Goal: Answer question/provide support: Share knowledge or assist other users

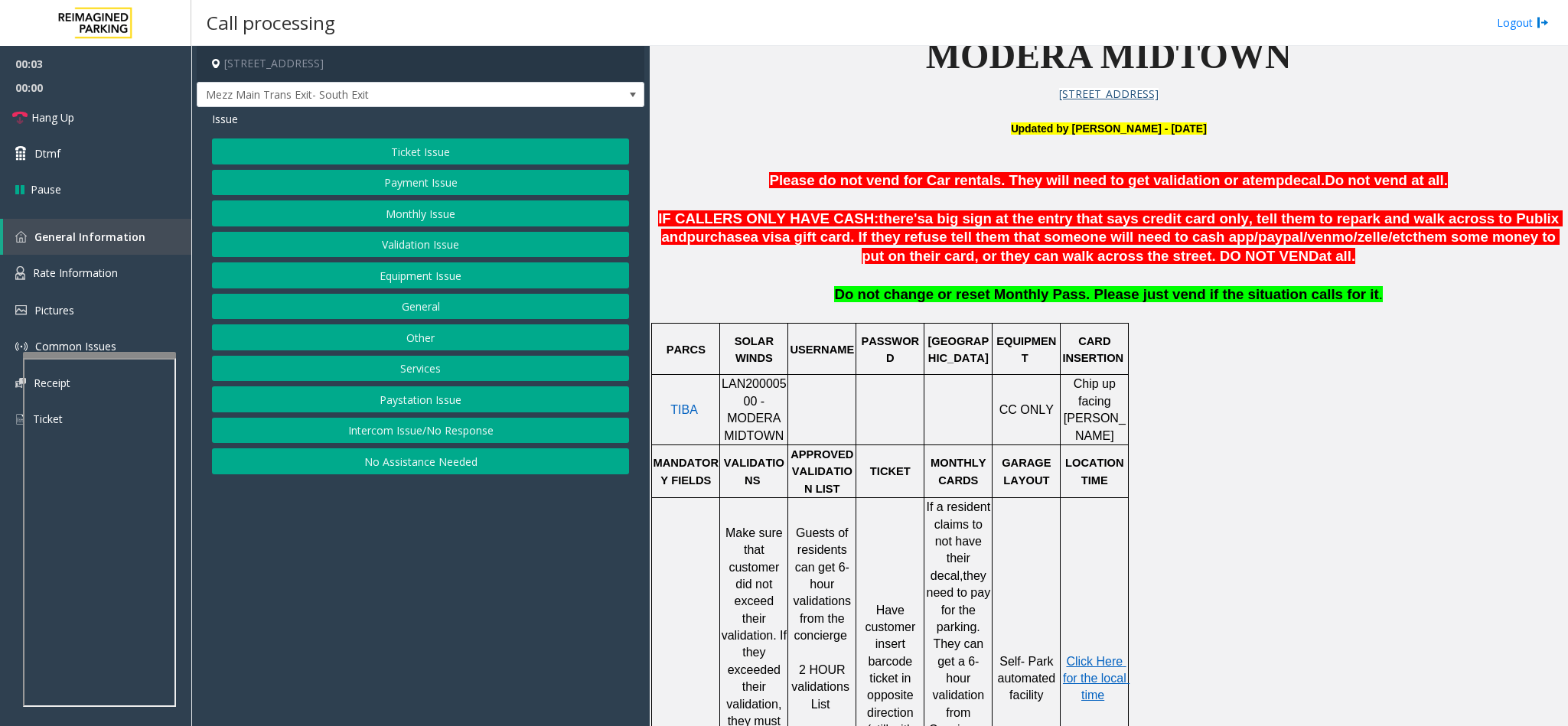
scroll to position [574, 0]
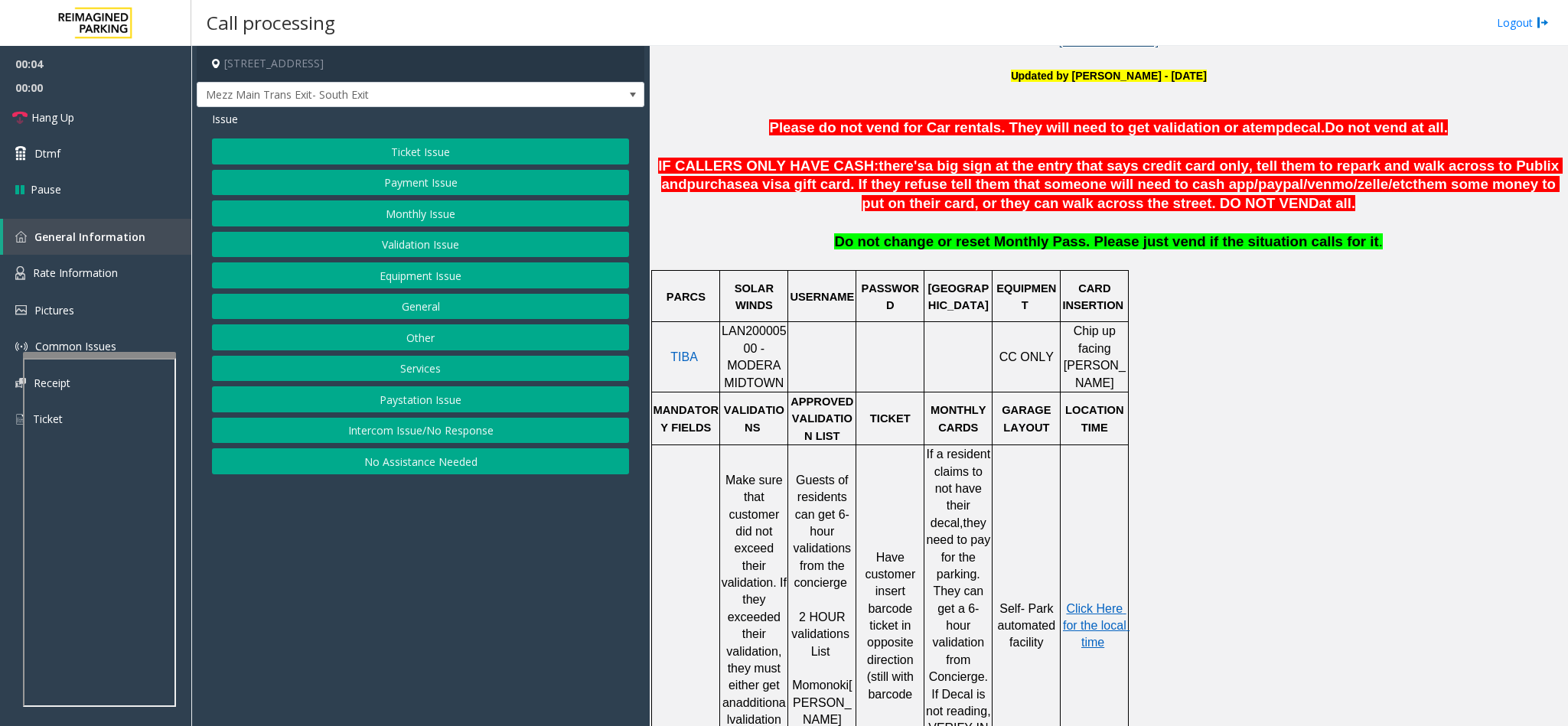
click at [754, 333] on span "LAN20000500 - MODERA MIDTOWN" at bounding box center [754, 356] width 65 height 64
copy span "LAN20000500"
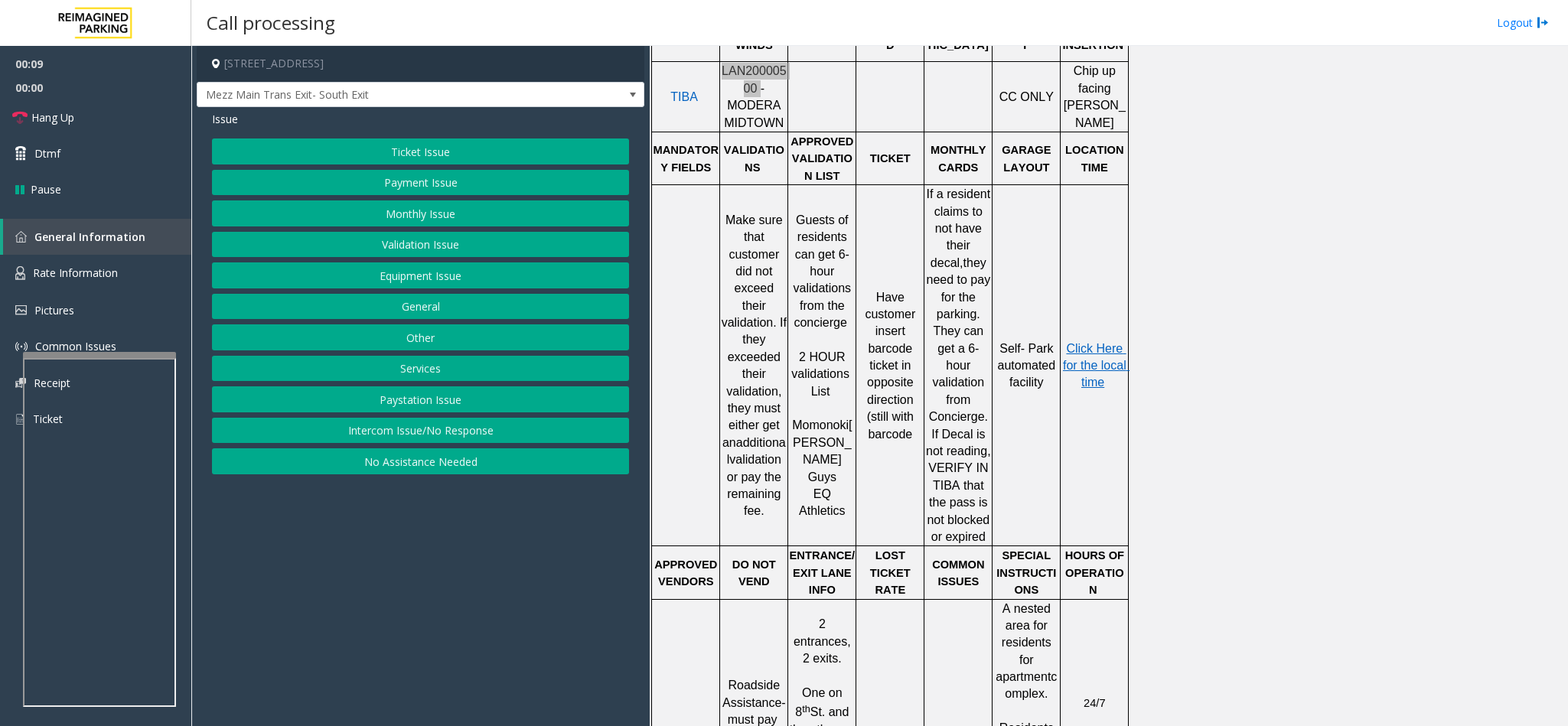
scroll to position [918, 0]
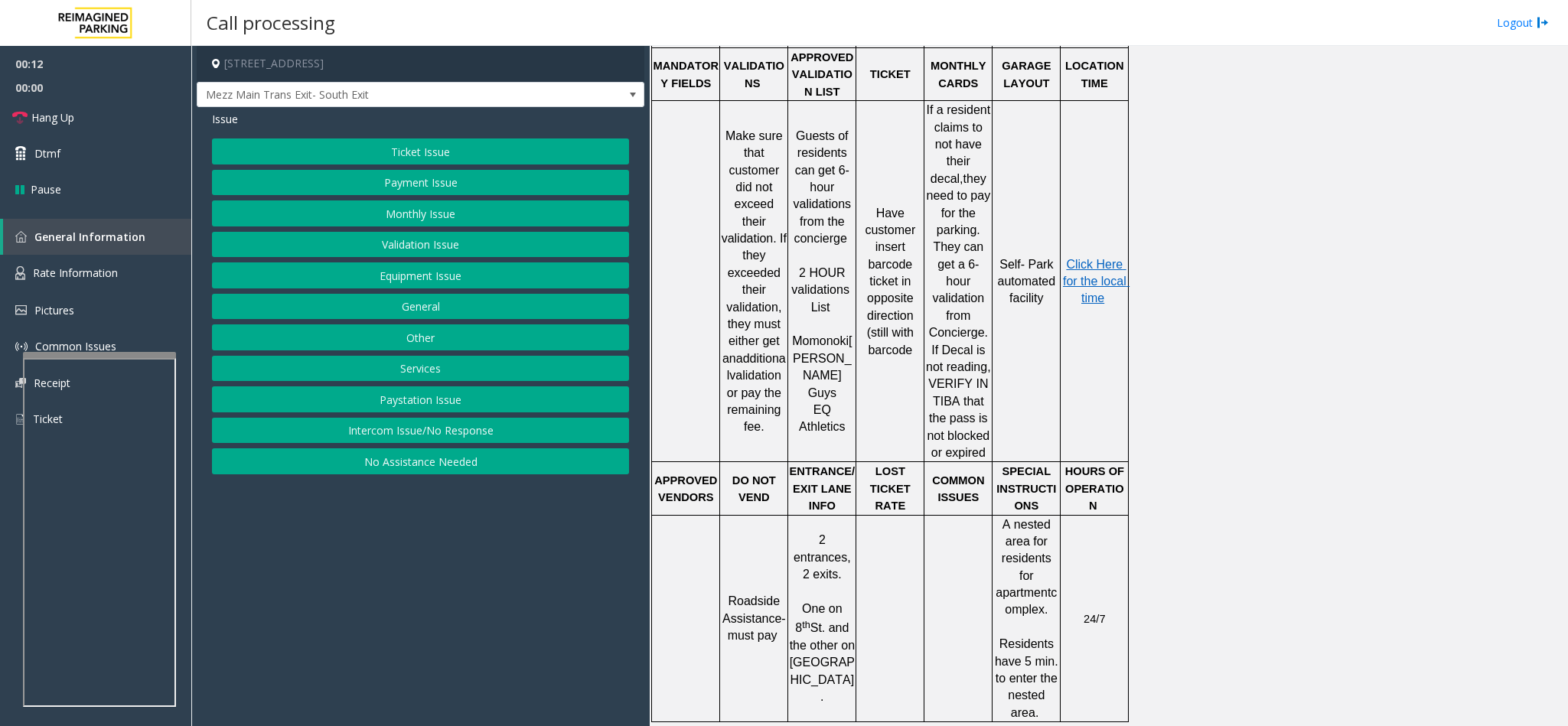
click at [423, 248] on button "Validation Issue" at bounding box center [420, 245] width 417 height 26
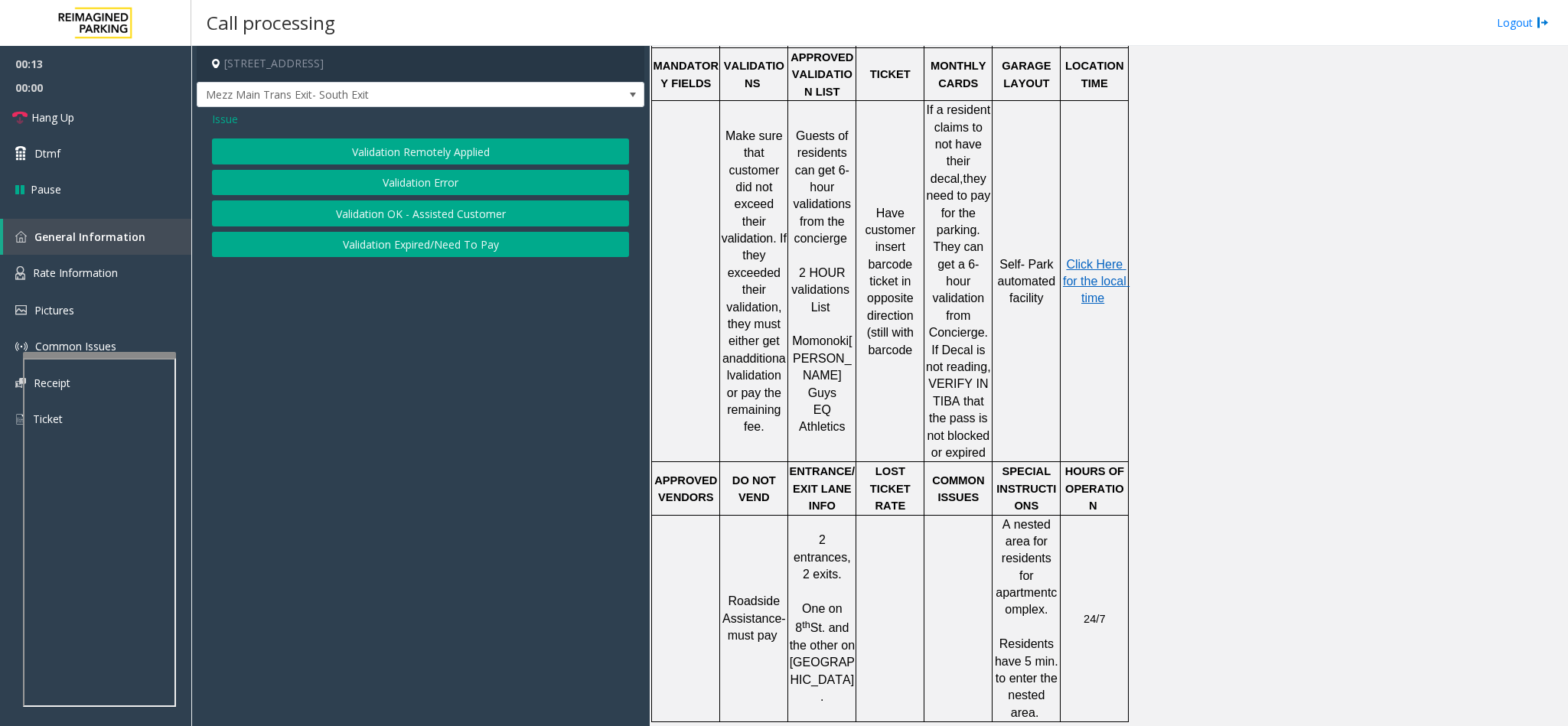
click at [388, 190] on button "Validation Error" at bounding box center [420, 182] width 417 height 26
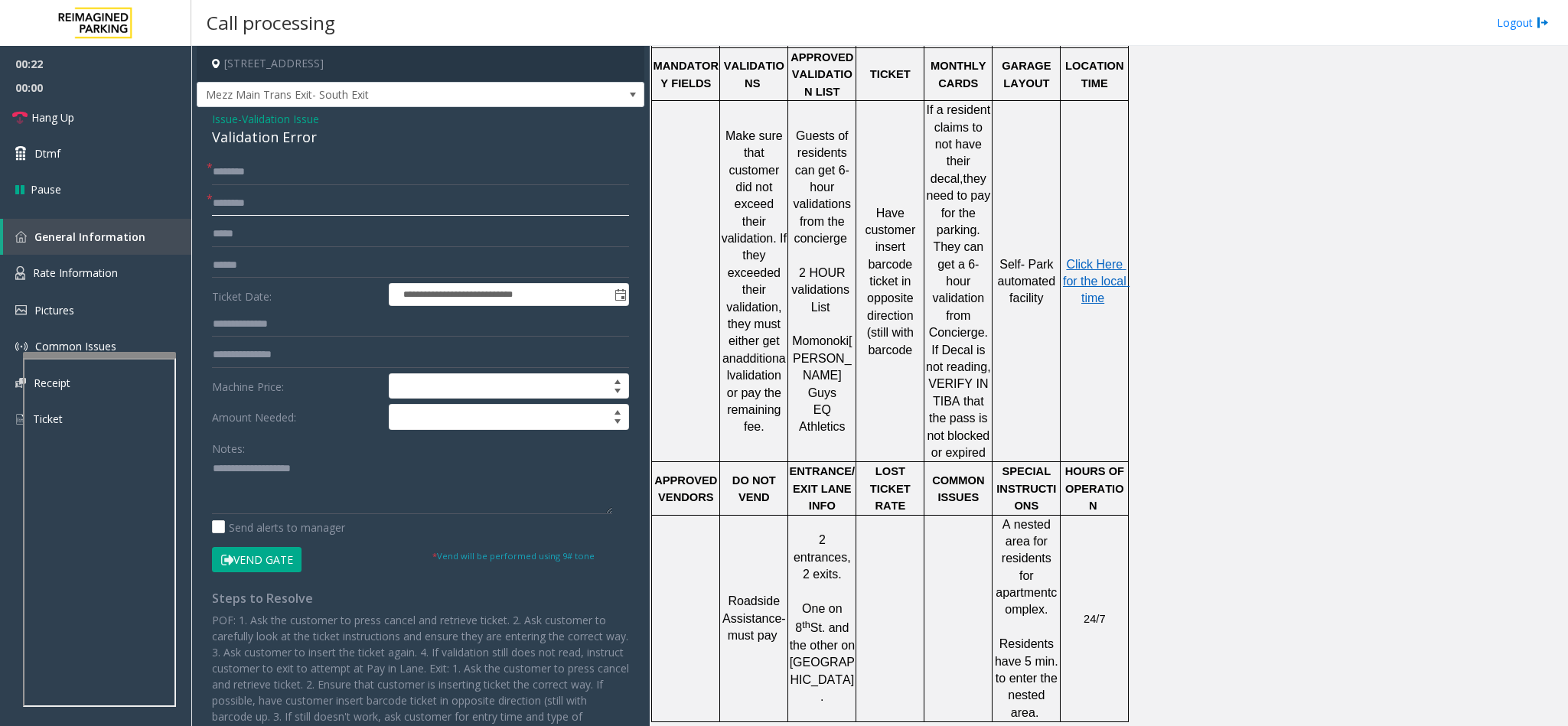
click at [245, 208] on input "text" at bounding box center [420, 203] width 417 height 26
click at [320, 210] on input "text" at bounding box center [420, 203] width 417 height 26
type input "*******"
click at [230, 178] on input "text" at bounding box center [420, 172] width 417 height 26
type input "******"
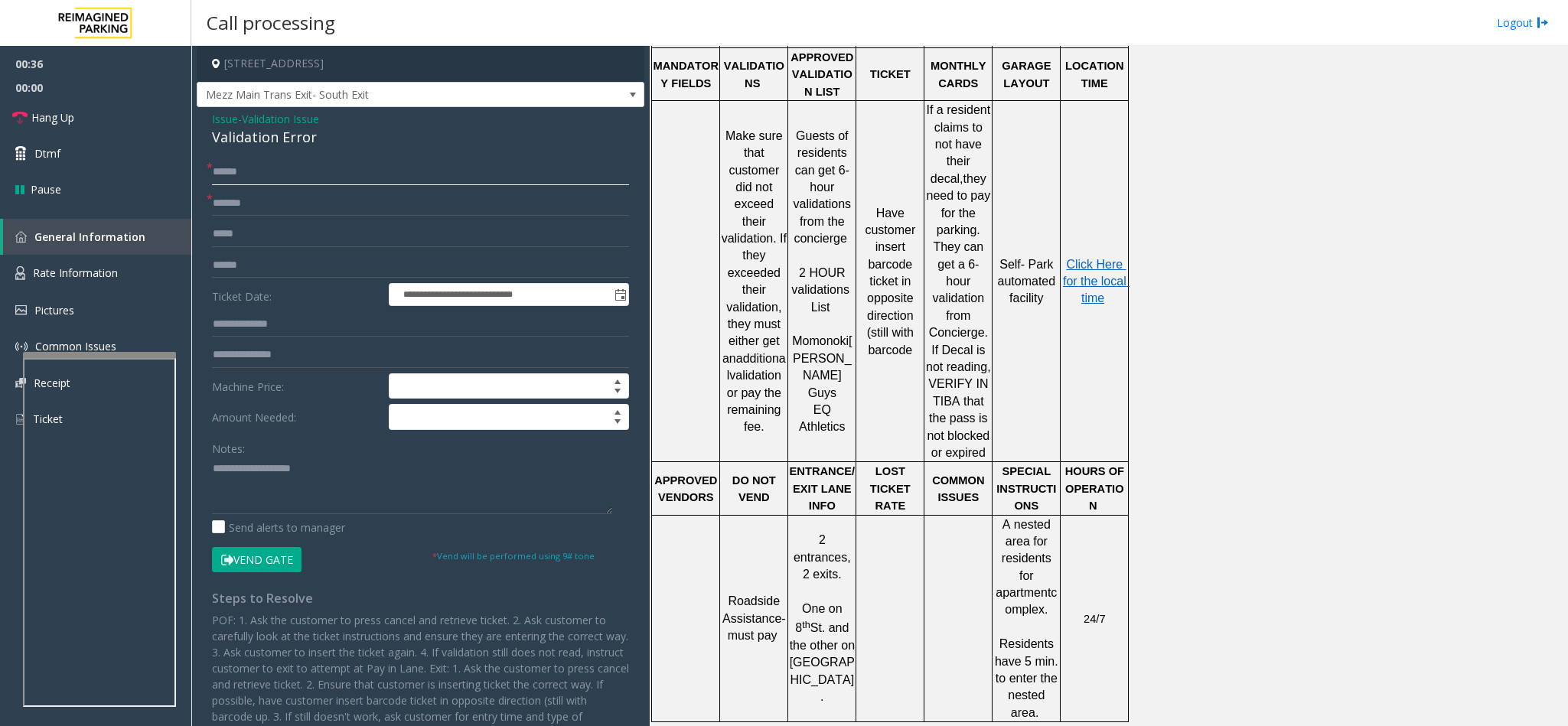
click at [328, 171] on input "******" at bounding box center [420, 172] width 417 height 26
click at [278, 272] on input "text" at bounding box center [420, 265] width 417 height 26
click at [278, 320] on input "text" at bounding box center [420, 324] width 417 height 26
click at [221, 270] on input "*******" at bounding box center [420, 265] width 417 height 26
type input "*******"
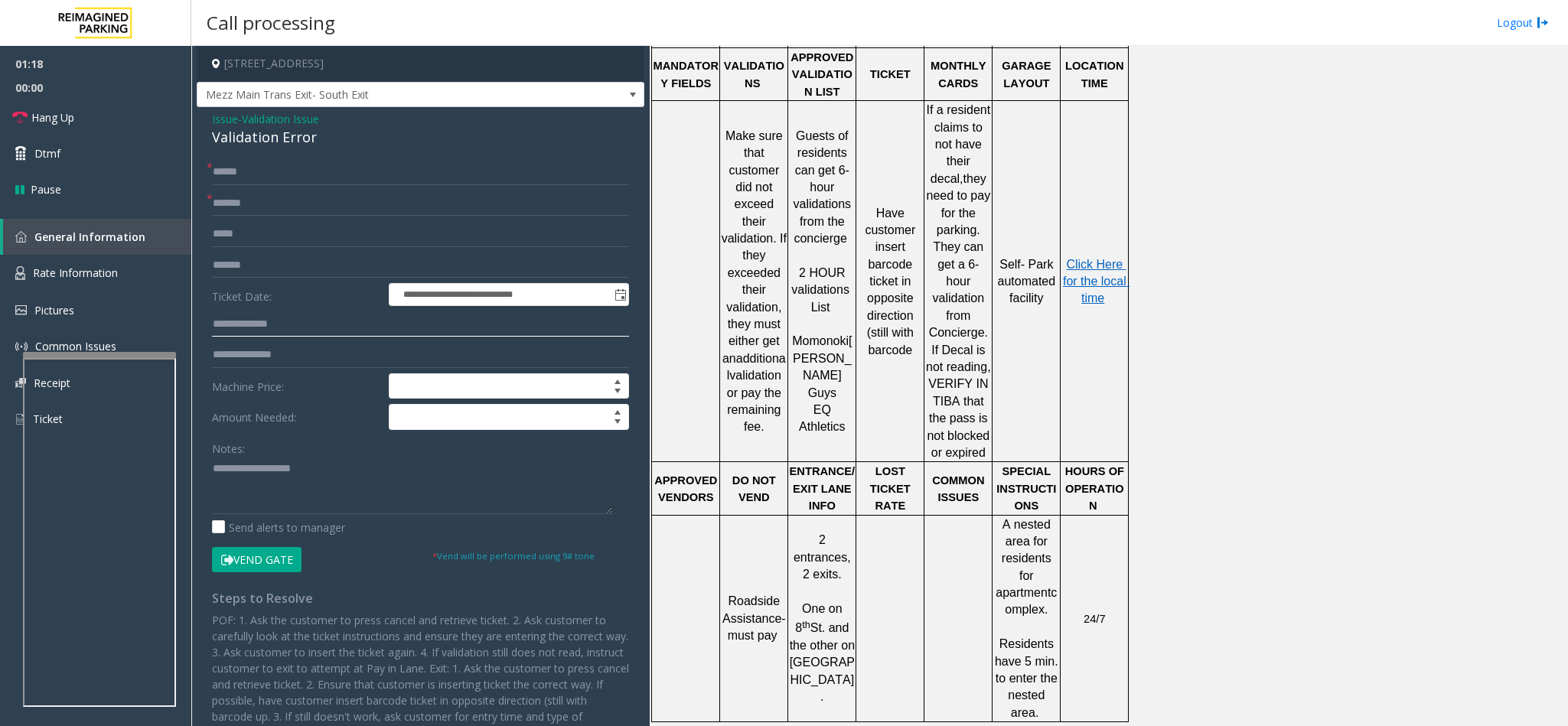
click at [248, 322] on input "text" at bounding box center [420, 324] width 417 height 26
type input "******"
click at [262, 136] on div "Validation Error" at bounding box center [420, 137] width 417 height 20
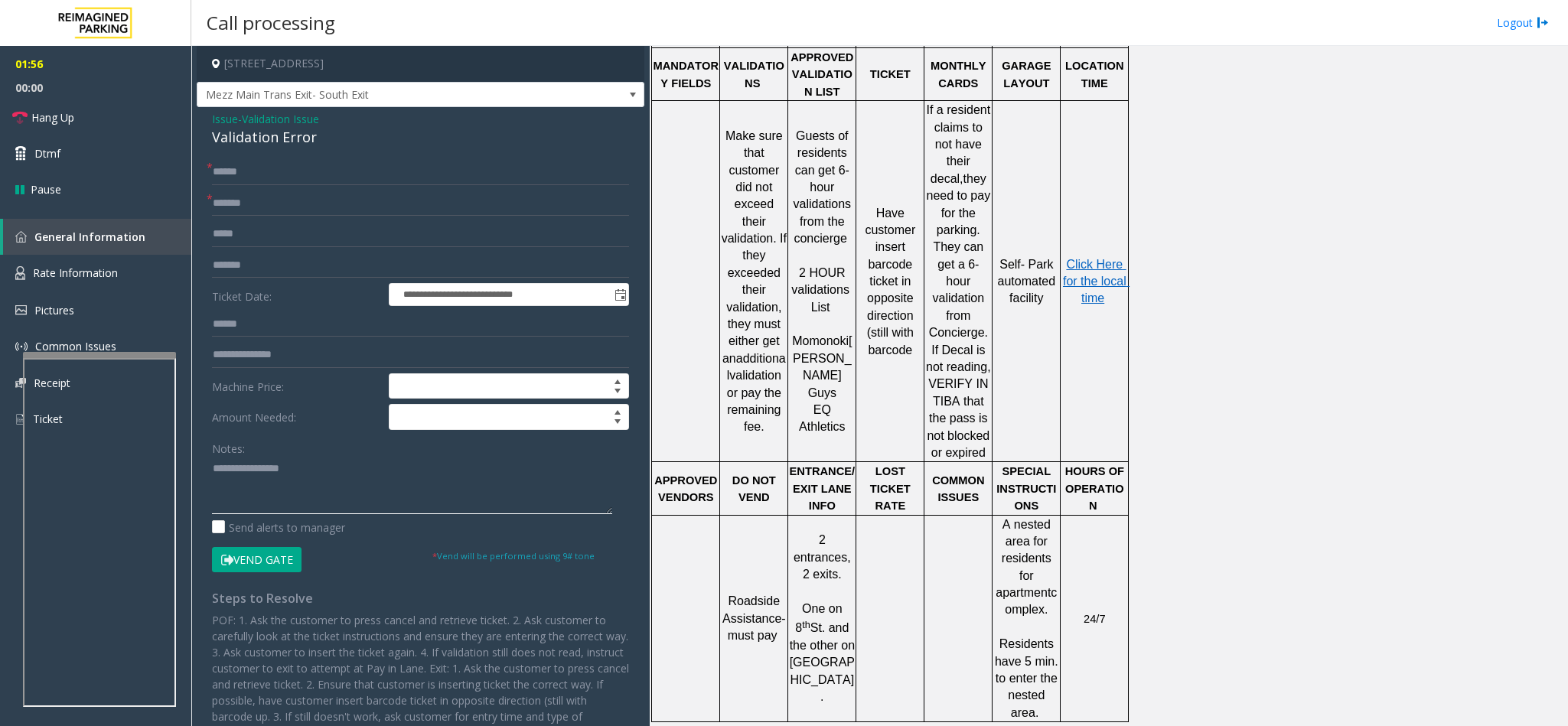
click at [214, 472] on textarea at bounding box center [411, 485] width 400 height 57
click at [370, 476] on textarea at bounding box center [411, 485] width 400 height 57
click at [1086, 274] on span "Click Here for the local time" at bounding box center [1095, 281] width 67 height 48
click at [259, 476] on textarea at bounding box center [411, 485] width 400 height 57
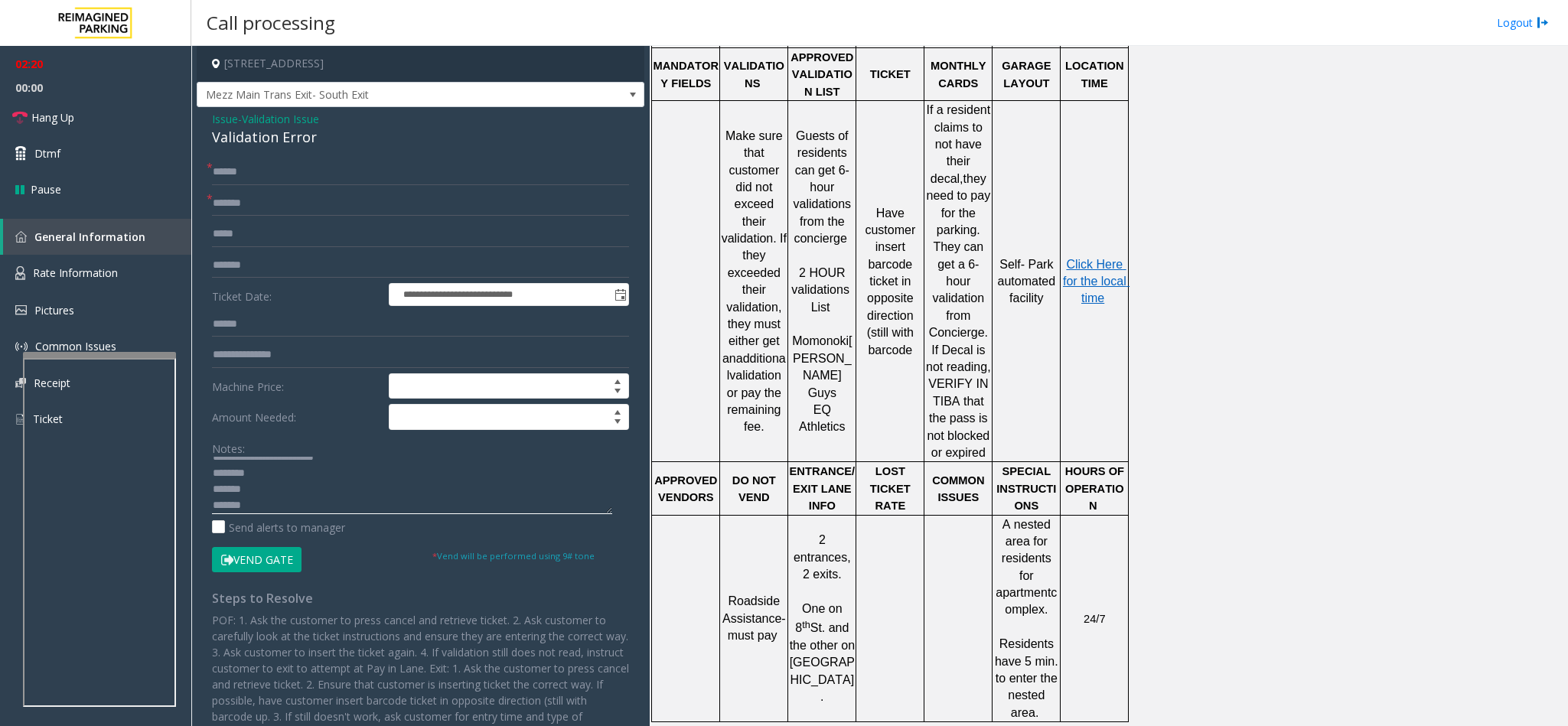
click at [255, 492] on textarea at bounding box center [411, 485] width 400 height 57
click at [274, 473] on textarea at bounding box center [411, 485] width 400 height 57
click at [277, 469] on textarea at bounding box center [411, 485] width 400 height 57
click at [251, 491] on textarea at bounding box center [411, 485] width 400 height 57
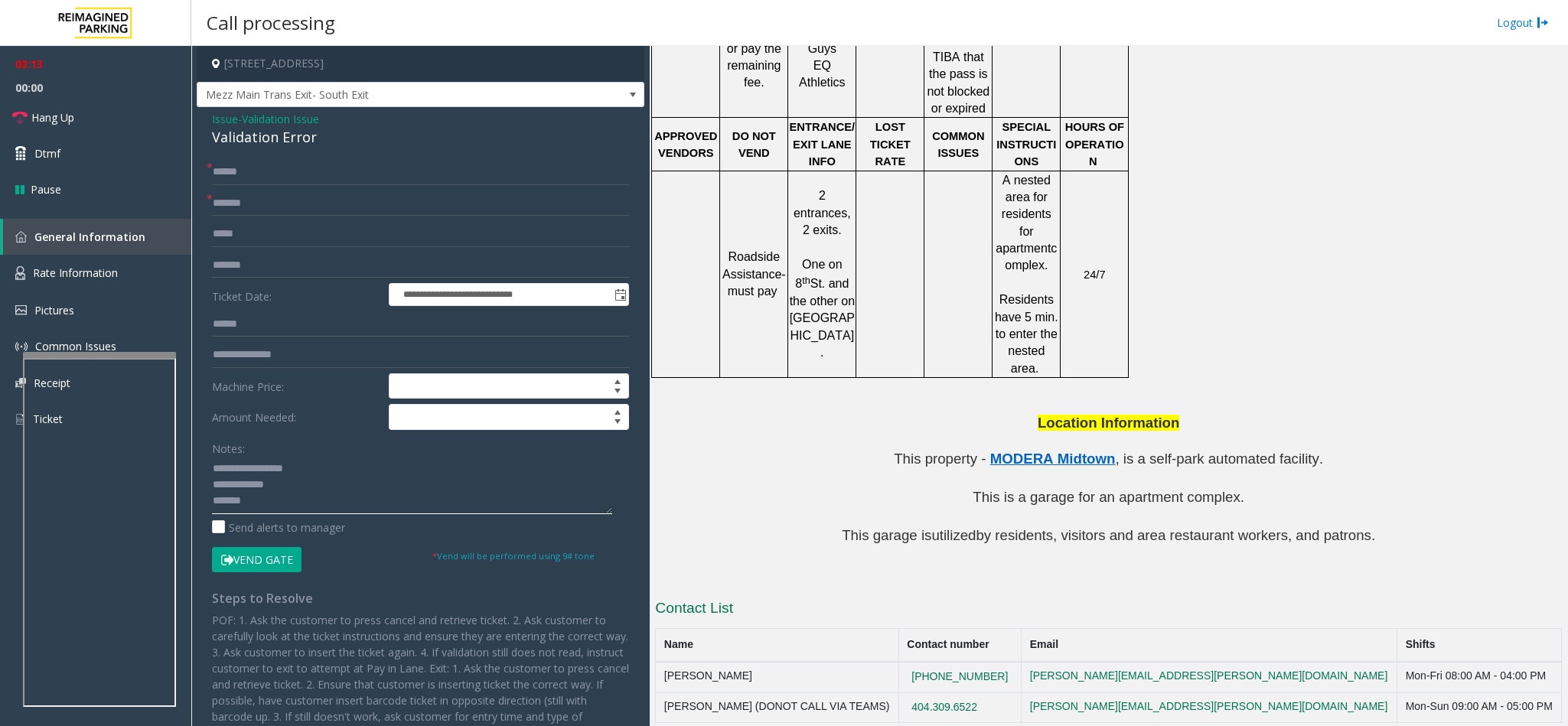
scroll to position [1307, 0]
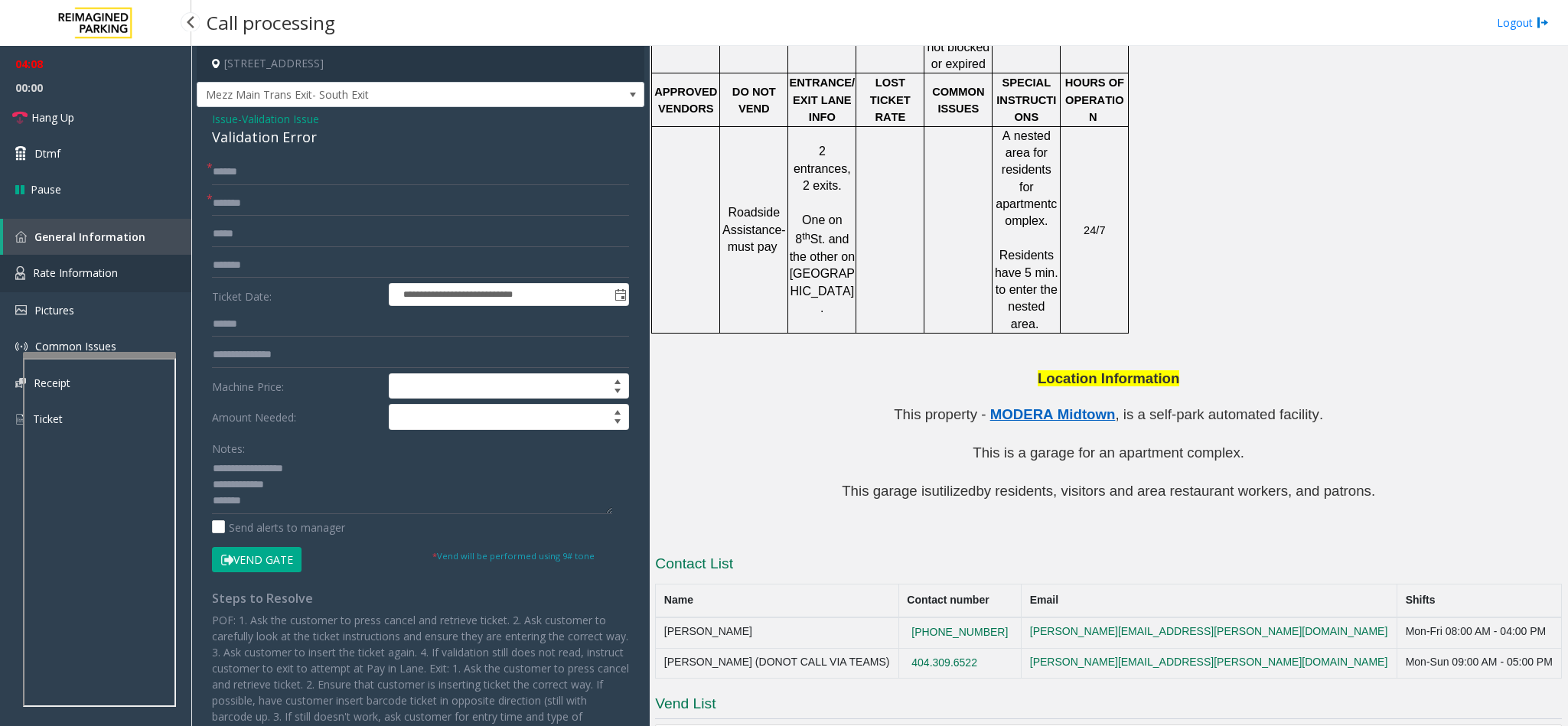
click at [97, 271] on span "Rate Information" at bounding box center [76, 273] width 85 height 15
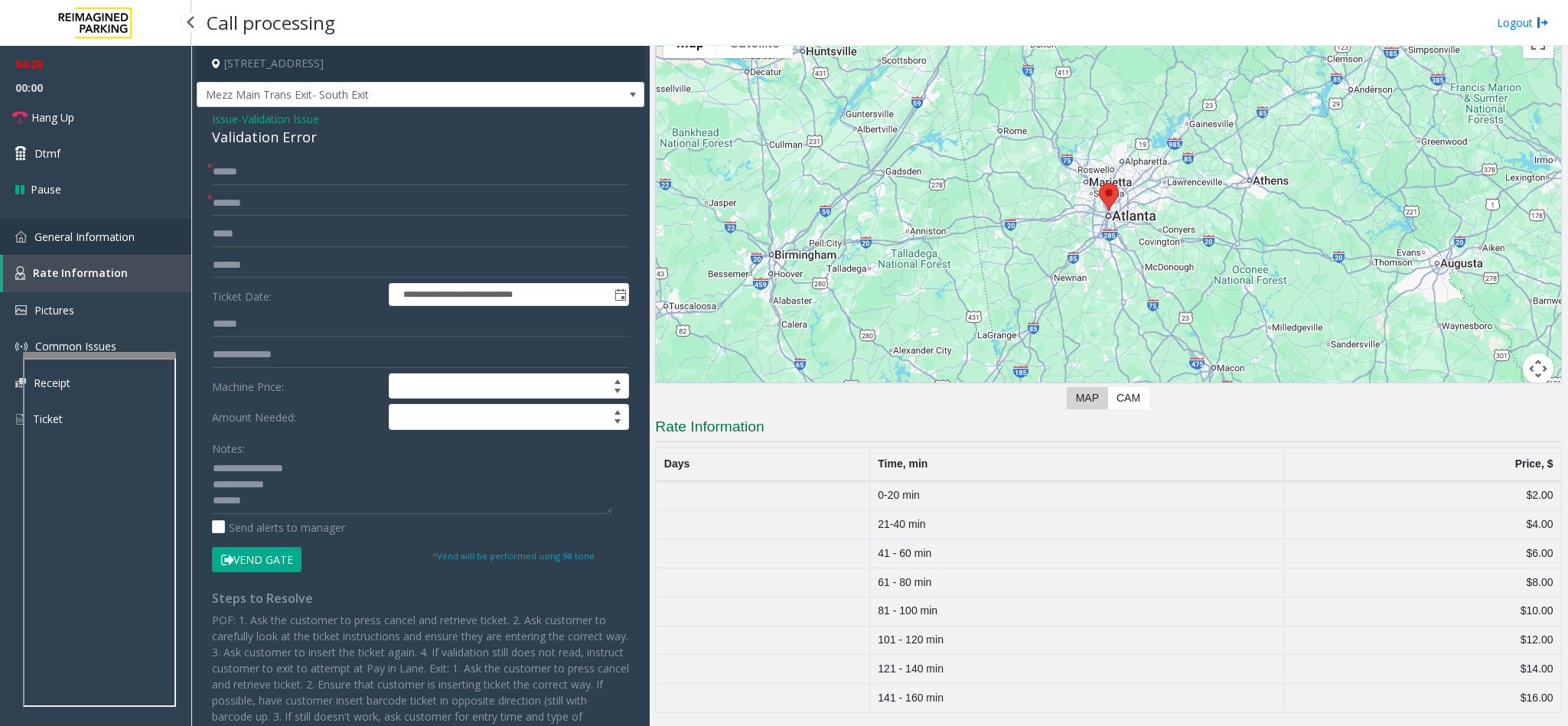
click at [102, 244] on link "General Information" at bounding box center [95, 237] width 191 height 36
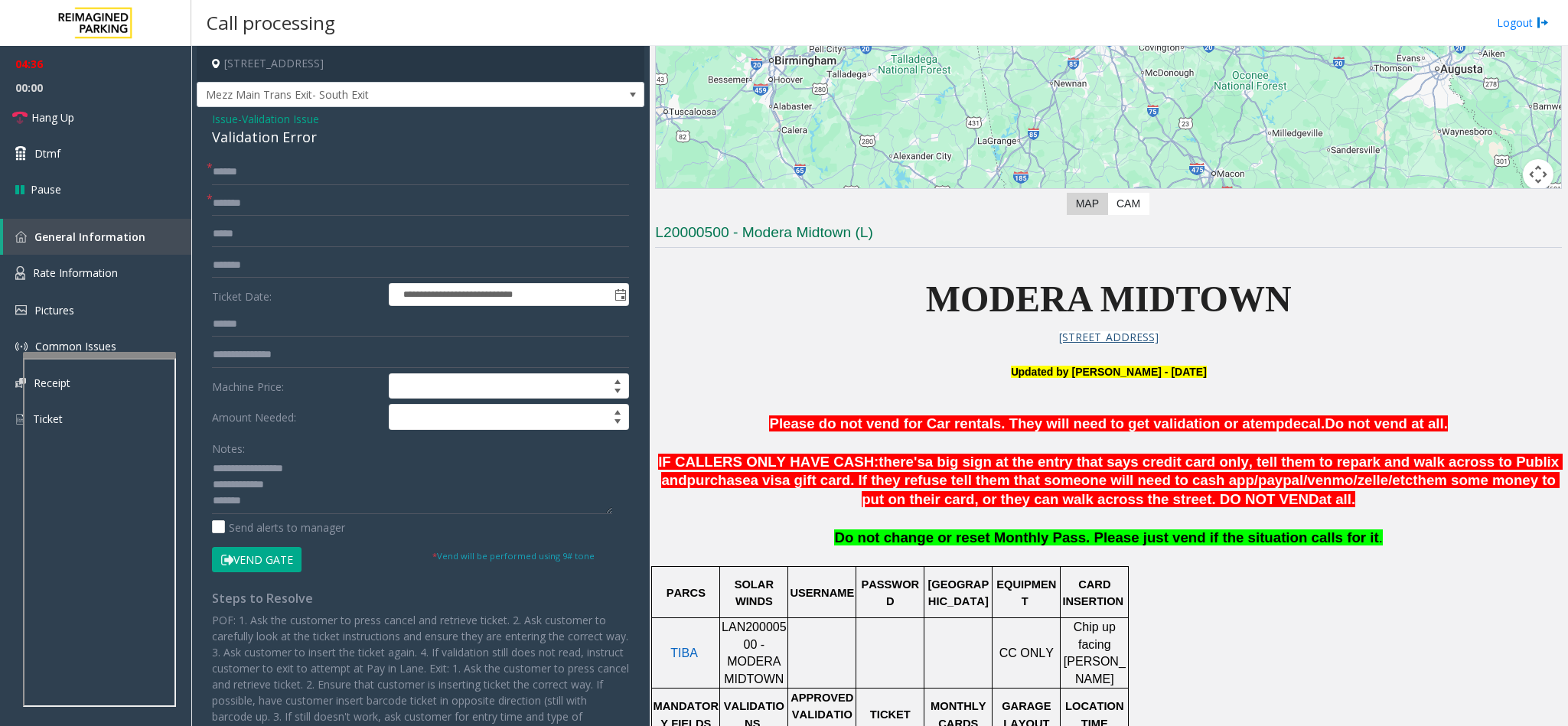
scroll to position [274, 0]
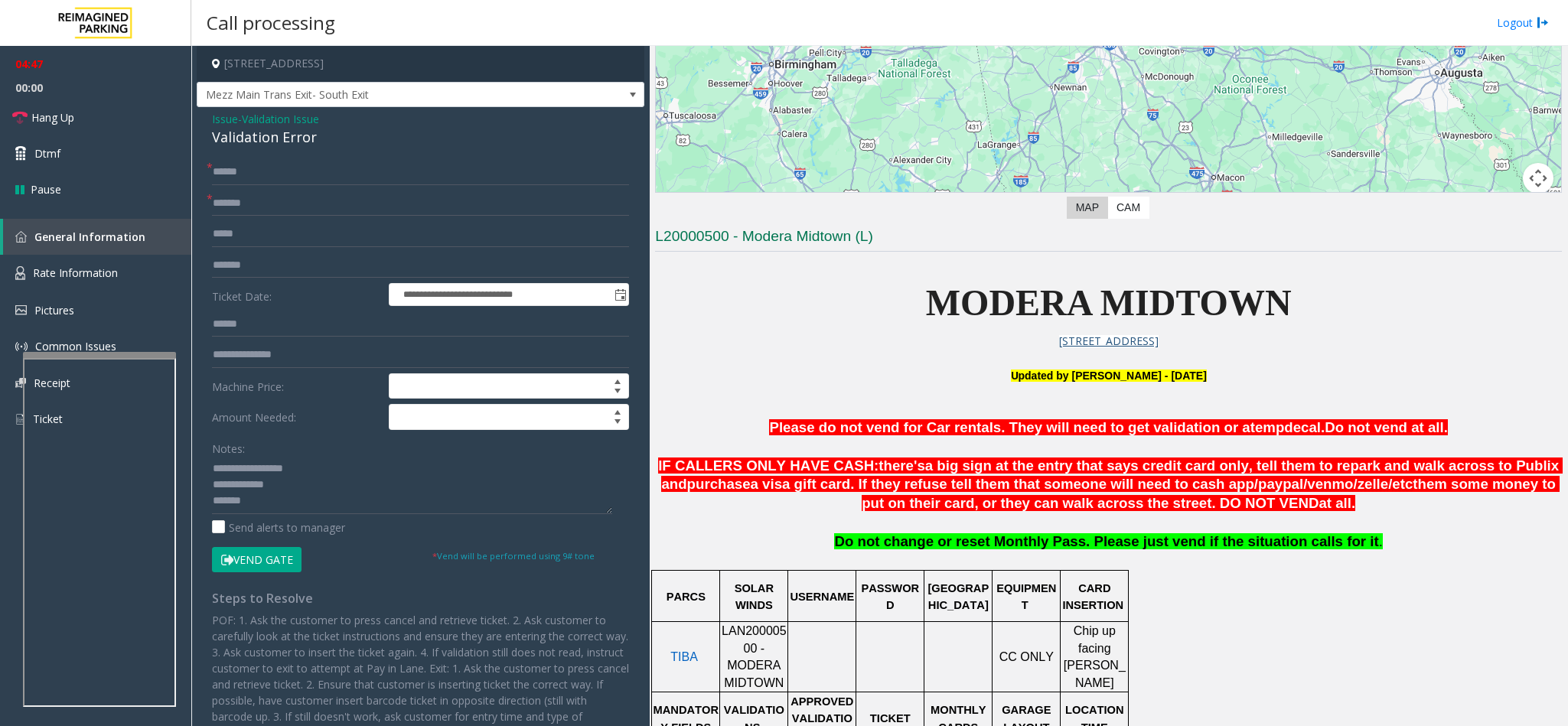
drag, startPoint x: 255, startPoint y: 560, endPoint x: 584, endPoint y: 531, distance: 330.3
click at [584, 531] on form "**********" at bounding box center [420, 366] width 417 height 413
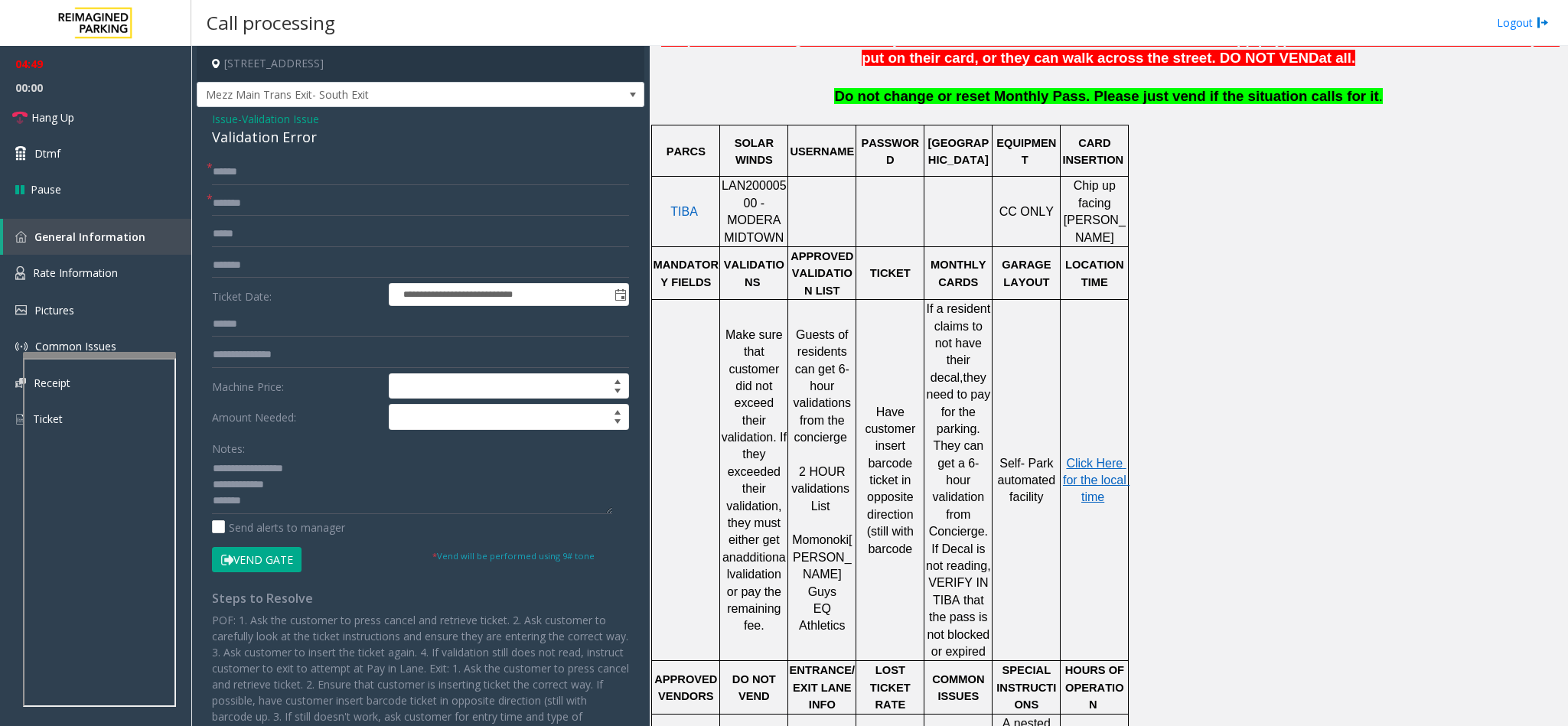
scroll to position [1307, 0]
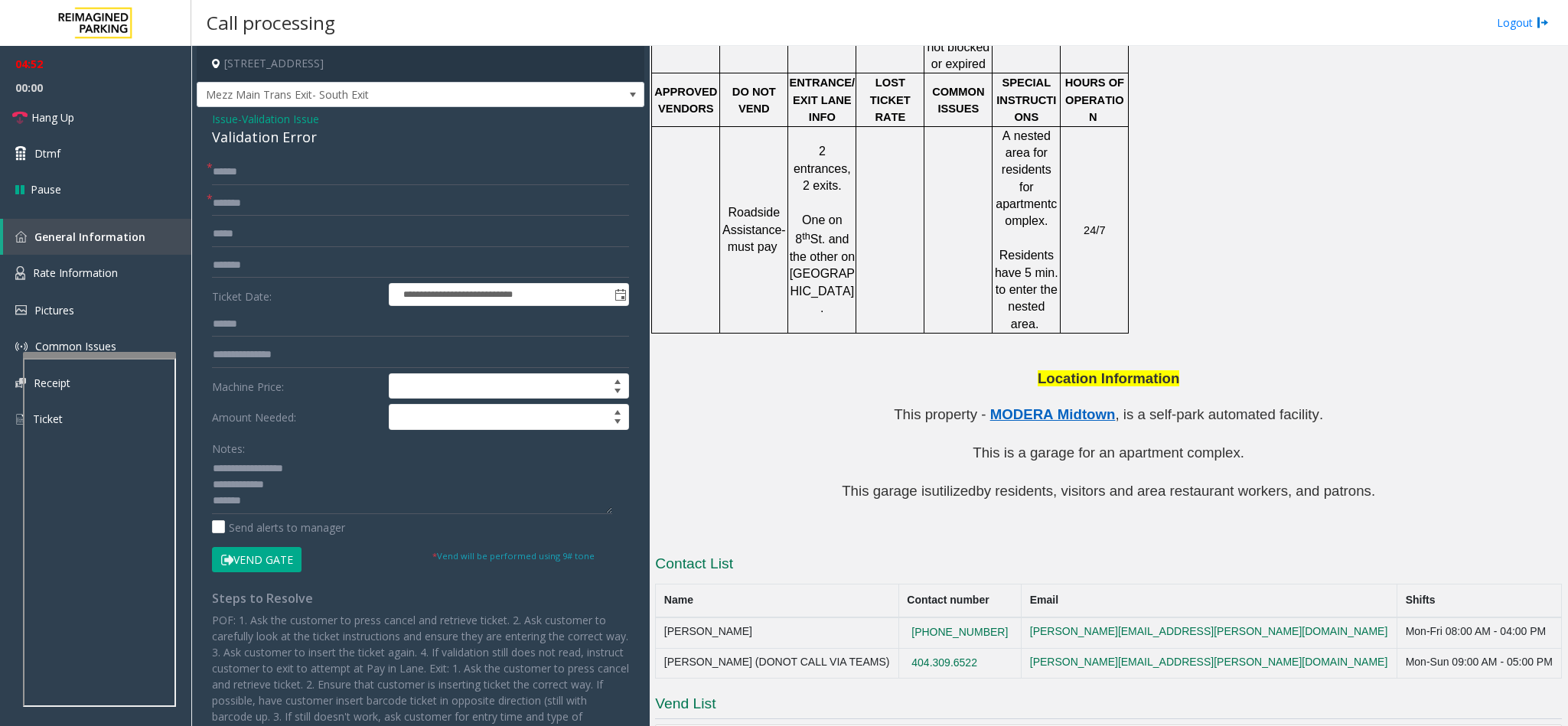
drag, startPoint x: 1037, startPoint y: 581, endPoint x: 944, endPoint y: 578, distance: 93.0
click at [944, 648] on tr "[PERSON_NAME] (DONOT CALL VIA TEAMS) [PHONE_NUMBER] [PERSON_NAME][EMAIL_ADDRESS…" at bounding box center [1109, 664] width 906 height 31
copy tr "404.309.6522"
drag, startPoint x: 1044, startPoint y: 549, endPoint x: 902, endPoint y: 553, distance: 142.1
click at [902, 617] on tr "[PERSON_NAME] [PHONE_NUMBER] [PERSON_NAME][EMAIL_ADDRESS][PERSON_NAME][DOMAIN_N…" at bounding box center [1109, 633] width 906 height 31
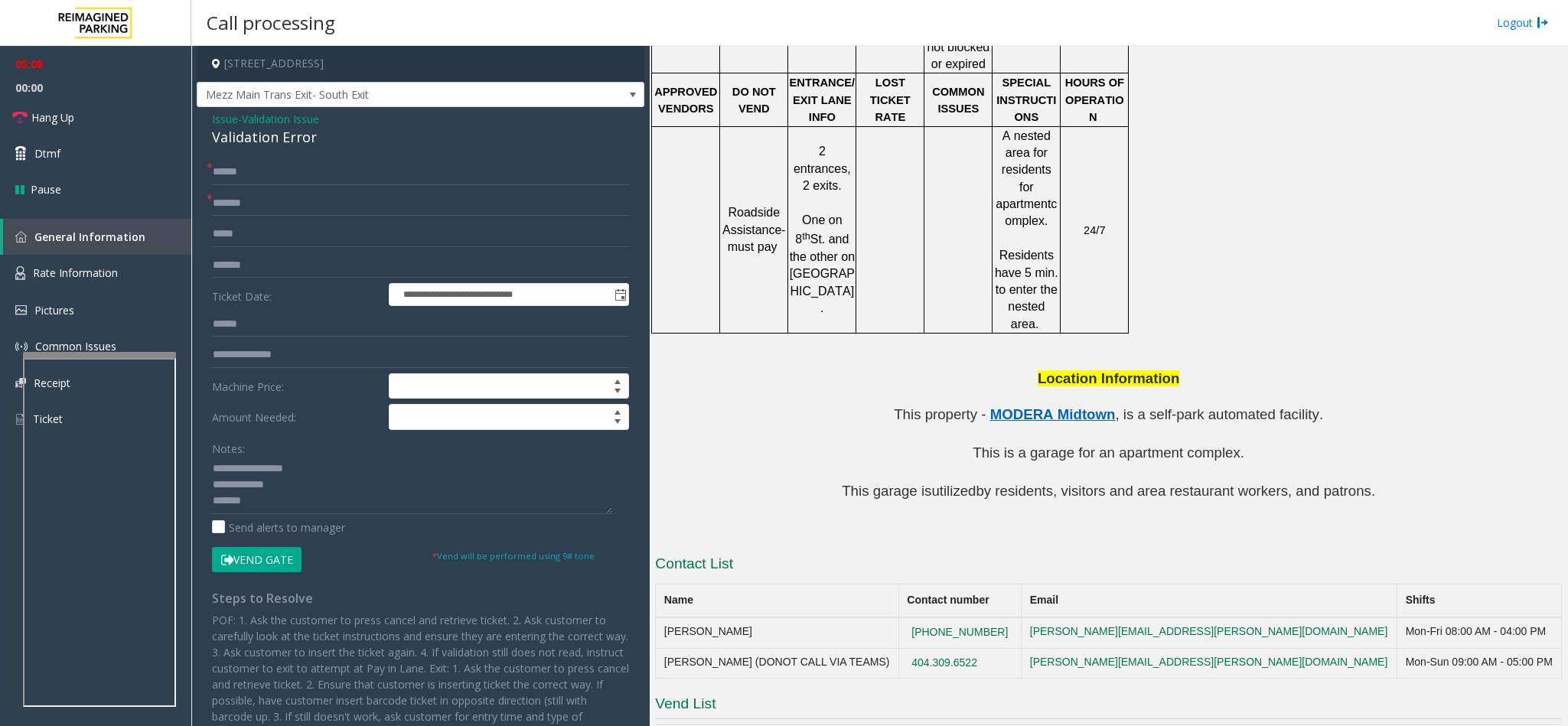
copy tr "[PHONE_NUMBER]"
click at [260, 491] on textarea at bounding box center [411, 485] width 400 height 57
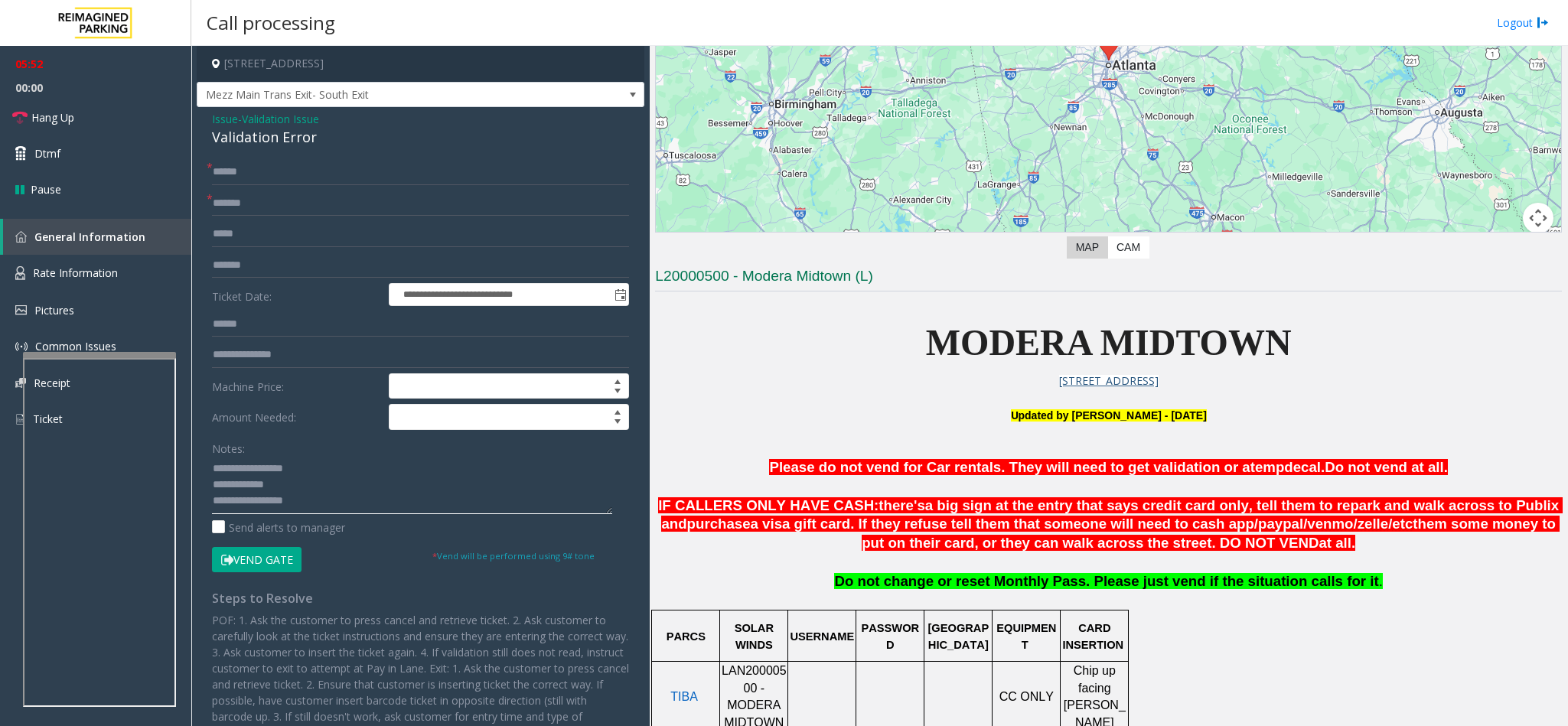
scroll to position [274, 0]
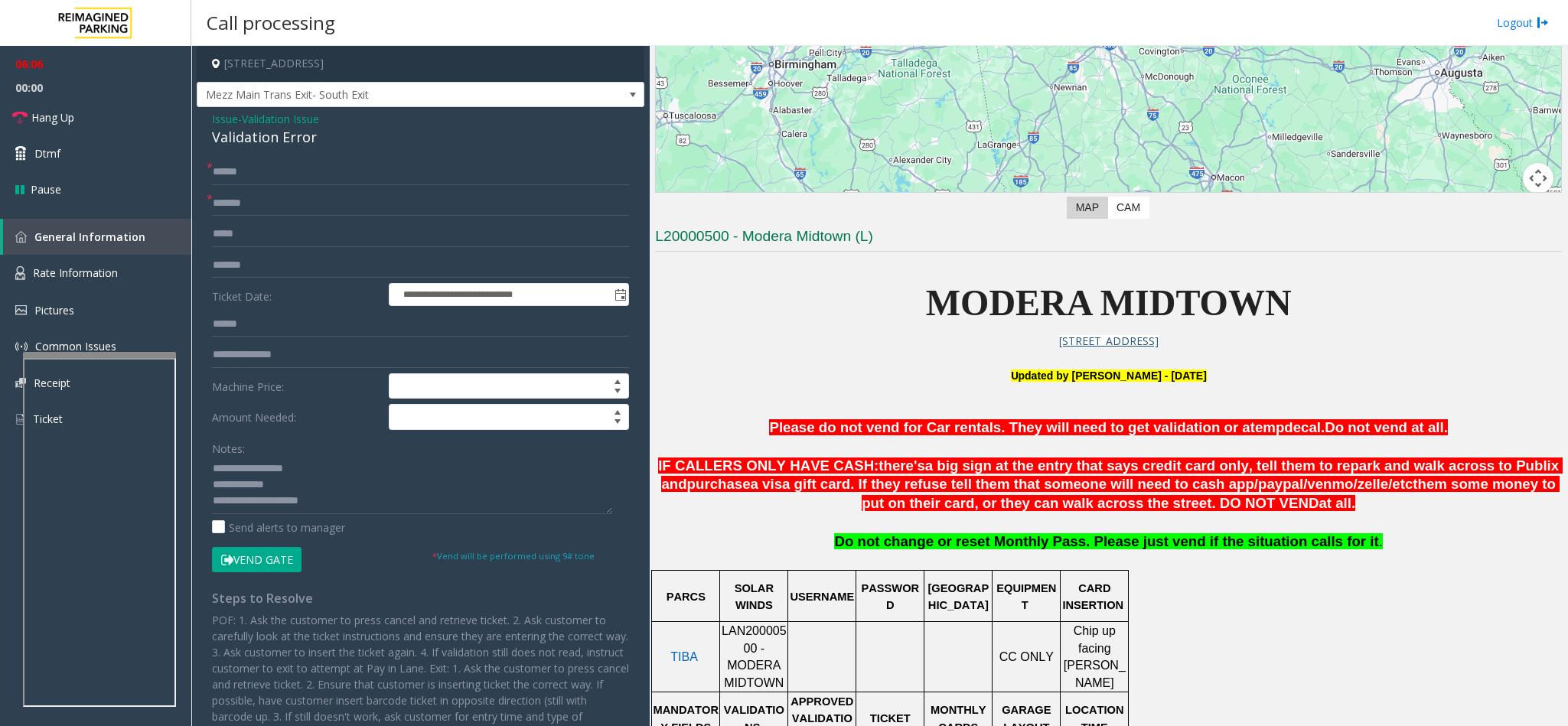
click at [255, 559] on button "Vend Gate" at bounding box center [256, 560] width 89 height 26
click at [356, 490] on textarea at bounding box center [411, 485] width 400 height 57
type textarea "**********"
click at [83, 120] on link "Hang Up" at bounding box center [95, 117] width 191 height 36
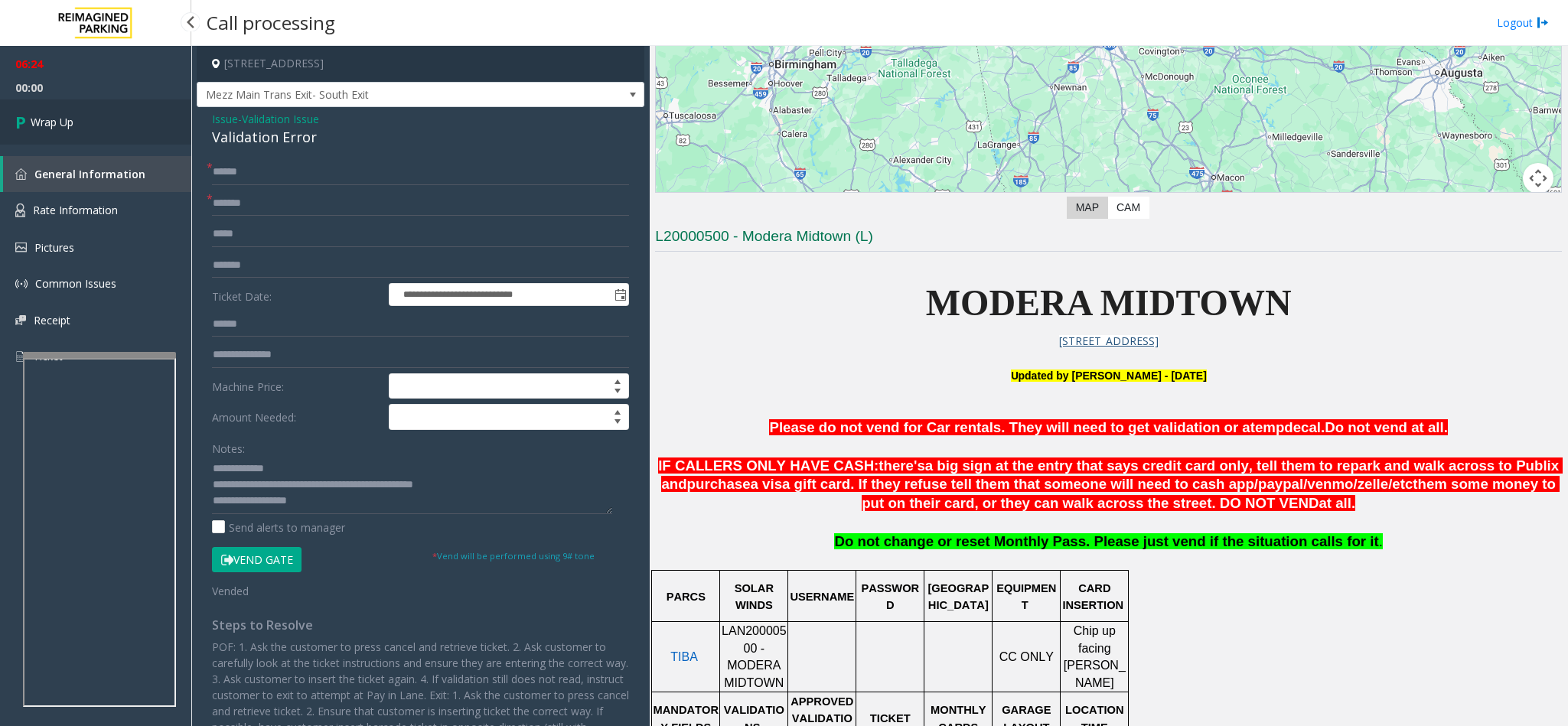
click at [90, 120] on link "Wrap Up" at bounding box center [95, 122] width 191 height 46
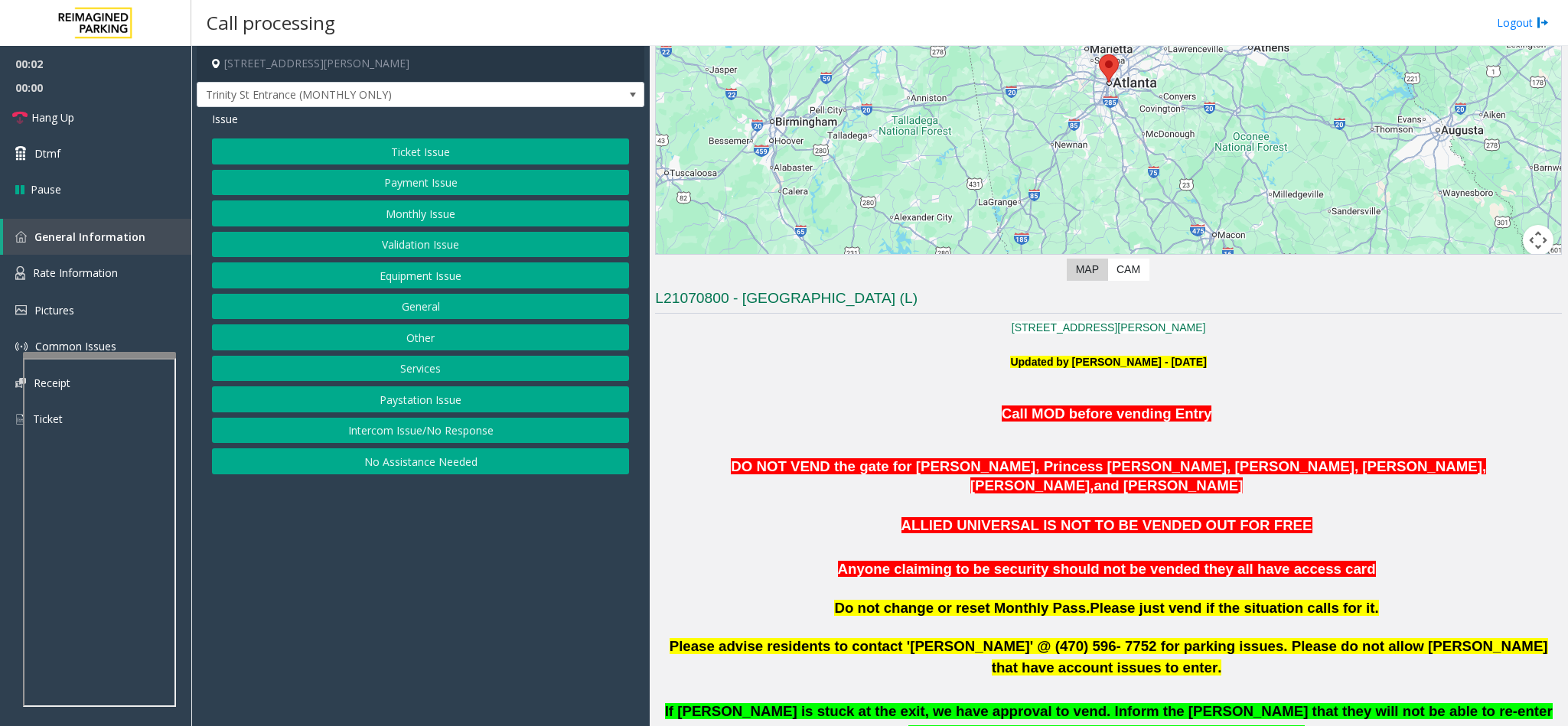
scroll to position [230, 0]
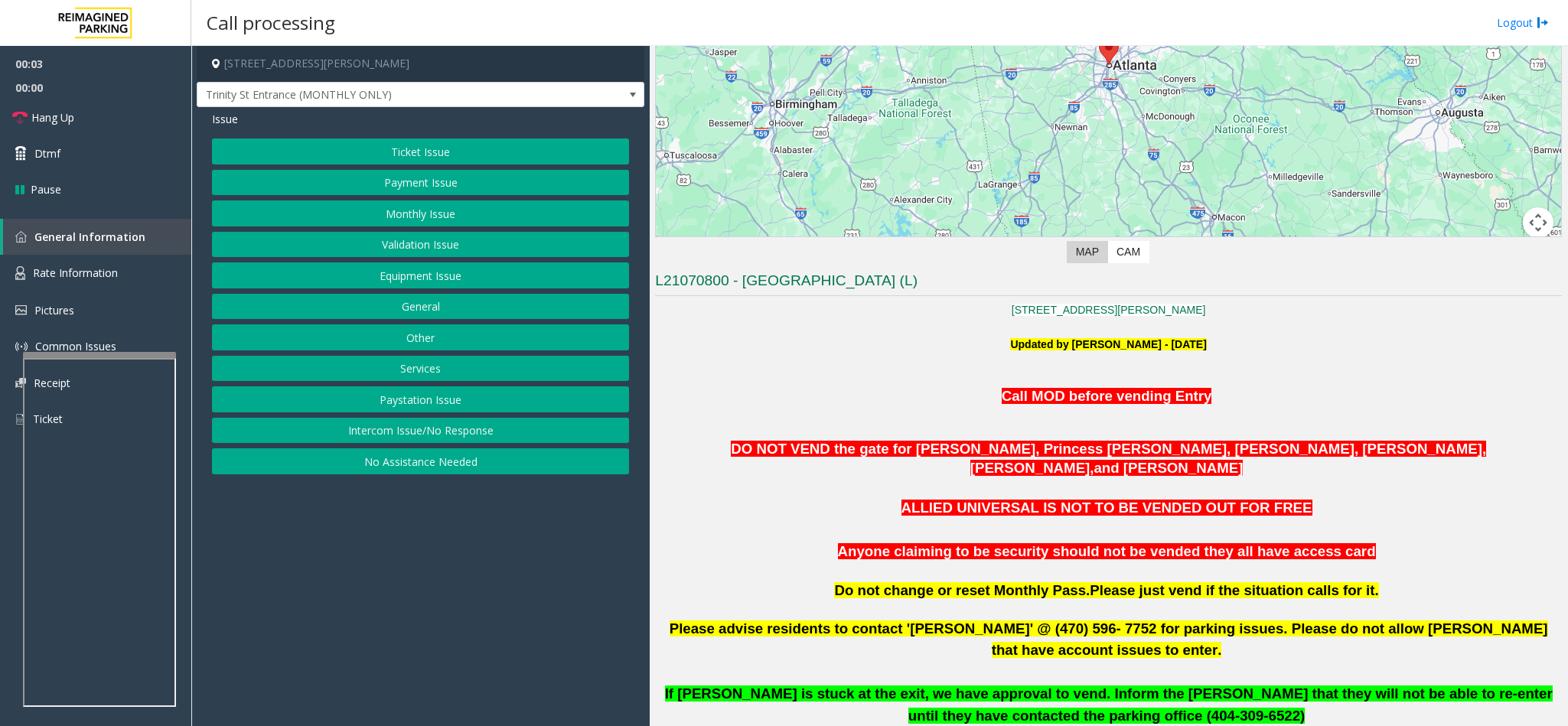
click at [391, 444] on button "Intercom Issue/No Response" at bounding box center [420, 431] width 417 height 26
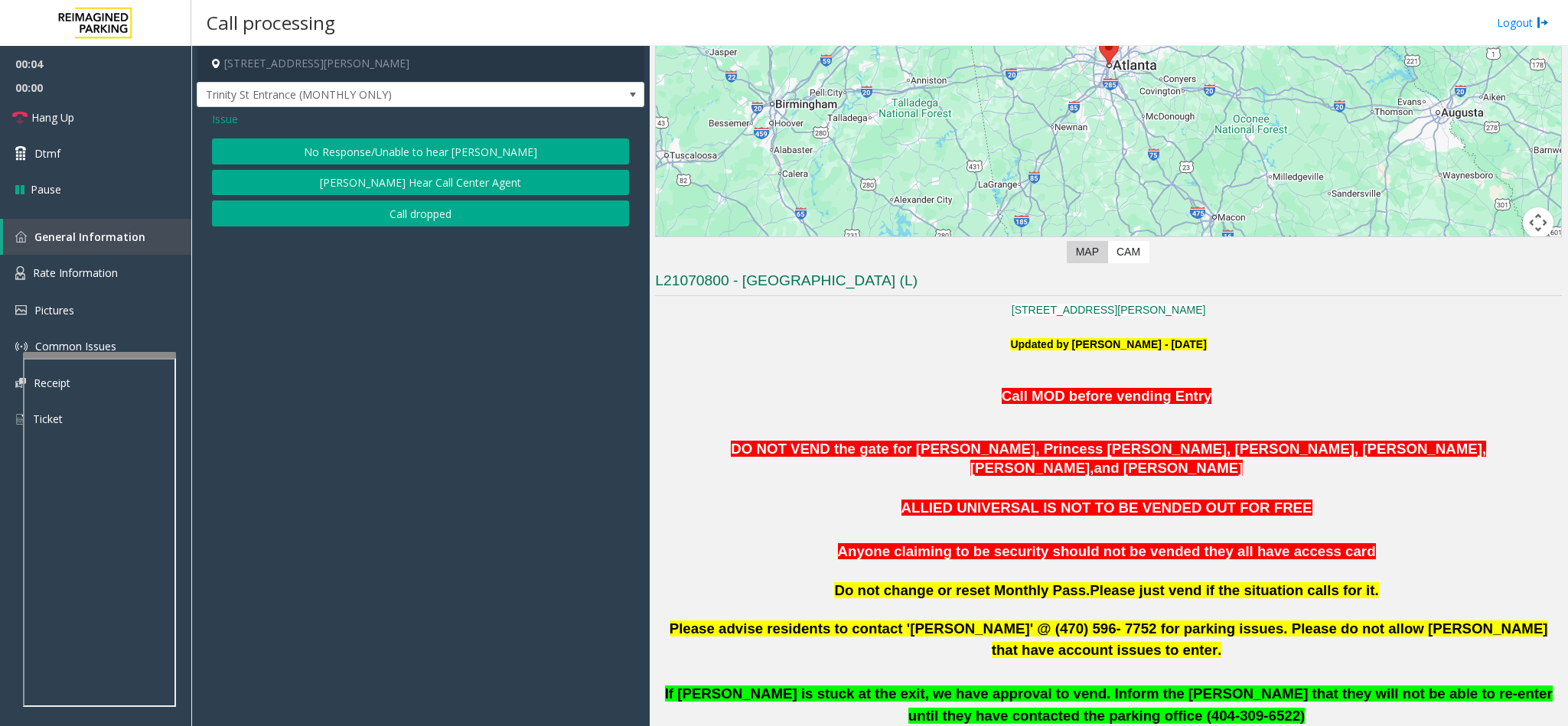
click at [349, 148] on button "No Response/Unable to hear [PERSON_NAME]" at bounding box center [420, 151] width 417 height 26
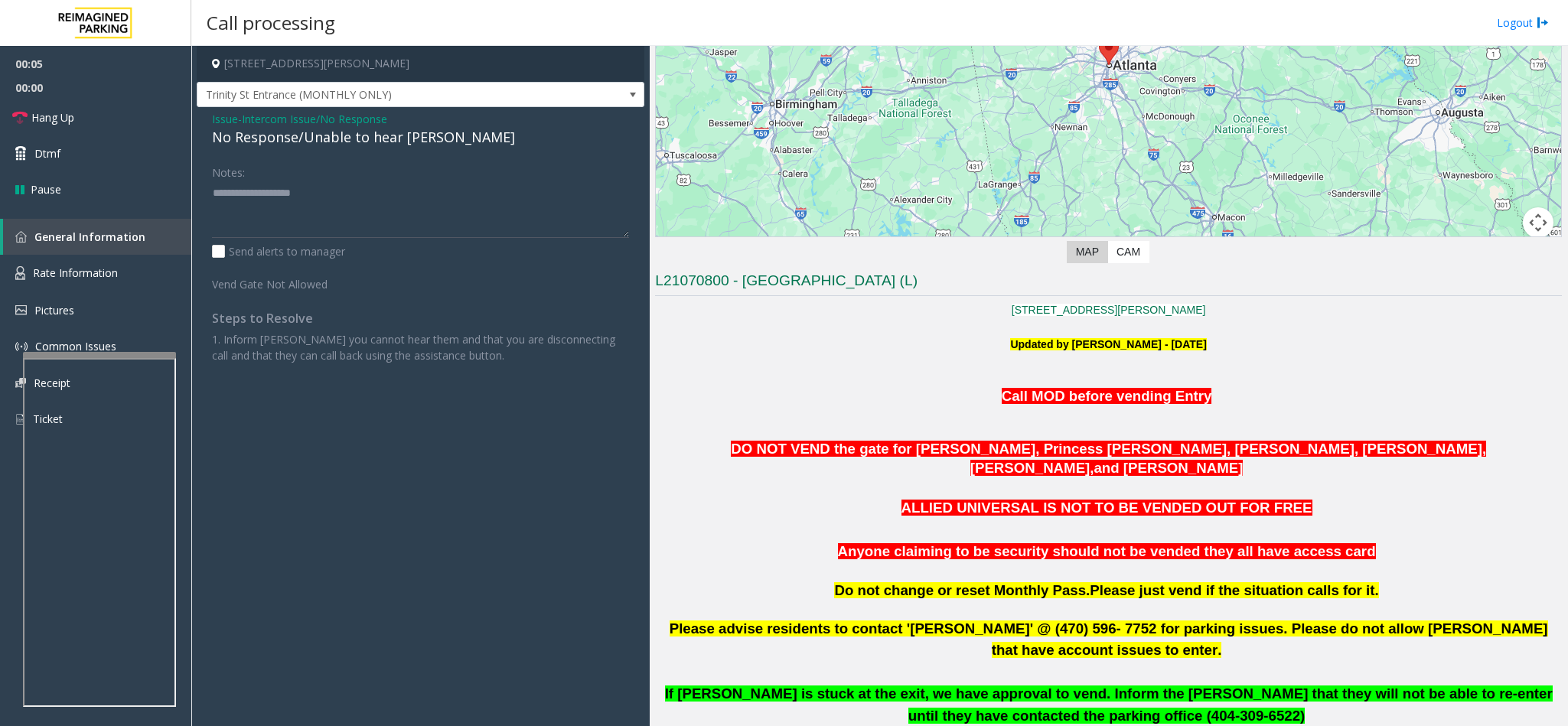
click at [329, 145] on div "No Response/Unable to hear [PERSON_NAME]" at bounding box center [420, 137] width 417 height 20
click at [410, 194] on textarea at bounding box center [420, 209] width 417 height 57
type textarea "**********"
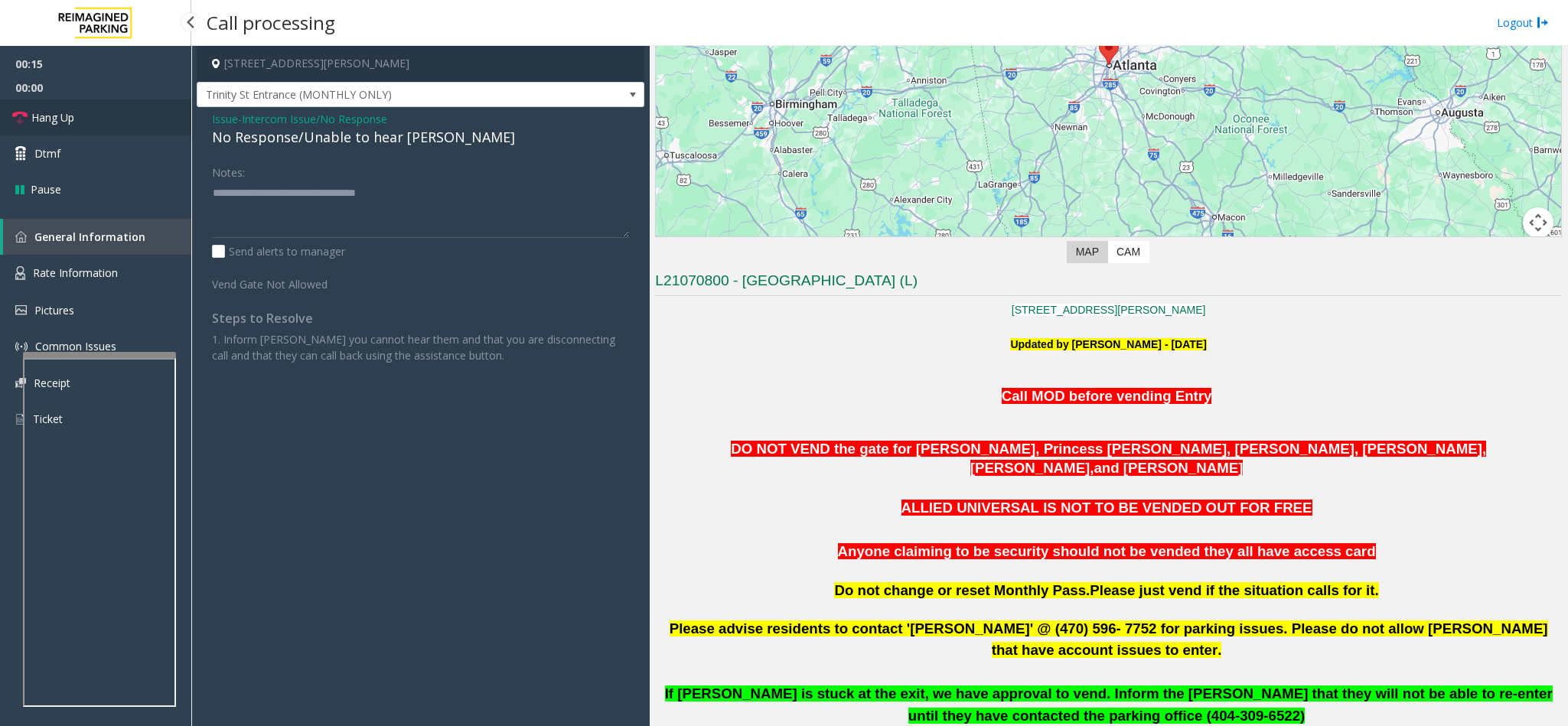
click at [104, 119] on link "Hang Up" at bounding box center [95, 117] width 191 height 36
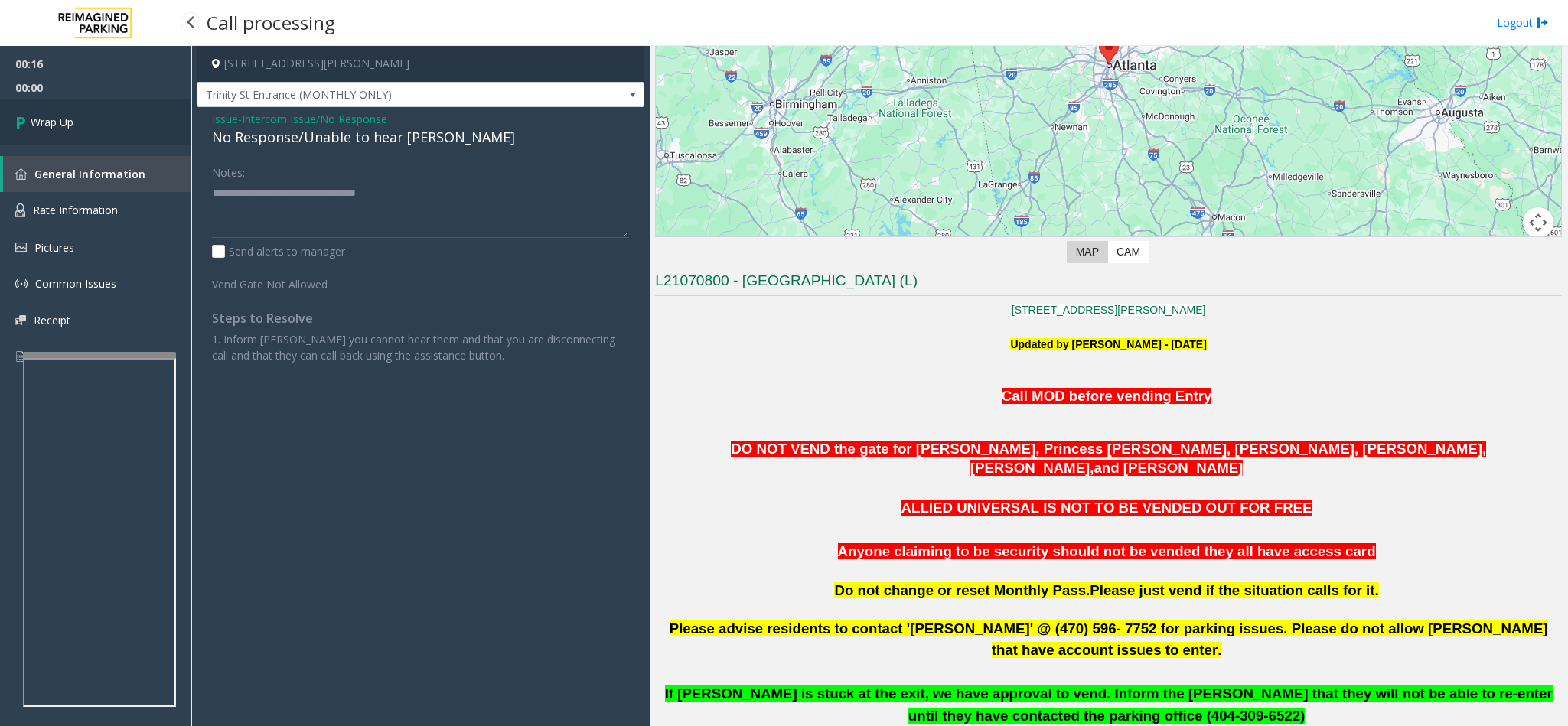
click at [104, 119] on link "Wrap Up" at bounding box center [95, 122] width 191 height 46
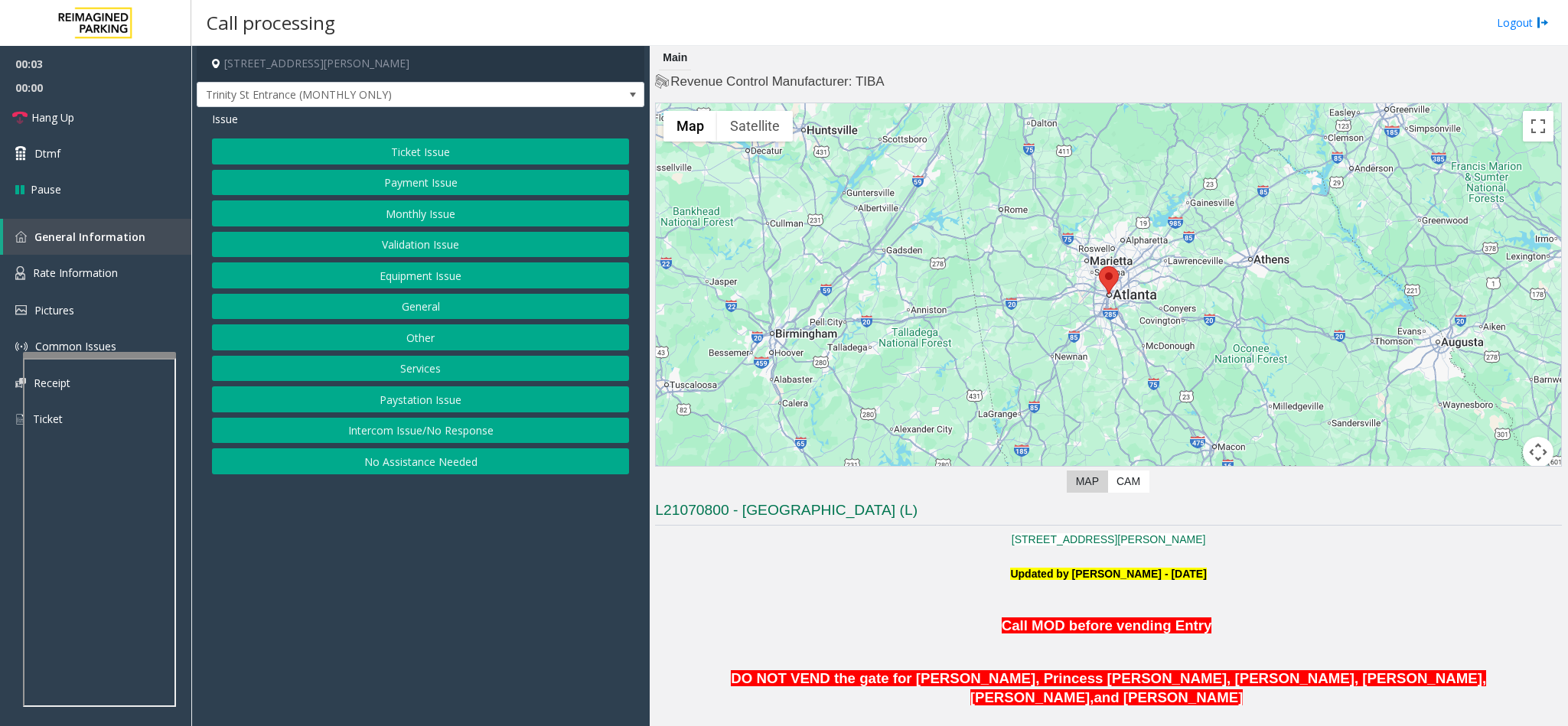
click at [375, 428] on button "Intercom Issue/No Response" at bounding box center [420, 431] width 417 height 26
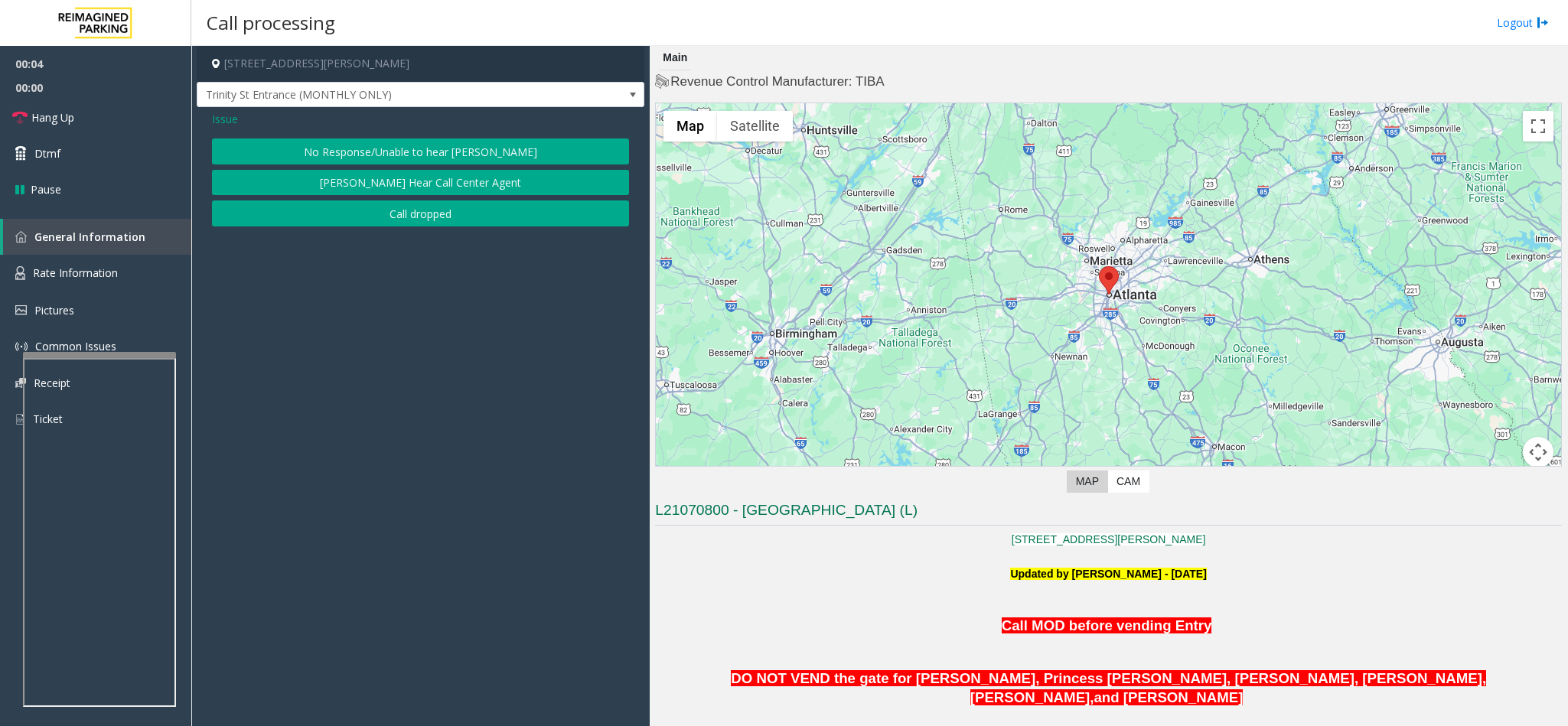
click at [395, 148] on button "No Response/Unable to hear [PERSON_NAME]" at bounding box center [420, 151] width 417 height 26
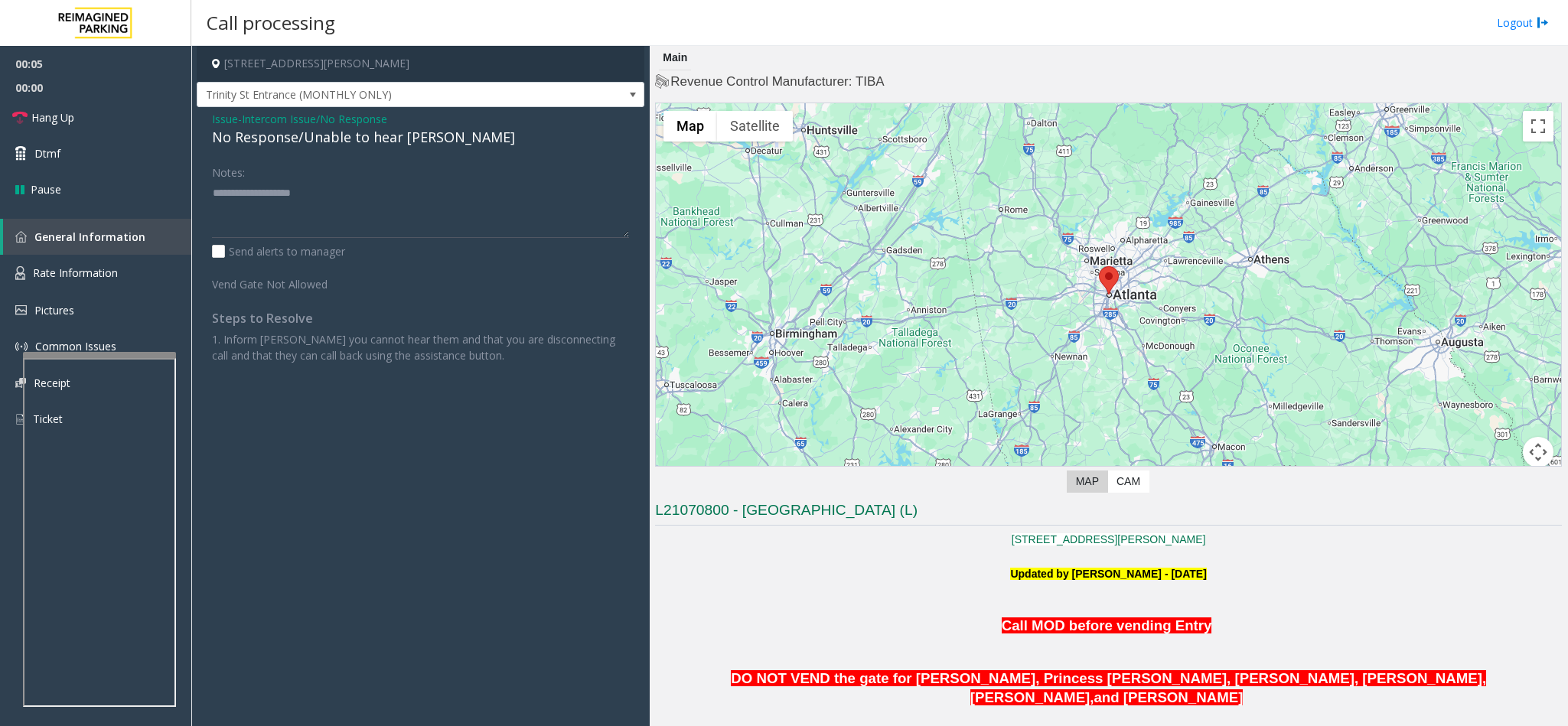
click at [299, 140] on div "No Response/Unable to hear [PERSON_NAME]" at bounding box center [420, 137] width 417 height 20
click at [435, 189] on textarea at bounding box center [420, 209] width 417 height 57
type textarea "**********"
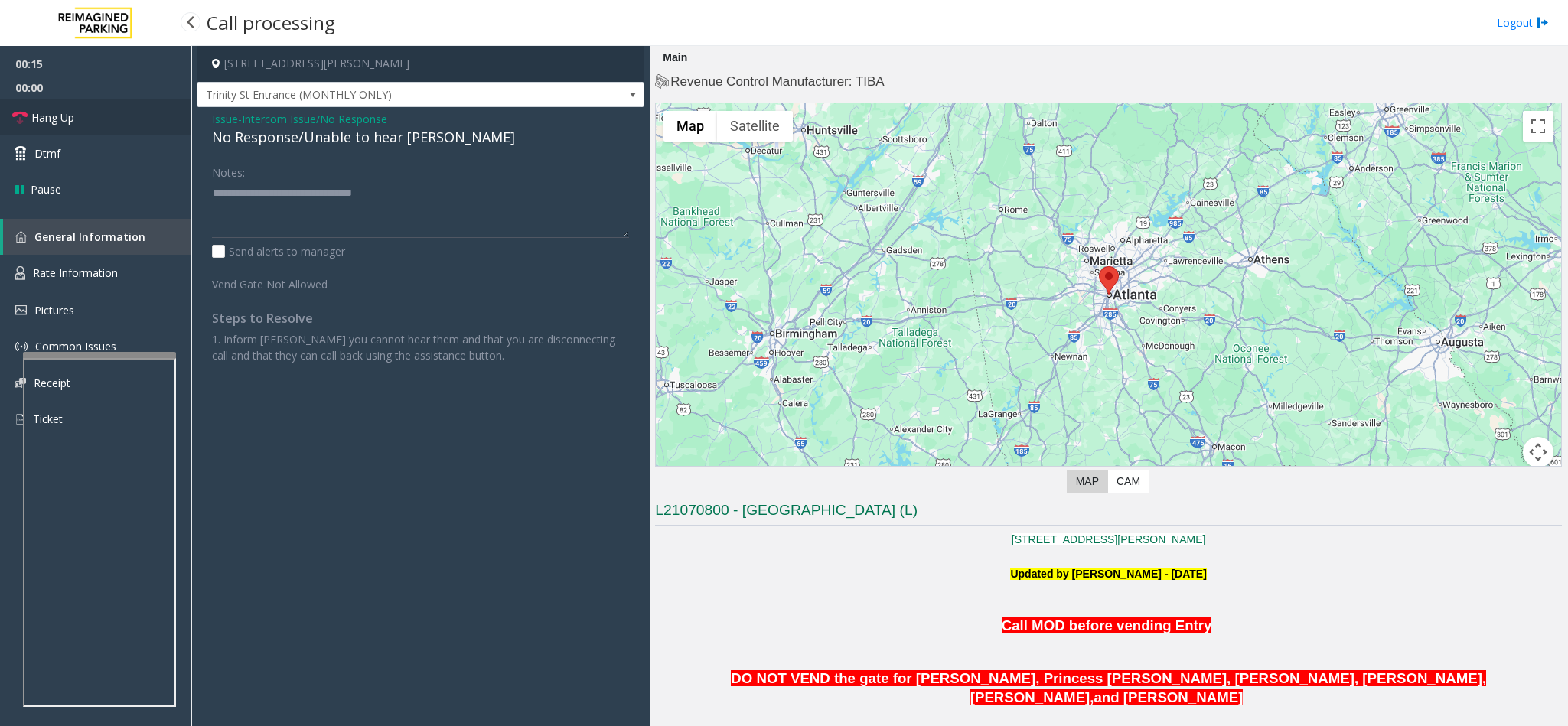
click at [70, 121] on span "Hang Up" at bounding box center [52, 117] width 43 height 16
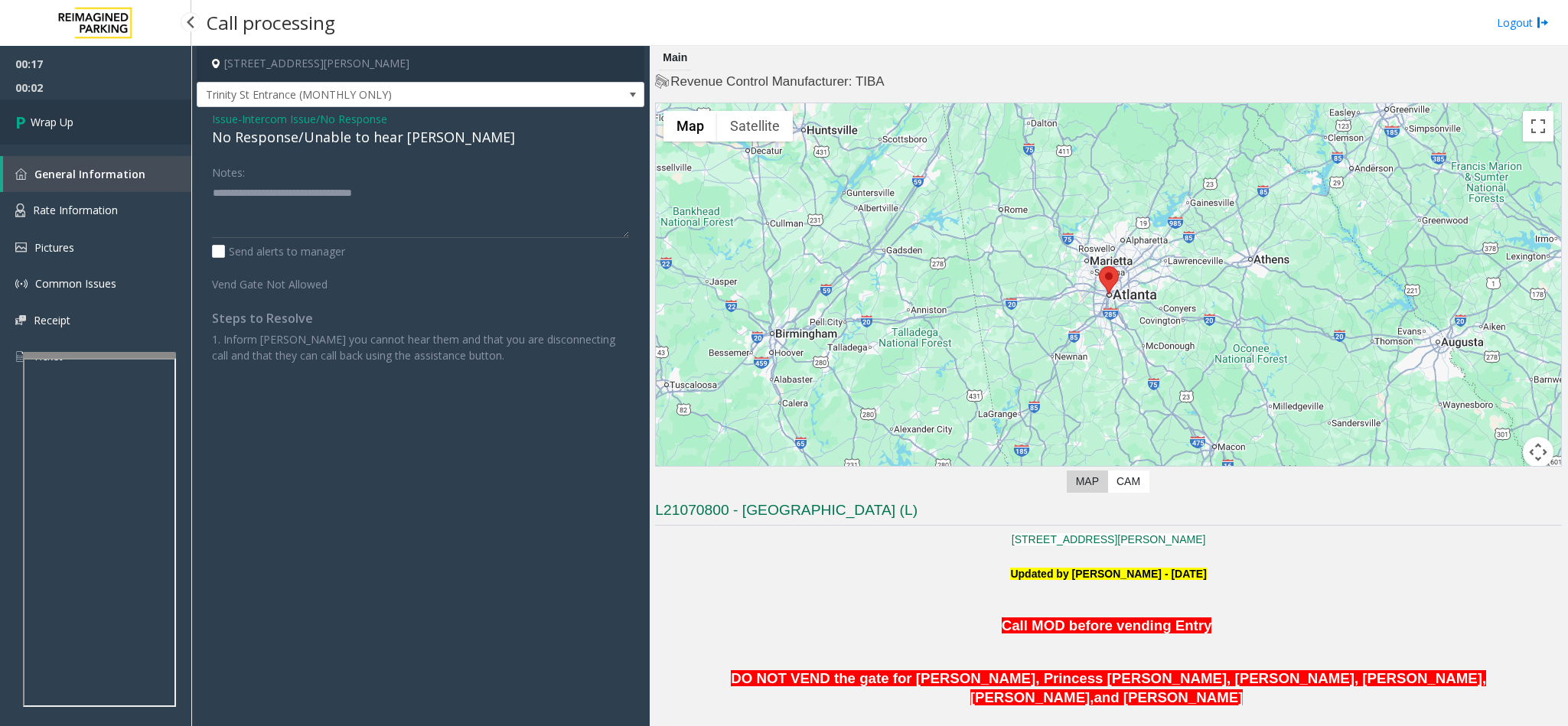
click at [70, 119] on span "Wrap Up" at bounding box center [52, 122] width 43 height 16
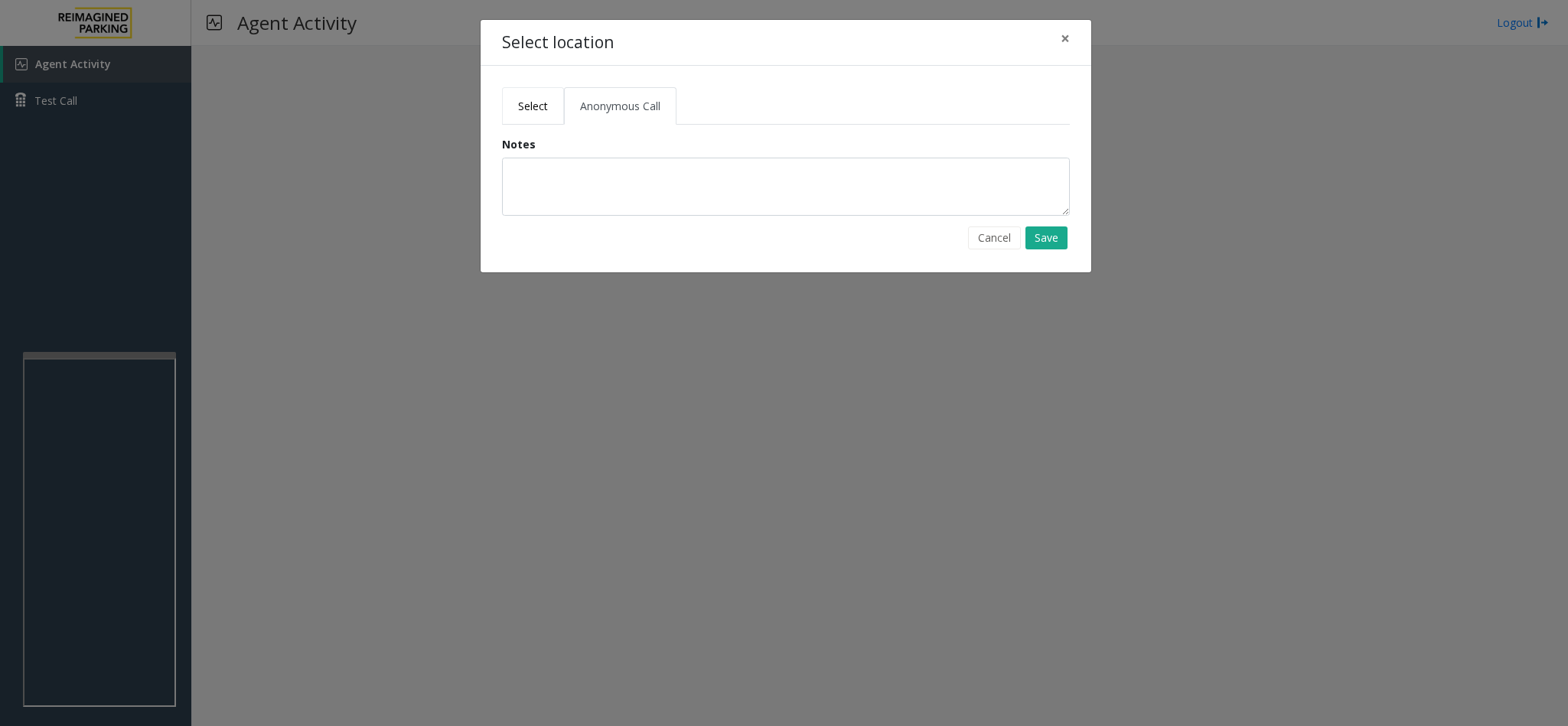
click at [519, 96] on link "Select" at bounding box center [533, 106] width 62 height 38
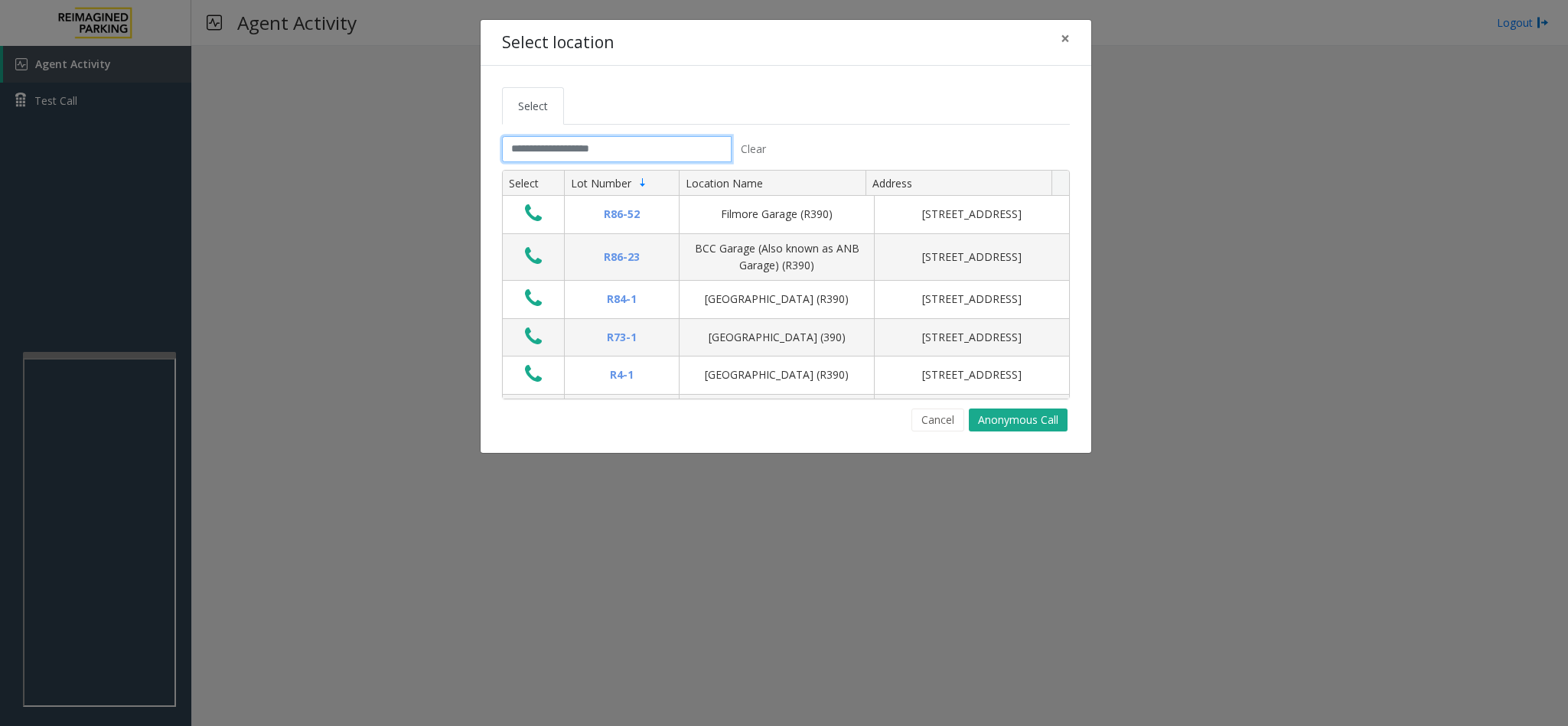
click at [533, 148] on input "text" at bounding box center [616, 148] width 230 height 26
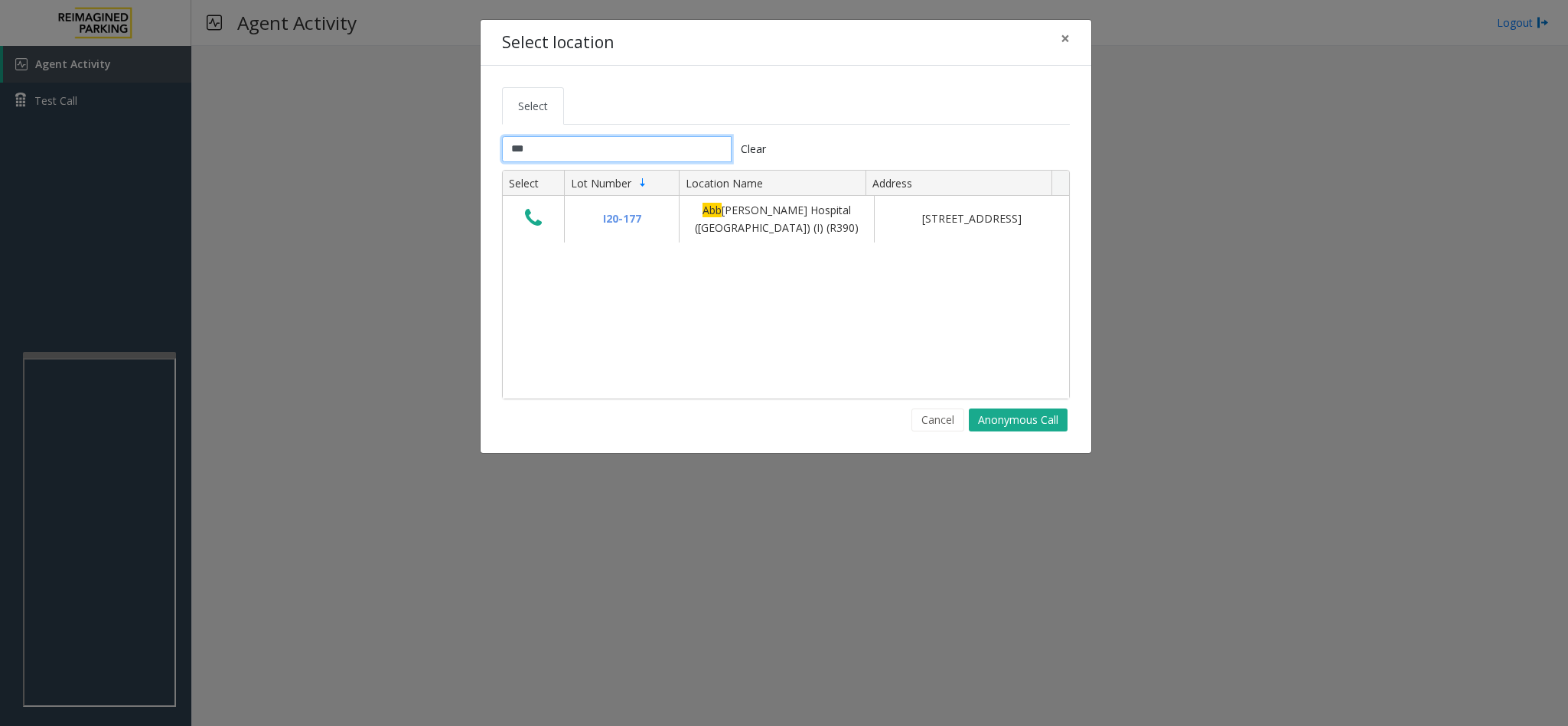
type input "***"
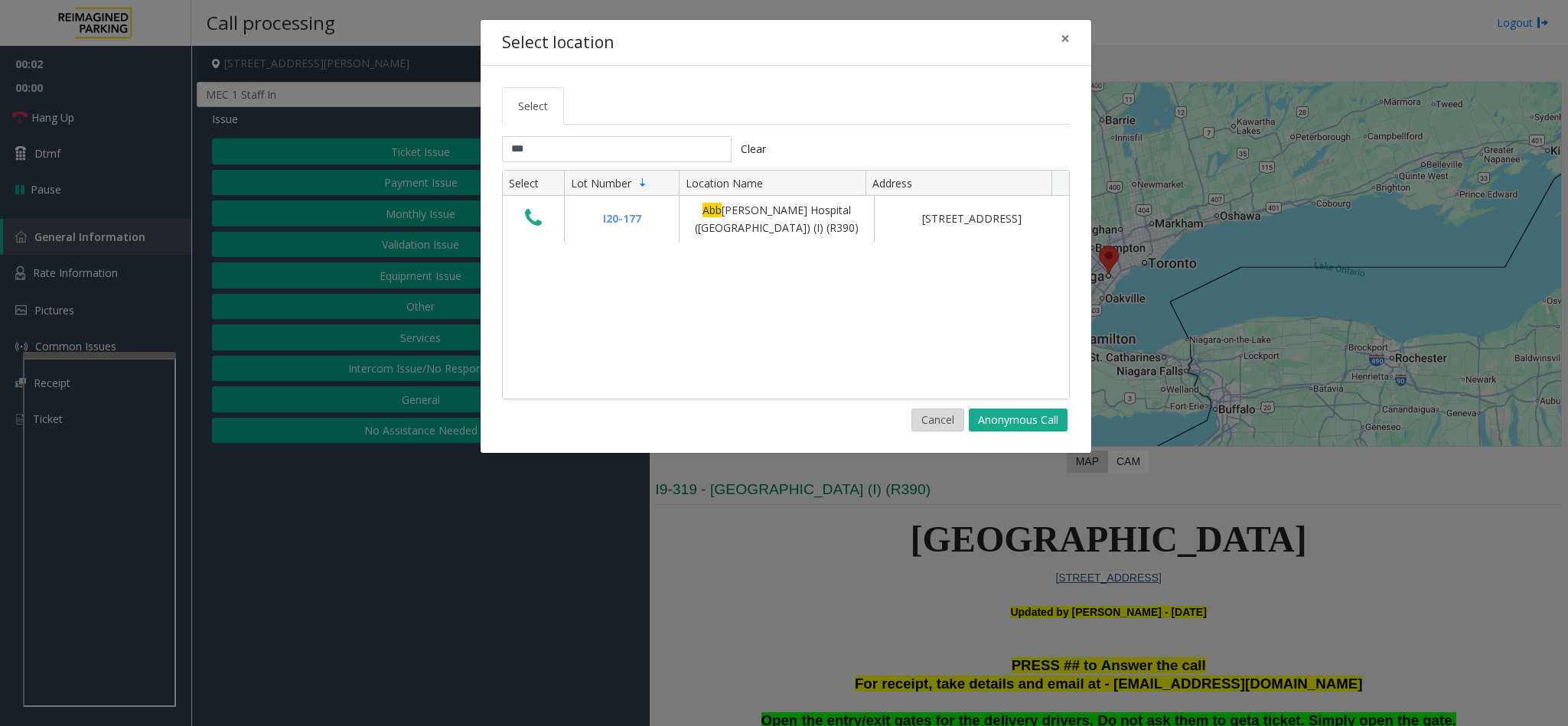
click at [936, 425] on button "Cancel" at bounding box center [937, 420] width 52 height 23
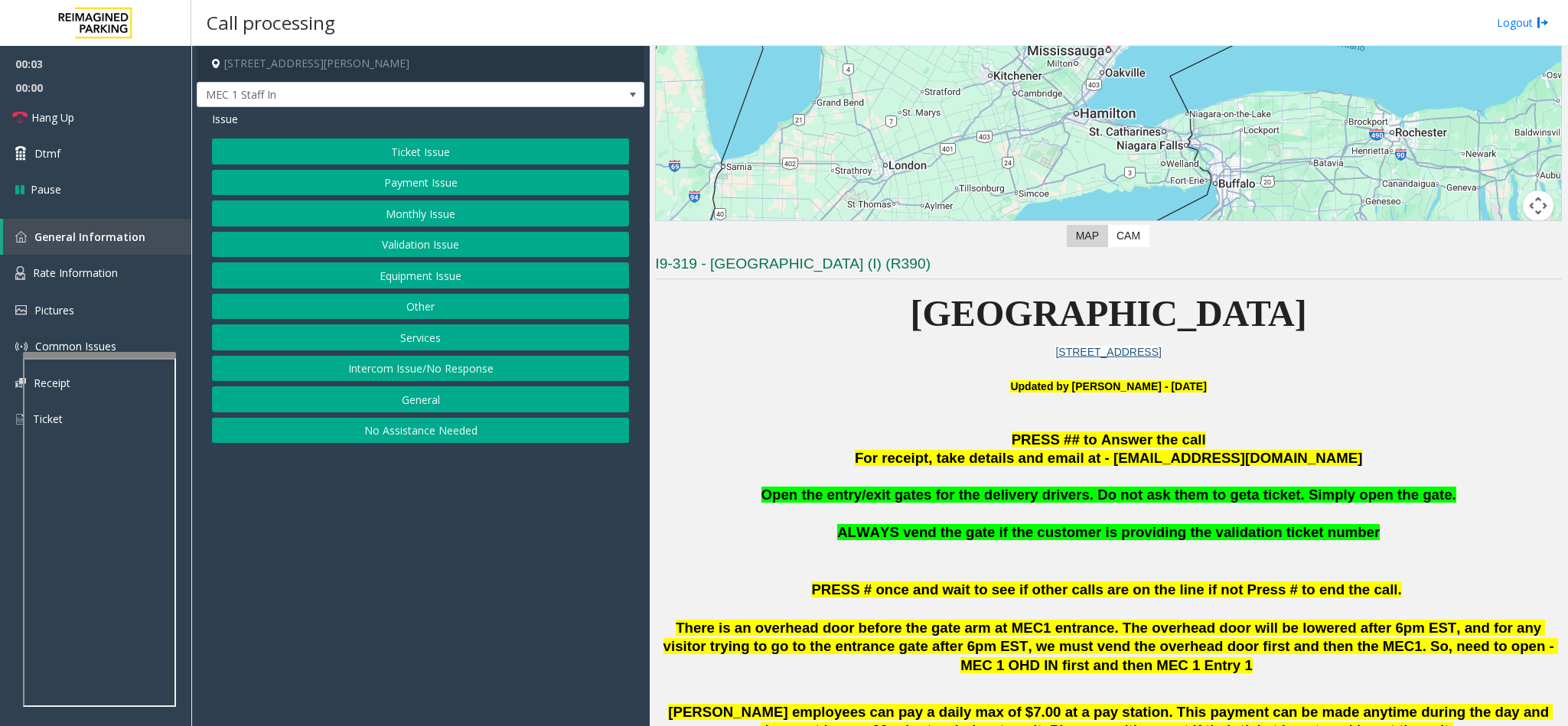
scroll to position [230, 0]
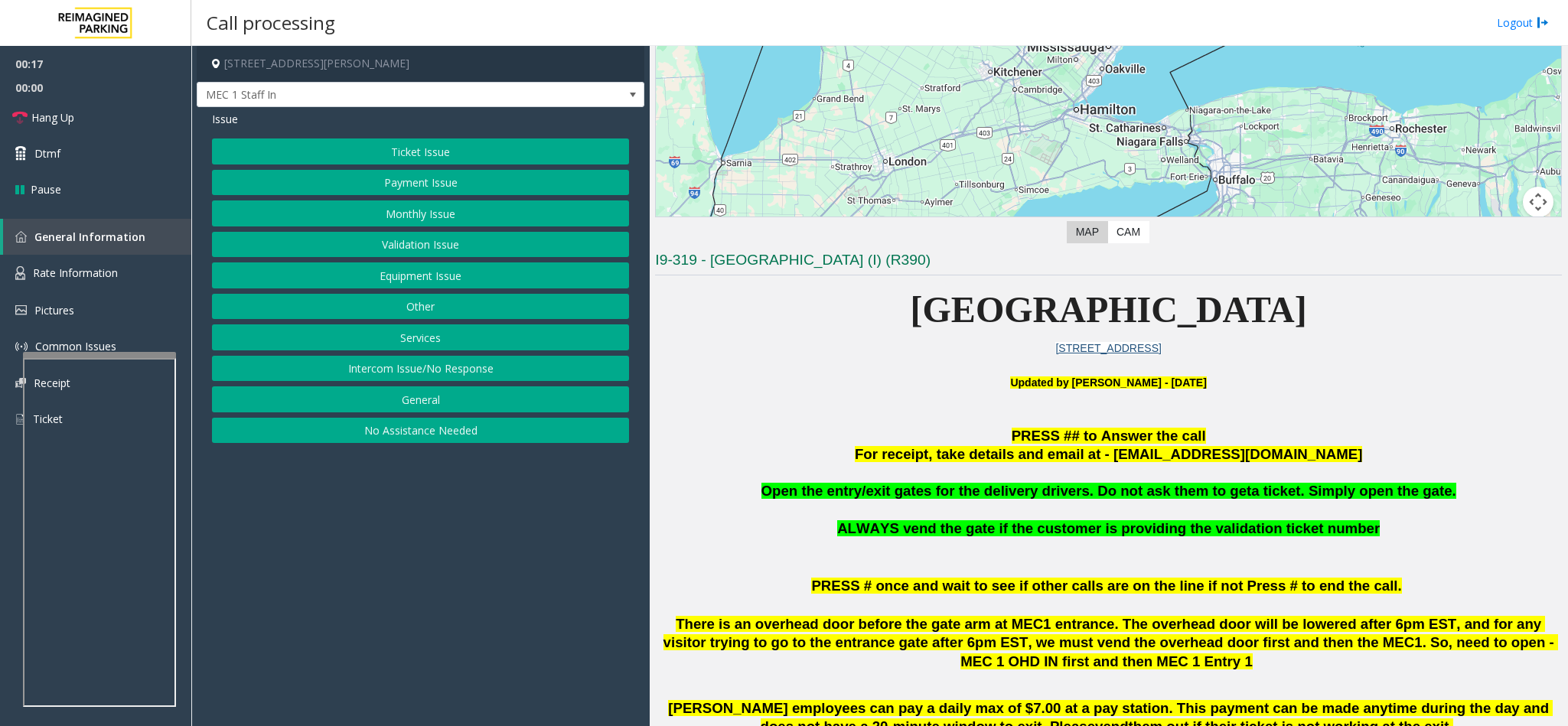
click at [423, 269] on button "Equipment Issue" at bounding box center [420, 275] width 417 height 26
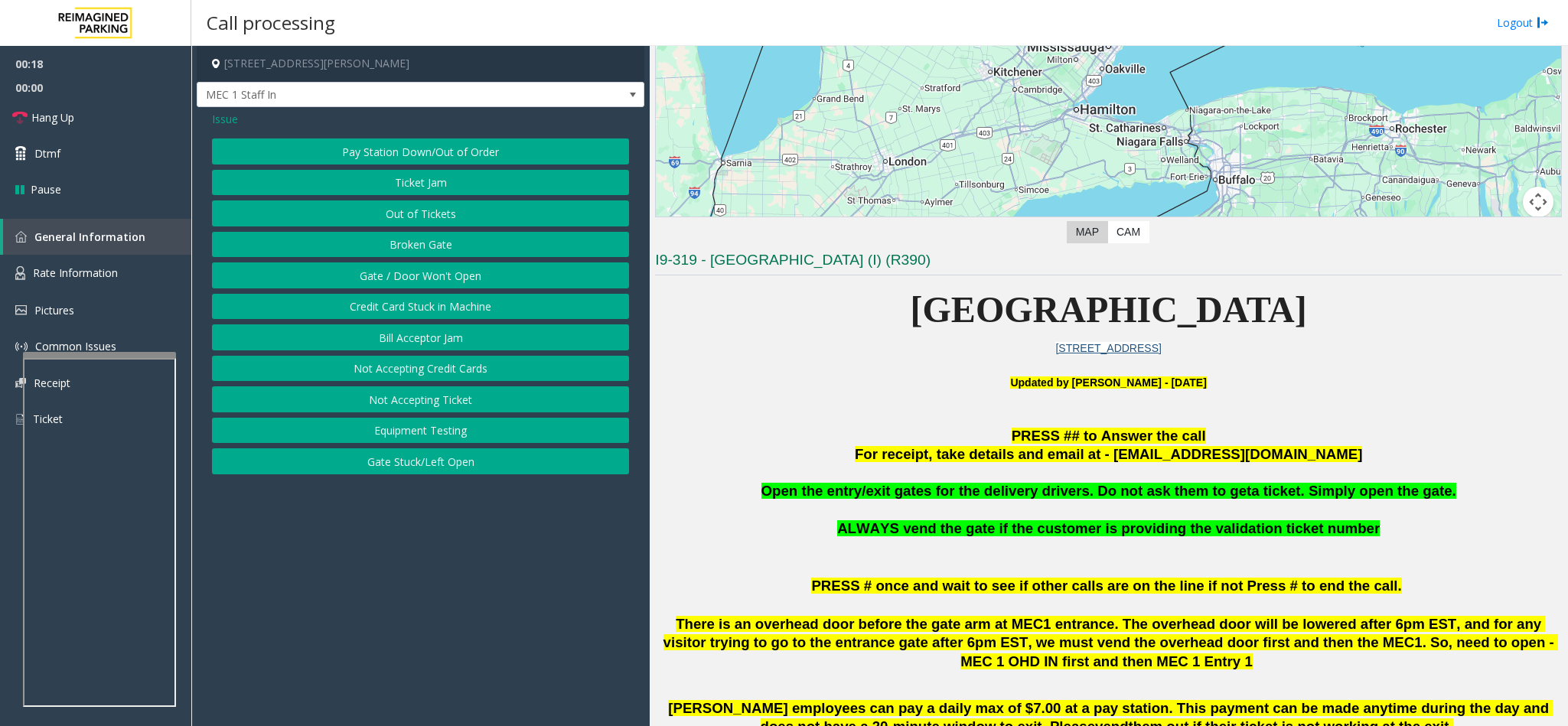
click at [423, 269] on button "Gate / Door Won't Open" at bounding box center [420, 275] width 417 height 26
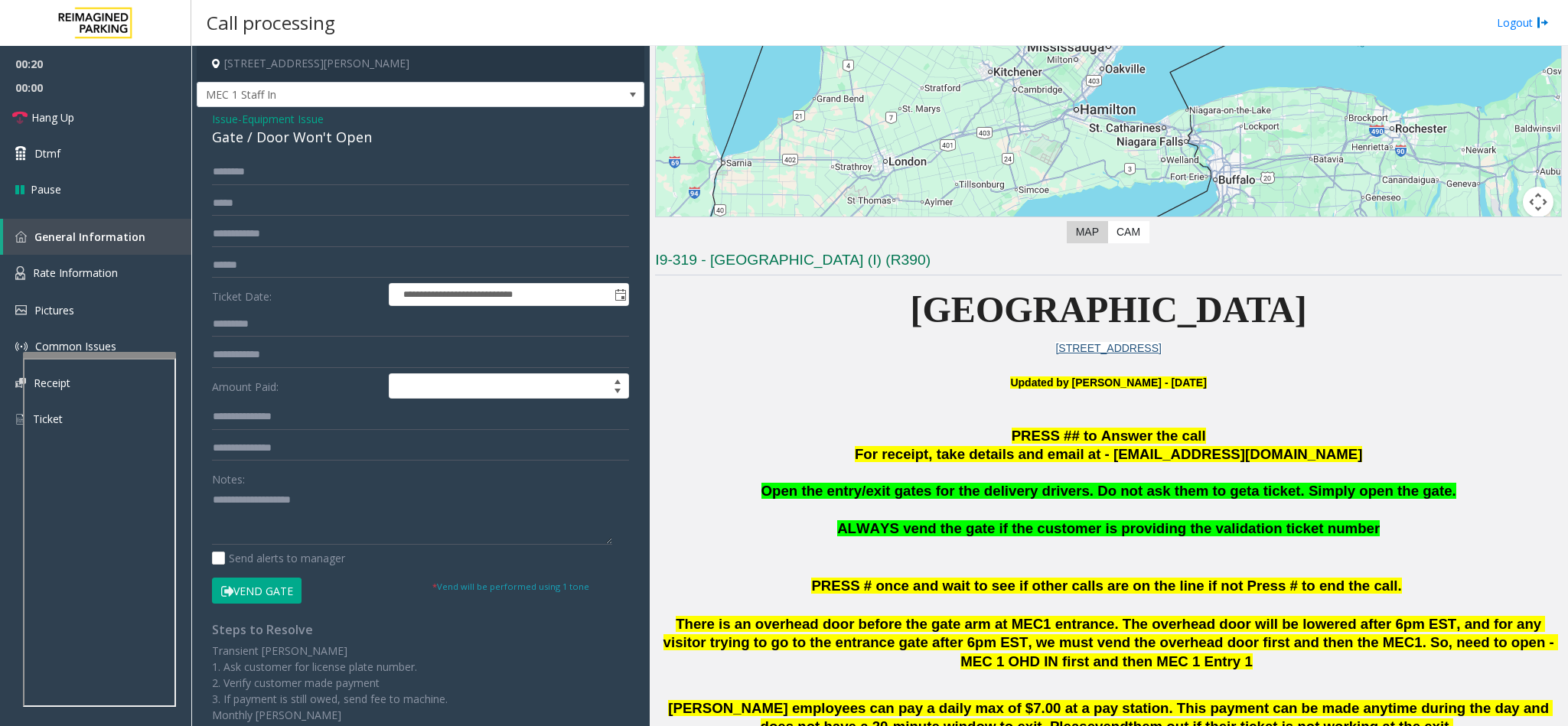
click at [233, 586] on icon at bounding box center [227, 591] width 13 height 11
drag, startPoint x: 245, startPoint y: 521, endPoint x: 214, endPoint y: 485, distance: 47.5
click at [245, 519] on textarea at bounding box center [411, 515] width 400 height 57
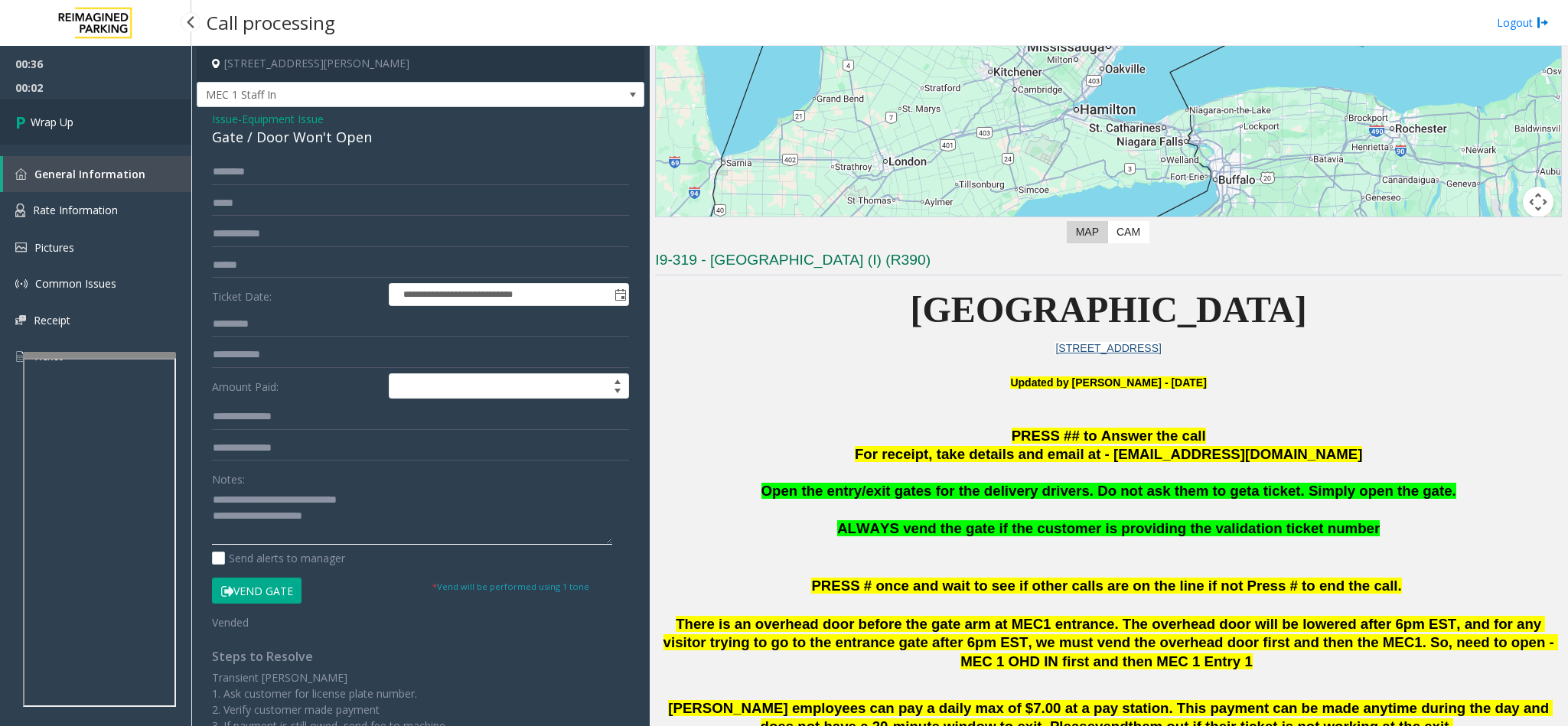
type textarea "**********"
click at [94, 114] on link "Wrap Up" at bounding box center [95, 122] width 191 height 46
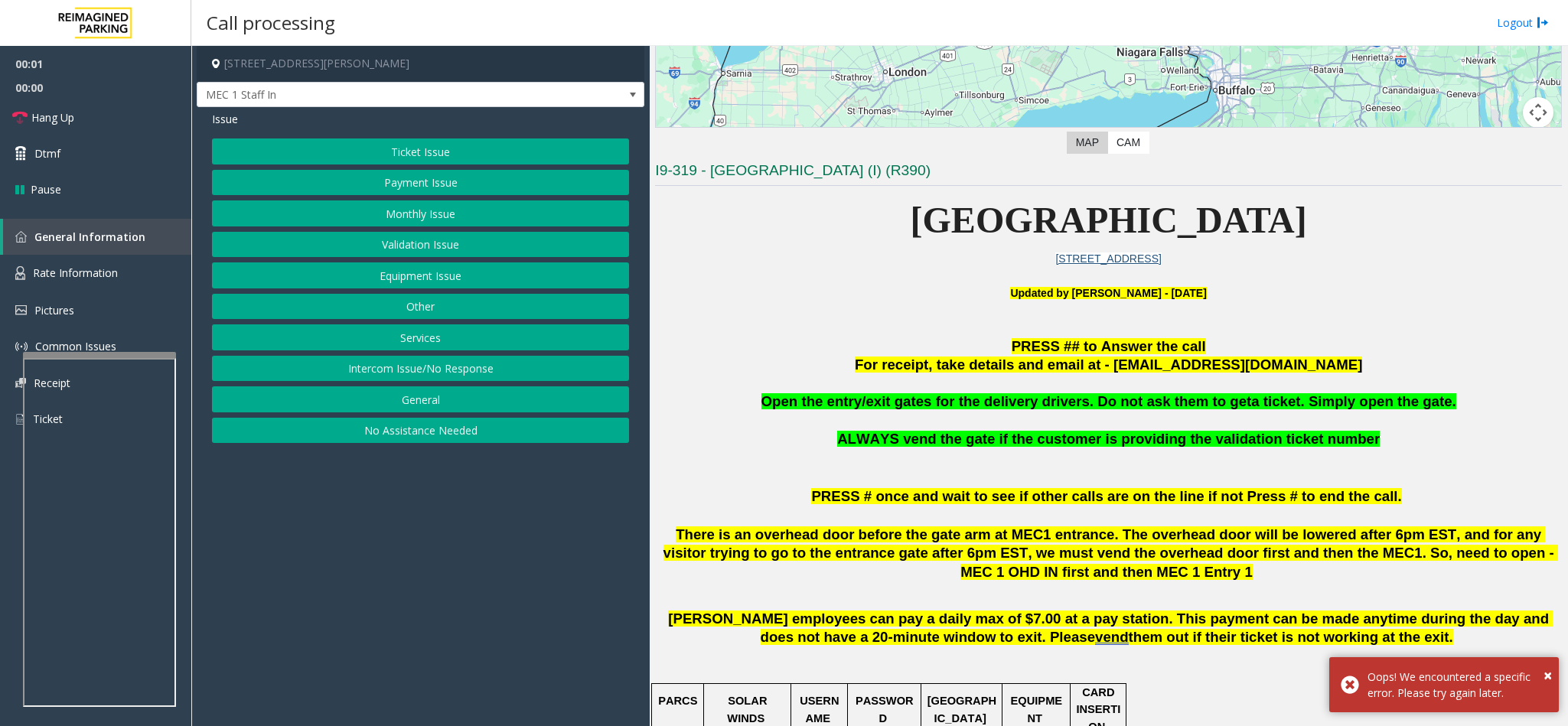
scroll to position [345, 0]
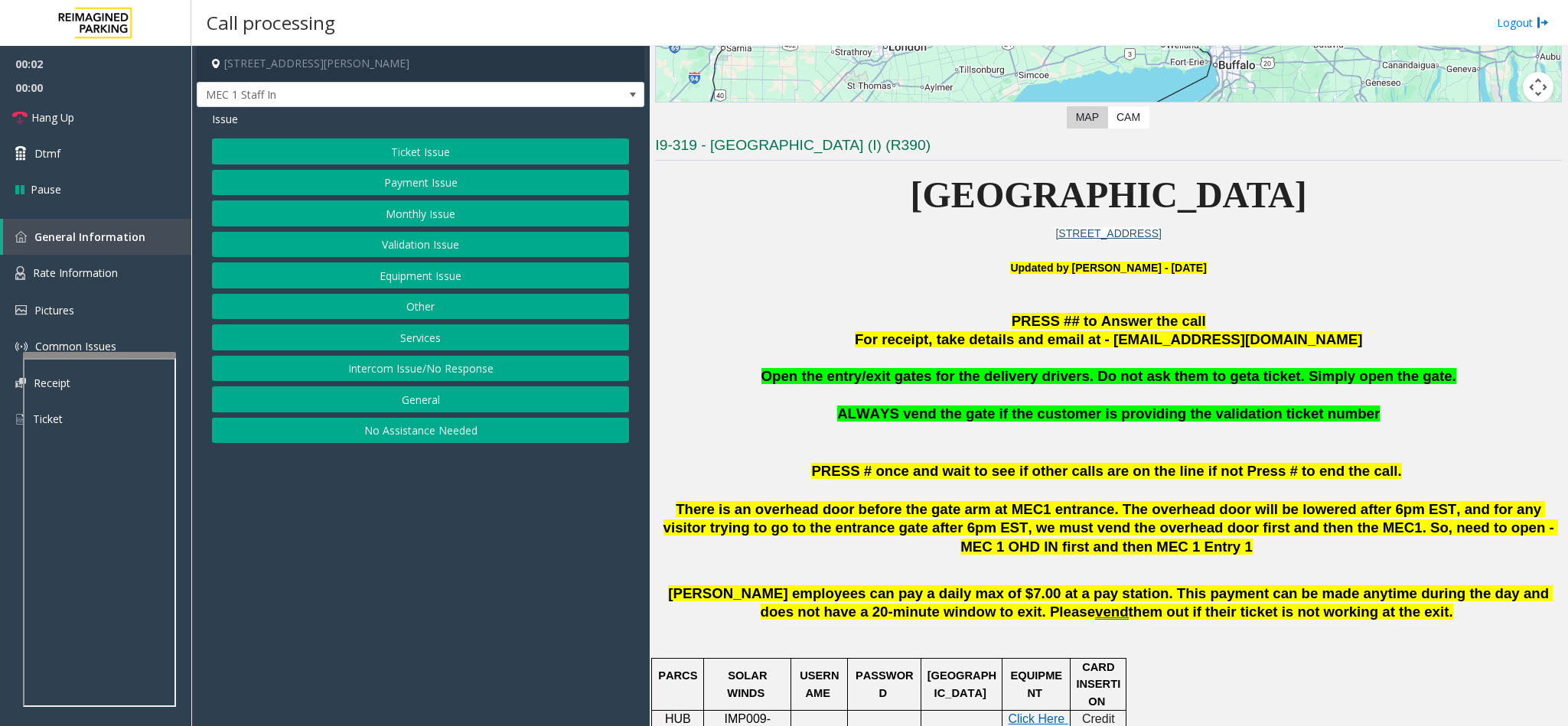
click at [402, 282] on button "Equipment Issue" at bounding box center [420, 275] width 417 height 26
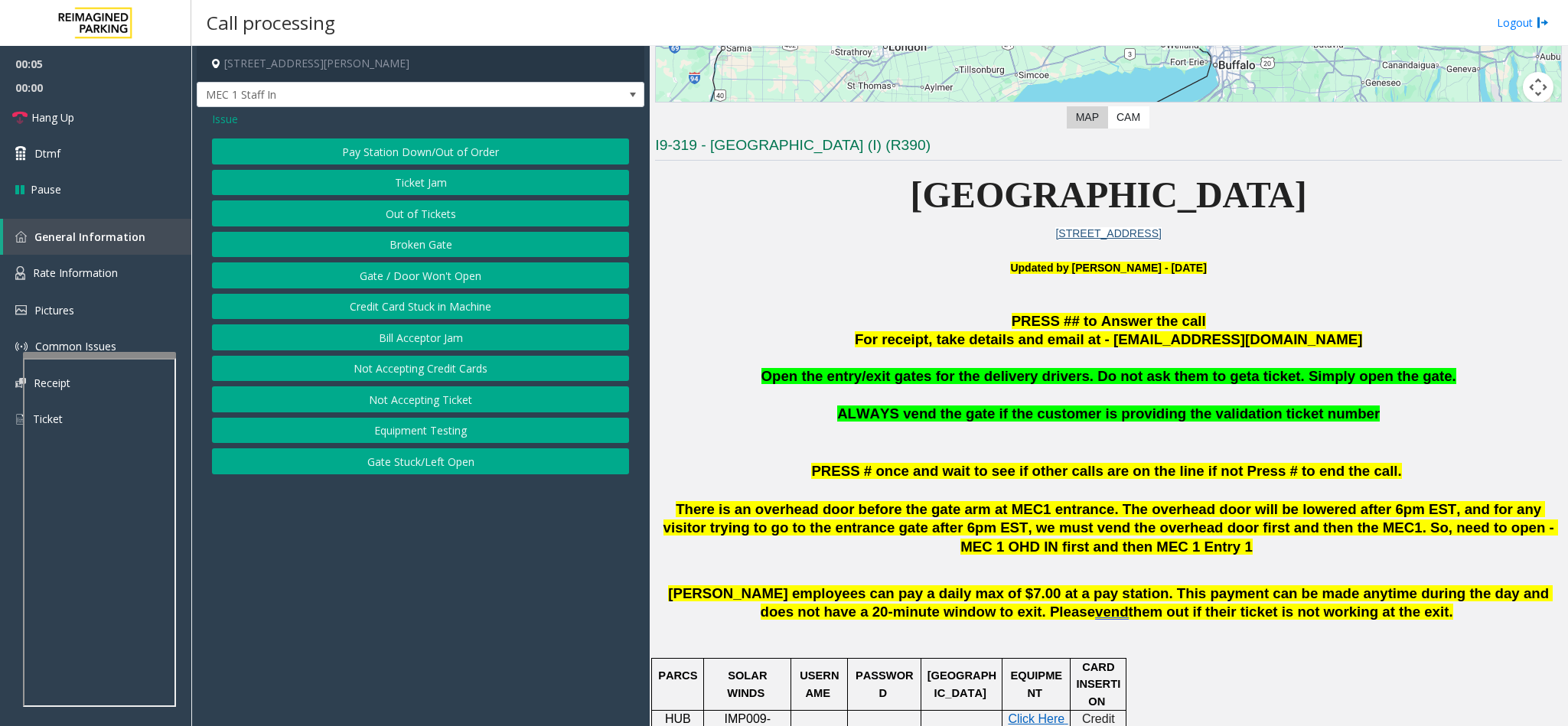
click at [393, 274] on button "Gate / Door Won't Open" at bounding box center [420, 275] width 417 height 26
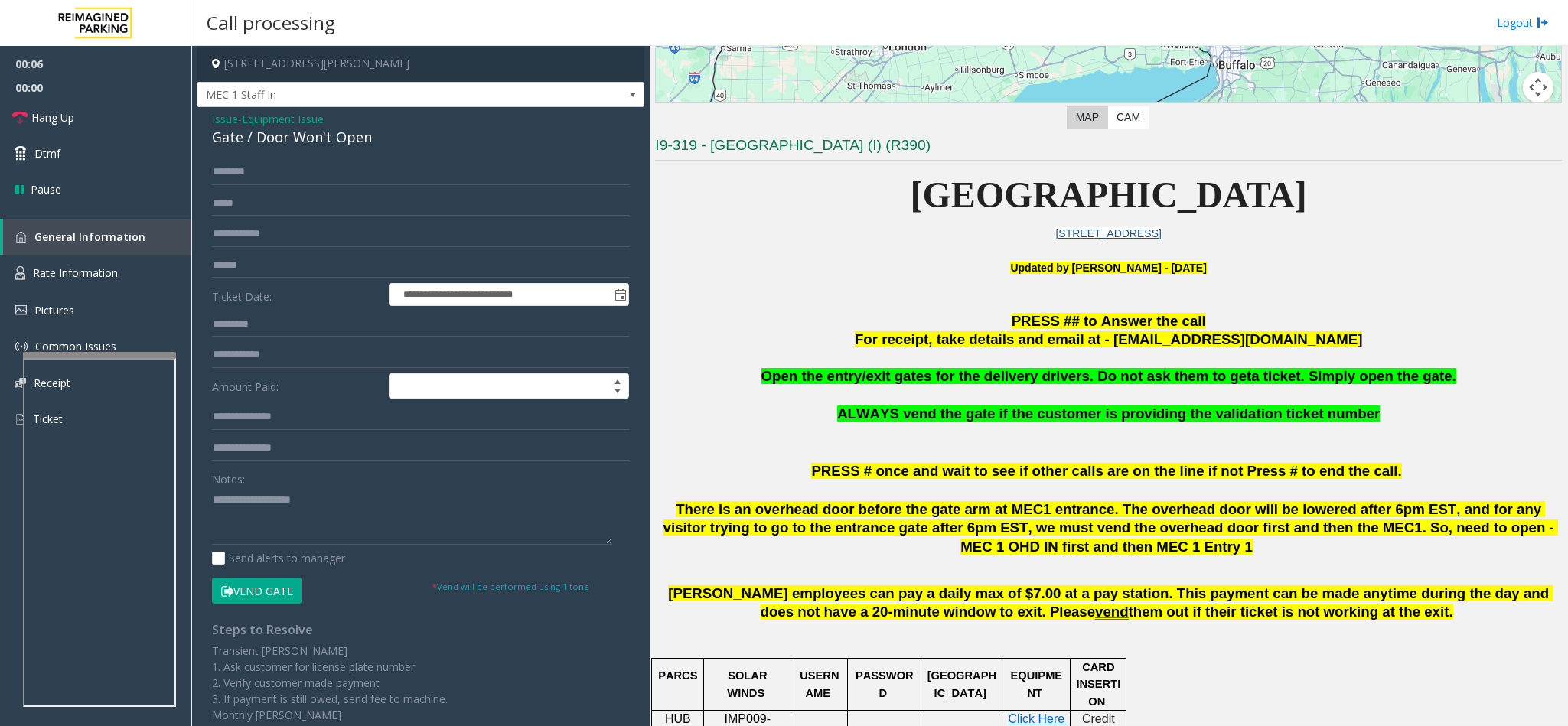
drag, startPoint x: 257, startPoint y: 592, endPoint x: 242, endPoint y: 540, distance: 54.1
click at [258, 591] on button "Vend Gate" at bounding box center [256, 590] width 89 height 26
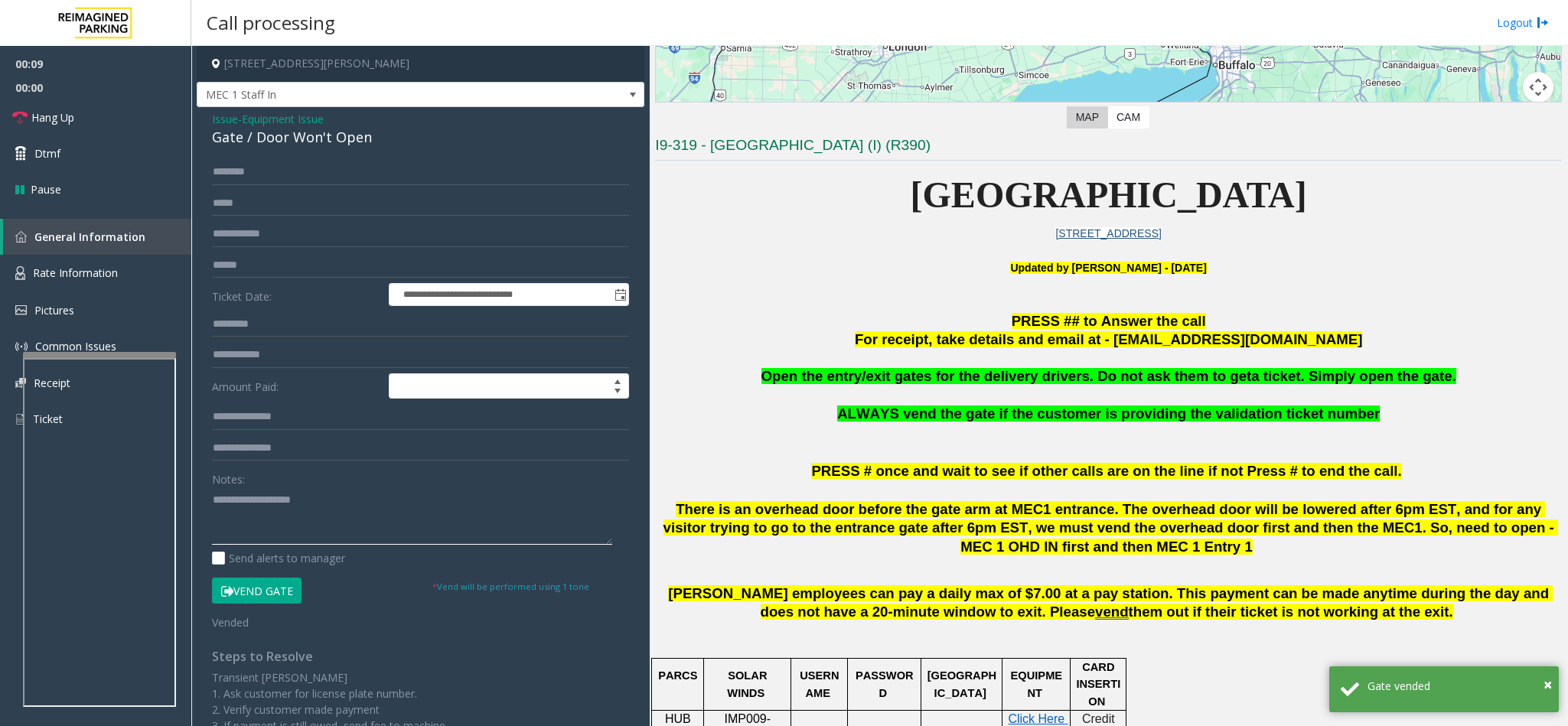
click at [225, 514] on textarea at bounding box center [411, 515] width 400 height 57
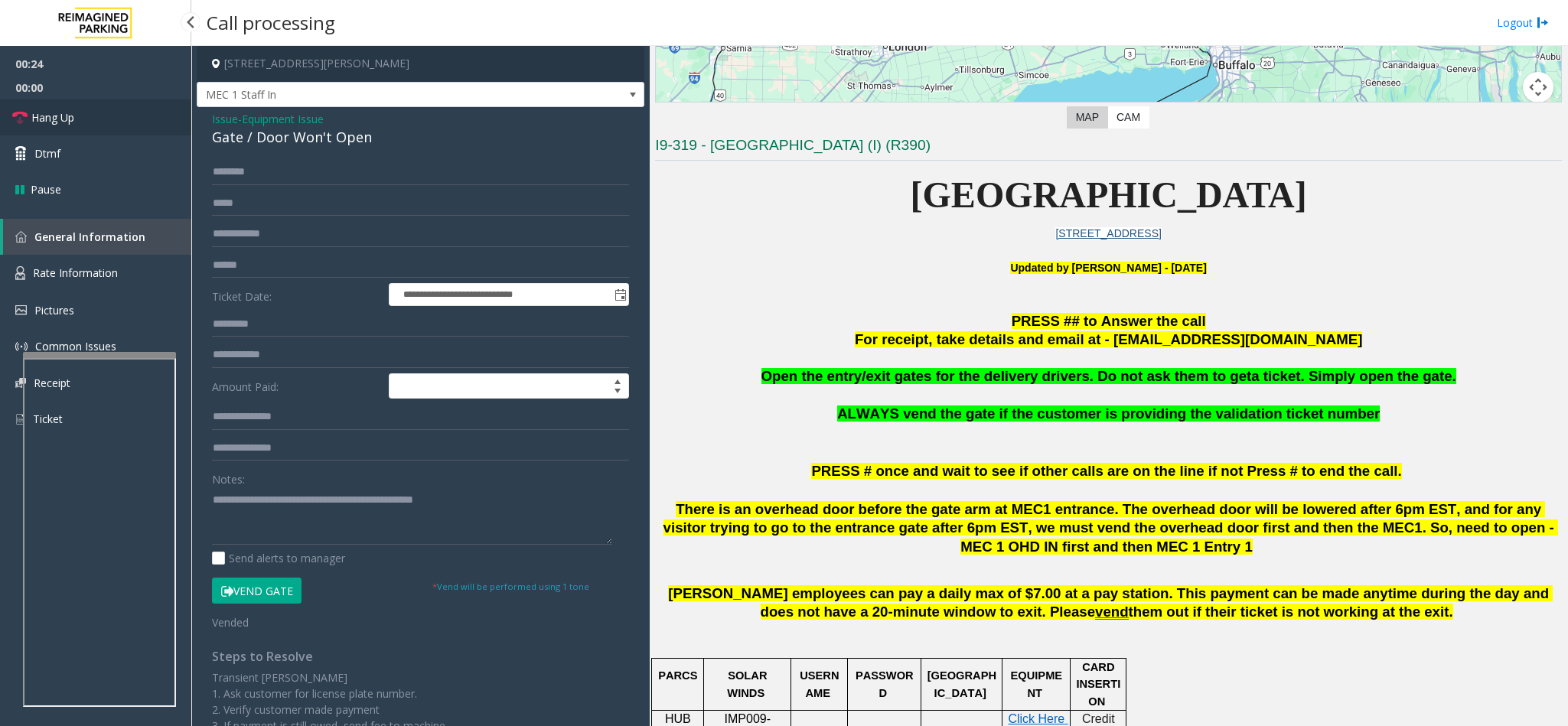
click at [104, 113] on link "Hang Up" at bounding box center [95, 117] width 191 height 36
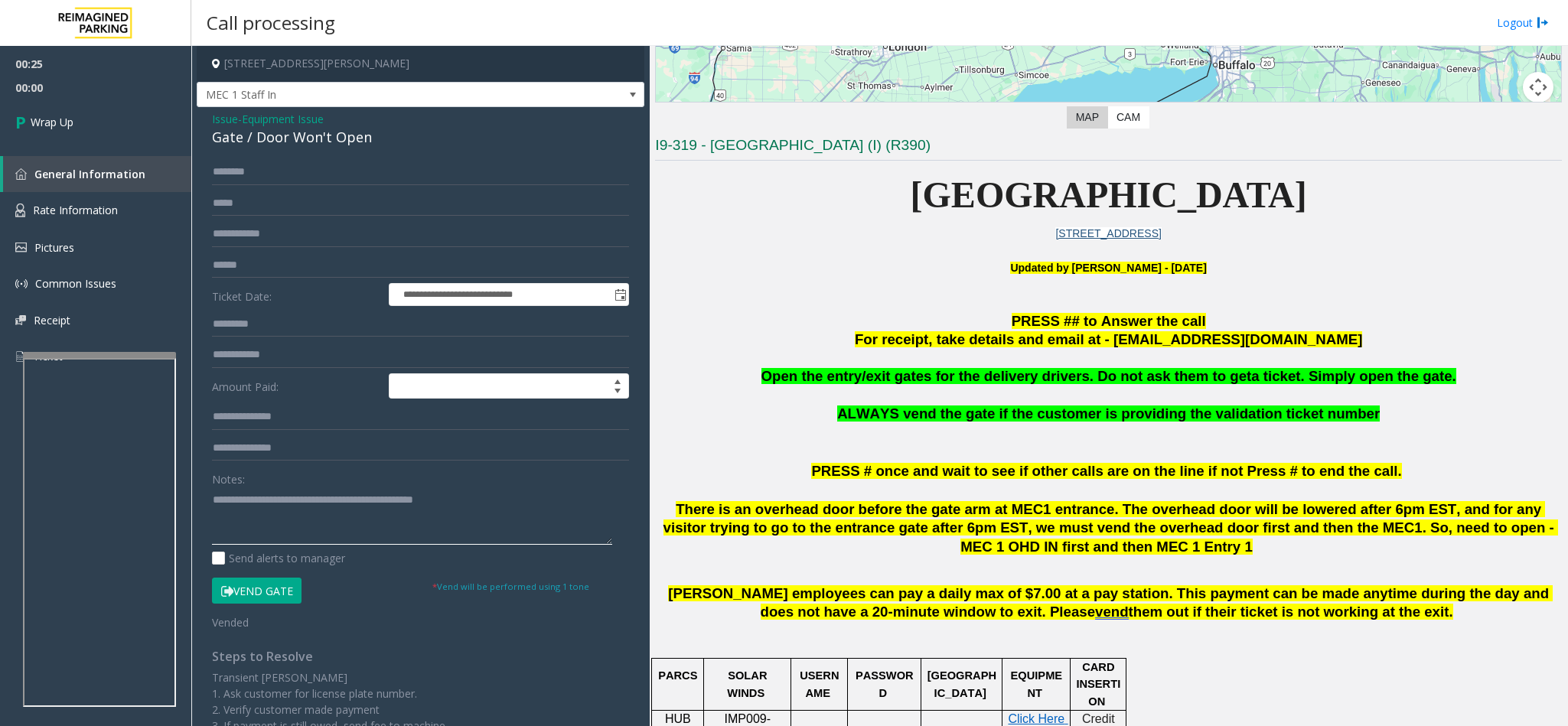
click at [508, 511] on textarea at bounding box center [411, 515] width 400 height 57
type textarea "**********"
click at [109, 125] on link "Wrap Up" at bounding box center [95, 122] width 191 height 46
click at [114, 132] on link "Wrap Up" at bounding box center [95, 122] width 191 height 46
click at [89, 108] on link "Wrap Up" at bounding box center [95, 122] width 191 height 46
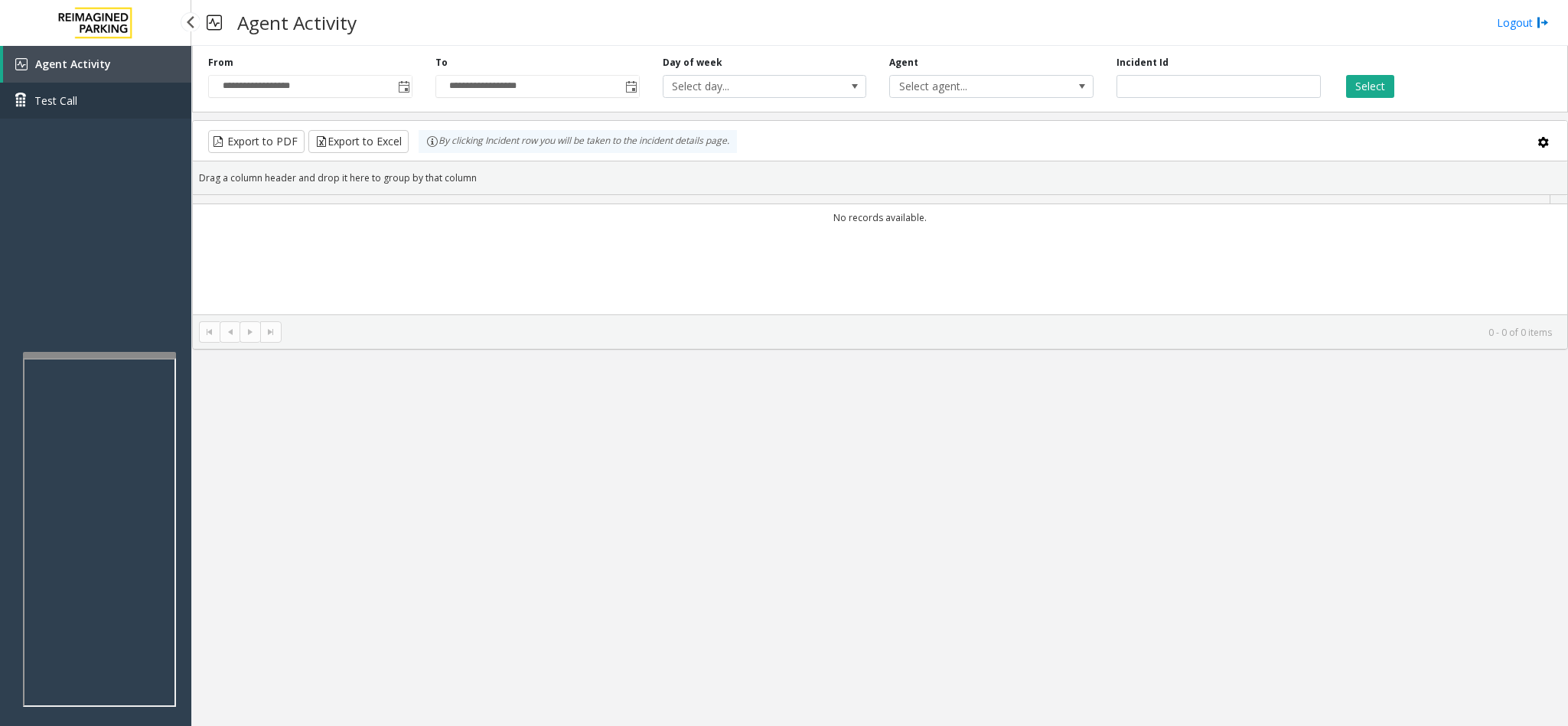
click at [89, 108] on link "Test Call" at bounding box center [95, 100] width 191 height 36
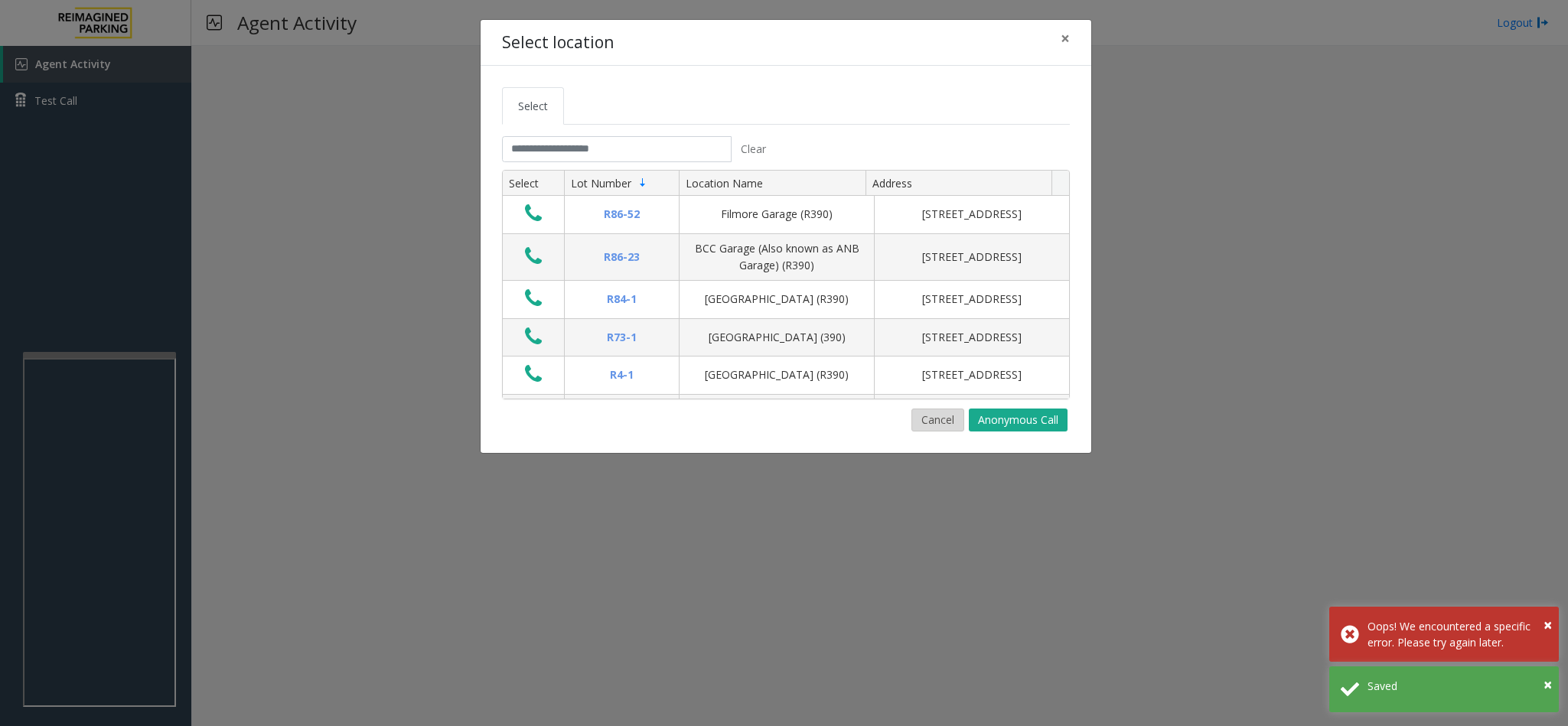
click at [934, 412] on button "Cancel" at bounding box center [937, 420] width 52 height 23
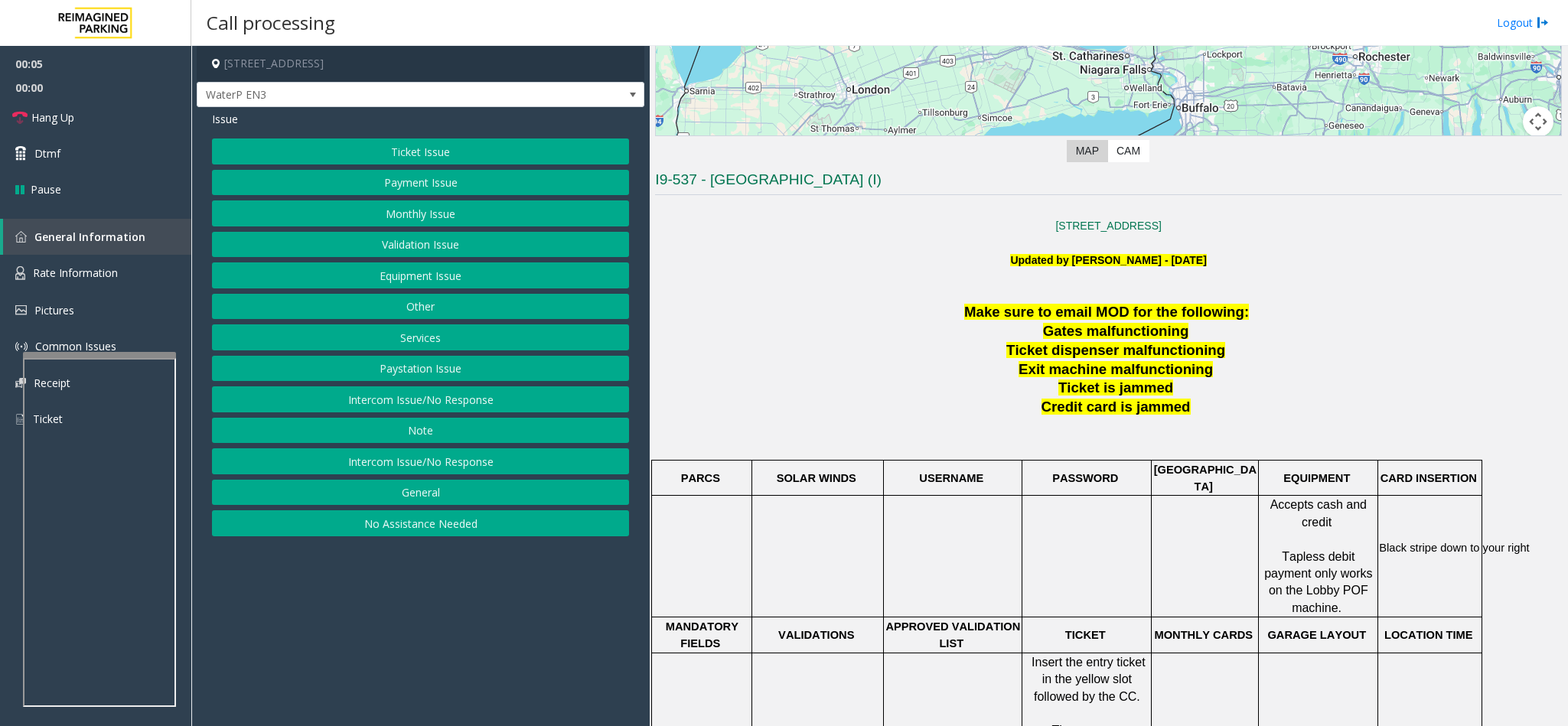
scroll to position [345, 0]
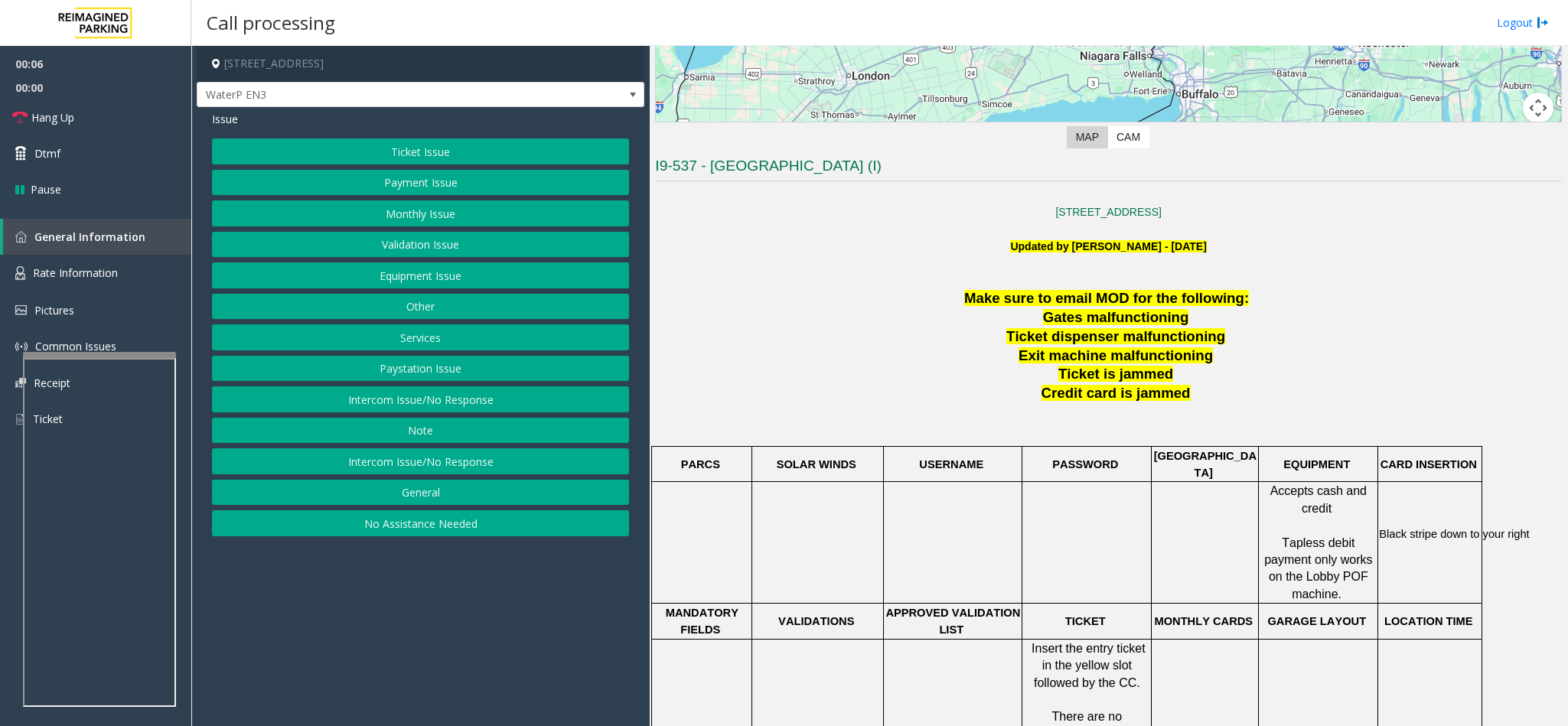
click at [494, 475] on button "Intercom Issue/No Response" at bounding box center [420, 461] width 417 height 26
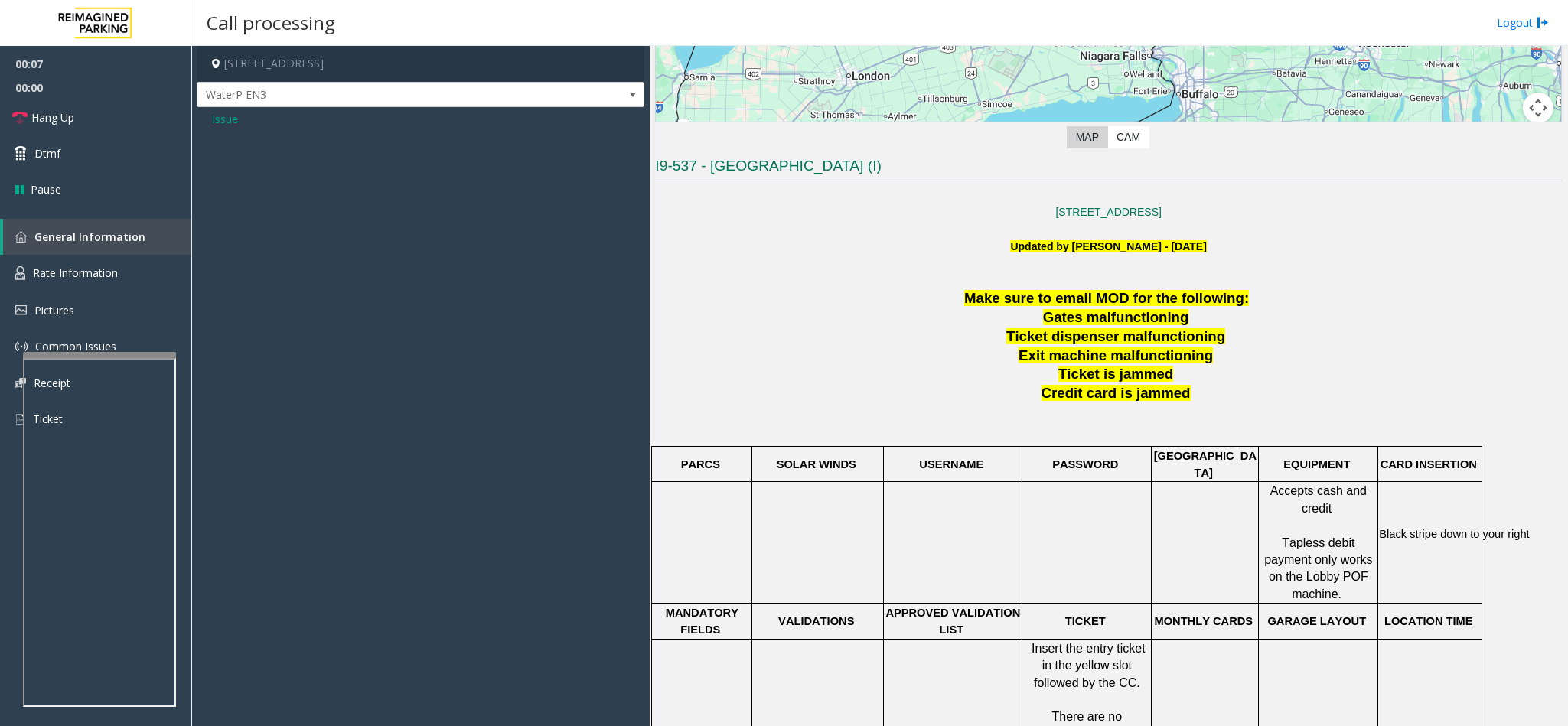
click at [214, 121] on span "Issue" at bounding box center [224, 118] width 26 height 16
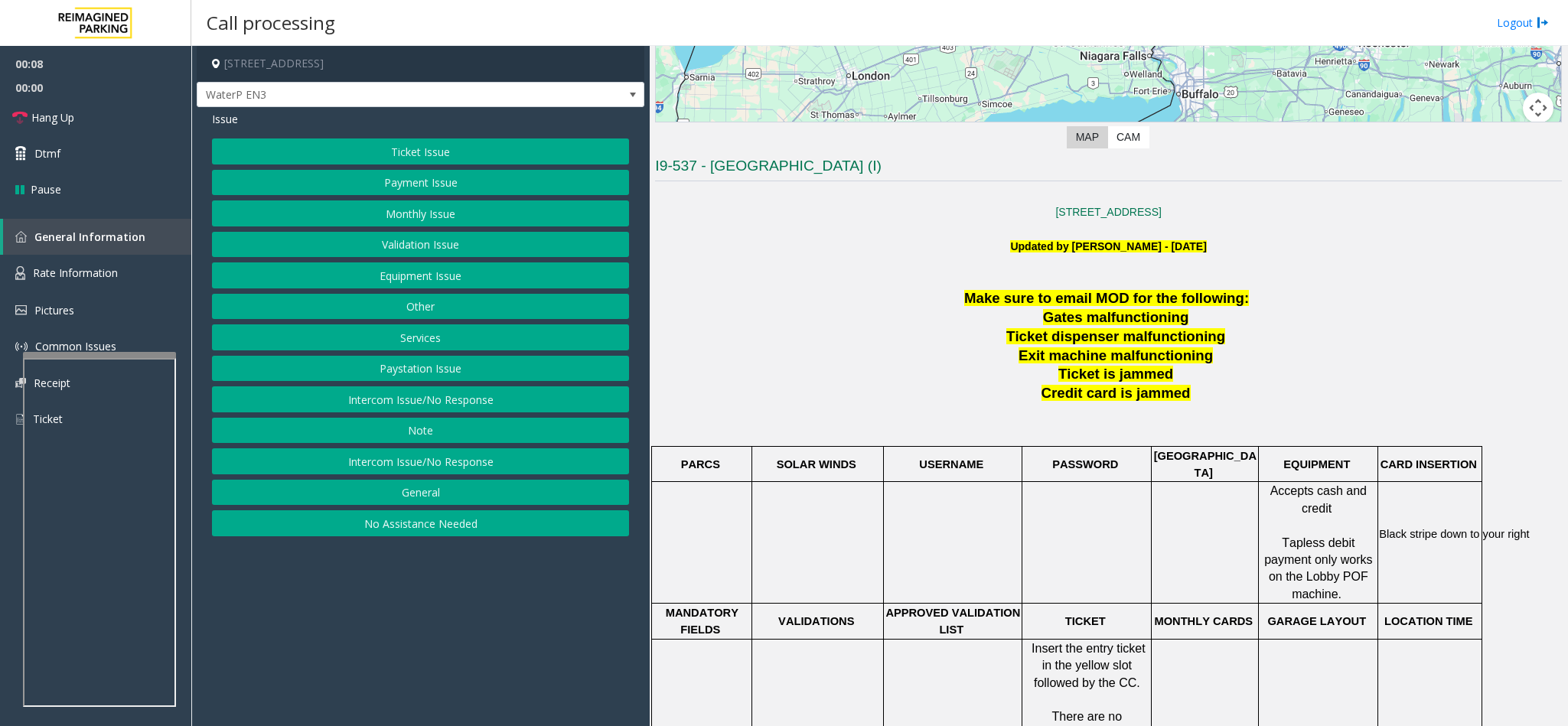
drag, startPoint x: 398, startPoint y: 402, endPoint x: 410, endPoint y: 9, distance: 393.2
click at [398, 397] on button "Intercom Issue/No Response" at bounding box center [420, 399] width 417 height 26
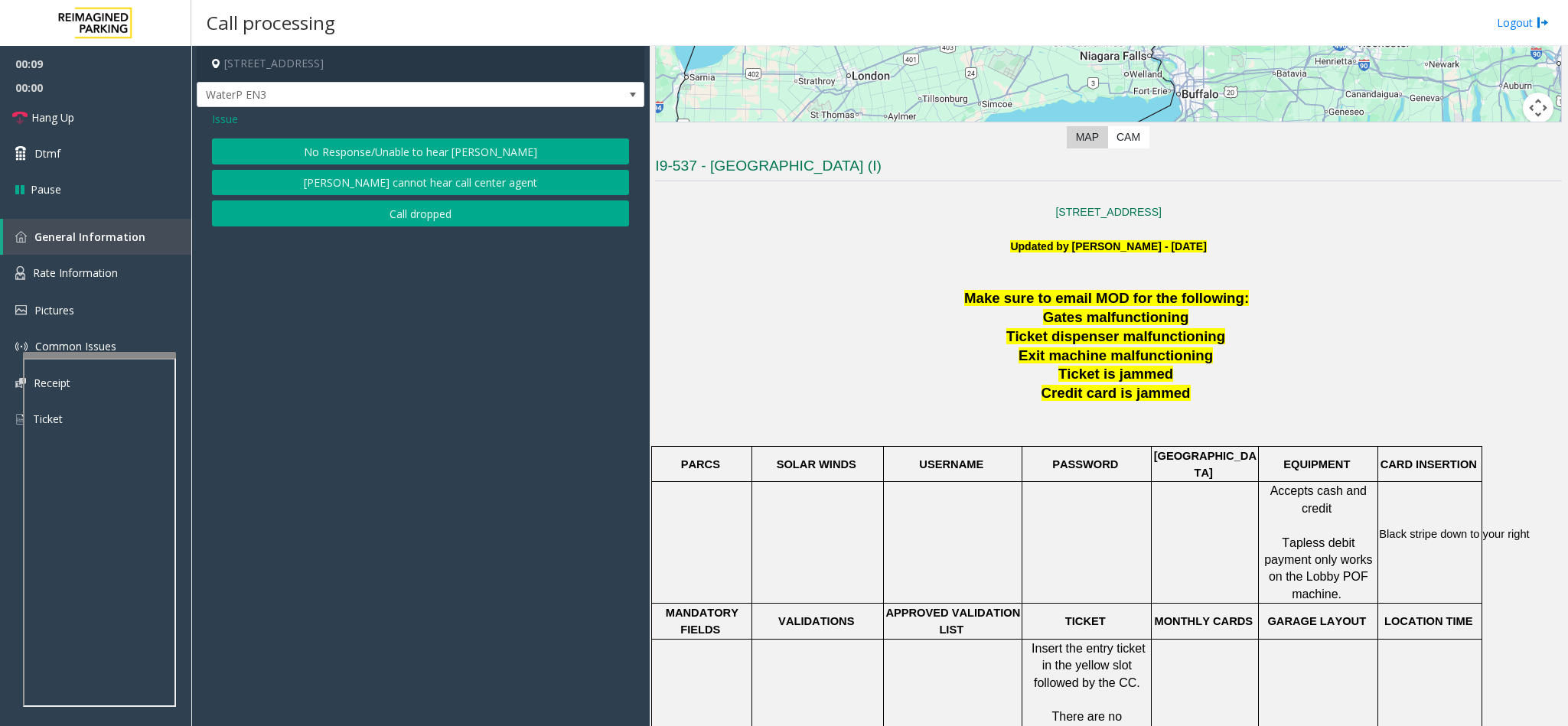
click at [372, 151] on button "No Response/Unable to hear [PERSON_NAME]" at bounding box center [420, 151] width 417 height 26
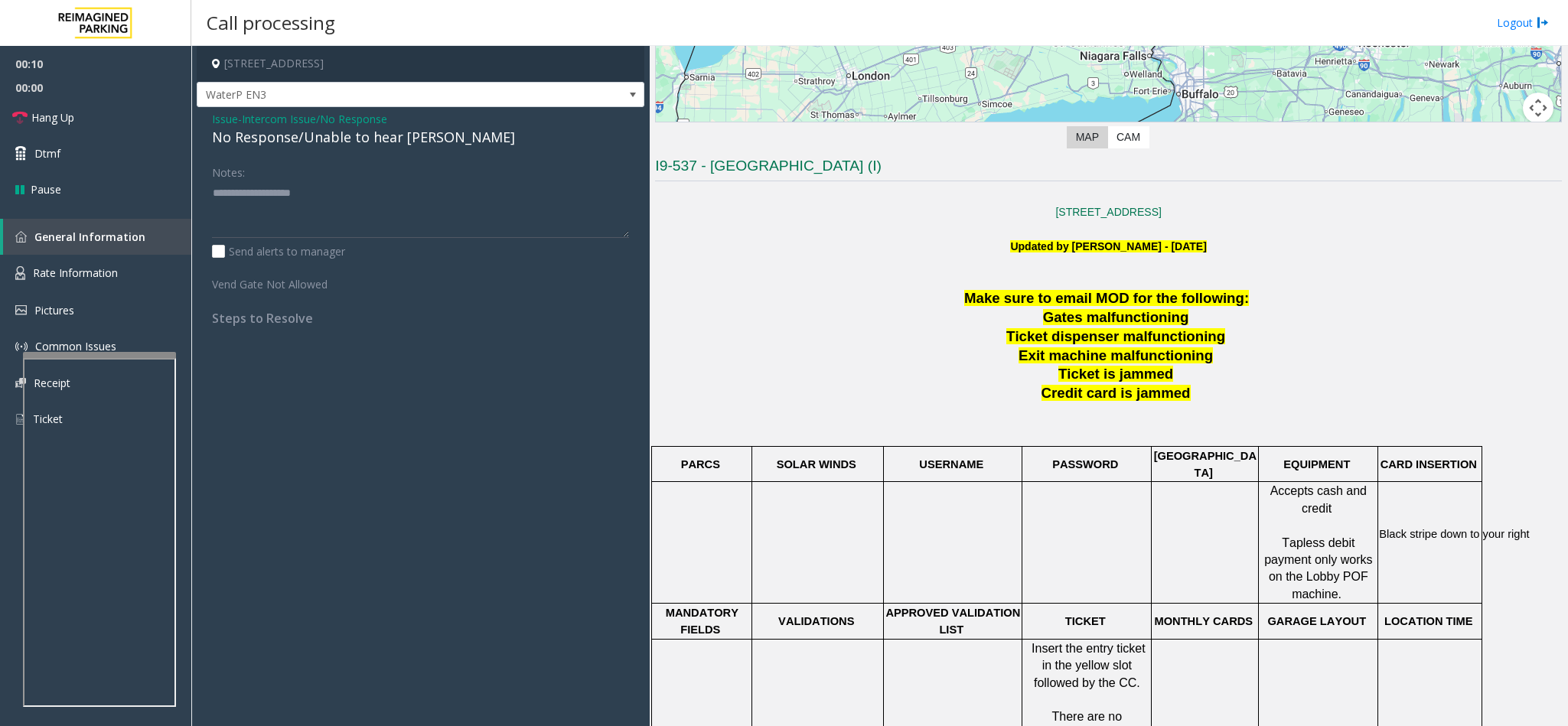
click at [277, 139] on div "No Response/Unable to hear [PERSON_NAME]" at bounding box center [420, 137] width 417 height 20
click at [415, 183] on textarea at bounding box center [420, 209] width 417 height 57
type textarea "**********"
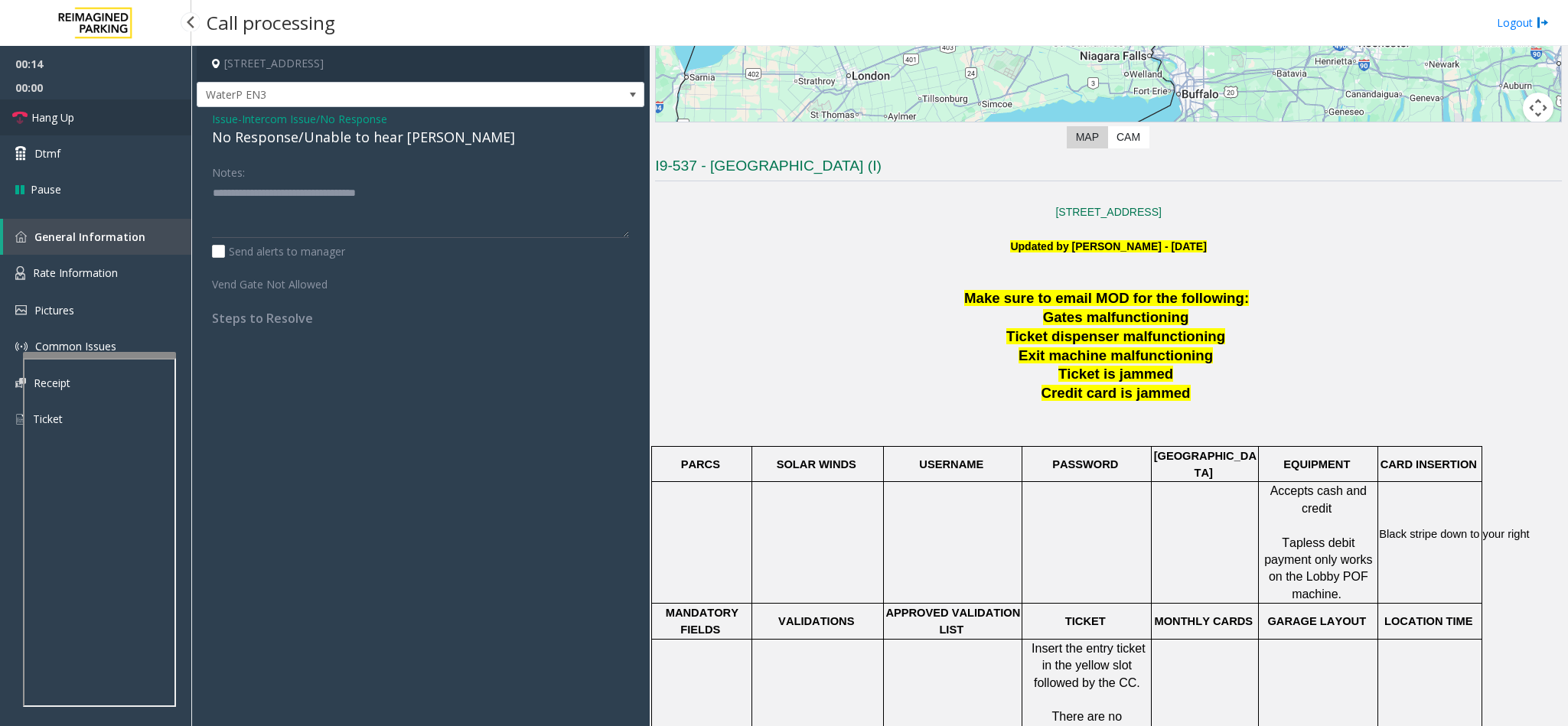
click at [133, 103] on link "Hang Up" at bounding box center [95, 117] width 191 height 36
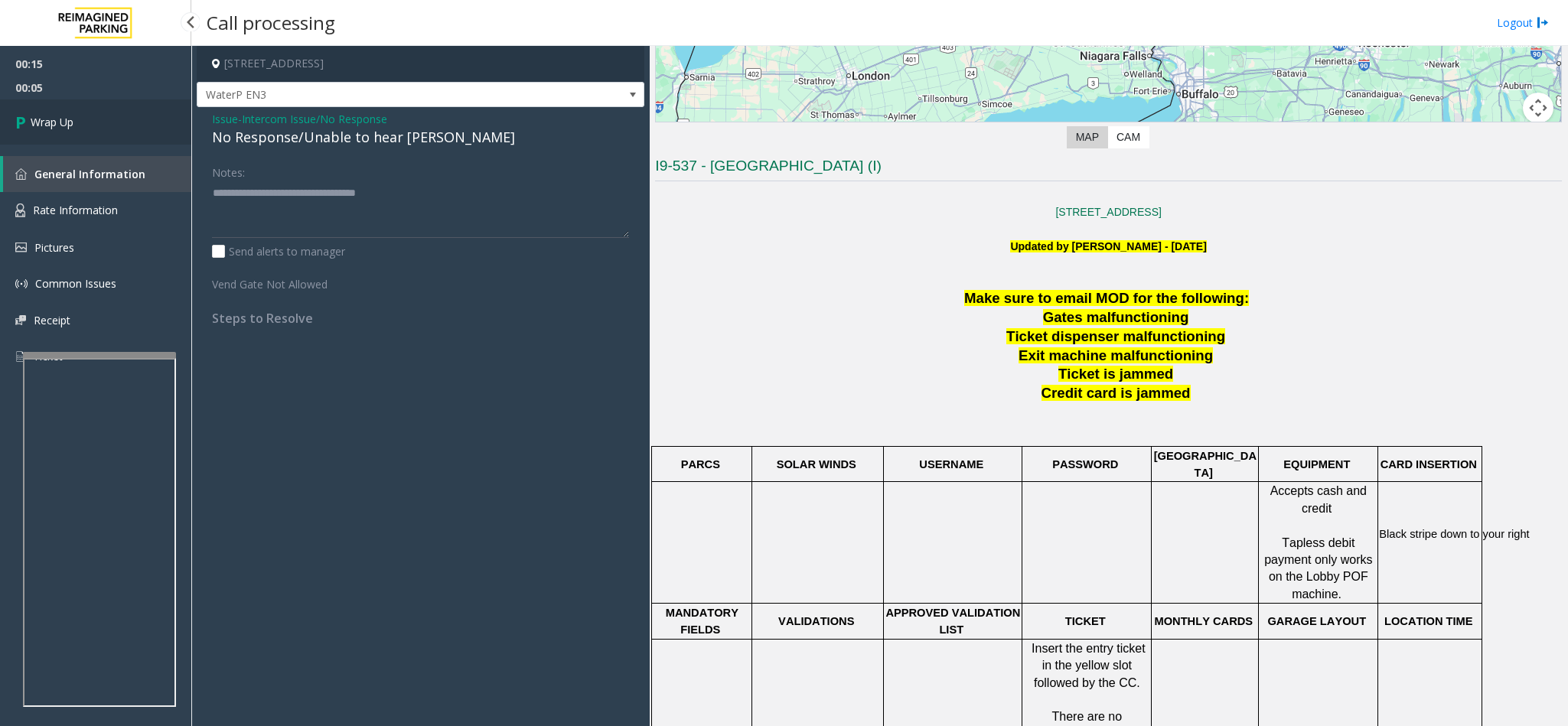
click at [108, 114] on link "Wrap Up" at bounding box center [95, 122] width 191 height 46
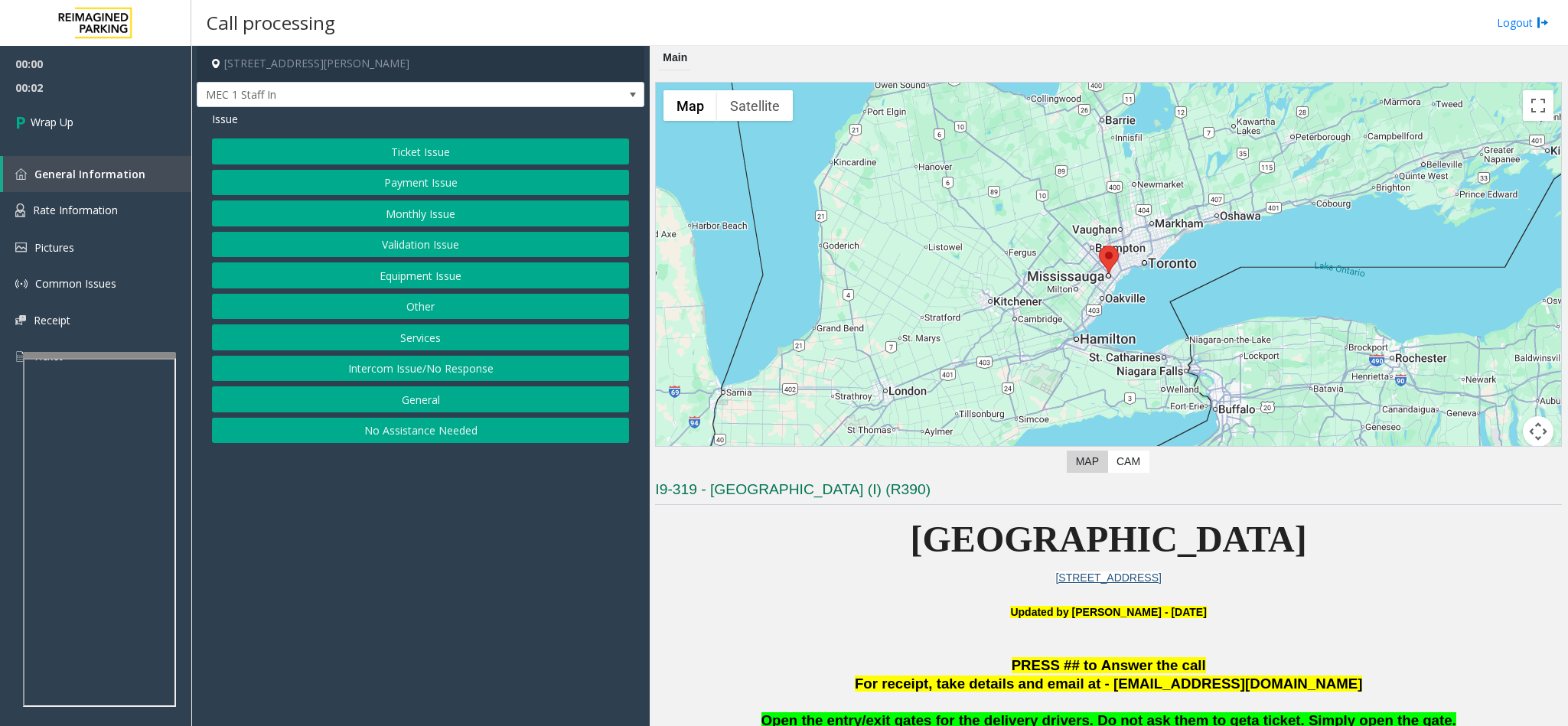
click at [403, 366] on button "Intercom Issue/No Response" at bounding box center [420, 369] width 417 height 26
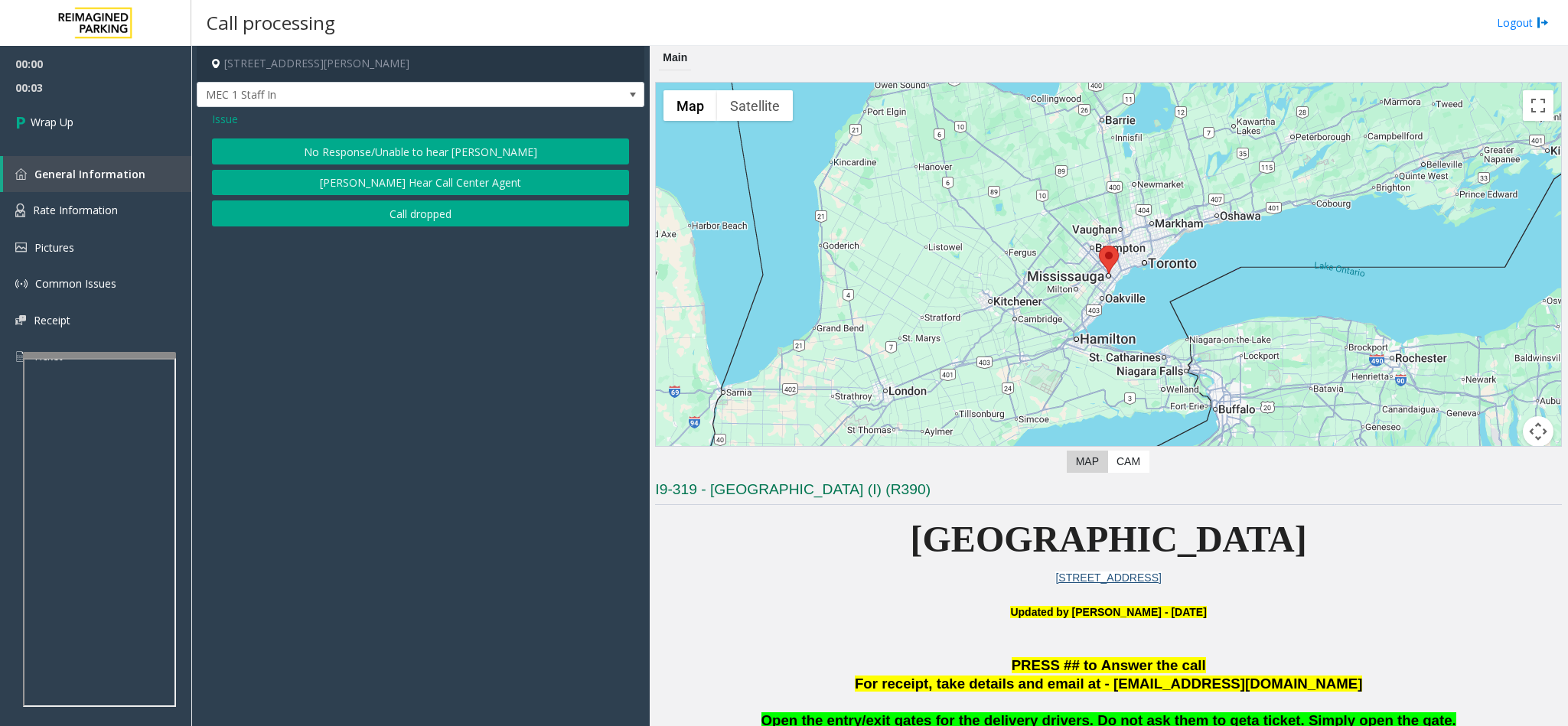
click at [407, 216] on button "Call dropped" at bounding box center [420, 214] width 417 height 26
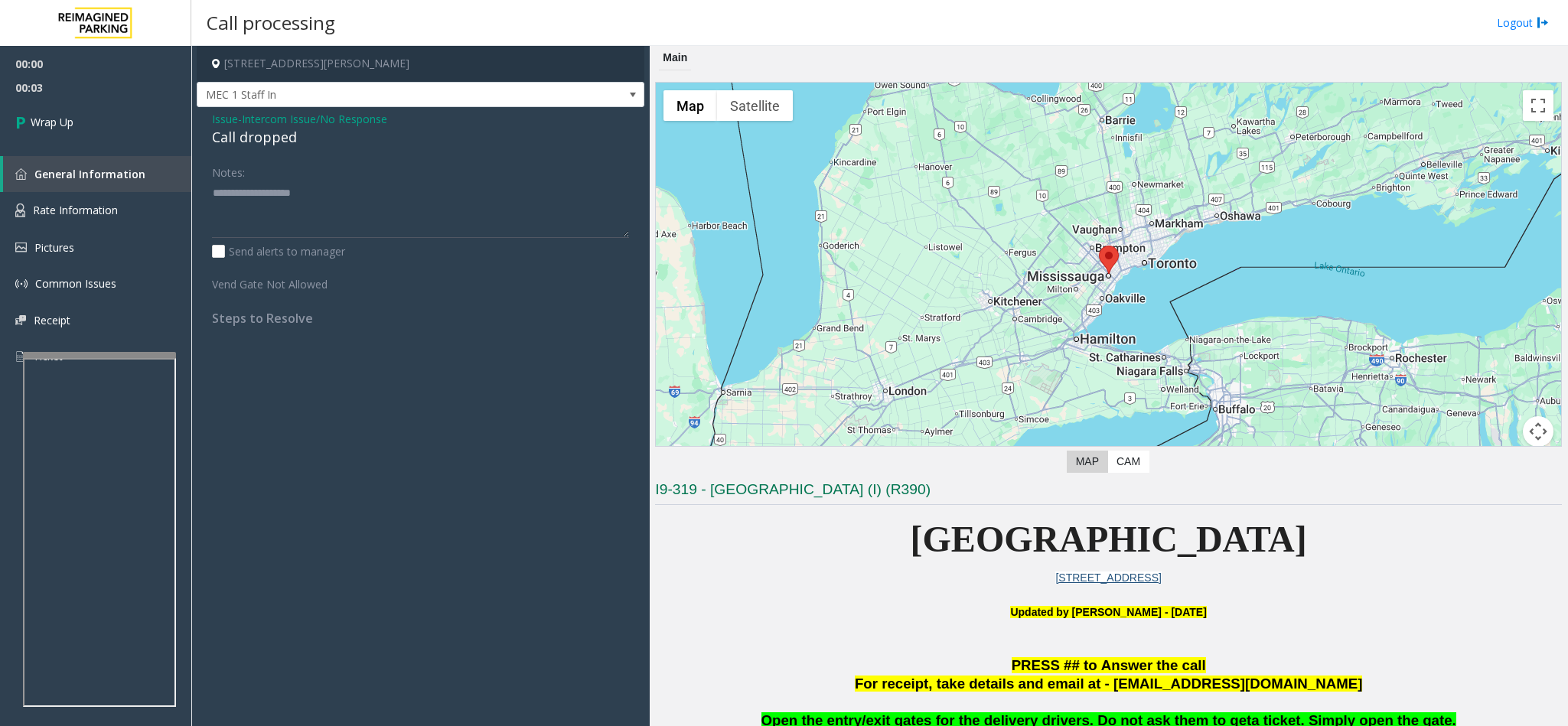
click at [228, 134] on div "Call dropped" at bounding box center [420, 137] width 417 height 20
type textarea "**********"
click at [128, 125] on link "Wrap Up" at bounding box center [95, 122] width 191 height 46
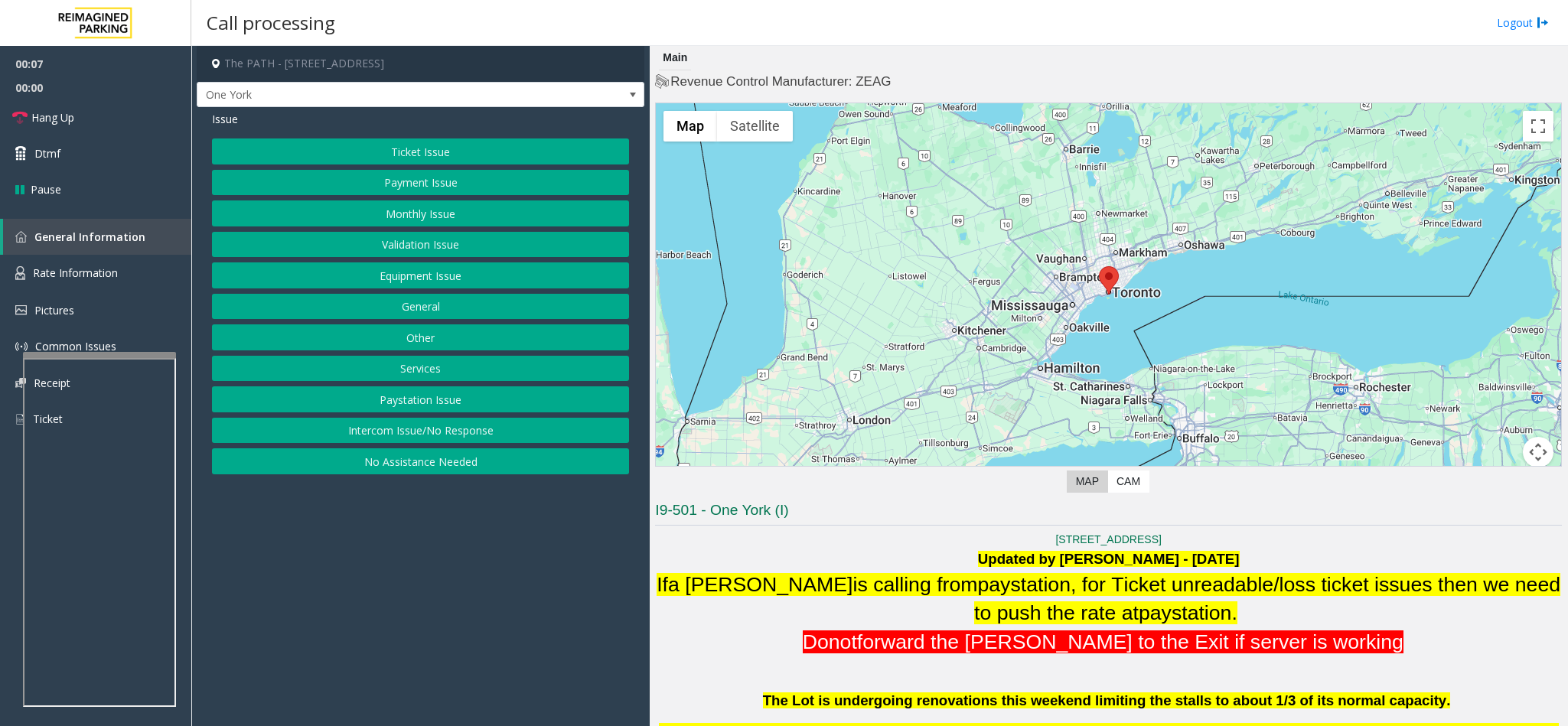
click at [428, 379] on button "Services" at bounding box center [420, 369] width 417 height 26
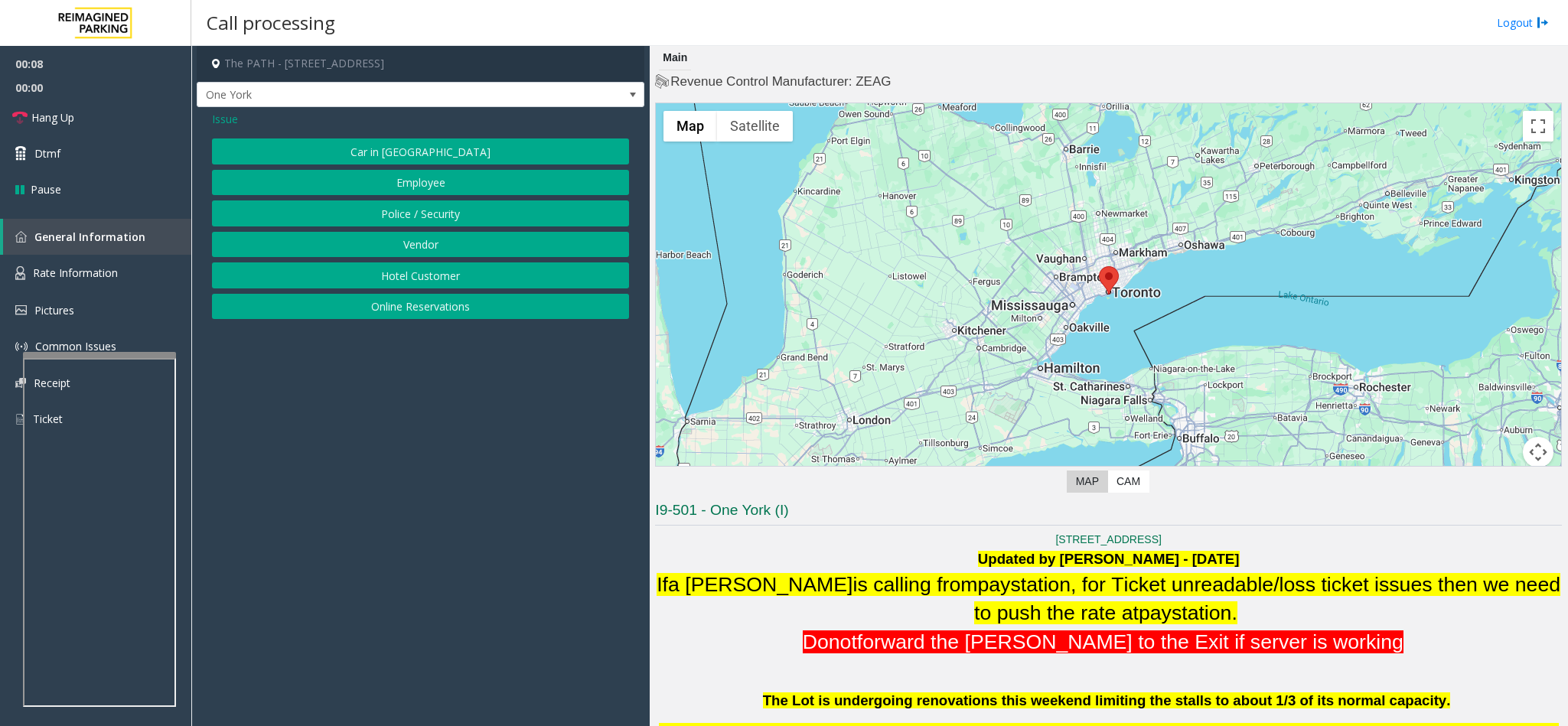
click at [453, 212] on button "Police / Security" at bounding box center [420, 214] width 417 height 26
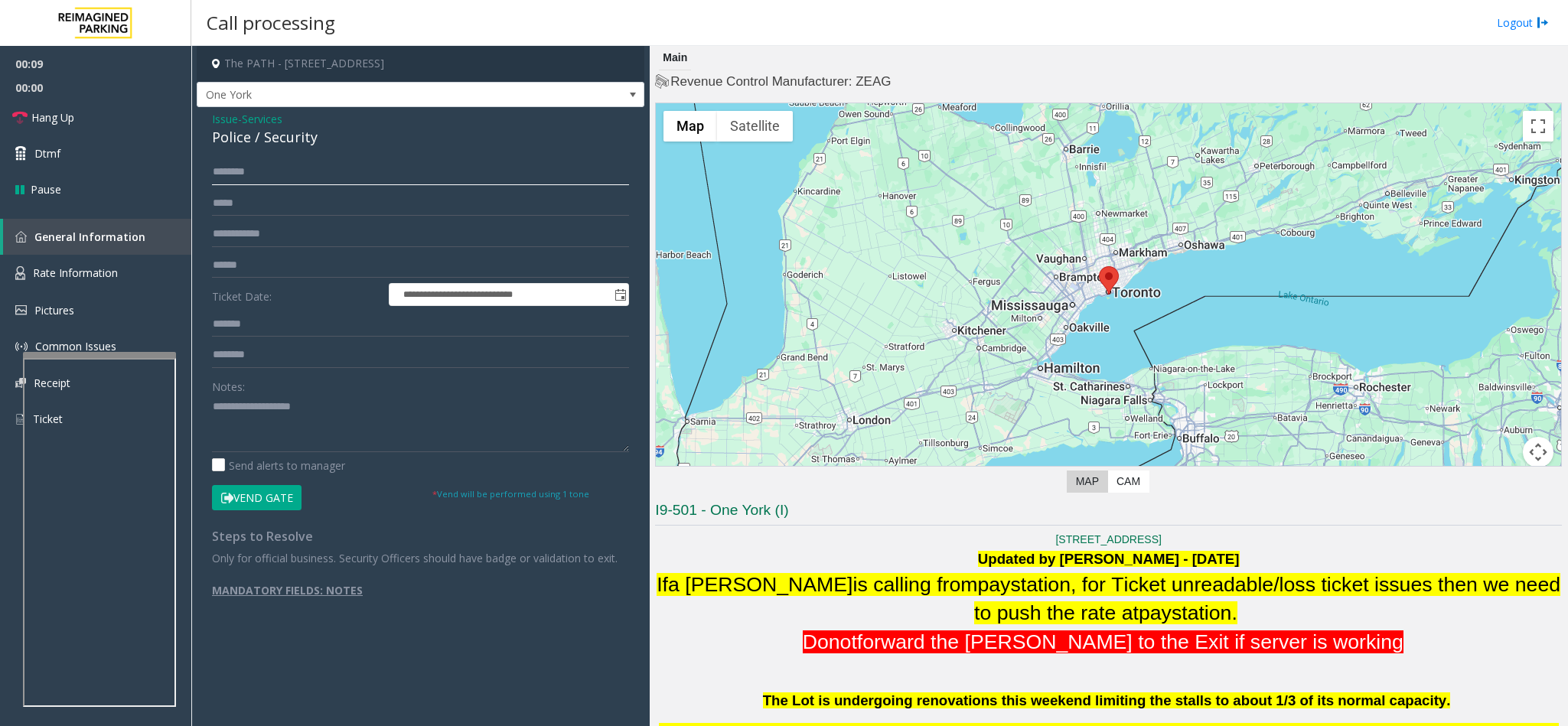
click at [235, 180] on input "text" at bounding box center [420, 172] width 417 height 26
type input "****"
click at [255, 351] on input "text" at bounding box center [420, 355] width 417 height 26
type input "*******"
drag, startPoint x: 259, startPoint y: 143, endPoint x: 315, endPoint y: 143, distance: 56.0
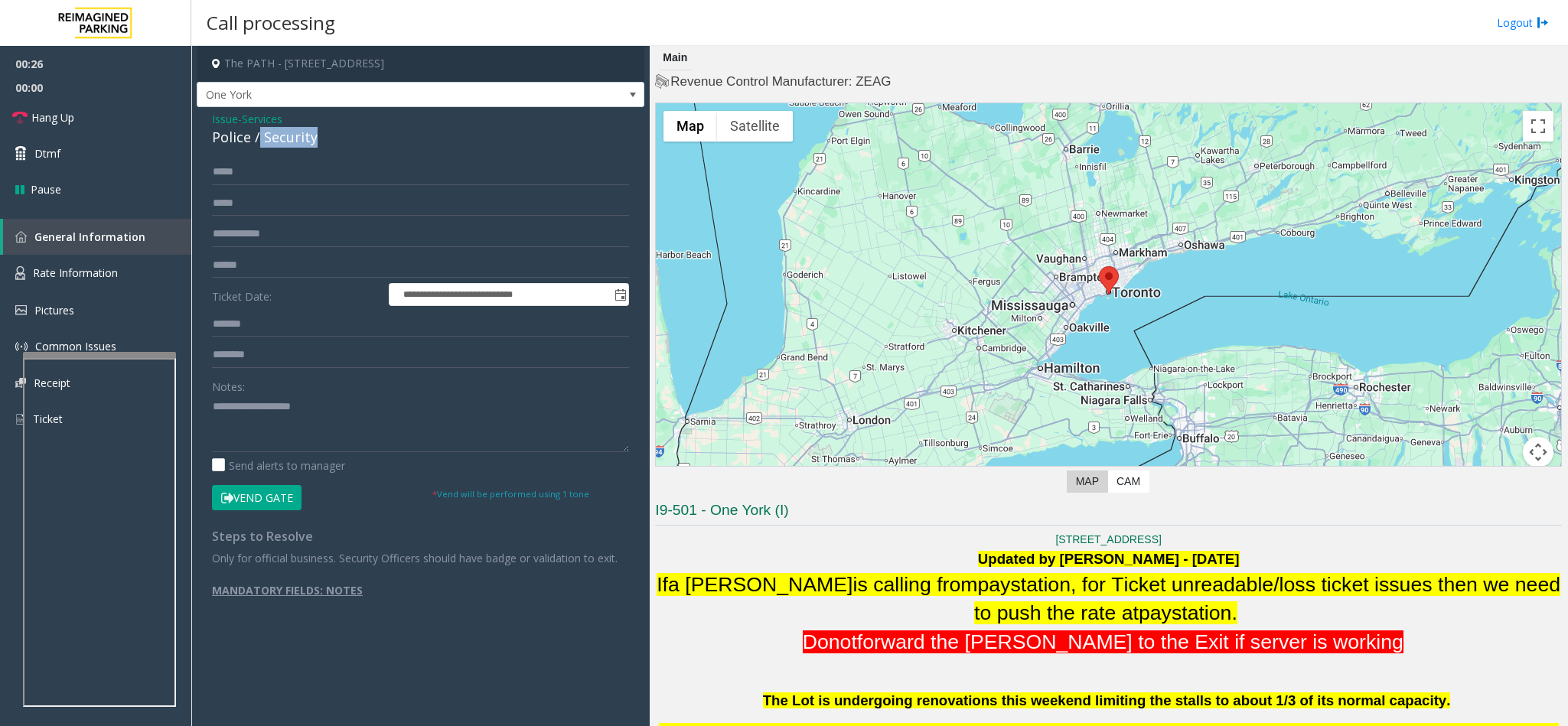
click at [315, 143] on div "Police / Security" at bounding box center [420, 137] width 417 height 20
click at [213, 403] on textarea at bounding box center [420, 423] width 417 height 57
click at [133, 108] on link "Hang Up" at bounding box center [95, 117] width 191 height 36
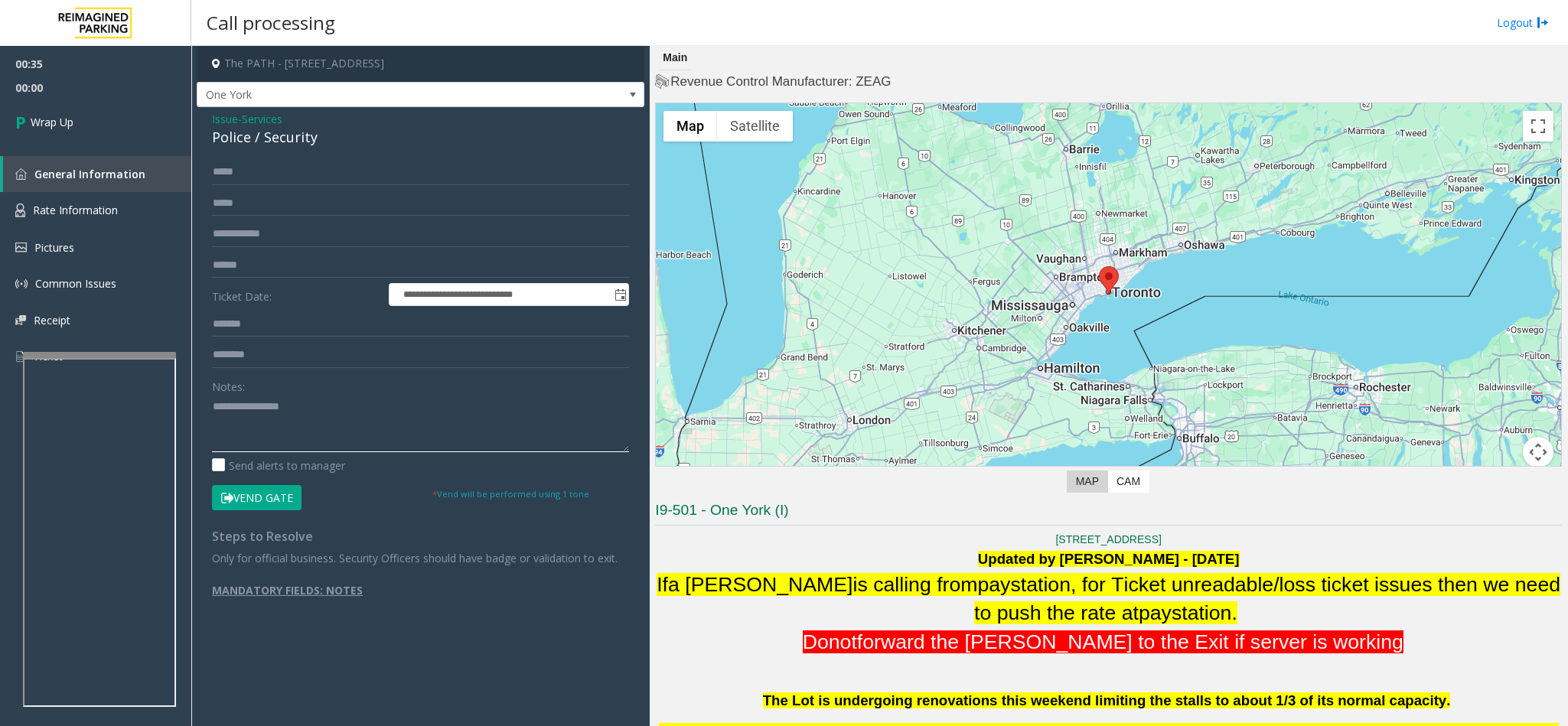
click at [331, 409] on textarea at bounding box center [420, 423] width 417 height 57
type textarea "**********"
click at [134, 111] on link "Wrap Up" at bounding box center [95, 122] width 191 height 46
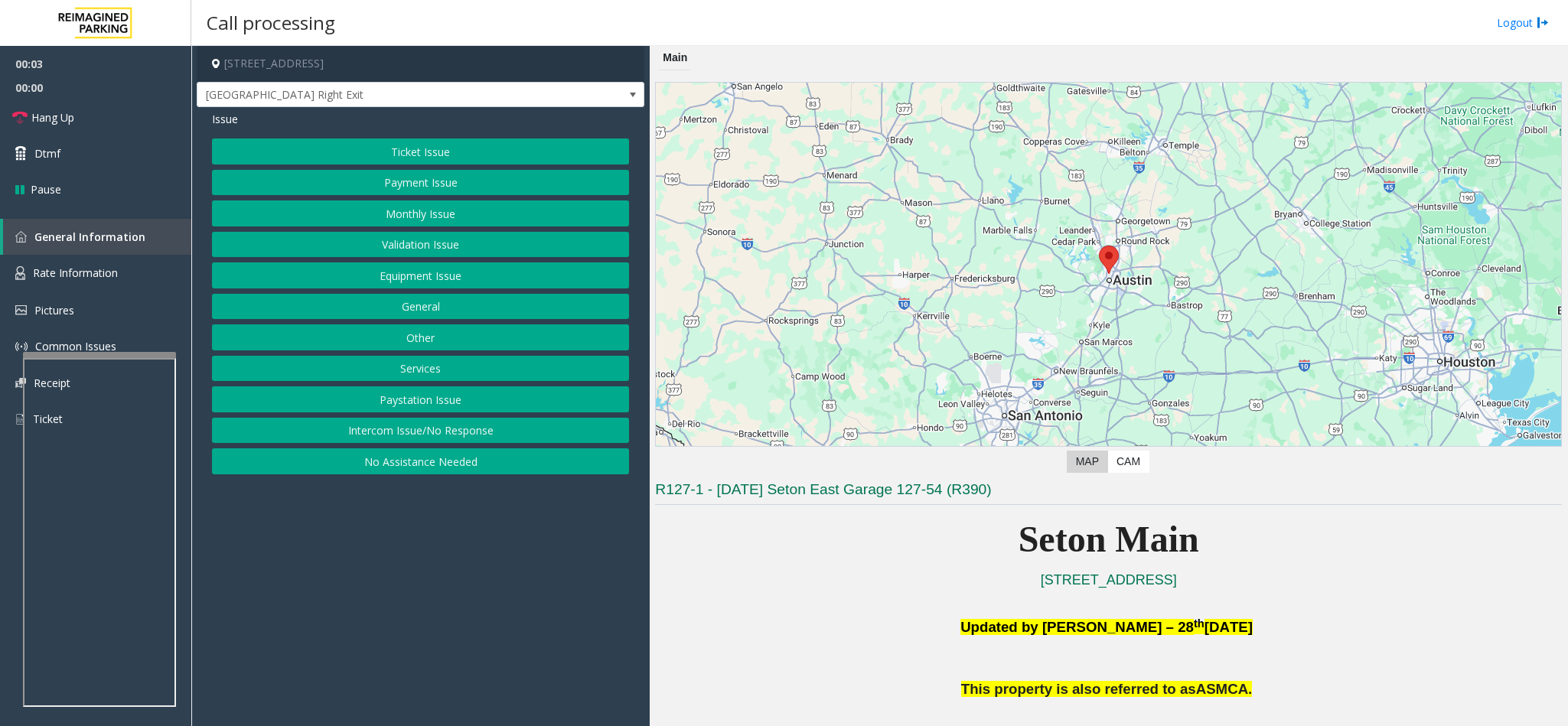
click at [443, 149] on button "Ticket Issue" at bounding box center [420, 151] width 417 height 26
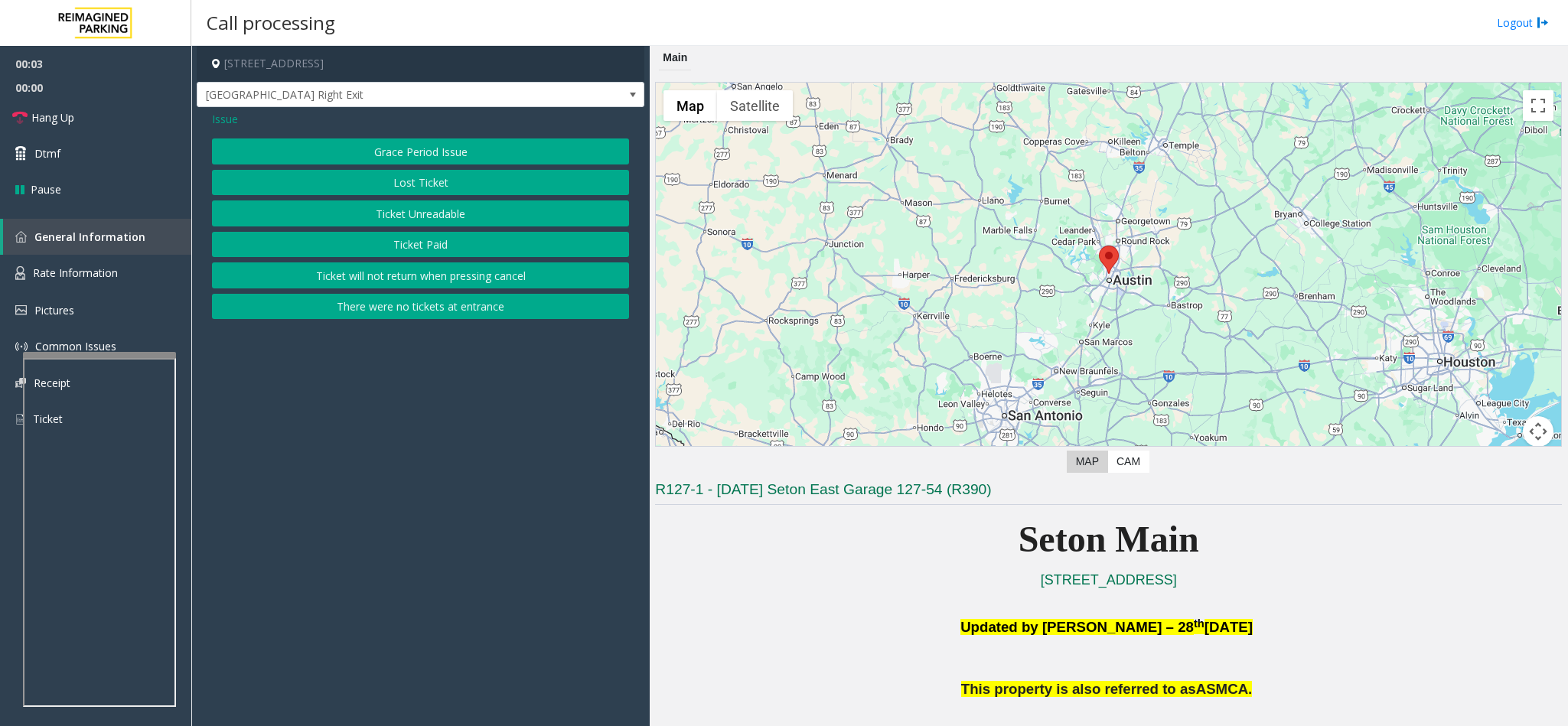
click at [409, 314] on button "There were no tickets at entrance" at bounding box center [420, 307] width 417 height 26
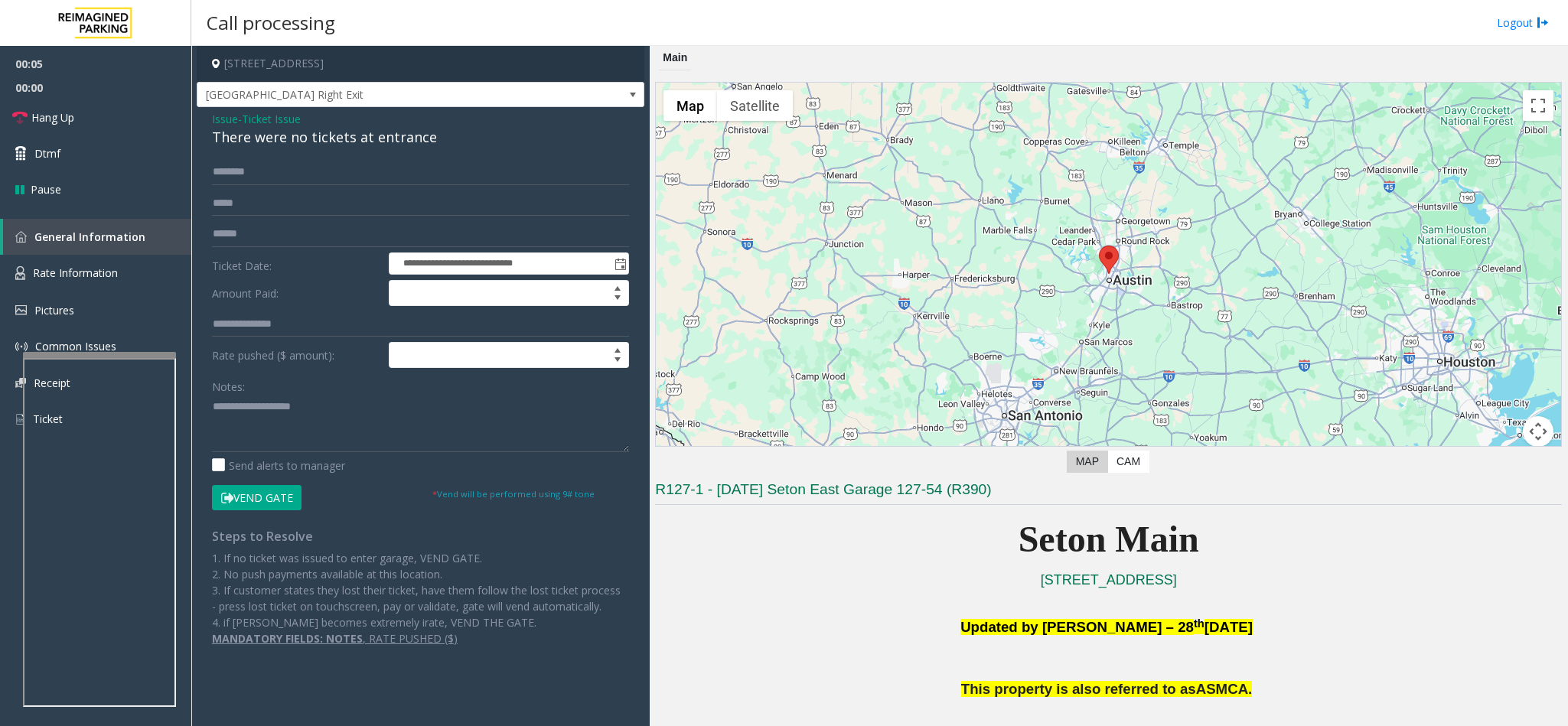
click at [255, 133] on div "There were no tickets at entrance" at bounding box center [420, 137] width 417 height 20
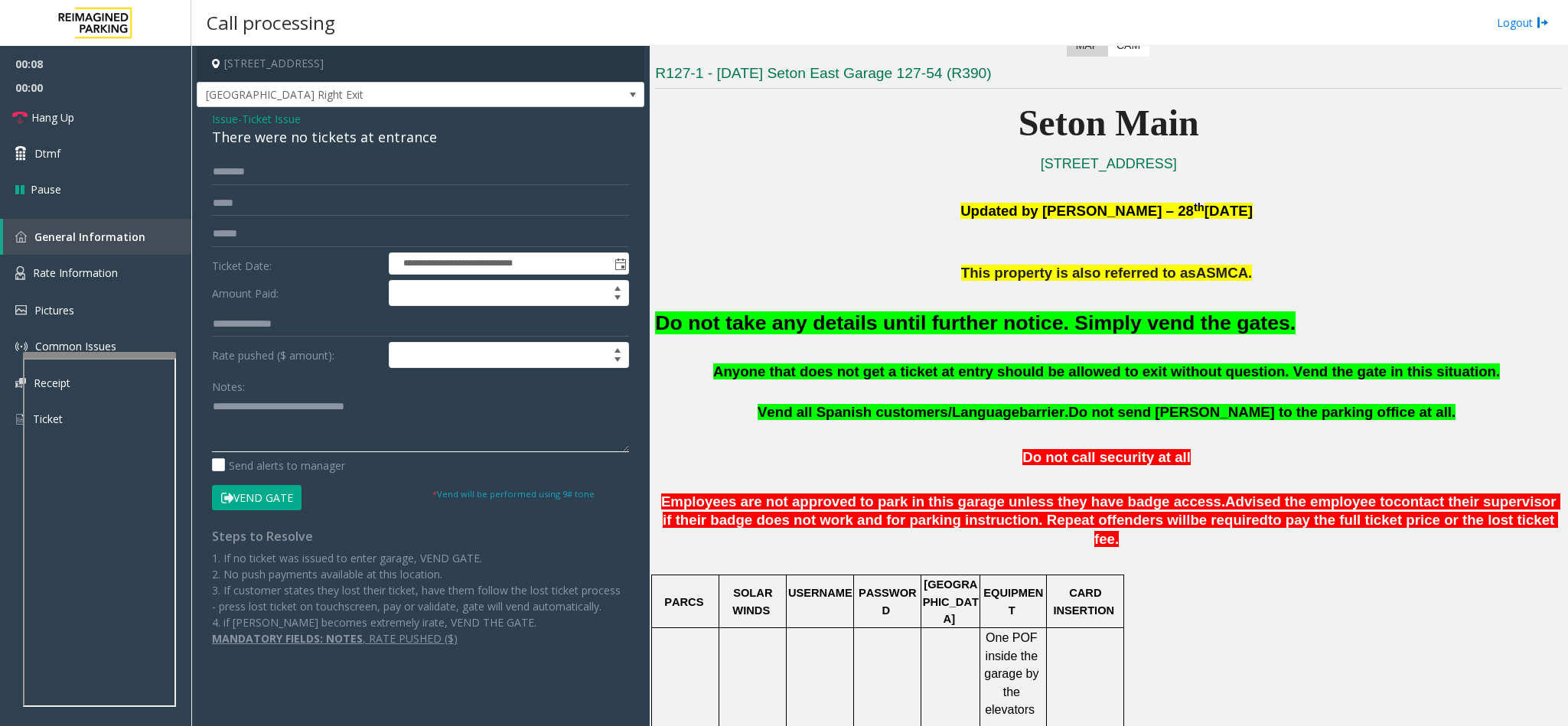
scroll to position [459, 0]
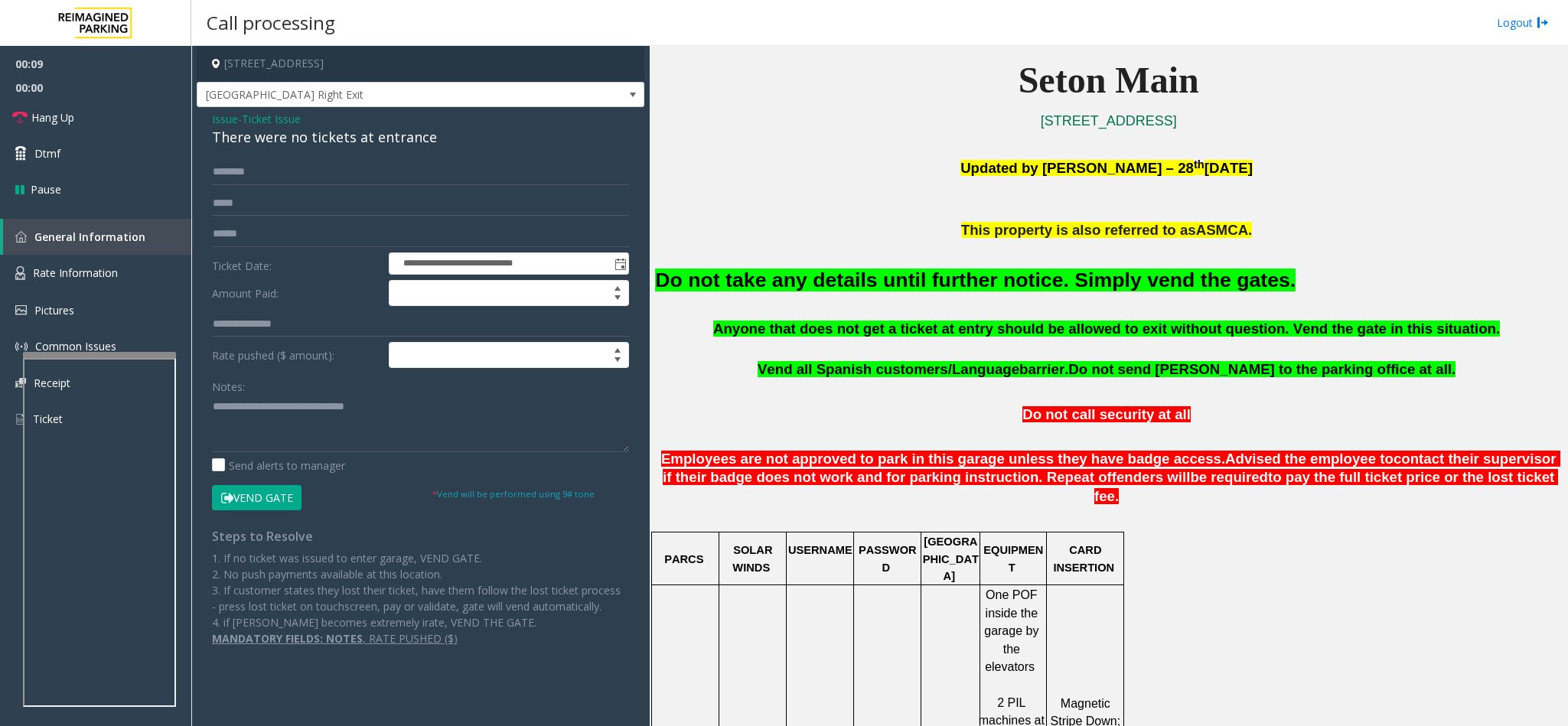
click at [255, 498] on button "Vend Gate" at bounding box center [256, 498] width 89 height 26
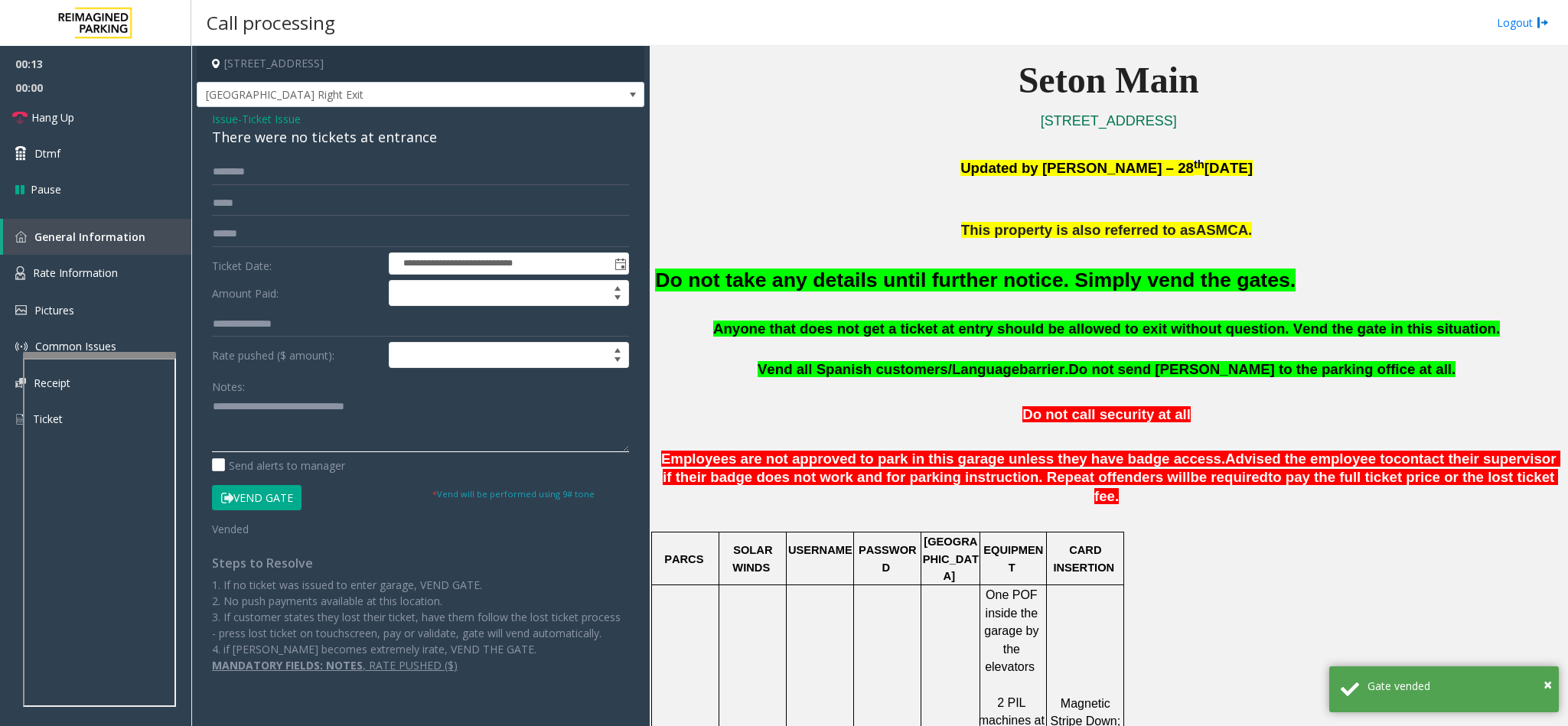
click at [212, 405] on textarea at bounding box center [420, 423] width 417 height 57
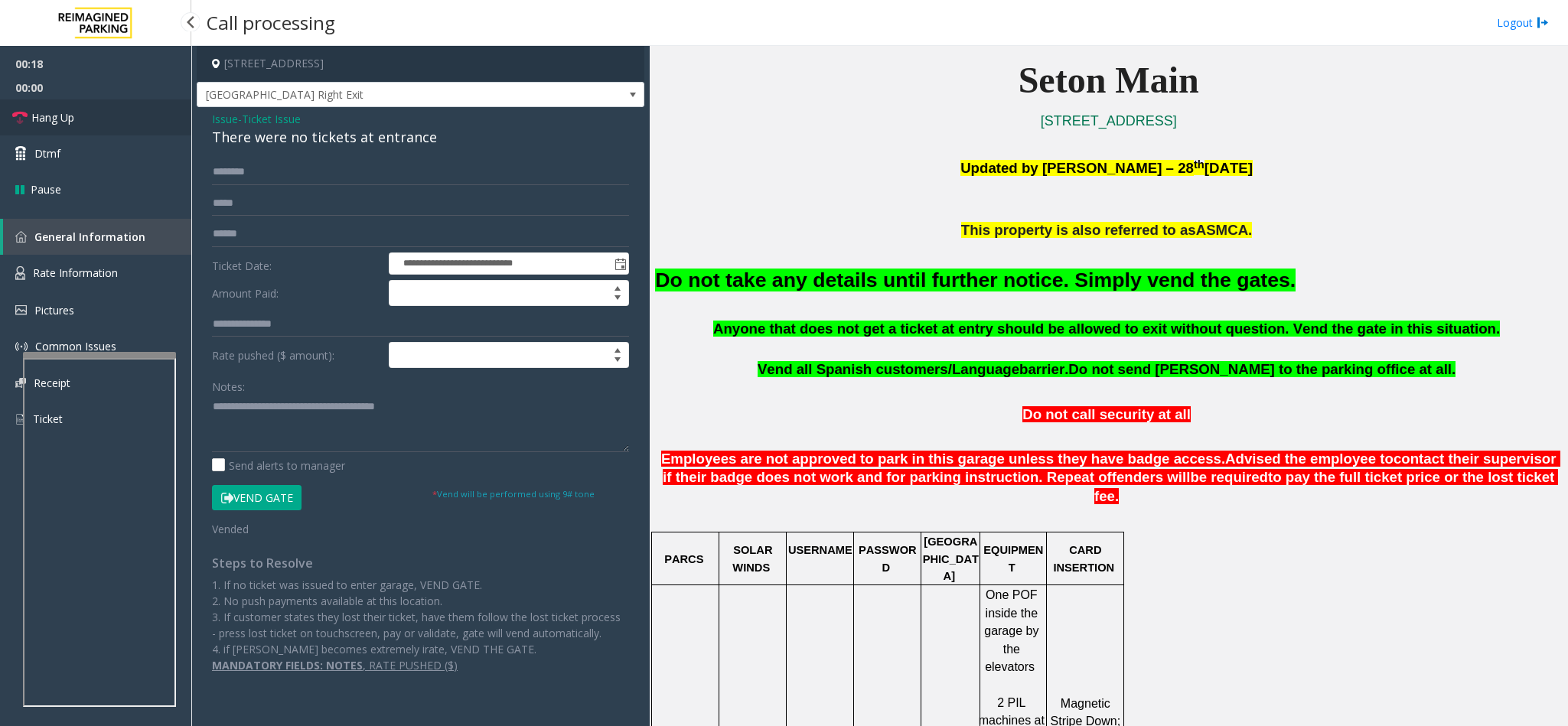
drag, startPoint x: 85, startPoint y: 107, endPoint x: 140, endPoint y: 166, distance: 80.7
click at [83, 109] on link "Hang Up" at bounding box center [95, 117] width 191 height 36
click at [462, 412] on textarea at bounding box center [420, 423] width 417 height 57
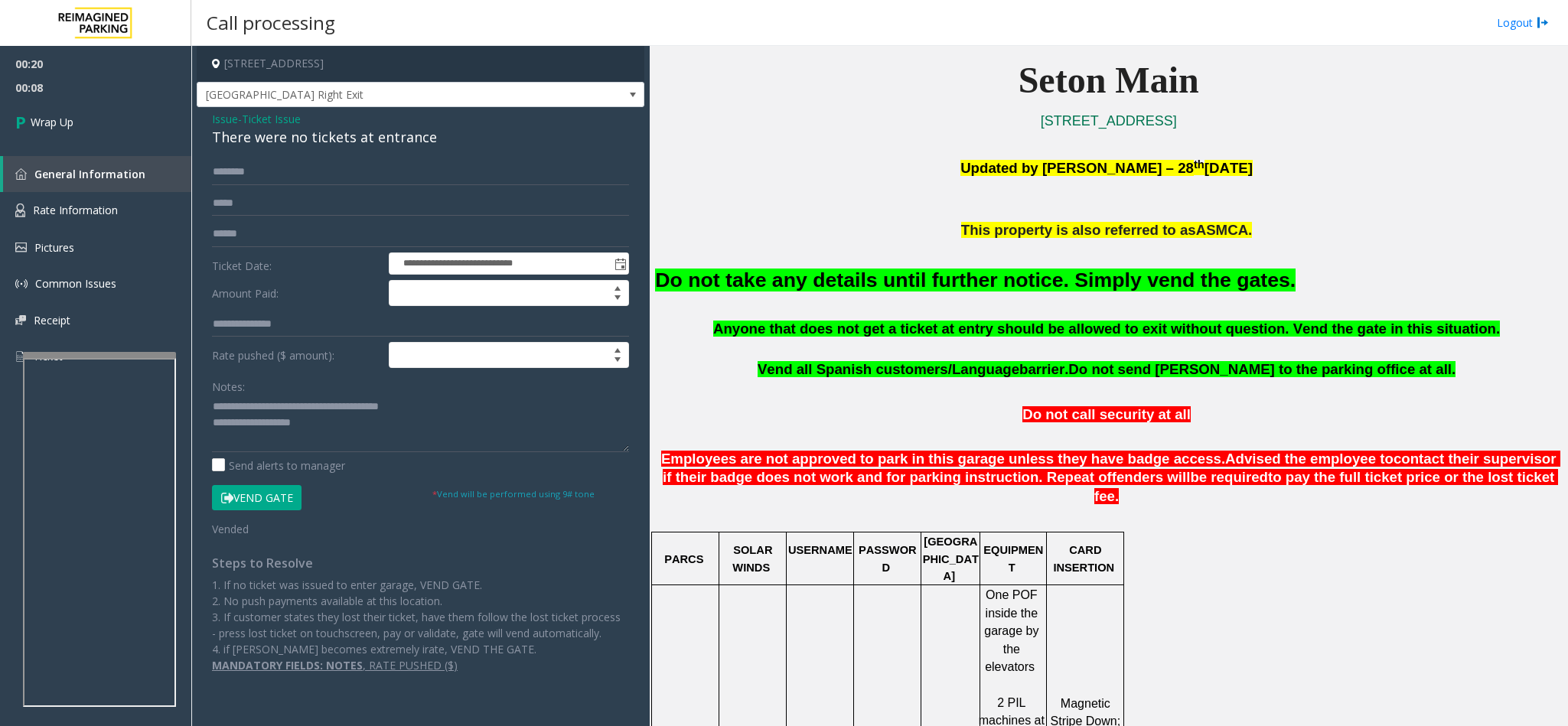
click at [801, 280] on font "Do not take any details until further notice. Simply vend the gates." at bounding box center [975, 280] width 640 height 23
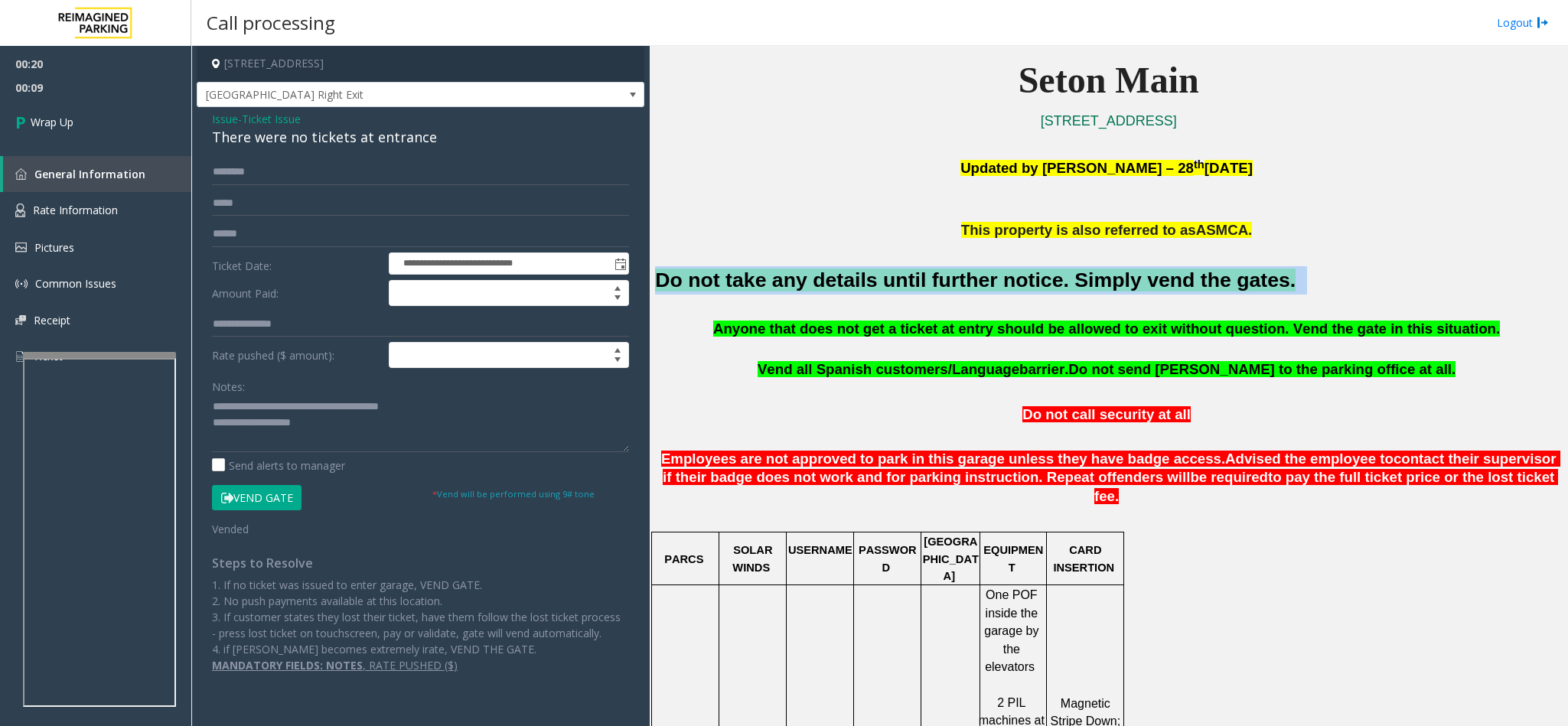
click at [801, 280] on font "Do not take any details until further notice. Simply vend the gates." at bounding box center [975, 280] width 640 height 23
copy h2 "Do not take any details until further notice. Simply vend the gates."
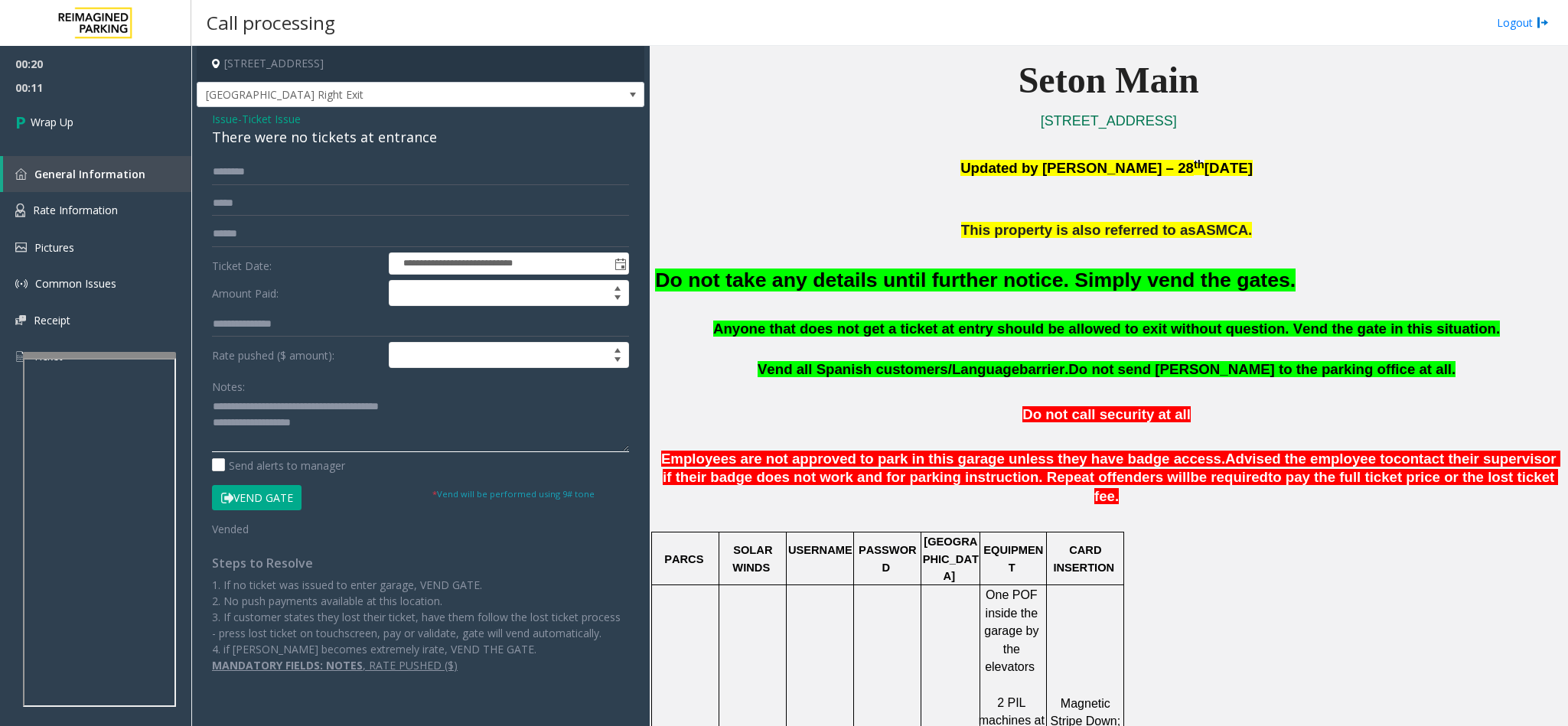
click at [314, 427] on textarea at bounding box center [420, 423] width 417 height 57
paste textarea "**********"
type textarea "**********"
click at [96, 131] on link "Wrap Up" at bounding box center [95, 122] width 191 height 46
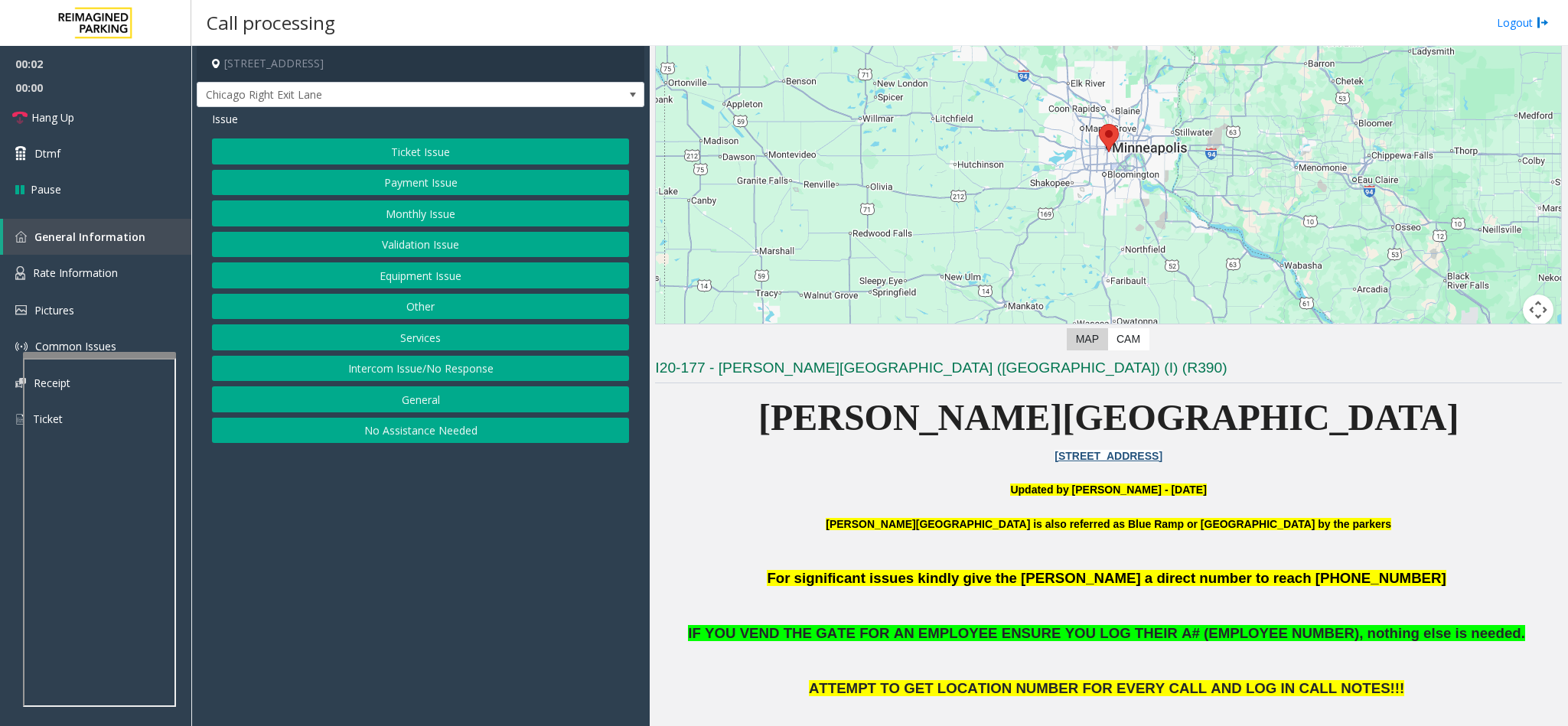
scroll to position [345, 0]
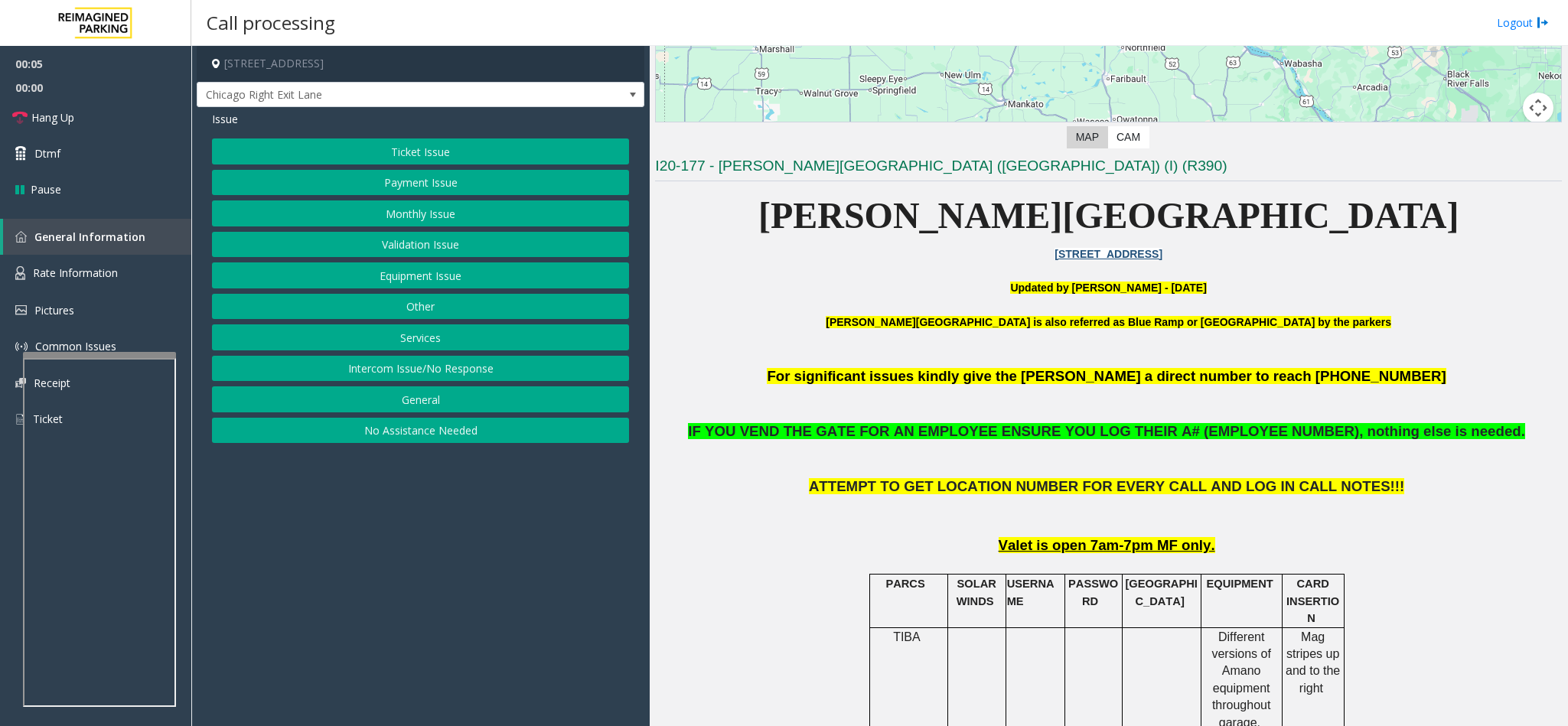
click at [385, 145] on button "Ticket Issue" at bounding box center [420, 151] width 417 height 26
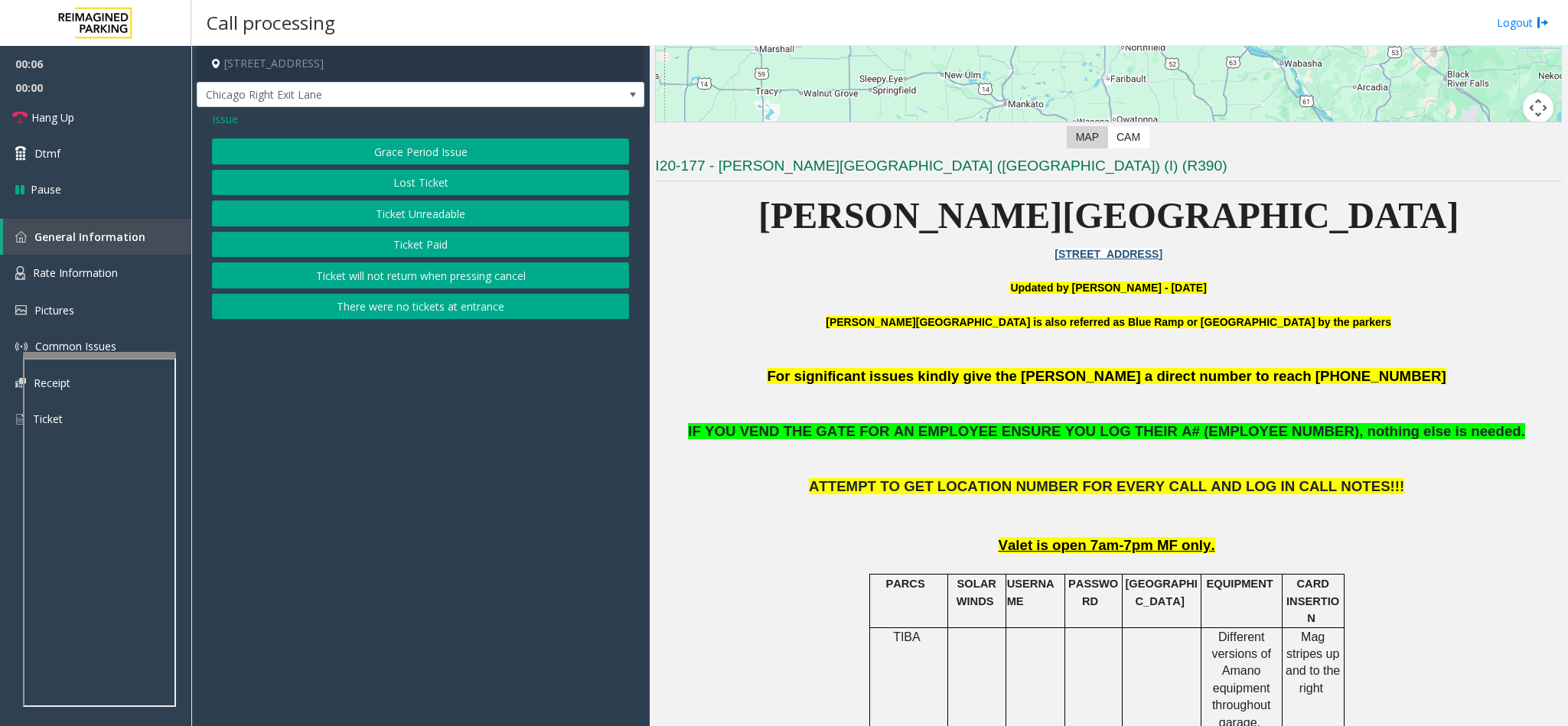
click at [402, 215] on button "Ticket Unreadable" at bounding box center [420, 214] width 417 height 26
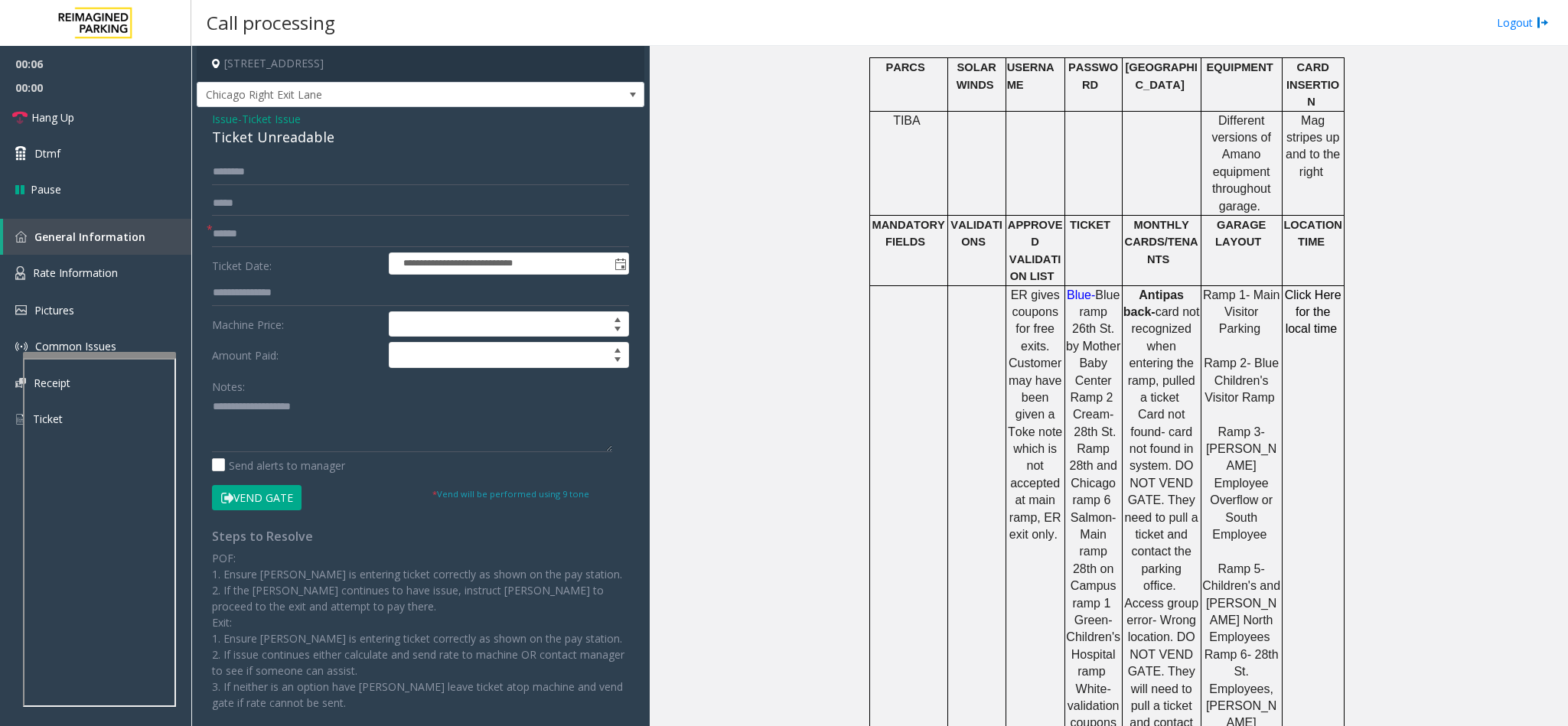
scroll to position [918, 0]
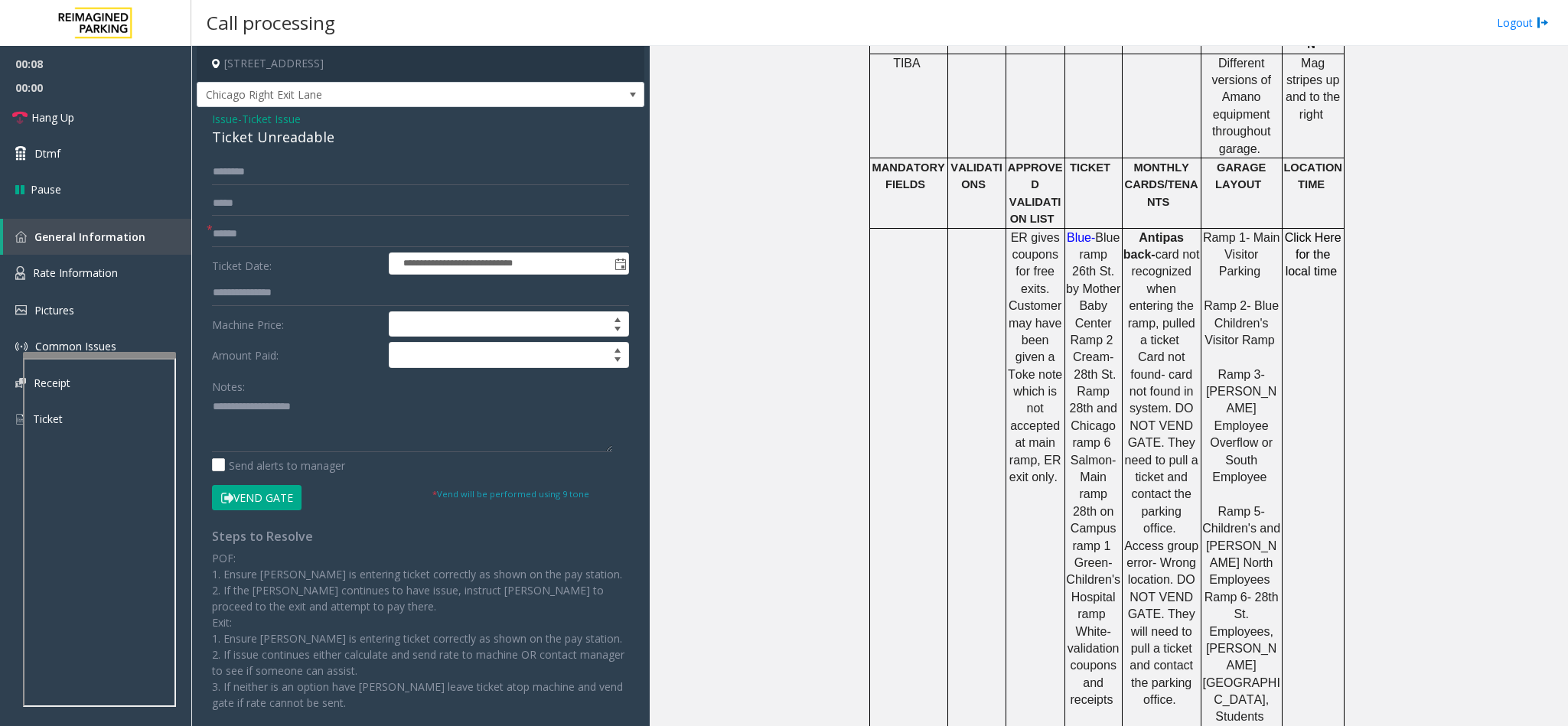
click at [253, 139] on div "Ticket Unreadable" at bounding box center [420, 137] width 417 height 20
click at [212, 405] on textarea at bounding box center [411, 423] width 400 height 57
click at [393, 408] on textarea at bounding box center [411, 423] width 400 height 57
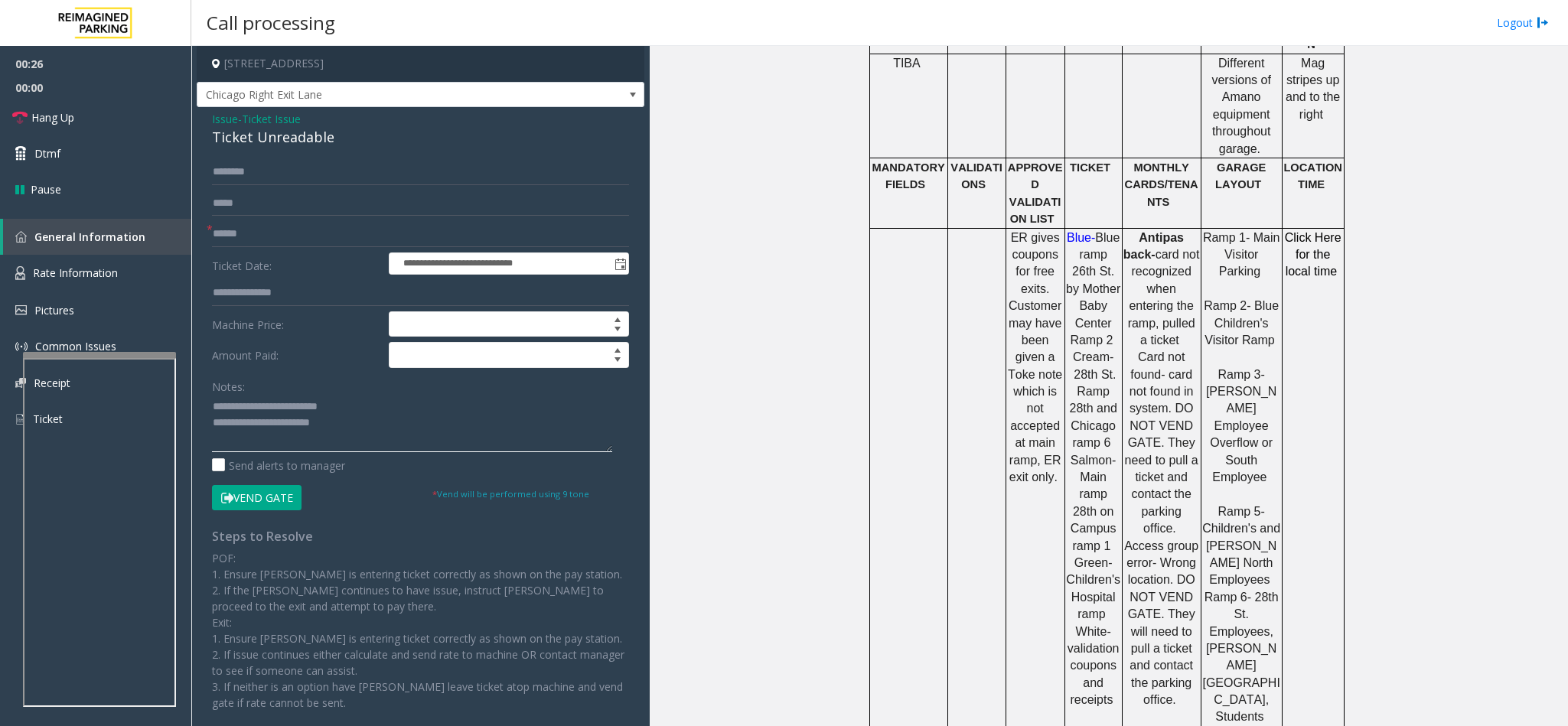
type textarea "**********"
click at [262, 228] on input "text" at bounding box center [420, 234] width 417 height 26
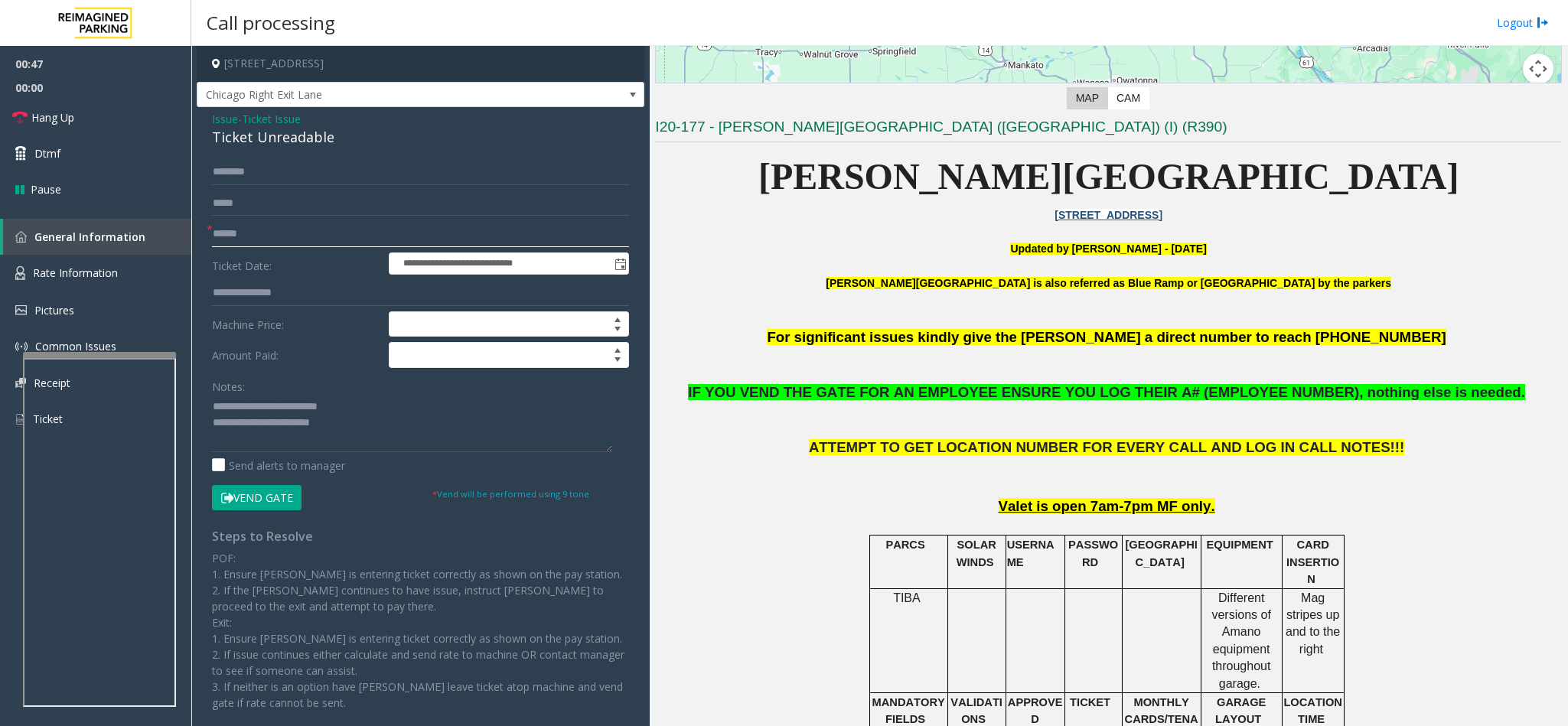
scroll to position [345, 0]
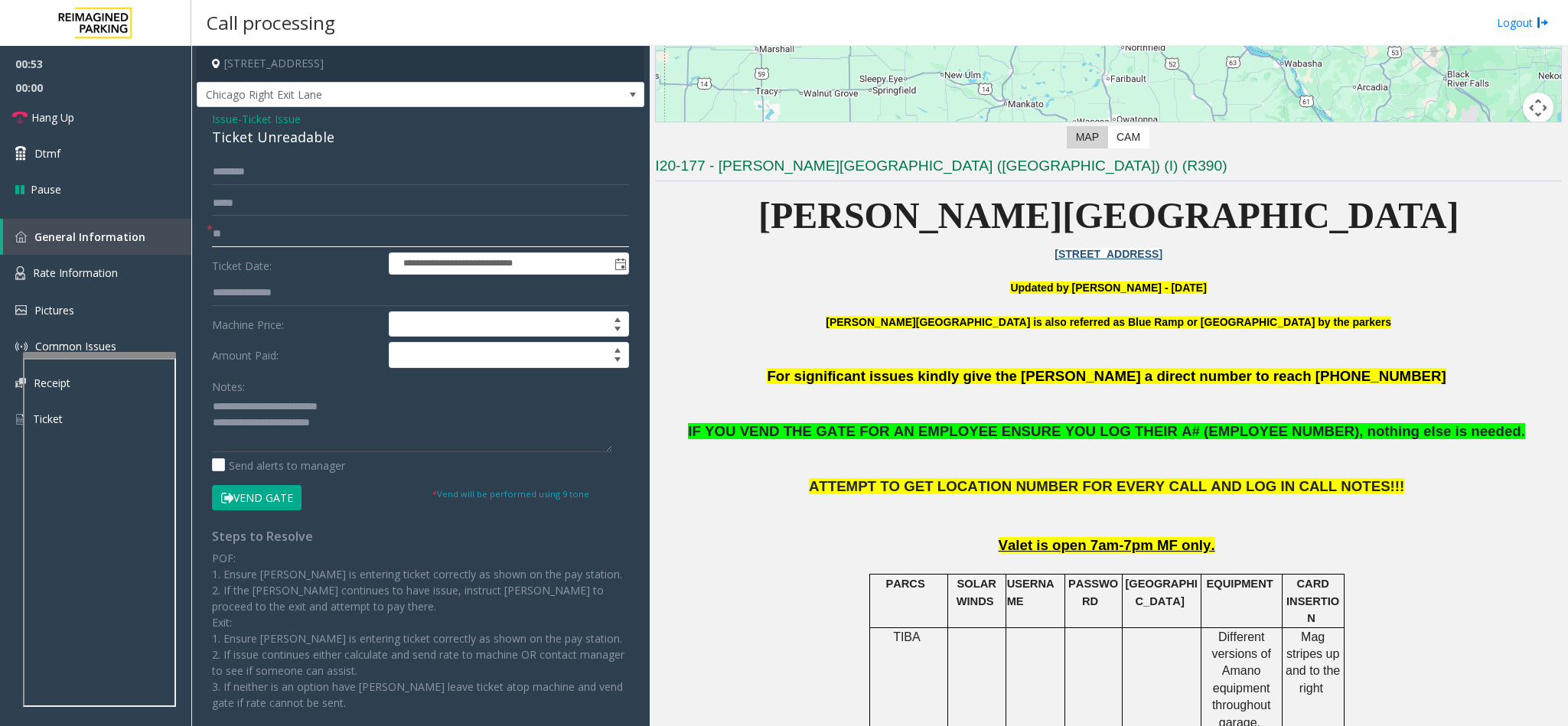
type input "*"
type input "**"
click at [248, 497] on button "Vend Gate" at bounding box center [256, 498] width 89 height 26
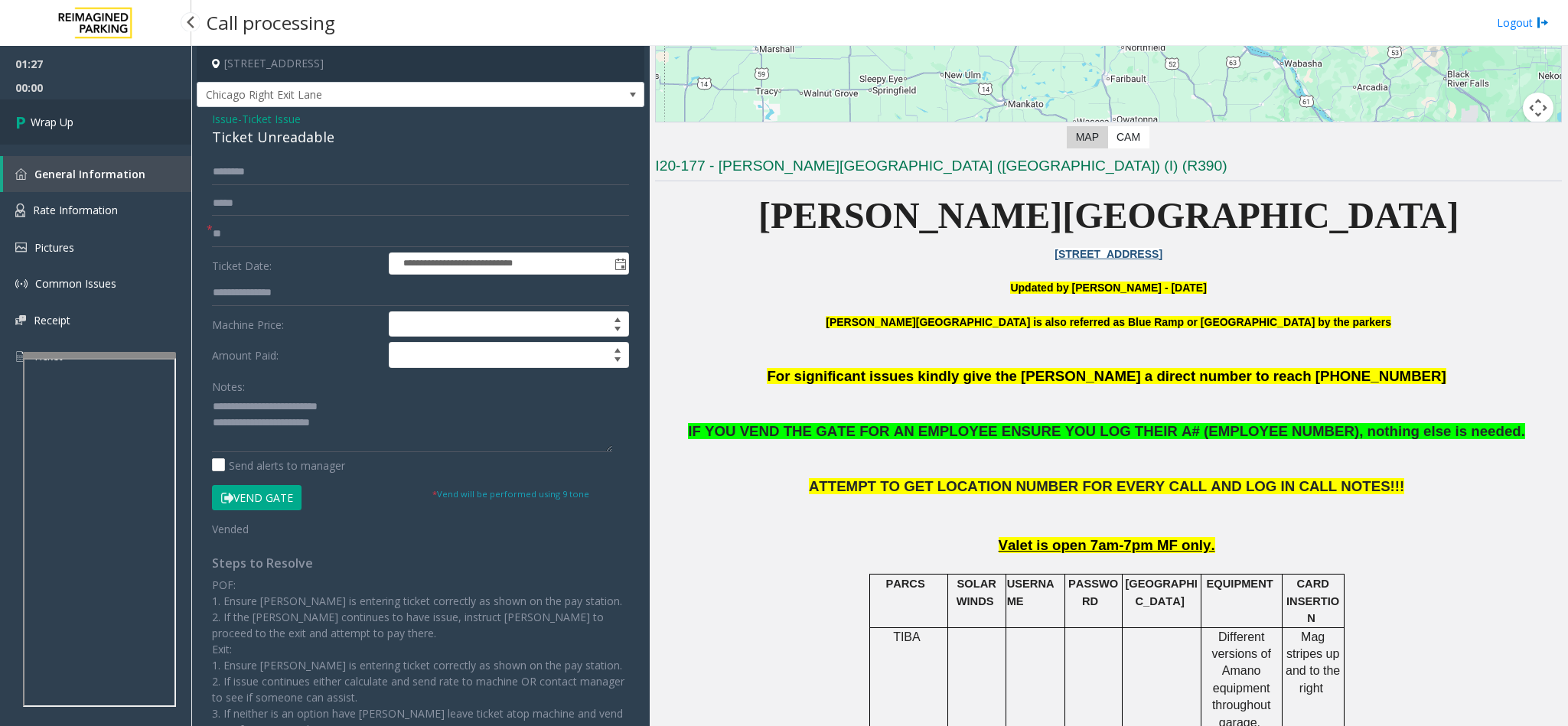
click at [120, 114] on link "Wrap Up" at bounding box center [95, 122] width 191 height 46
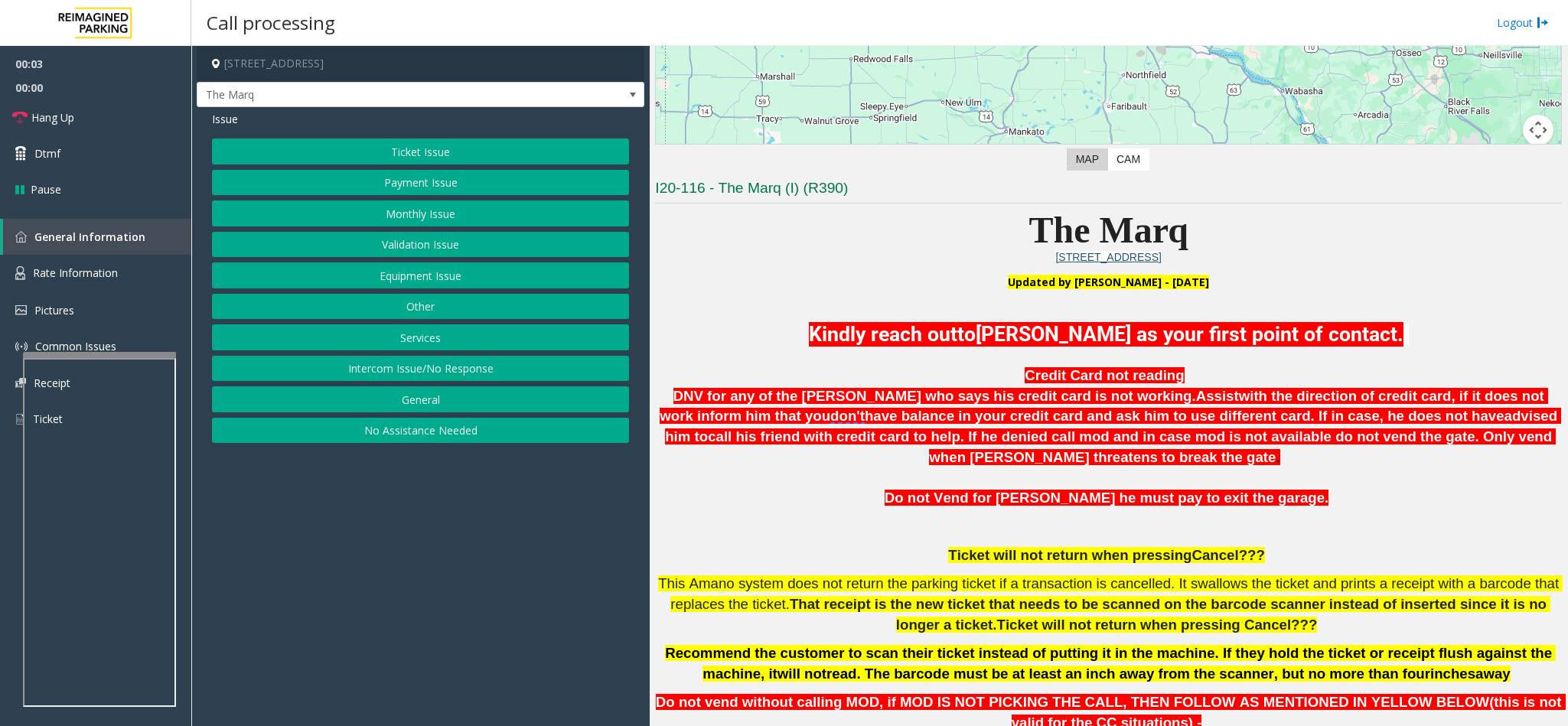
scroll to position [345, 0]
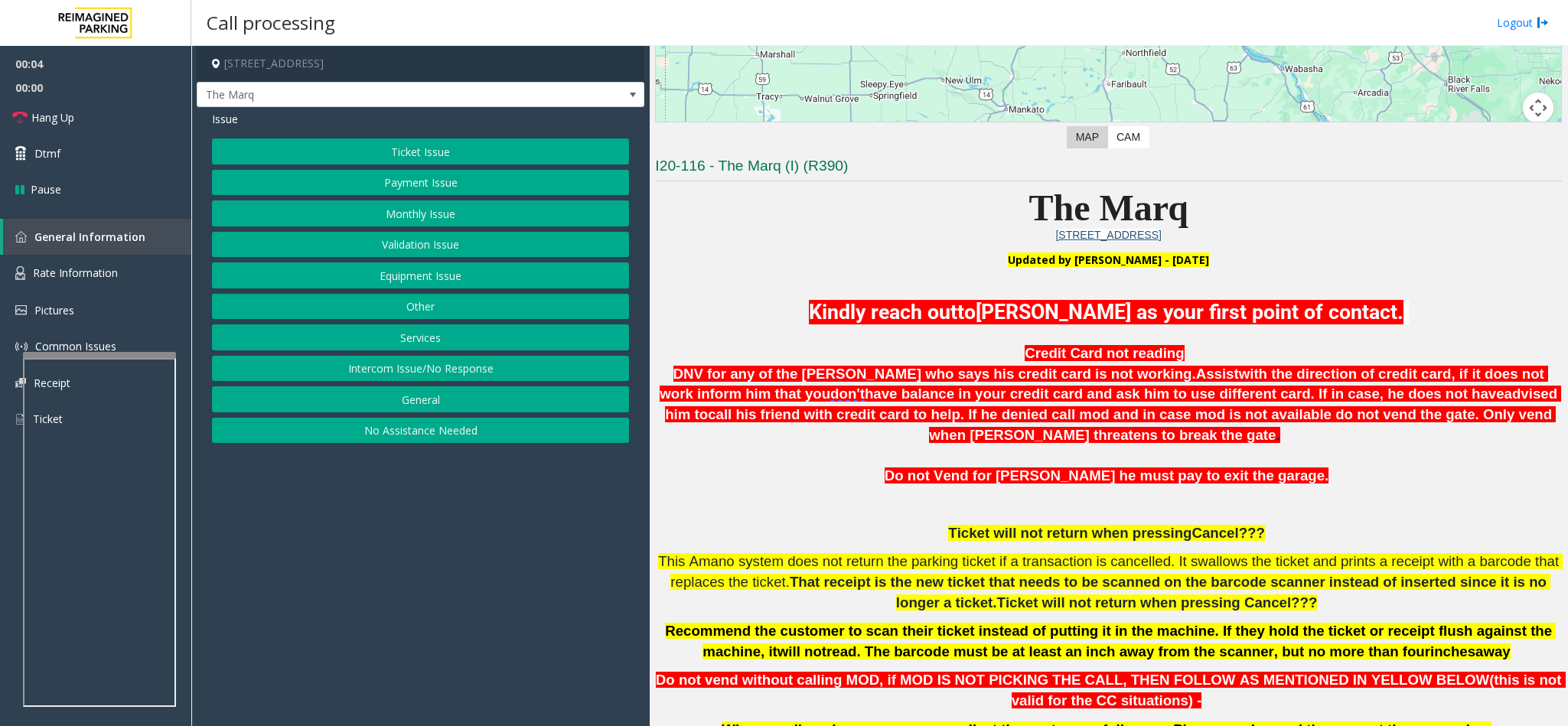
click at [459, 382] on button "Intercom Issue/No Response" at bounding box center [420, 369] width 417 height 26
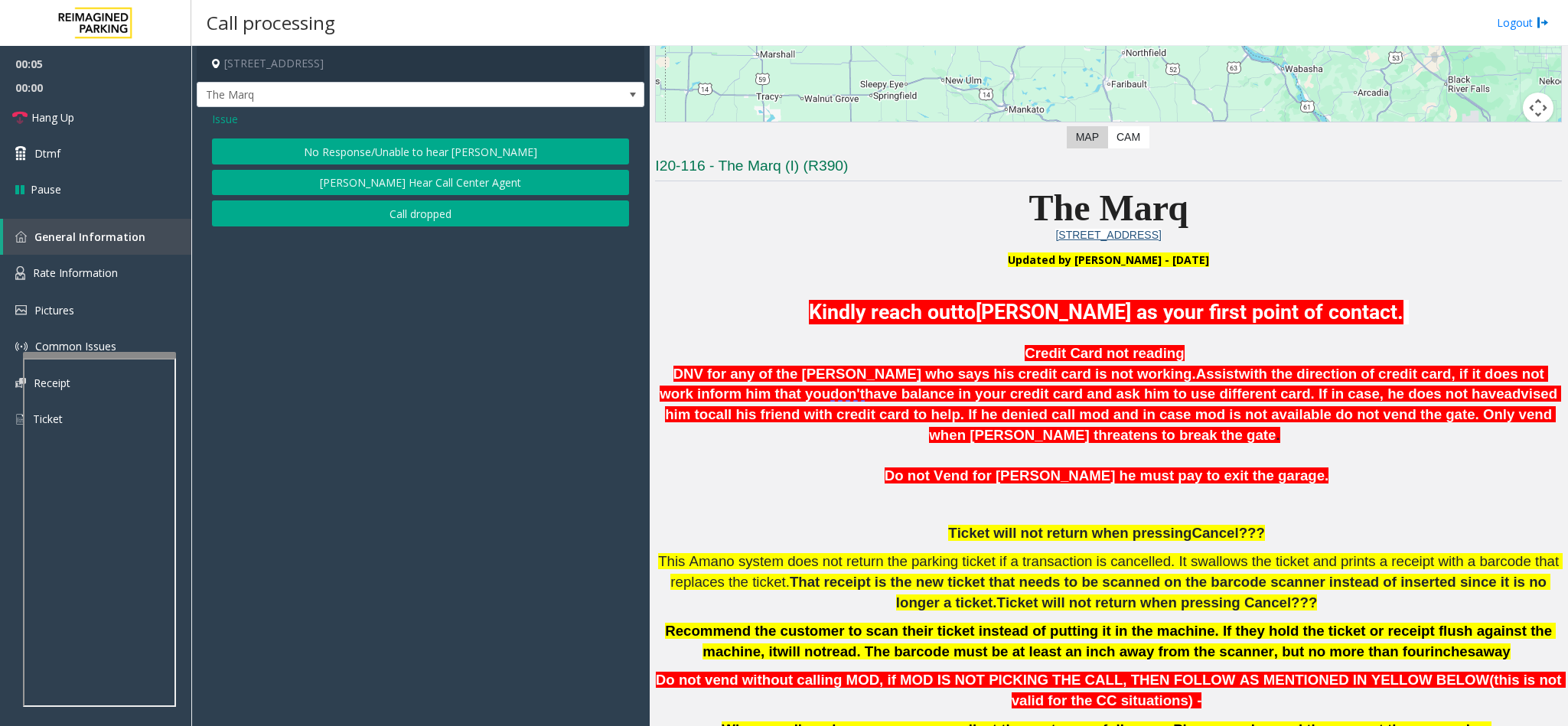
click at [349, 143] on button "No Response/Unable to hear [PERSON_NAME]" at bounding box center [420, 151] width 417 height 26
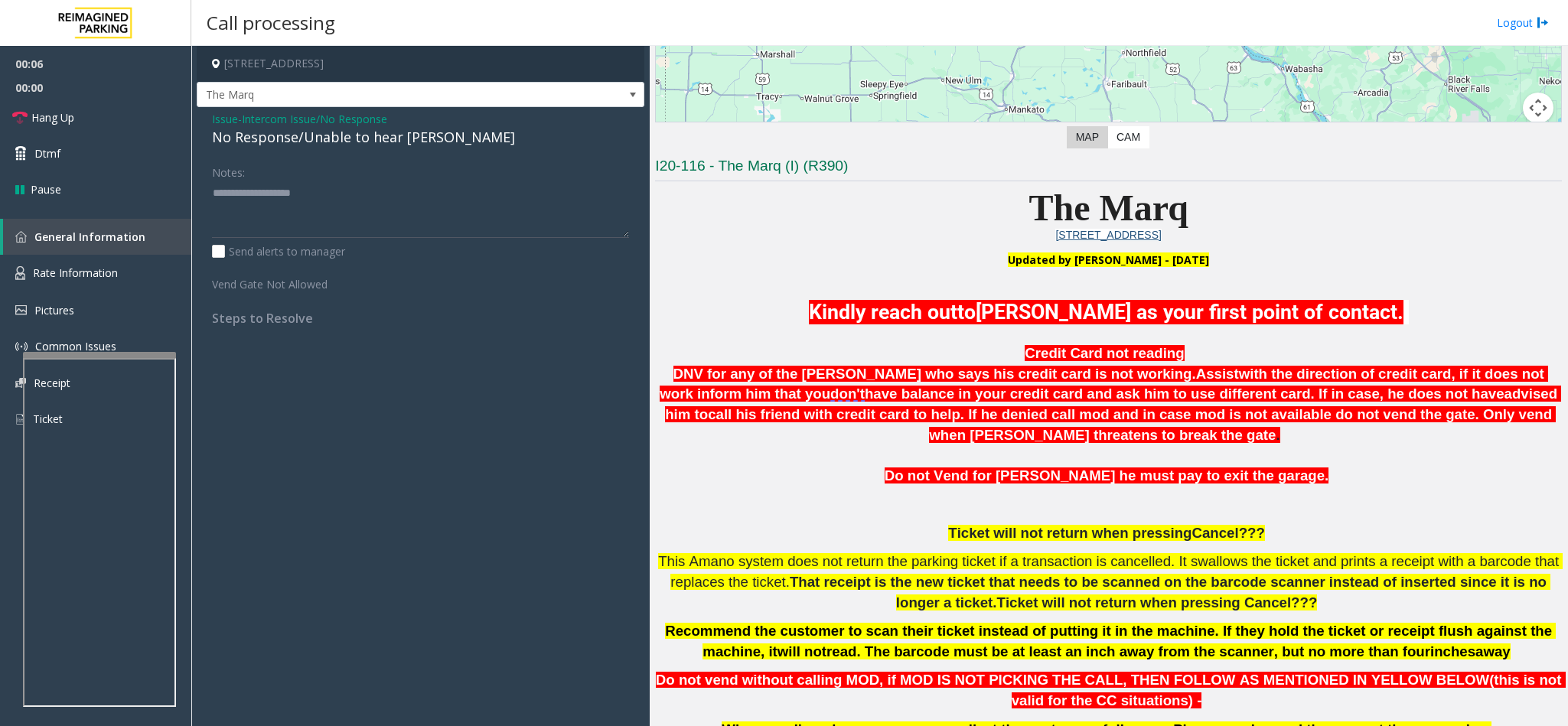
click at [271, 140] on div "No Response/Unable to hear [PERSON_NAME]" at bounding box center [420, 137] width 417 height 20
click at [415, 191] on textarea at bounding box center [420, 209] width 417 height 57
type textarea "**********"
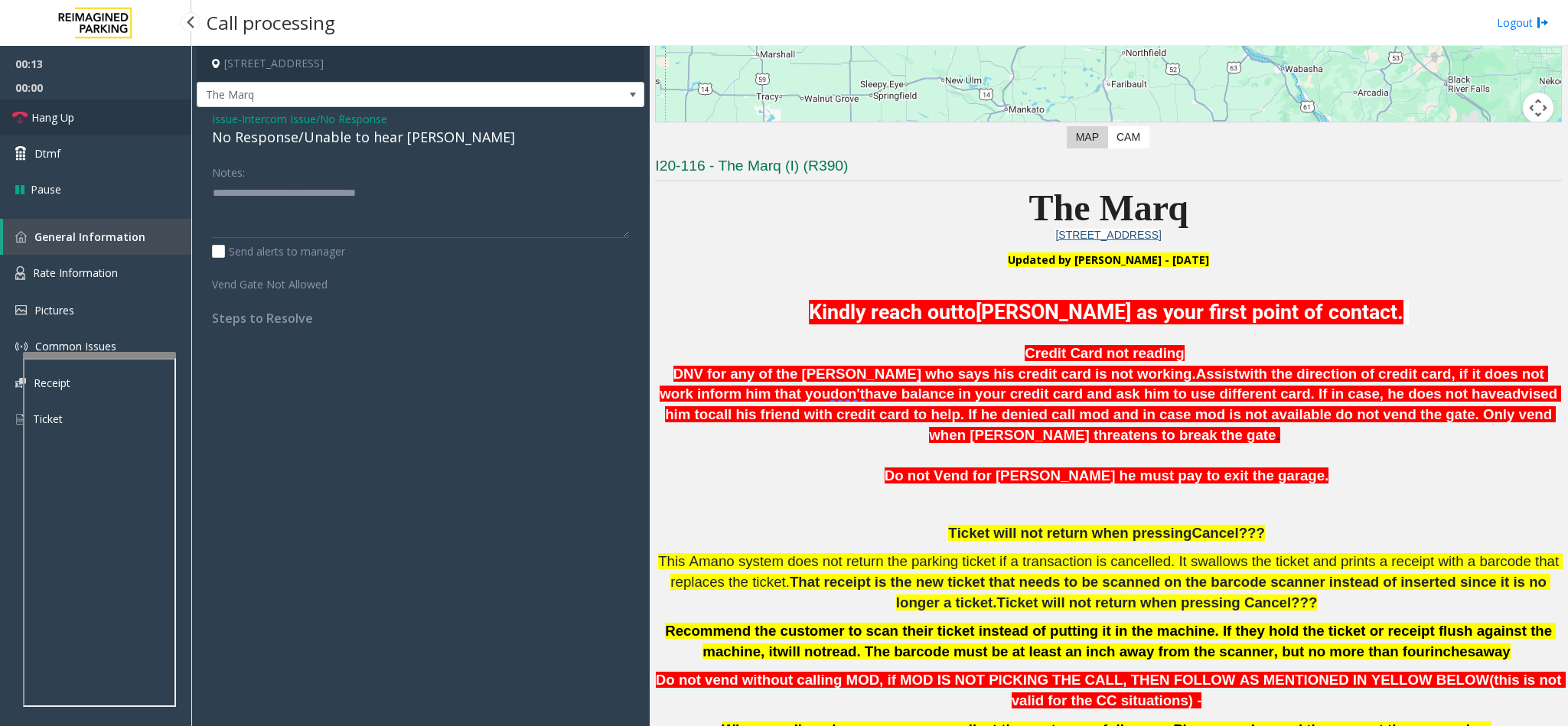
click at [113, 124] on link "Hang Up" at bounding box center [95, 117] width 191 height 36
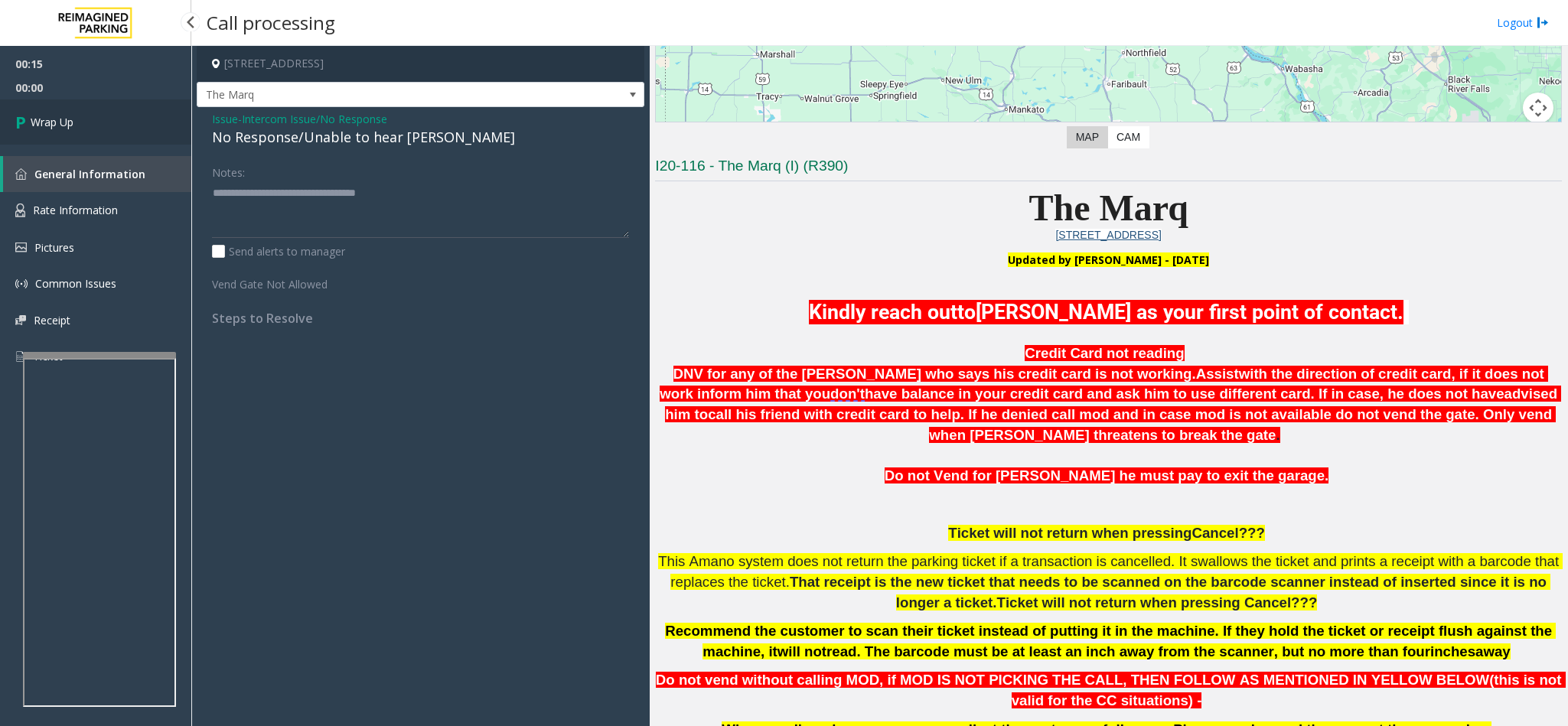
click at [117, 117] on link "Wrap Up" at bounding box center [95, 122] width 191 height 46
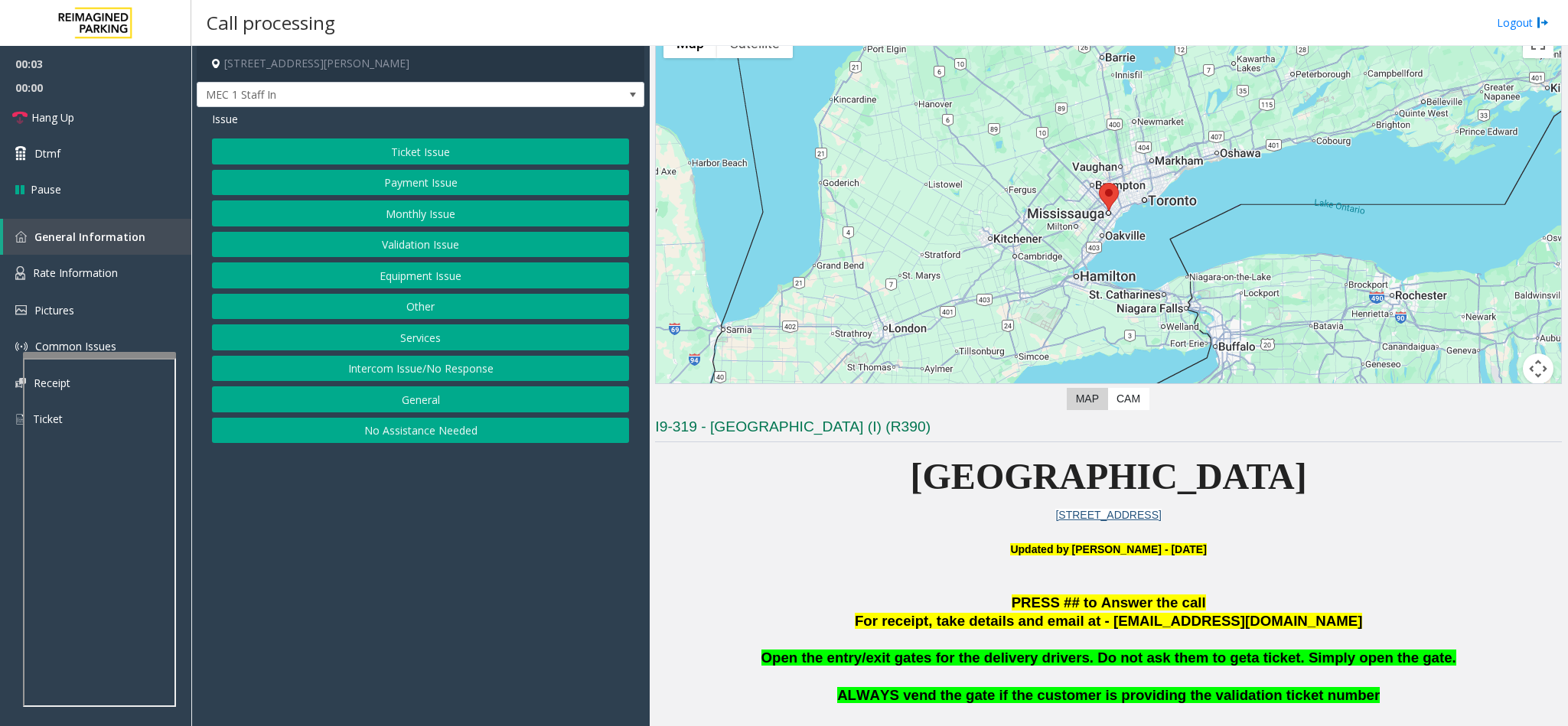
scroll to position [459, 0]
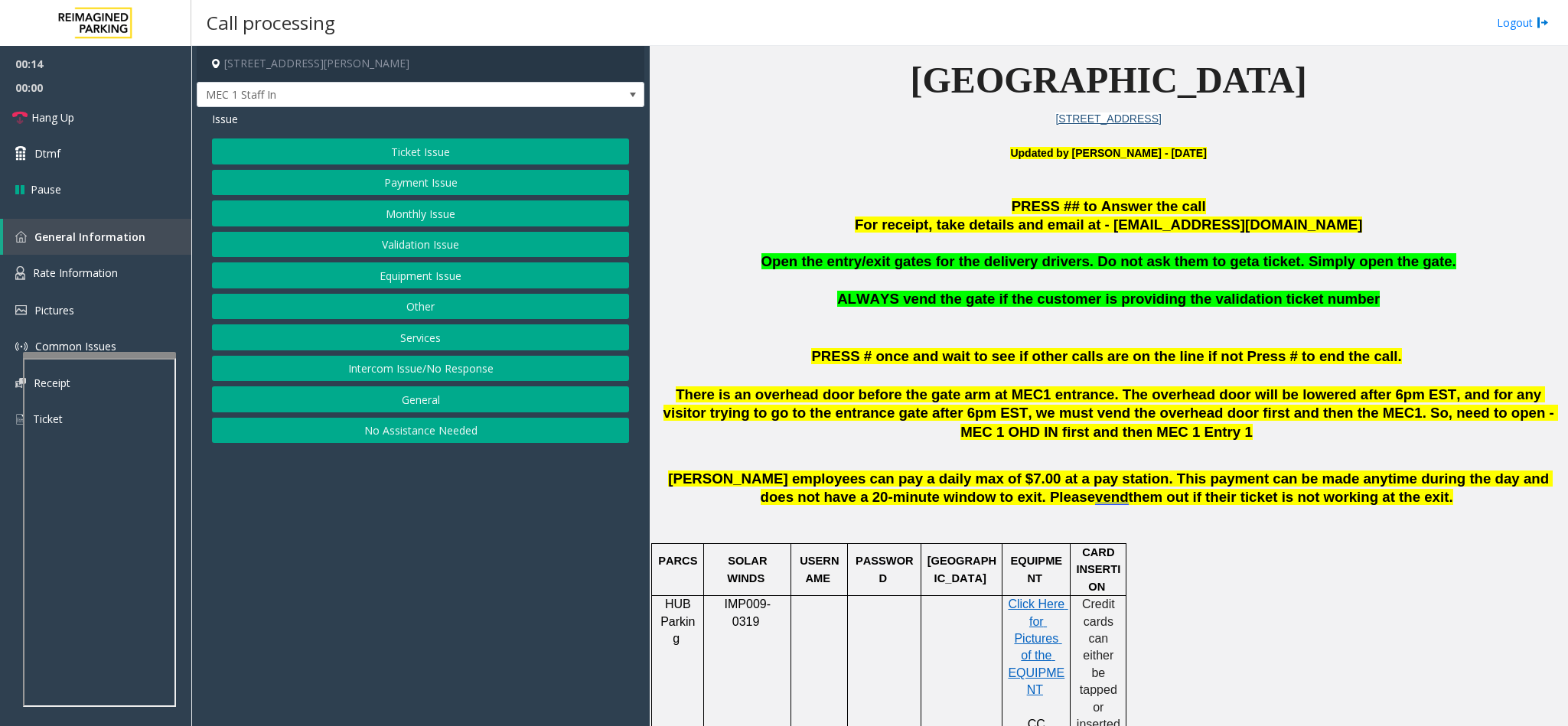
click at [435, 269] on button "Equipment Issue" at bounding box center [420, 275] width 417 height 26
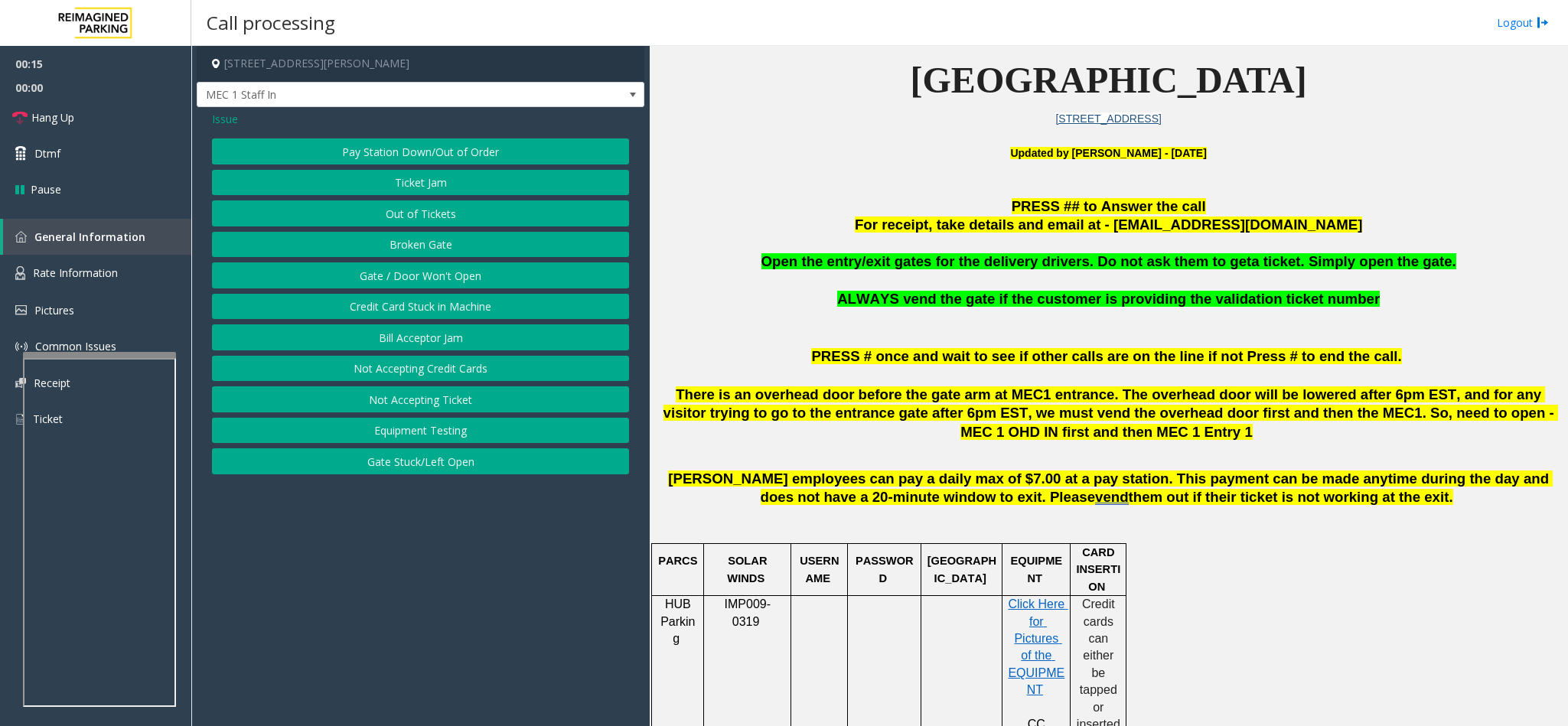
click at [432, 269] on button "Gate / Door Won't Open" at bounding box center [420, 275] width 417 height 26
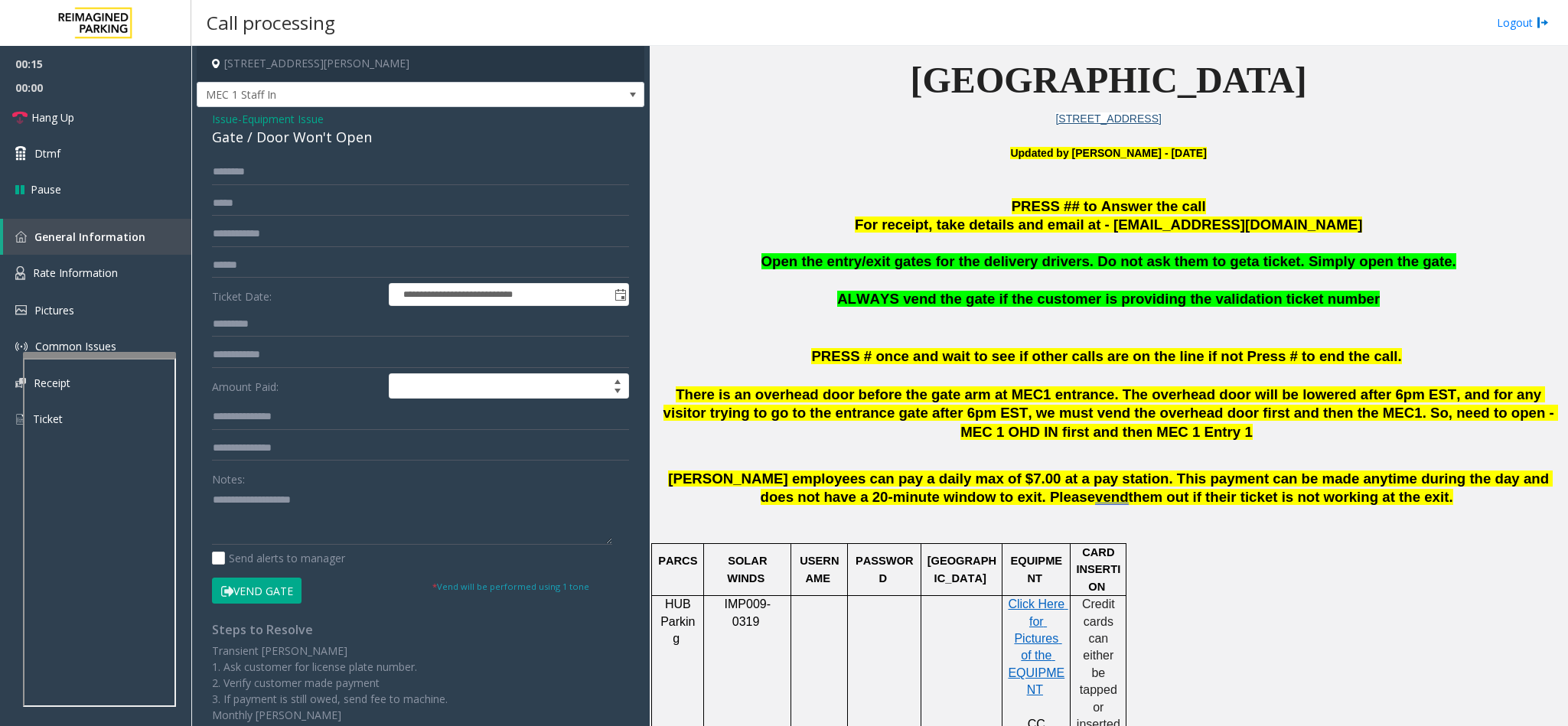
drag, startPoint x: 235, startPoint y: 593, endPoint x: 262, endPoint y: 543, distance: 56.8
click at [235, 595] on button "Vend Gate" at bounding box center [256, 590] width 89 height 26
click at [250, 506] on textarea at bounding box center [411, 515] width 400 height 57
click at [165, 125] on link "Hang Up" at bounding box center [95, 117] width 191 height 36
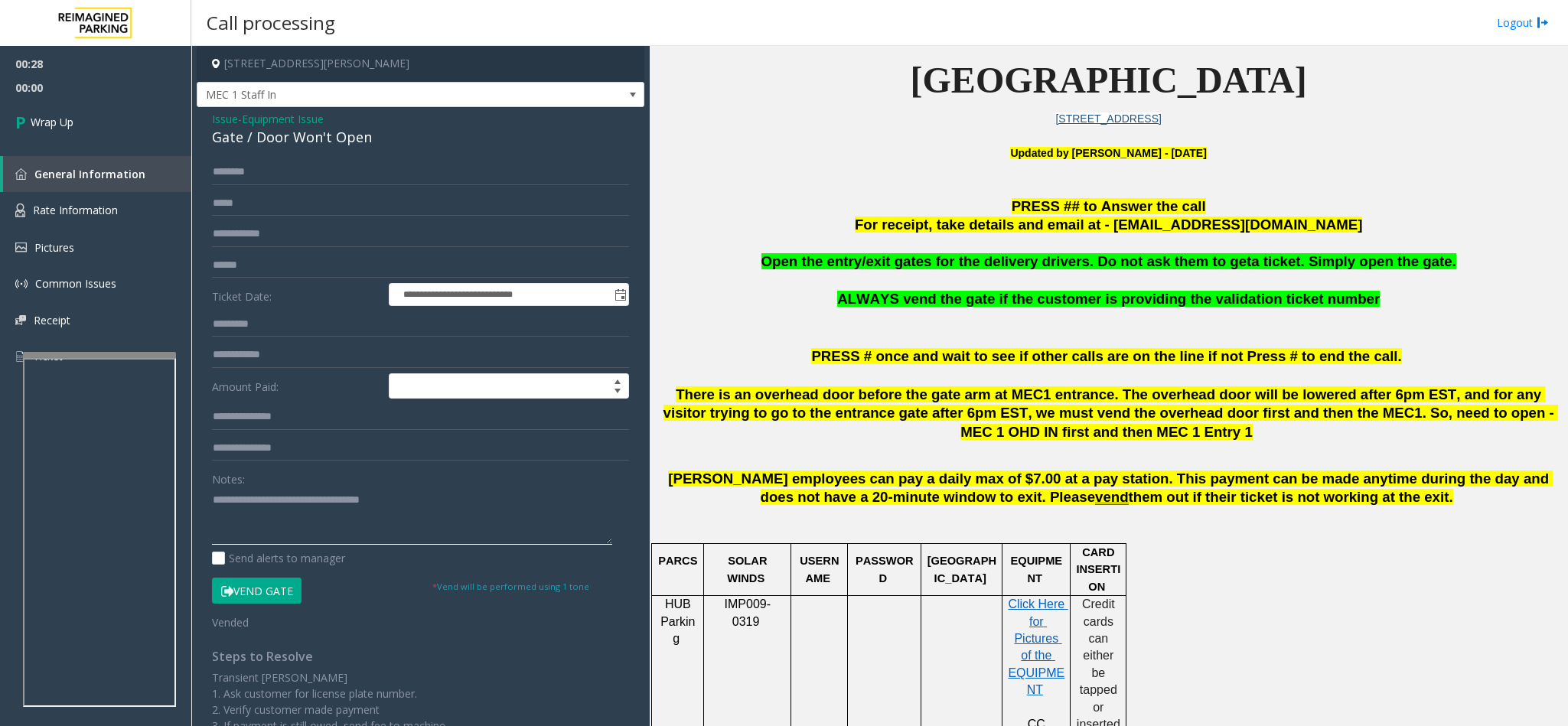
click at [448, 514] on textarea at bounding box center [411, 515] width 400 height 57
click at [452, 504] on textarea at bounding box center [411, 515] width 400 height 57
type textarea "**********"
click at [127, 122] on link "Wrap Up" at bounding box center [95, 122] width 191 height 46
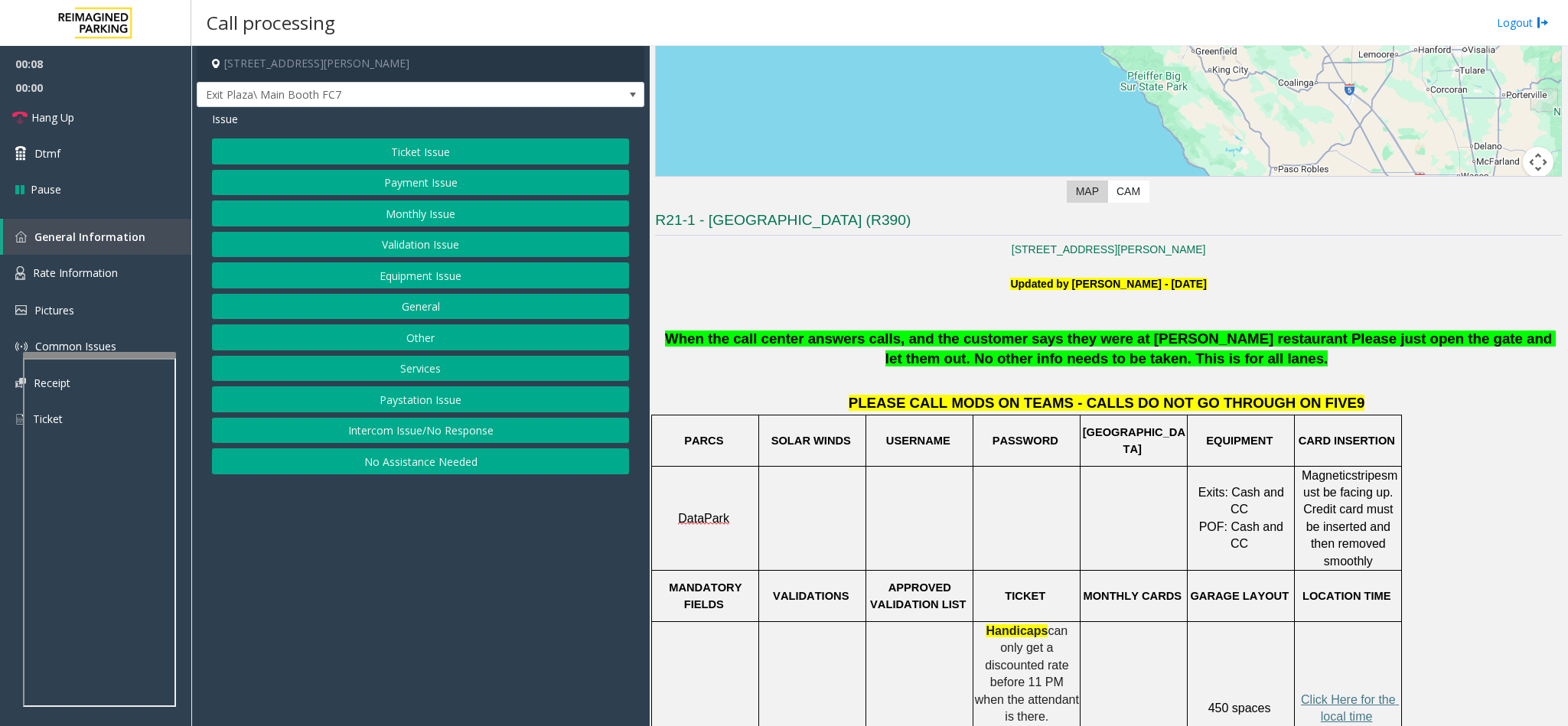
scroll to position [115, 0]
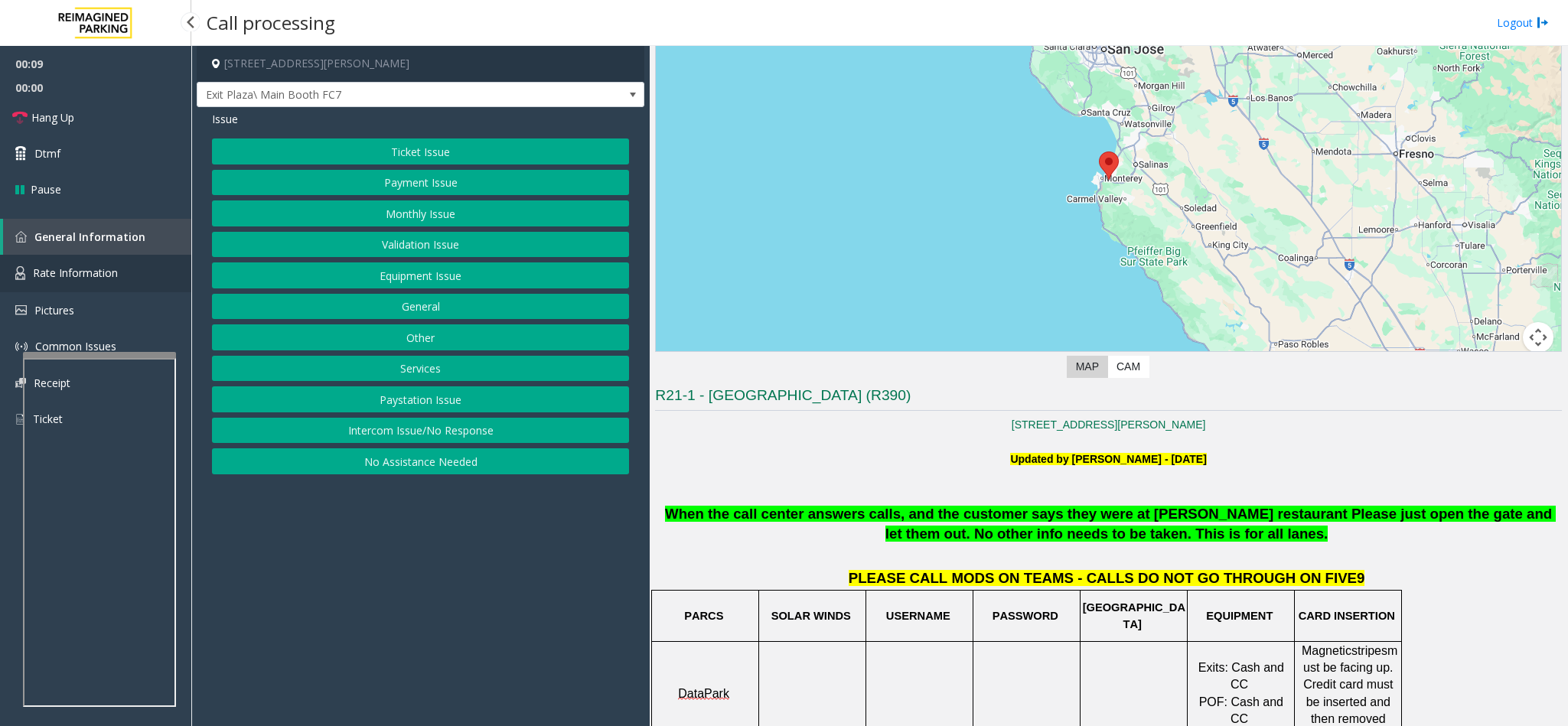
click at [149, 266] on link "Rate Information" at bounding box center [95, 274] width 191 height 38
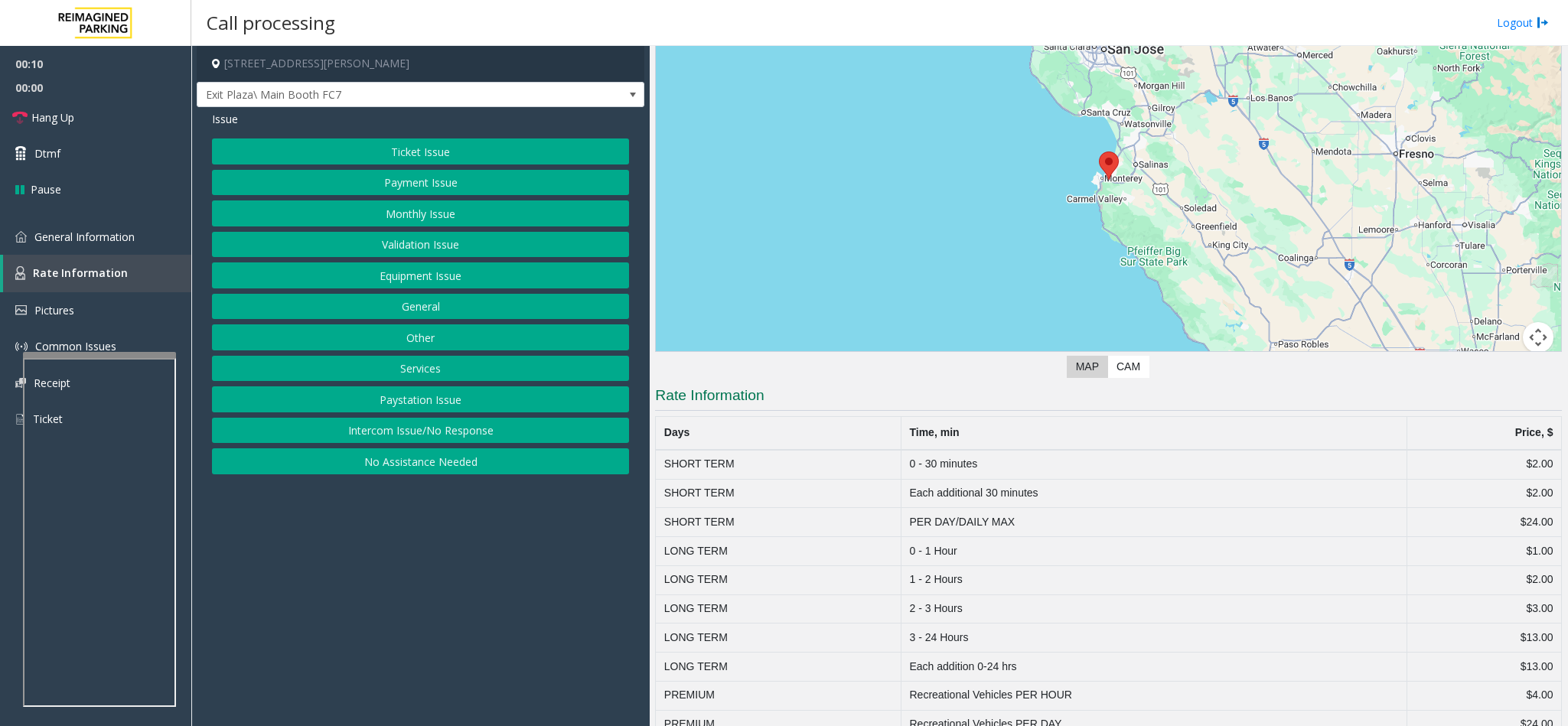
scroll to position [147, 0]
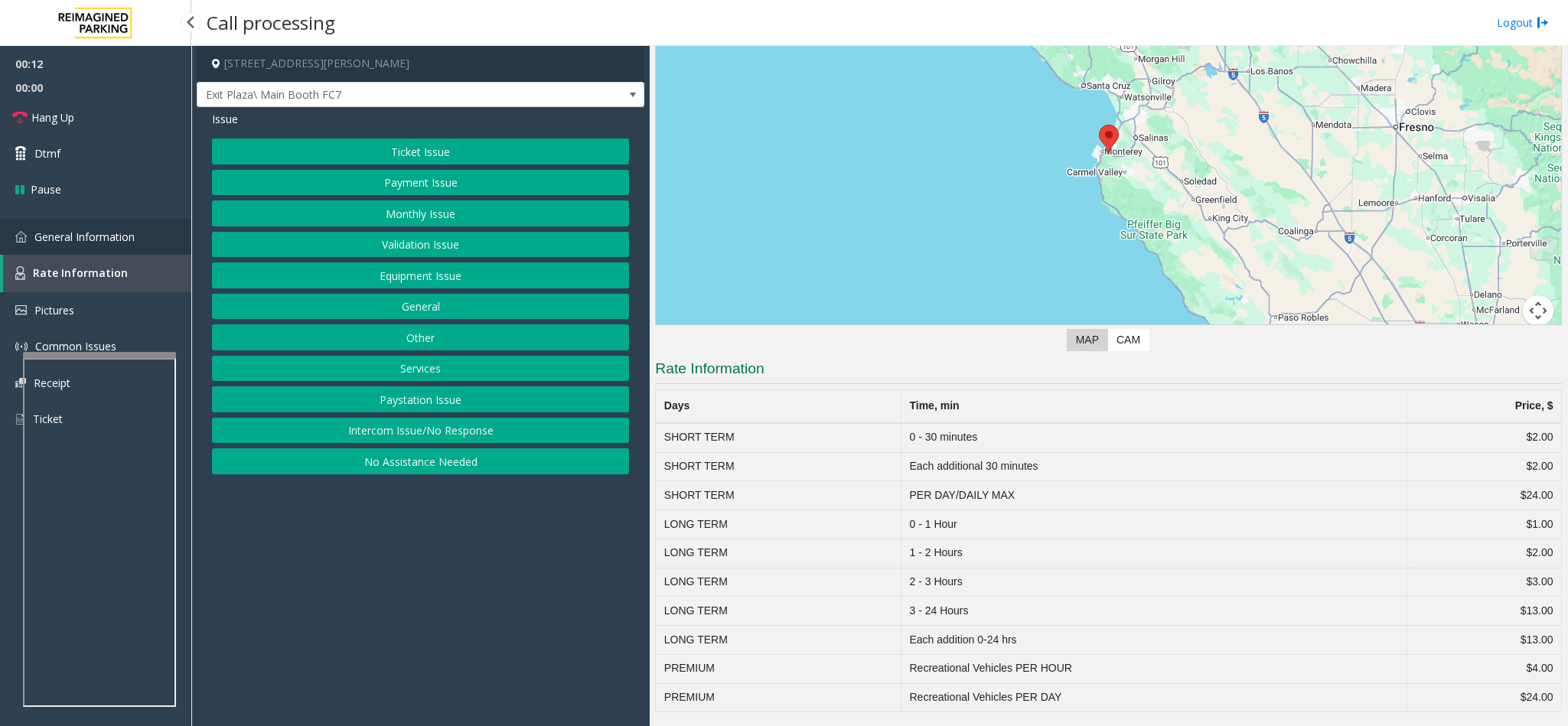
drag, startPoint x: 77, startPoint y: 228, endPoint x: 306, endPoint y: 171, distance: 236.0
click at [79, 230] on span "General Information" at bounding box center [83, 237] width 100 height 15
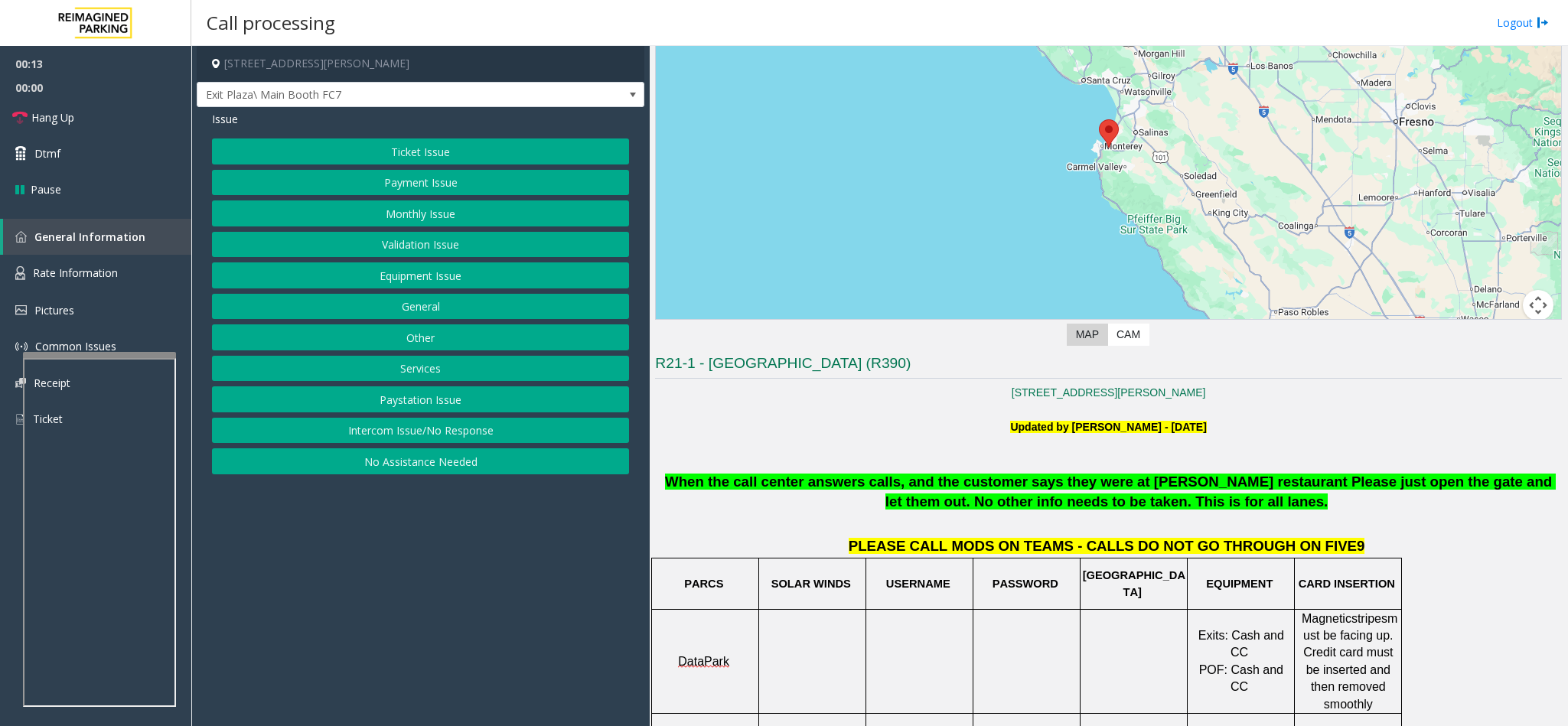
click at [460, 149] on button "Ticket Issue" at bounding box center [420, 151] width 417 height 26
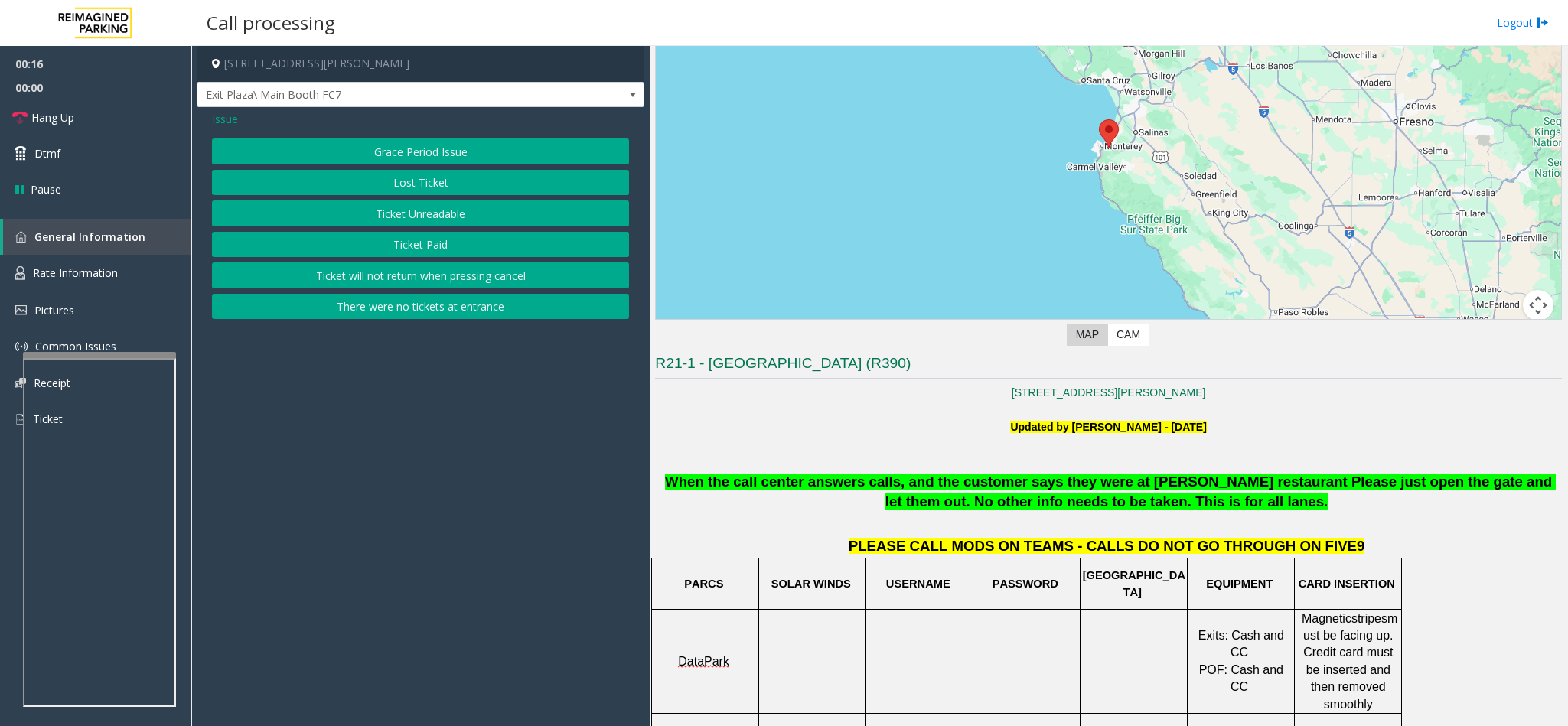
drag, startPoint x: 403, startPoint y: 180, endPoint x: 264, endPoint y: 152, distance: 141.8
click at [400, 180] on button "Lost Ticket" at bounding box center [420, 182] width 417 height 26
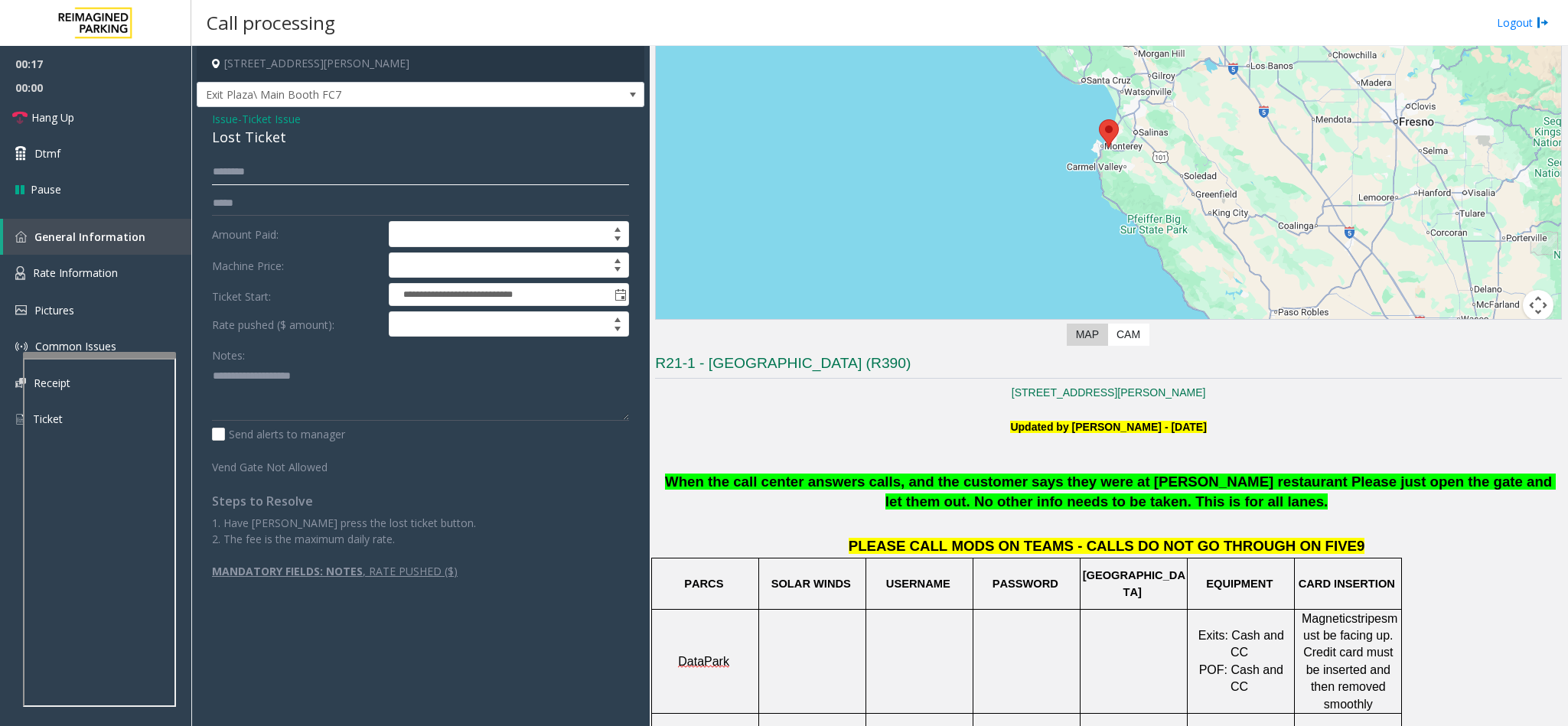
click at [237, 177] on input "text" at bounding box center [420, 172] width 417 height 26
click at [241, 138] on div "Lost Ticket" at bounding box center [420, 137] width 417 height 20
type textarea "**********"
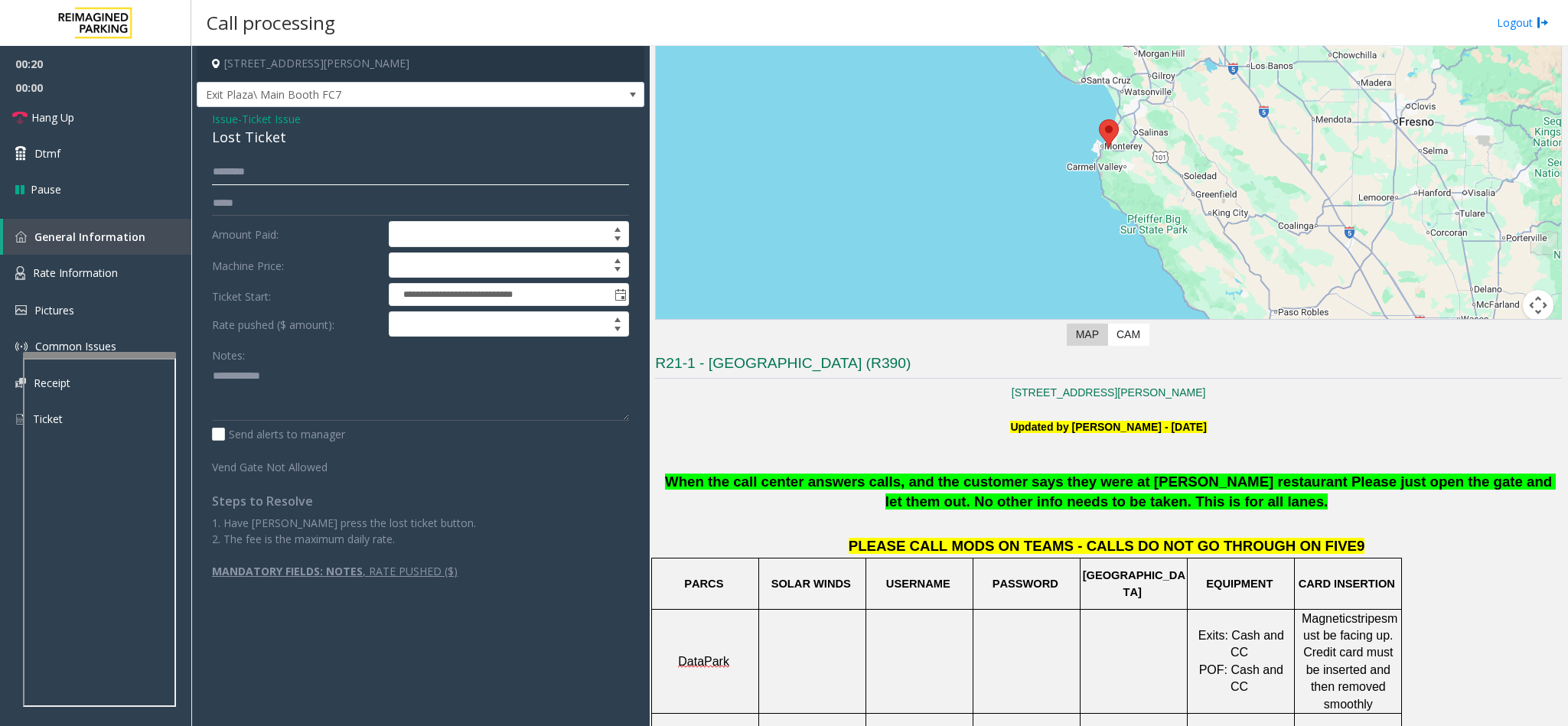
click at [253, 172] on input "text" at bounding box center [420, 172] width 417 height 26
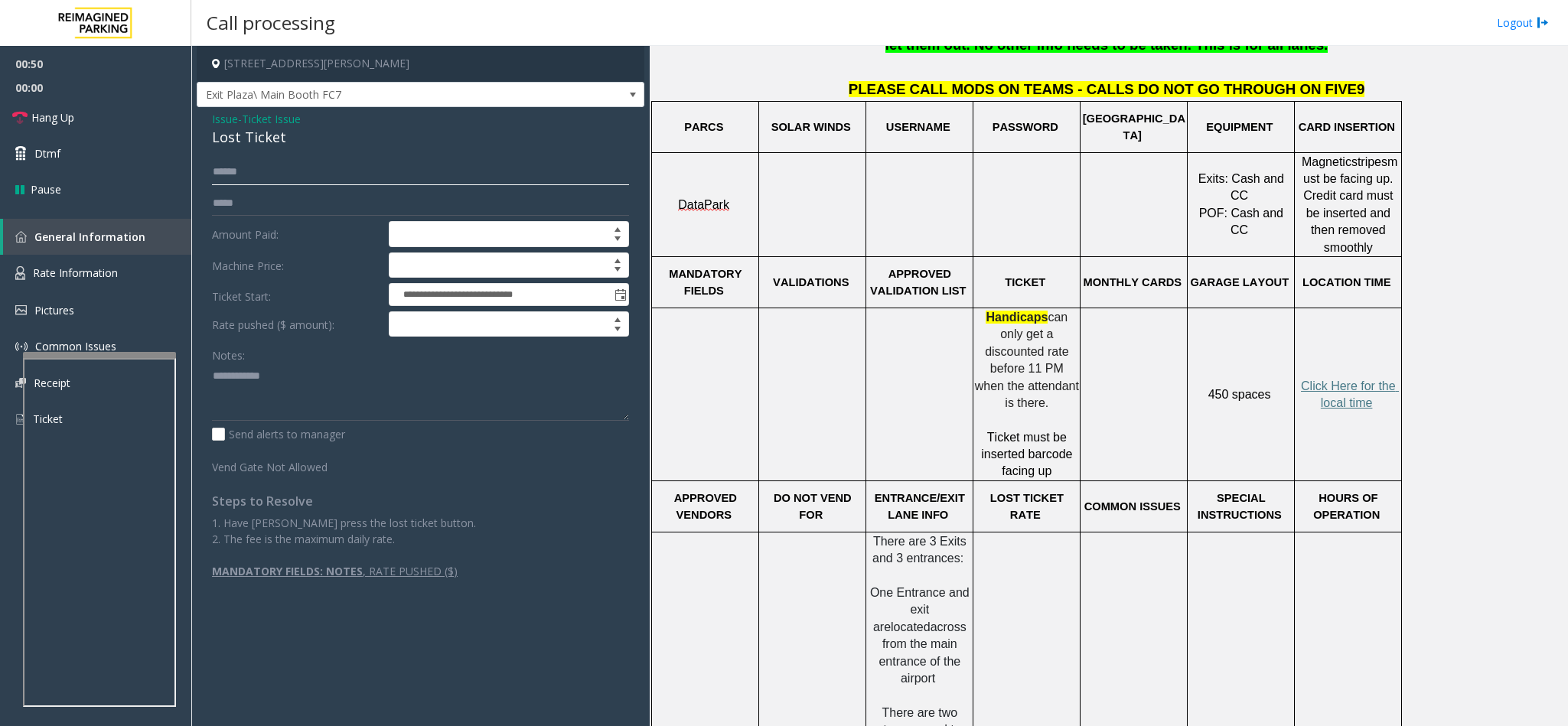
scroll to position [607, 0]
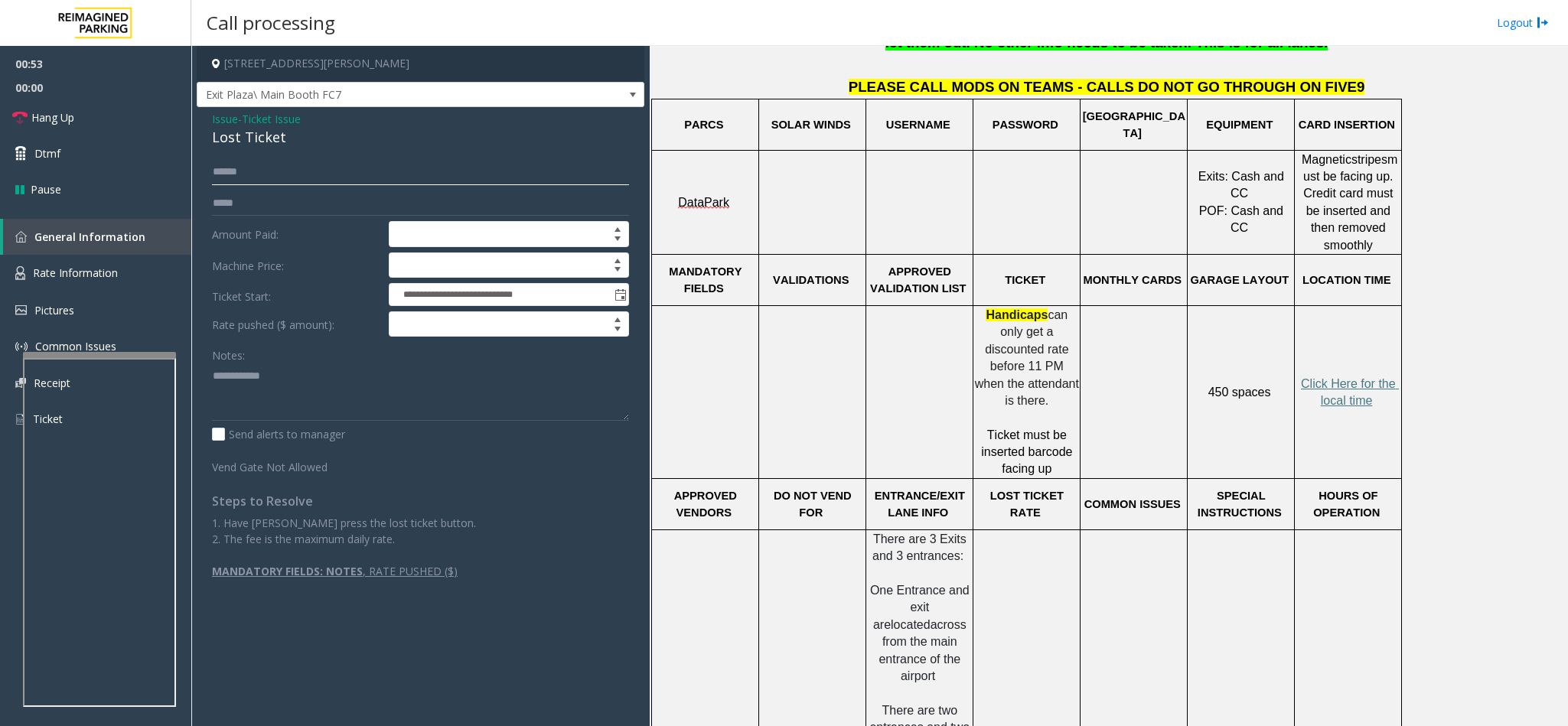
type input "******"
click at [212, 117] on span "Issue" at bounding box center [224, 118] width 26 height 16
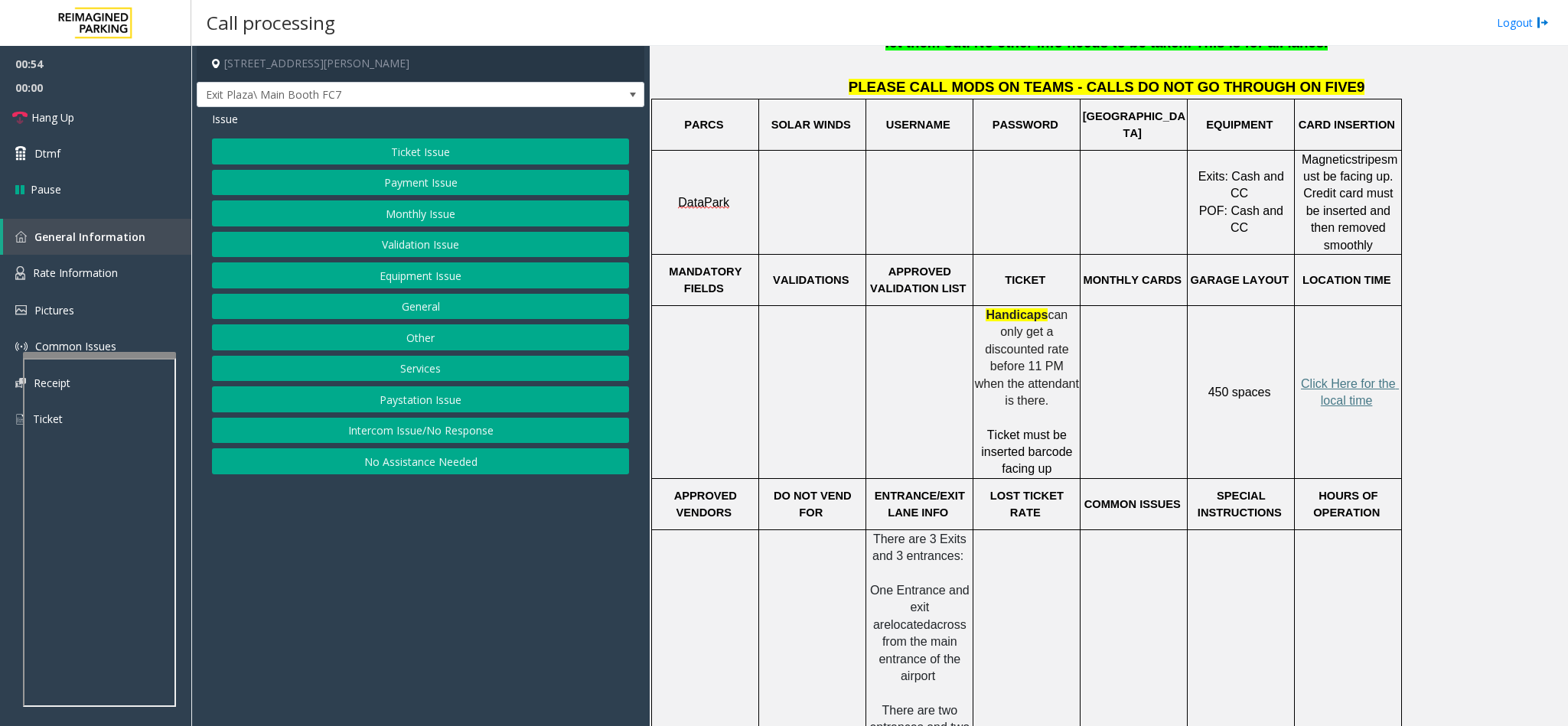
click at [389, 147] on button "Ticket Issue" at bounding box center [420, 151] width 417 height 26
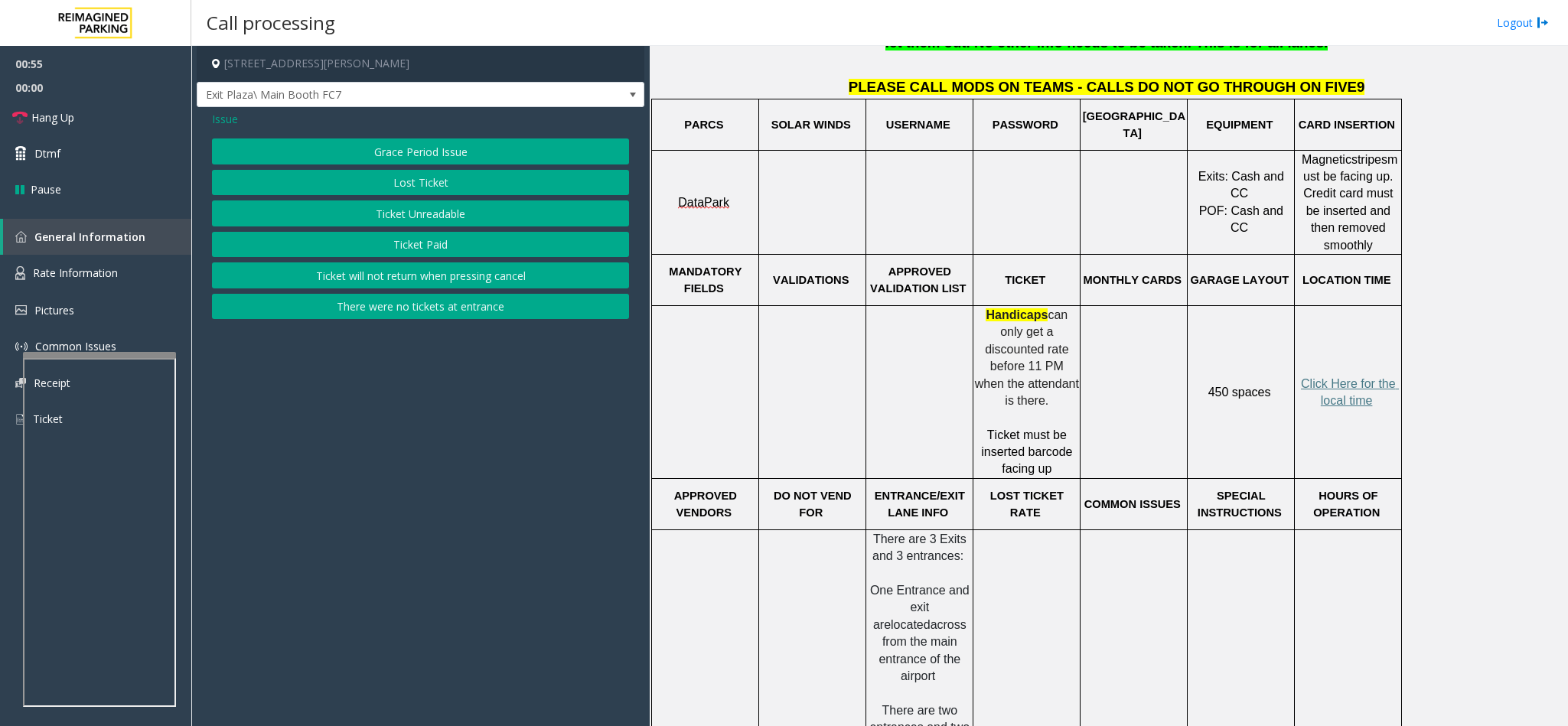
click at [443, 201] on div "Grace Period Issue Lost Ticket Ticket Unreadable Ticket Paid Ticket will not re…" at bounding box center [420, 229] width 417 height 181
click at [443, 212] on button "Ticket Unreadable" at bounding box center [420, 214] width 417 height 26
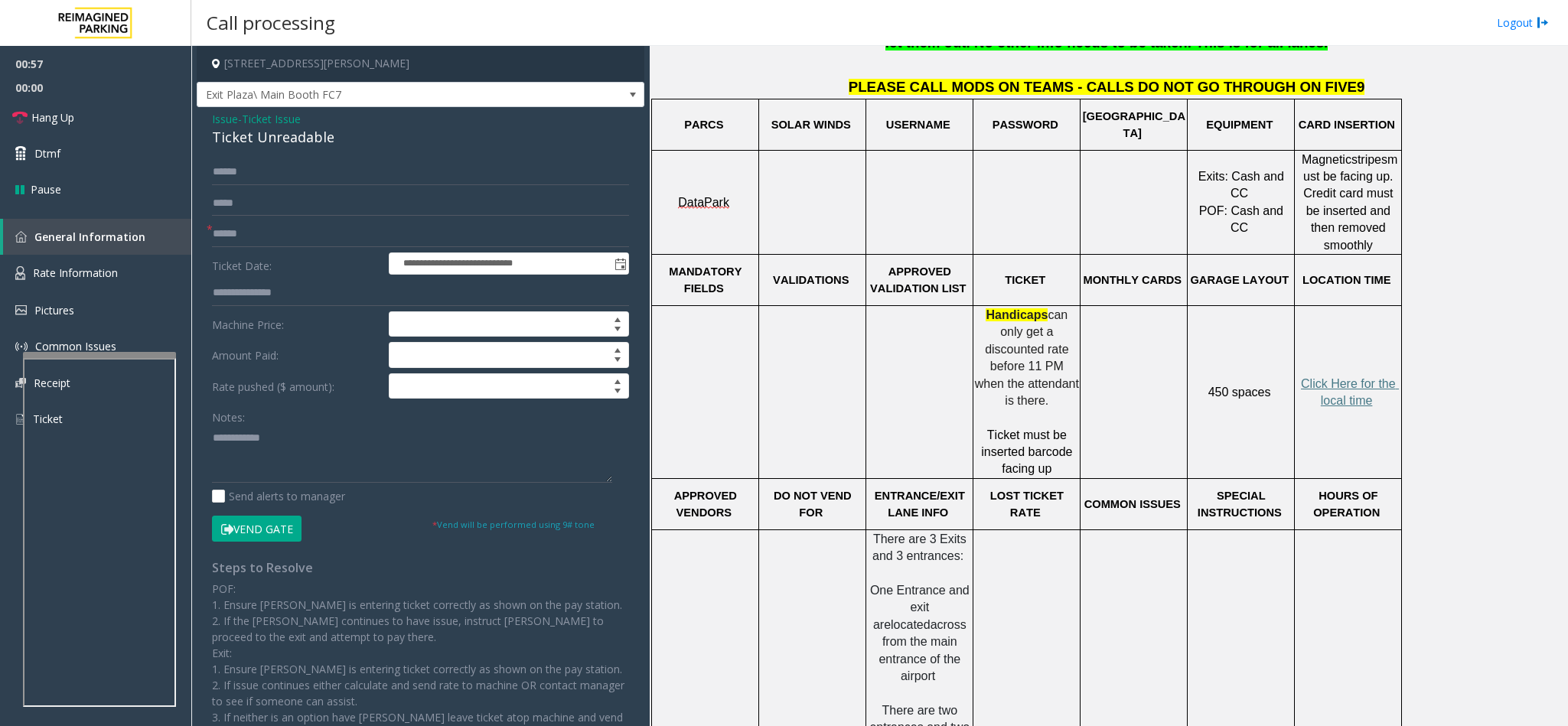
click at [235, 535] on button "Vend Gate" at bounding box center [256, 529] width 89 height 26
click at [227, 119] on span "Issue" at bounding box center [224, 118] width 26 height 16
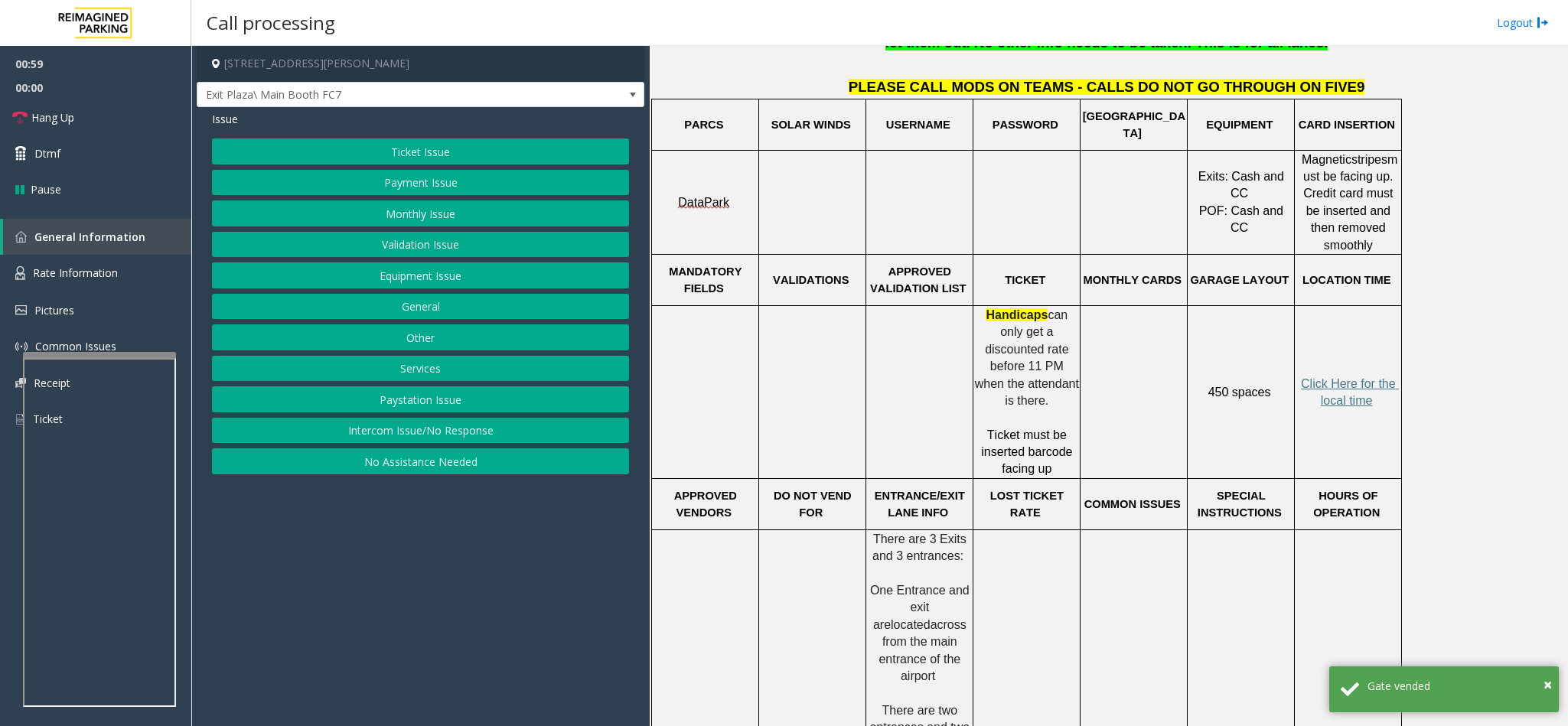
click at [408, 150] on button "Ticket Issue" at bounding box center [420, 151] width 417 height 26
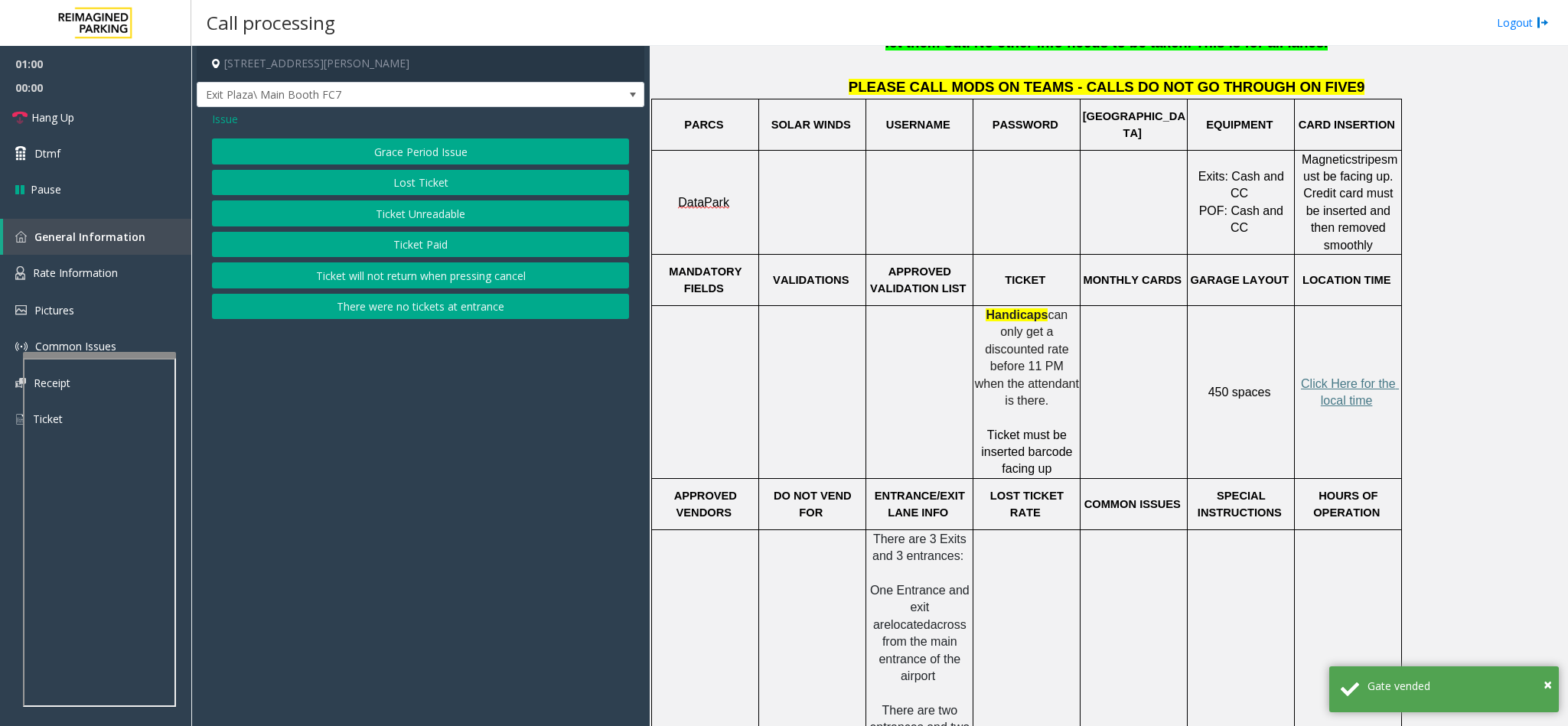
click at [418, 183] on button "Lost Ticket" at bounding box center [420, 182] width 417 height 26
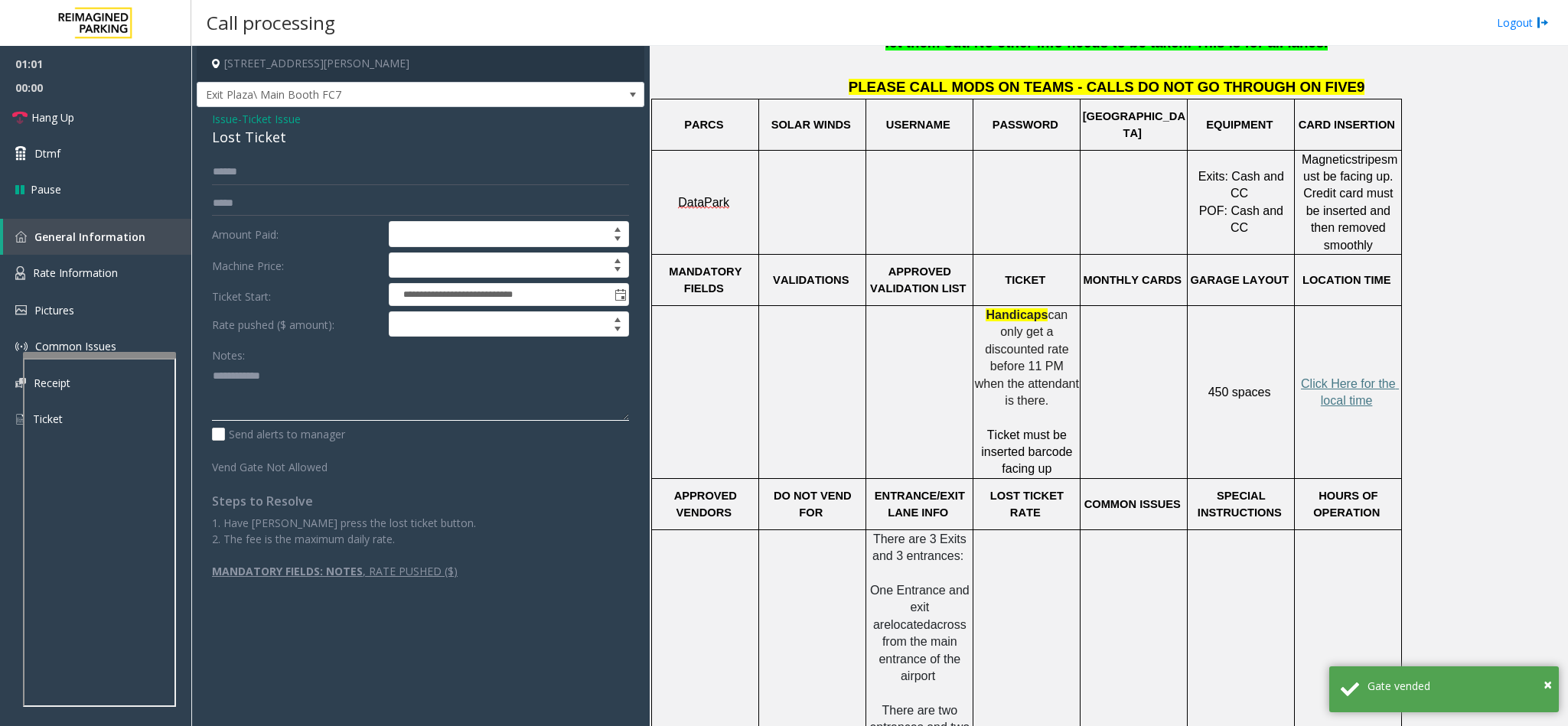
click at [212, 384] on textarea at bounding box center [420, 392] width 417 height 57
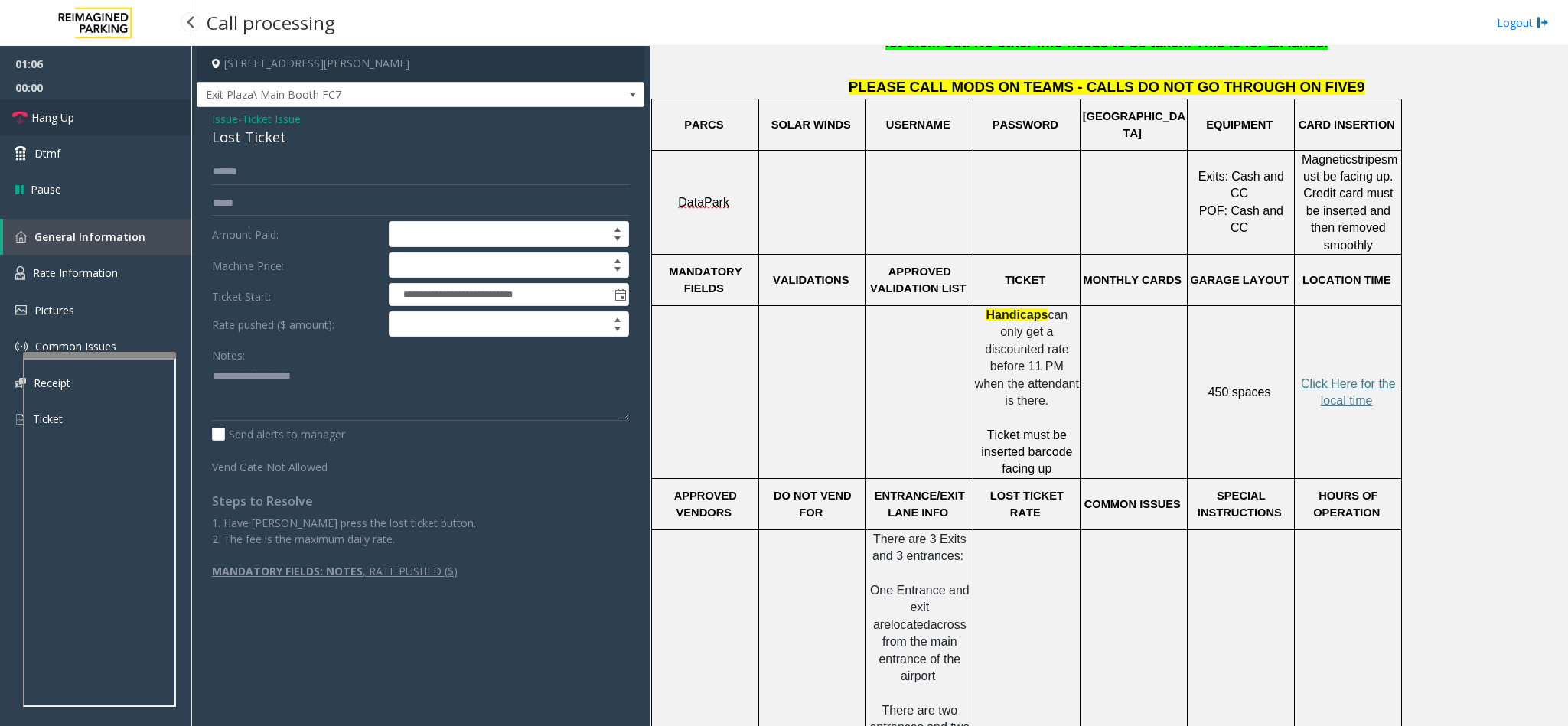
drag, startPoint x: 108, startPoint y: 120, endPoint x: 128, endPoint y: 149, distance: 35.2
click at [107, 120] on link "Hang Up" at bounding box center [95, 117] width 191 height 36
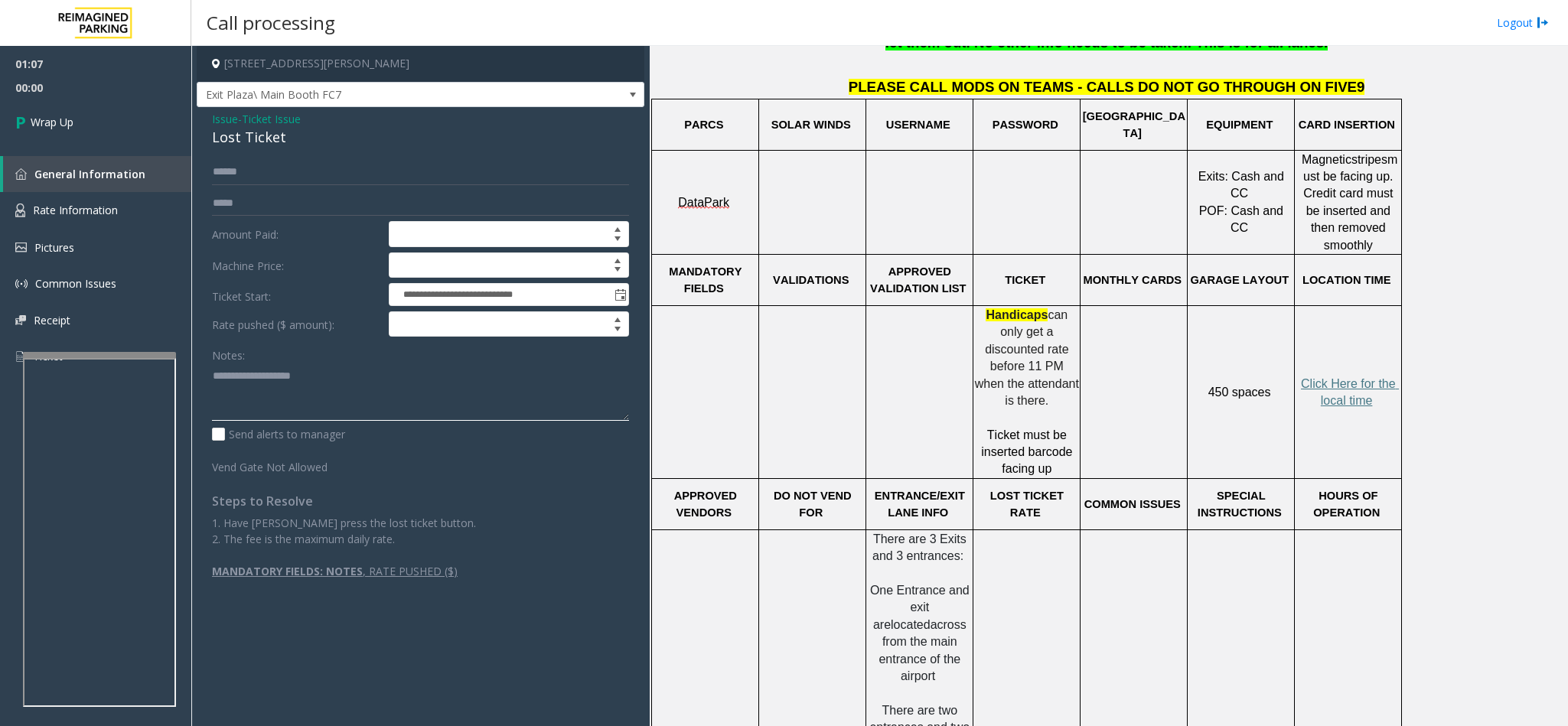
click at [326, 380] on textarea at bounding box center [420, 392] width 417 height 57
type textarea "**********"
click at [131, 121] on link "Wrap Up" at bounding box center [95, 122] width 191 height 46
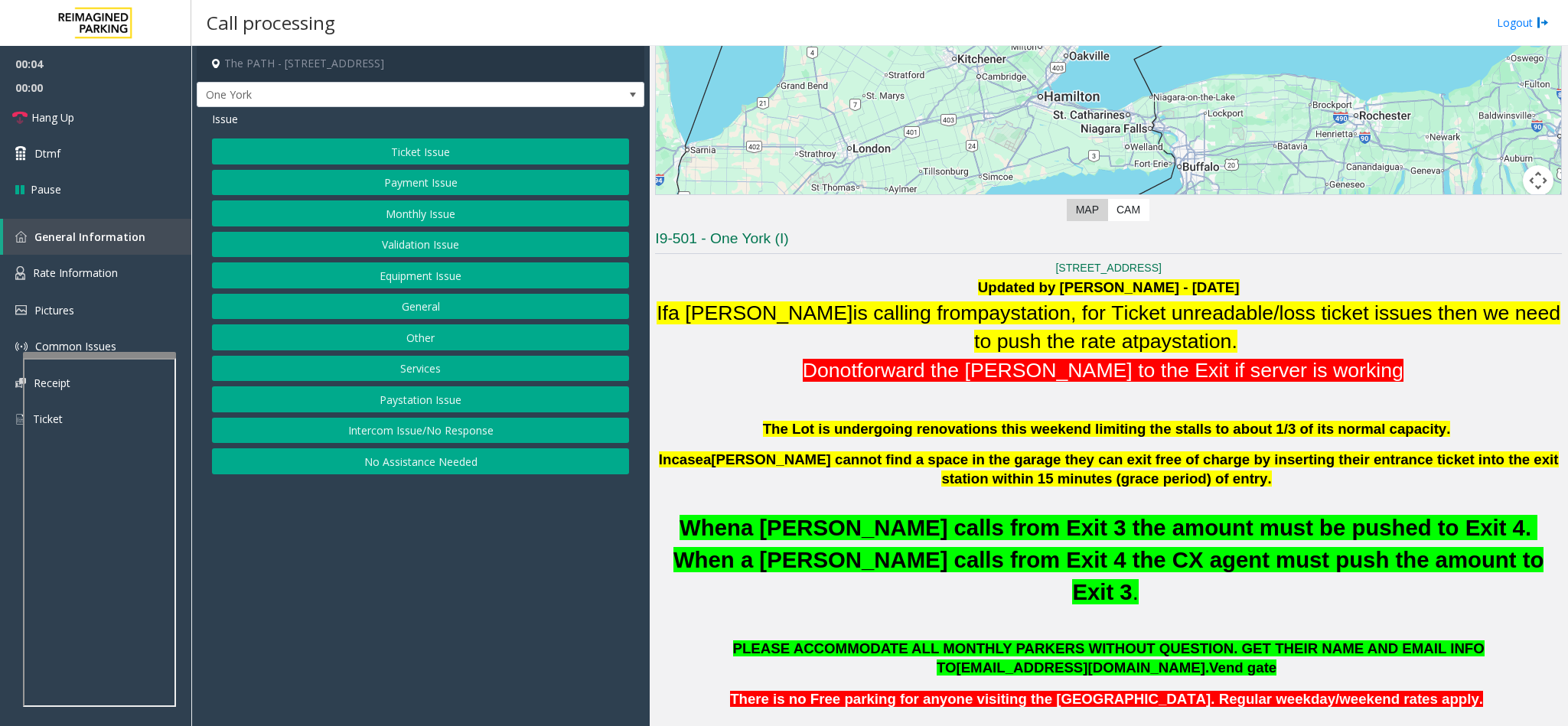
scroll to position [345, 0]
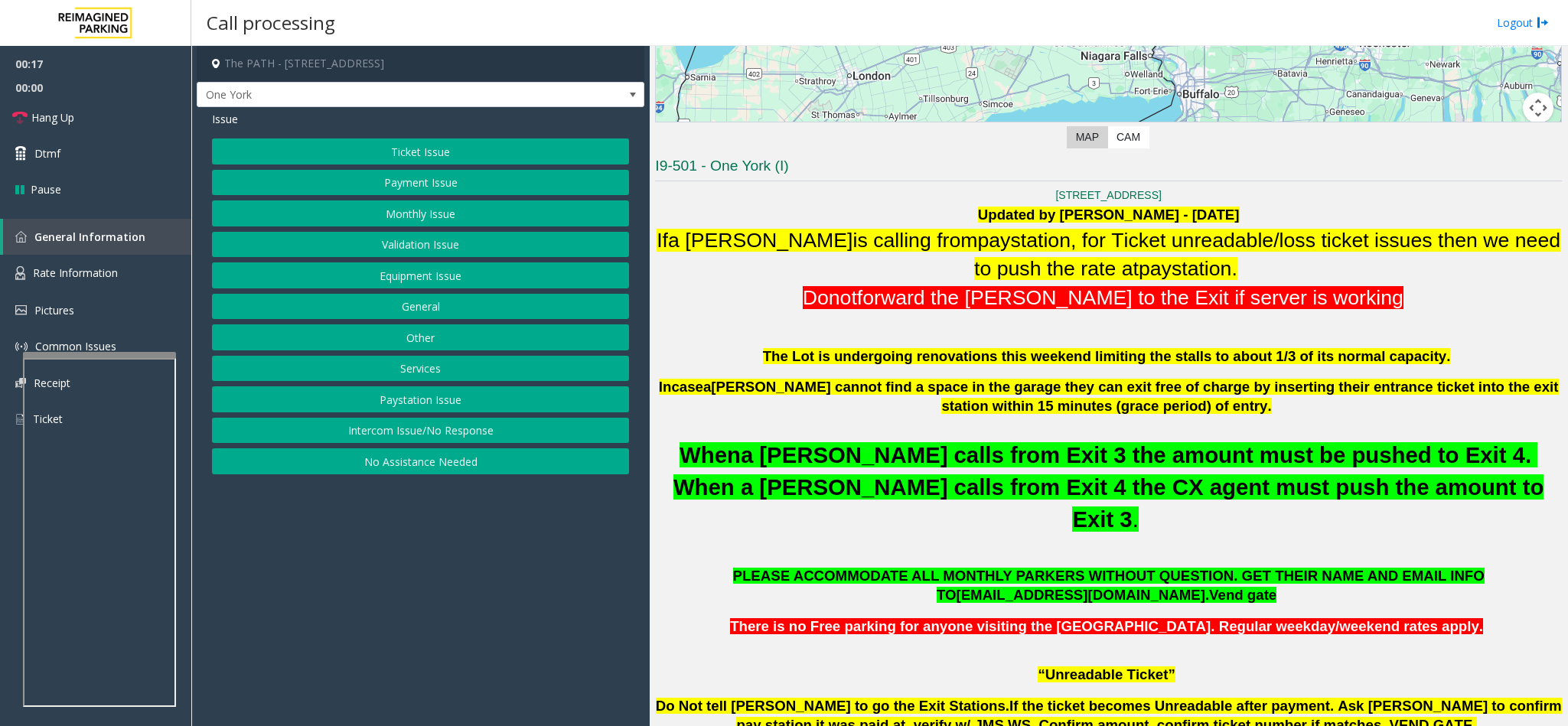
click at [397, 437] on button "Intercom Issue/No Response" at bounding box center [420, 431] width 417 height 26
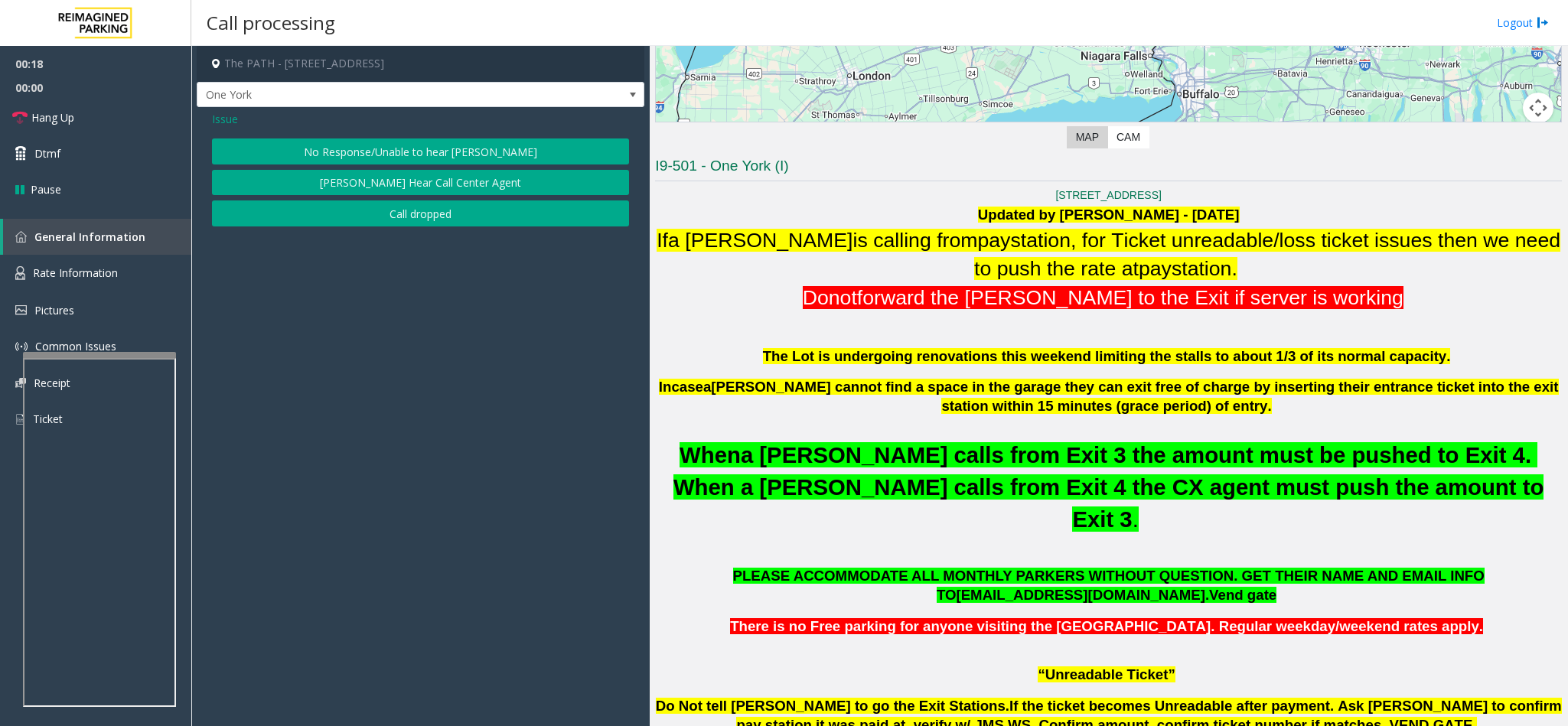
click at [331, 143] on button "No Response/Unable to hear [PERSON_NAME]" at bounding box center [420, 151] width 417 height 26
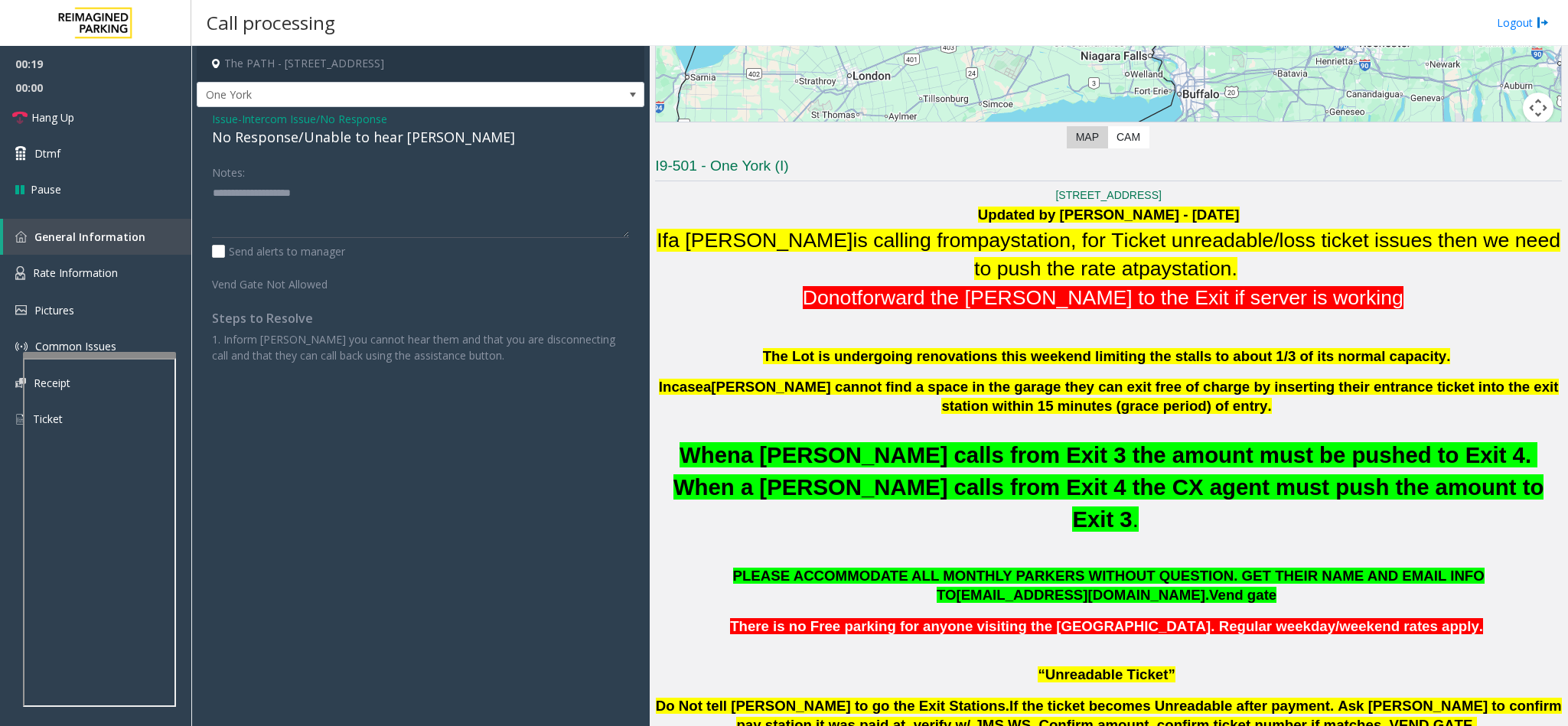
click at [317, 147] on div "No Response/Unable to hear [PERSON_NAME]" at bounding box center [420, 137] width 417 height 20
click at [439, 197] on textarea at bounding box center [420, 209] width 417 height 57
type textarea "**********"
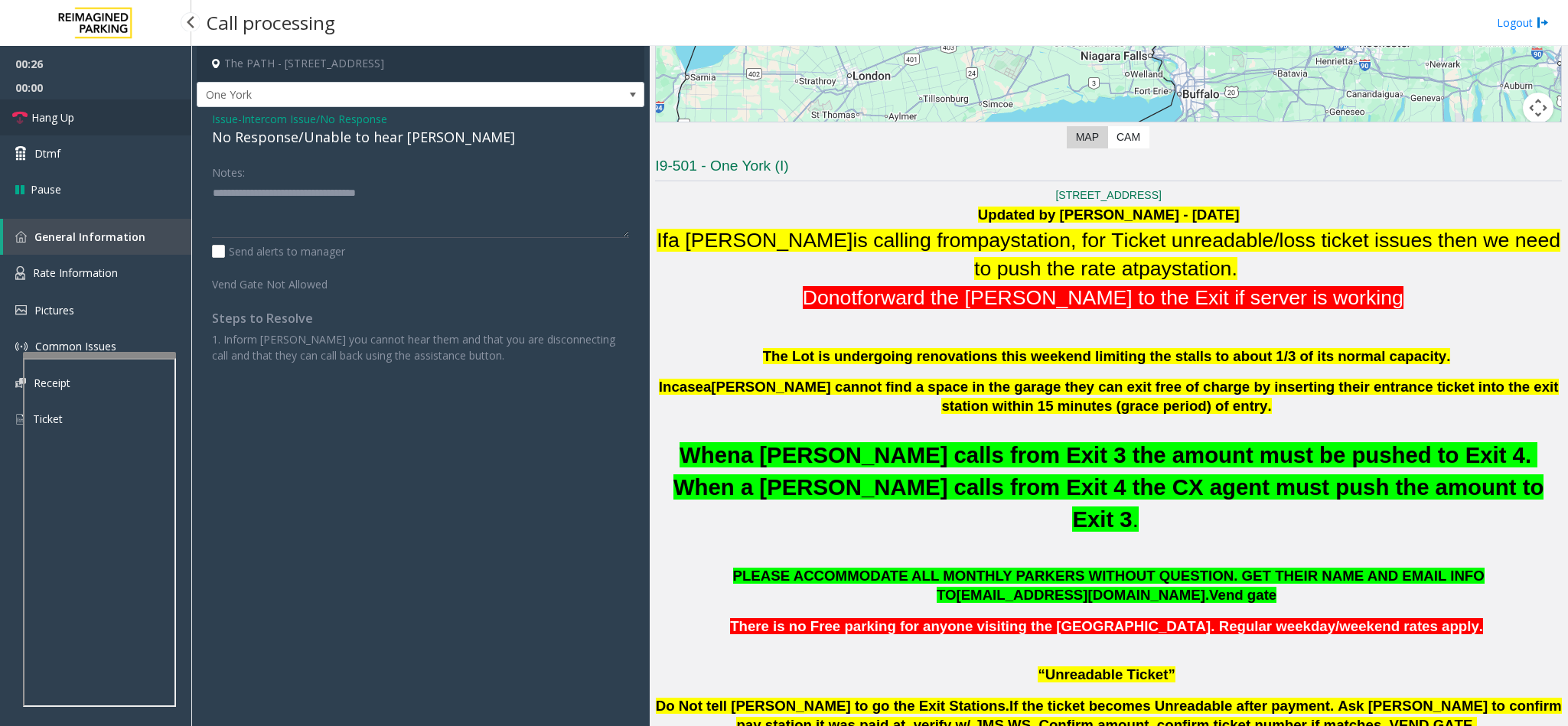
click at [90, 107] on link "Hang Up" at bounding box center [95, 117] width 191 height 36
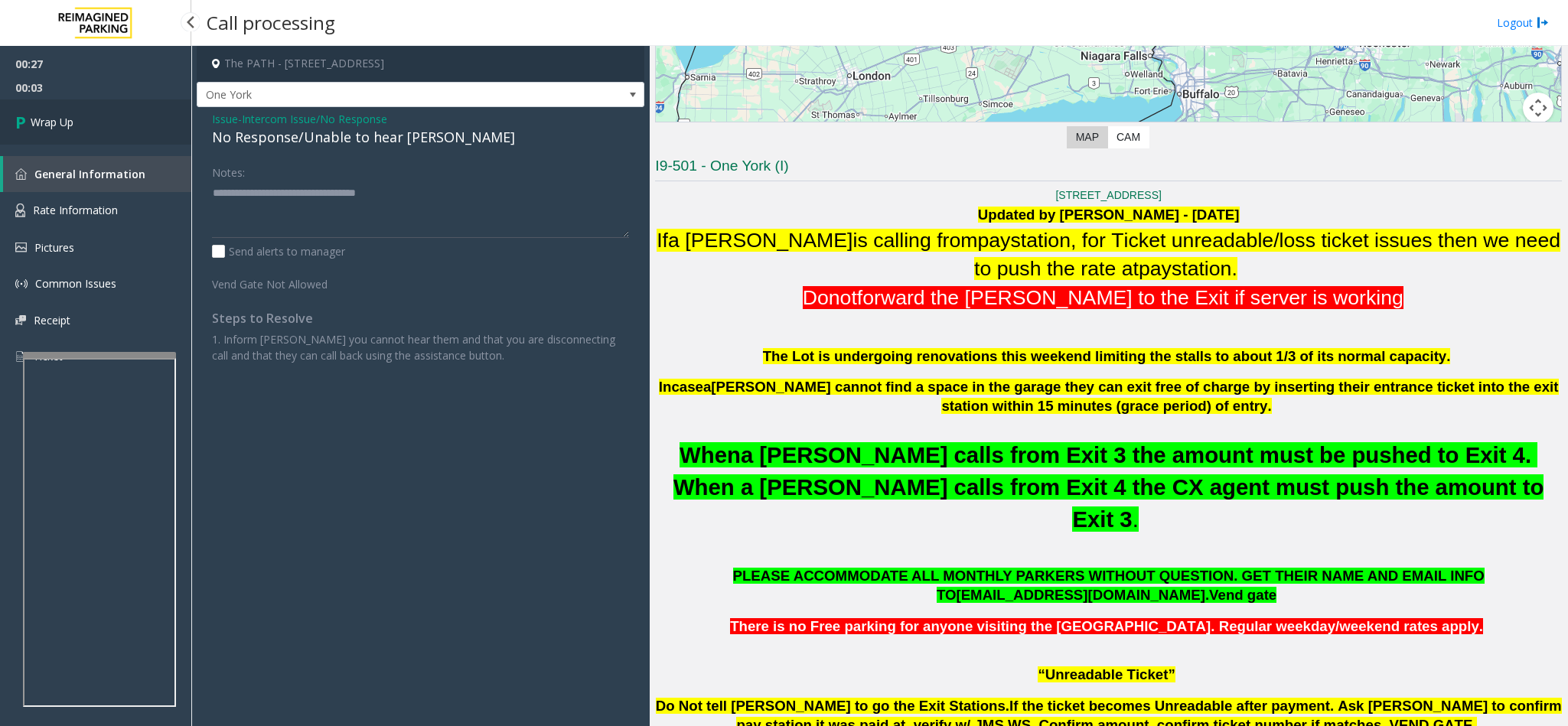
click at [90, 107] on link "Wrap Up" at bounding box center [95, 122] width 191 height 46
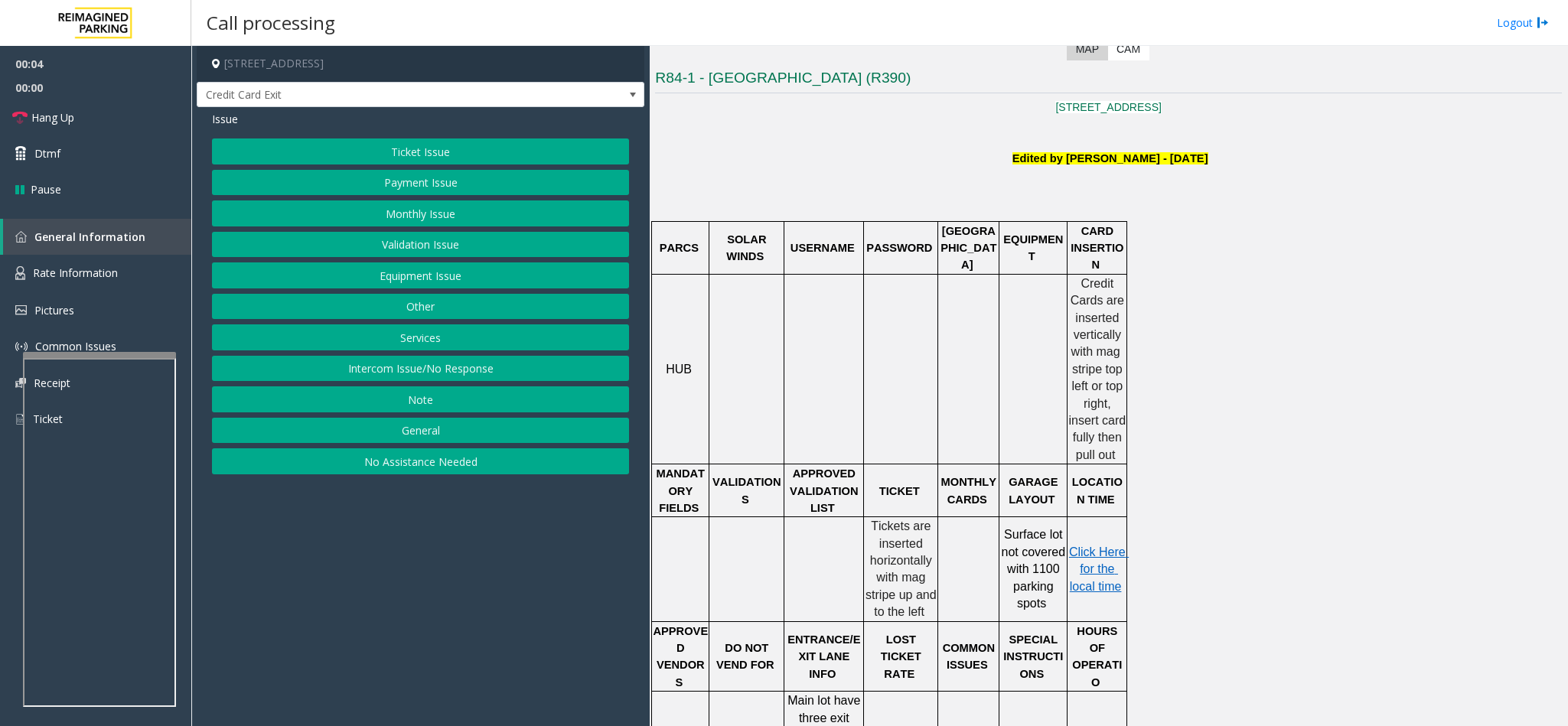
scroll to position [459, 0]
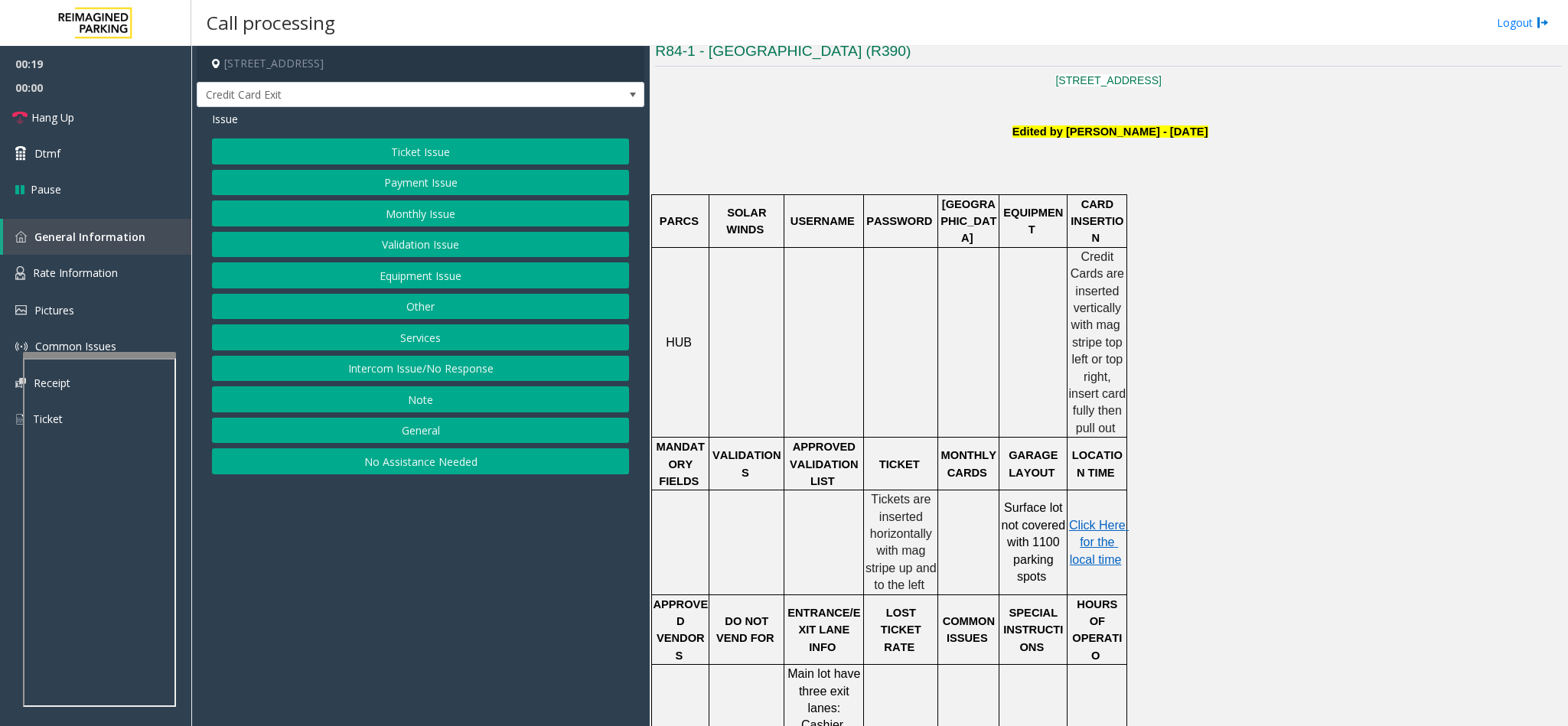
click at [413, 193] on button "Payment Issue" at bounding box center [420, 182] width 417 height 26
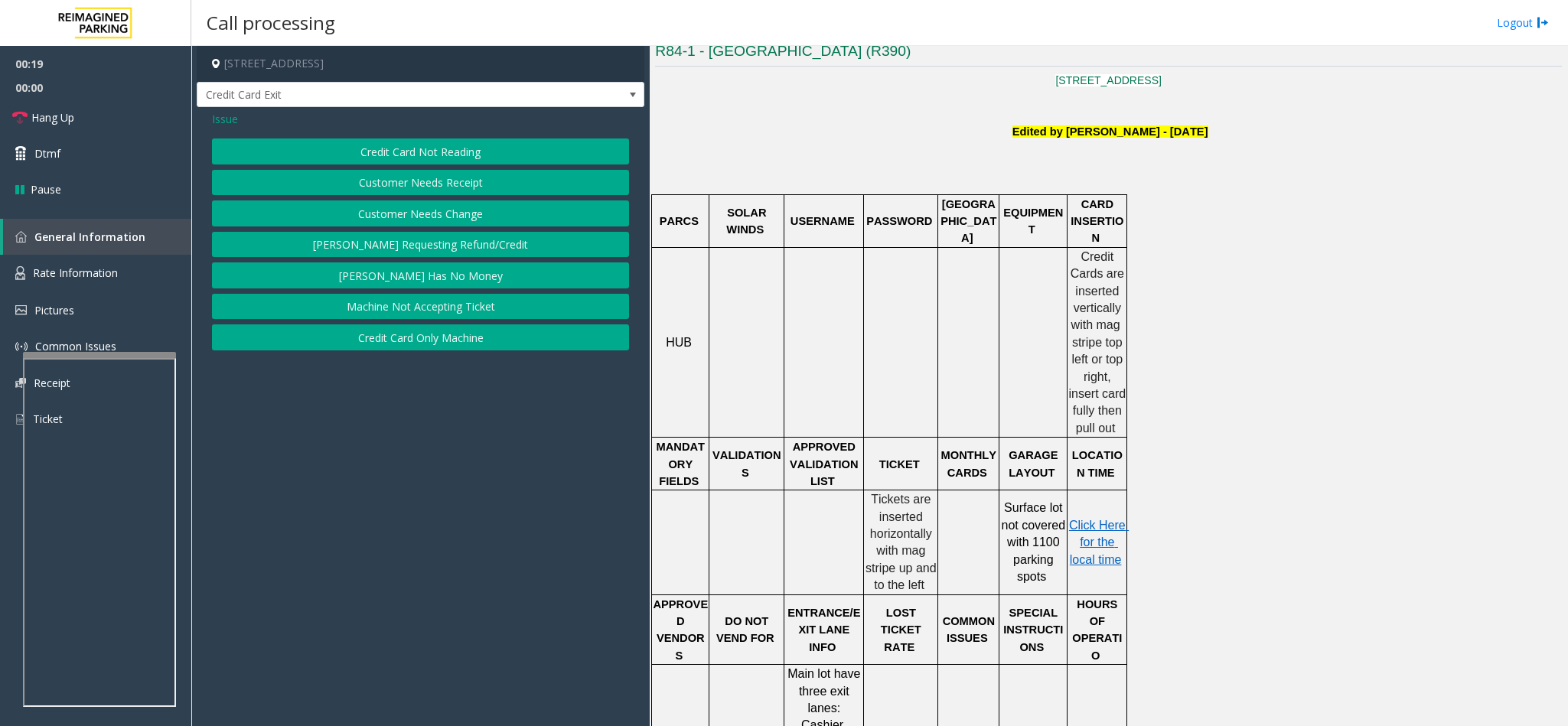
click at [391, 151] on button "Credit Card Not Reading" at bounding box center [420, 151] width 417 height 26
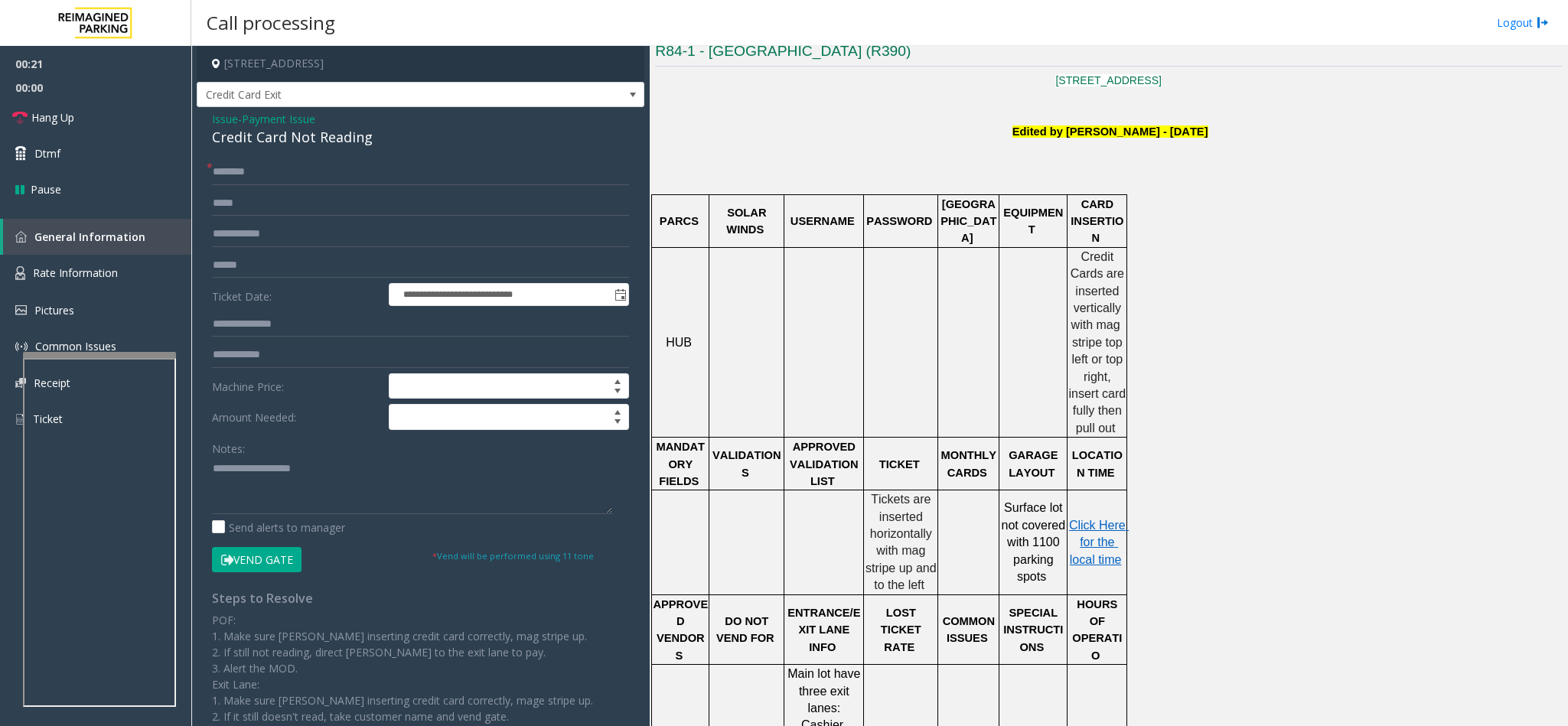
click at [274, 138] on div "Credit Card Not Reading" at bounding box center [420, 137] width 417 height 20
click at [213, 467] on textarea at bounding box center [411, 485] width 400 height 57
click at [383, 469] on textarea at bounding box center [411, 485] width 400 height 57
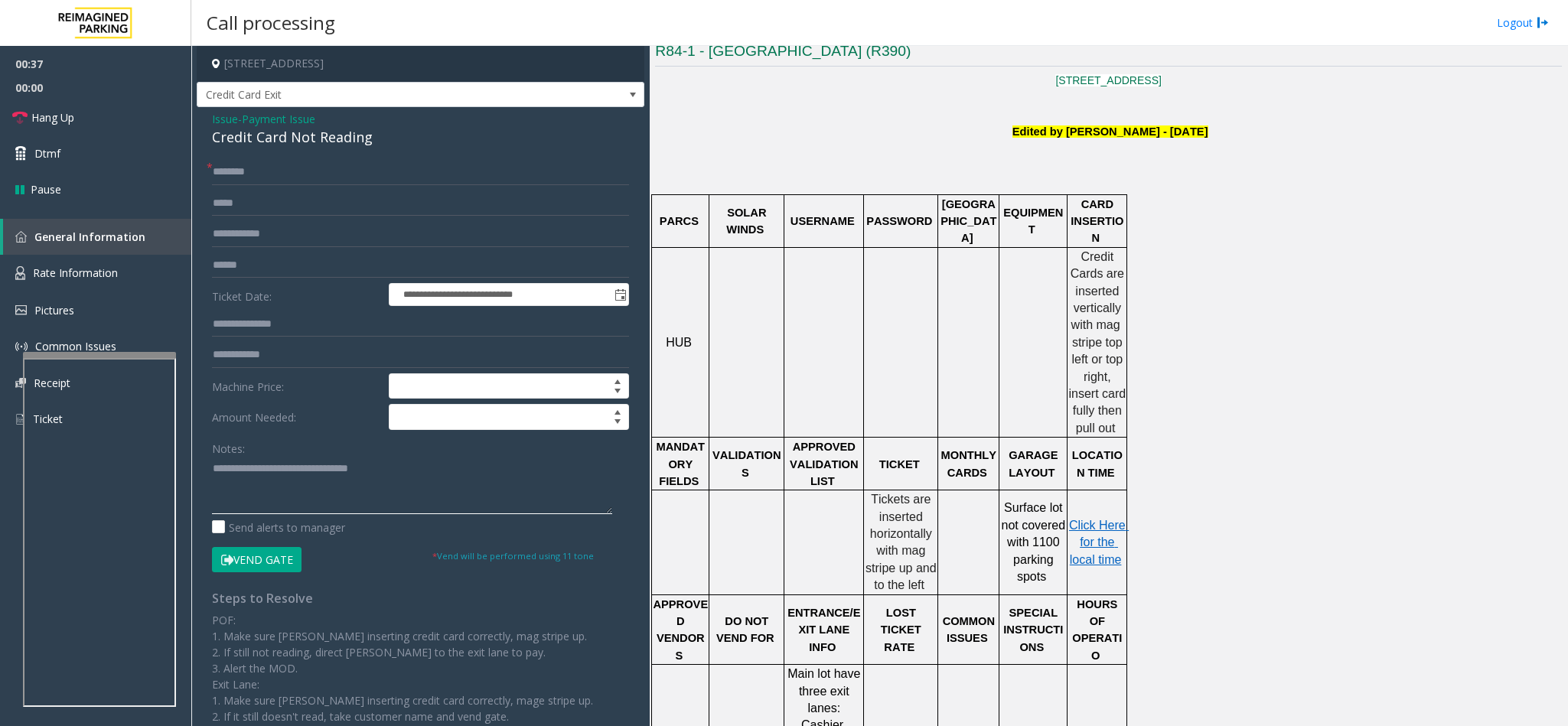
type textarea "**********"
click at [223, 165] on input "text" at bounding box center [420, 172] width 417 height 26
type input "****"
click at [246, 265] on input "text" at bounding box center [420, 265] width 417 height 26
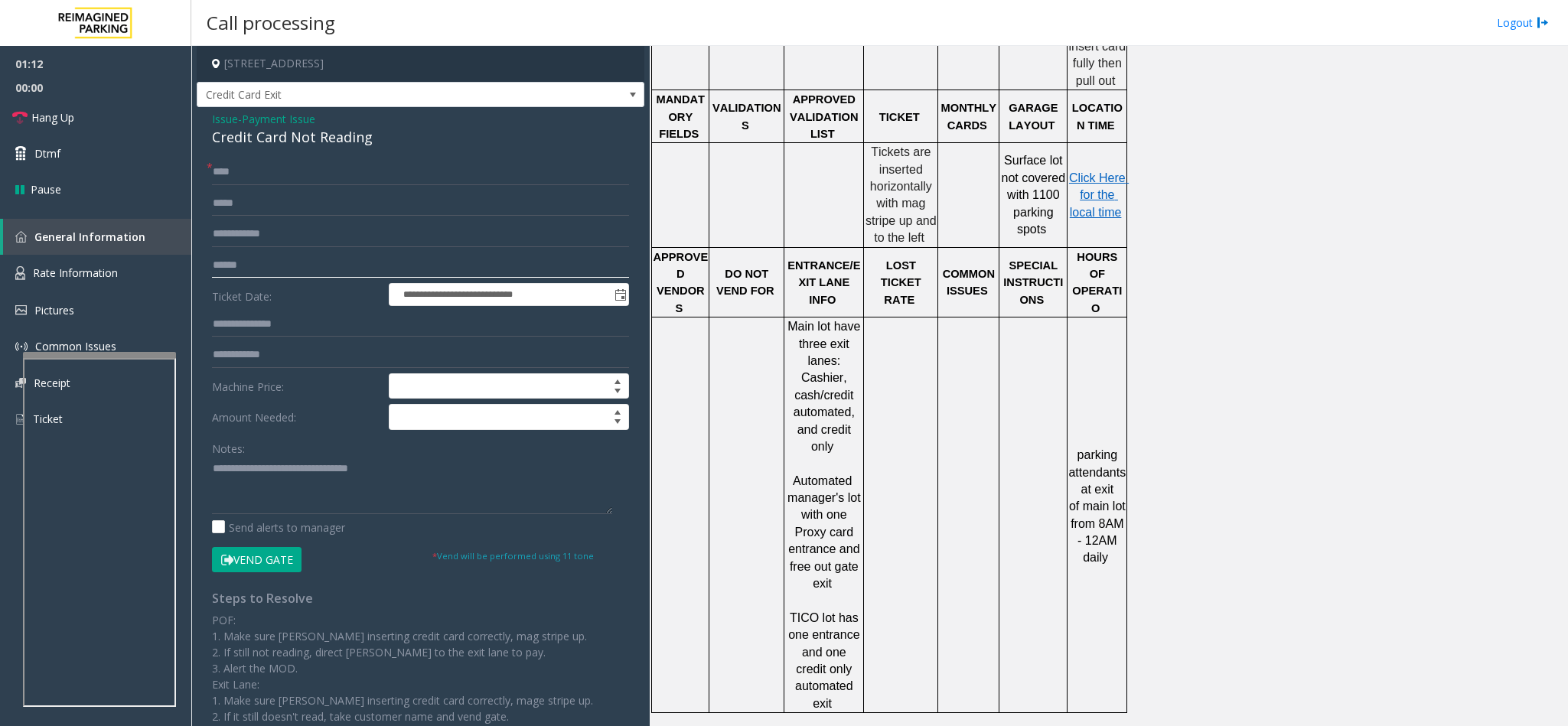
scroll to position [1377, 0]
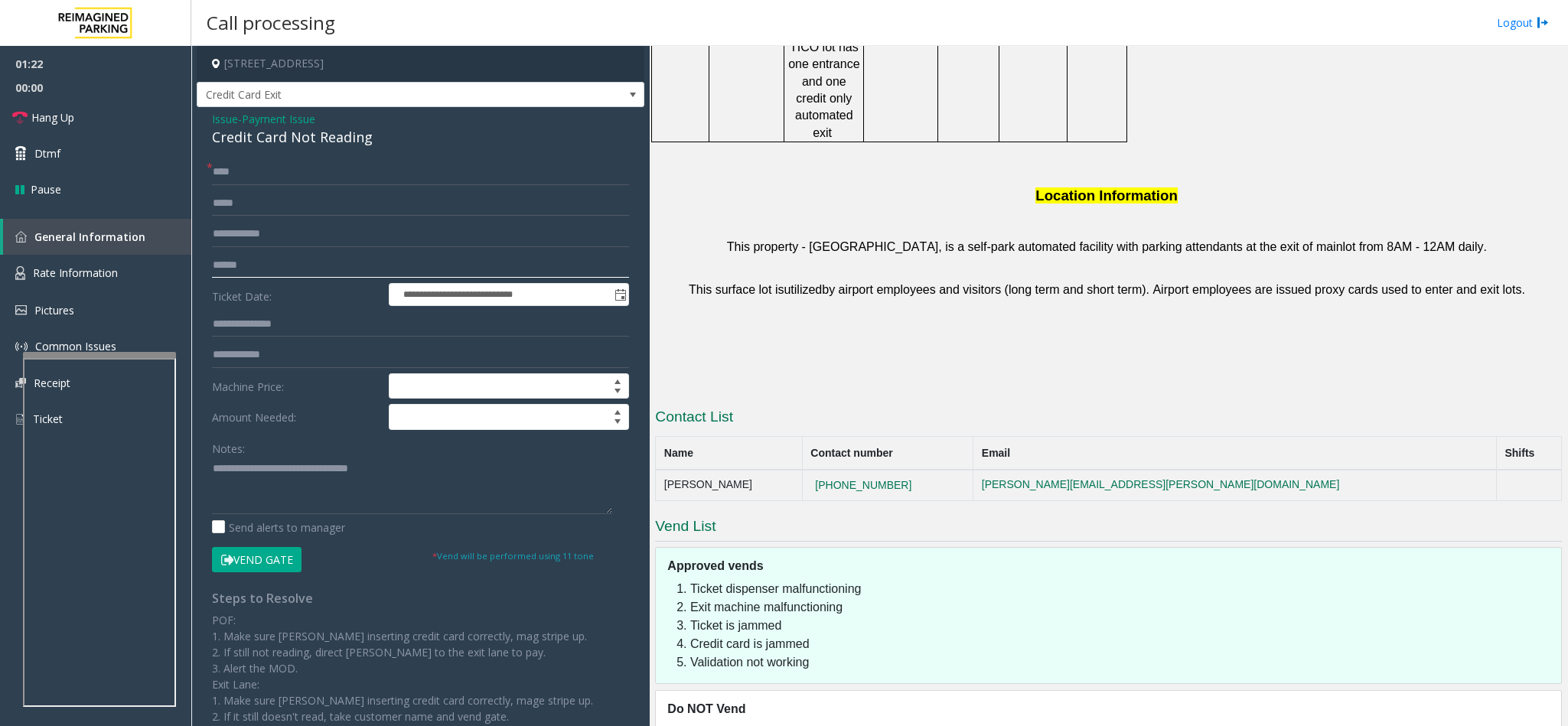
type input "******"
click at [253, 556] on button "Vend Gate" at bounding box center [256, 560] width 89 height 26
click at [386, 473] on textarea at bounding box center [411, 485] width 400 height 57
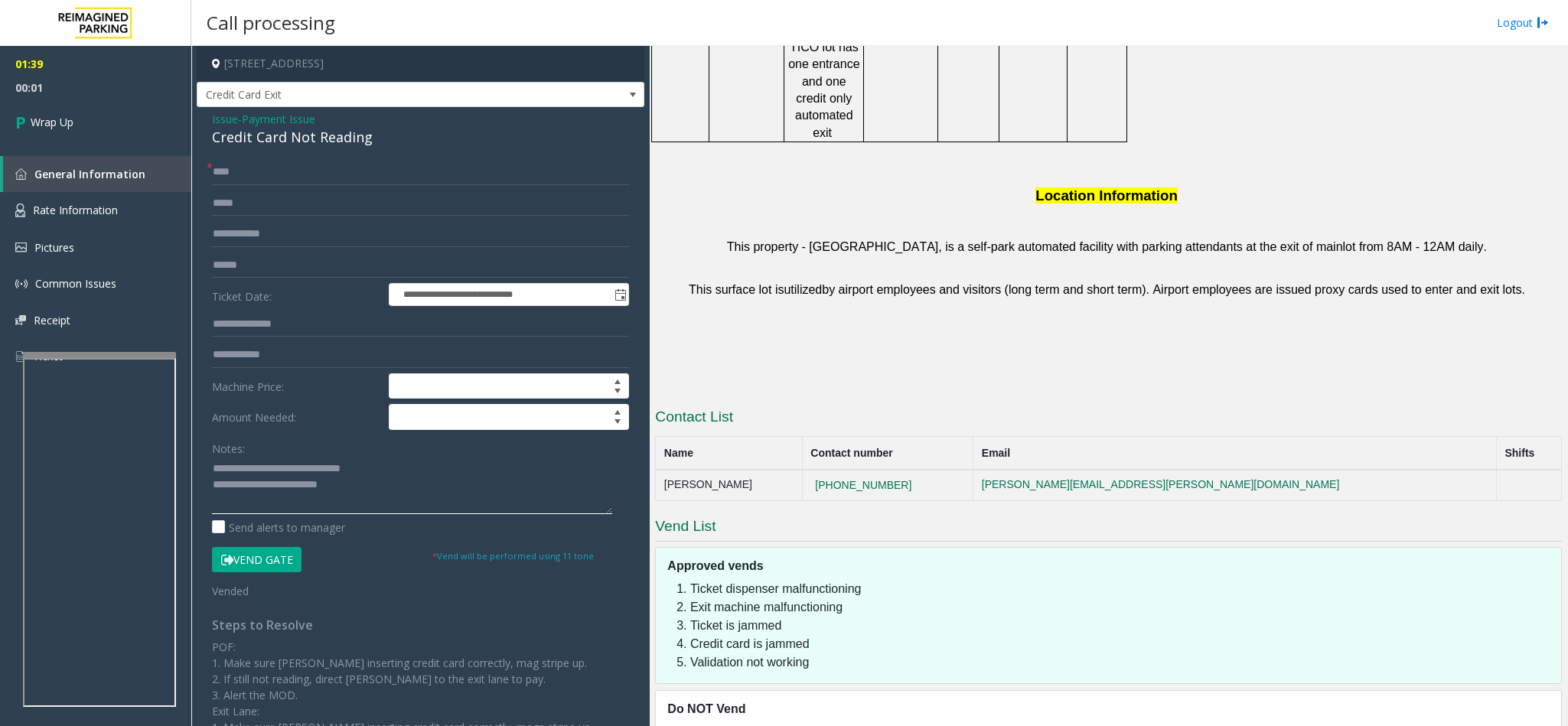
click at [361, 489] on textarea at bounding box center [411, 485] width 400 height 57
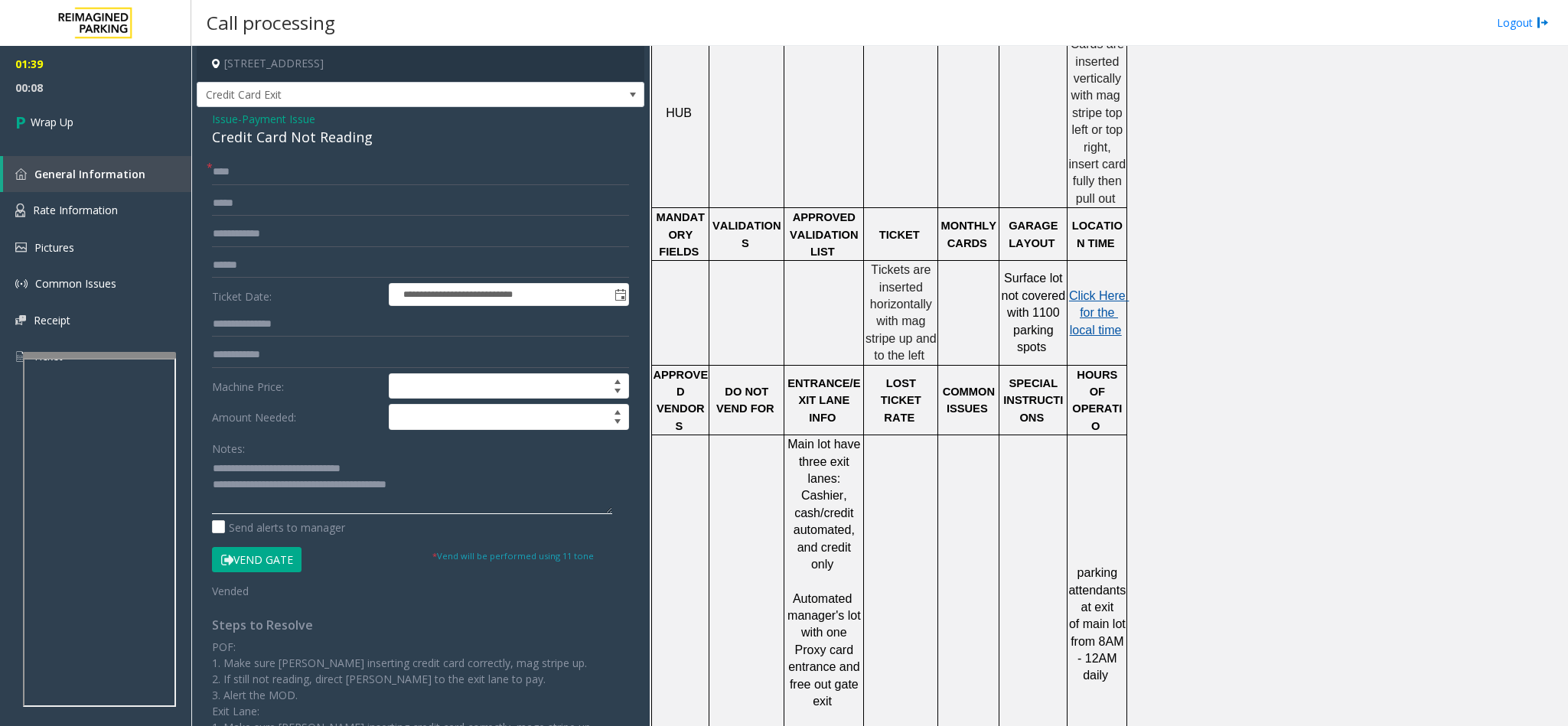
scroll to position [459, 0]
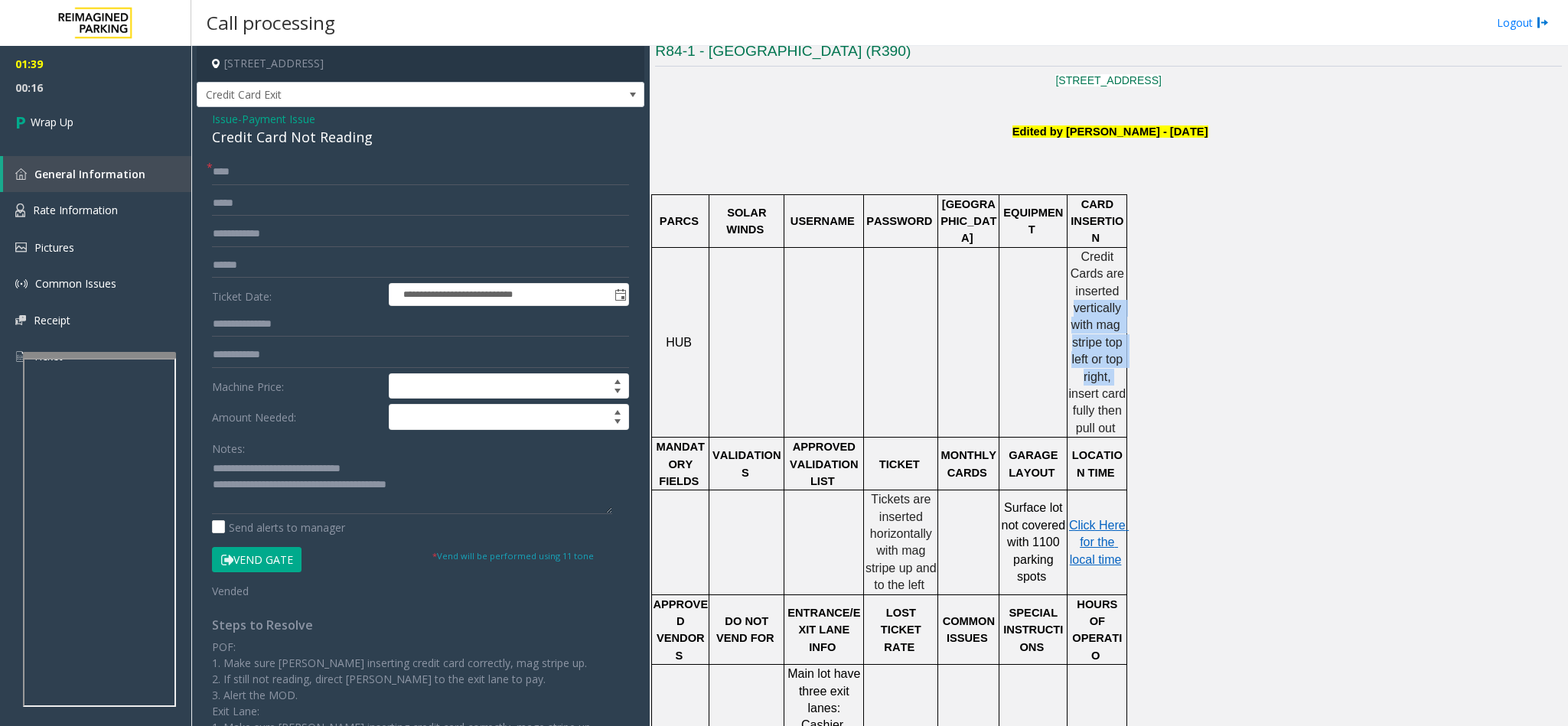
copy div "vertically with mag stripe top left or top right,"
drag, startPoint x: 1075, startPoint y: 290, endPoint x: 1113, endPoint y: 363, distance: 82.3
click at [1113, 363] on div "Credit Cards are inserted vertically with mag stripe top left or top right, ins…" at bounding box center [1096, 343] width 59 height 189
drag, startPoint x: 398, startPoint y: 482, endPoint x: 533, endPoint y: 483, distance: 135.0
click at [533, 483] on textarea at bounding box center [411, 485] width 400 height 57
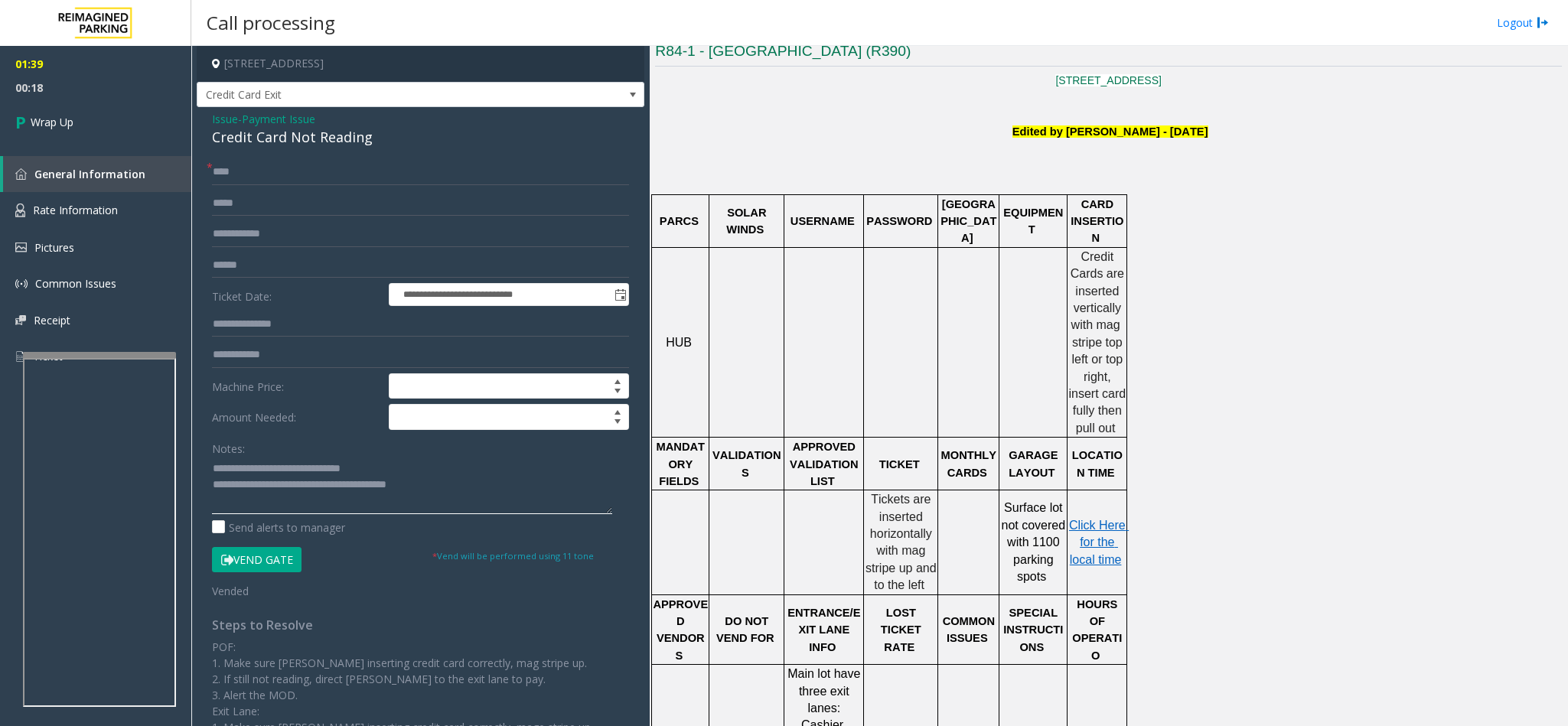
paste textarea "**********"
click at [215, 508] on textarea at bounding box center [411, 485] width 400 height 57
click at [212, 508] on textarea at bounding box center [411, 485] width 400 height 57
click at [289, 492] on textarea at bounding box center [411, 485] width 400 height 57
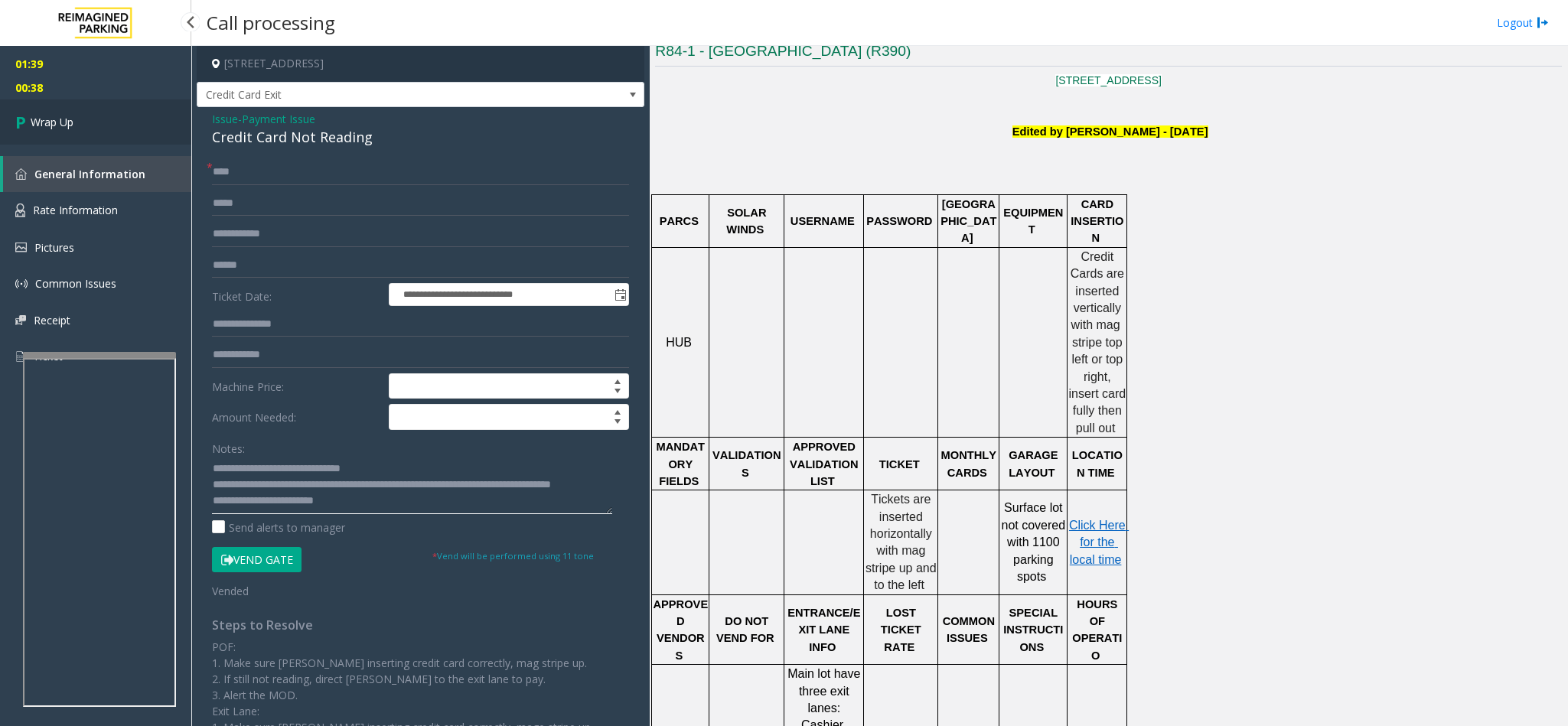
type textarea "**********"
click at [124, 134] on link "Wrap Up" at bounding box center [95, 122] width 191 height 46
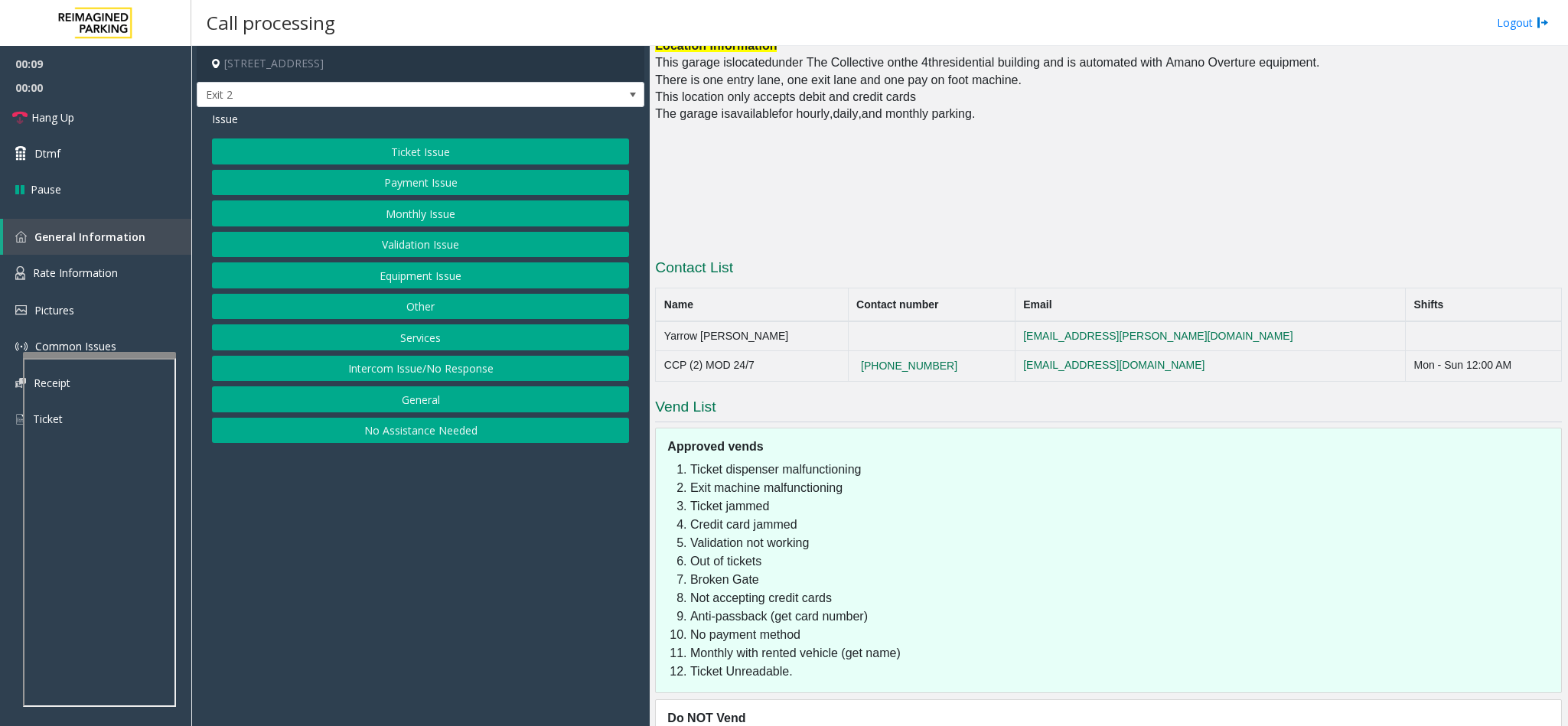
scroll to position [1180, 0]
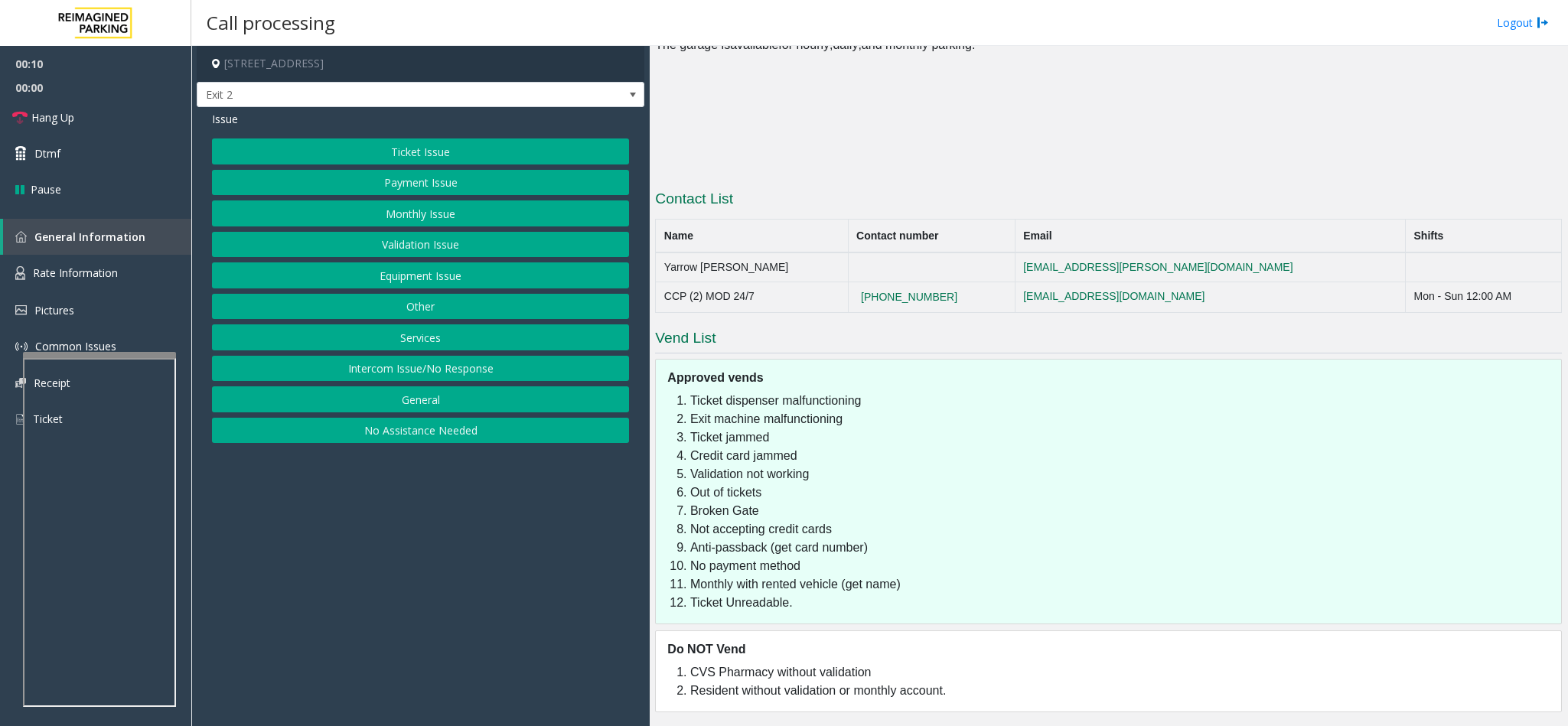
click at [398, 368] on button "Intercom Issue/No Response" at bounding box center [420, 369] width 417 height 26
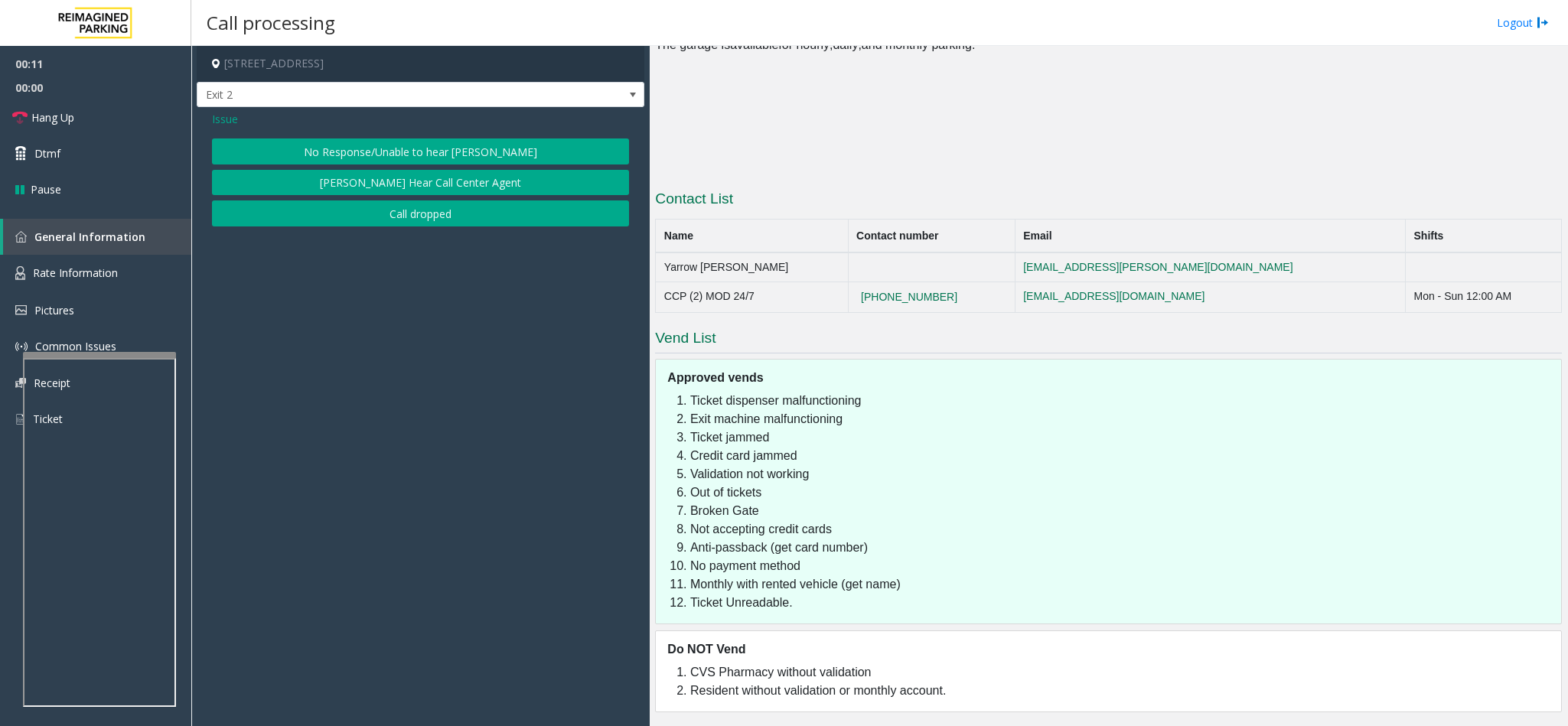
click at [376, 151] on button "No Response/Unable to hear [PERSON_NAME]" at bounding box center [420, 151] width 417 height 26
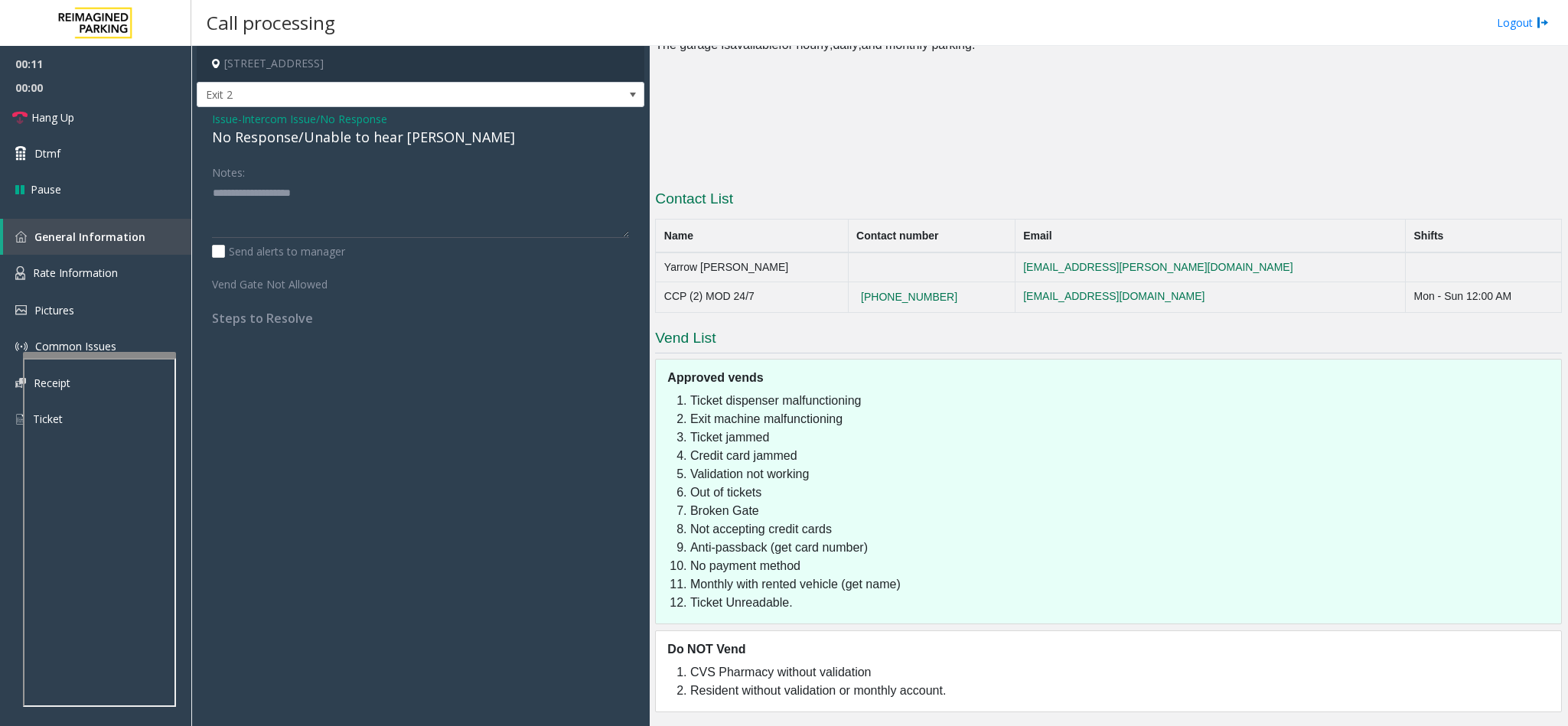
click at [288, 145] on div "No Response/Unable to hear [PERSON_NAME]" at bounding box center [420, 137] width 417 height 20
click at [433, 191] on textarea at bounding box center [420, 209] width 417 height 57
type textarea "**********"
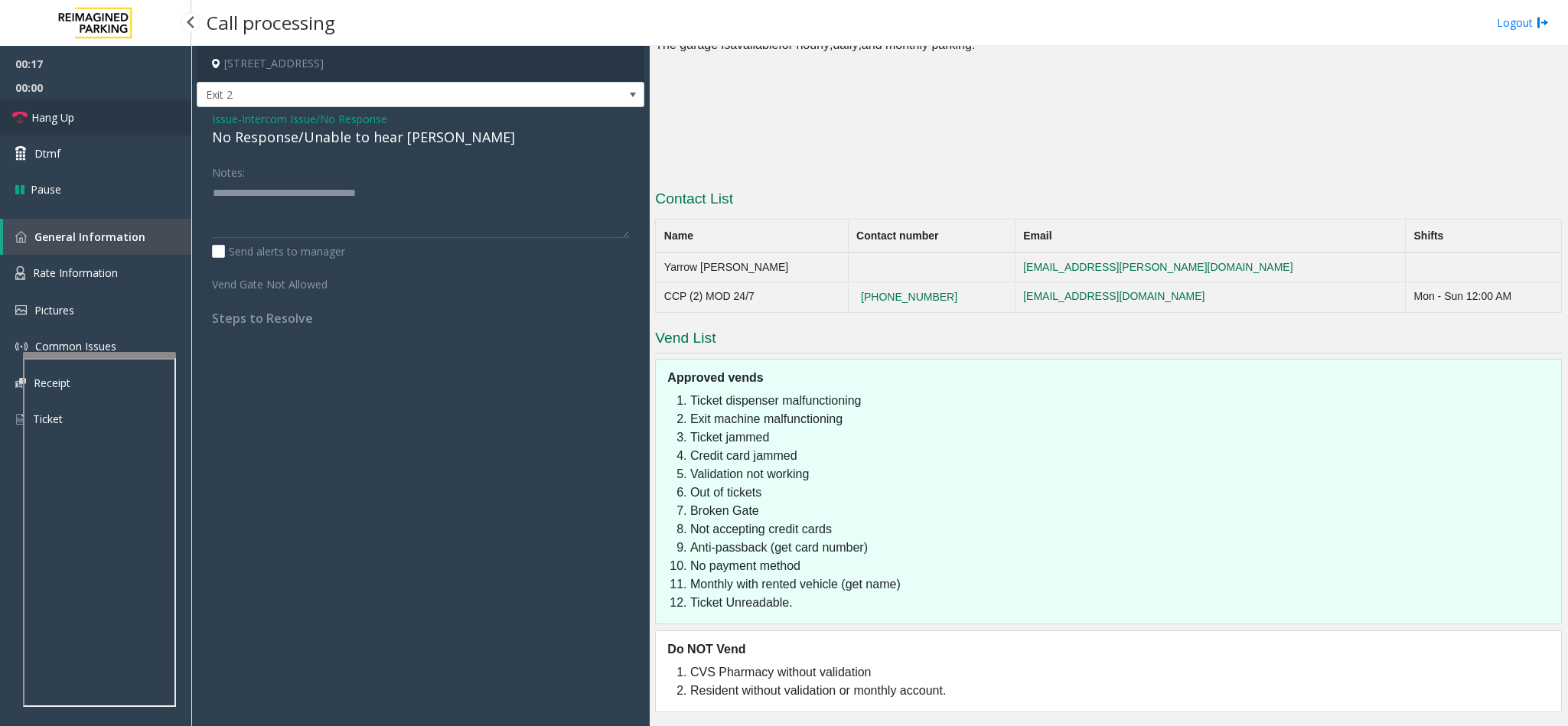
click at [139, 124] on link "Hang Up" at bounding box center [95, 117] width 191 height 36
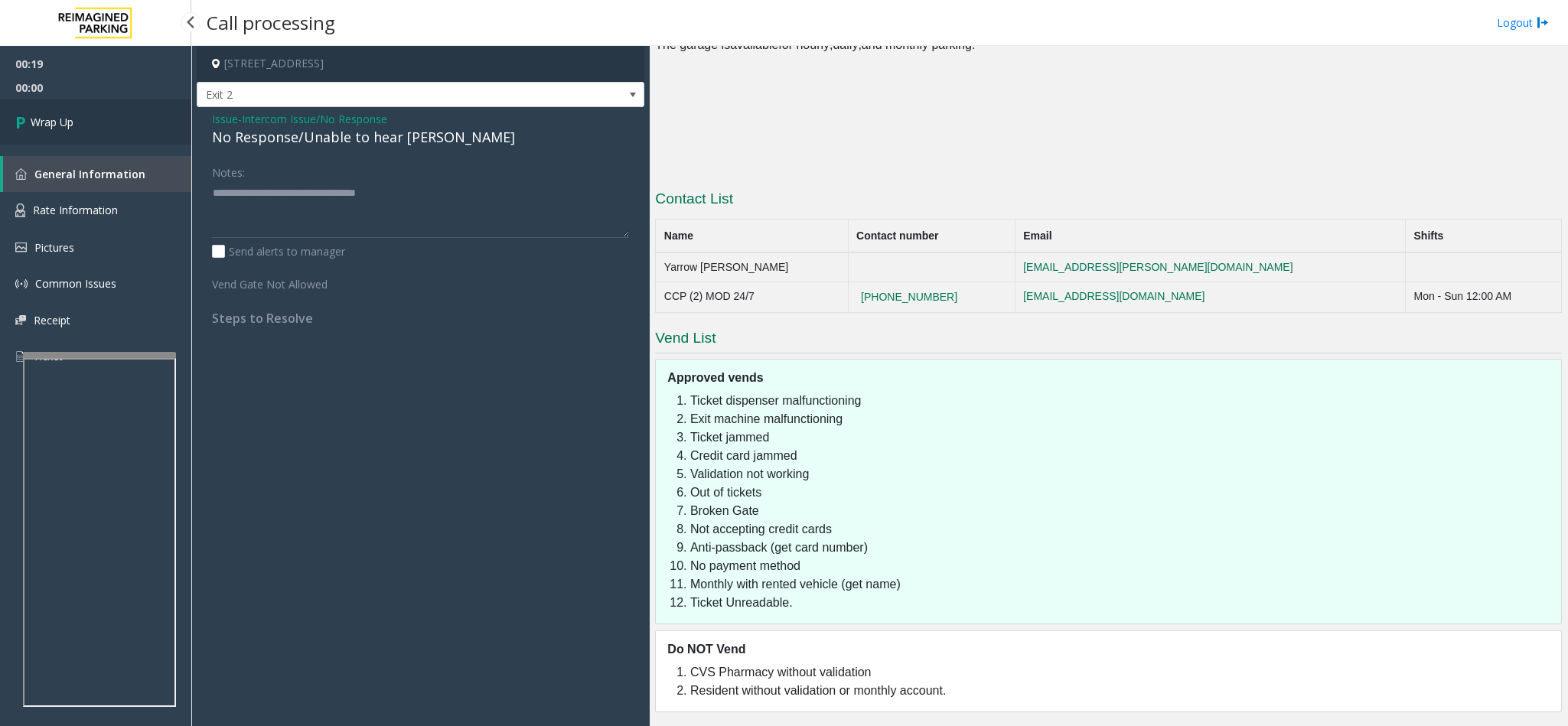
drag, startPoint x: 133, startPoint y: 117, endPoint x: 120, endPoint y: 117, distance: 13.0
click at [132, 117] on link "Wrap Up" at bounding box center [95, 122] width 191 height 46
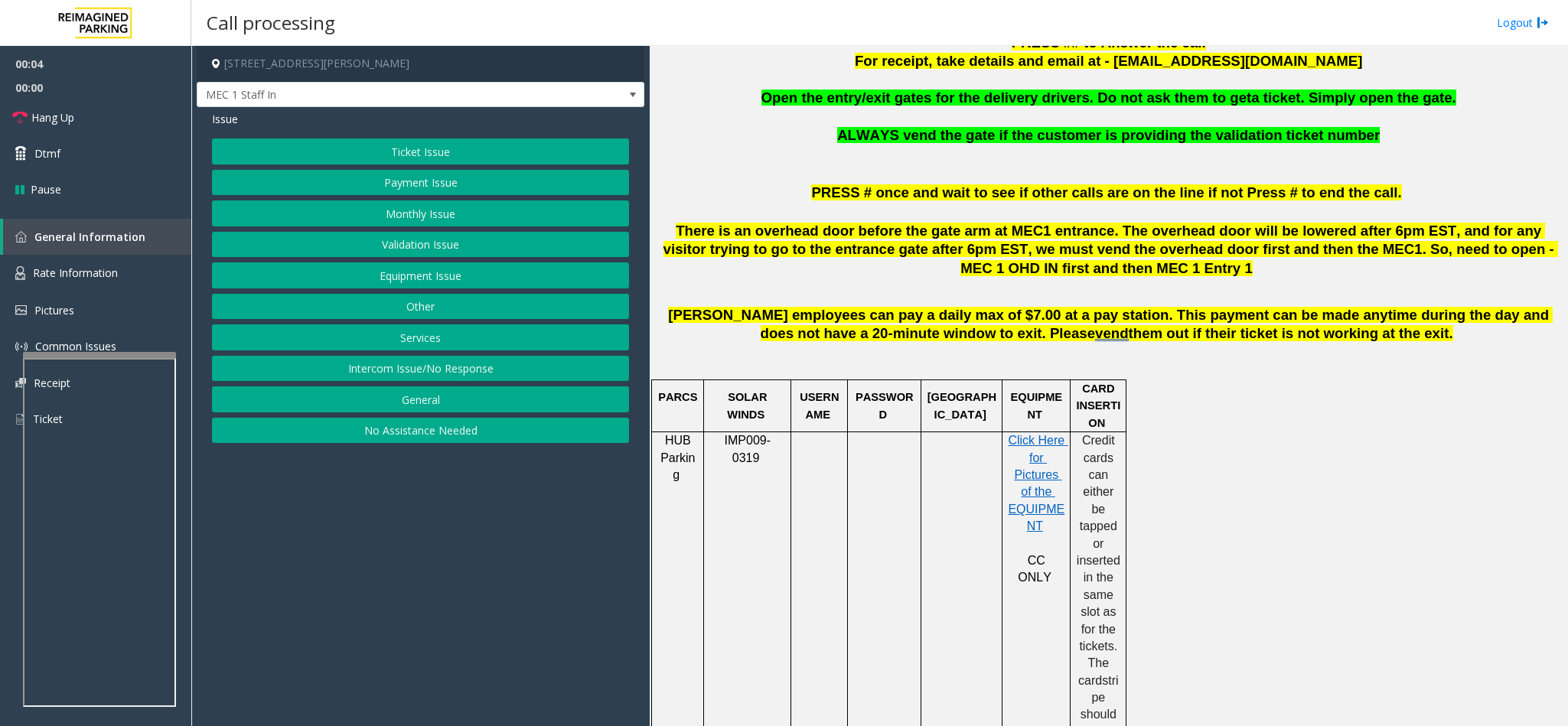
scroll to position [689, 0]
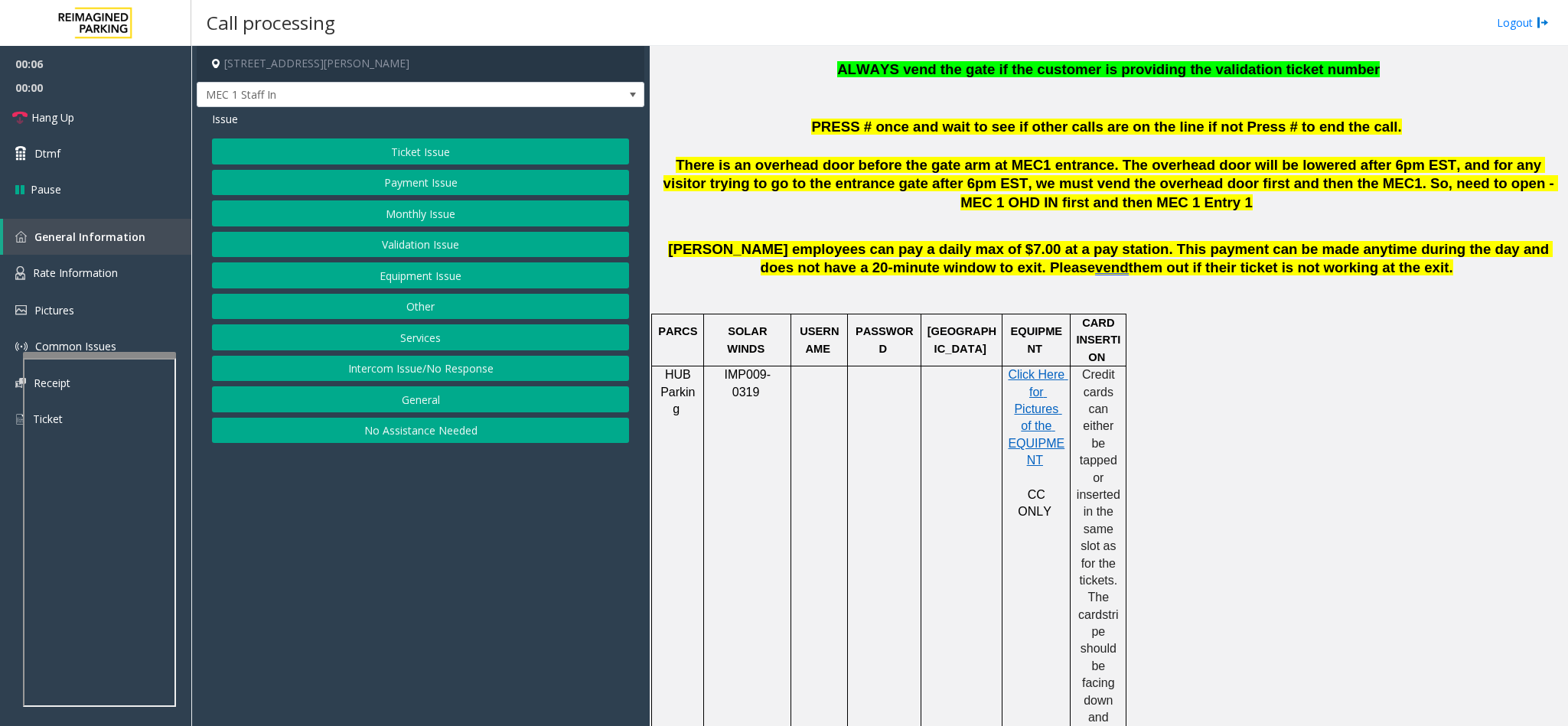
click at [411, 346] on button "Services" at bounding box center [420, 337] width 417 height 26
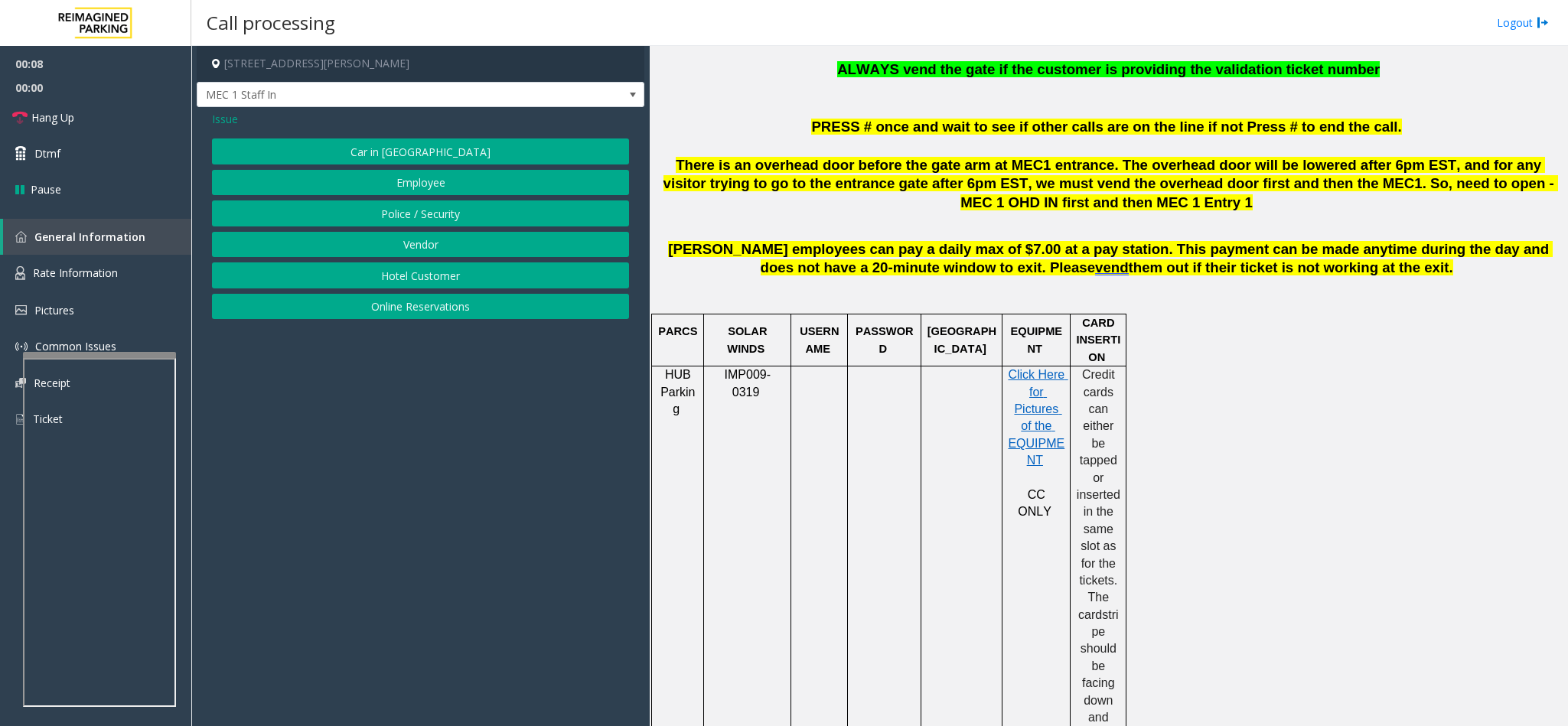
click at [397, 210] on button "Police / Security" at bounding box center [420, 214] width 417 height 26
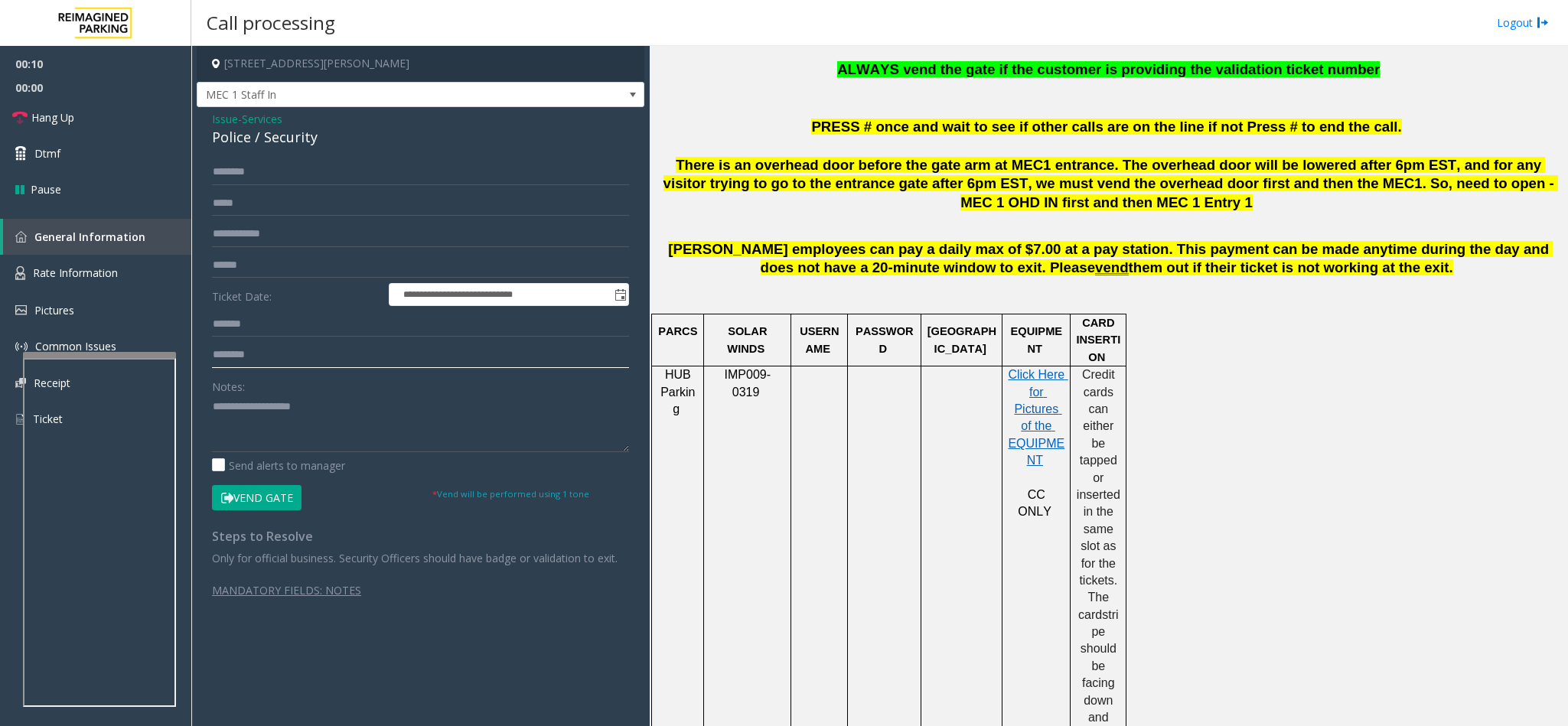
click at [225, 360] on input "text" at bounding box center [420, 355] width 417 height 26
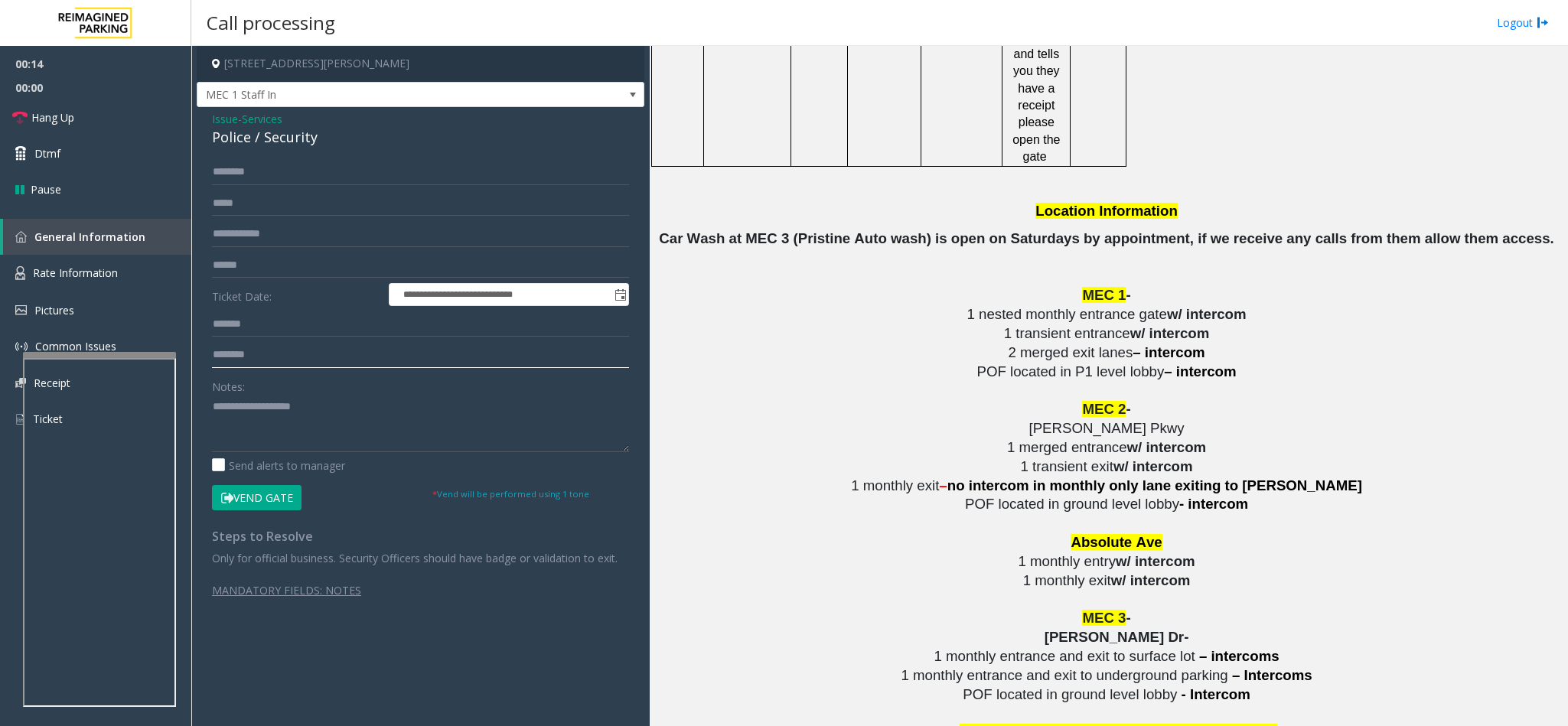
scroll to position [2525, 0]
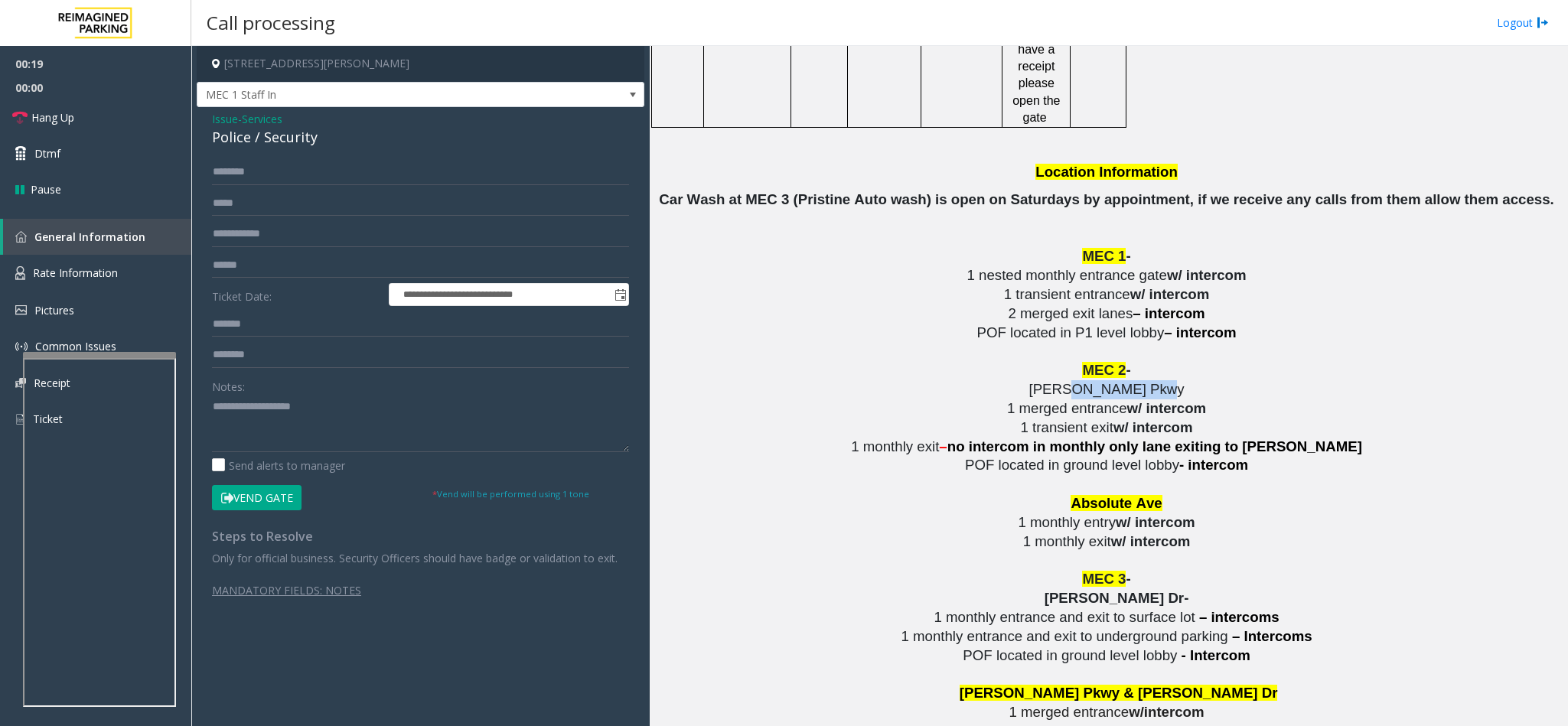
drag, startPoint x: 1127, startPoint y: 324, endPoint x: 1055, endPoint y: 327, distance: 72.1
click at [1055, 381] on span "[PERSON_NAME] Pkwy" at bounding box center [1106, 389] width 155 height 16
copy span "[PERSON_NAME]"
click at [315, 361] on input "text" at bounding box center [420, 355] width 417 height 26
paste input "**********"
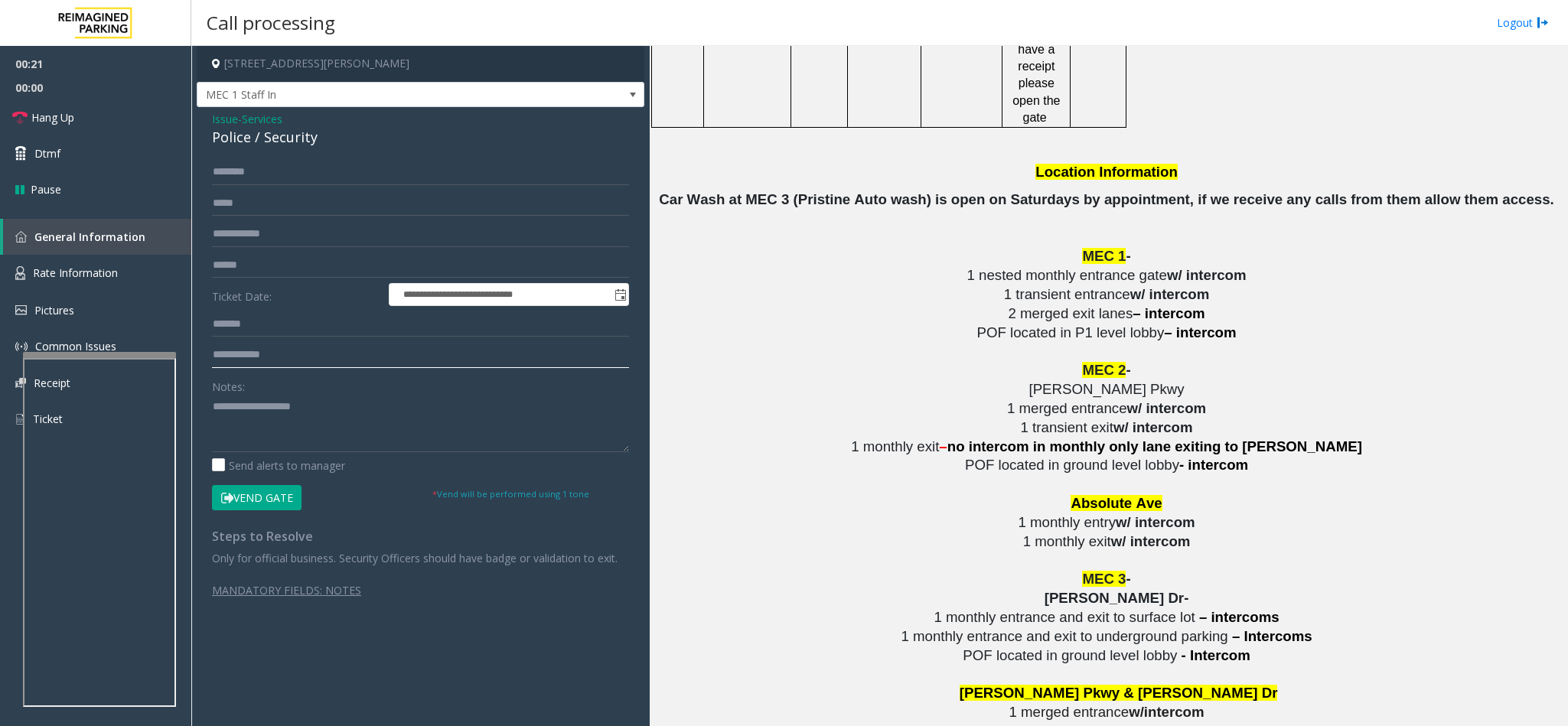
click at [212, 354] on input "**********" at bounding box center [420, 355] width 417 height 26
type input "**********"
click at [235, 166] on input "text" at bounding box center [420, 172] width 417 height 26
click at [264, 499] on button "Vend Gate" at bounding box center [256, 498] width 89 height 26
click at [216, 178] on input "******" at bounding box center [420, 172] width 417 height 26
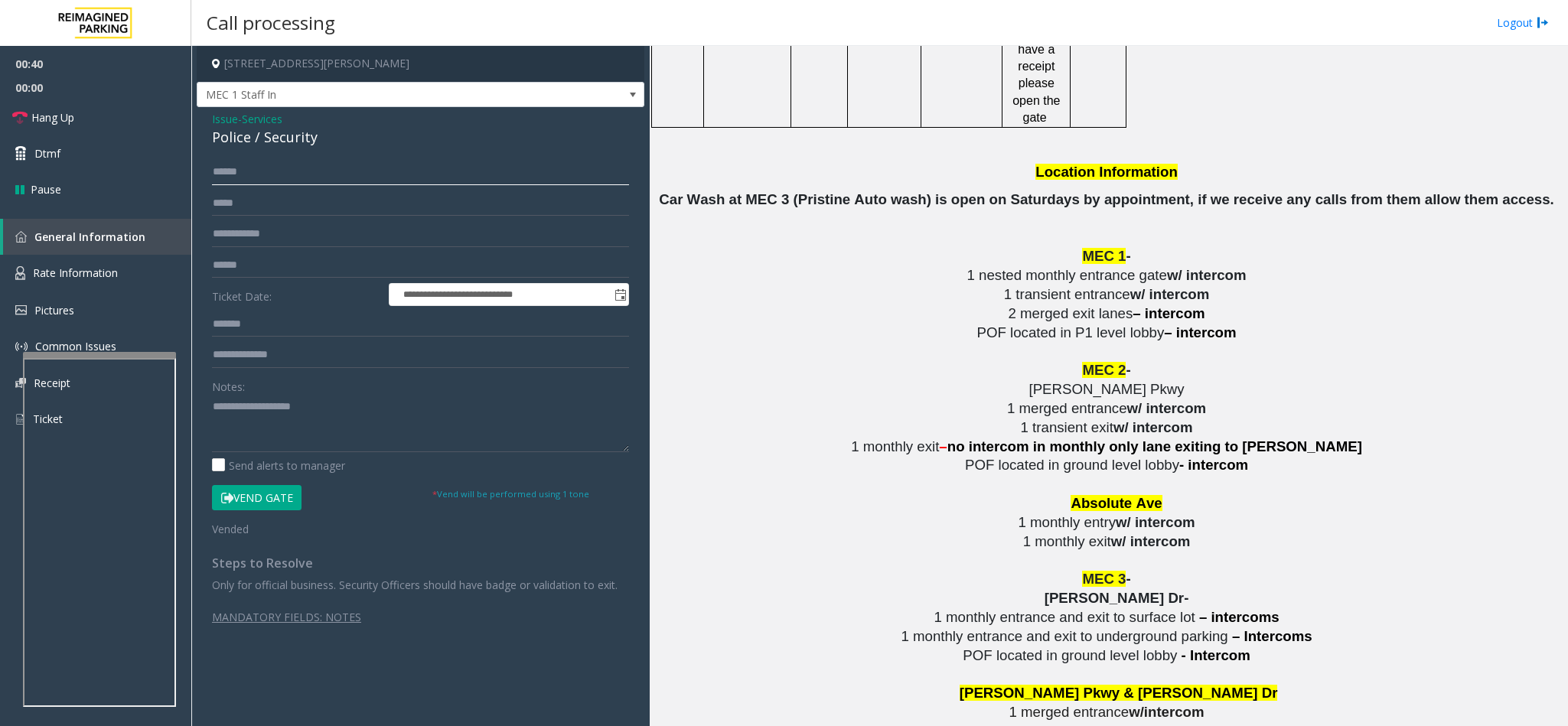
type input "******"
click at [246, 494] on button "Vend Gate" at bounding box center [256, 498] width 89 height 26
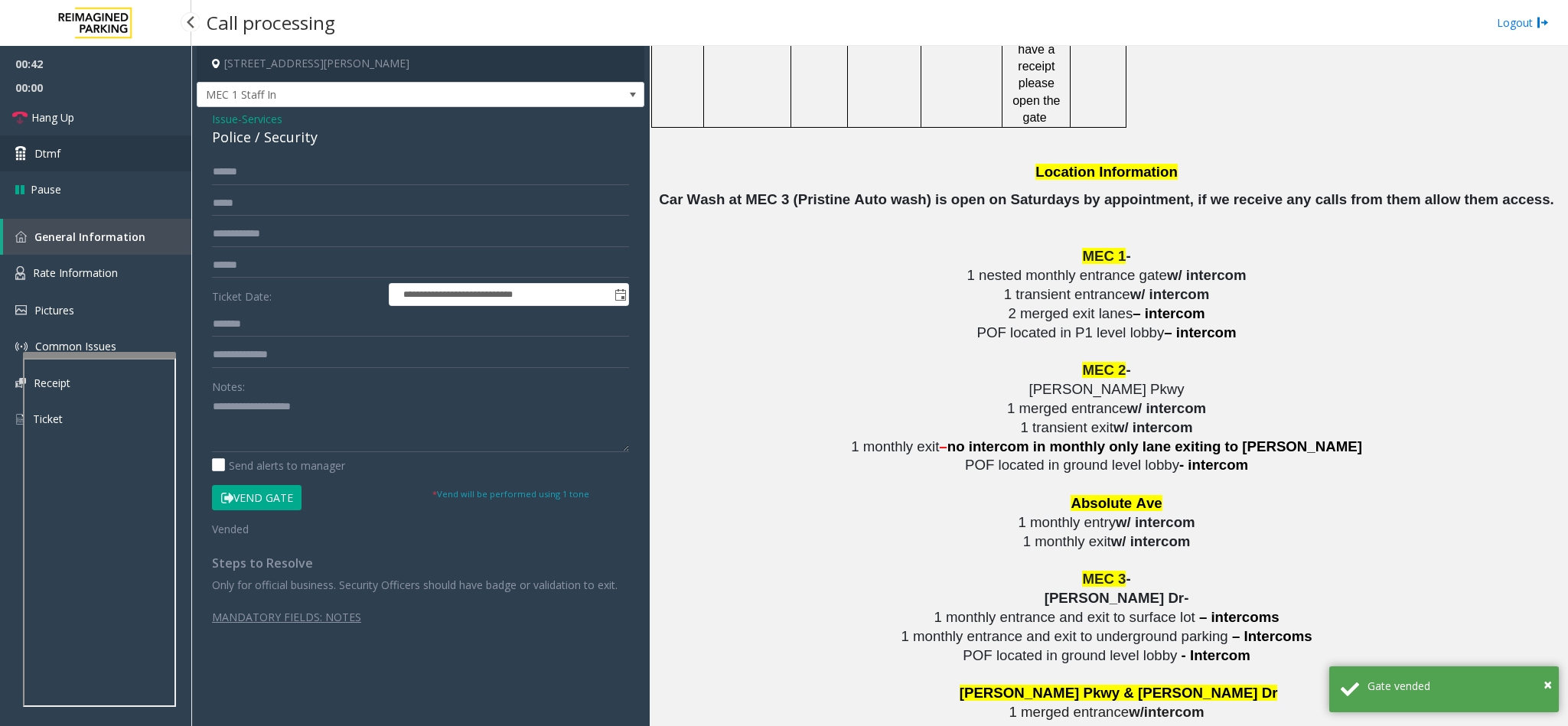
click at [114, 161] on link "Dtmf" at bounding box center [95, 153] width 191 height 36
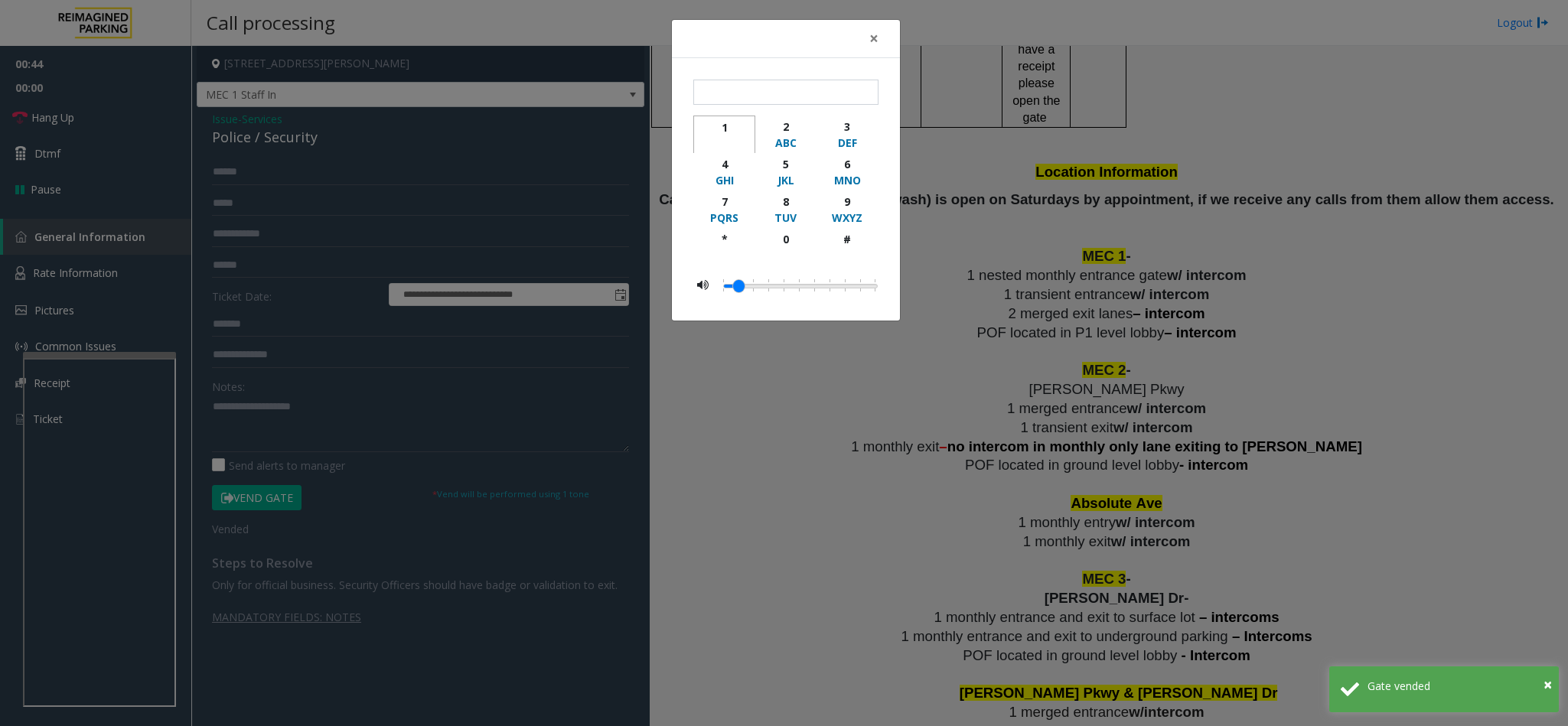
click at [733, 134] on div "1" at bounding box center [724, 127] width 42 height 16
type input "*"
click at [870, 34] on span "×" at bounding box center [873, 38] width 9 height 21
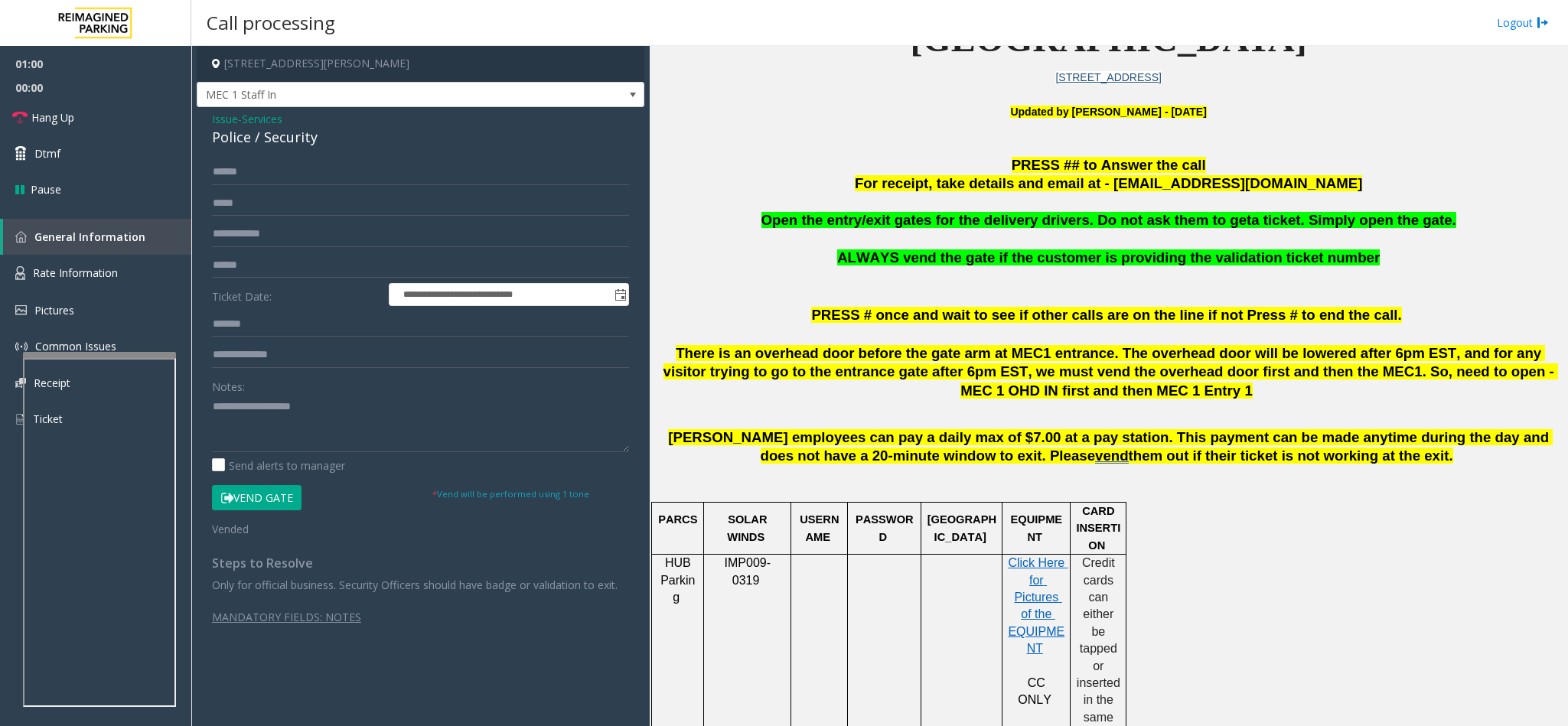
scroll to position [574, 0]
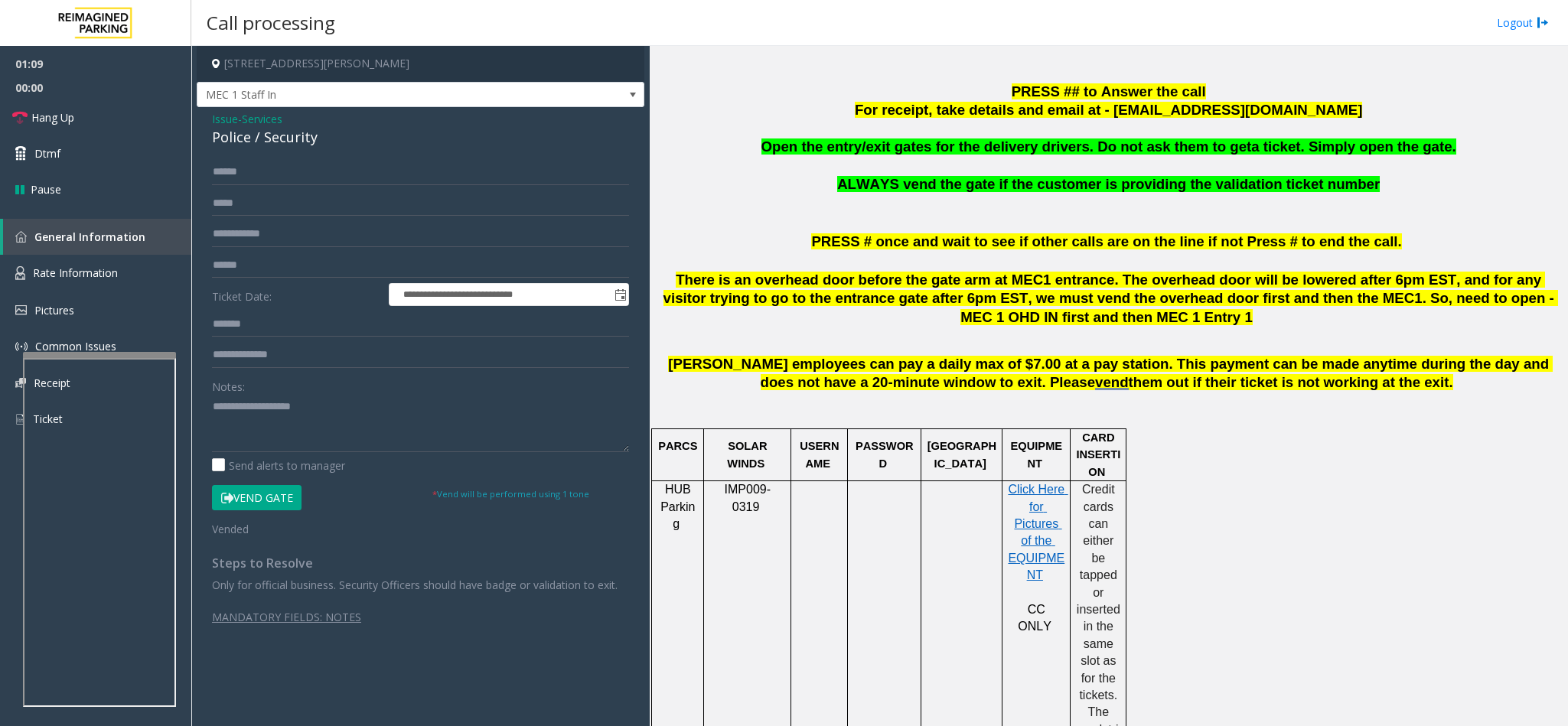
click at [258, 502] on button "Vend Gate" at bounding box center [256, 498] width 89 height 26
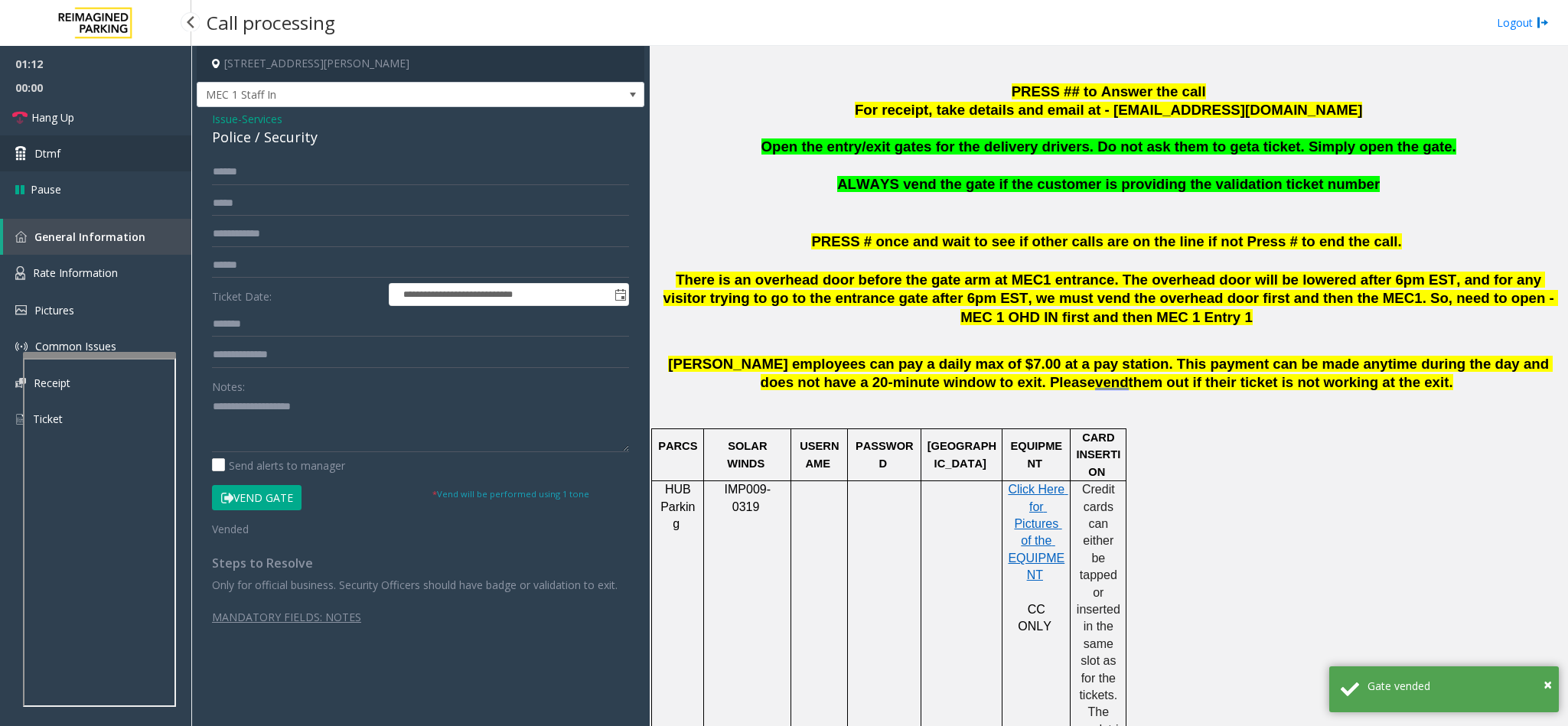
click at [113, 158] on link "Dtmf" at bounding box center [95, 153] width 191 height 36
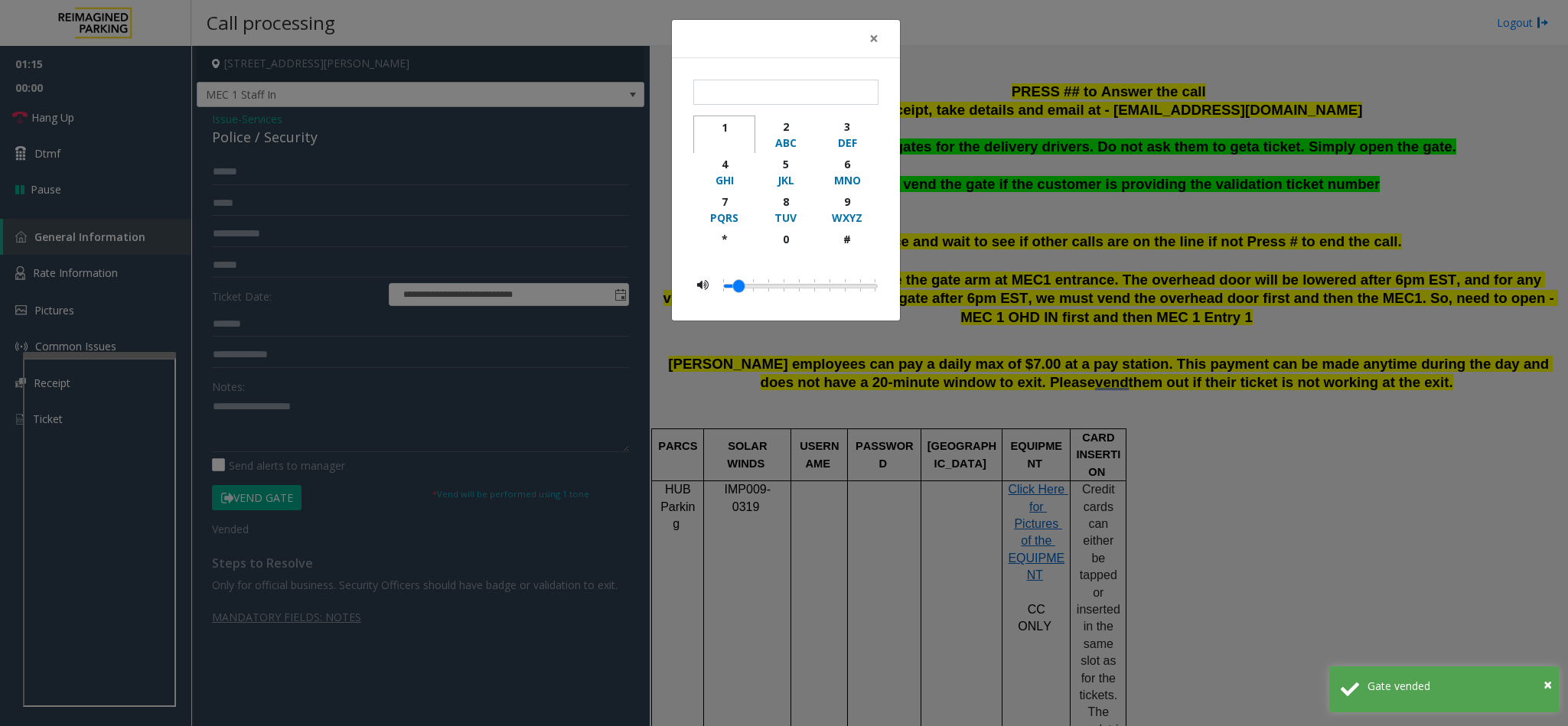
click at [730, 141] on div "button" at bounding box center [724, 144] width 42 height 16
type input "*"
click at [873, 34] on span "×" at bounding box center [873, 38] width 9 height 21
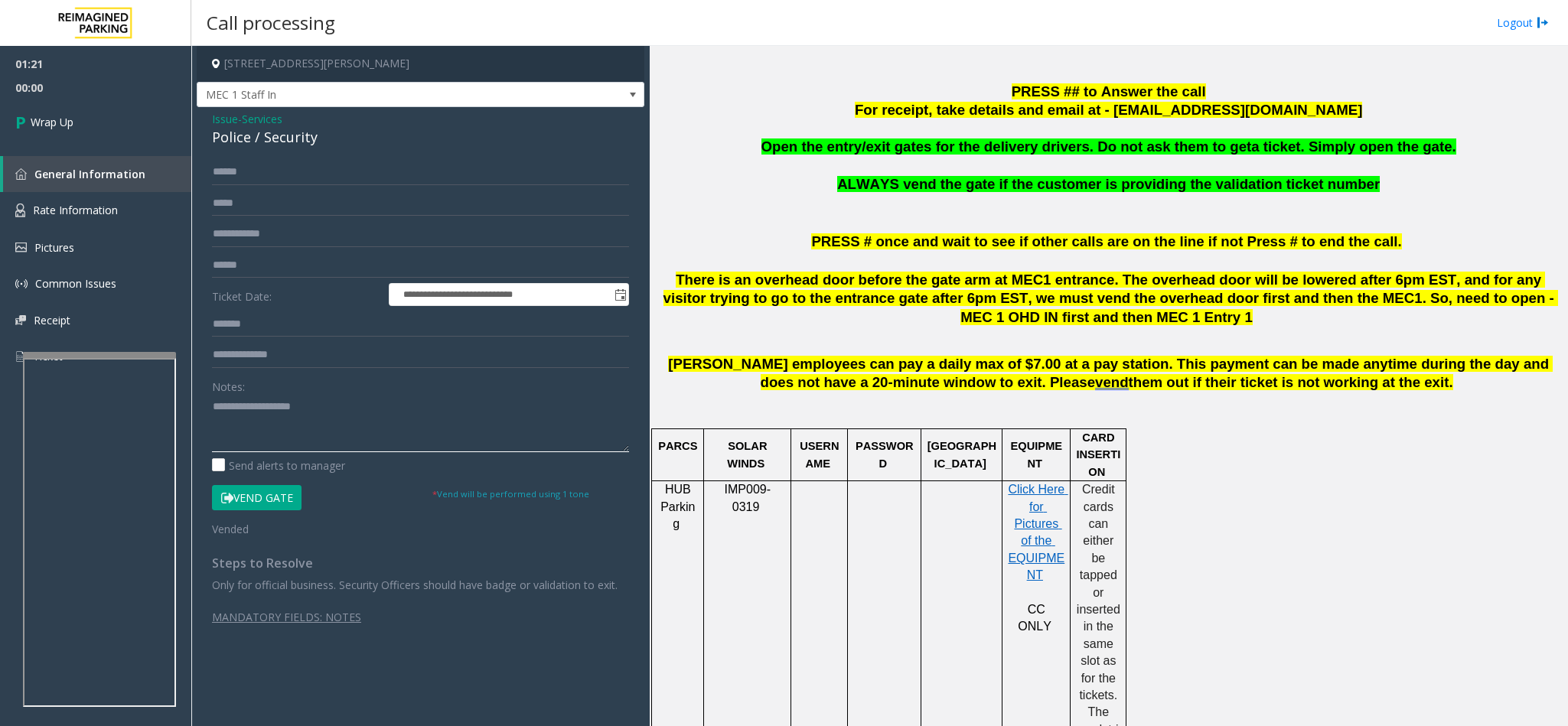
click at [306, 437] on textarea at bounding box center [420, 423] width 417 height 57
type textarea "**********"
click at [90, 122] on link "Wrap Up" at bounding box center [95, 122] width 191 height 46
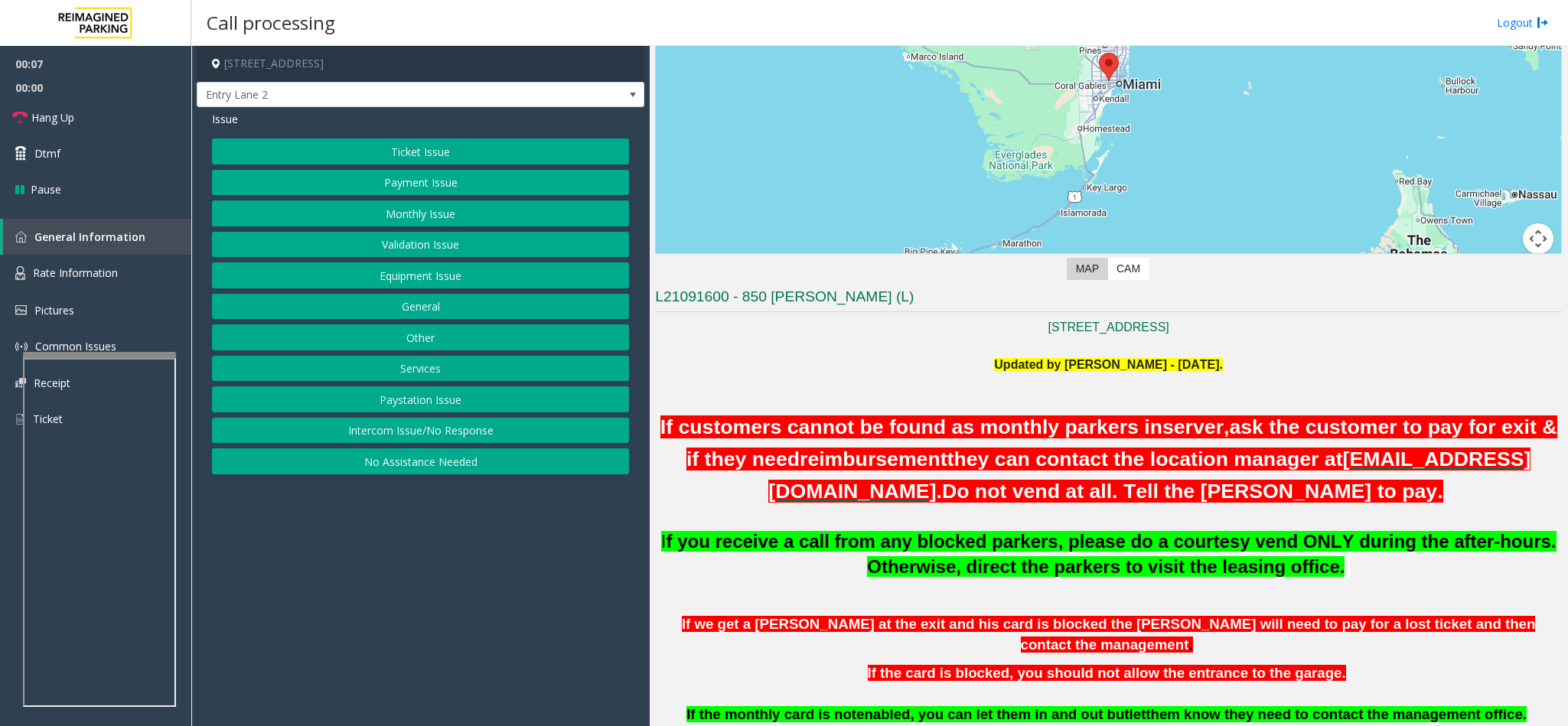
scroll to position [230, 0]
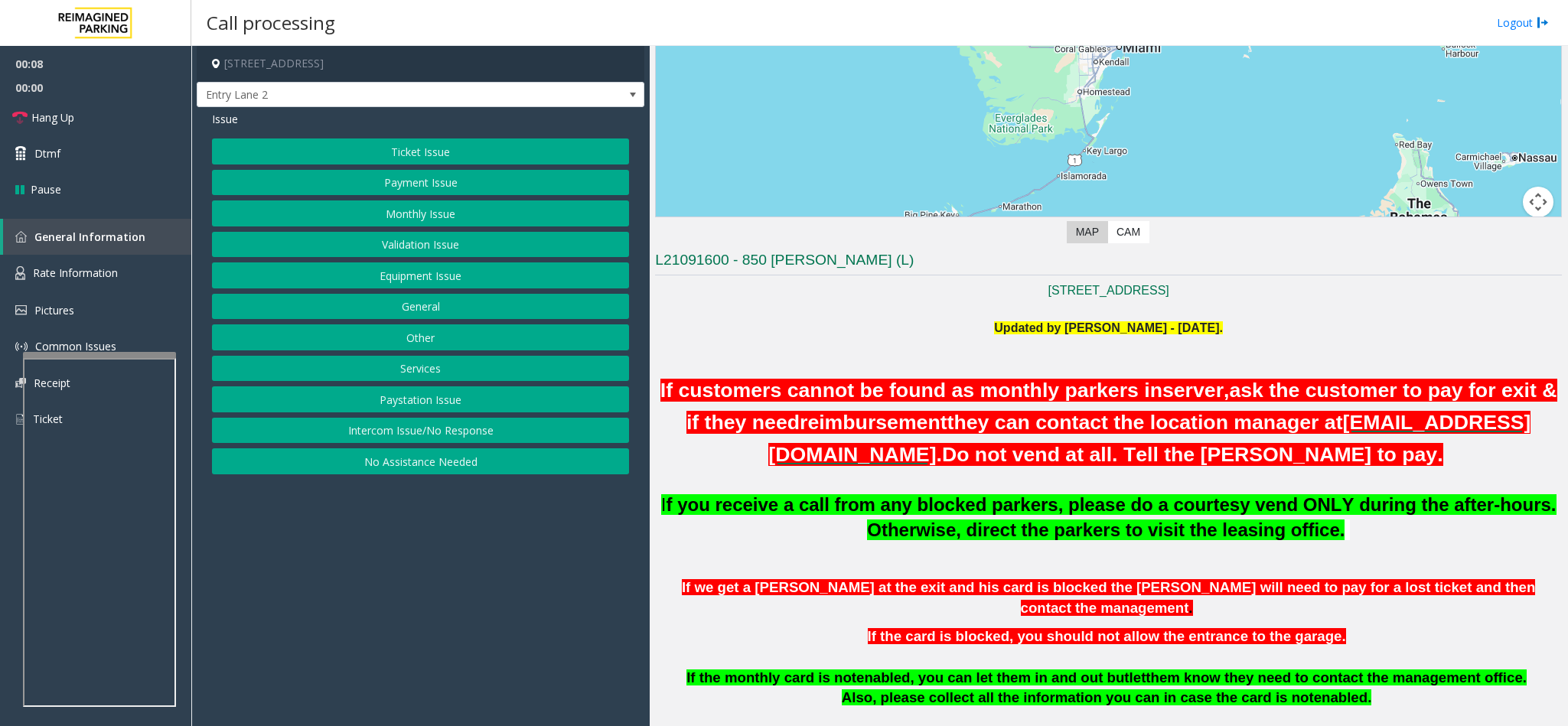
drag, startPoint x: 370, startPoint y: 437, endPoint x: 371, endPoint y: 398, distance: 39.0
click at [370, 437] on button "Intercom Issue/No Response" at bounding box center [420, 431] width 417 height 26
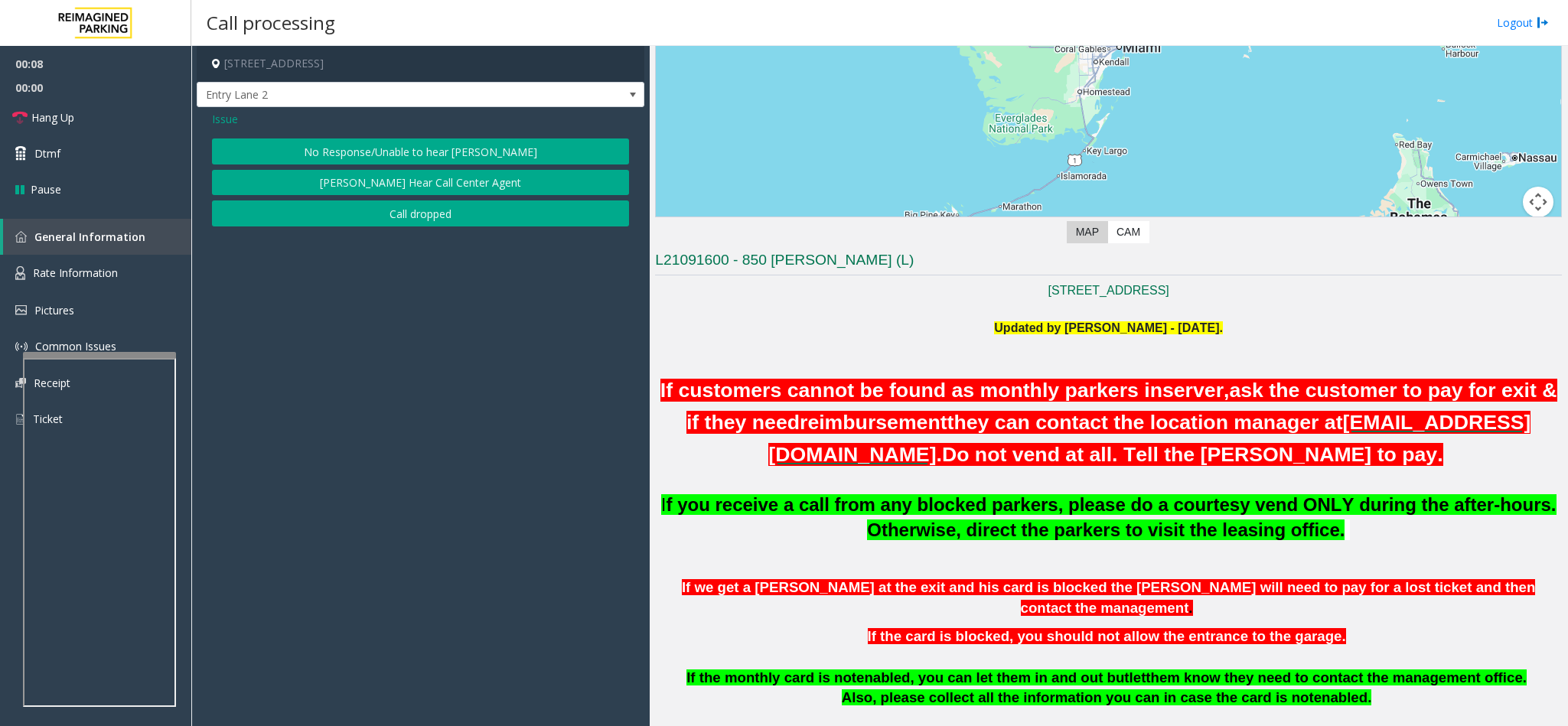
click at [383, 145] on button "No Response/Unable to hear [PERSON_NAME]" at bounding box center [420, 151] width 417 height 26
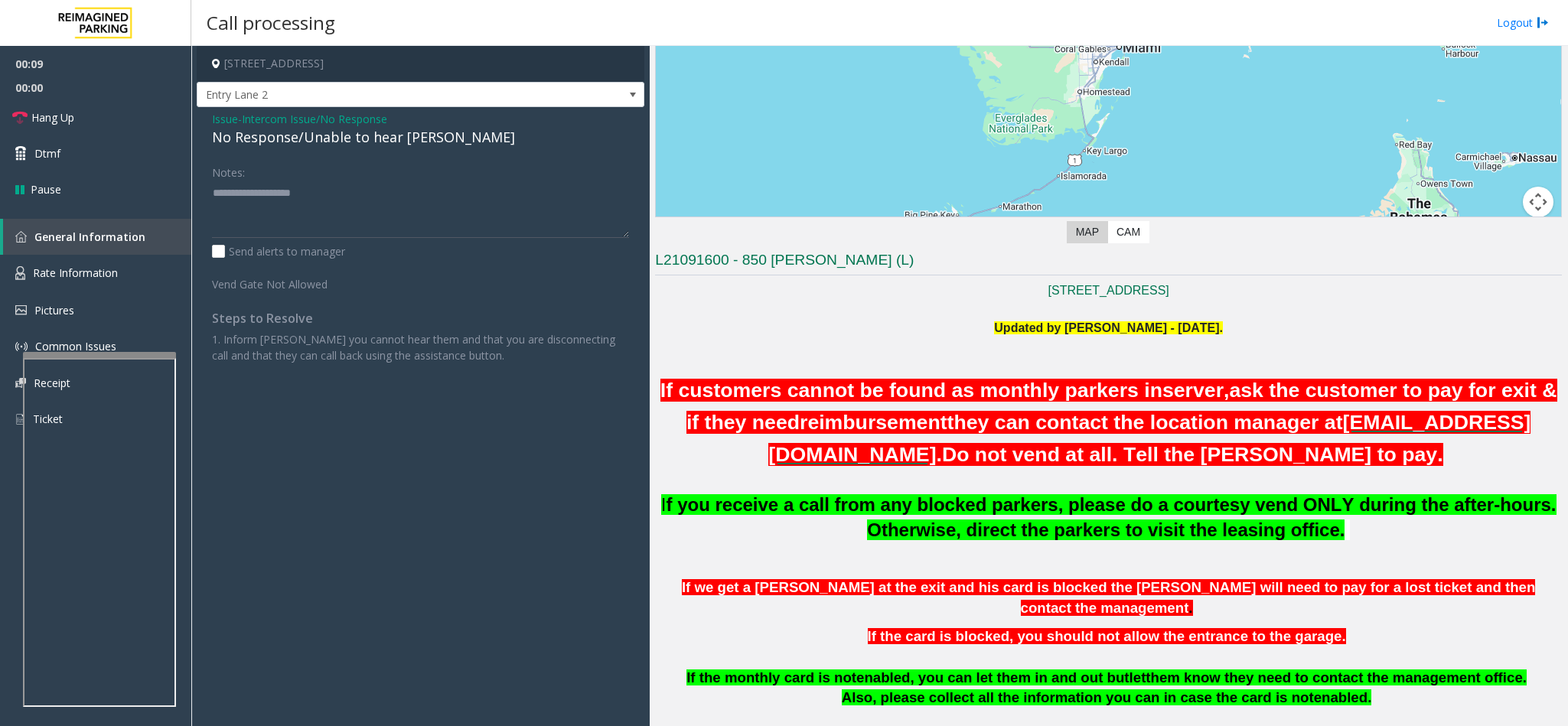
click at [309, 143] on div "No Response/Unable to hear [PERSON_NAME]" at bounding box center [420, 137] width 417 height 20
click at [415, 191] on textarea at bounding box center [420, 209] width 417 height 57
type textarea "**********"
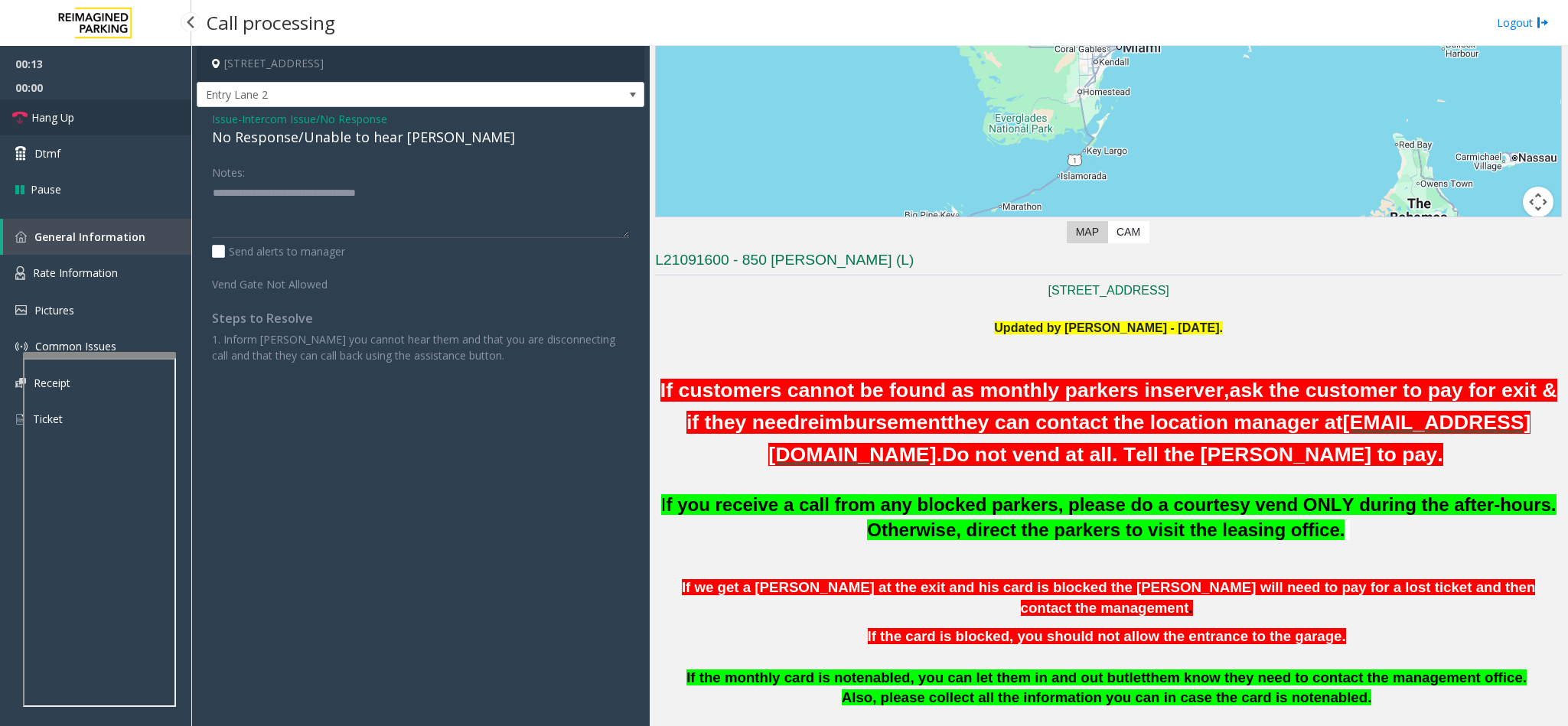
click at [150, 126] on link "Hang Up" at bounding box center [95, 117] width 191 height 36
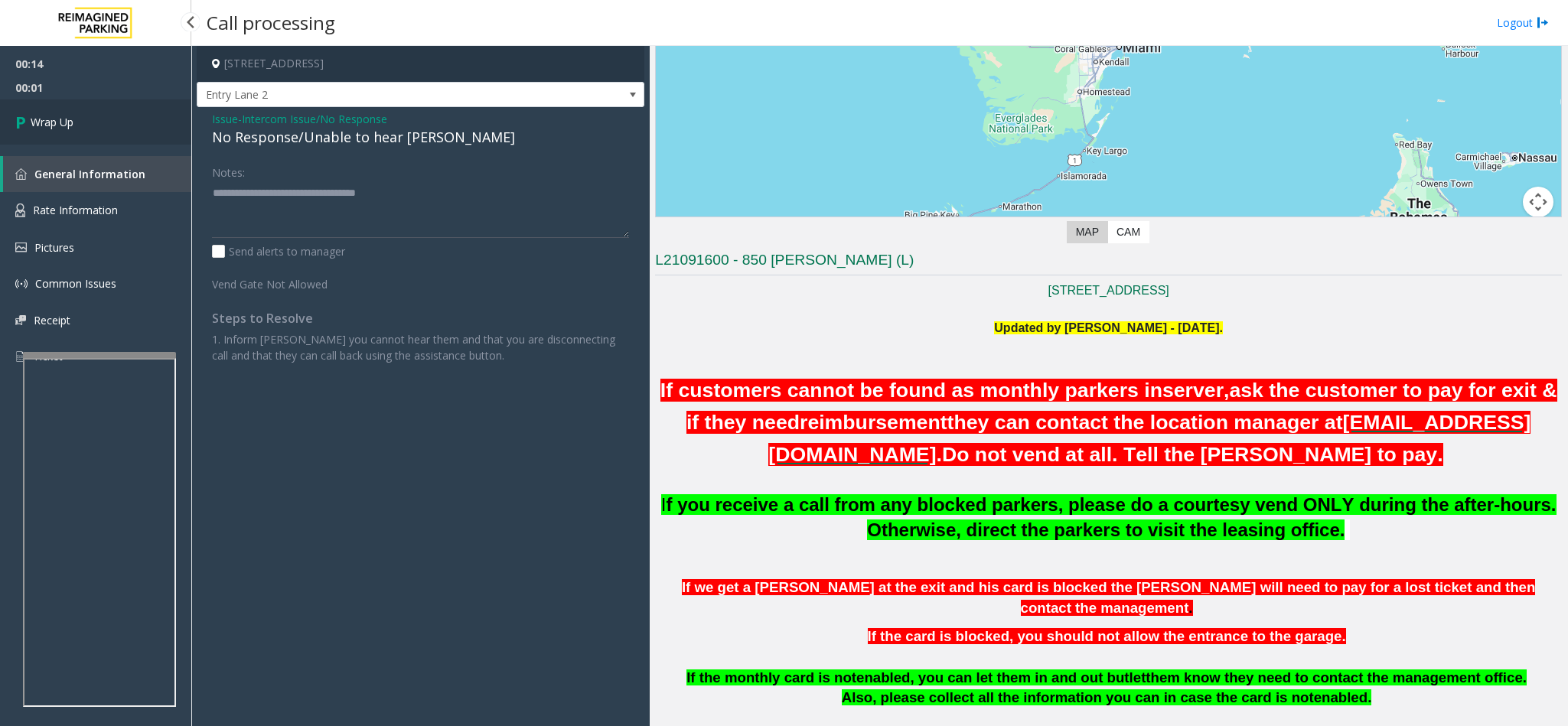
click at [150, 126] on link "Wrap Up" at bounding box center [95, 122] width 191 height 46
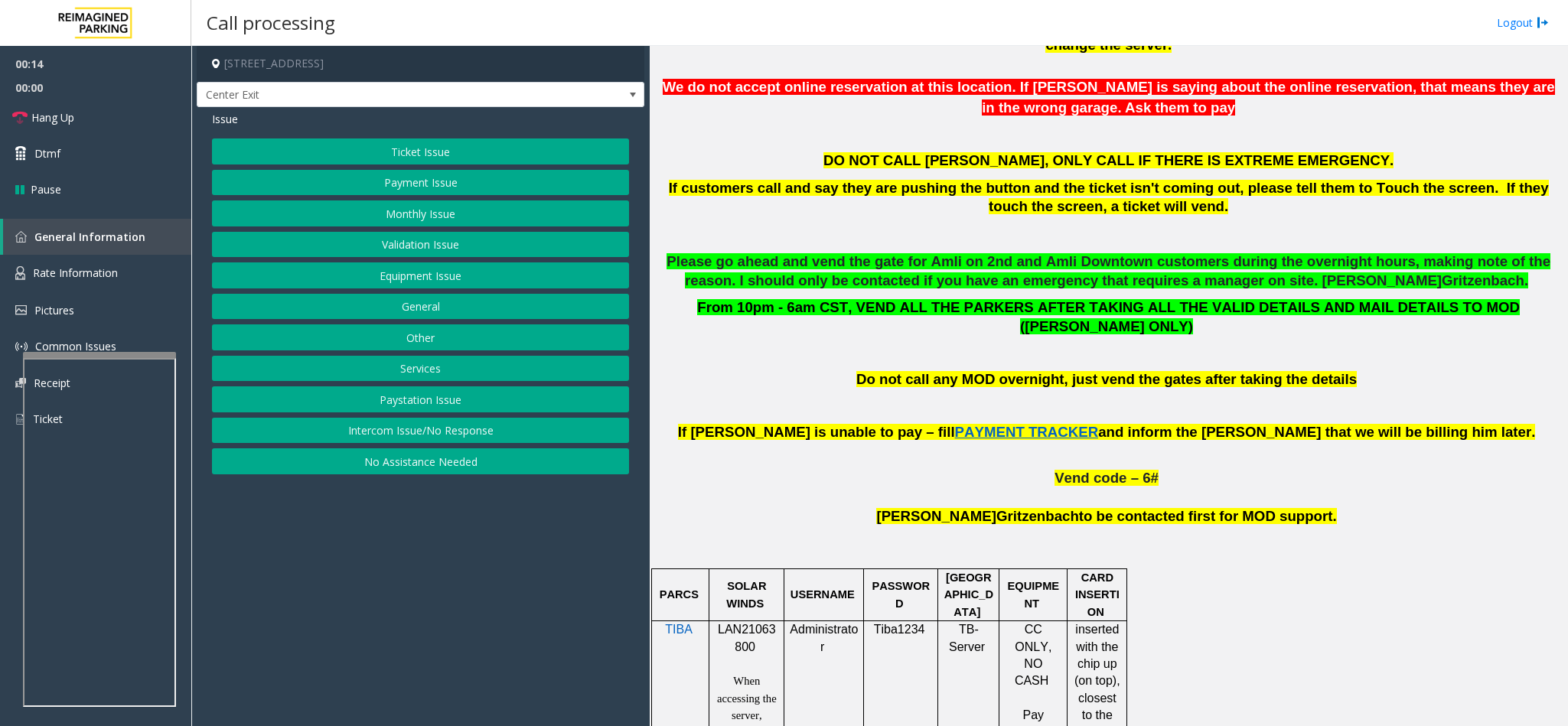
scroll to position [689, 0]
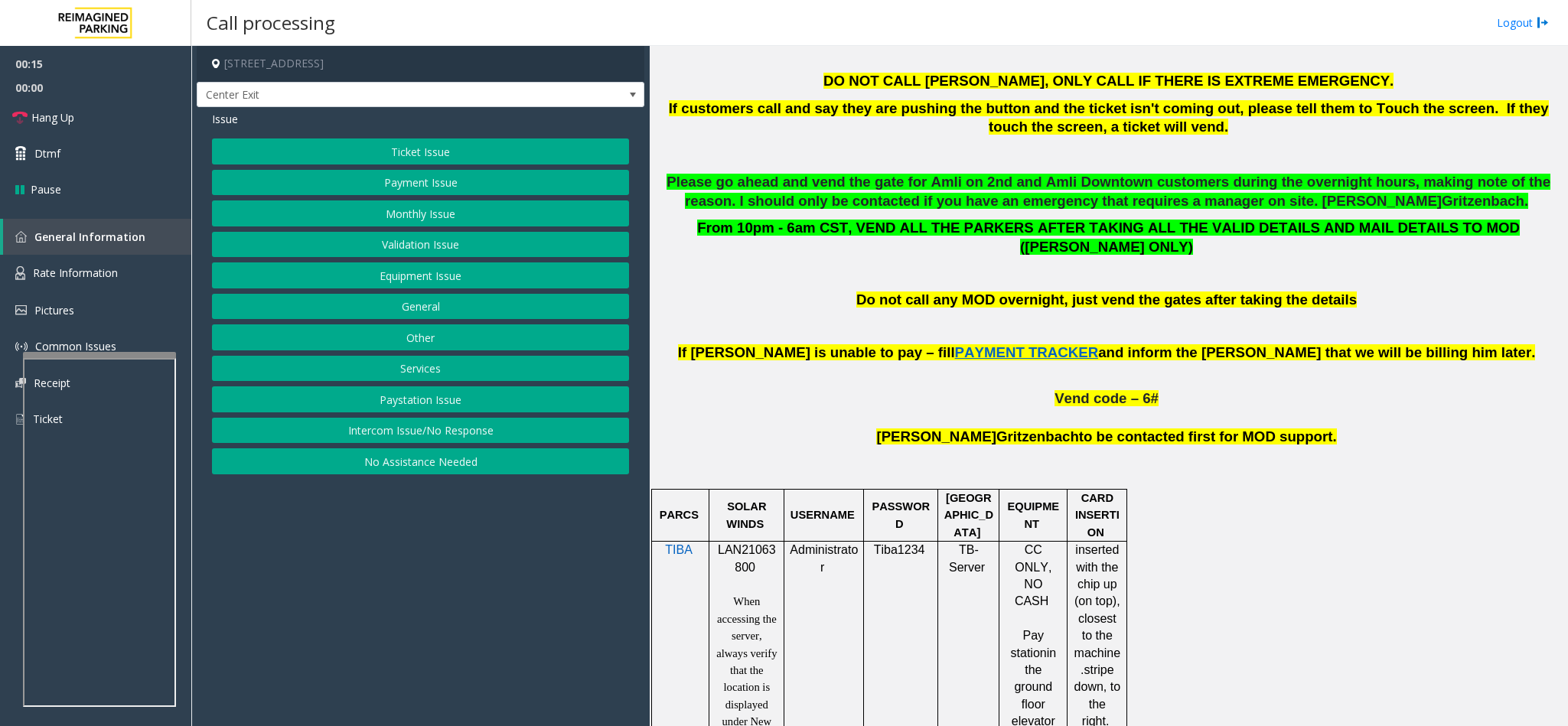
click at [726, 544] on span "LAN21063800" at bounding box center [747, 558] width 58 height 30
copy p "LAN21063800"
click at [391, 208] on button "Monthly Issue" at bounding box center [420, 214] width 417 height 26
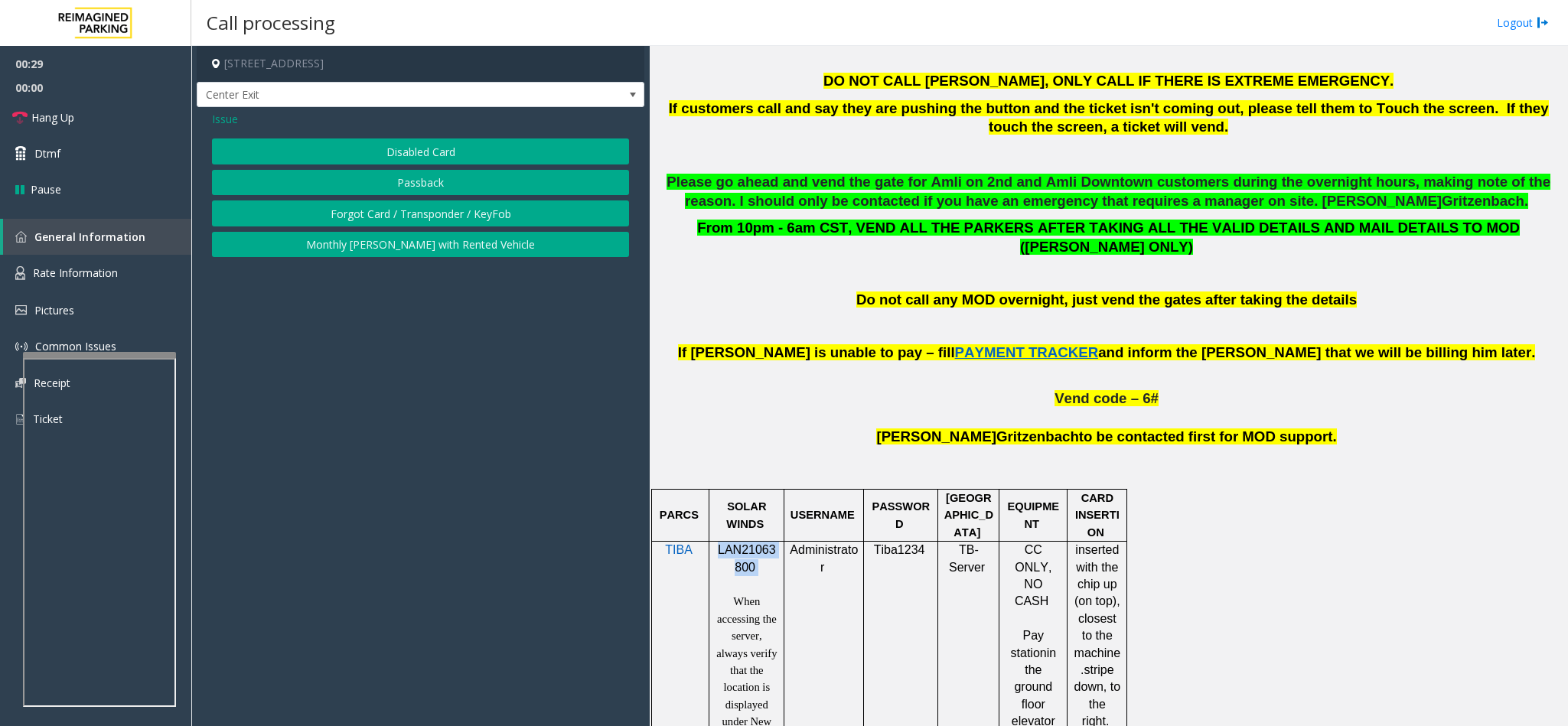
click at [385, 159] on button "Disabled Card" at bounding box center [420, 151] width 417 height 26
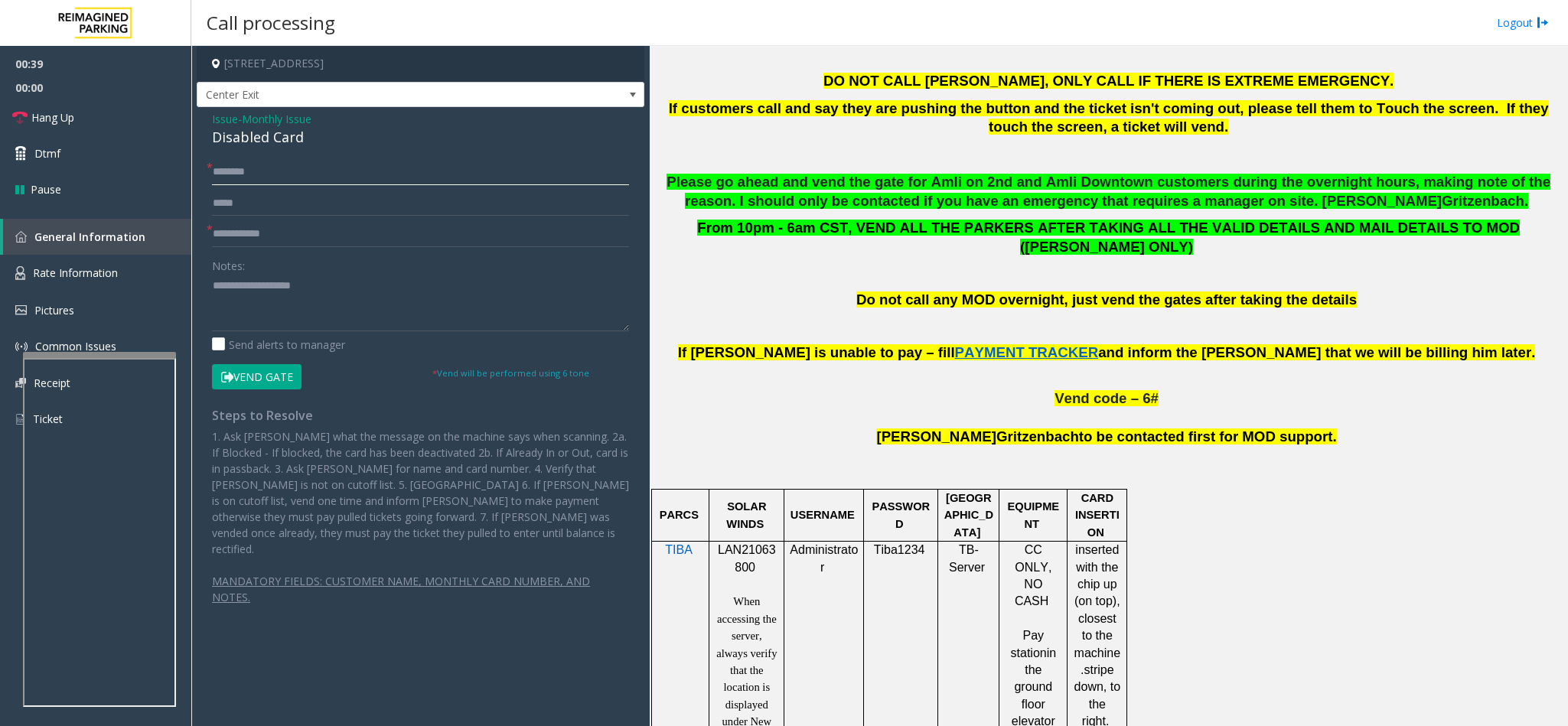
click at [225, 168] on input "text" at bounding box center [420, 172] width 417 height 26
type input "*******"
click at [248, 228] on input "text" at bounding box center [420, 234] width 417 height 26
click at [215, 235] on input "text" at bounding box center [420, 234] width 417 height 26
type input "**********"
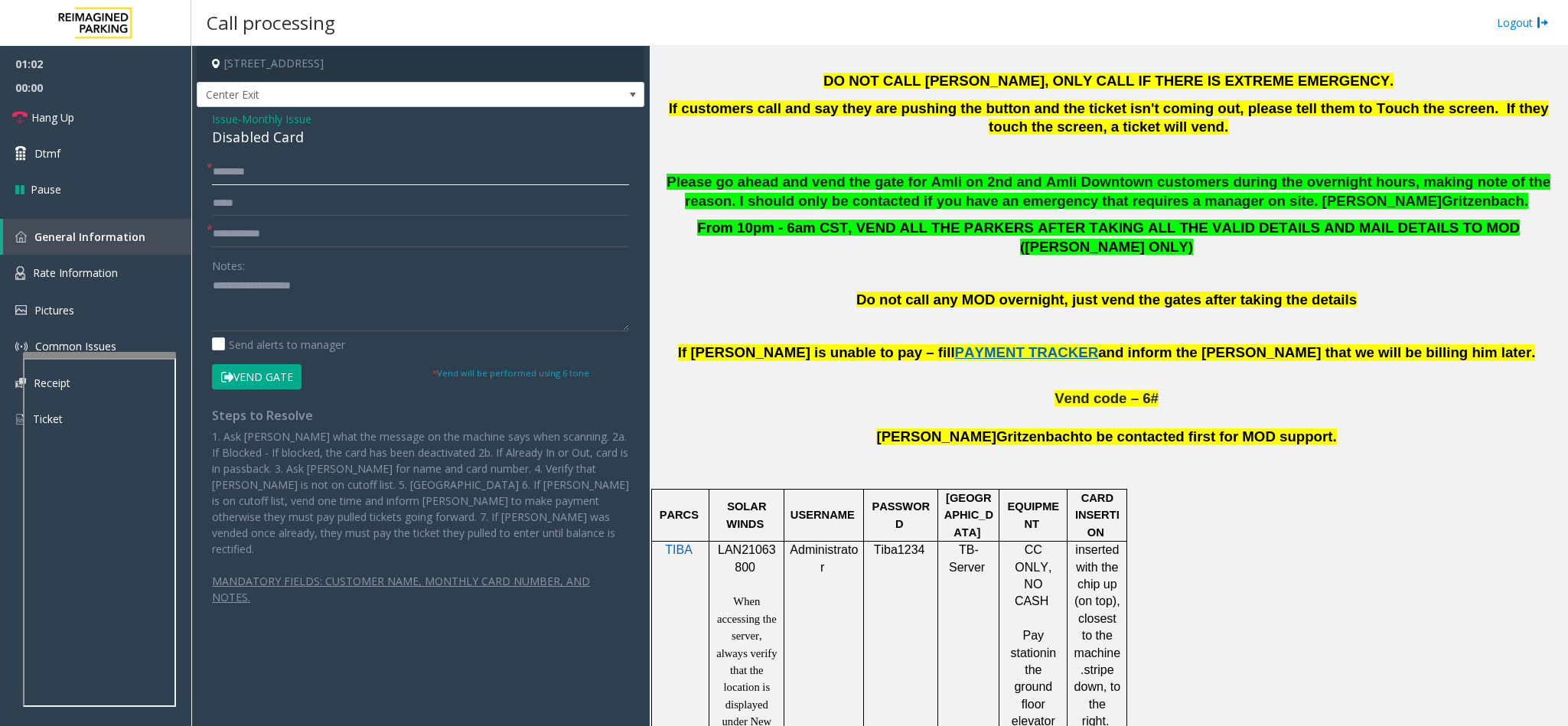
click at [304, 171] on input "*******" at bounding box center [420, 172] width 417 height 26
type input "**********"
click at [244, 296] on textarea at bounding box center [420, 302] width 417 height 57
click at [258, 368] on button "Vend Gate" at bounding box center [256, 377] width 89 height 26
drag, startPoint x: 405, startPoint y: 280, endPoint x: 418, endPoint y: 280, distance: 13.0
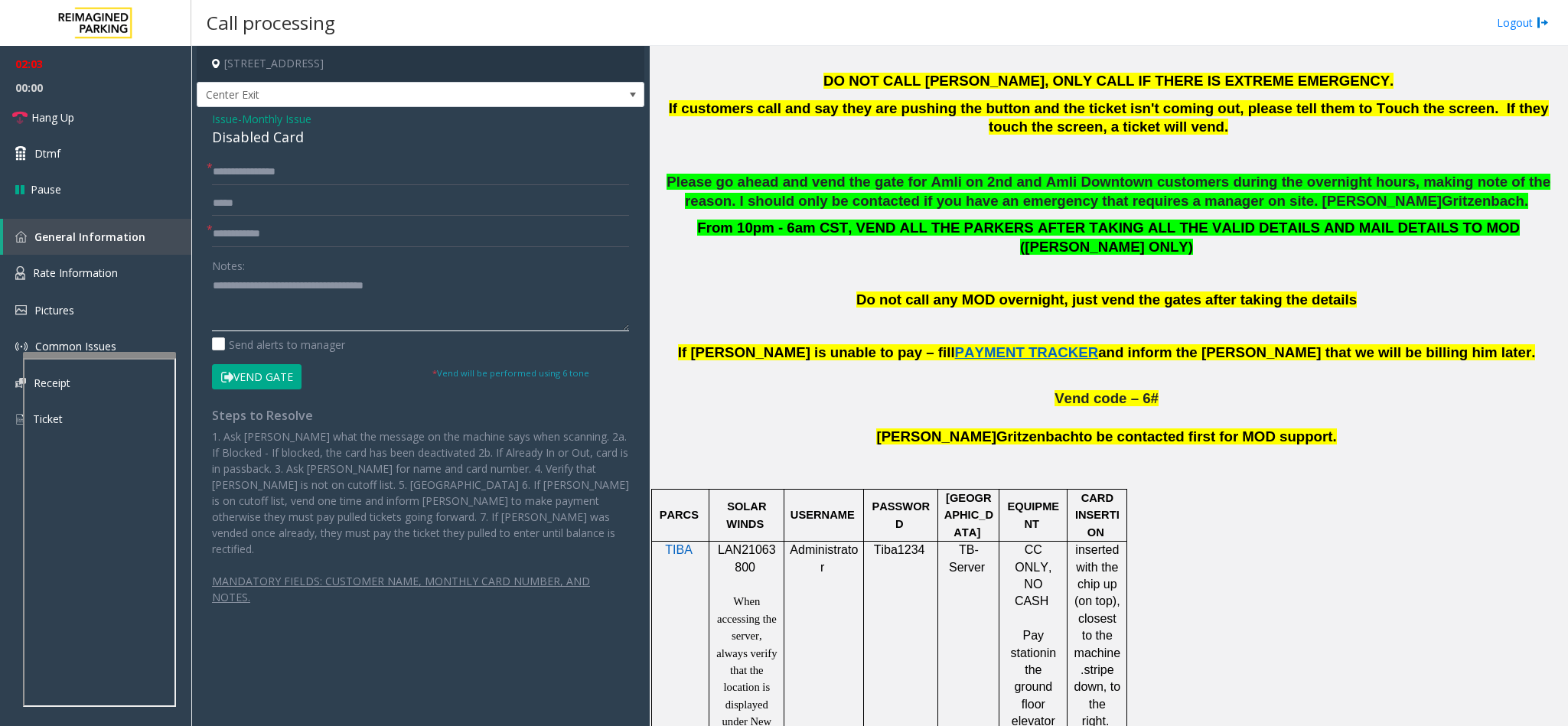
click at [405, 280] on textarea at bounding box center [420, 302] width 417 height 57
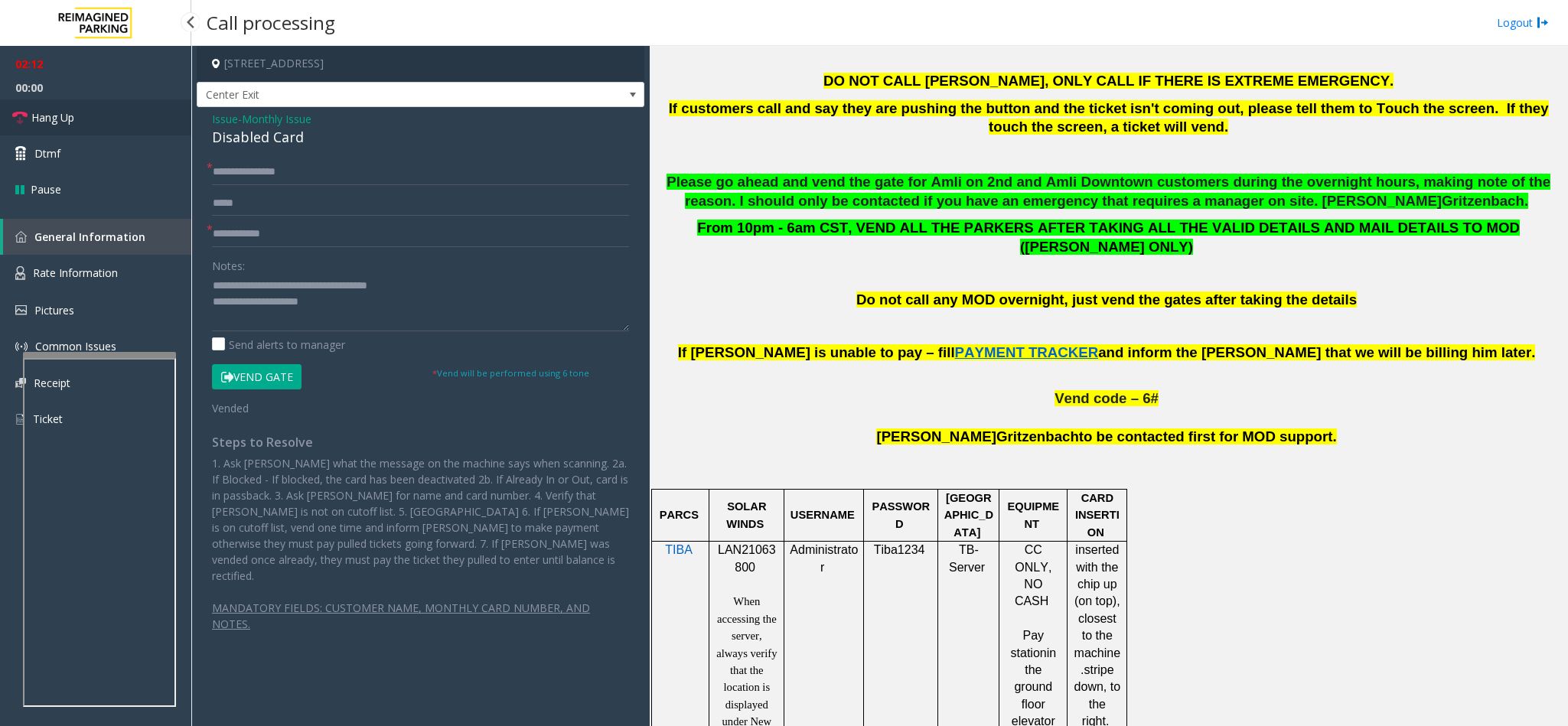
click at [117, 116] on link "Hang Up" at bounding box center [95, 117] width 191 height 36
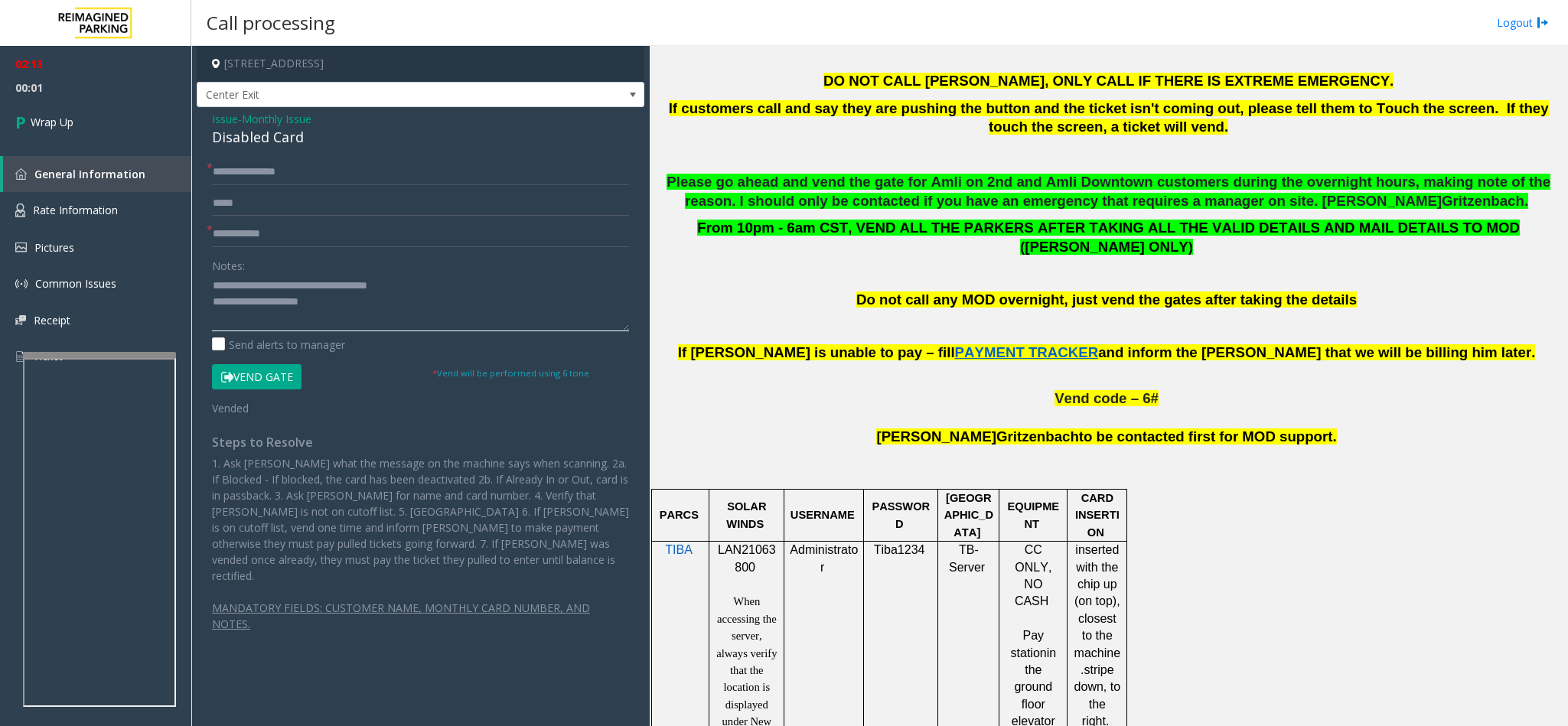
click at [351, 308] on textarea at bounding box center [420, 302] width 417 height 57
type textarea "**********"
click at [113, 126] on link "Wrap Up" at bounding box center [95, 122] width 191 height 46
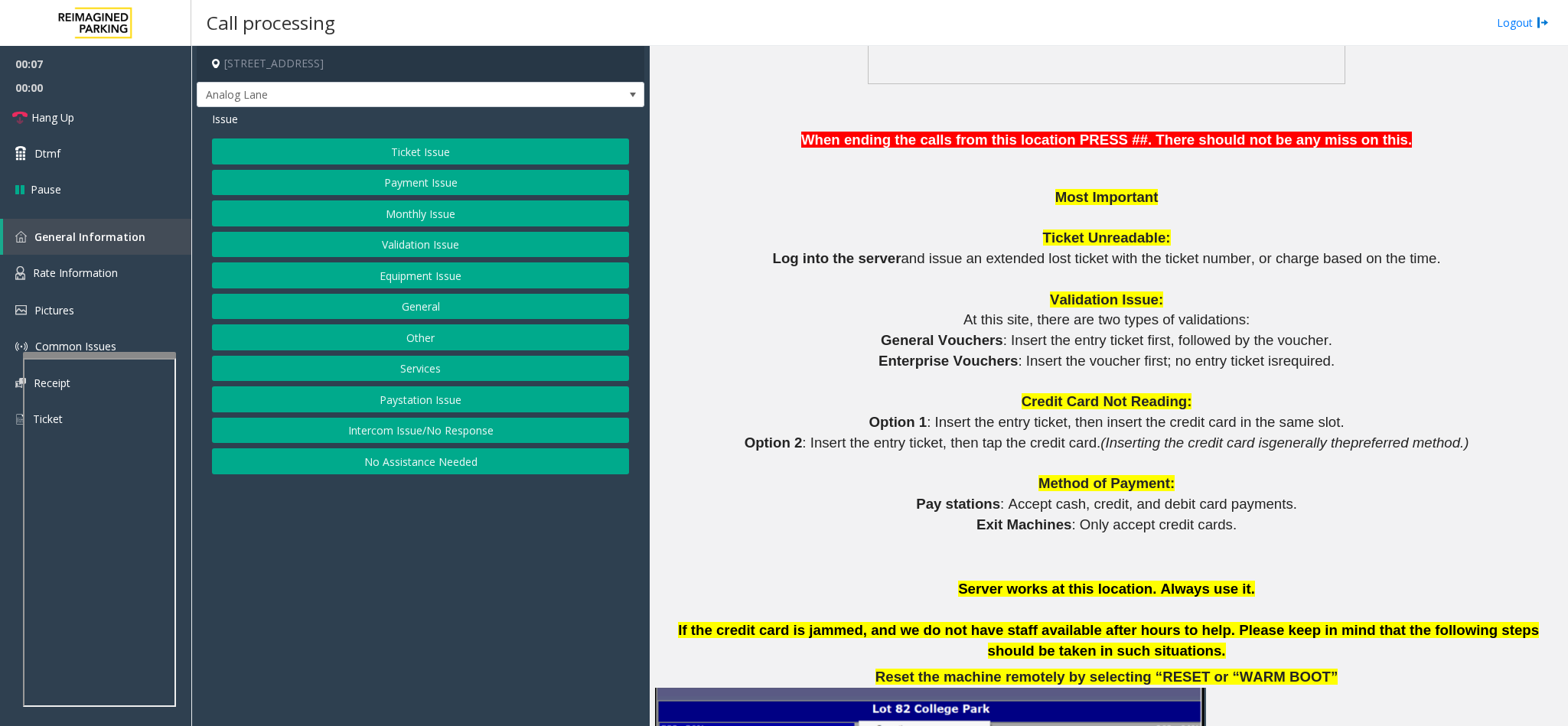
scroll to position [1607, 0]
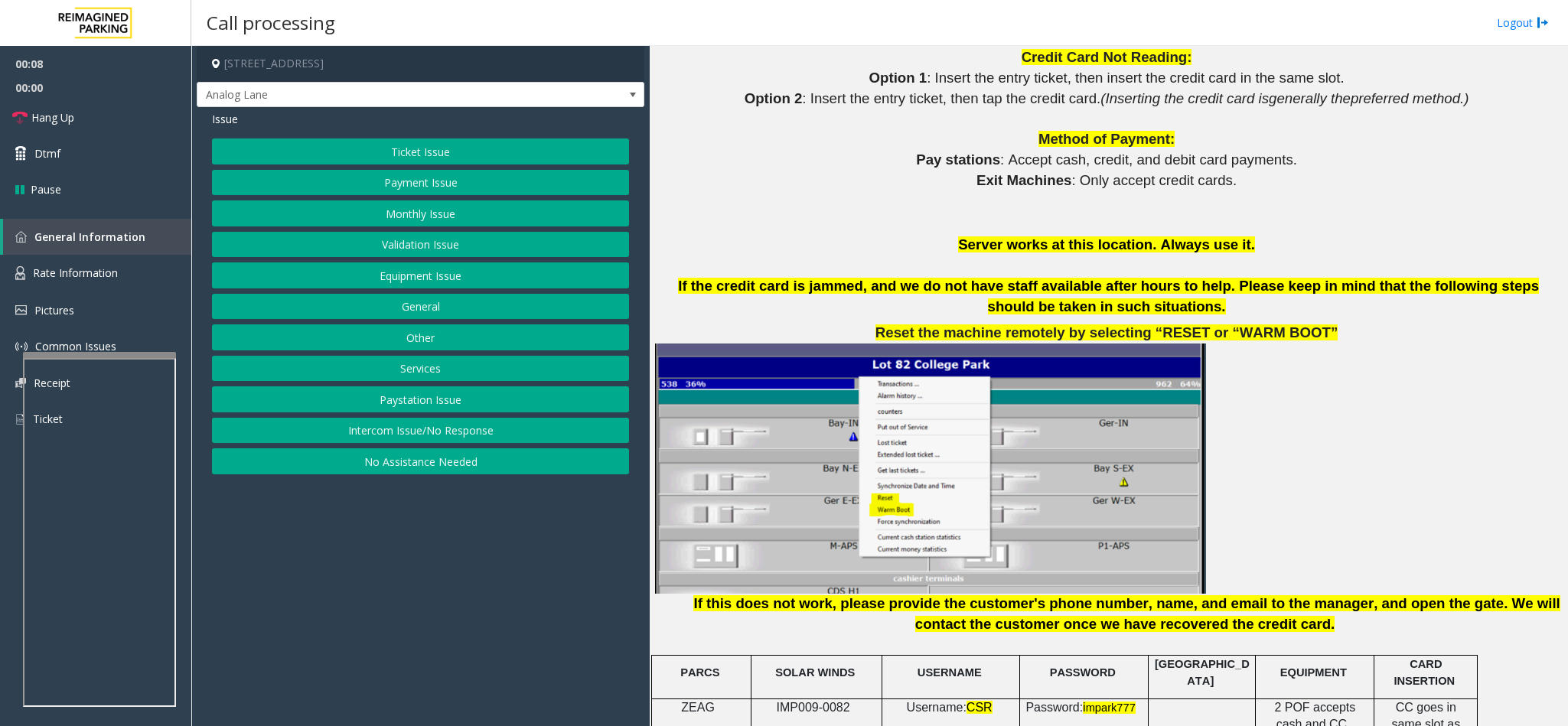
click at [797, 701] on span "IMP009-0082" at bounding box center [813, 707] width 74 height 13
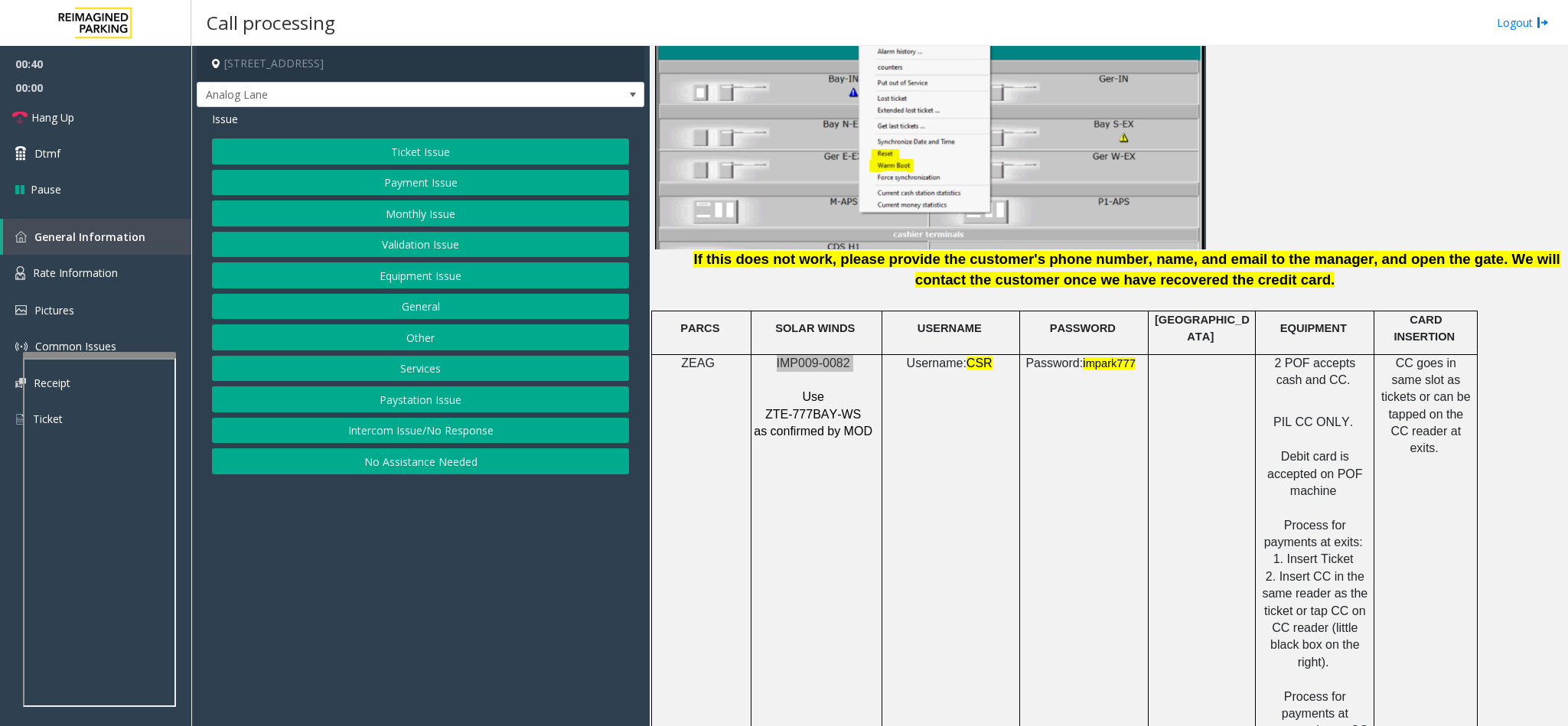
scroll to position [1837, 0]
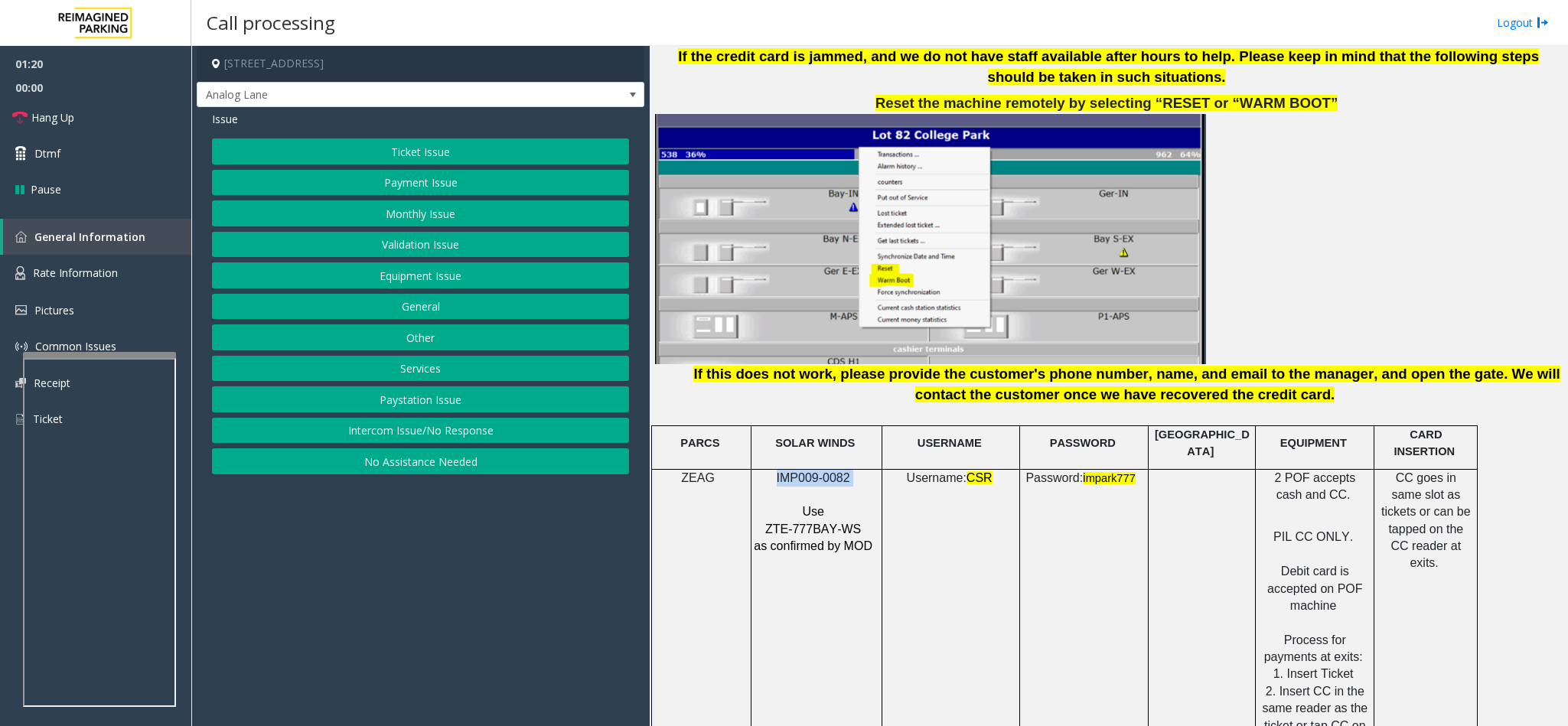
click at [460, 280] on button "Equipment Issue" at bounding box center [420, 275] width 417 height 26
click at [446, 271] on button "Gate / Door Won't Open" at bounding box center [420, 275] width 417 height 26
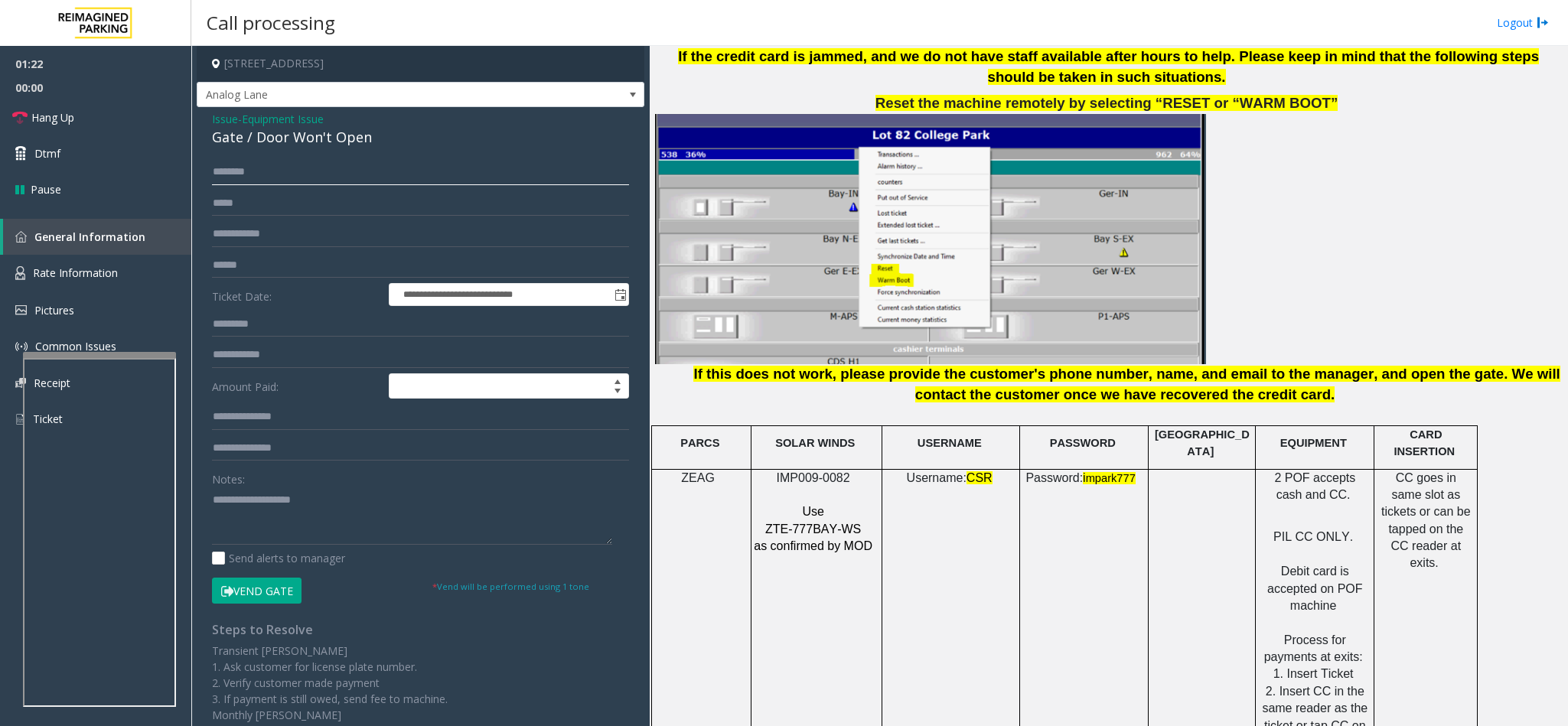
click at [297, 182] on input "text" at bounding box center [420, 172] width 417 height 26
type input "********"
click at [242, 588] on button "Vend Gate" at bounding box center [256, 590] width 89 height 26
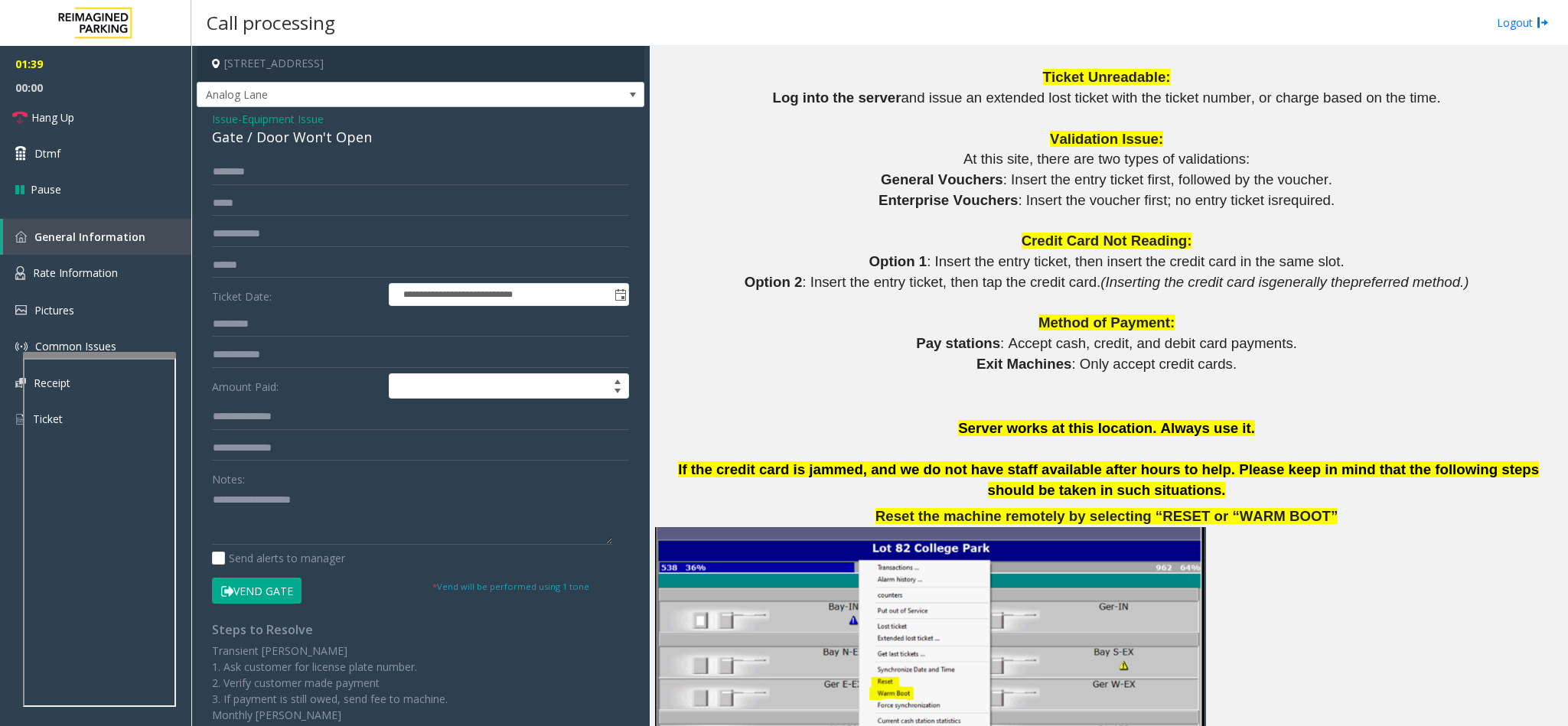
scroll to position [1034, 0]
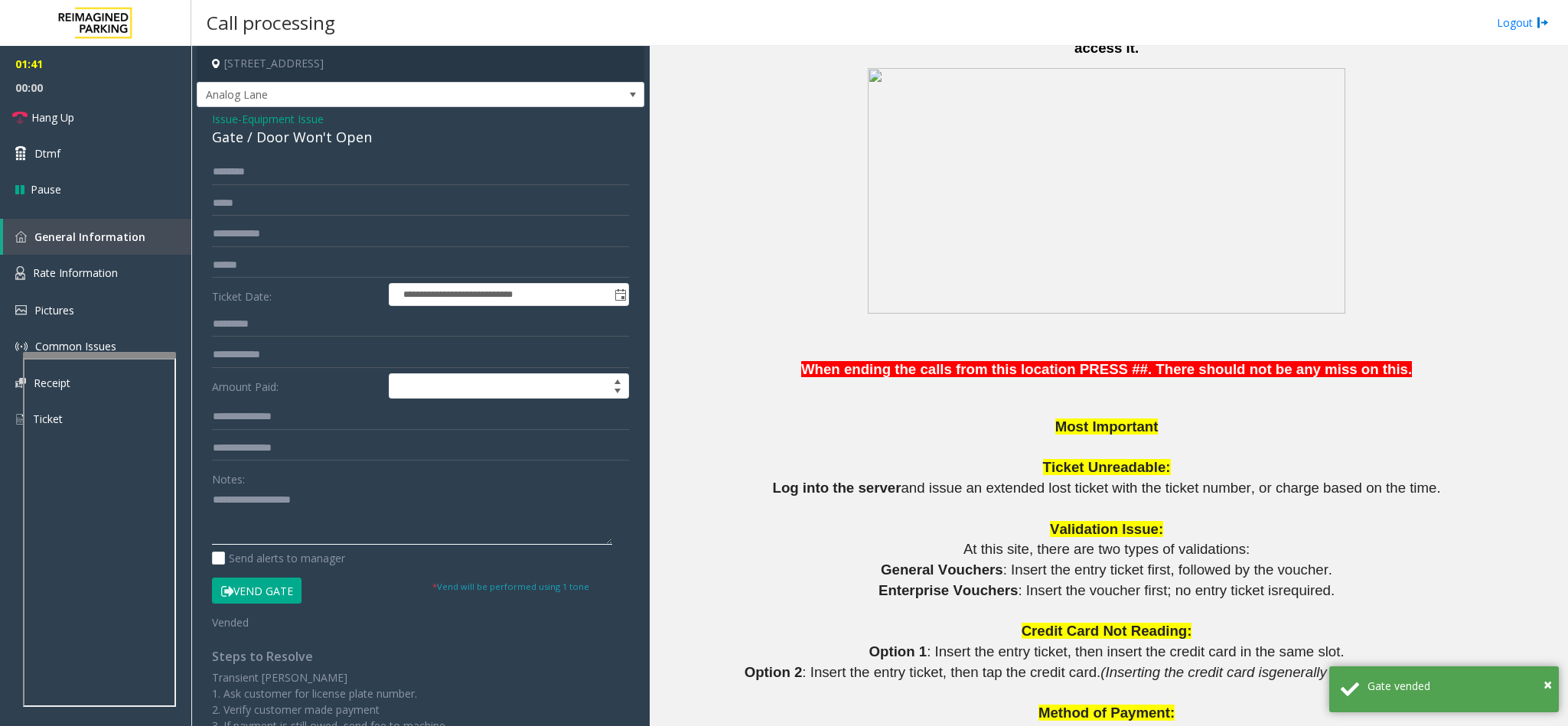
click at [230, 503] on textarea at bounding box center [411, 515] width 400 height 57
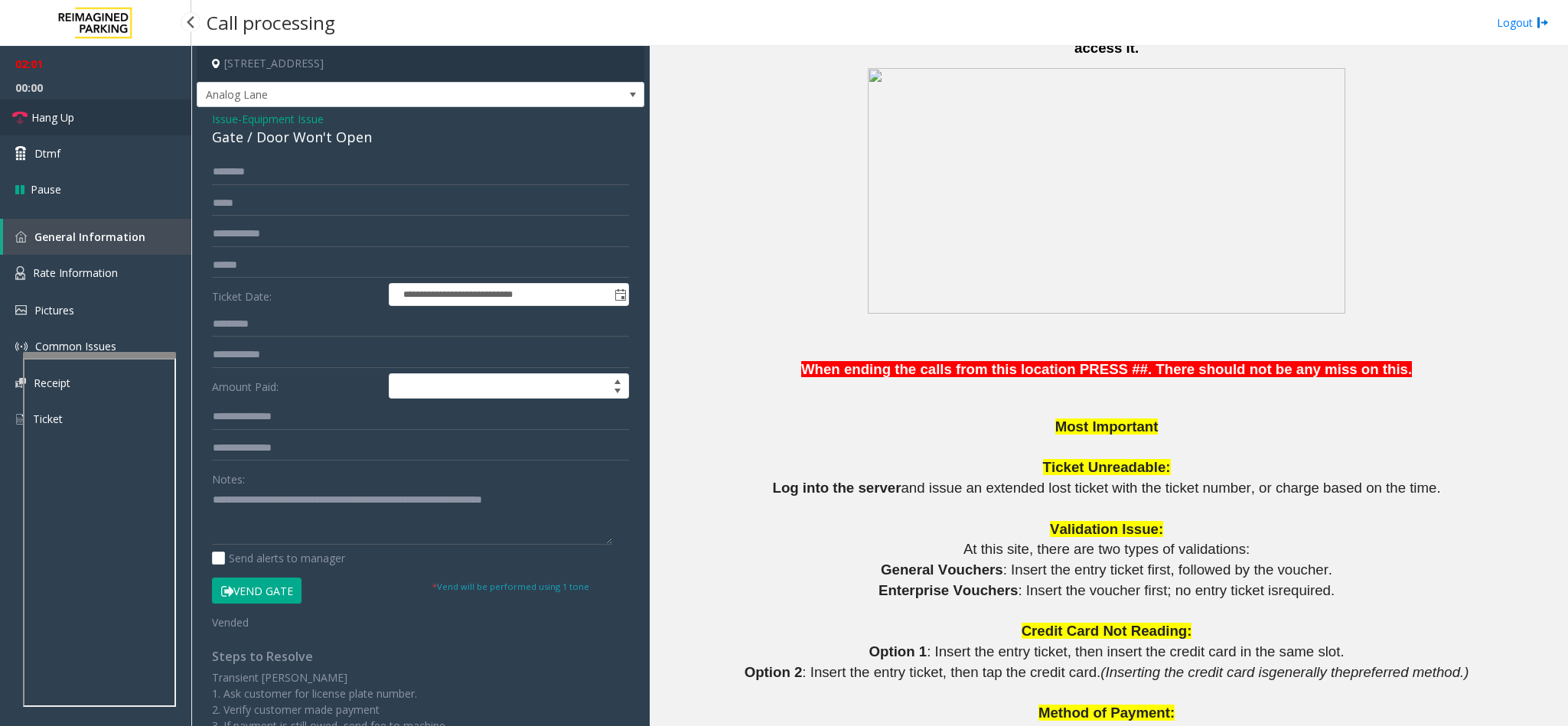
click at [104, 115] on link "Hang Up" at bounding box center [95, 117] width 191 height 36
click at [573, 506] on textarea at bounding box center [411, 515] width 400 height 57
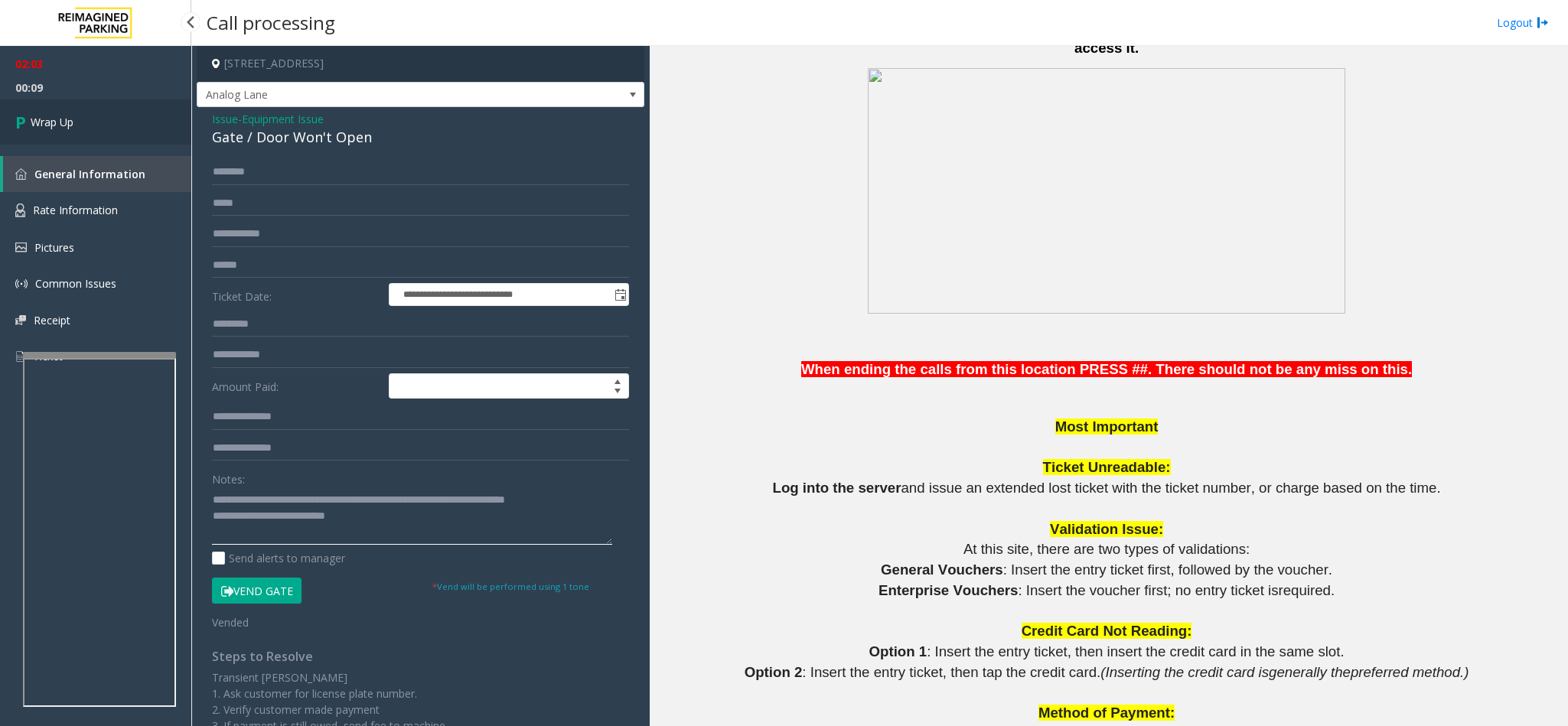
type textarea "**********"
click at [159, 121] on link "Wrap Up" at bounding box center [95, 122] width 191 height 46
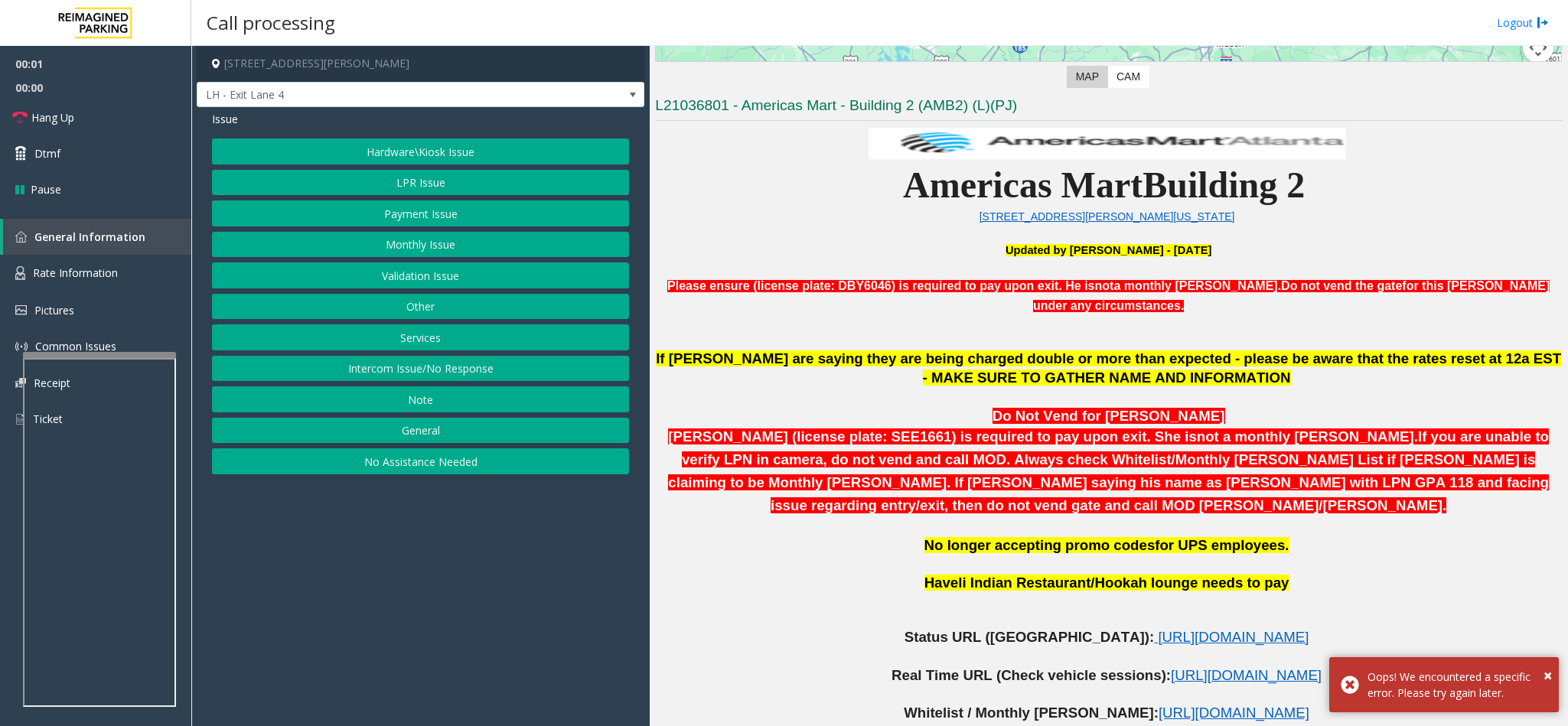
scroll to position [459, 0]
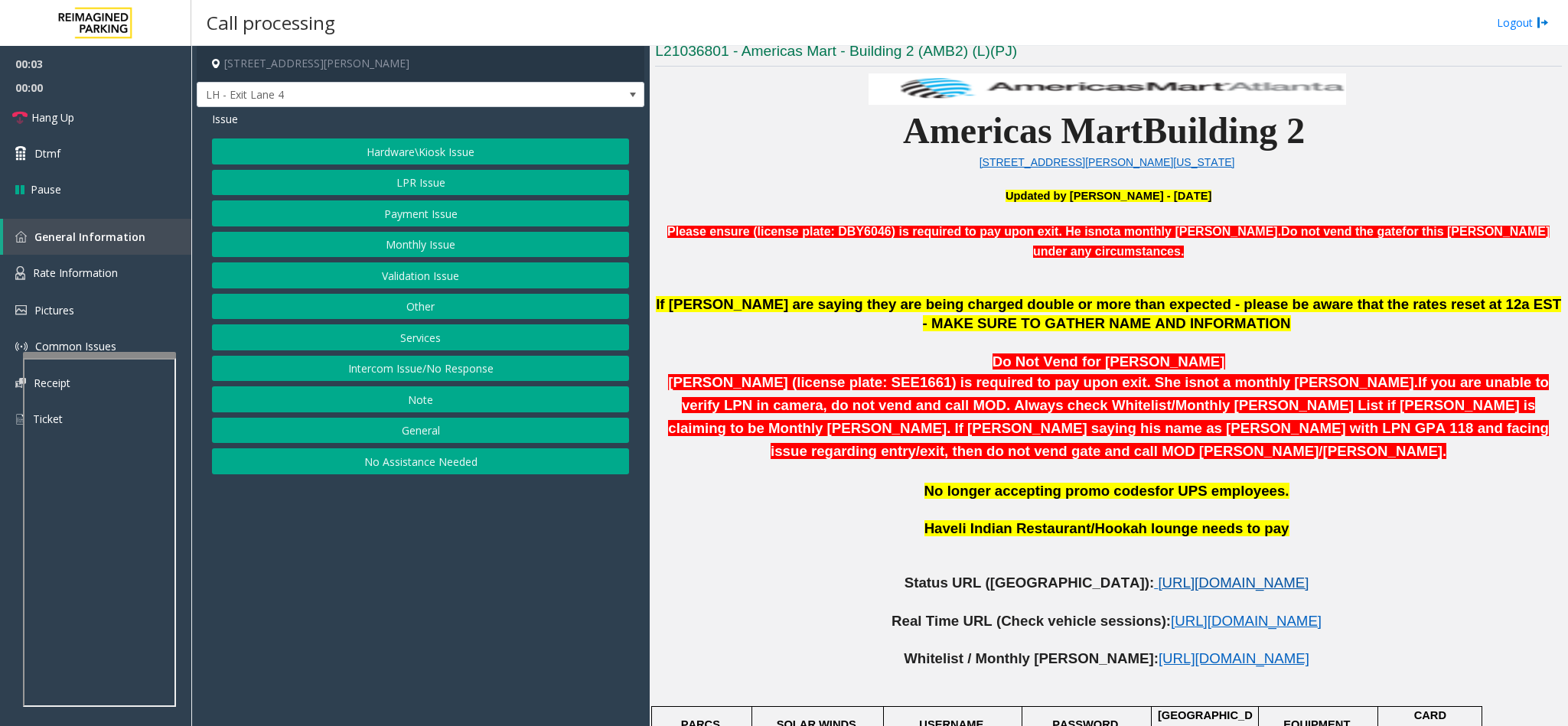
click at [1158, 575] on span "[URL][DOMAIN_NAME]" at bounding box center [1232, 582] width 150 height 16
click at [1171, 613] on span "[URL][DOMAIN_NAME]" at bounding box center [1246, 621] width 150 height 16
click at [421, 186] on button "LPR Issue" at bounding box center [420, 182] width 417 height 26
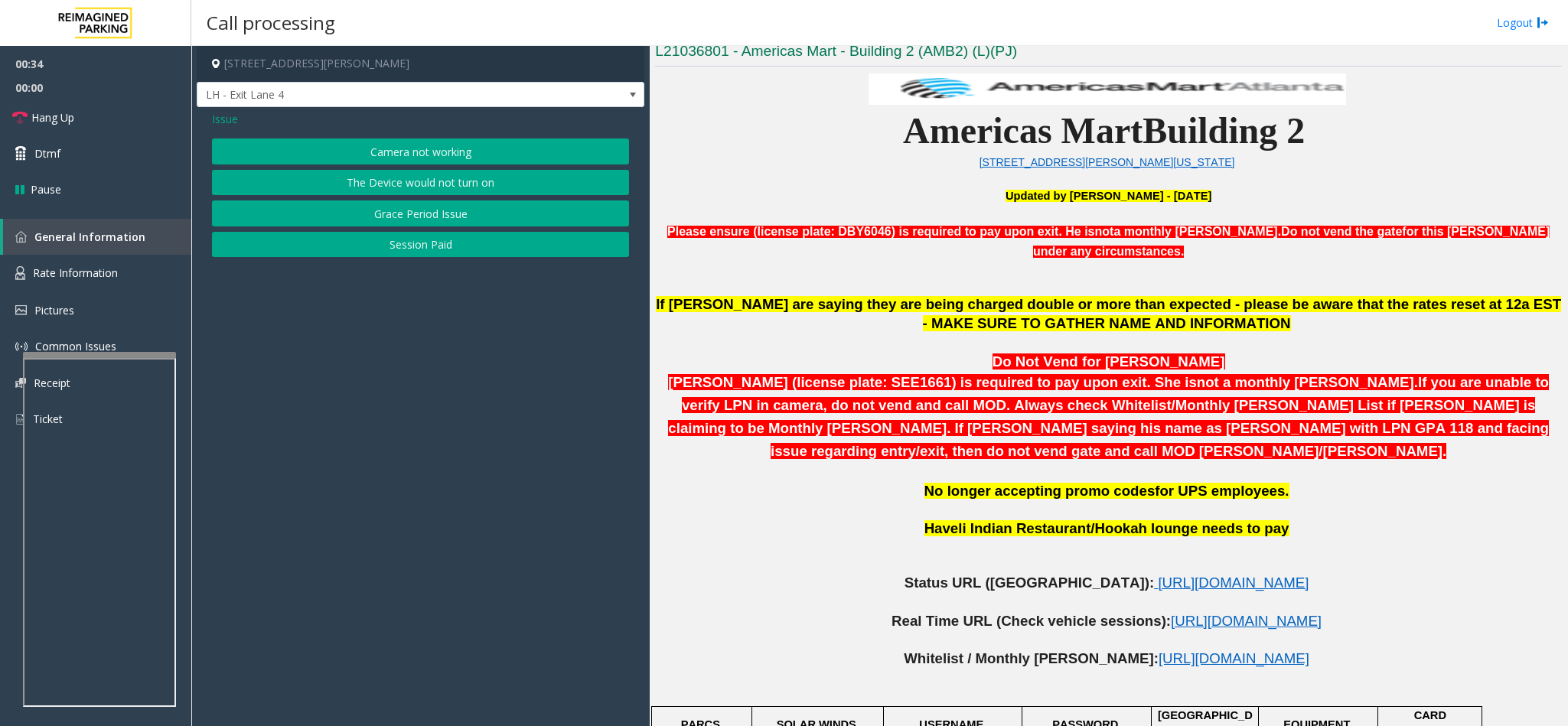
click at [409, 147] on button "Camera not working" at bounding box center [420, 151] width 417 height 26
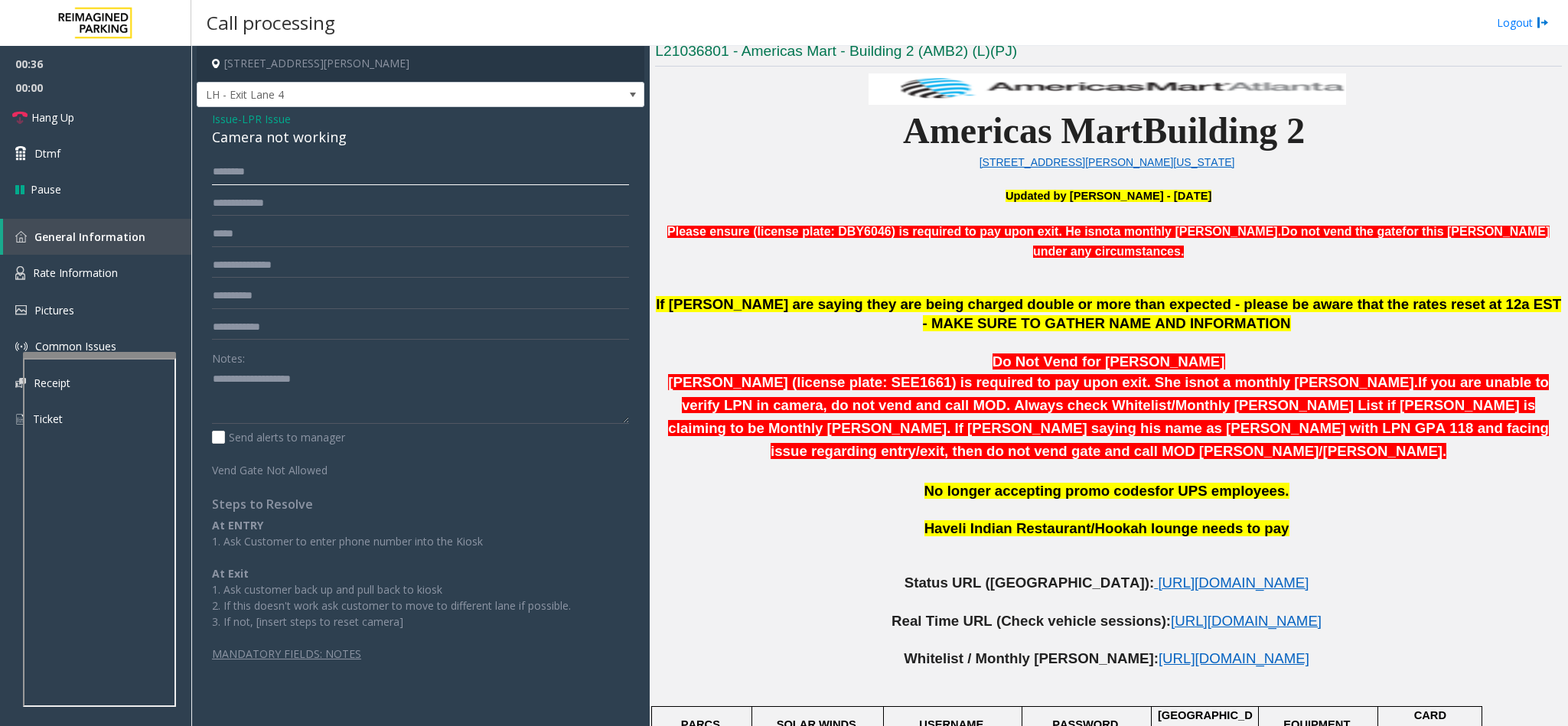
click at [237, 161] on input "text" at bounding box center [420, 172] width 417 height 26
click at [277, 143] on div "Camera not working" at bounding box center [420, 137] width 417 height 20
type textarea "**********"
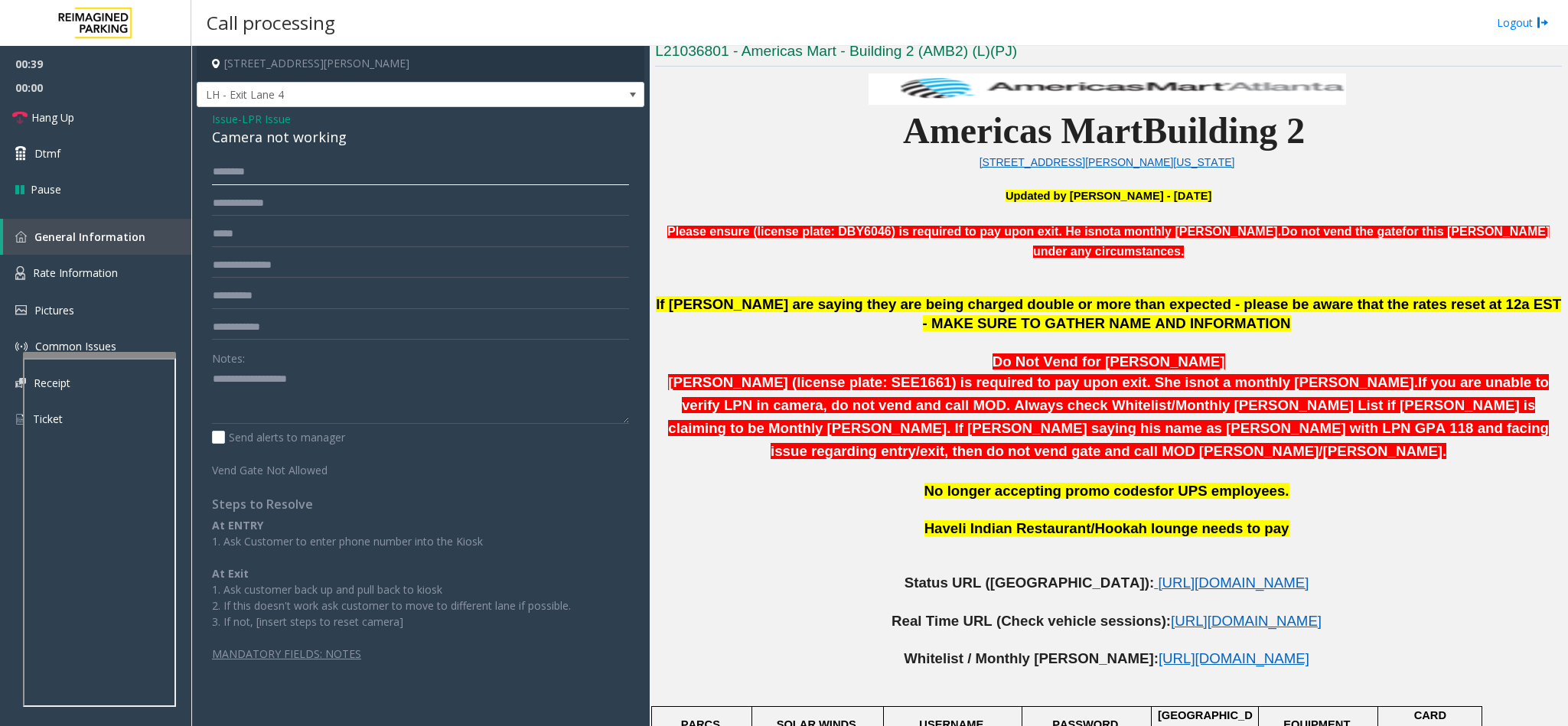
click at [248, 170] on input "text" at bounding box center [420, 172] width 417 height 26
type input "*"
click at [145, 124] on link "Hang Up" at bounding box center [95, 117] width 191 height 36
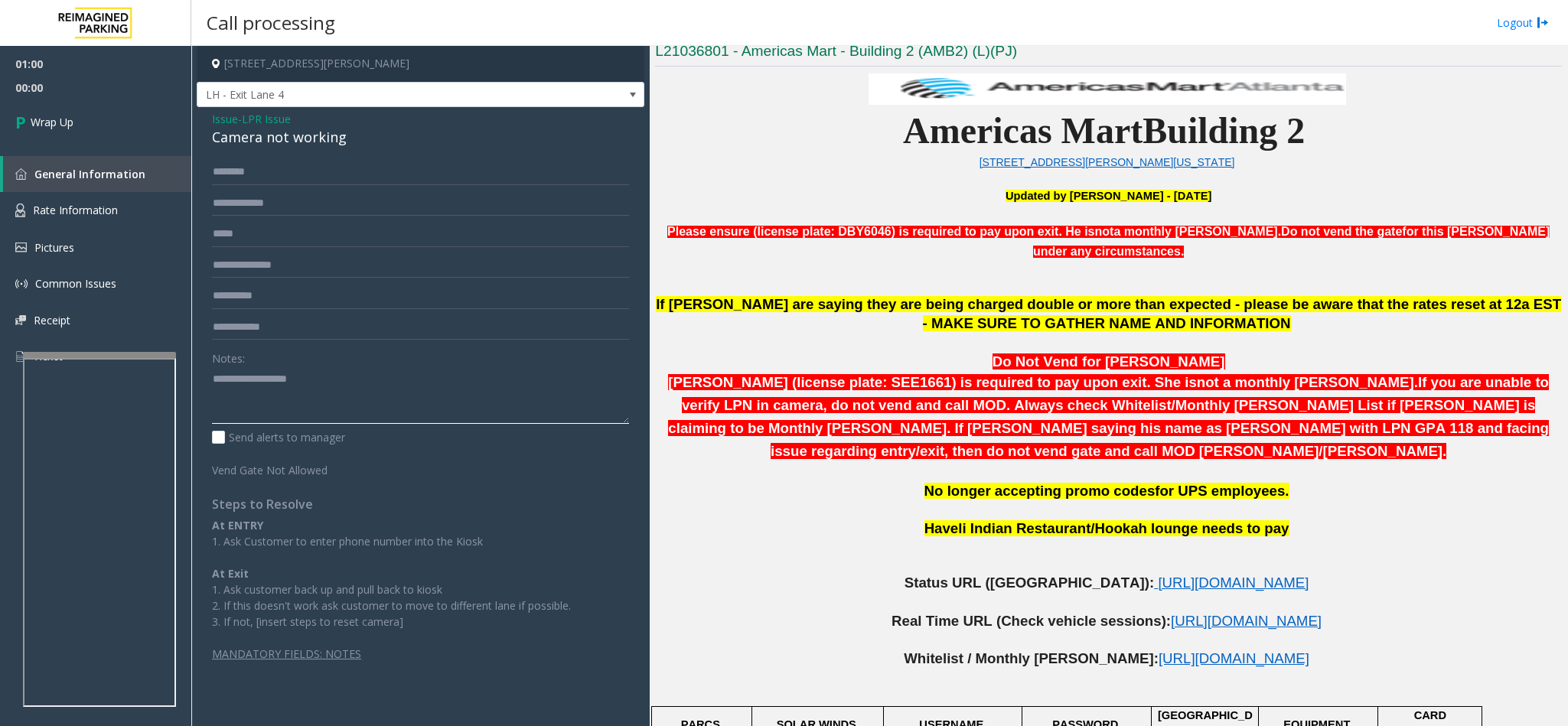
click at [212, 383] on textarea at bounding box center [420, 395] width 417 height 57
click at [375, 378] on textarea at bounding box center [420, 395] width 417 height 57
type textarea "**********"
click at [60, 111] on link "Wrap Up" at bounding box center [95, 122] width 191 height 46
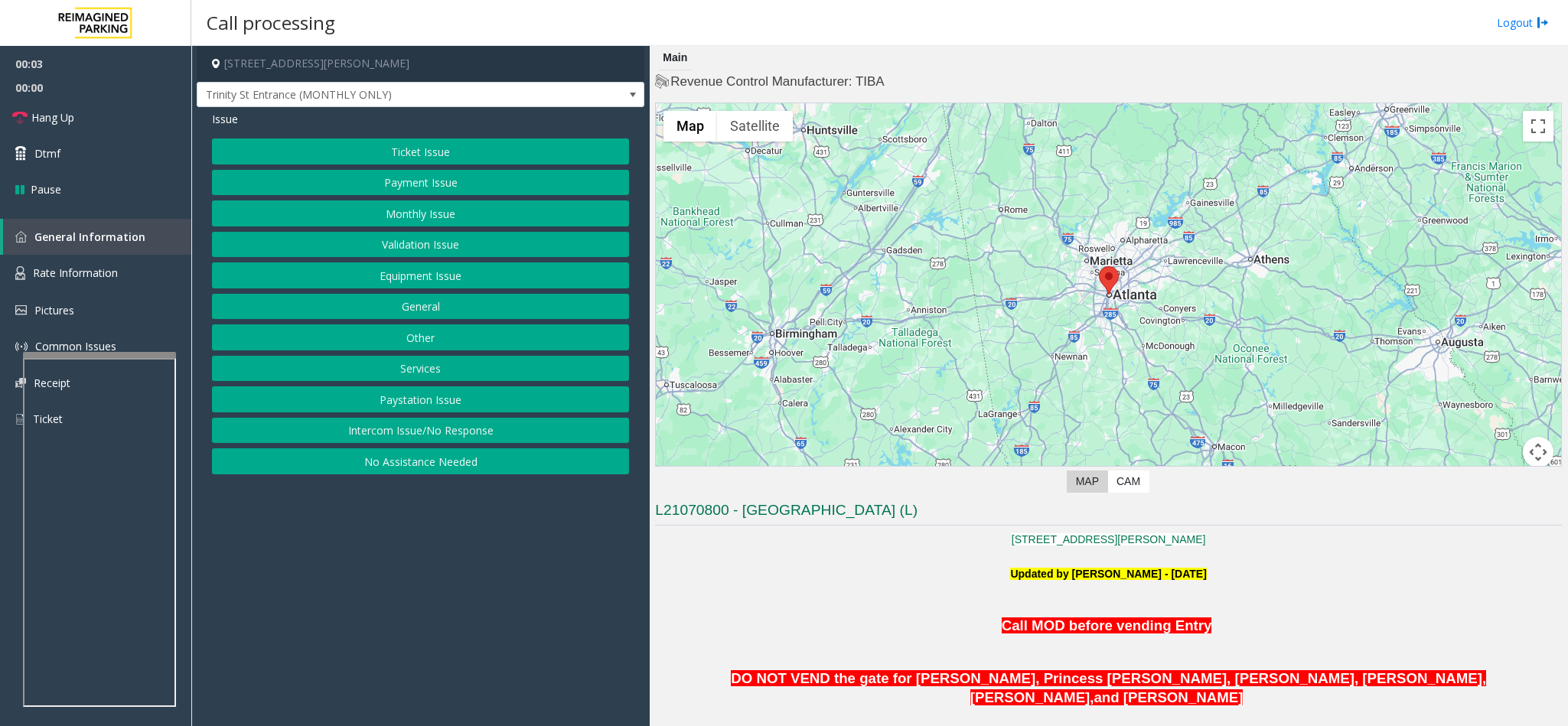
click at [353, 434] on button "Intercom Issue/No Response" at bounding box center [420, 431] width 417 height 26
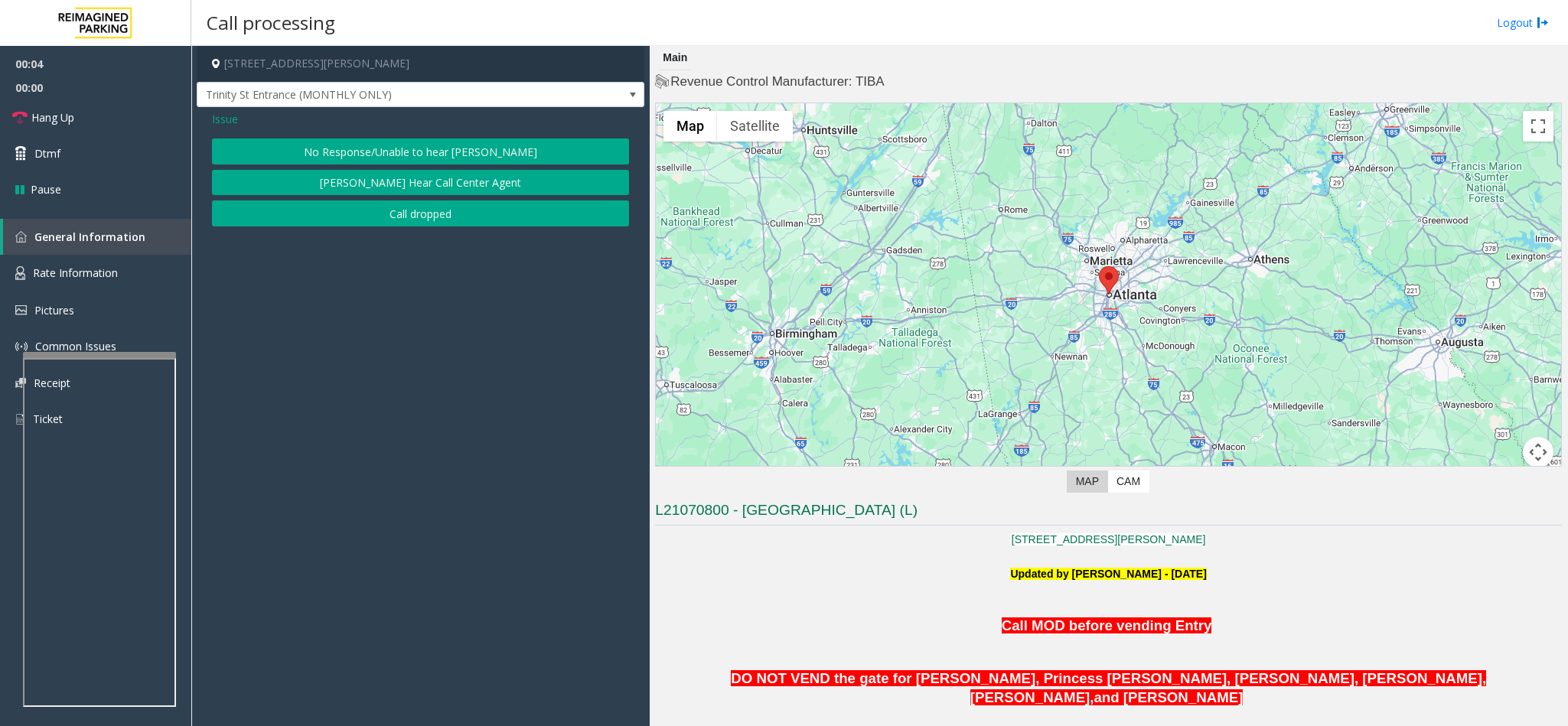
click at [408, 141] on button "No Response/Unable to hear [PERSON_NAME]" at bounding box center [420, 151] width 417 height 26
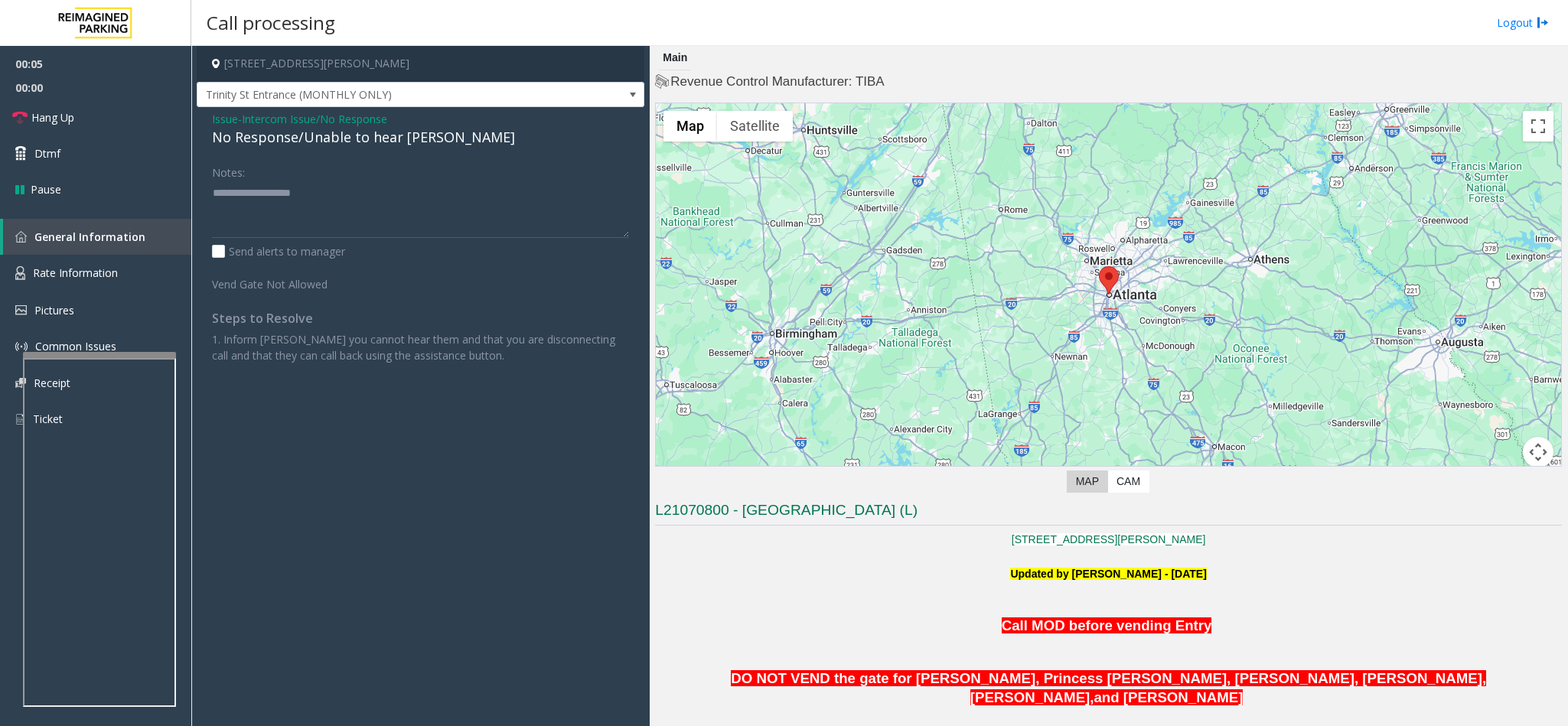
click at [316, 125] on span "Intercom Issue/No Response" at bounding box center [314, 118] width 146 height 16
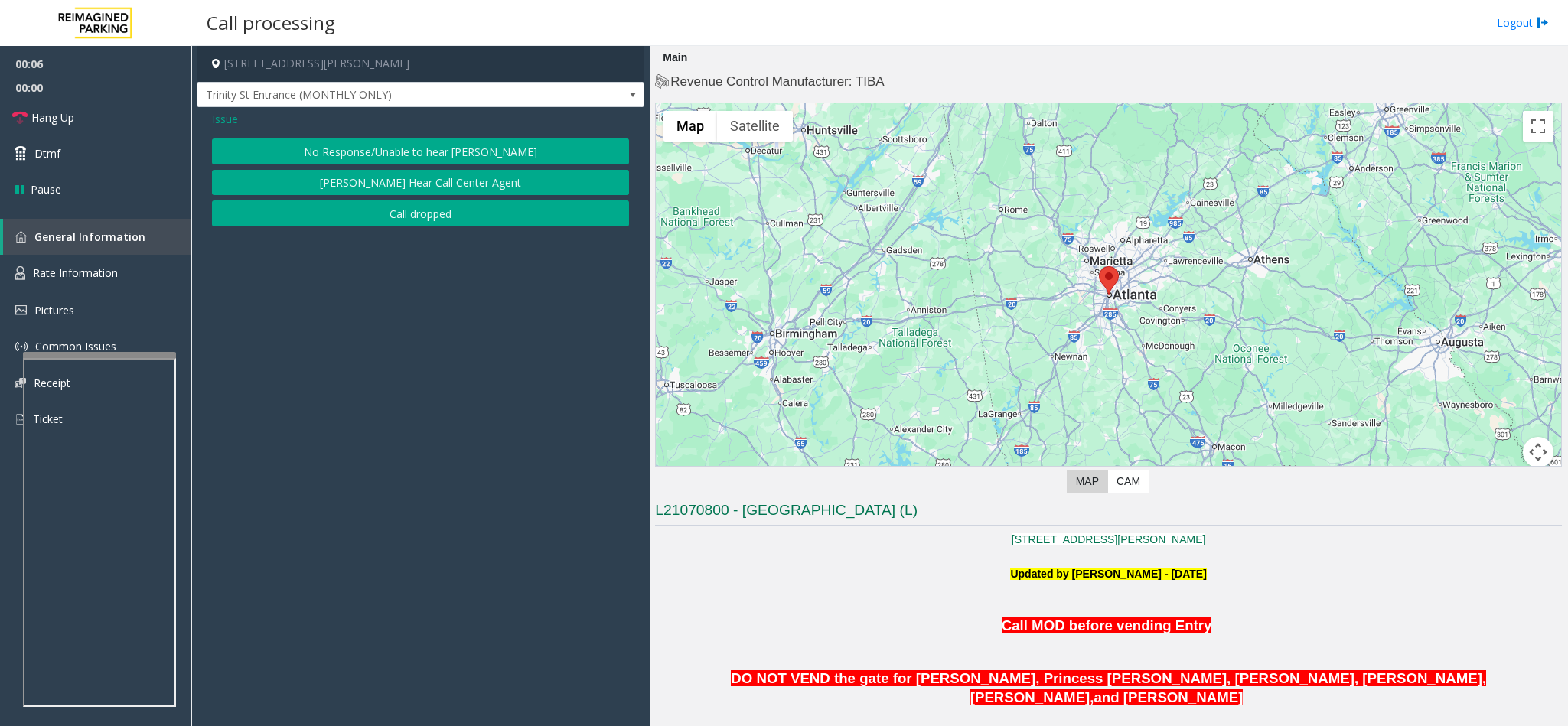
click at [327, 149] on button "No Response/Unable to hear [PERSON_NAME]" at bounding box center [420, 151] width 417 height 26
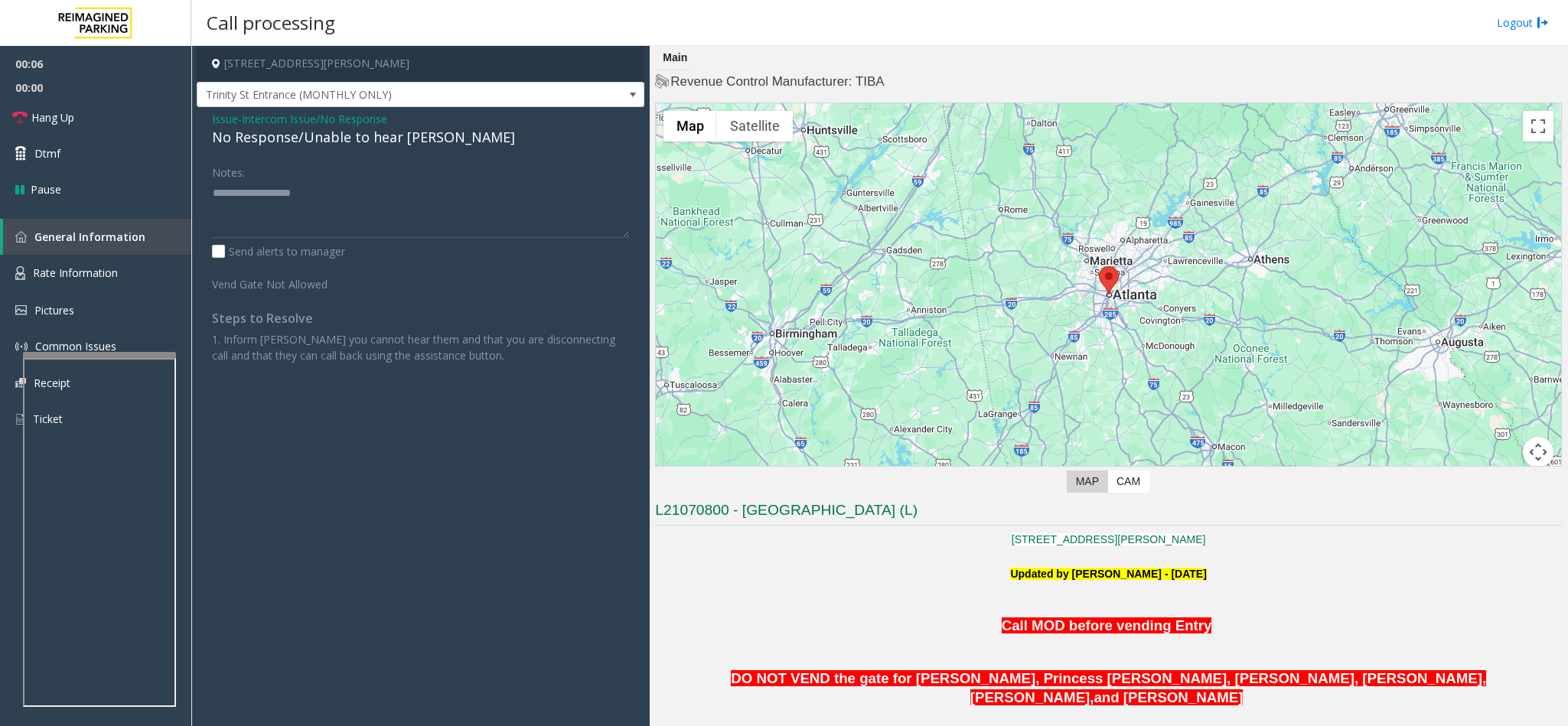
click at [294, 143] on div "No Response/Unable to hear [PERSON_NAME]" at bounding box center [420, 137] width 417 height 20
click at [400, 191] on textarea at bounding box center [420, 209] width 417 height 57
type textarea "**********"
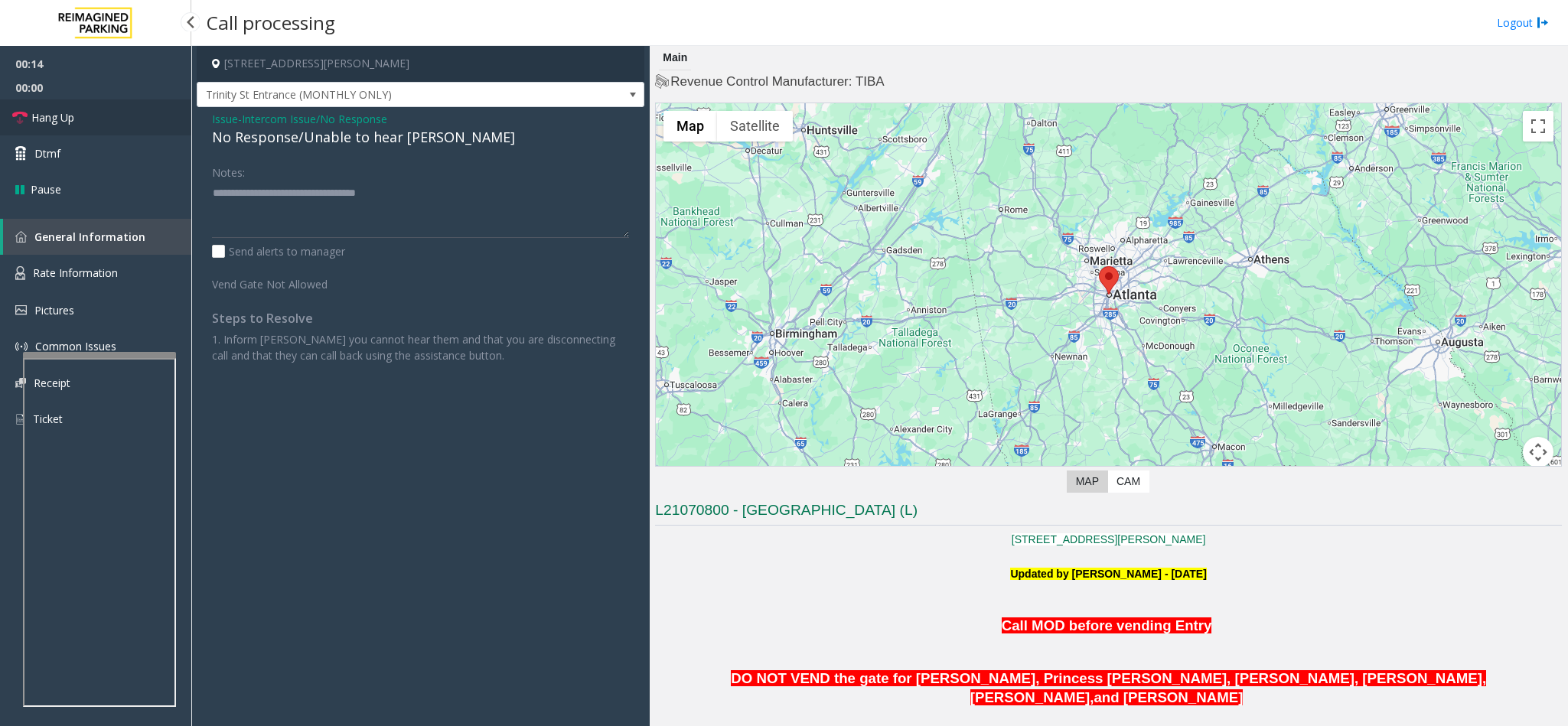
click at [125, 117] on link "Hang Up" at bounding box center [95, 117] width 191 height 36
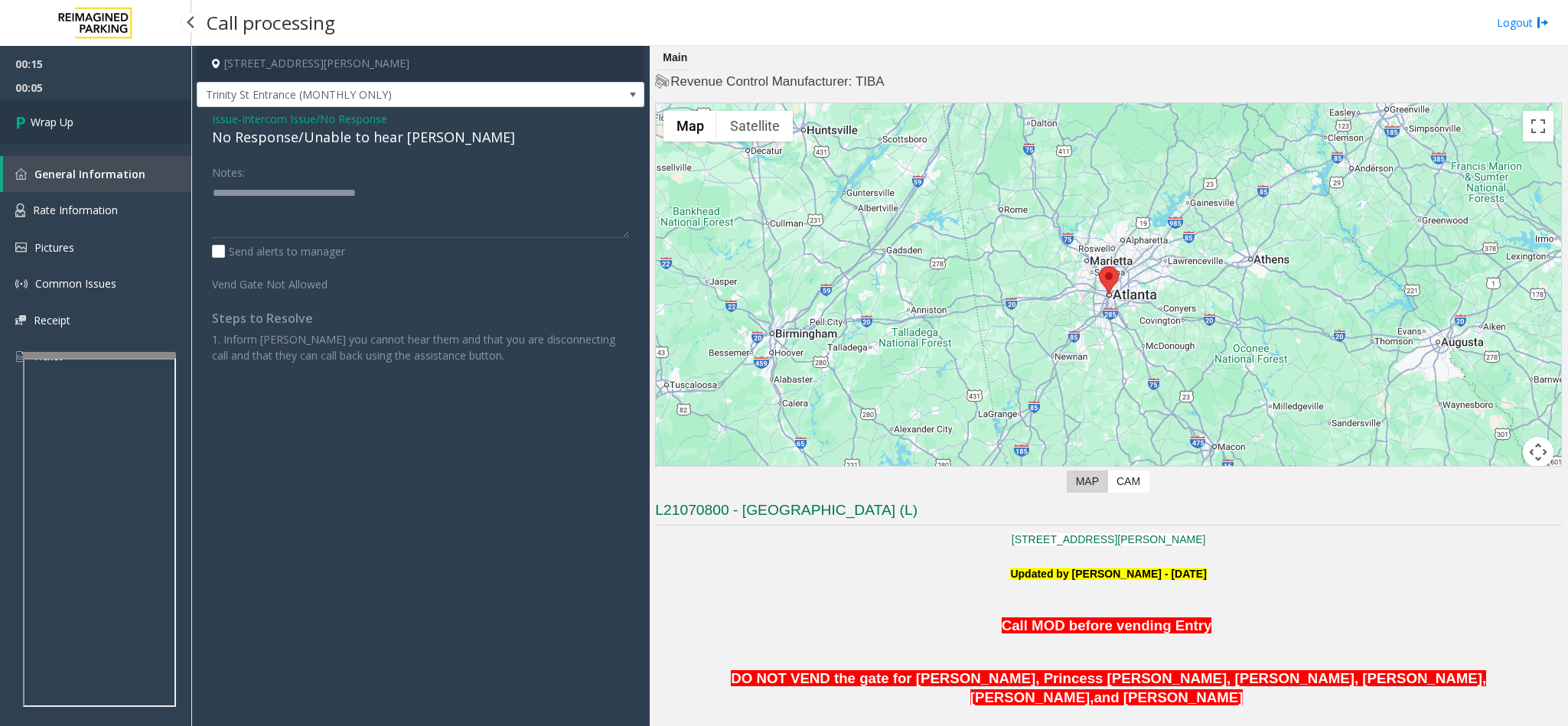
click at [78, 132] on link "Wrap Up" at bounding box center [95, 122] width 191 height 46
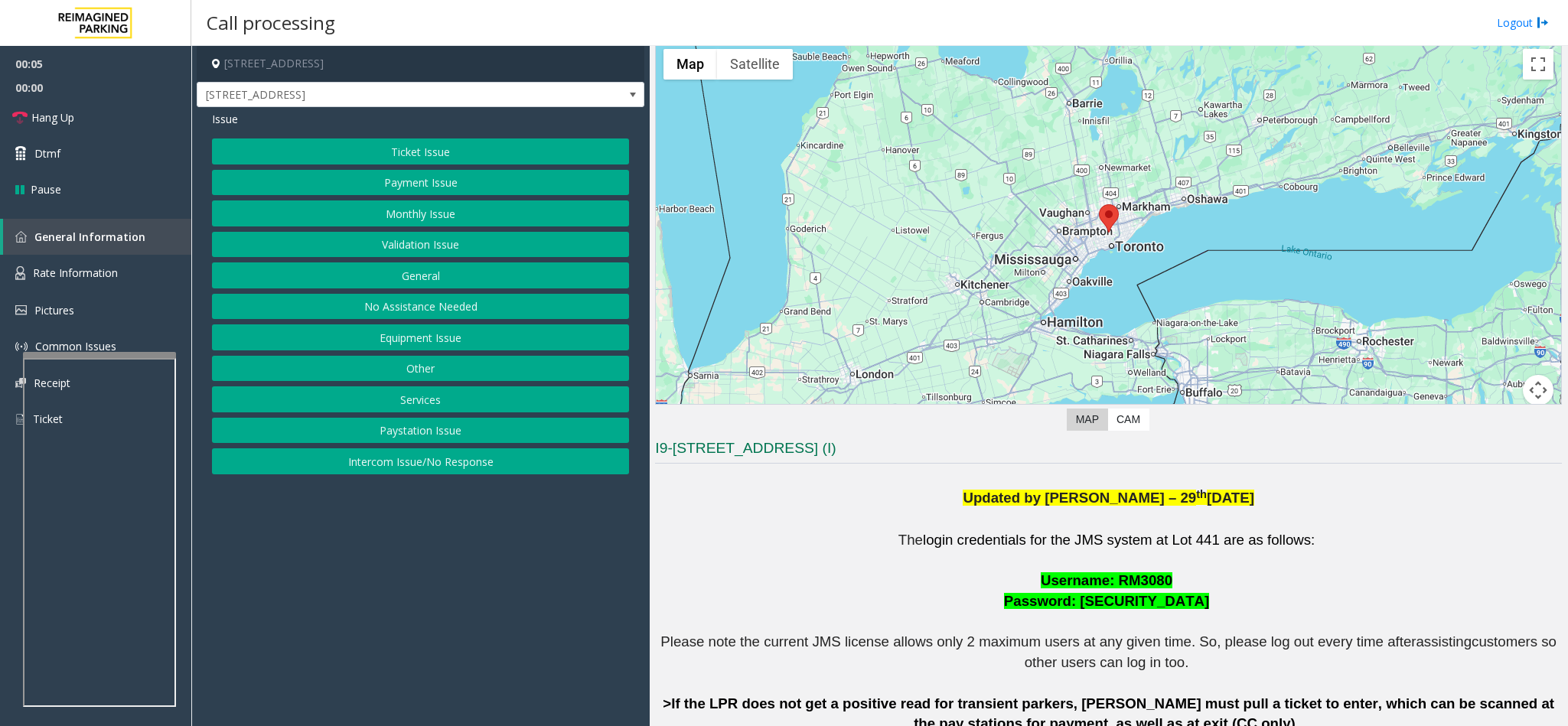
scroll to position [230, 0]
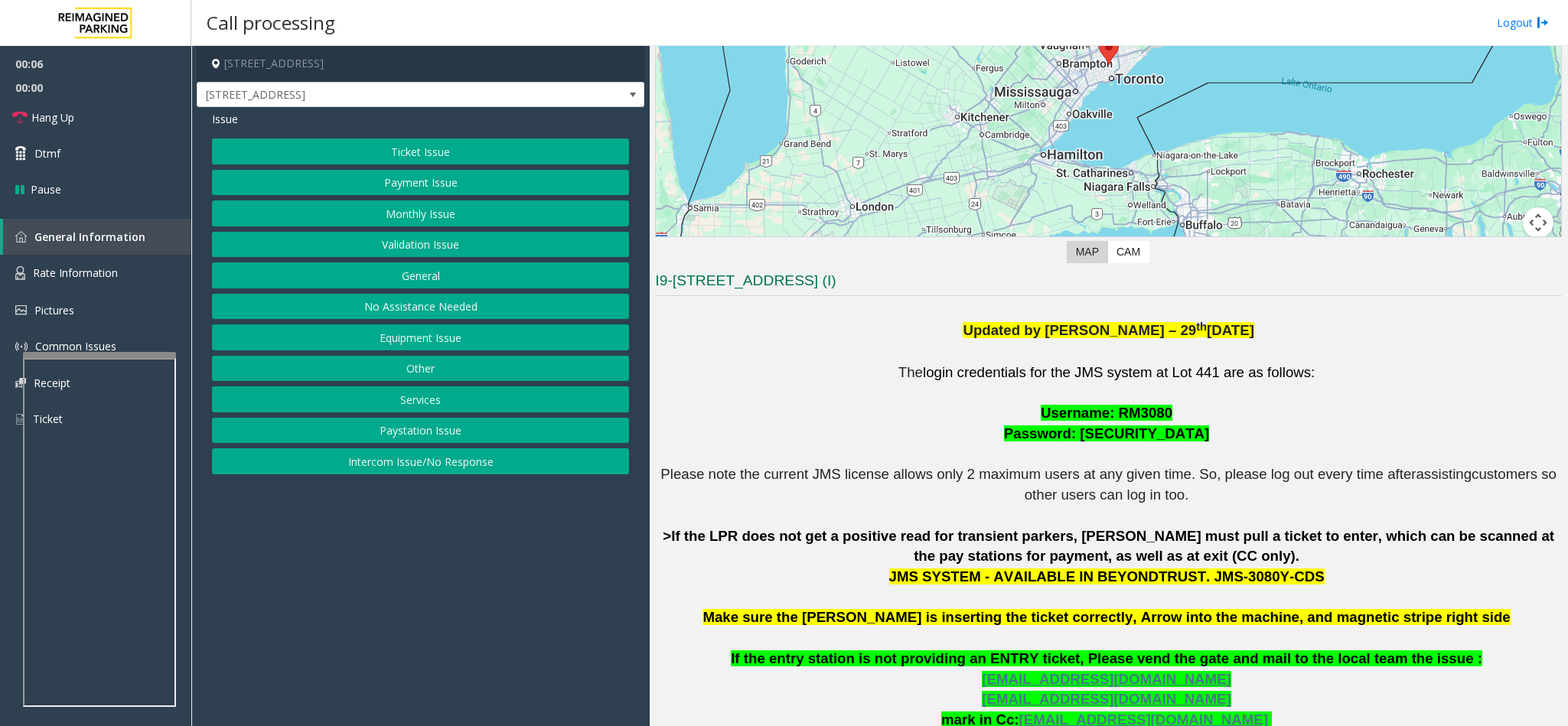
click at [487, 343] on button "Equipment Issue" at bounding box center [420, 337] width 417 height 26
click at [439, 209] on button "Out of Tickets" at bounding box center [420, 214] width 417 height 26
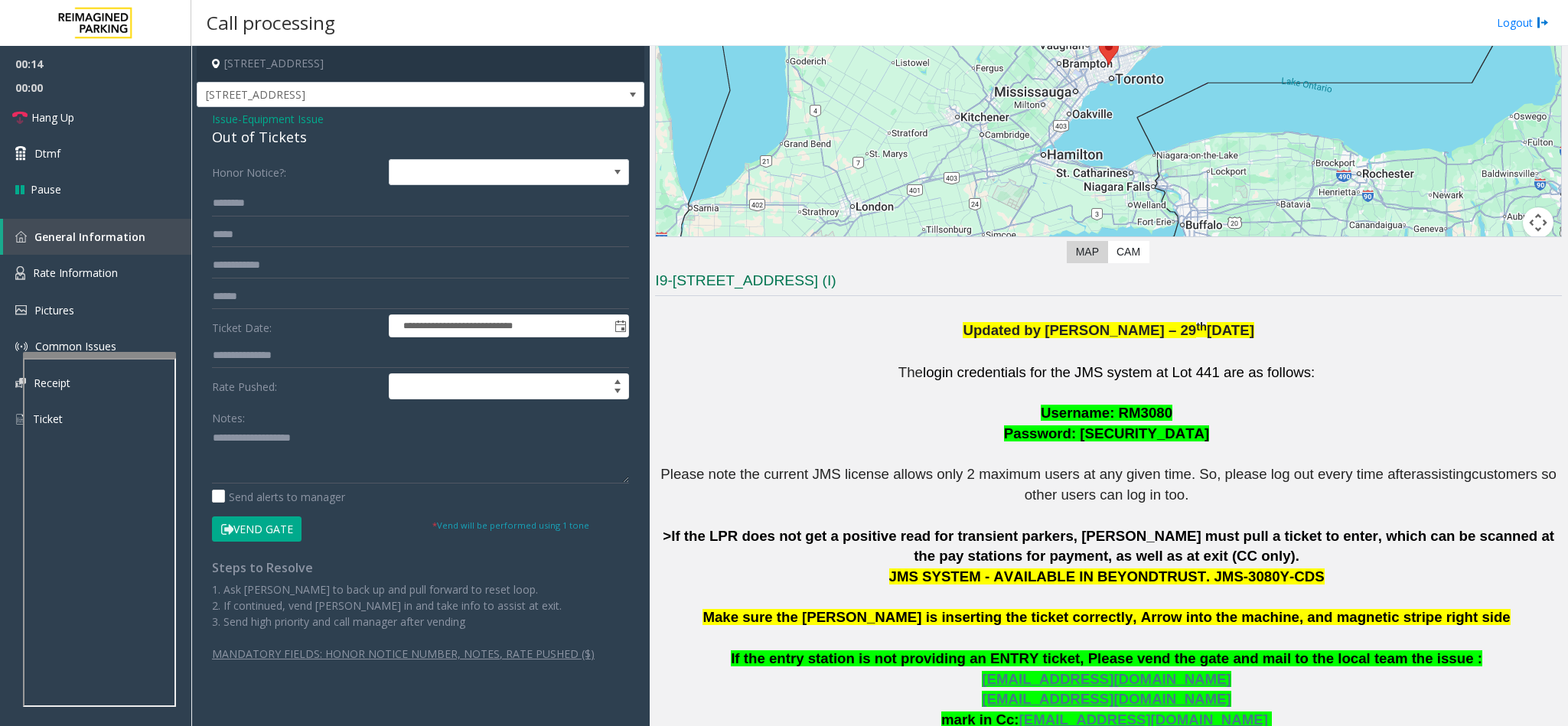
click at [246, 529] on button "Vend Gate" at bounding box center [256, 529] width 89 height 26
click at [255, 444] on textarea at bounding box center [420, 454] width 417 height 57
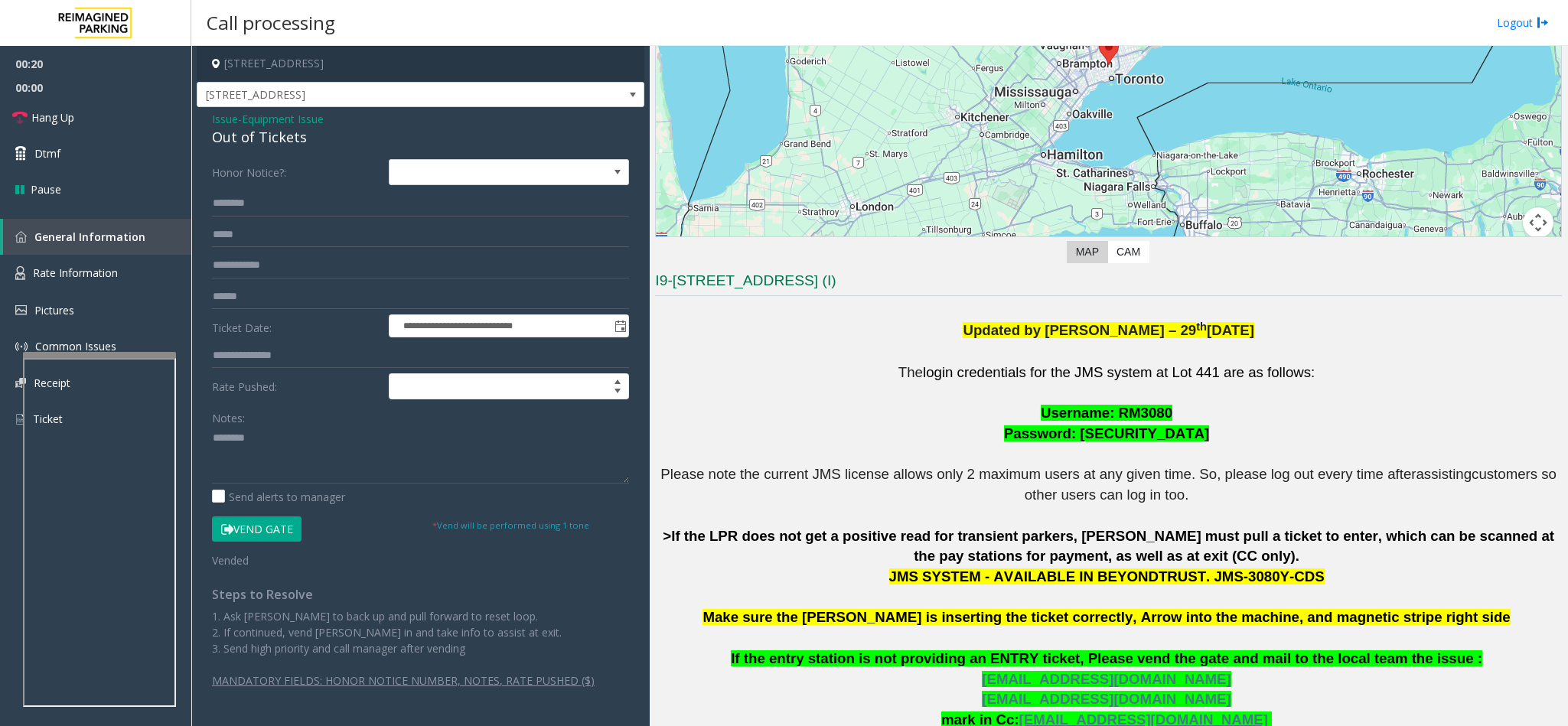
click at [262, 145] on div "Out of Tickets" at bounding box center [420, 137] width 417 height 20
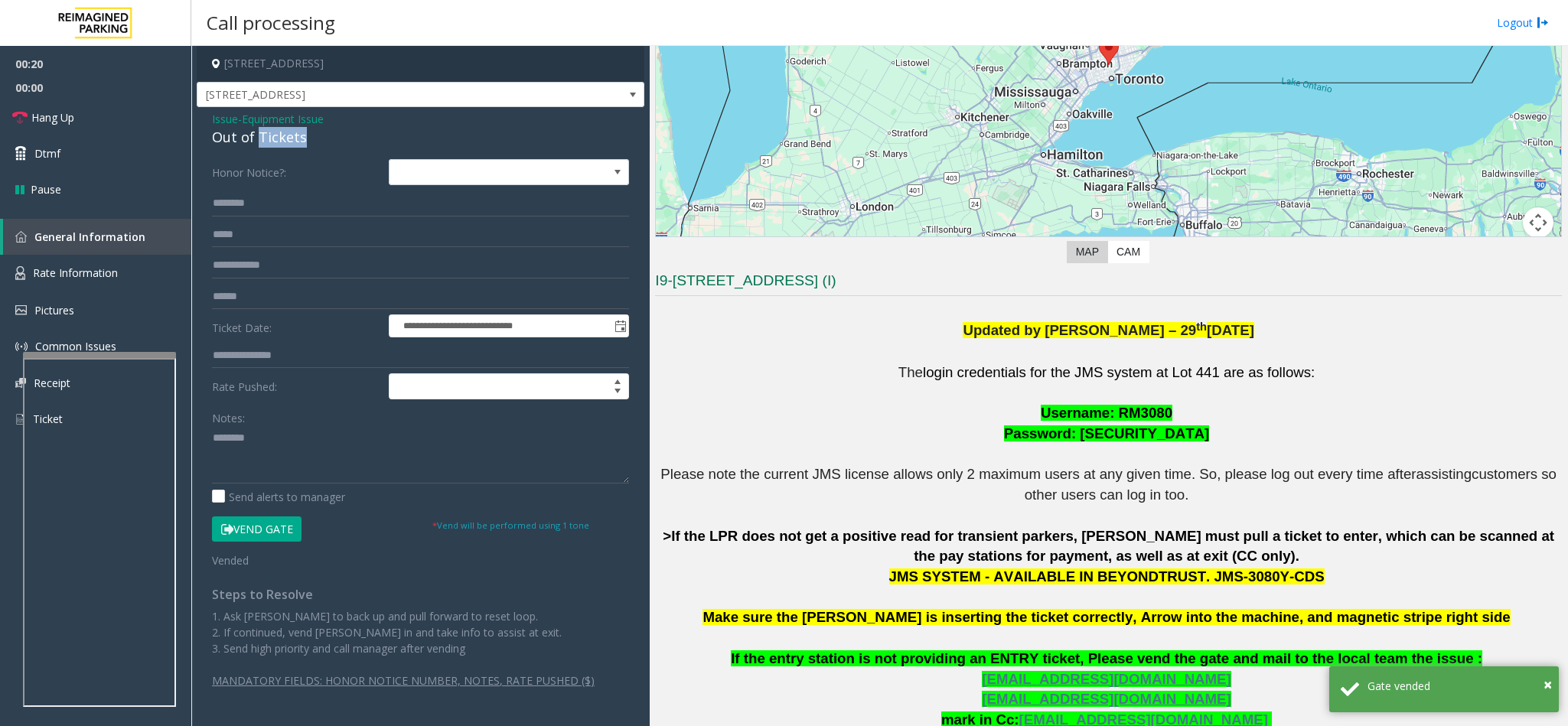
click at [262, 145] on div "Out of Tickets" at bounding box center [420, 137] width 417 height 20
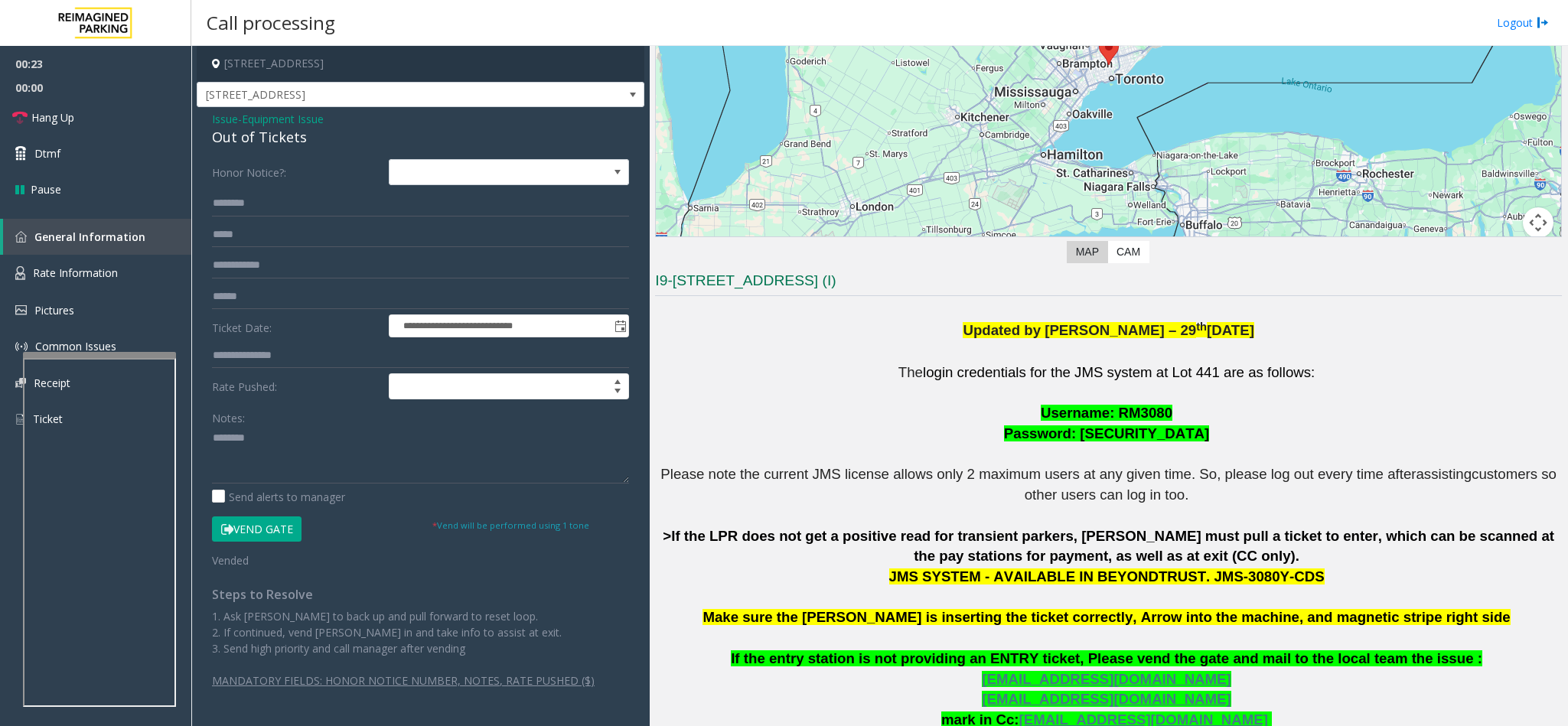
click at [248, 139] on div "Out of Tickets" at bounding box center [420, 137] width 417 height 20
click at [346, 439] on textarea at bounding box center [420, 454] width 417 height 57
type textarea "**********"
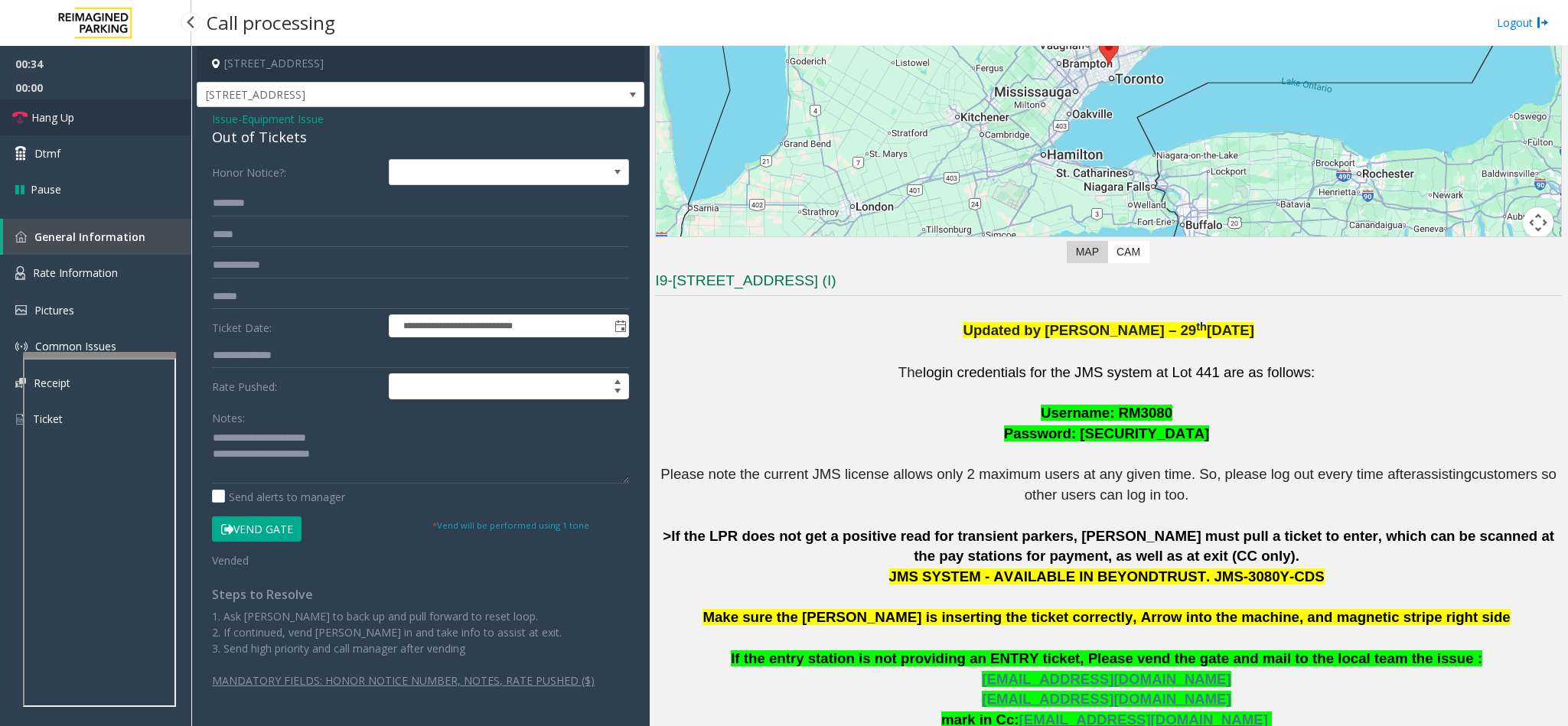
click at [109, 119] on link "Hang Up" at bounding box center [95, 117] width 191 height 36
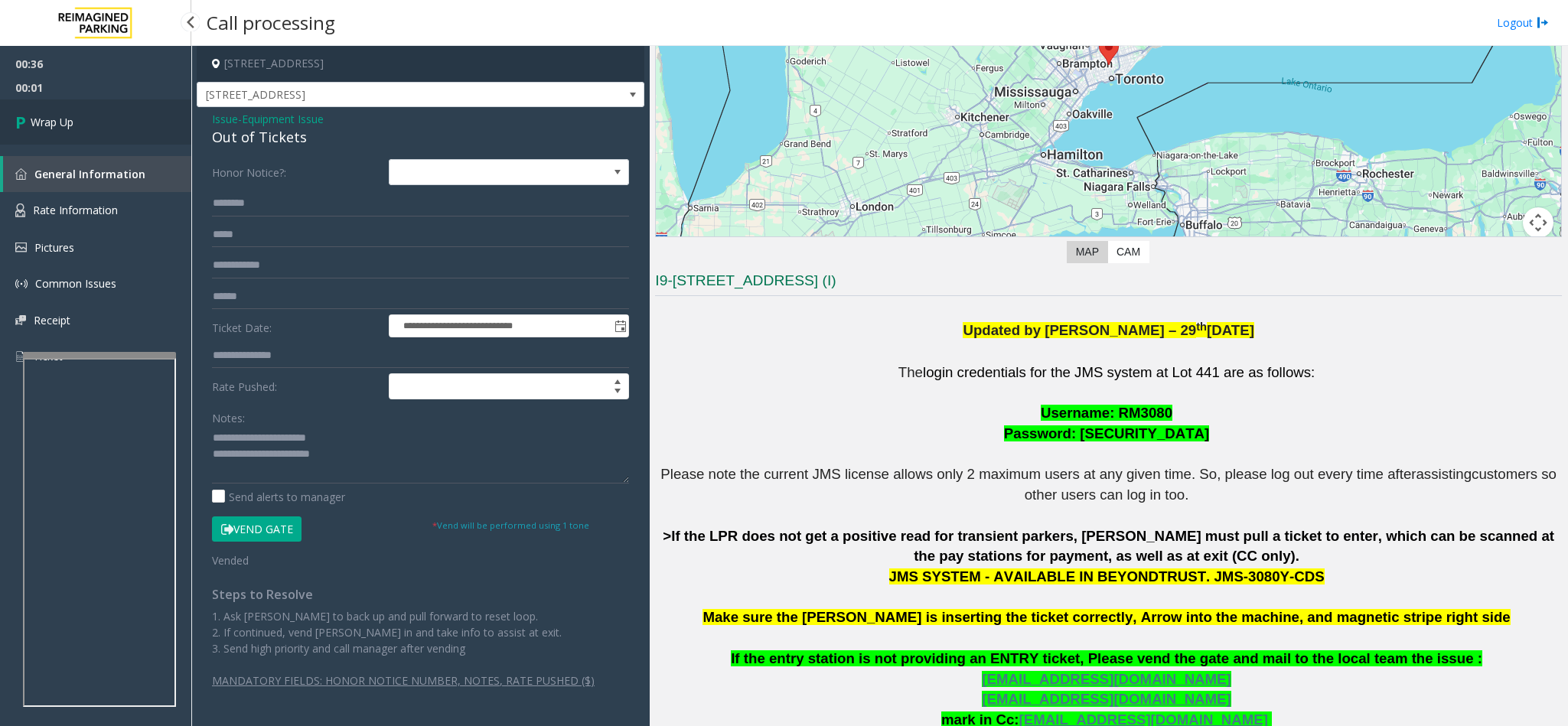
click at [96, 116] on link "Wrap Up" at bounding box center [95, 122] width 191 height 46
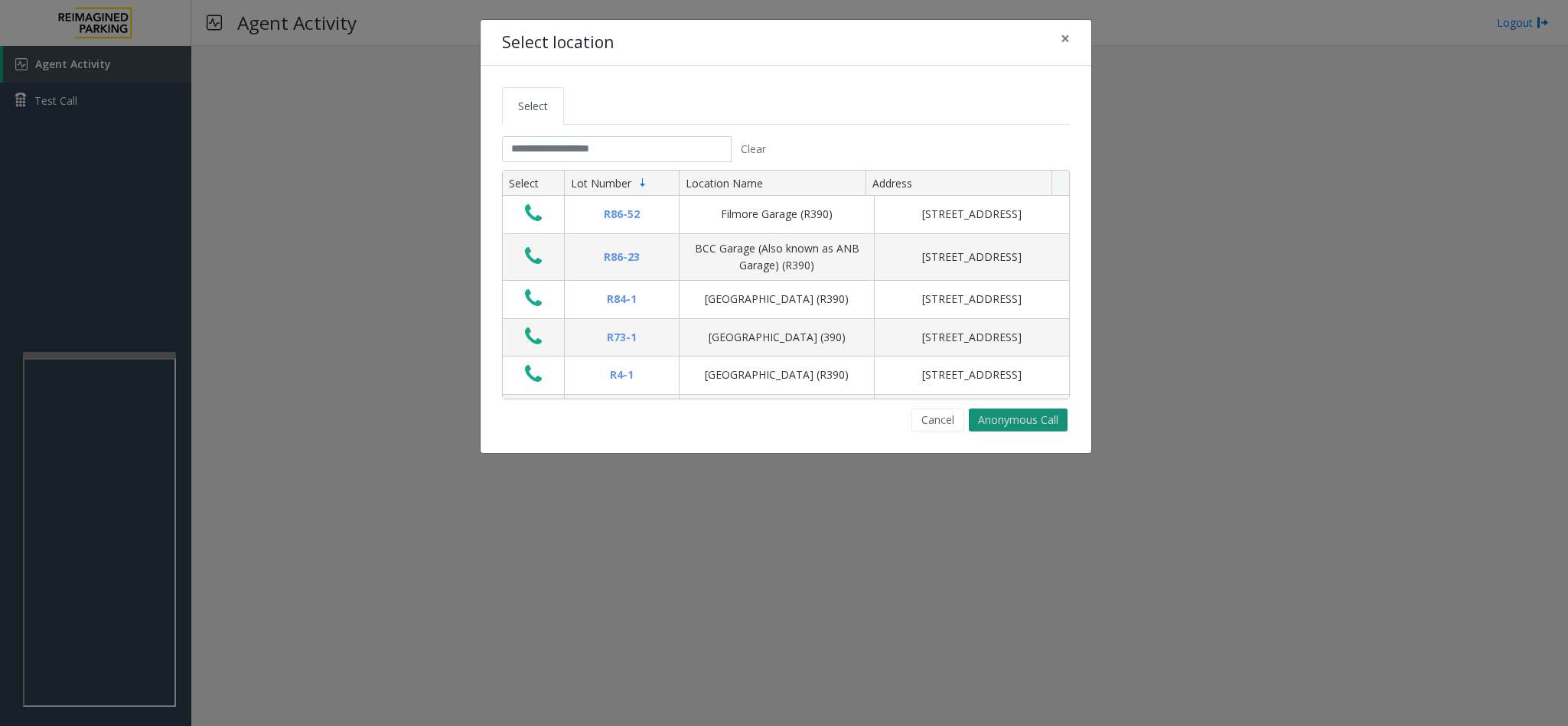
click at [1008, 427] on button "Anonymous Call" at bounding box center [1018, 420] width 99 height 23
click at [929, 415] on button "Cancel" at bounding box center [937, 420] width 52 height 23
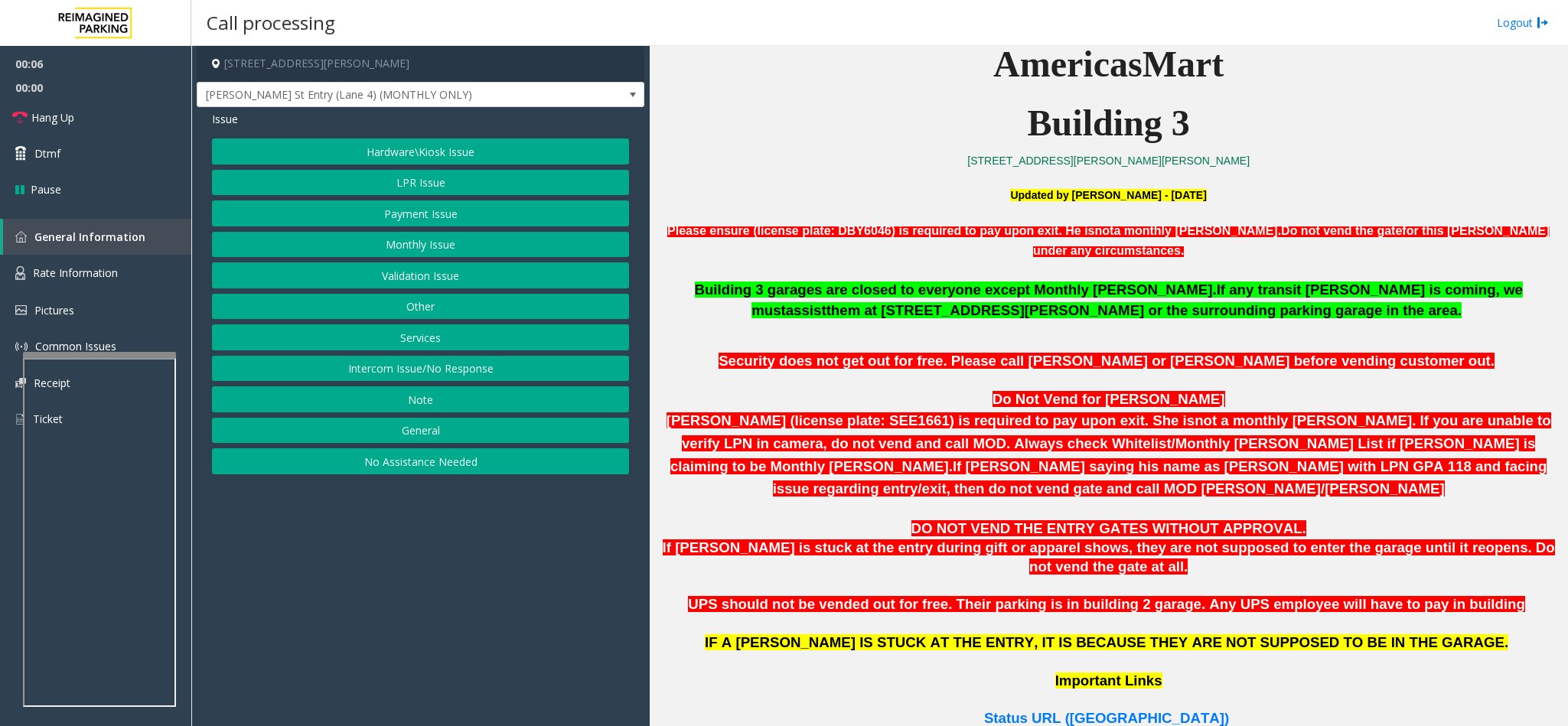
scroll to position [689, 0]
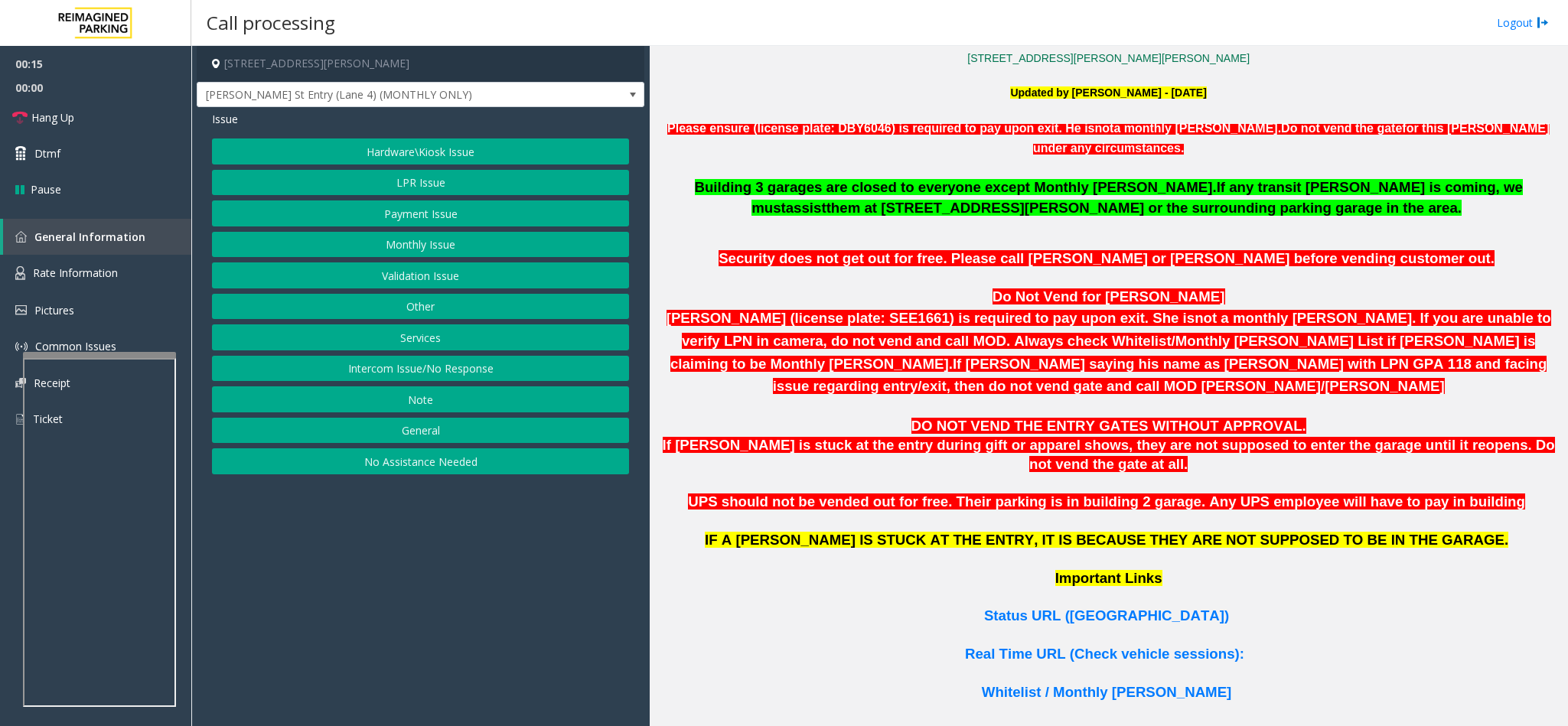
click at [396, 183] on button "LPR Issue" at bounding box center [420, 182] width 417 height 26
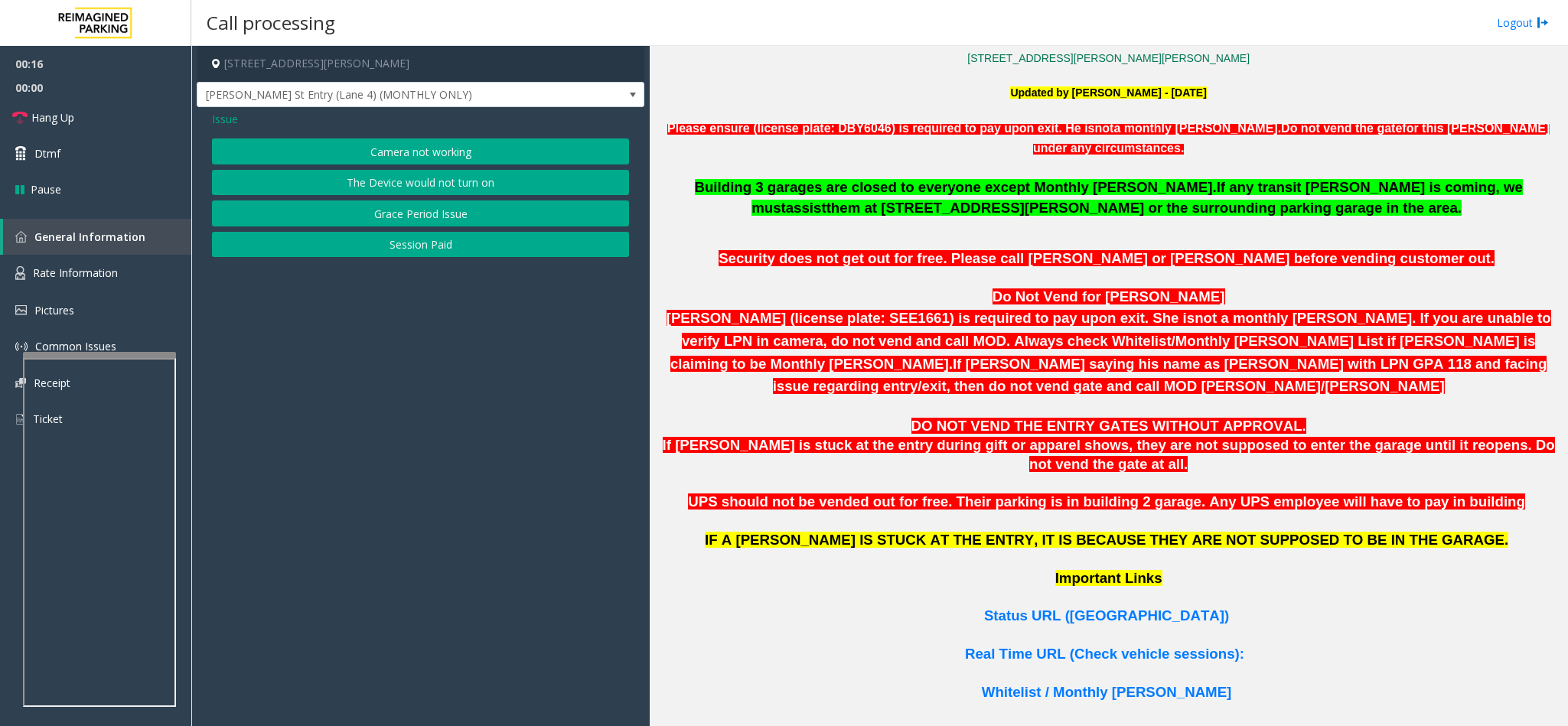
click at [349, 151] on button "Camera not working" at bounding box center [420, 151] width 417 height 26
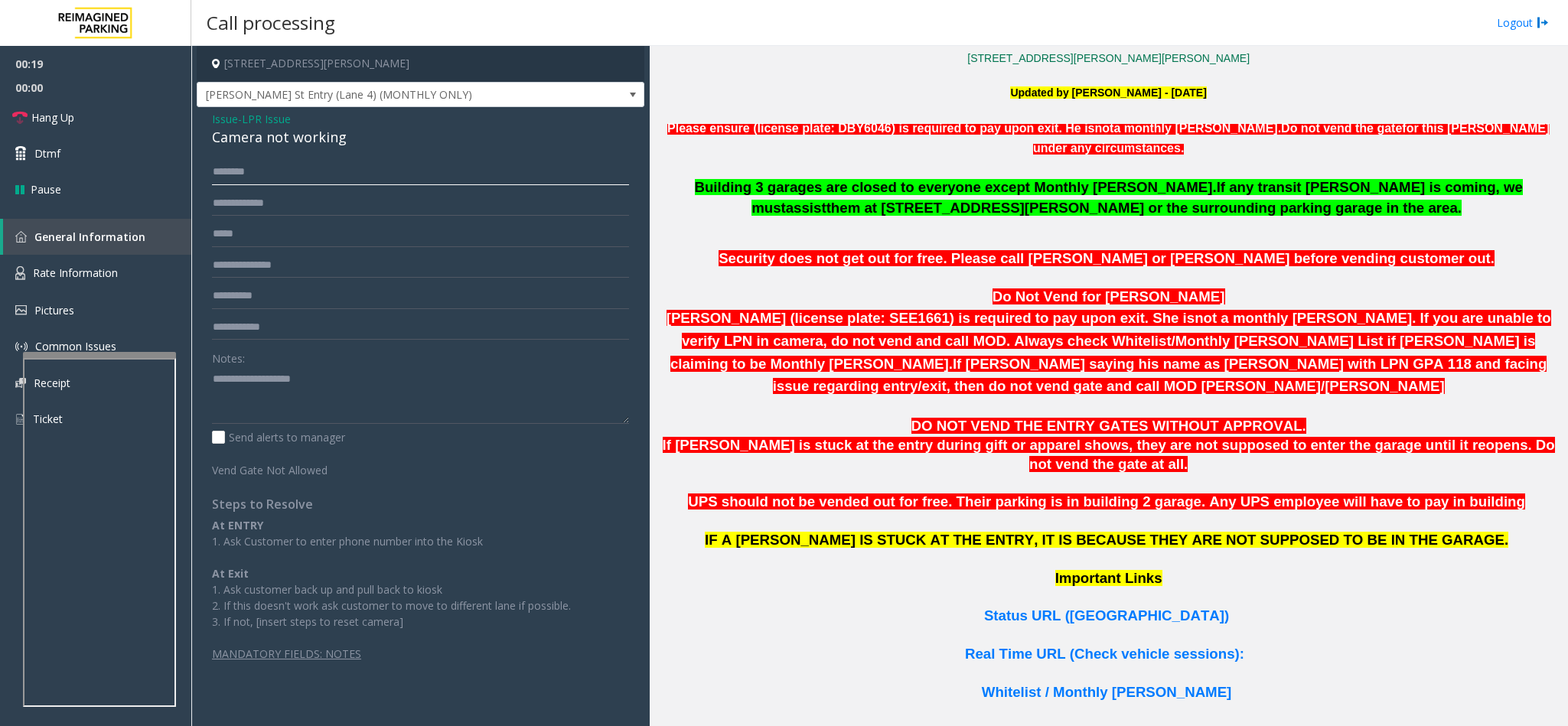
click at [250, 175] on input "text" at bounding box center [420, 172] width 417 height 26
click at [212, 166] on input "*********" at bounding box center [420, 172] width 417 height 26
type input "*********"
type input "*******"
click at [212, 166] on input "*********" at bounding box center [420, 172] width 417 height 26
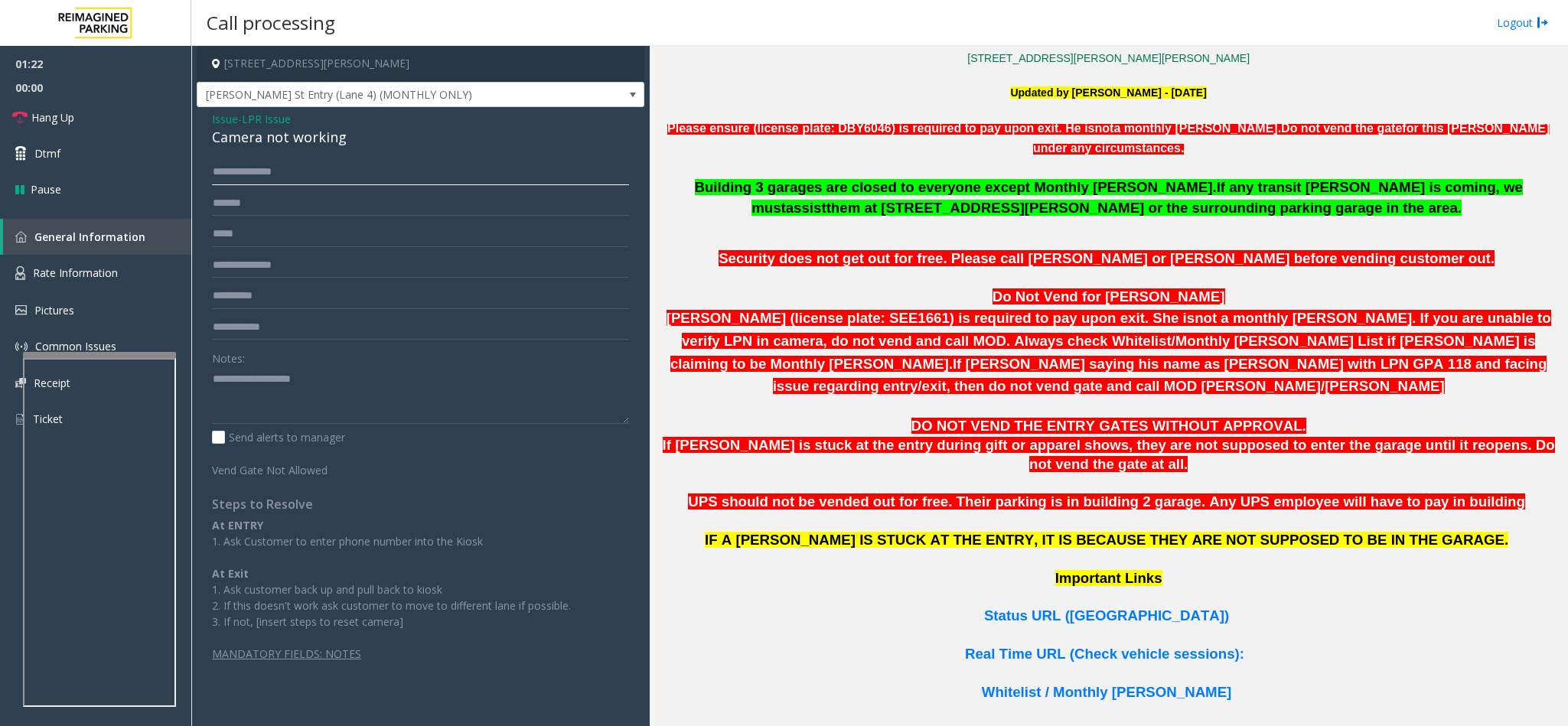
drag, startPoint x: 345, startPoint y: 173, endPoint x: 252, endPoint y: 173, distance: 93.0
click at [252, 173] on input "**********" at bounding box center [420, 172] width 417 height 26
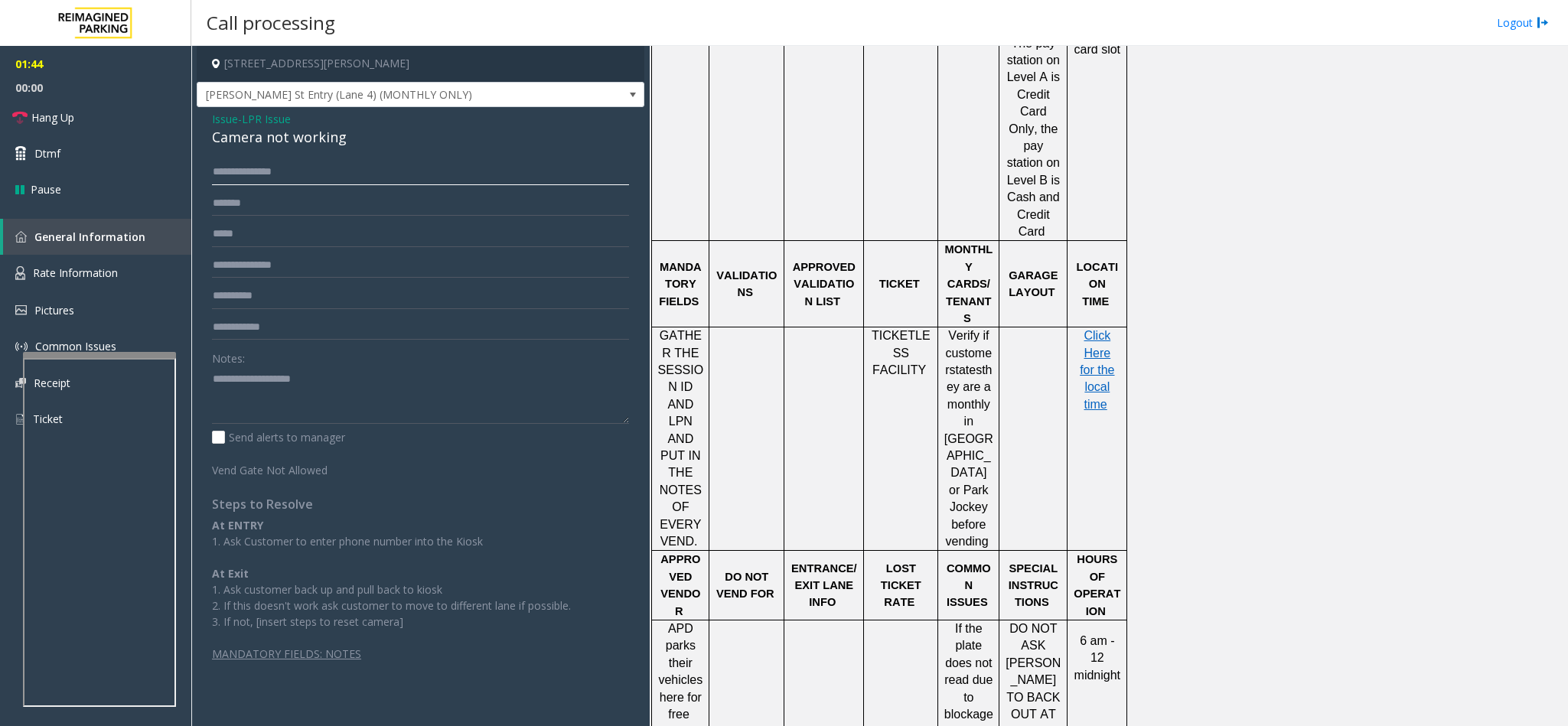
scroll to position [2356, 0]
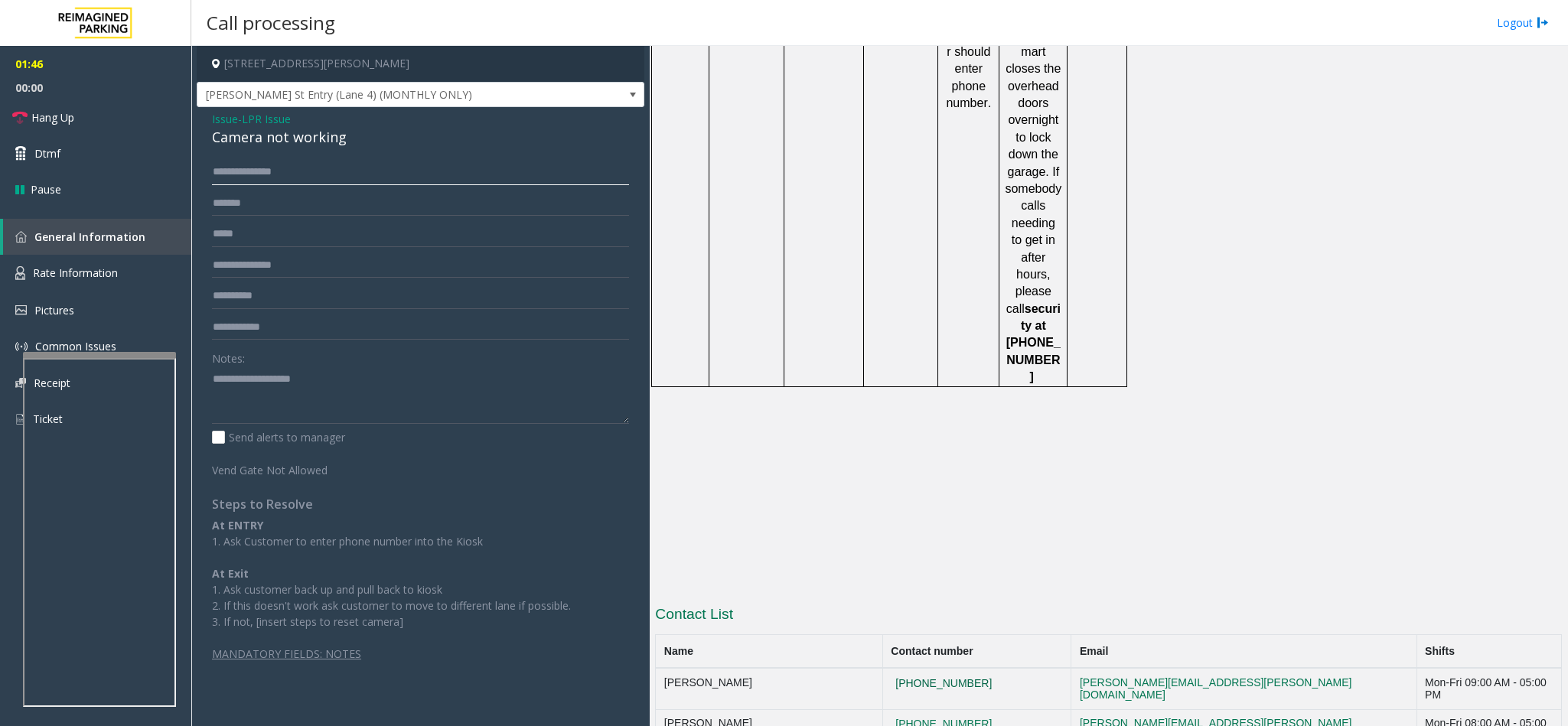
type input "**********"
copy tr "[PHONE_NUMBER]"
drag, startPoint x: 974, startPoint y: 458, endPoint x: 899, endPoint y: 464, distance: 75.2
click at [899, 668] on tr "Lakeesha Russell 404-638-4619 lakeesha.russell@reimaginedparking.com Mon-Fri 09…" at bounding box center [1109, 688] width 906 height 42
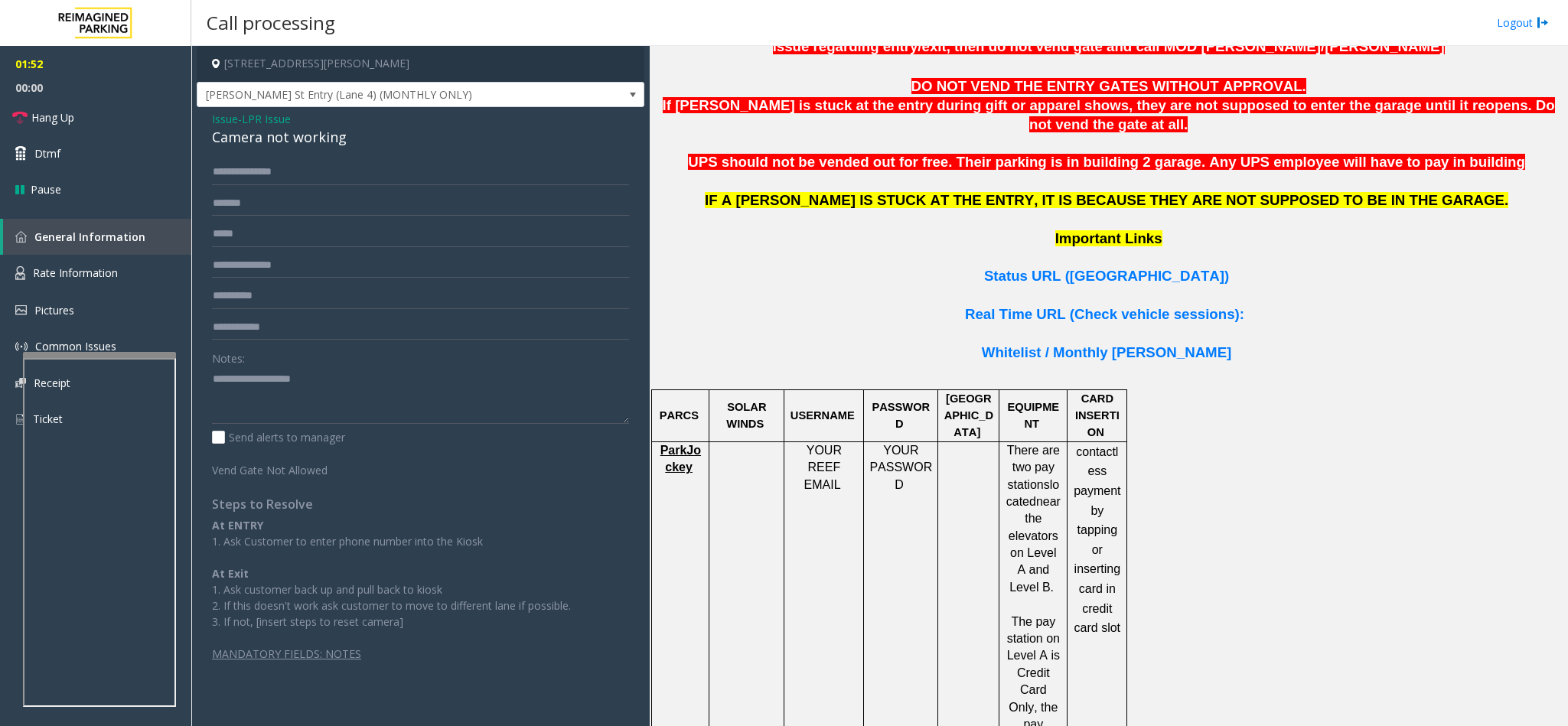
scroll to position [748, 0]
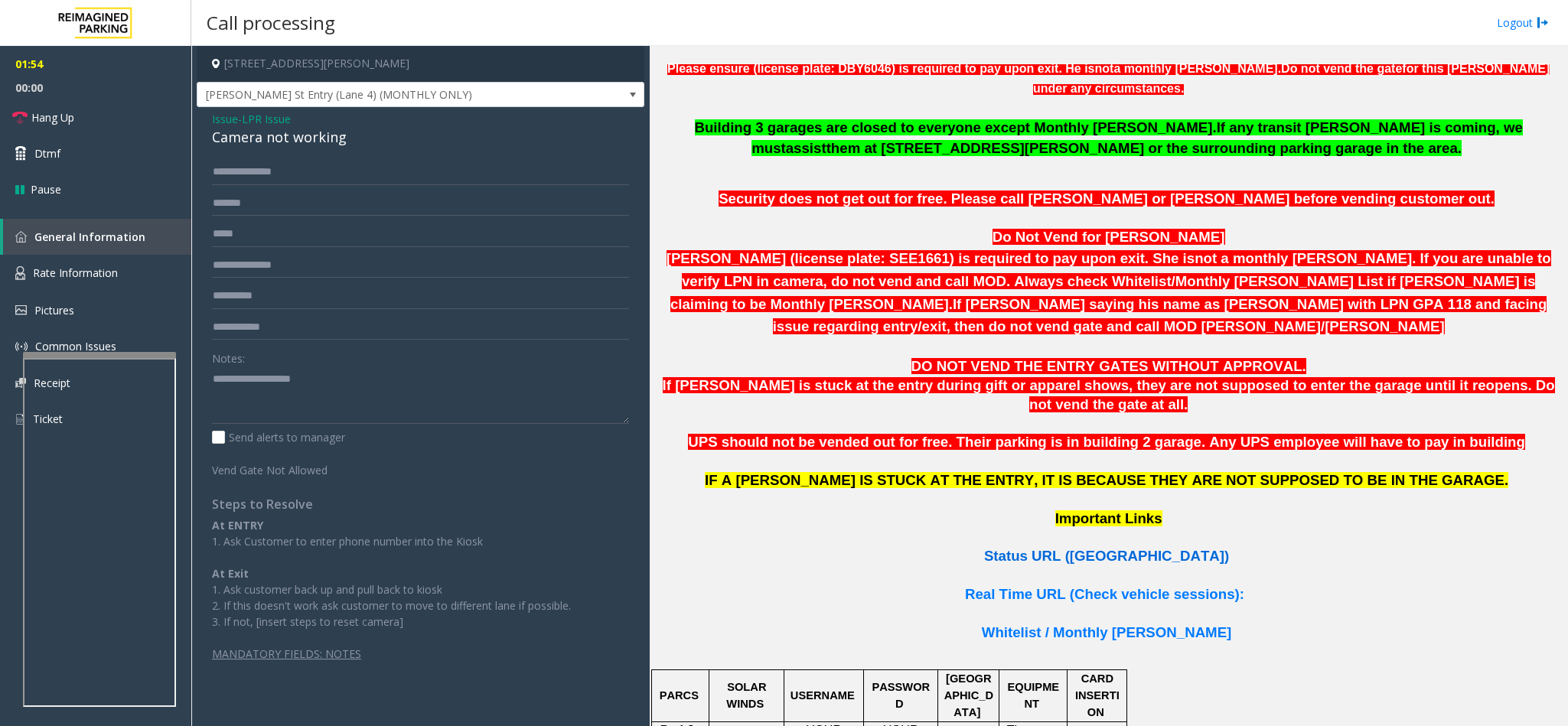
click at [1062, 548] on span "Status URL (Vend Gate)" at bounding box center [1106, 556] width 245 height 16
click at [1070, 586] on span "Real Time URL (Check vehicle sessions):" at bounding box center [1104, 594] width 279 height 16
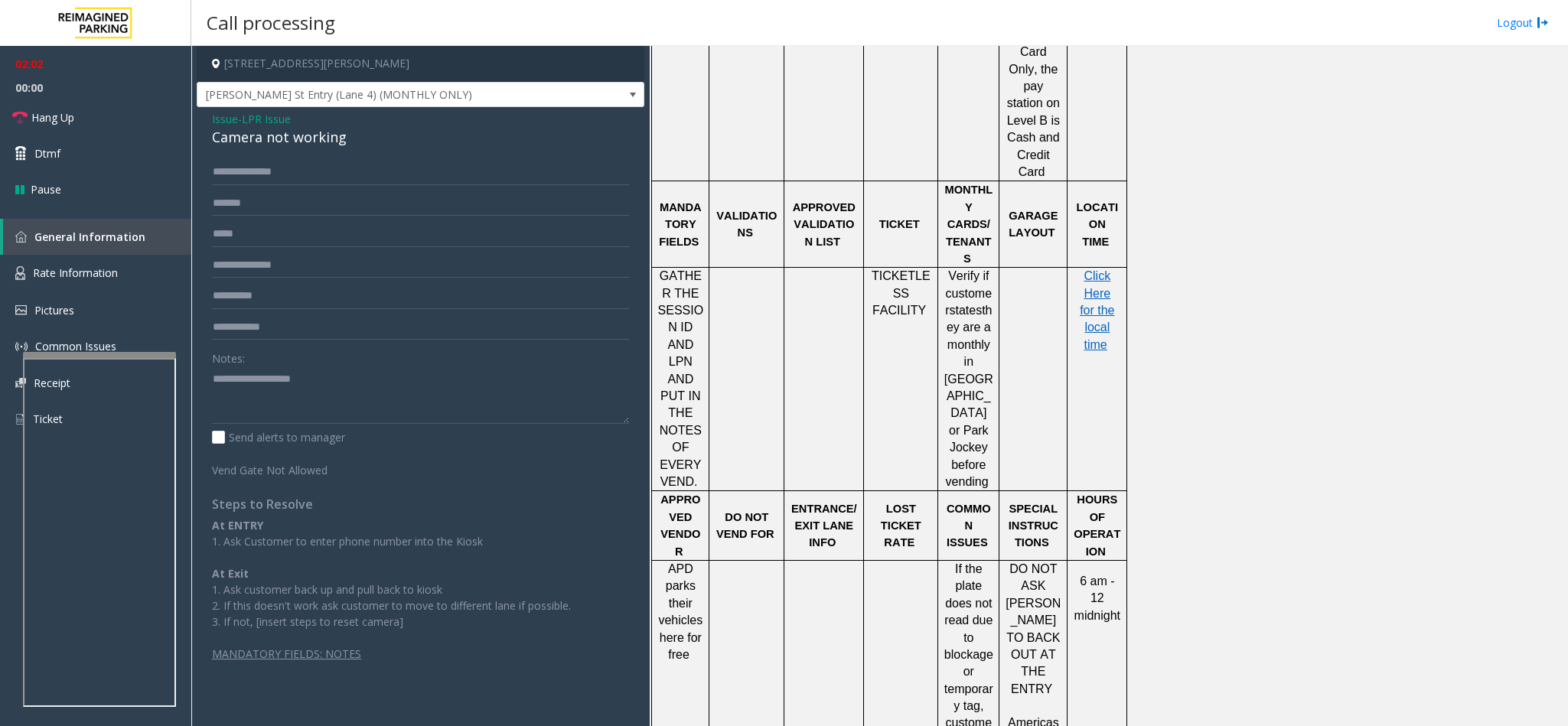
scroll to position [2356, 0]
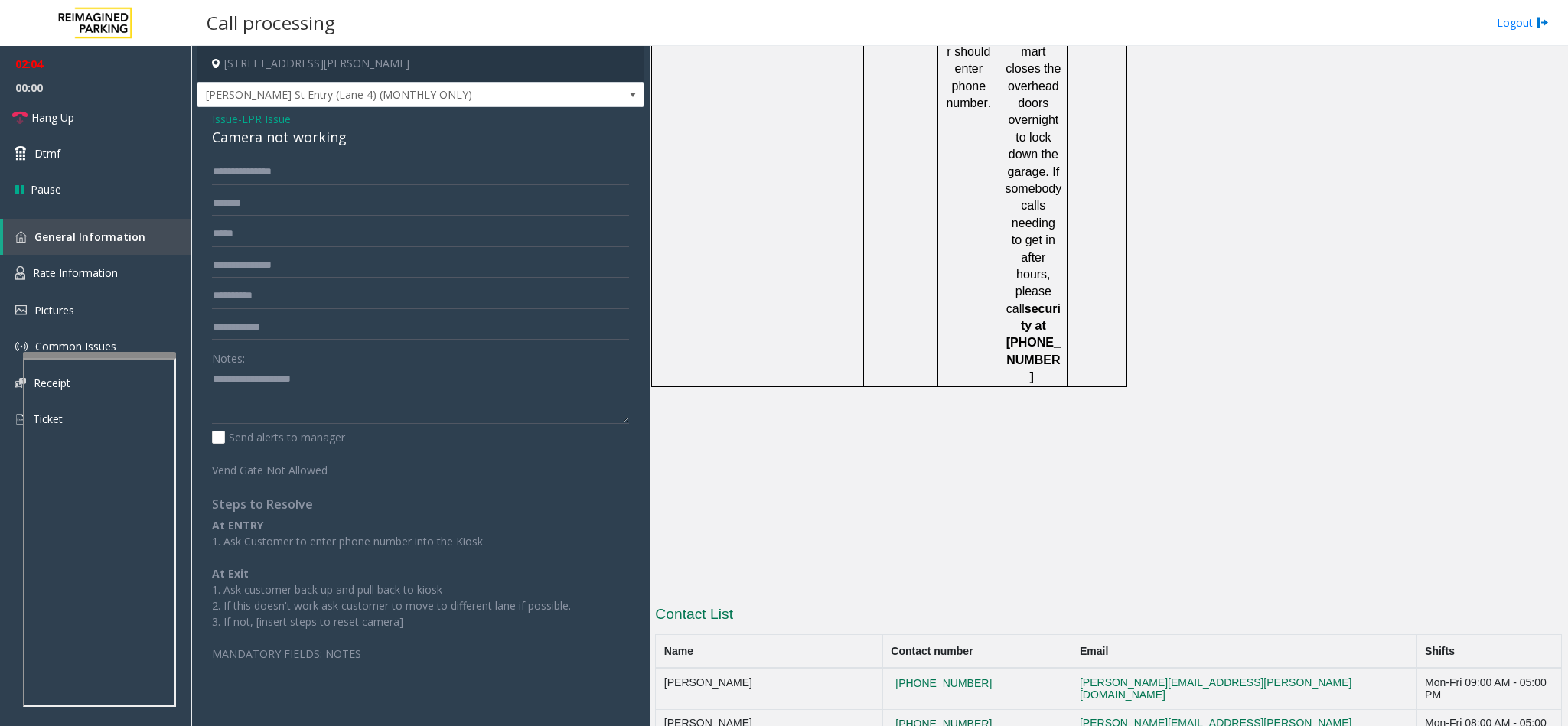
drag, startPoint x: 1063, startPoint y: 483, endPoint x: 975, endPoint y: 487, distance: 88.1
click at [975, 710] on td "205-331-8207 404.984.9114" at bounding box center [976, 732] width 189 height 45
copy button "404.984.9114"
drag, startPoint x: 1077, startPoint y: 484, endPoint x: 995, endPoint y: 494, distance: 82.6
click at [995, 710] on td "205-331-8207 404.984.9114" at bounding box center [976, 732] width 189 height 45
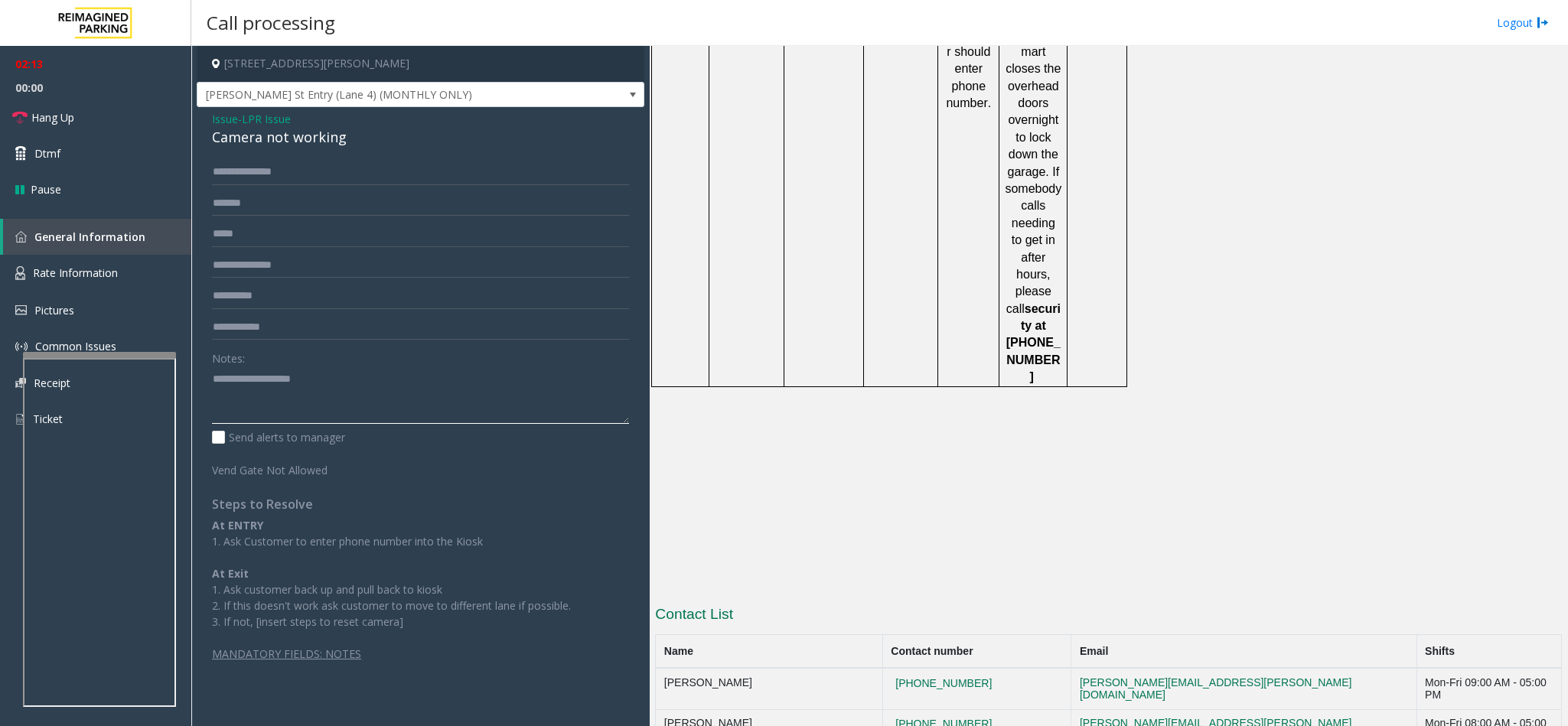
click at [258, 407] on textarea at bounding box center [420, 395] width 417 height 57
click at [280, 133] on div "Camera not working" at bounding box center [420, 137] width 417 height 20
drag, startPoint x: 212, startPoint y: 378, endPoint x: 233, endPoint y: 97, distance: 281.8
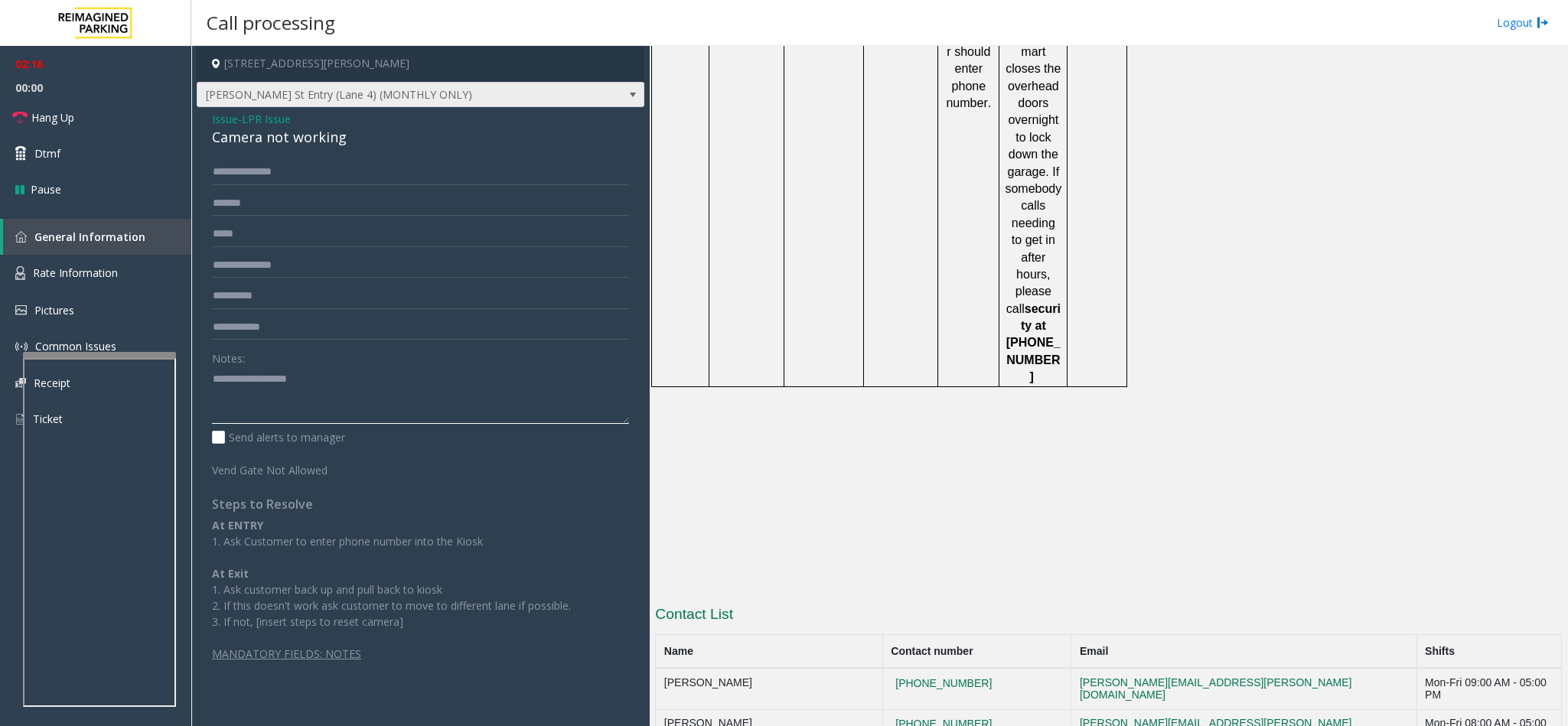
click at [214, 375] on textarea at bounding box center [420, 395] width 417 height 57
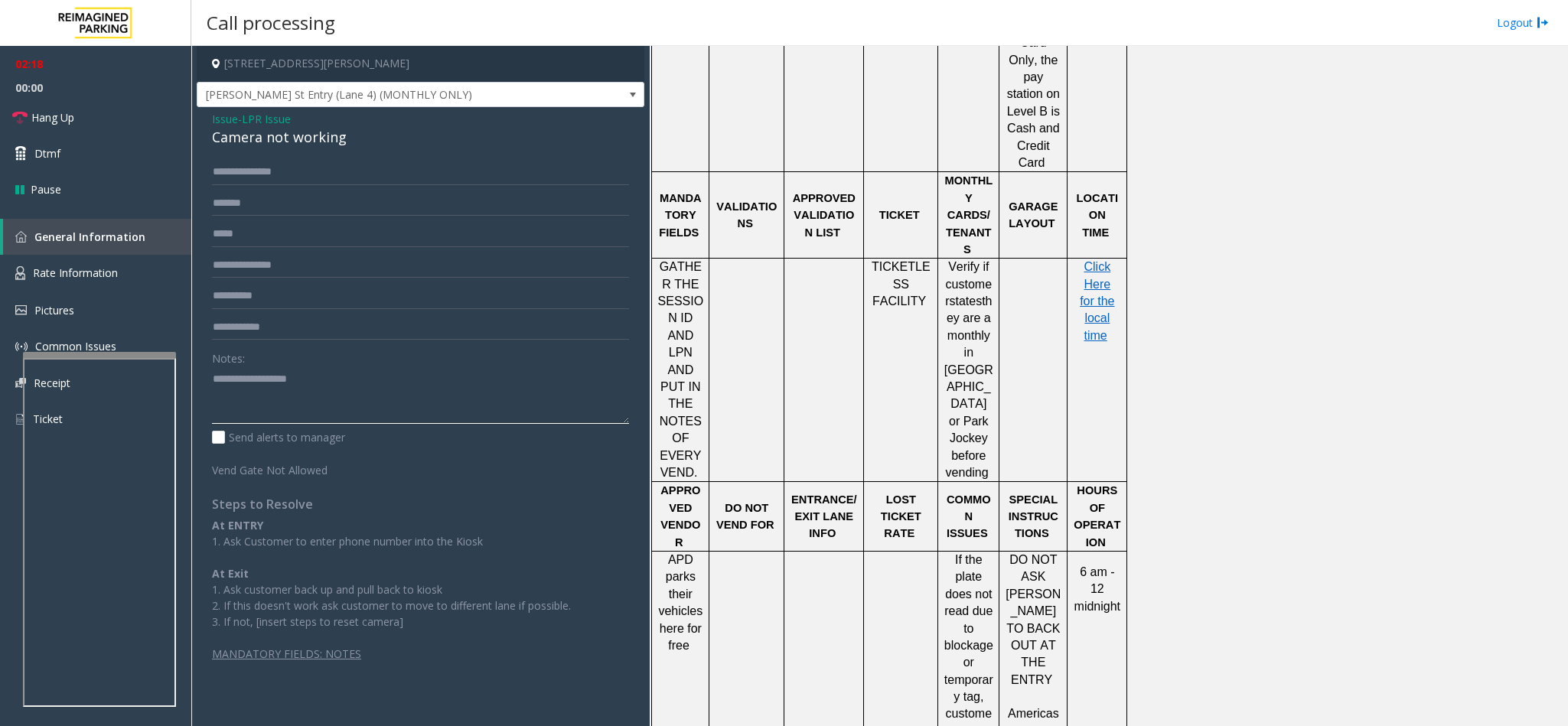
scroll to position [1552, 0]
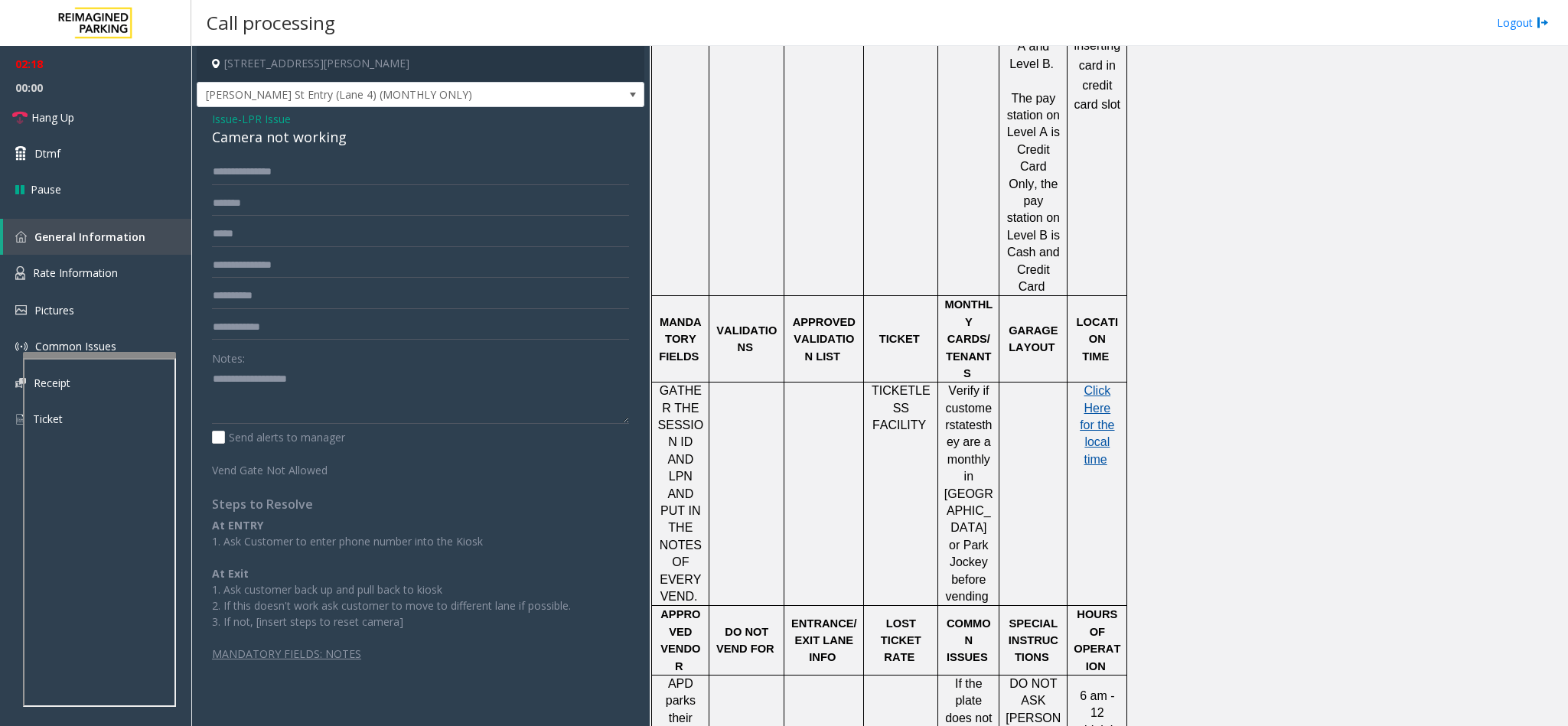
click at [1105, 384] on span "Click Here for the local time" at bounding box center [1096, 425] width 34 height 82
click at [212, 375] on textarea at bounding box center [420, 395] width 417 height 57
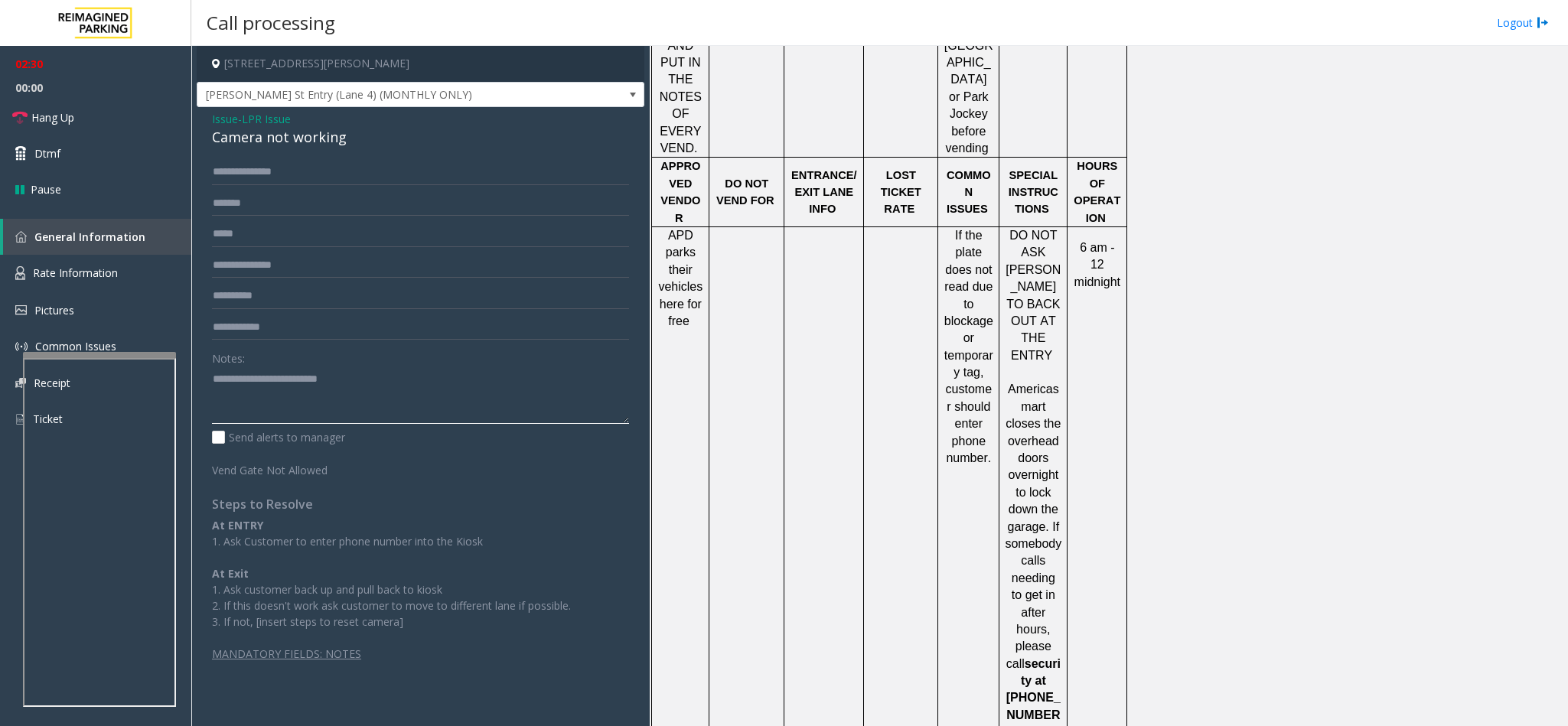
scroll to position [2356, 0]
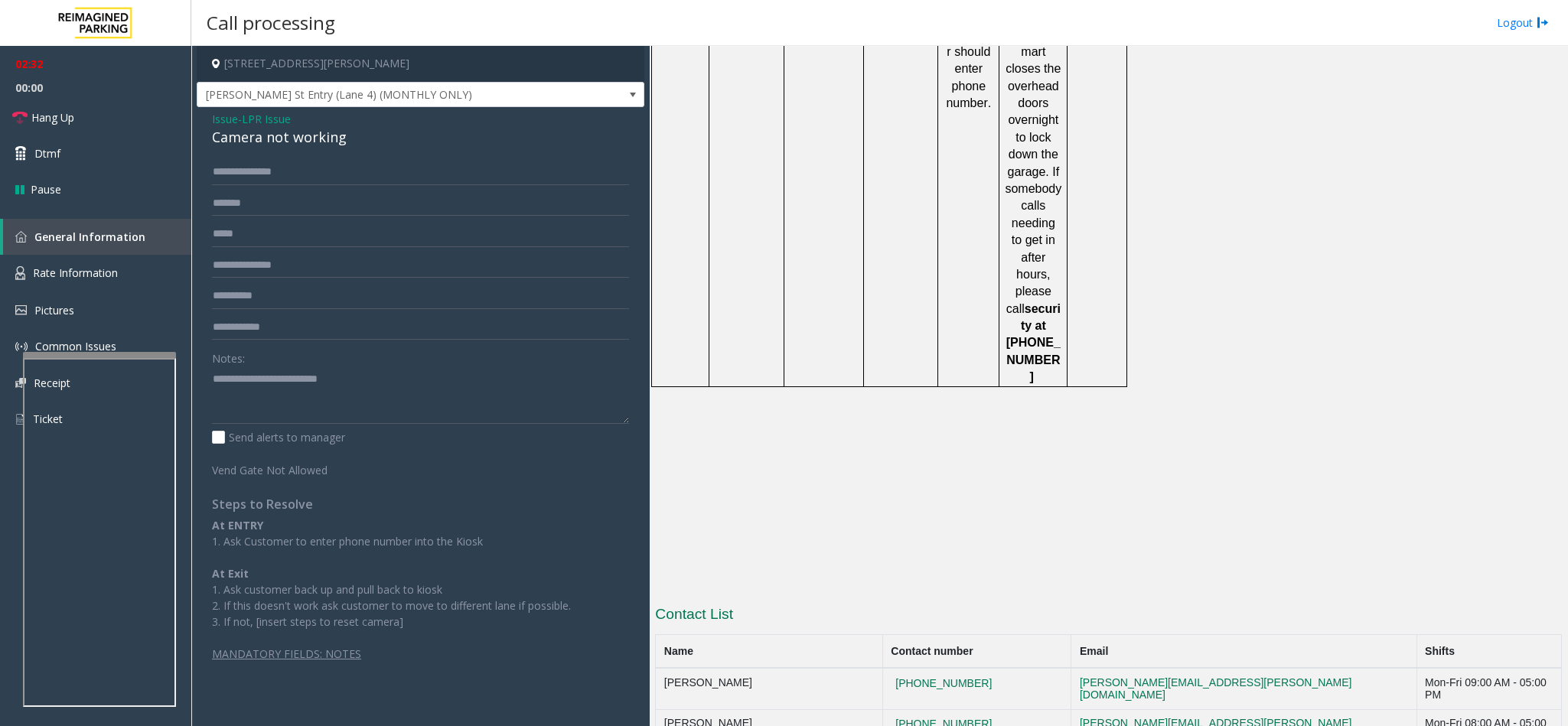
copy button "[PHONE_NUMBER]"
drag, startPoint x: 1015, startPoint y: 512, endPoint x: 906, endPoint y: 519, distance: 109.2
click at [410, 371] on textarea at bounding box center [420, 395] width 417 height 57
copy tr "[PHONE_NUMBER]"
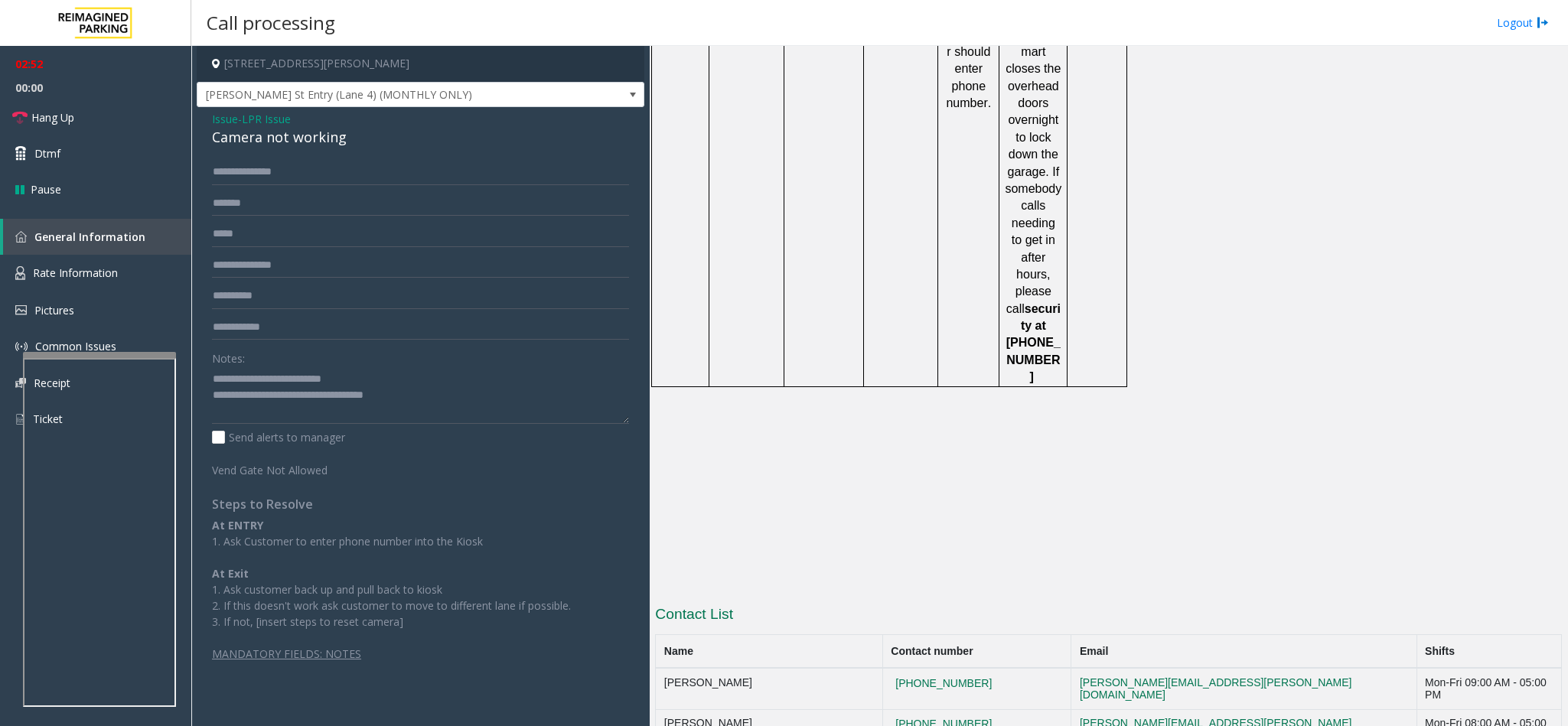
drag, startPoint x: 1008, startPoint y: 551, endPoint x: 902, endPoint y: 549, distance: 106.0
click at [514, 400] on textarea at bounding box center [420, 395] width 417 height 57
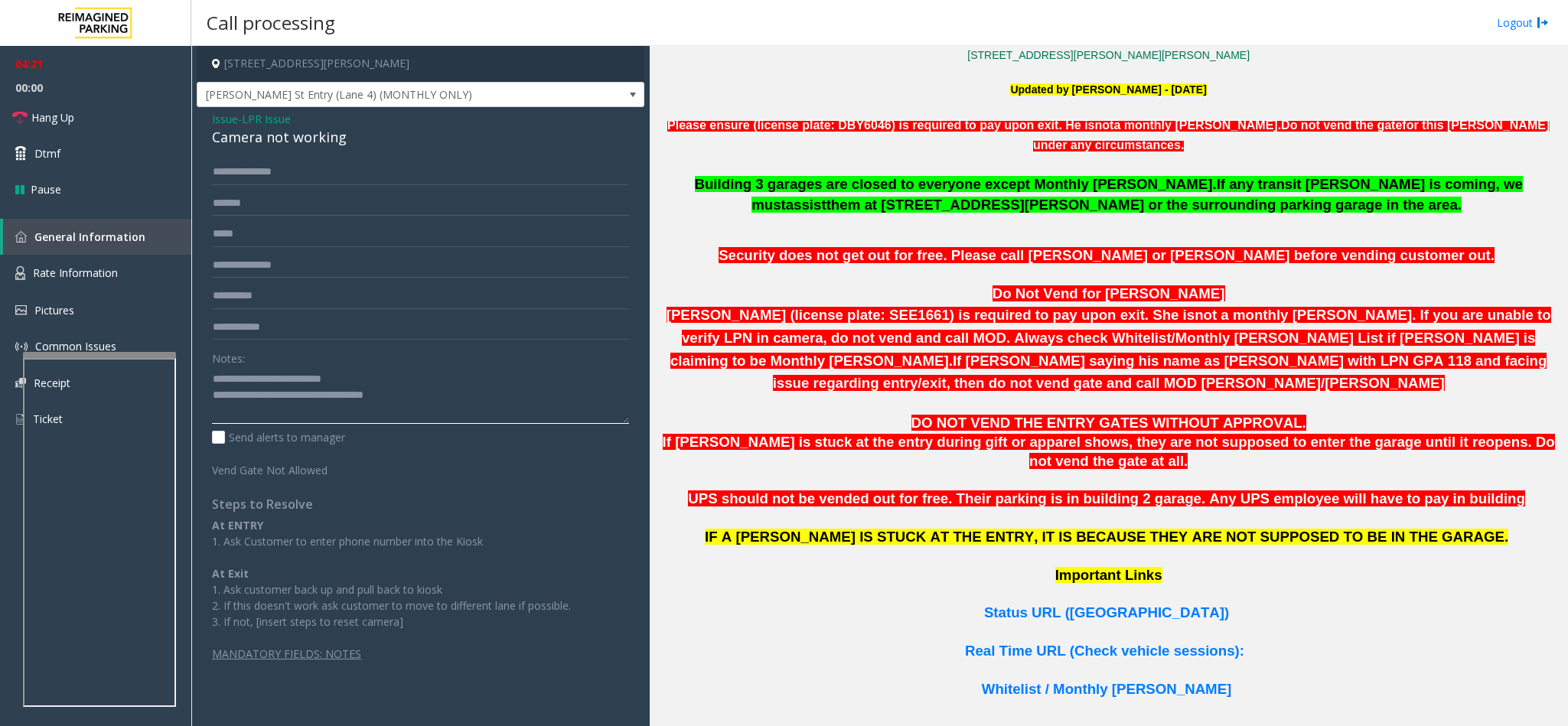
scroll to position [748, 0]
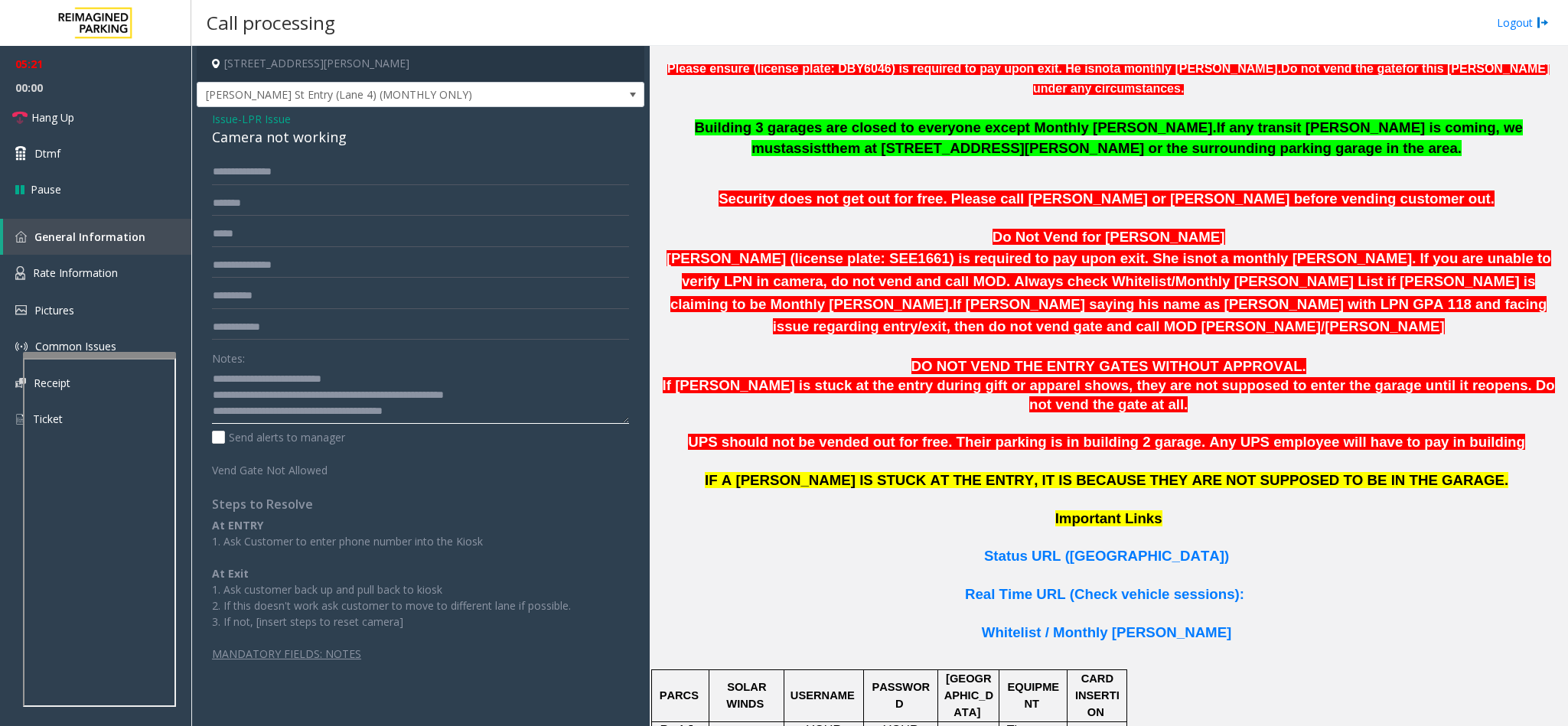
click at [306, 412] on textarea at bounding box center [420, 395] width 417 height 57
click at [443, 411] on textarea at bounding box center [420, 395] width 417 height 57
click at [448, 413] on textarea at bounding box center [420, 395] width 417 height 57
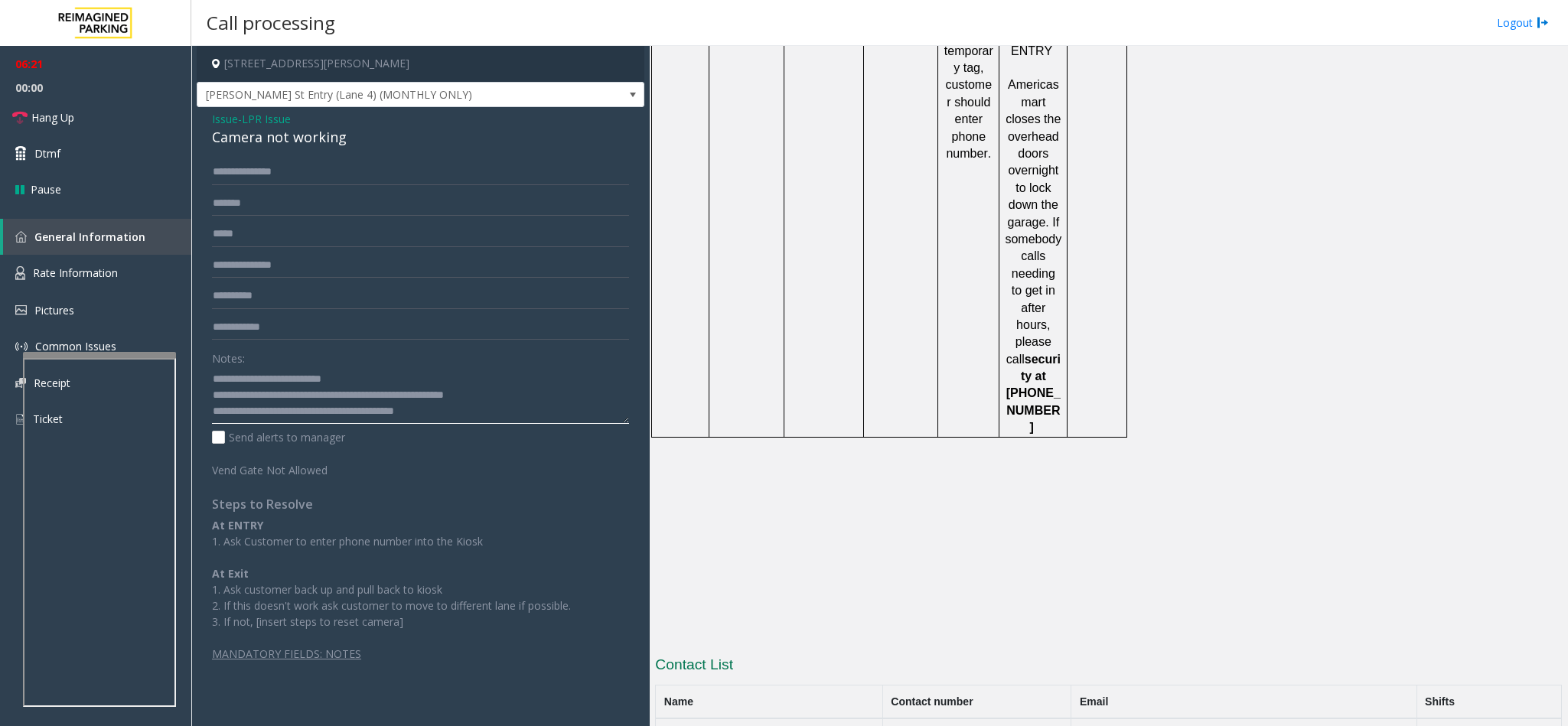
scroll to position [2356, 0]
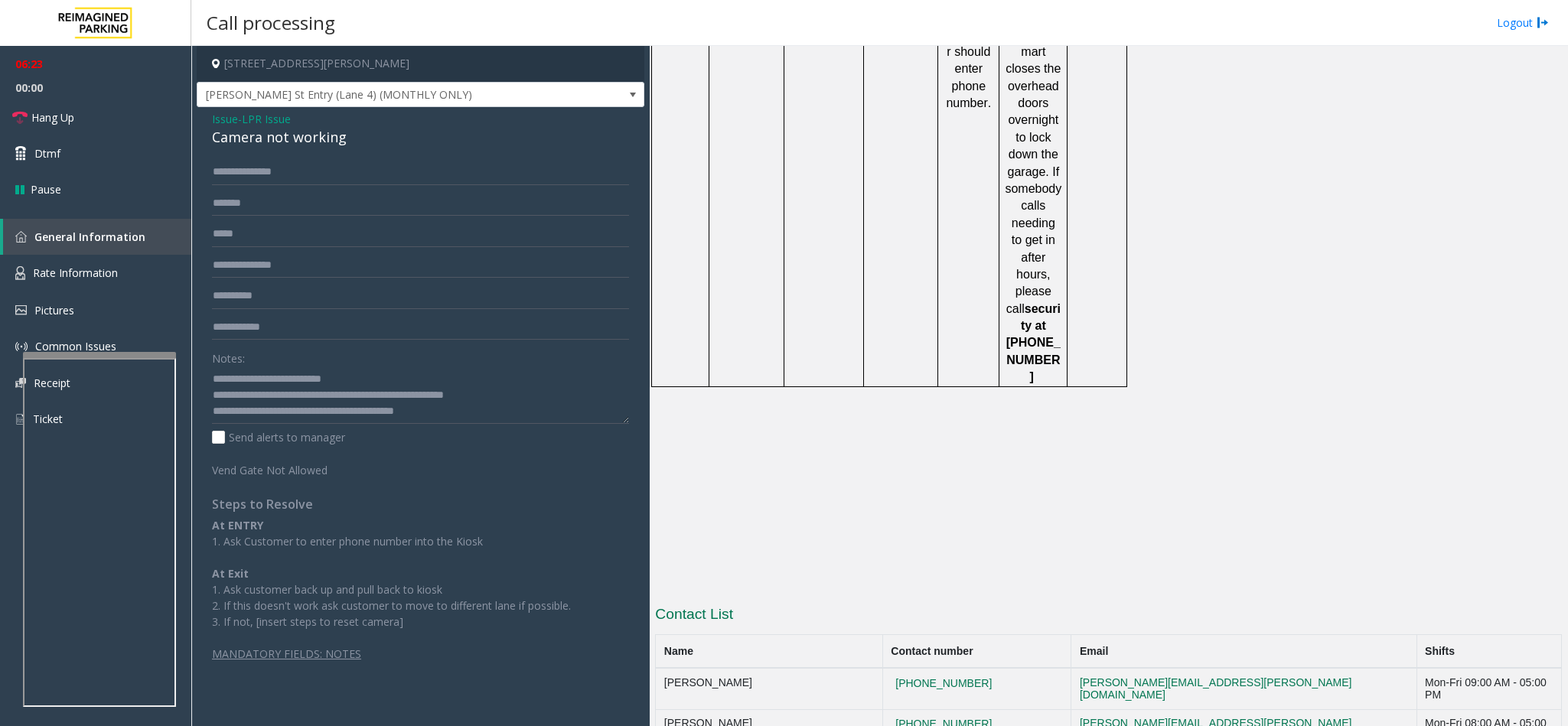
copy tr "[PHONE_NUMBER]"
drag, startPoint x: 1000, startPoint y: 452, endPoint x: 889, endPoint y: 455, distance: 111.0
click at [889, 668] on tr "Lakeesha Russell 404-638-4619 lakeesha.russell@reimaginedparking.com Mon-Fri 09…" at bounding box center [1109, 688] width 906 height 42
click at [490, 413] on textarea at bounding box center [420, 395] width 417 height 57
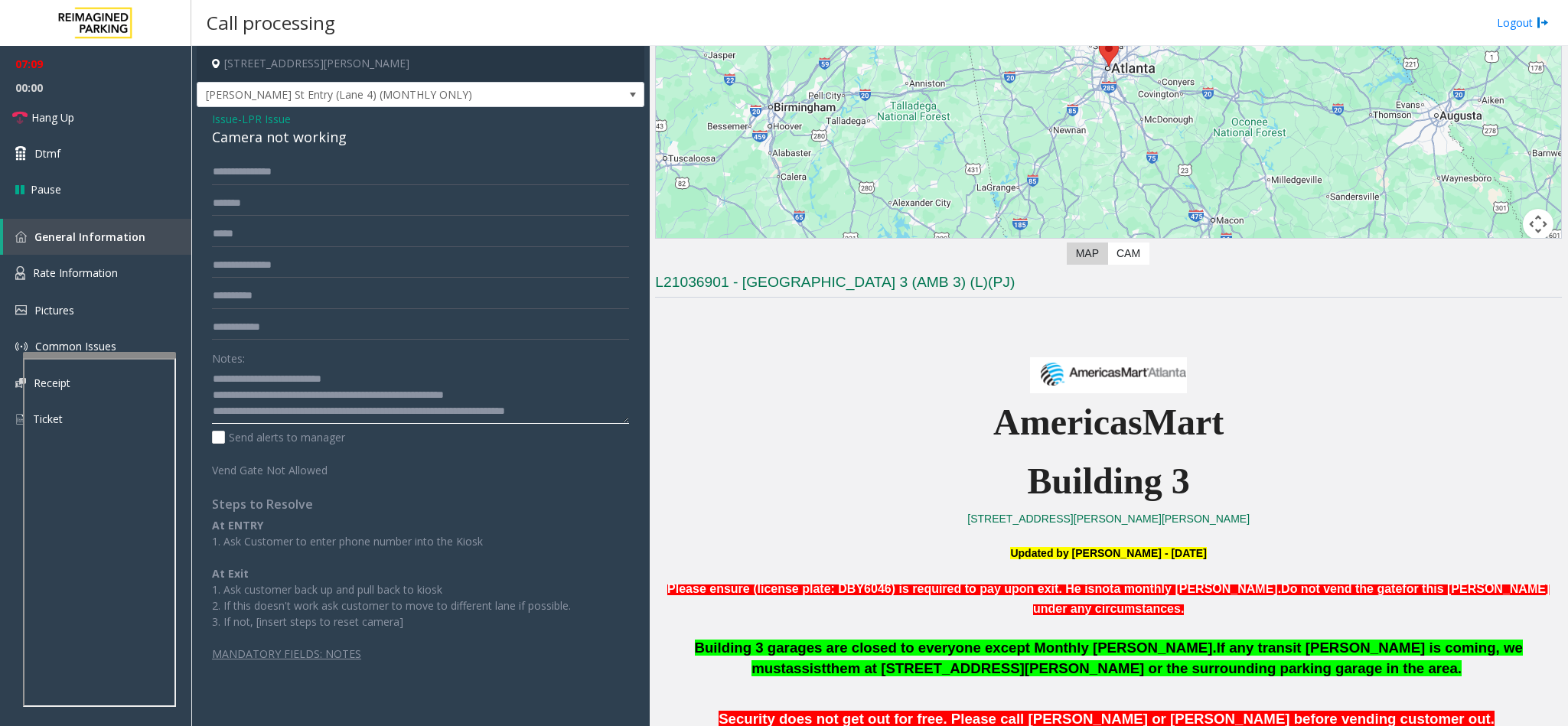
scroll to position [175, 0]
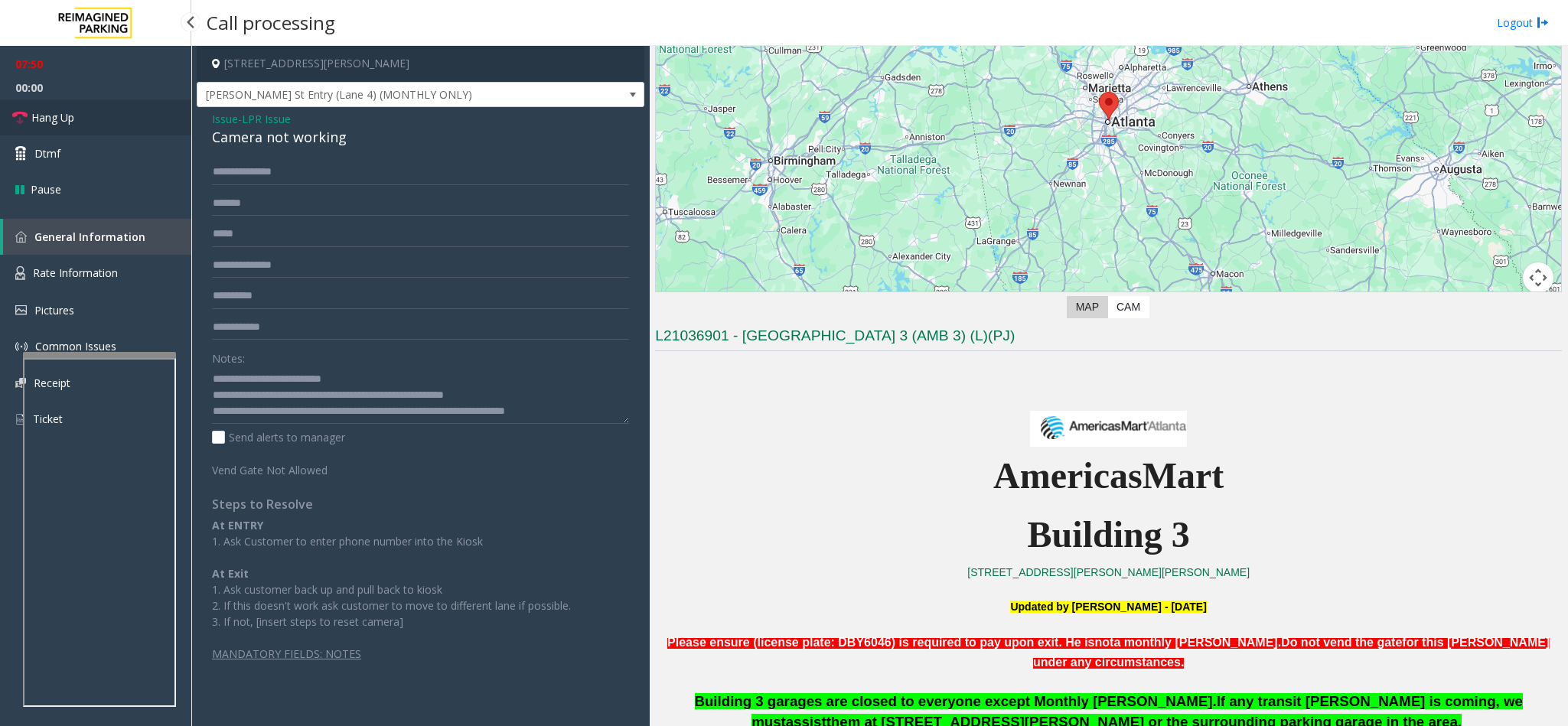
click at [103, 113] on link "Hang Up" at bounding box center [95, 117] width 191 height 36
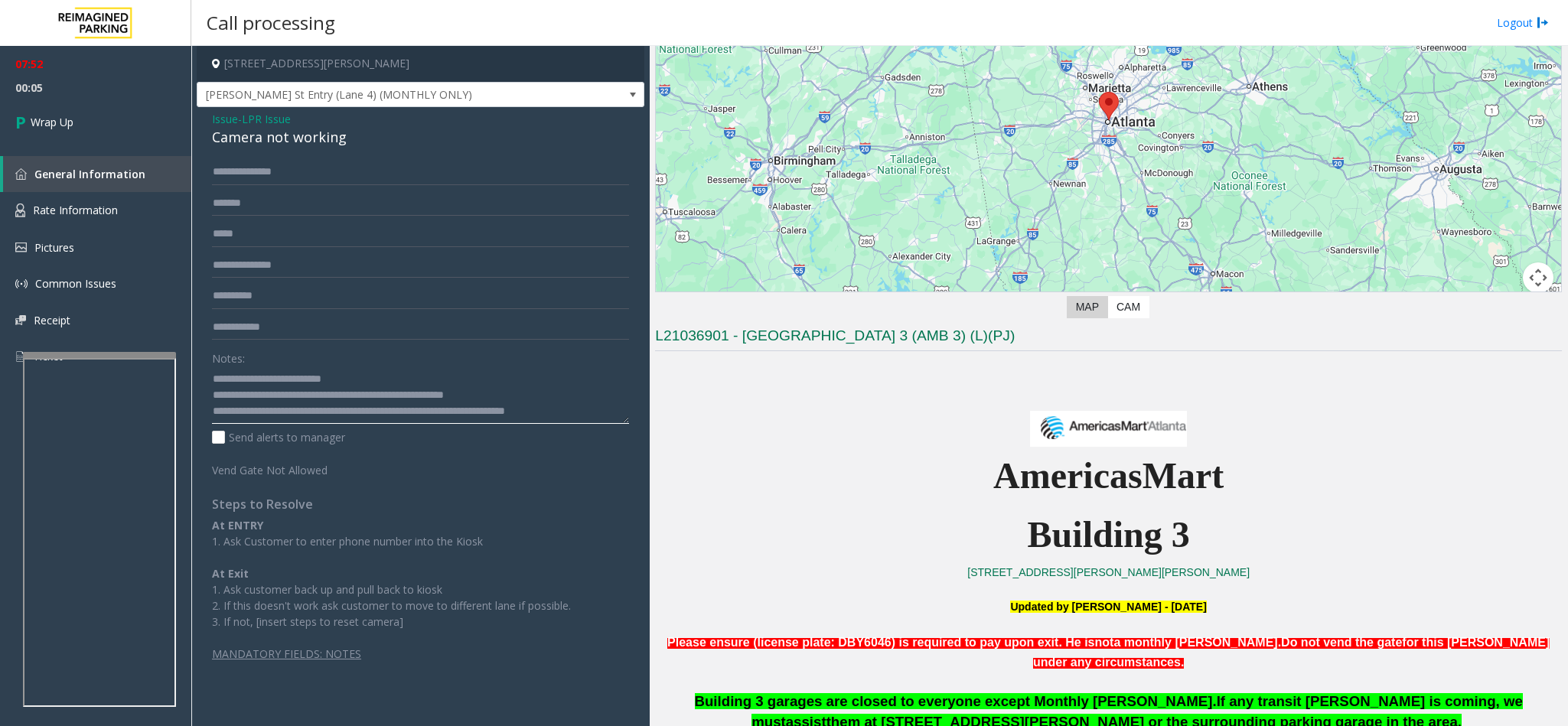
click at [570, 416] on textarea at bounding box center [420, 395] width 417 height 57
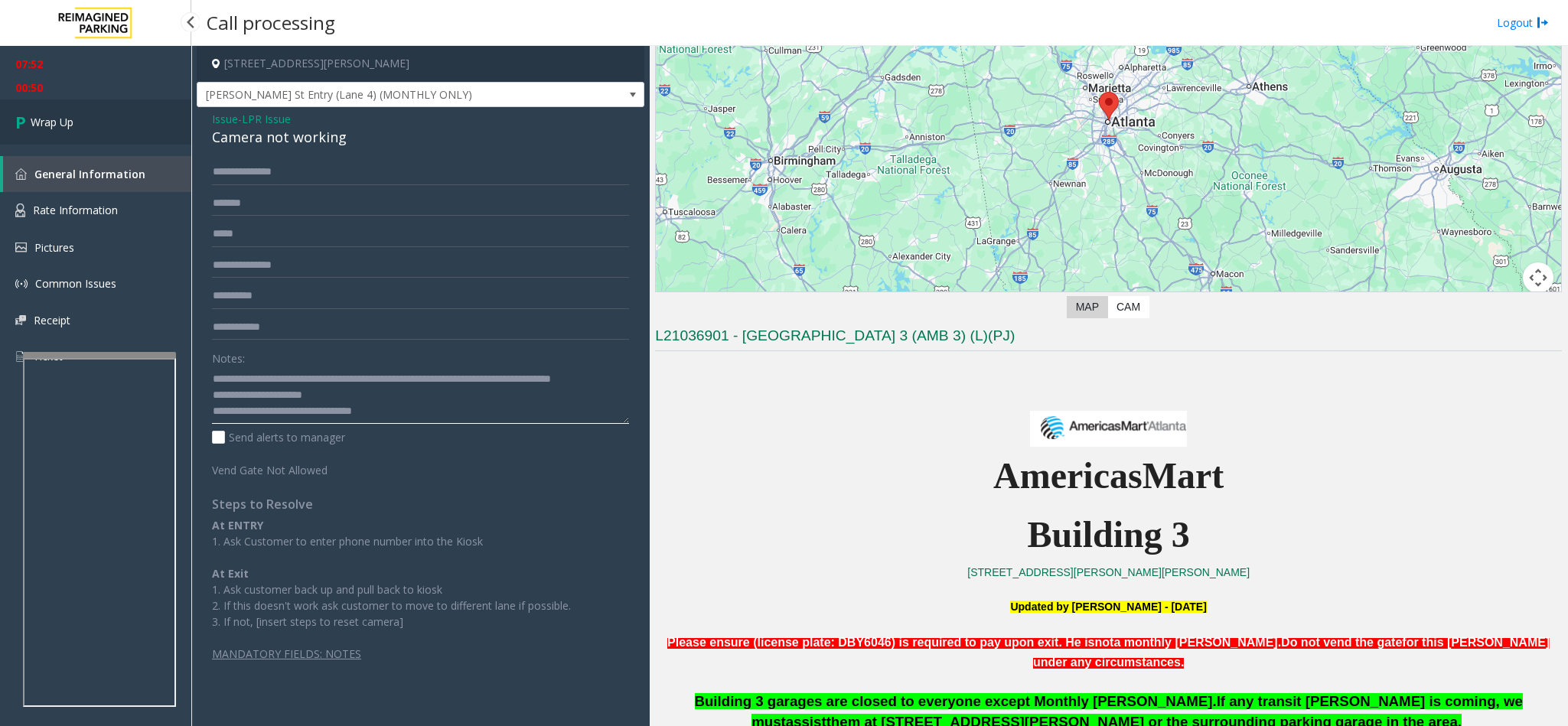
type textarea "**********"
click at [96, 132] on link "Wrap Up" at bounding box center [95, 122] width 191 height 46
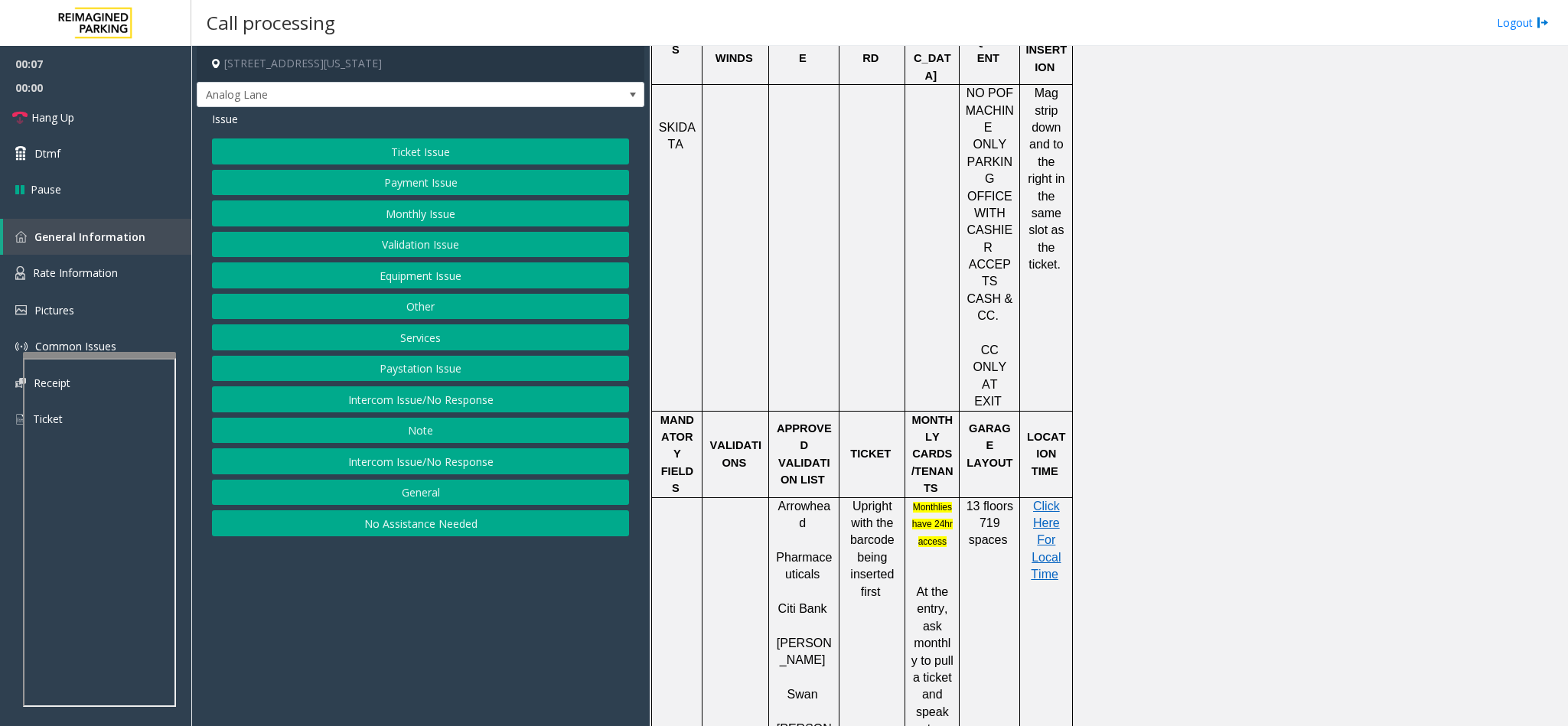
scroll to position [918, 0]
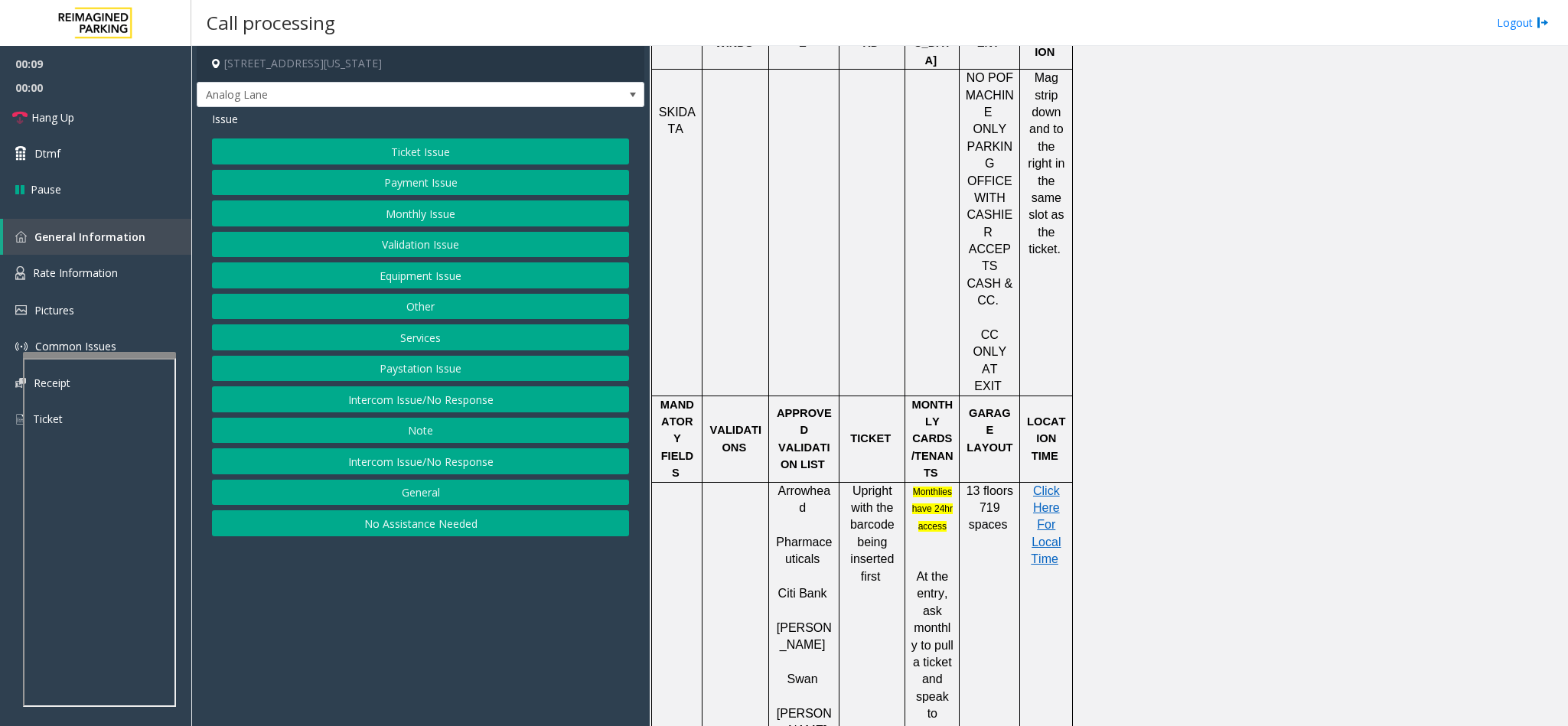
click at [420, 248] on button "Validation Issue" at bounding box center [420, 245] width 417 height 26
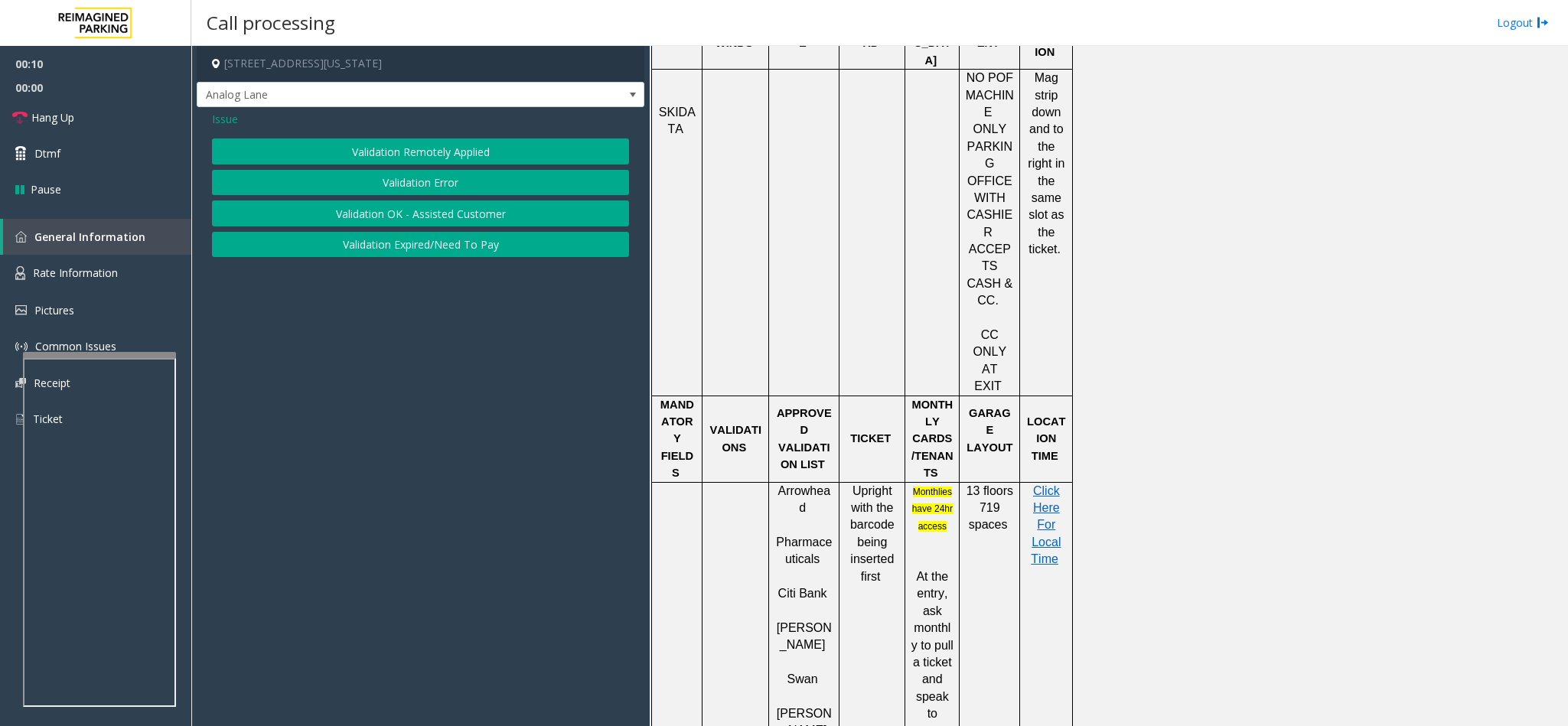
click at [390, 183] on button "Validation Error" at bounding box center [420, 182] width 417 height 26
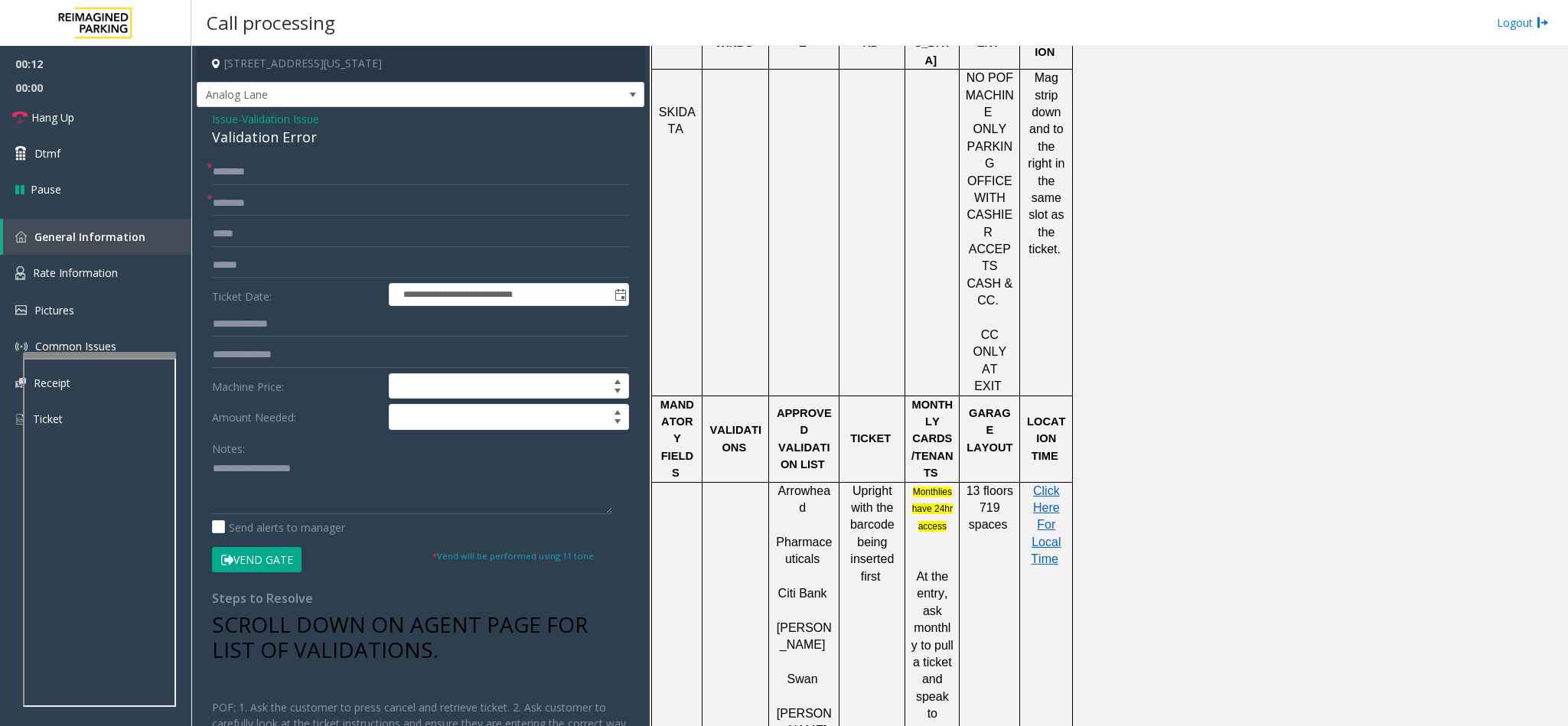
click at [246, 136] on div "Validation Error" at bounding box center [420, 137] width 417 height 20
click at [212, 469] on textarea at bounding box center [411, 485] width 400 height 57
type textarea "**********"
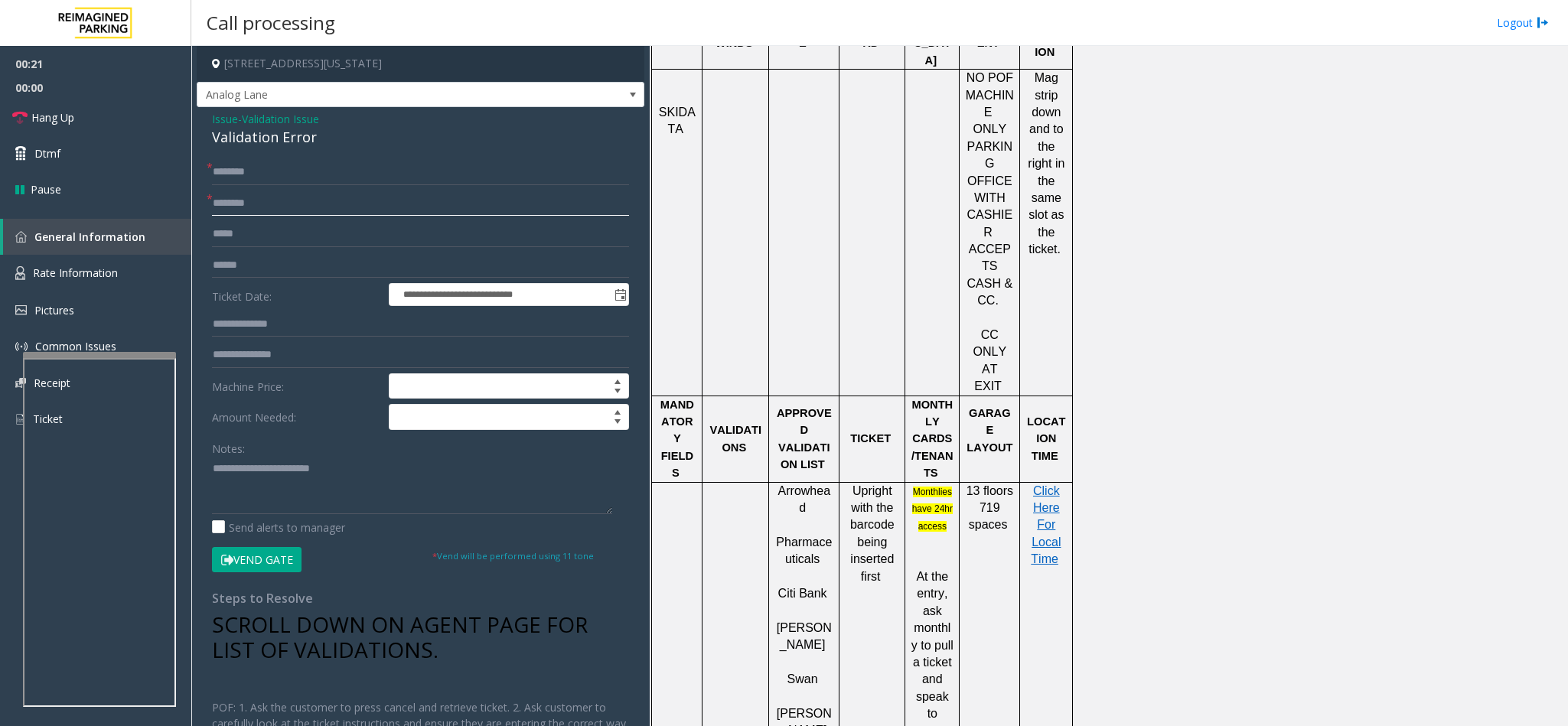
click at [239, 203] on input "text" at bounding box center [420, 203] width 417 height 26
type input "********"
click at [233, 170] on input "text" at bounding box center [420, 172] width 417 height 26
type input "*******"
click at [259, 265] on input "text" at bounding box center [420, 265] width 417 height 26
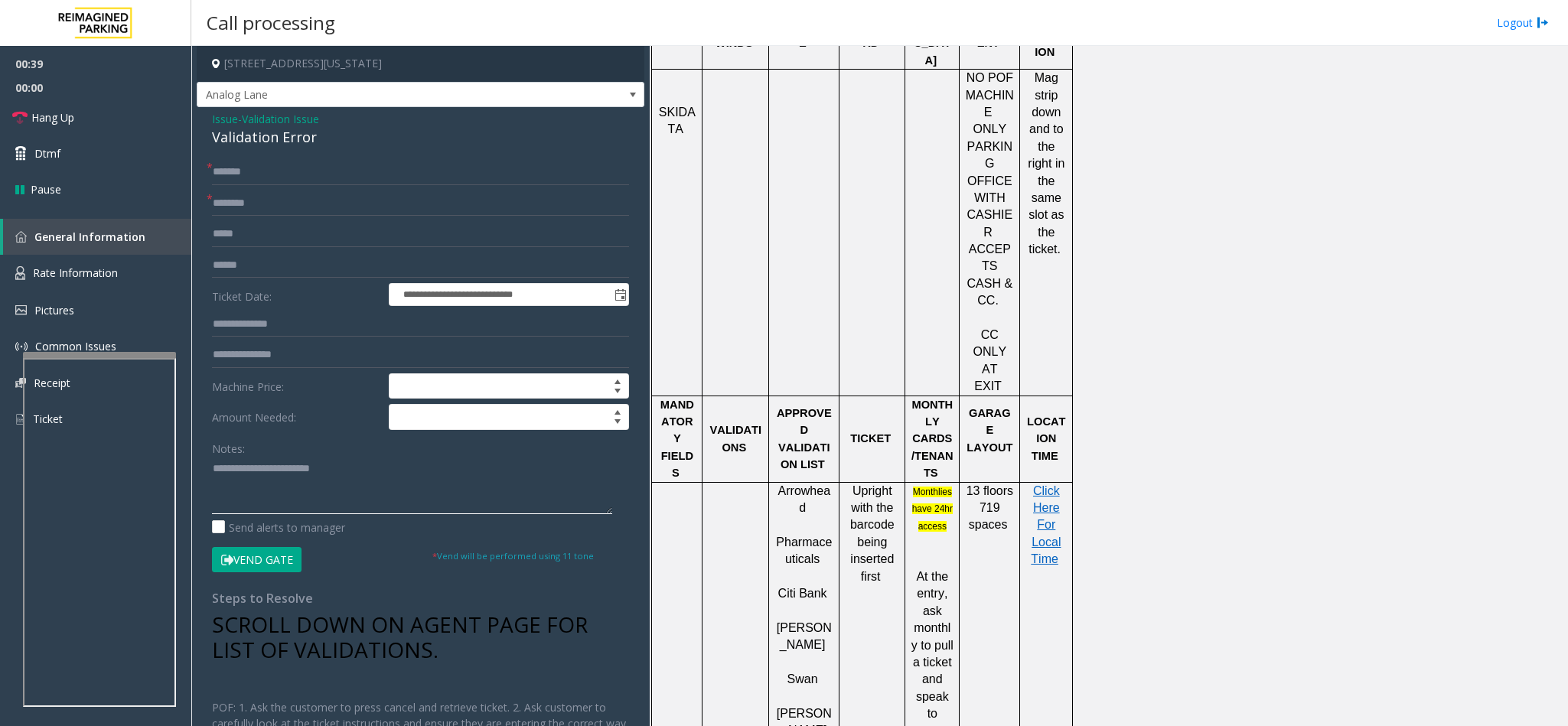
click at [356, 478] on textarea at bounding box center [411, 485] width 400 height 57
type textarea "**********"
click at [246, 269] on input "text" at bounding box center [420, 265] width 417 height 26
type input "******"
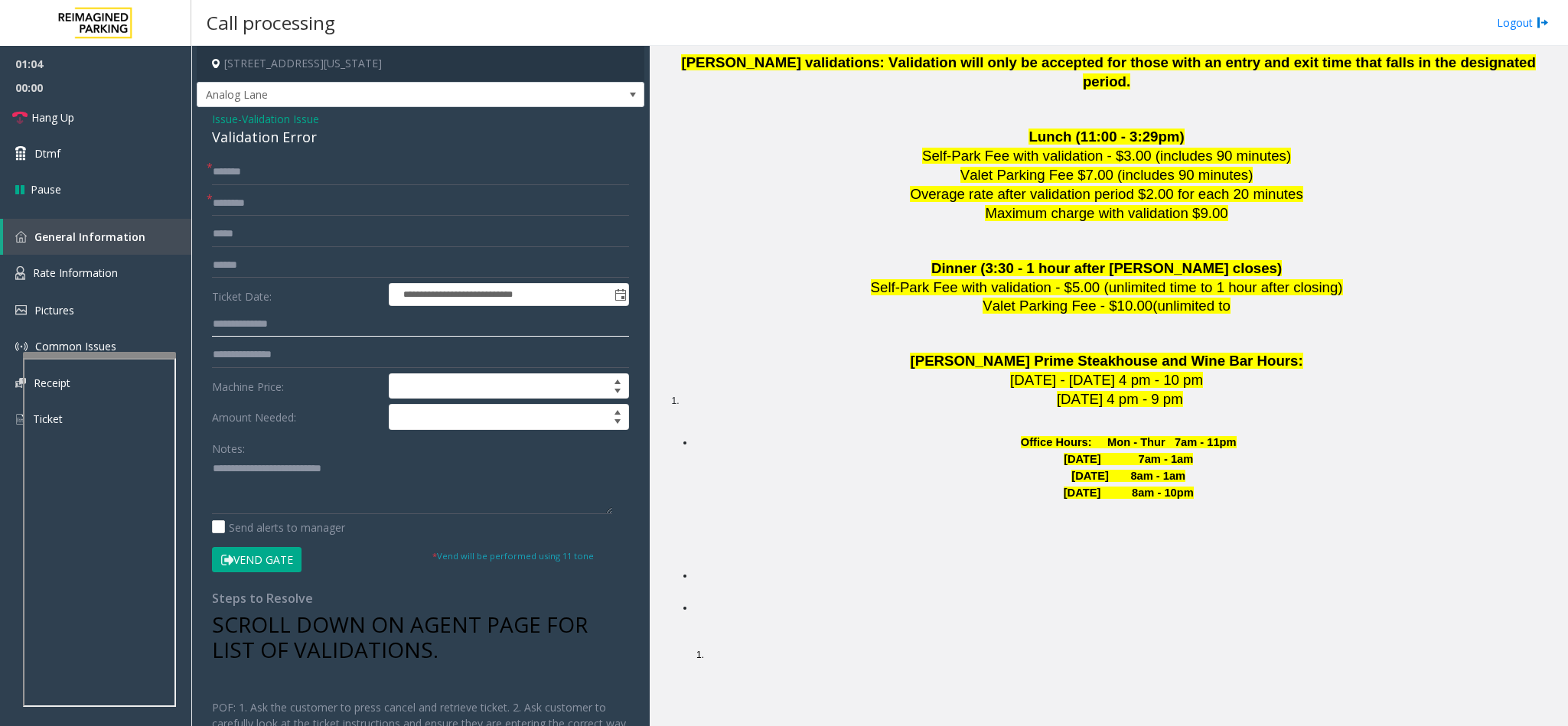
scroll to position [3364, 0]
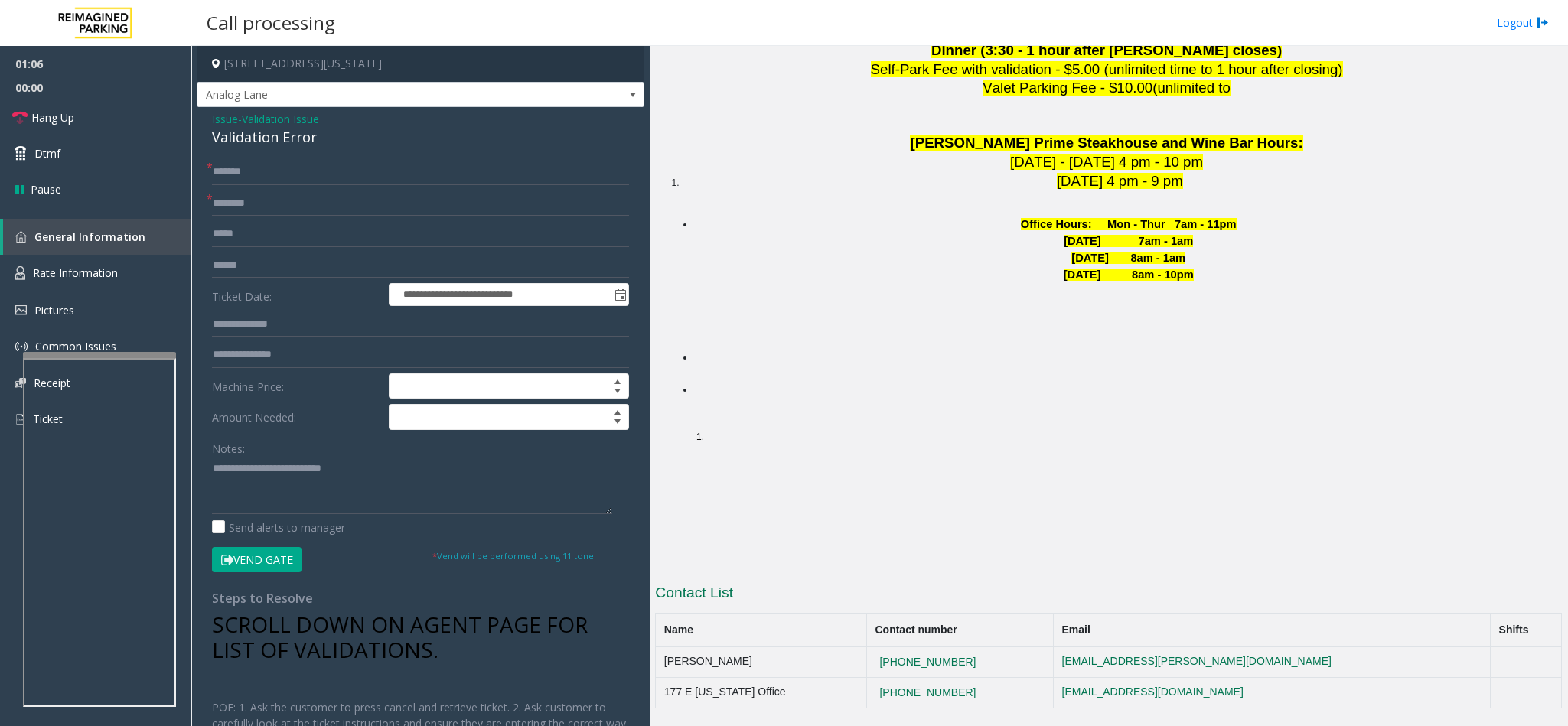
click at [260, 561] on button "Vend Gate" at bounding box center [256, 560] width 89 height 26
click at [340, 478] on textarea at bounding box center [411, 485] width 400 height 57
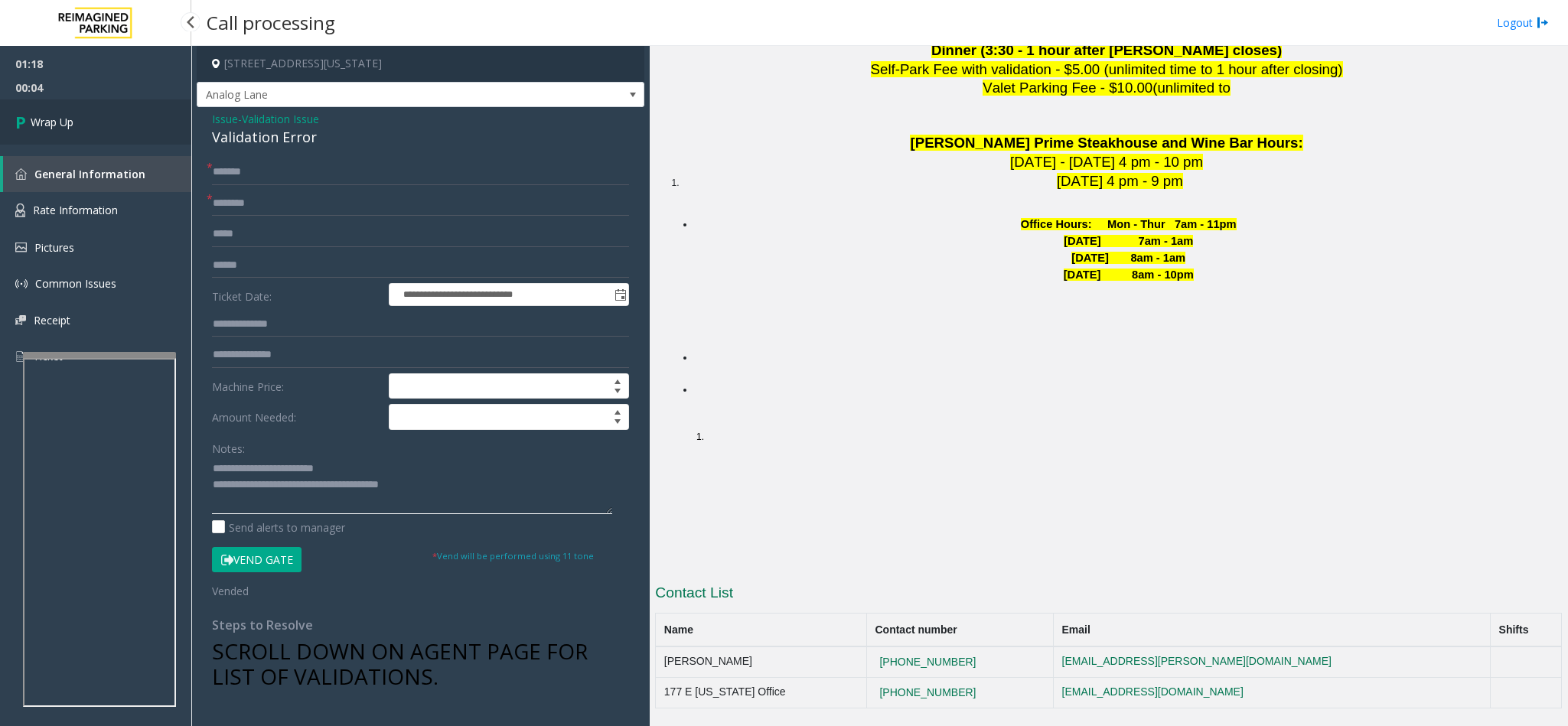
type textarea "**********"
click at [88, 139] on link "Wrap Up" at bounding box center [95, 122] width 191 height 46
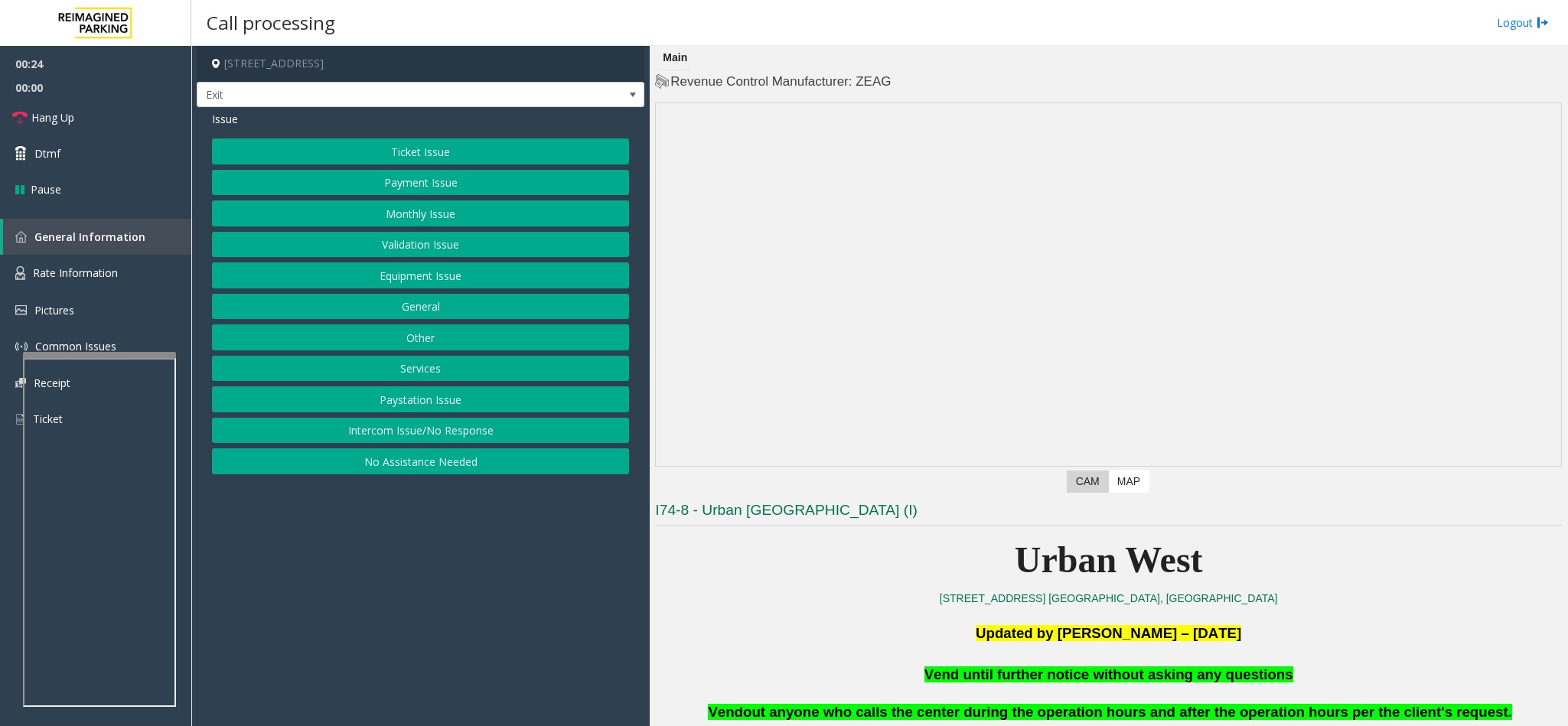
click at [372, 272] on button "Equipment Issue" at bounding box center [420, 275] width 417 height 26
click at [383, 283] on button "Gate / Door Won't Open" at bounding box center [420, 275] width 417 height 26
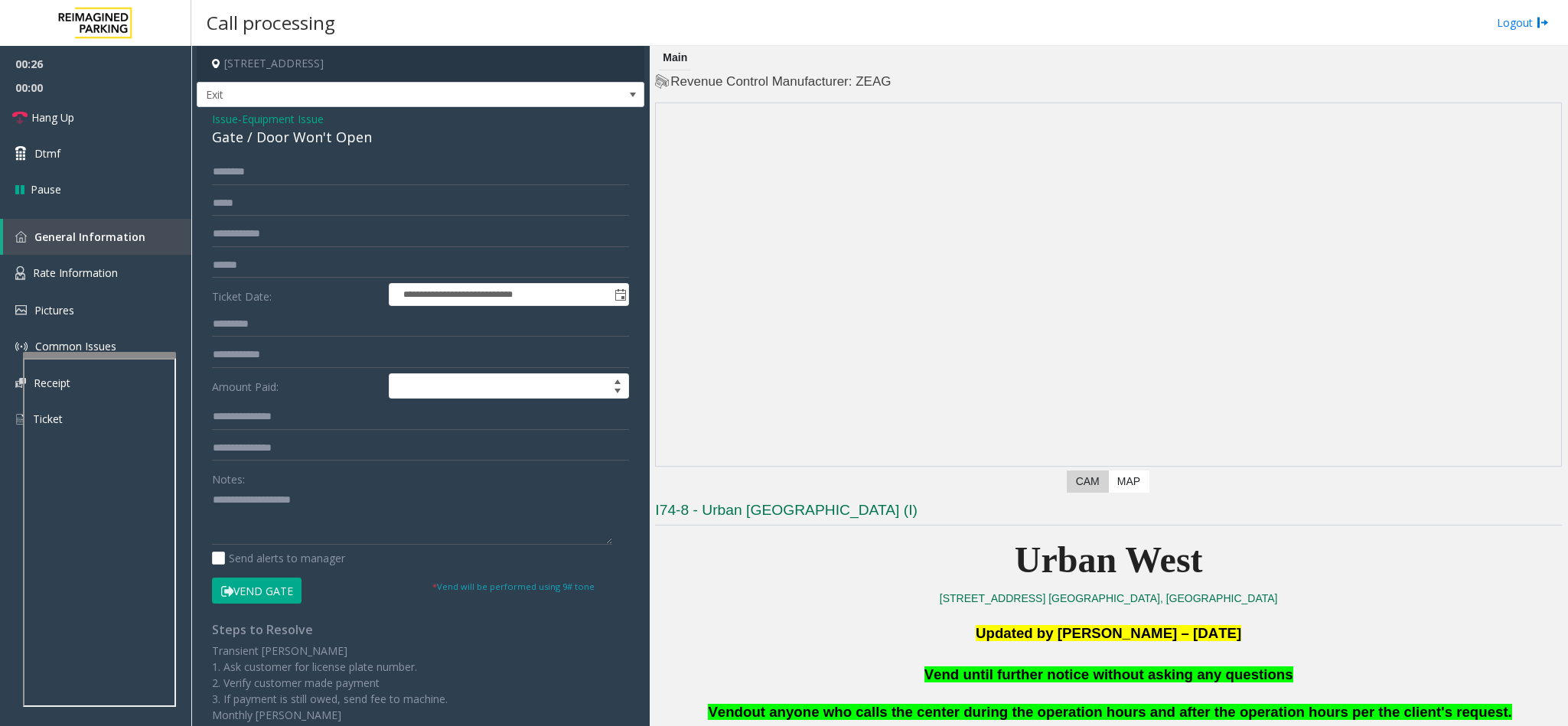
click at [264, 592] on button "Vend Gate" at bounding box center [256, 590] width 89 height 26
click at [222, 514] on textarea at bounding box center [411, 515] width 400 height 57
click at [1015, 680] on span "Vend until further notice without asking any questions" at bounding box center [1109, 675] width 369 height 16
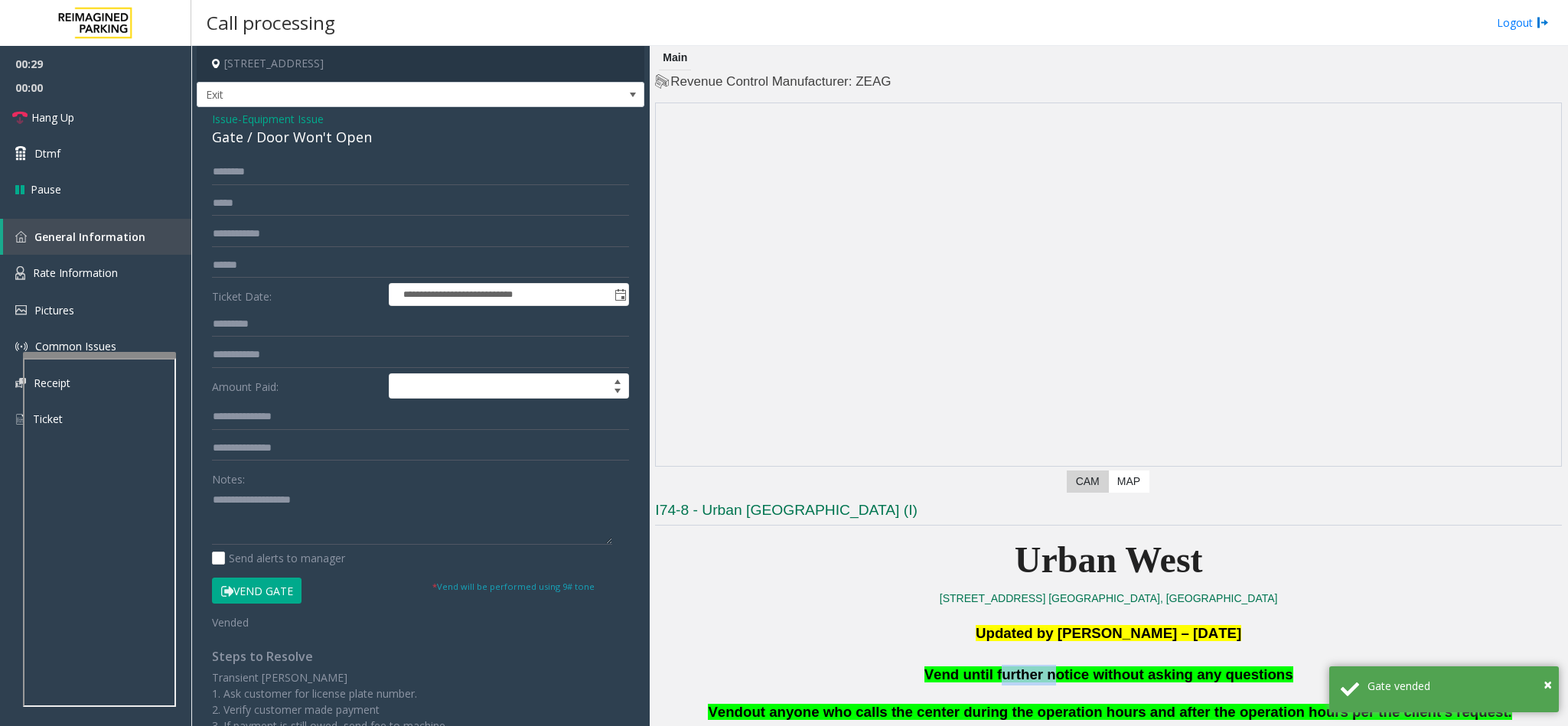
click at [1015, 680] on span "Vend until further notice without asking any questions" at bounding box center [1109, 675] width 369 height 16
click at [213, 502] on textarea at bounding box center [411, 515] width 400 height 57
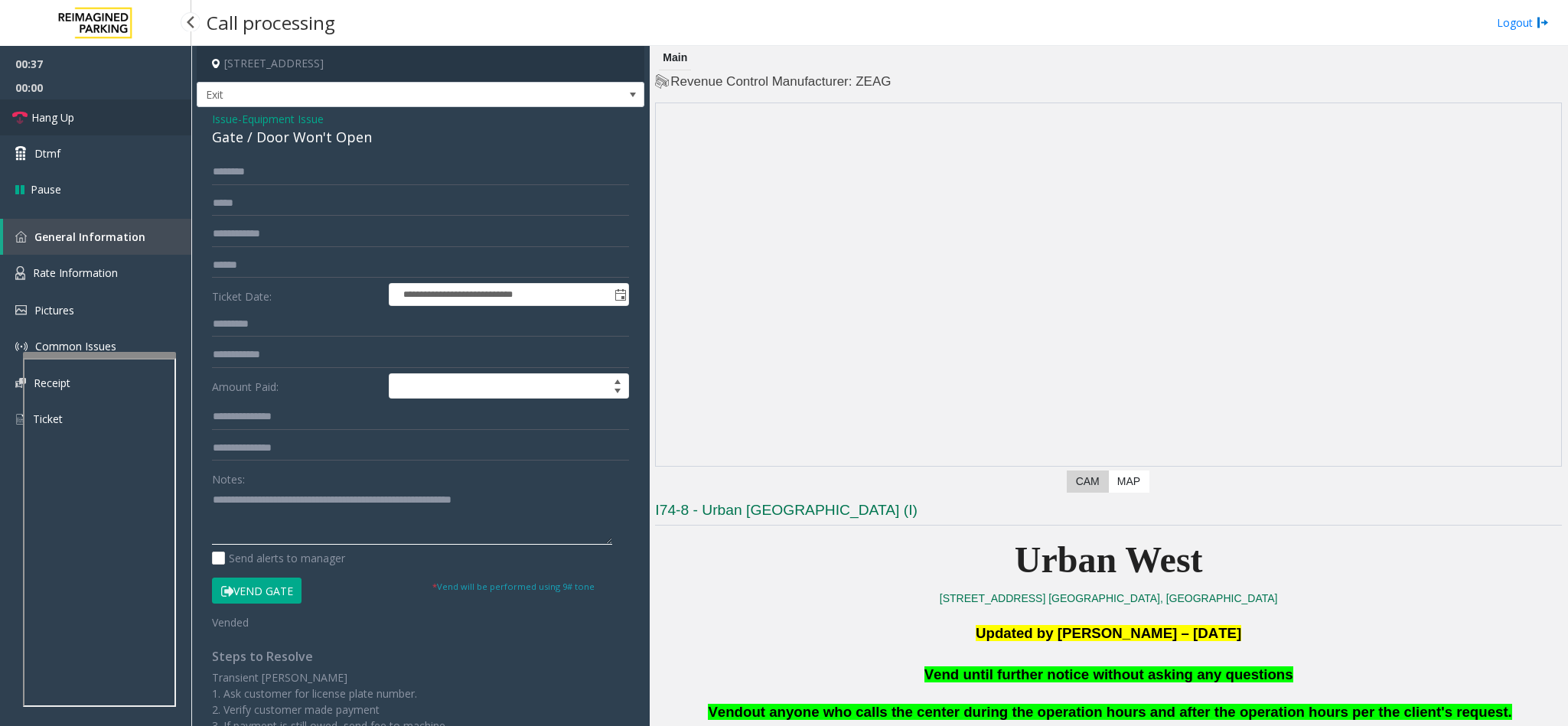
type textarea "**********"
click at [132, 116] on link "Hang Up" at bounding box center [95, 117] width 191 height 36
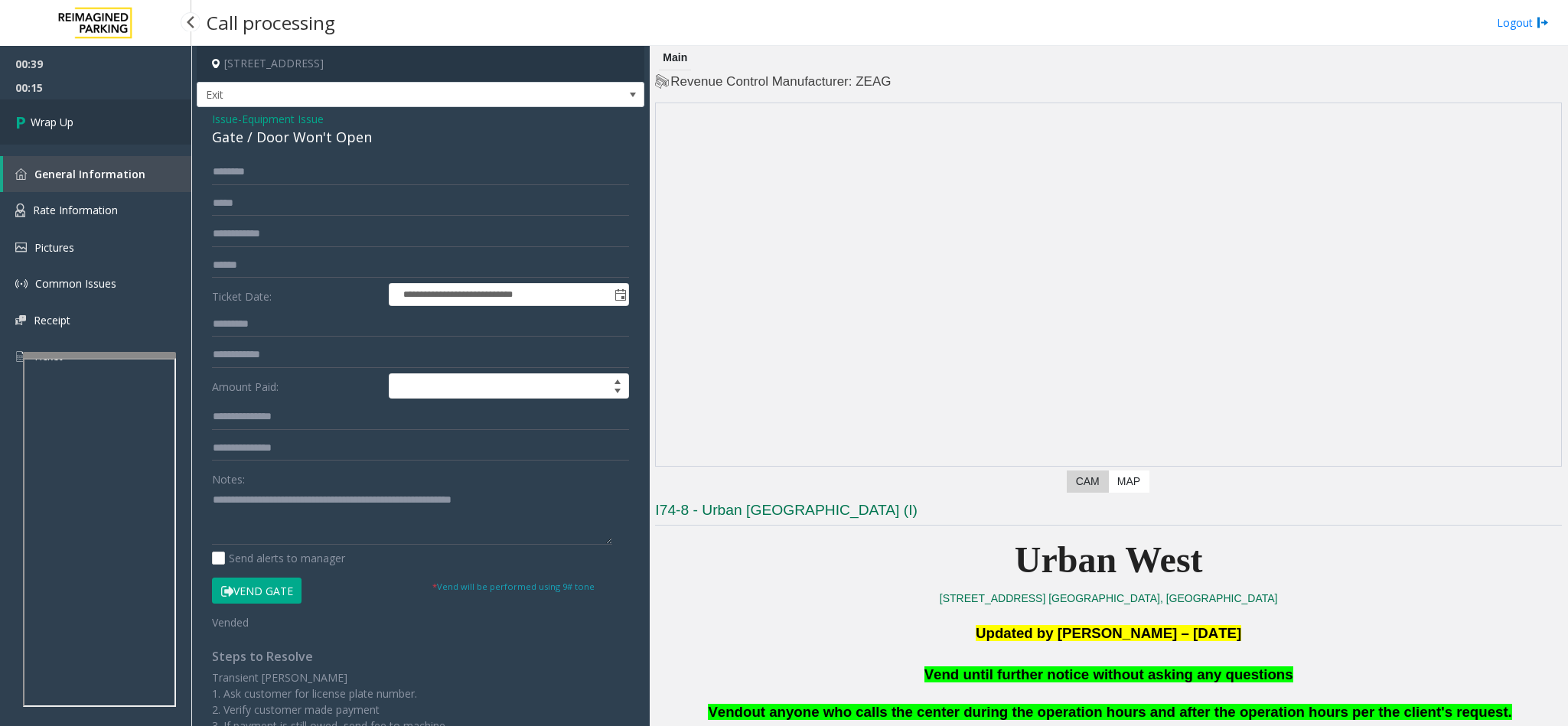
click at [89, 131] on link "Wrap Up" at bounding box center [95, 122] width 191 height 46
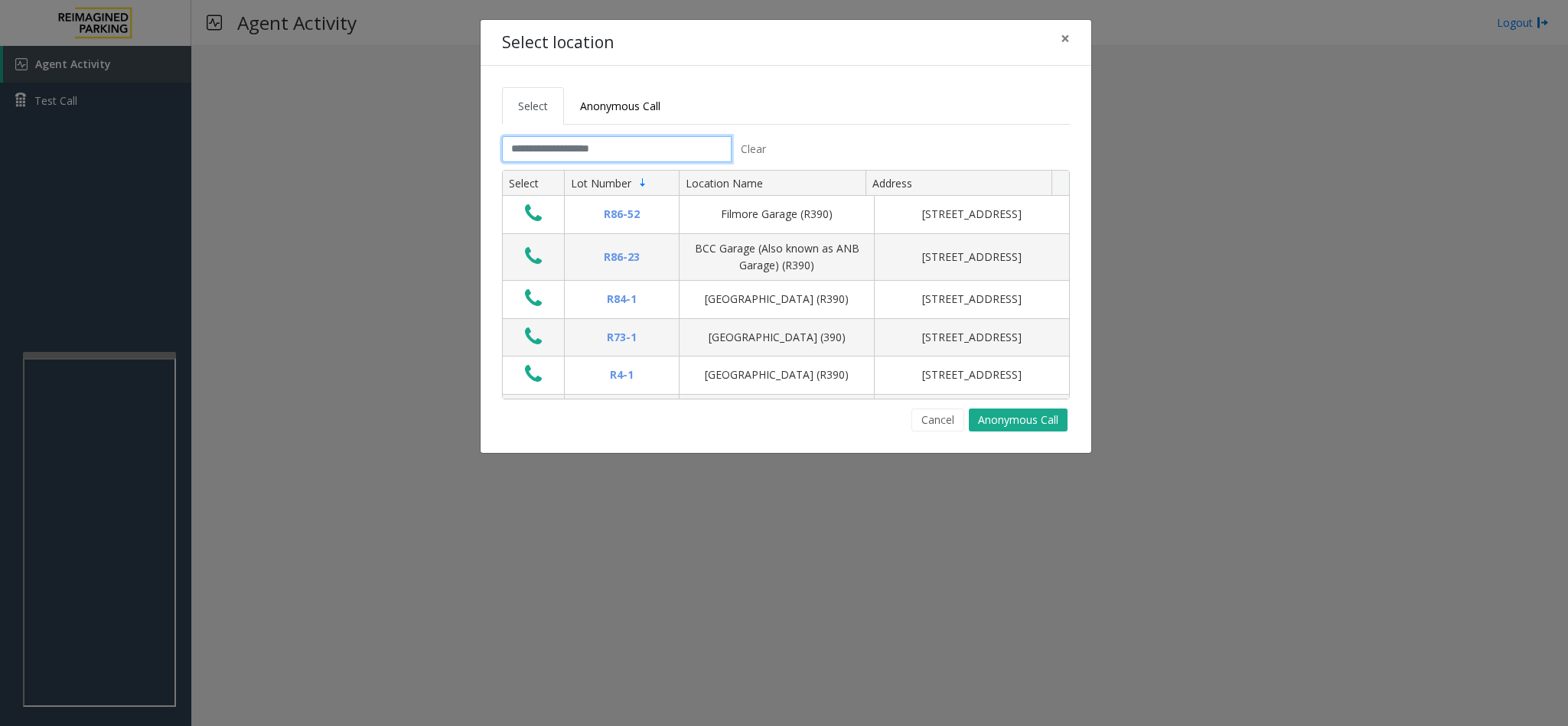
click at [600, 157] on input "text" at bounding box center [616, 148] width 230 height 26
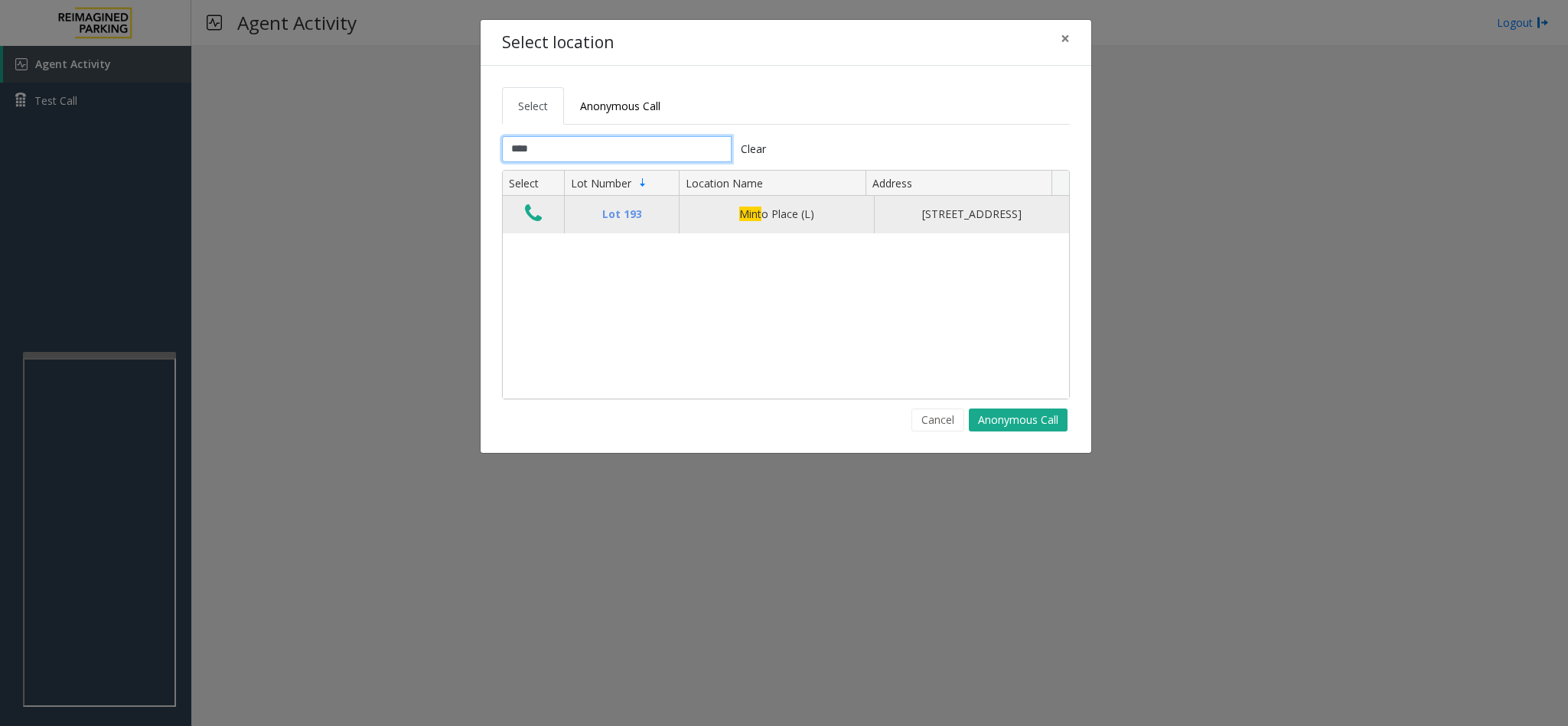
type input "****"
click at [538, 215] on icon "Data table" at bounding box center [533, 214] width 16 height 21
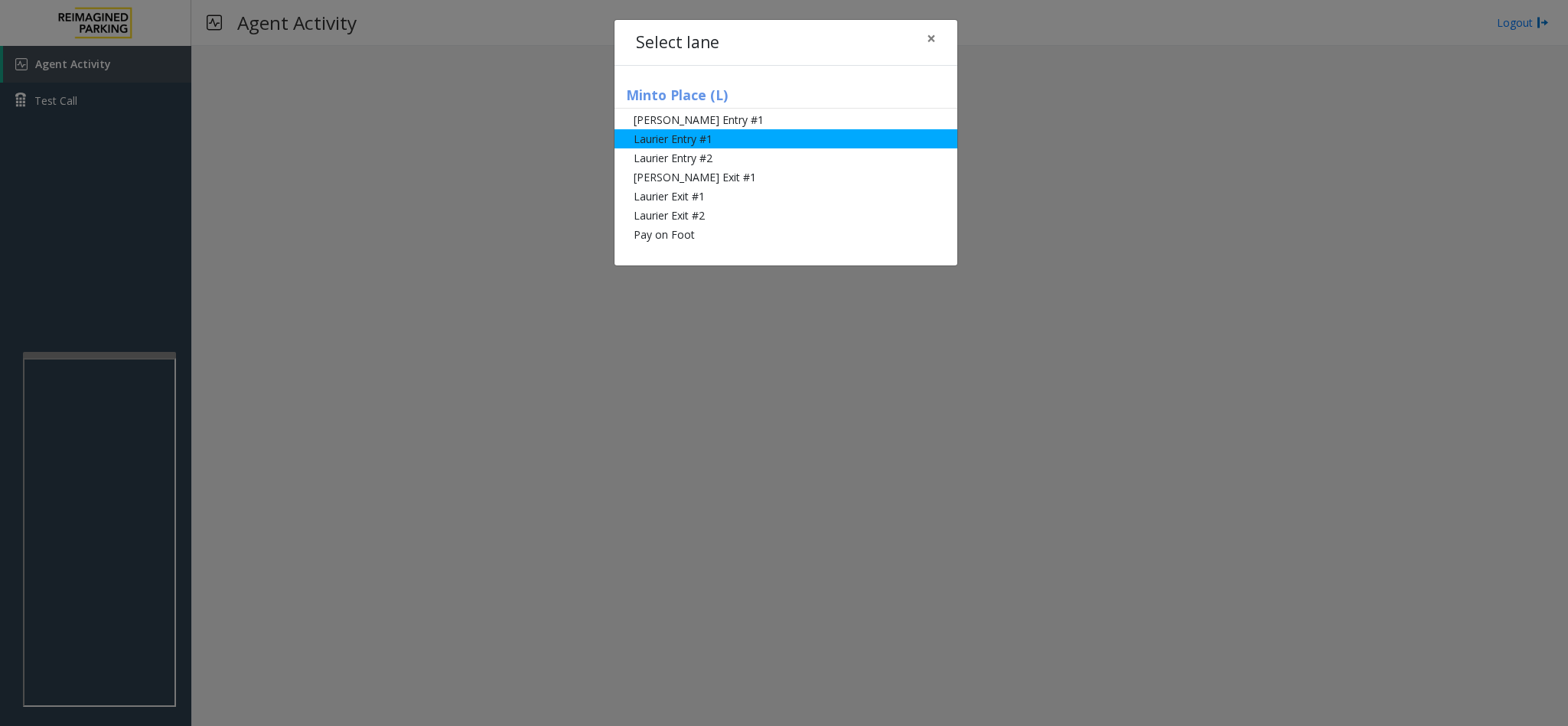
click at [728, 145] on li "Laurier Entry #1" at bounding box center [785, 139] width 343 height 19
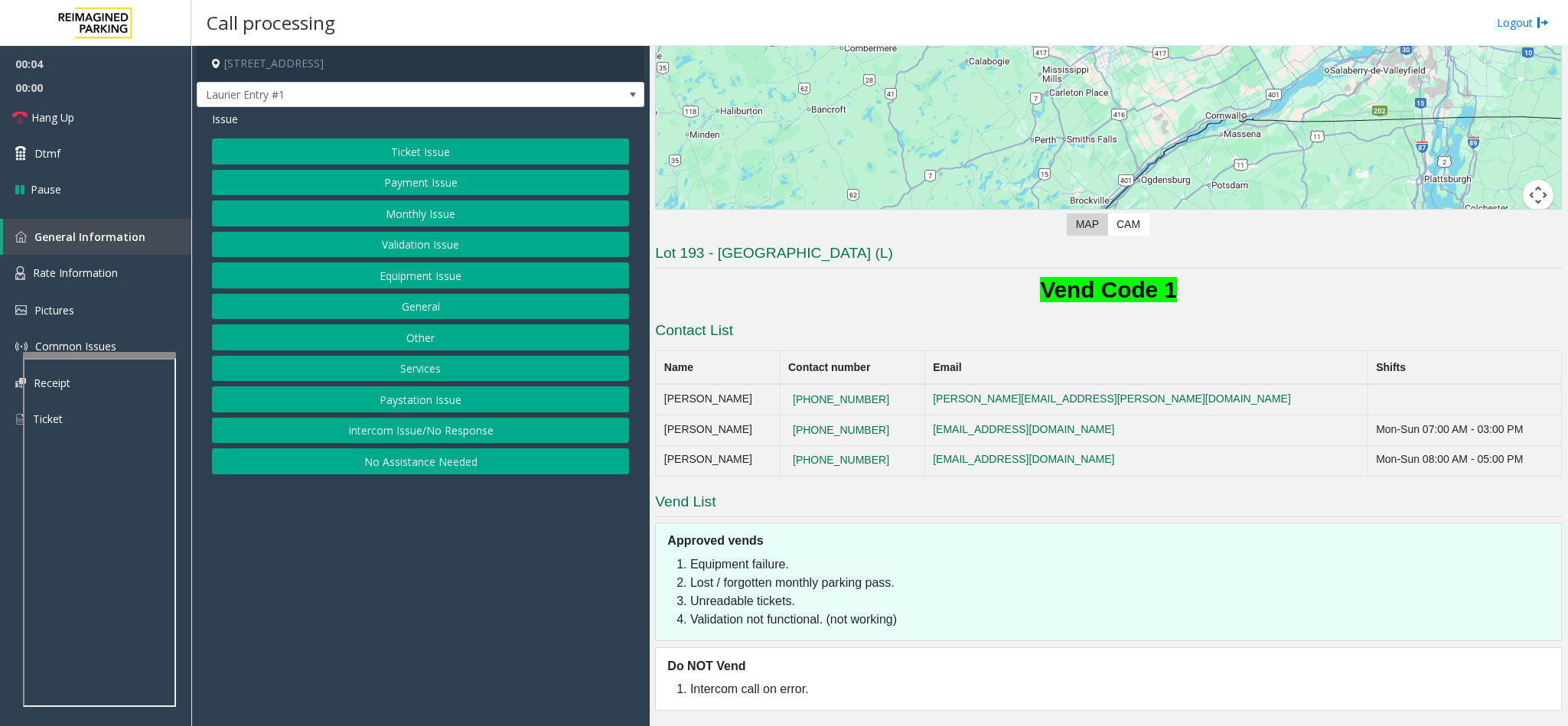
scroll to position [260, 0]
click at [396, 276] on button "Equipment Issue" at bounding box center [420, 275] width 417 height 26
click at [408, 280] on button "Gate / Door Won't Open" at bounding box center [420, 275] width 417 height 26
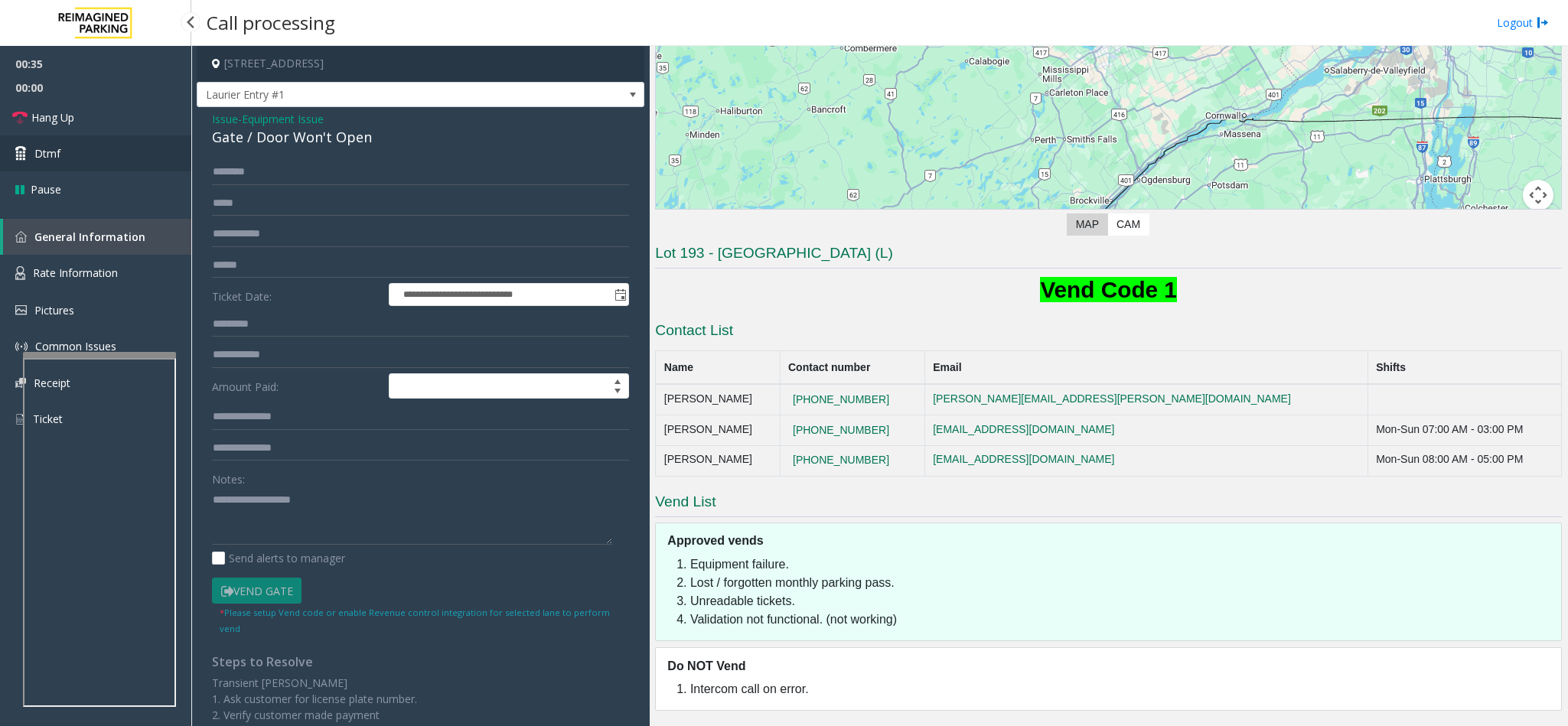
click at [113, 163] on link "Dtmf" at bounding box center [95, 153] width 191 height 36
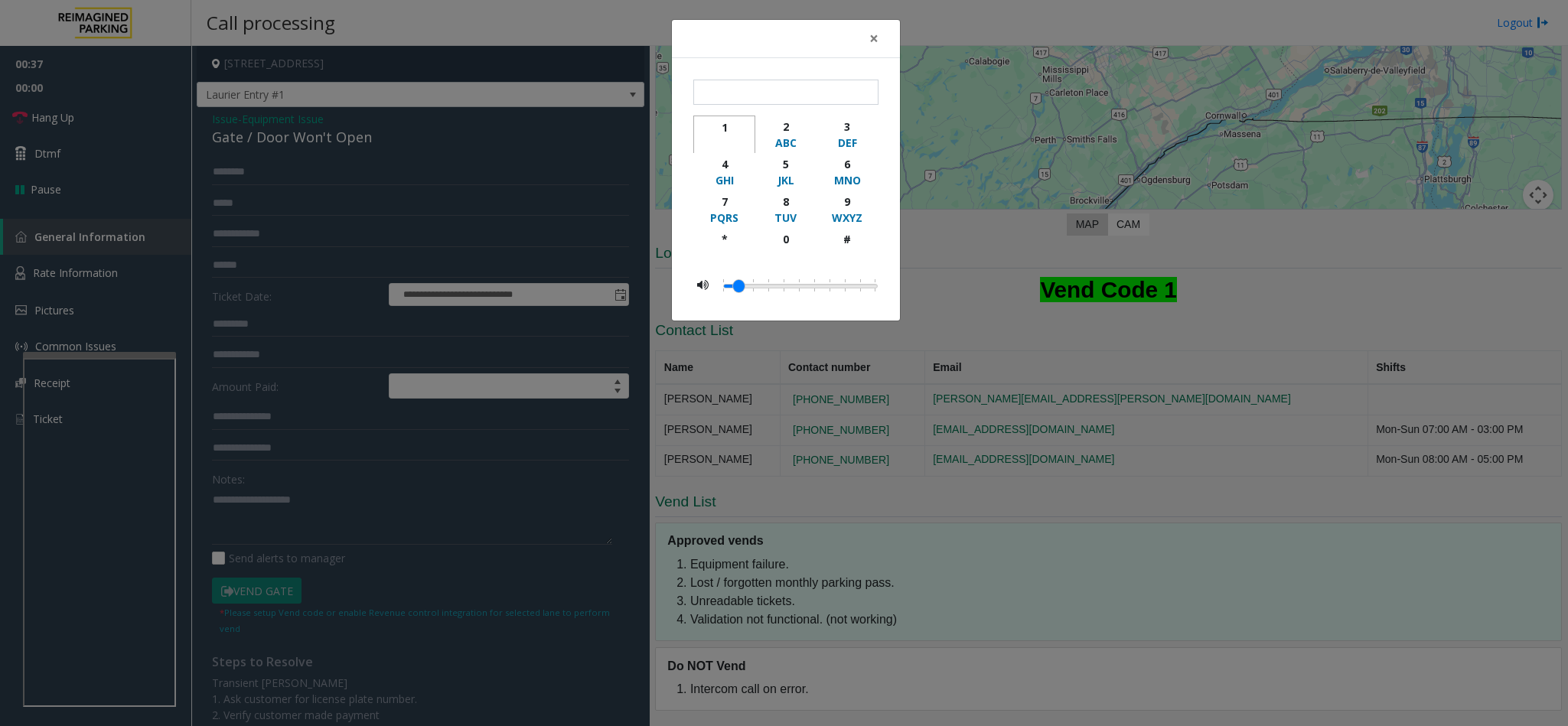
click at [715, 136] on div "button" at bounding box center [724, 144] width 42 height 16
type input "*"
click at [874, 34] on span "×" at bounding box center [873, 38] width 9 height 21
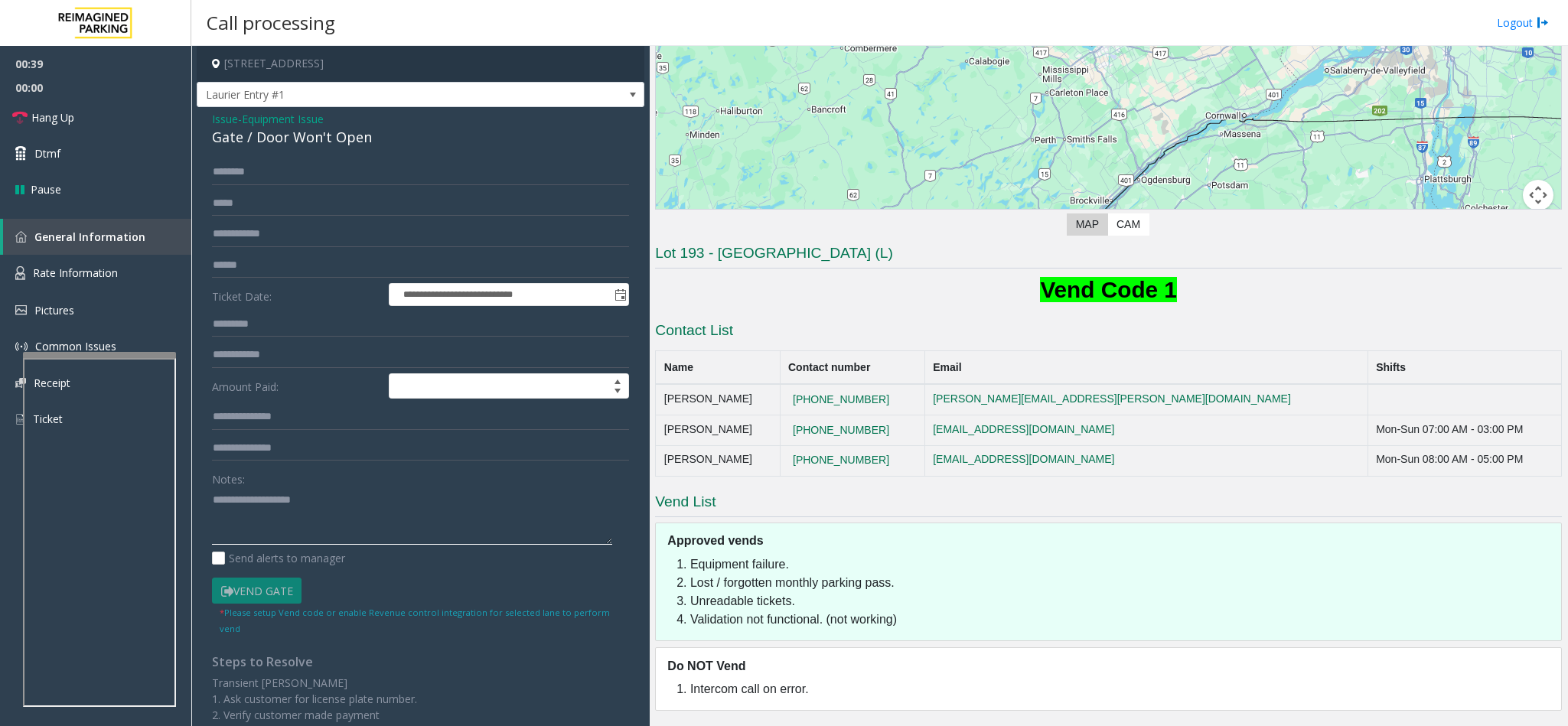
click at [219, 509] on textarea at bounding box center [411, 515] width 400 height 57
click at [117, 121] on link "Hang Up" at bounding box center [95, 117] width 191 height 36
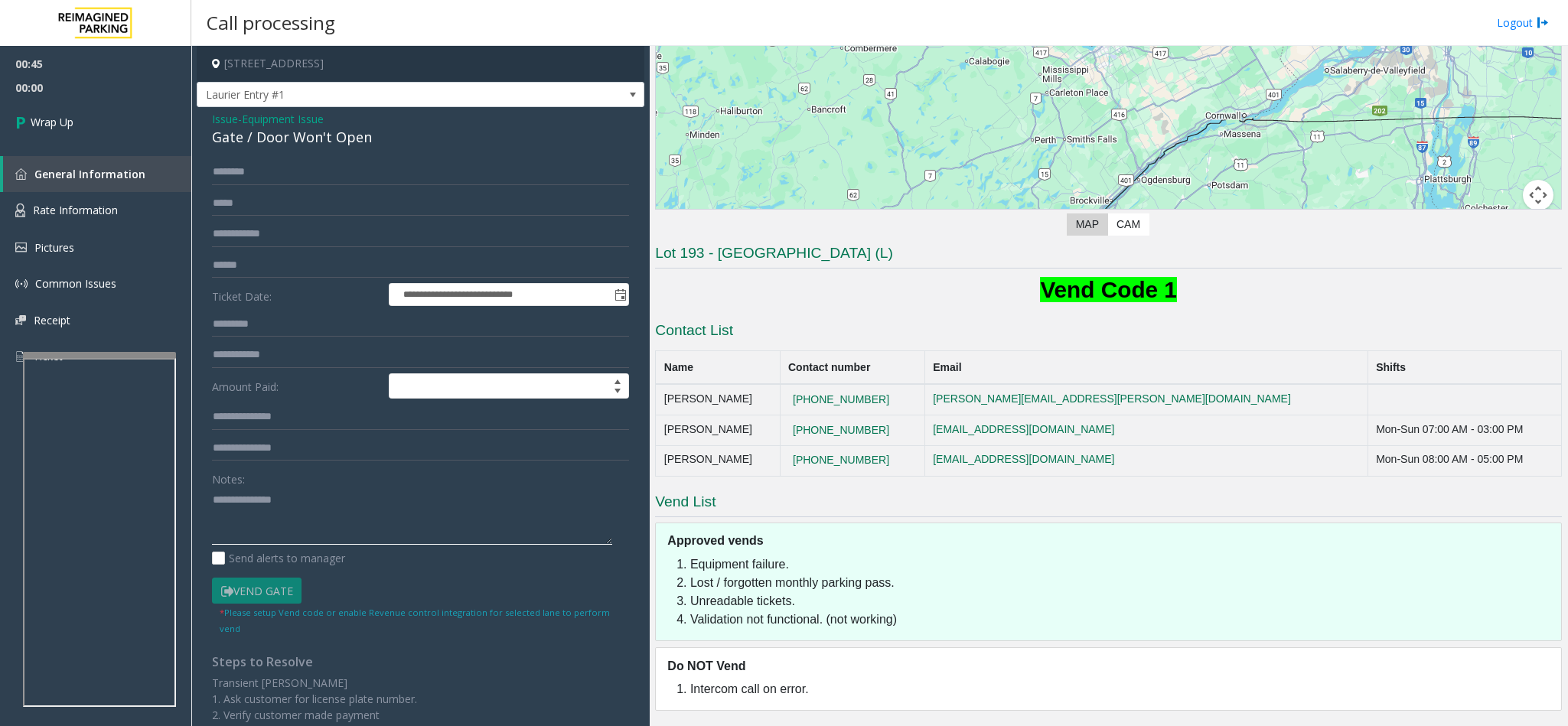
click at [340, 492] on textarea at bounding box center [411, 515] width 400 height 57
type textarea "**********"
click at [81, 103] on link "Wrap Up" at bounding box center [95, 122] width 191 height 46
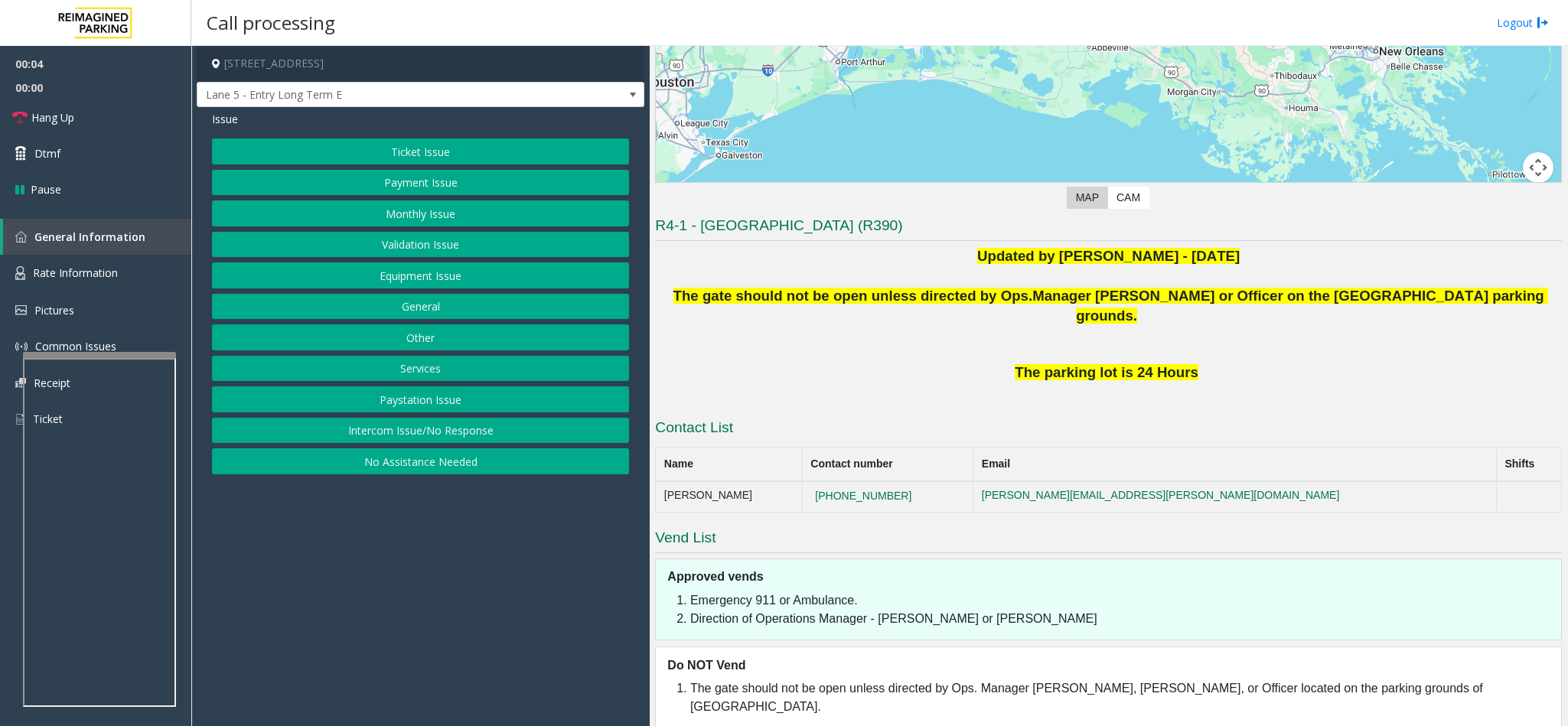
scroll to position [265, 0]
drag, startPoint x: 428, startPoint y: 427, endPoint x: 435, endPoint y: 416, distance: 13.0
click at [432, 427] on button "Intercom Issue/No Response" at bounding box center [420, 431] width 417 height 26
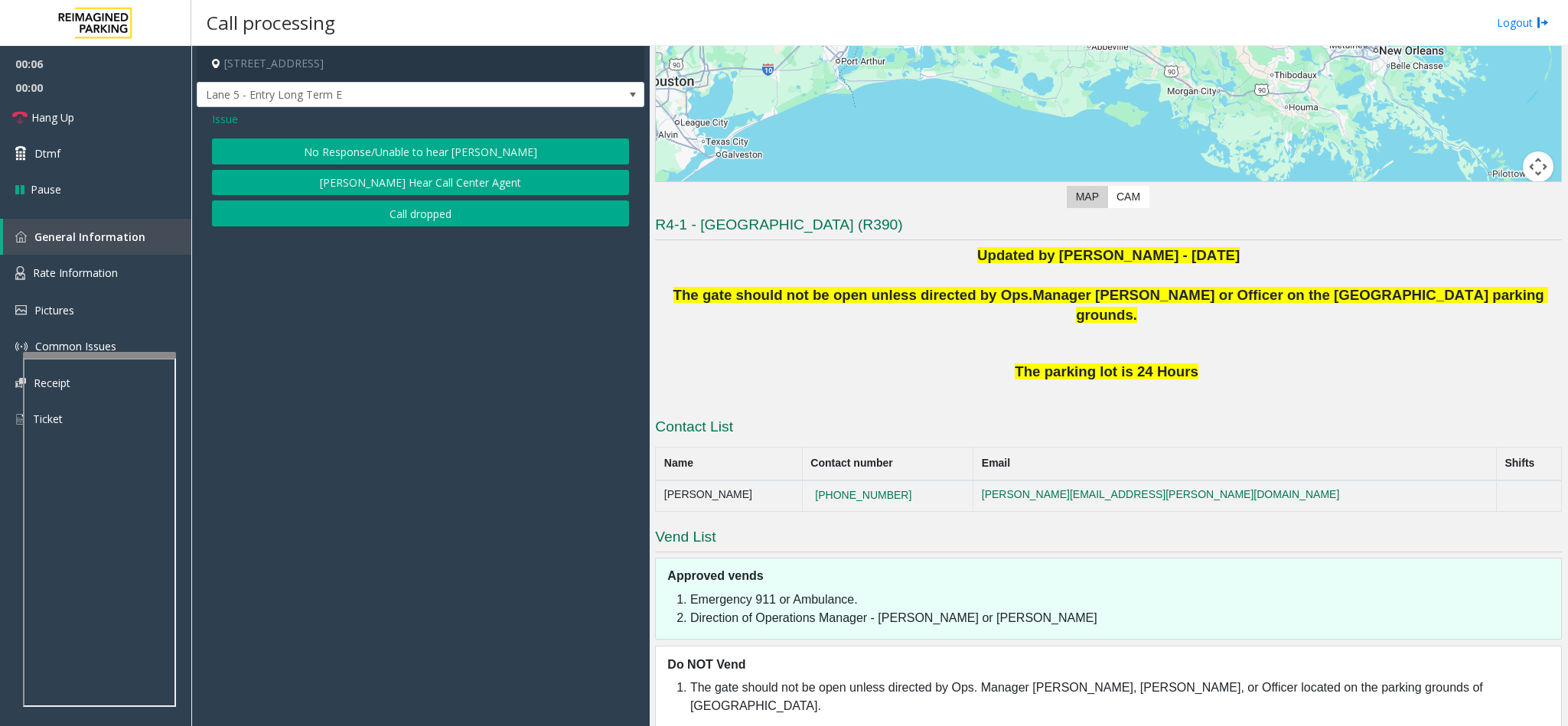
click at [381, 149] on button "No Response/Unable to hear [PERSON_NAME]" at bounding box center [420, 151] width 417 height 26
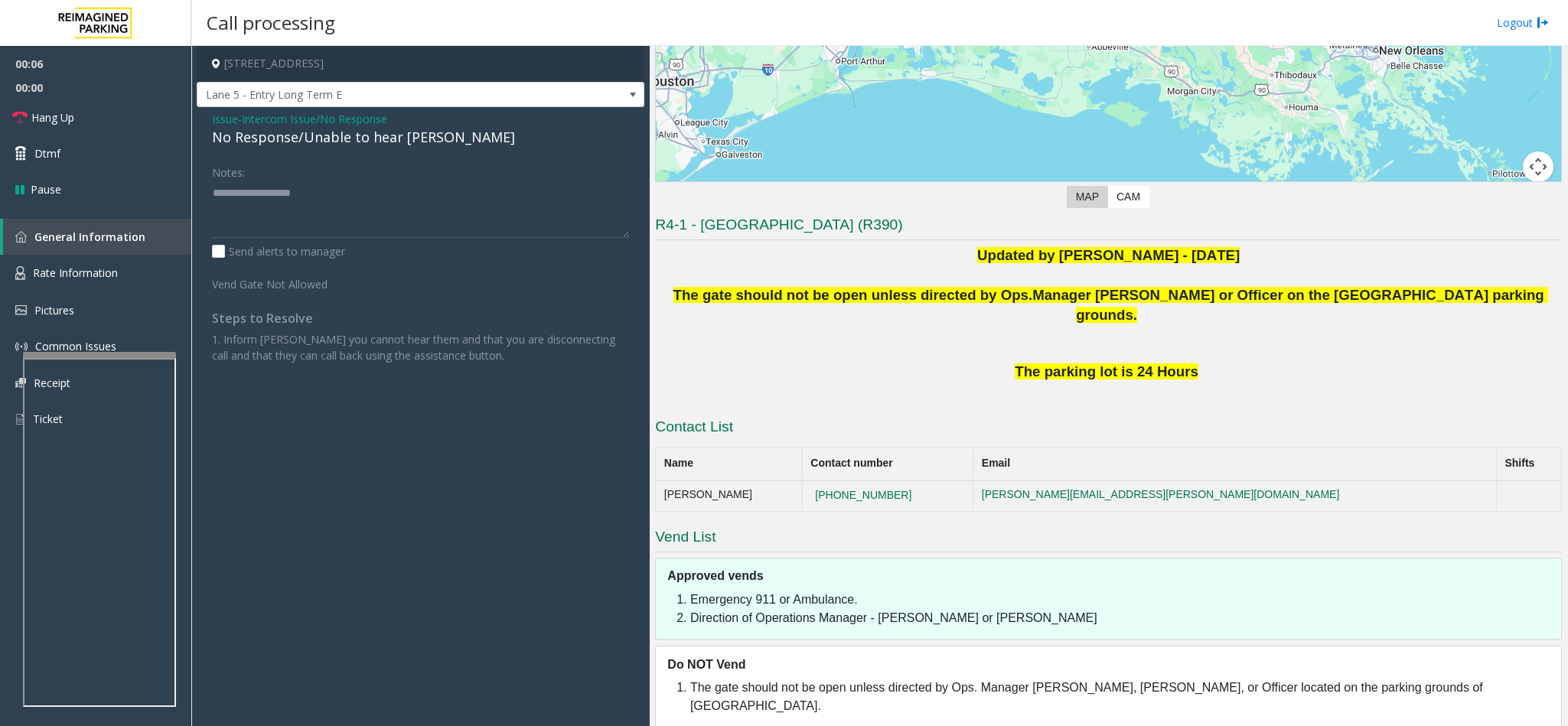
click at [308, 141] on div "No Response/Unable to hear [PERSON_NAME]" at bounding box center [420, 137] width 417 height 20
click at [427, 196] on textarea at bounding box center [420, 209] width 417 height 57
type textarea "**********"
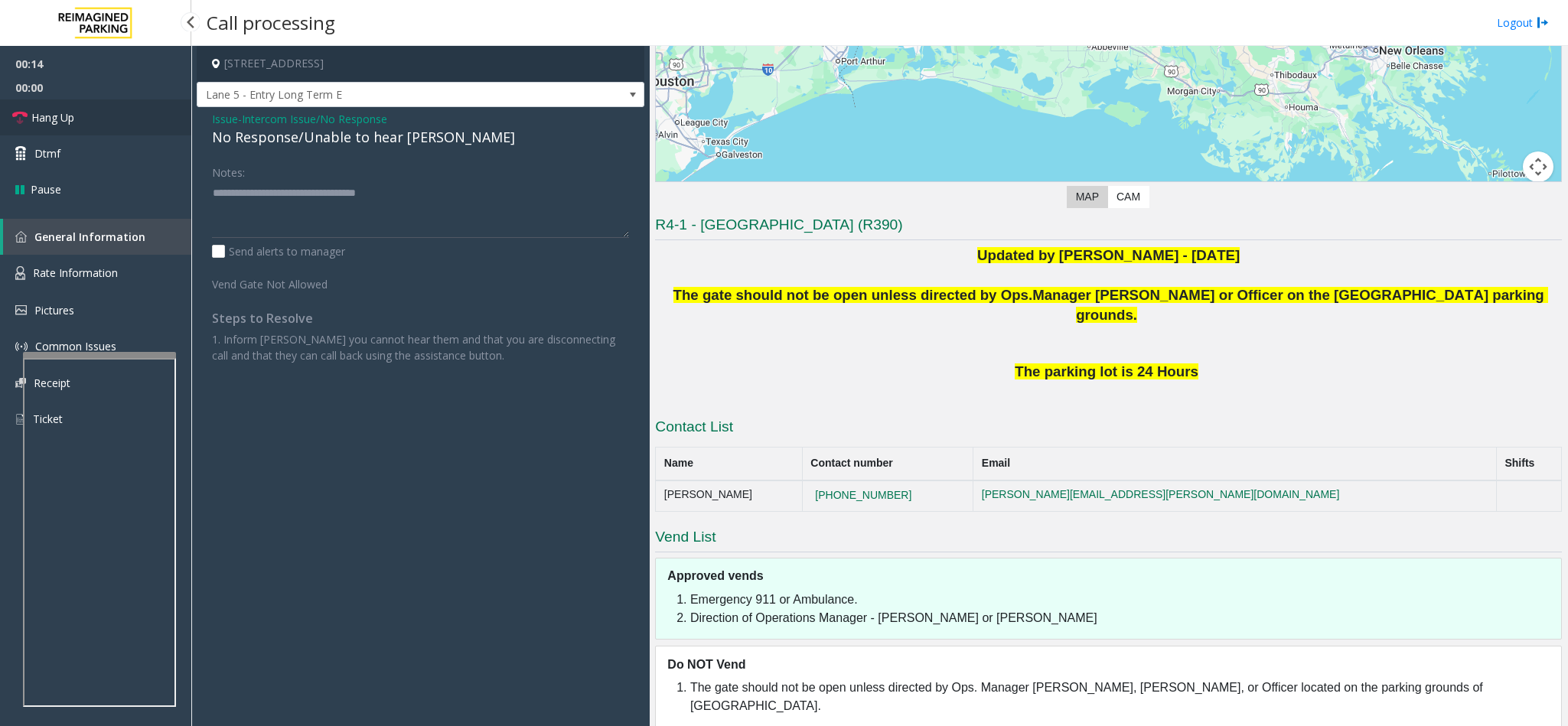
click at [94, 131] on link "Hang Up" at bounding box center [95, 117] width 191 height 36
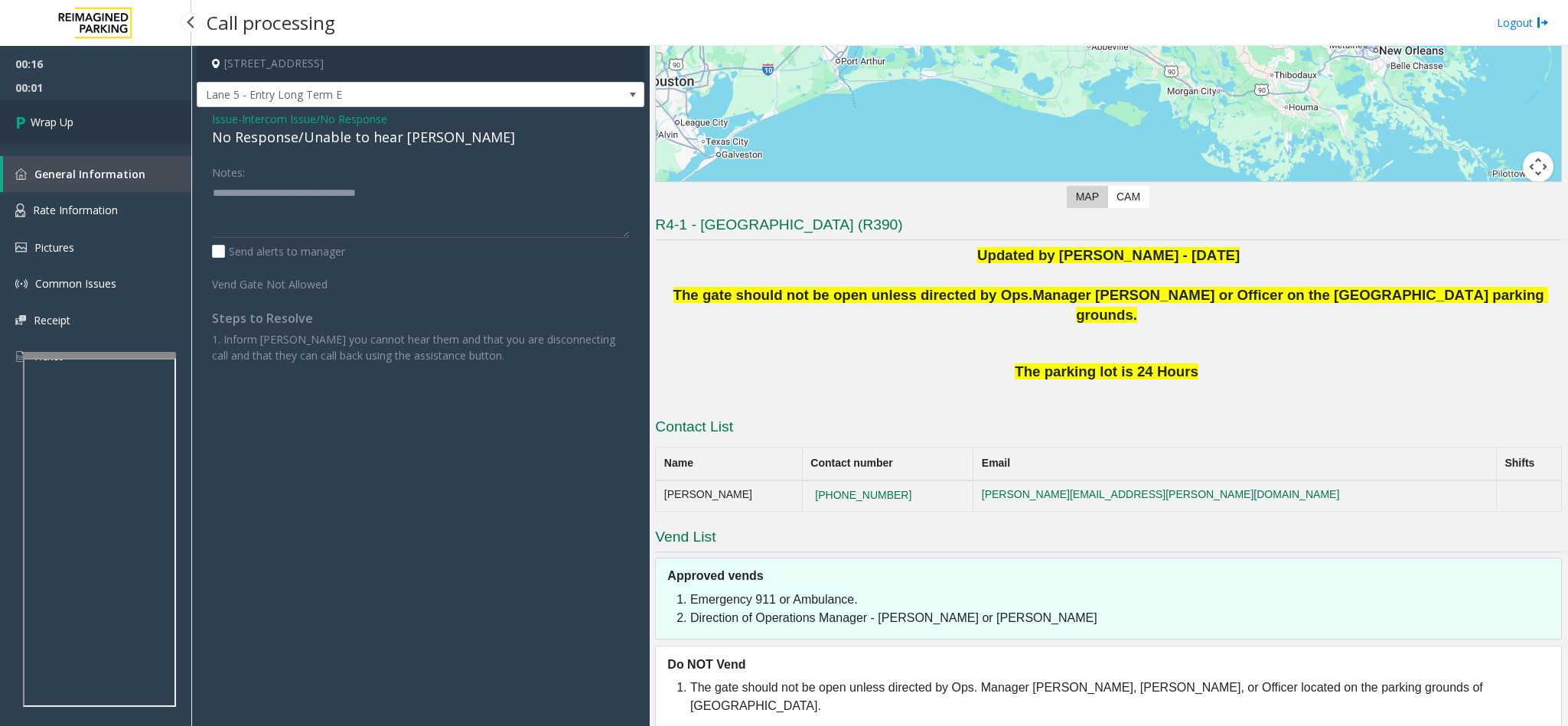
click at [94, 131] on link "Wrap Up" at bounding box center [95, 122] width 191 height 46
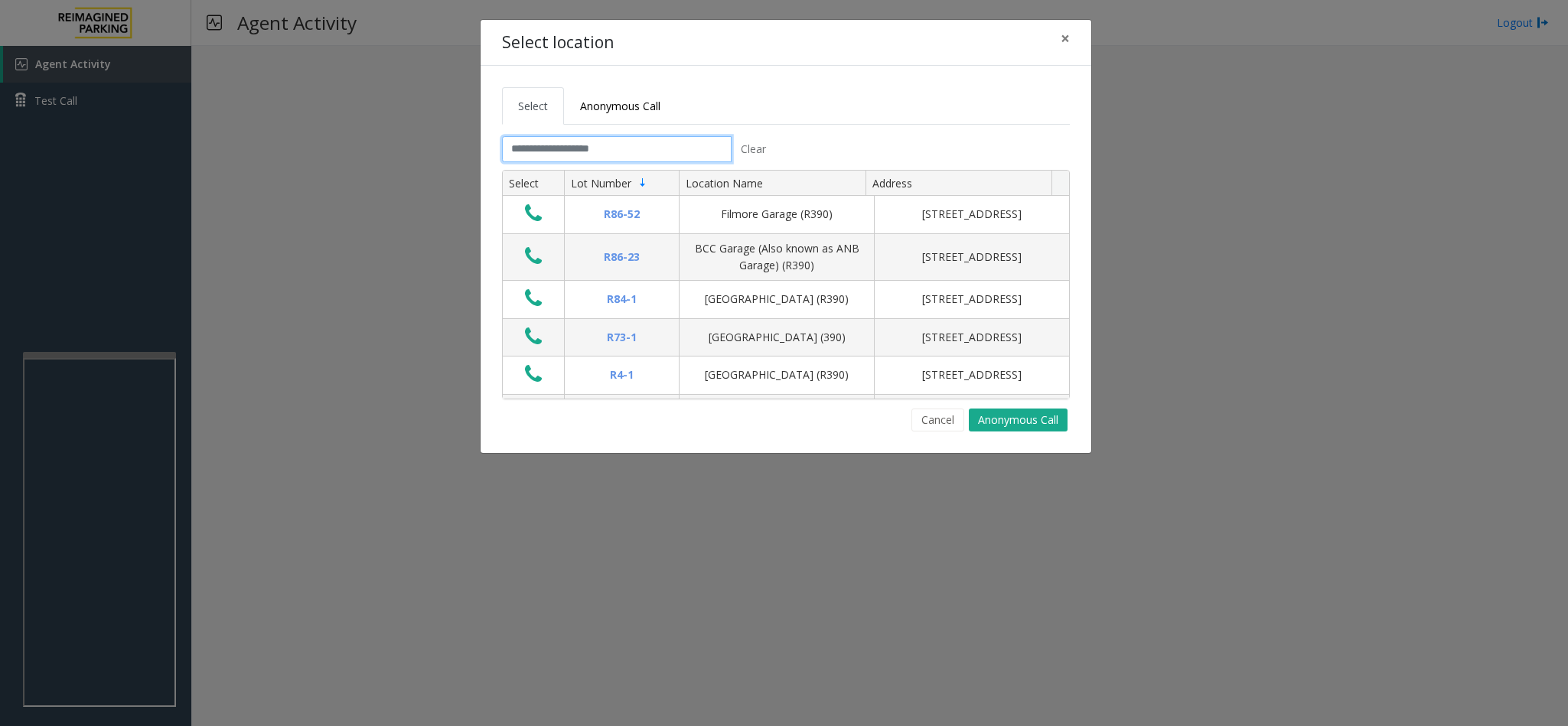
click at [625, 156] on input "text" at bounding box center [616, 148] width 230 height 26
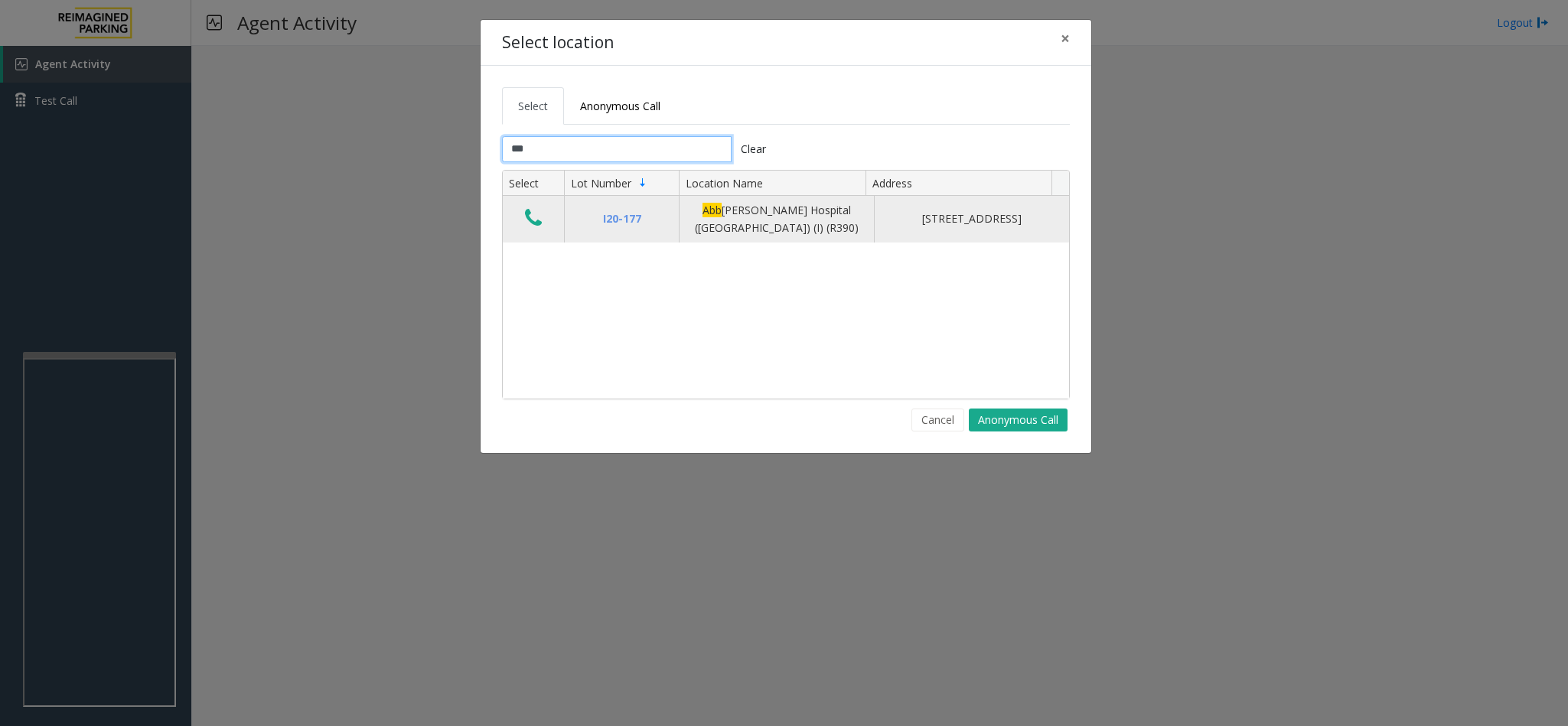
type input "***"
click at [538, 225] on icon "Data table" at bounding box center [533, 218] width 16 height 21
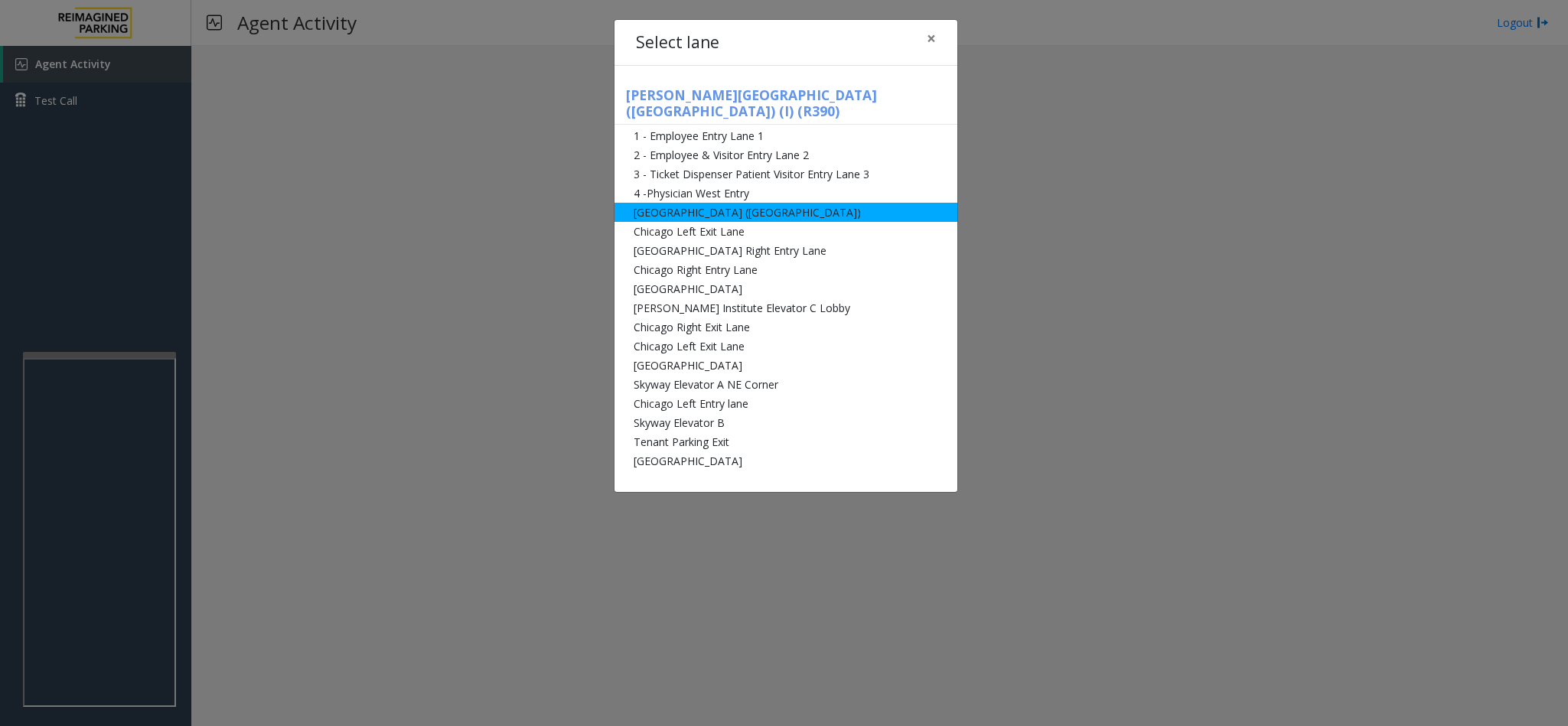
click at [692, 203] on li "[GEOGRAPHIC_DATA] ([GEOGRAPHIC_DATA])" at bounding box center [785, 213] width 343 height 19
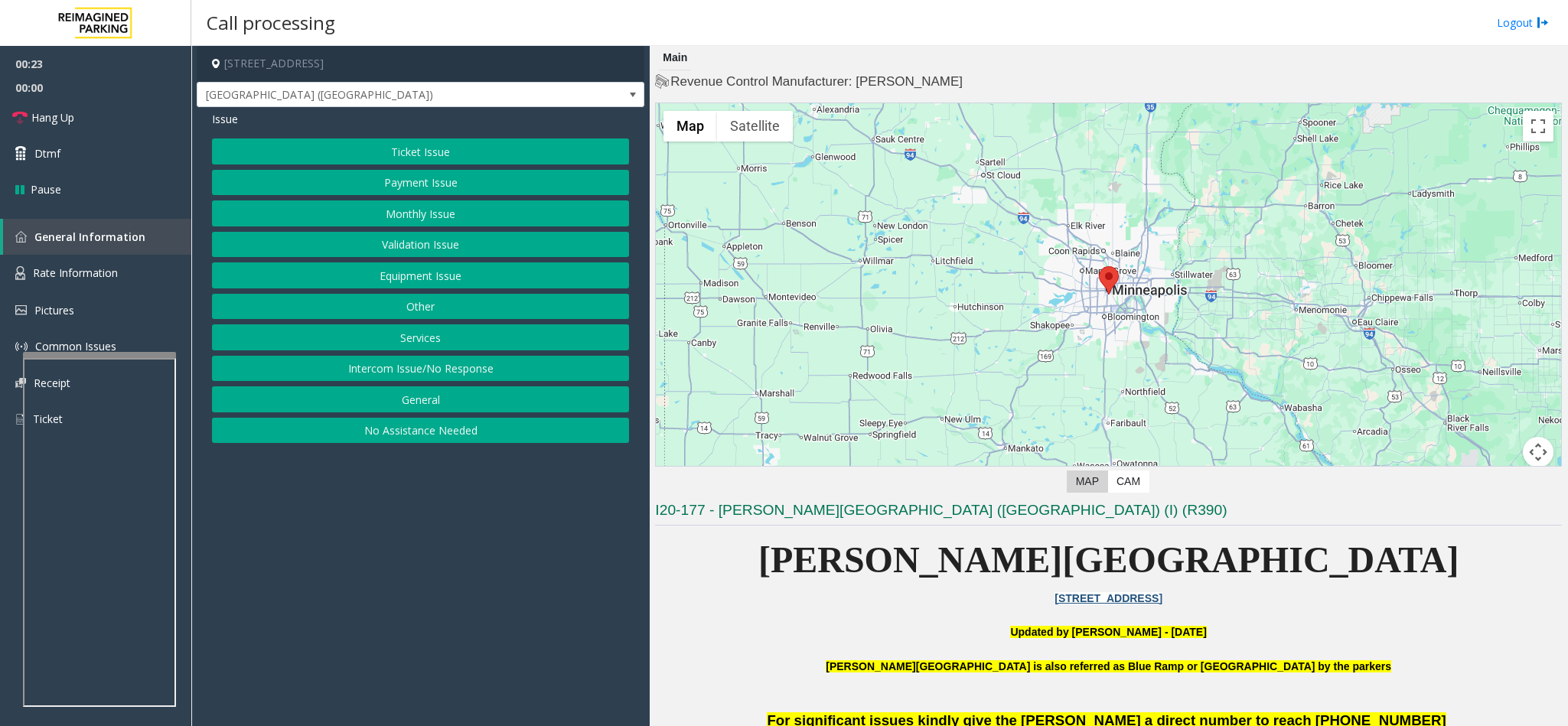
click at [430, 222] on button "Monthly Issue" at bounding box center [420, 214] width 417 height 26
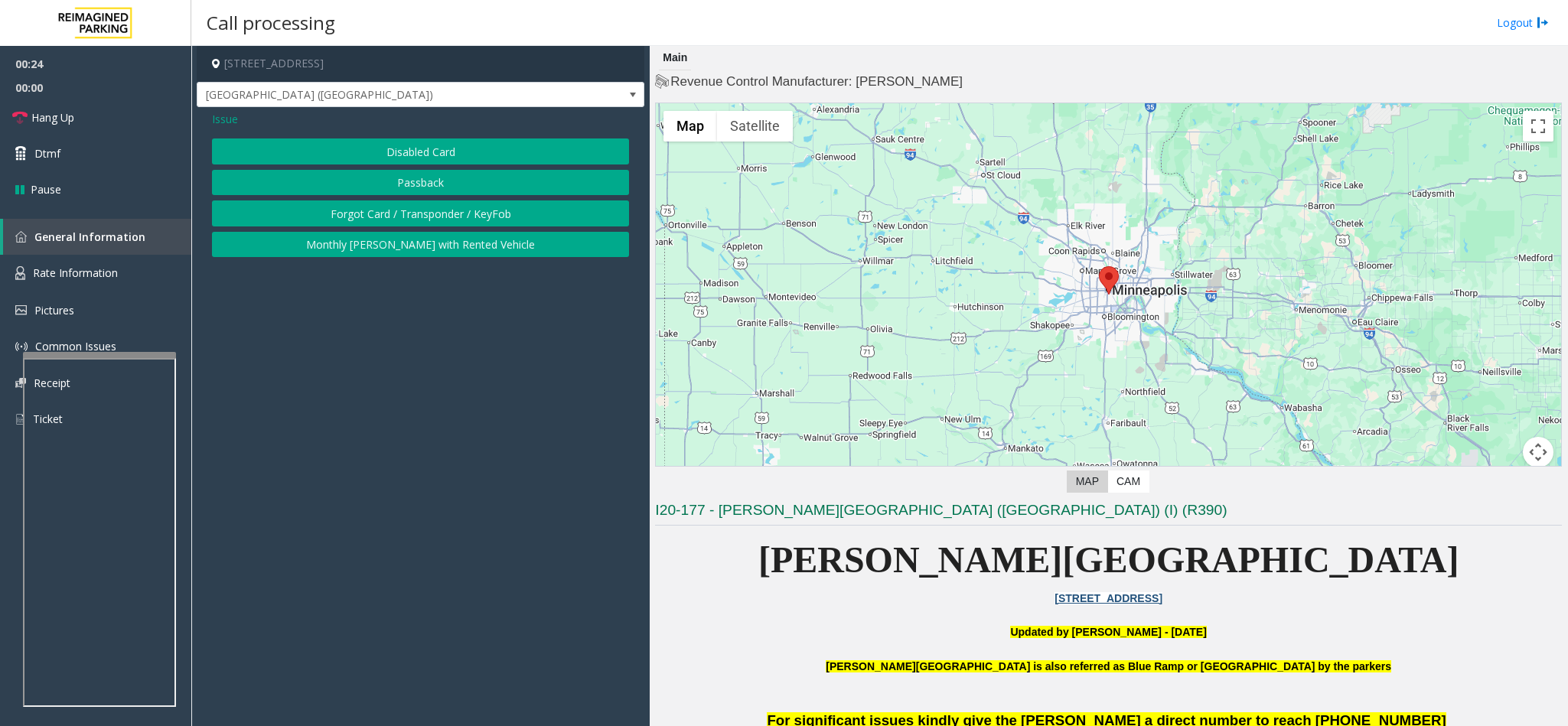
click at [415, 161] on button "Disabled Card" at bounding box center [420, 151] width 417 height 26
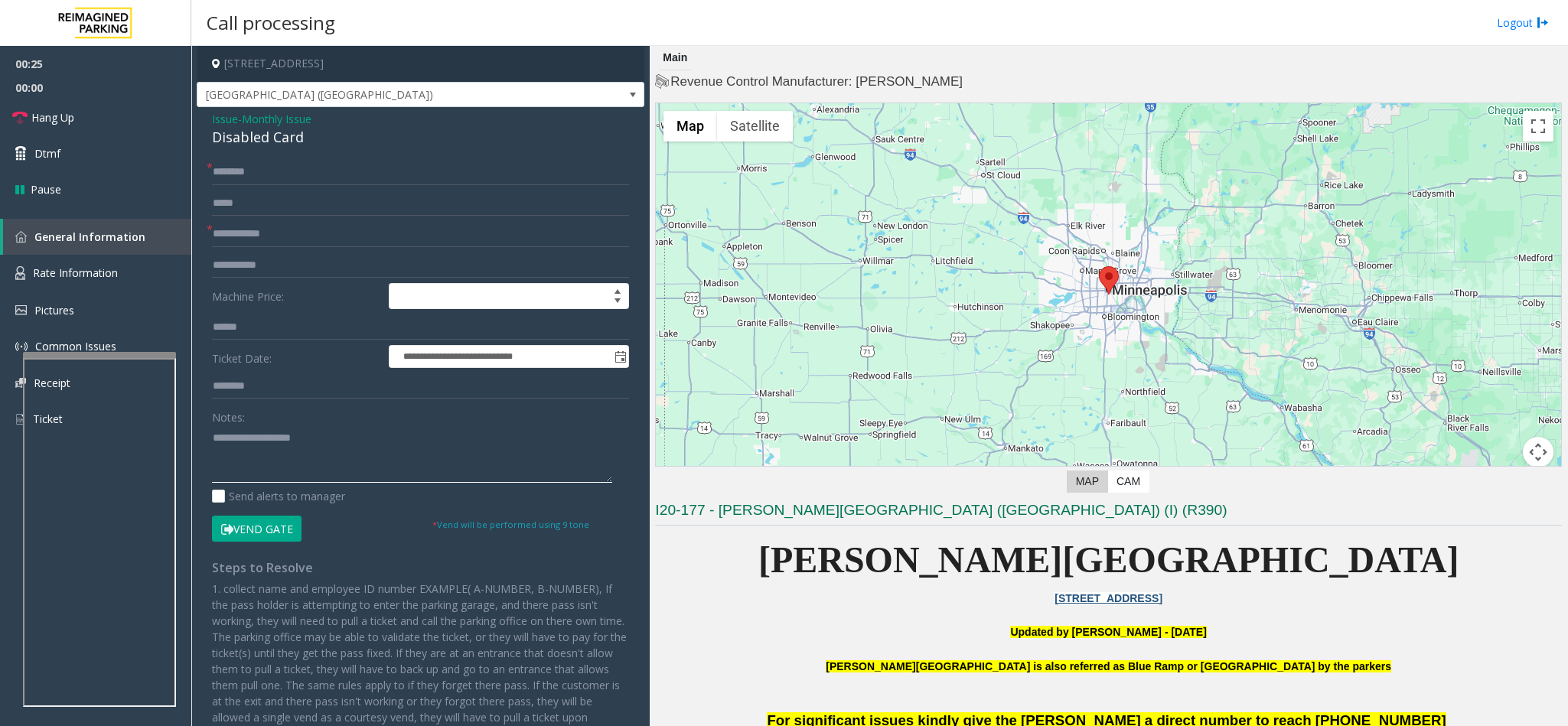
click at [237, 448] on textarea at bounding box center [411, 453] width 400 height 57
type textarea "**********"
click at [225, 176] on input "text" at bounding box center [420, 172] width 417 height 26
type input "**"
type input "*"
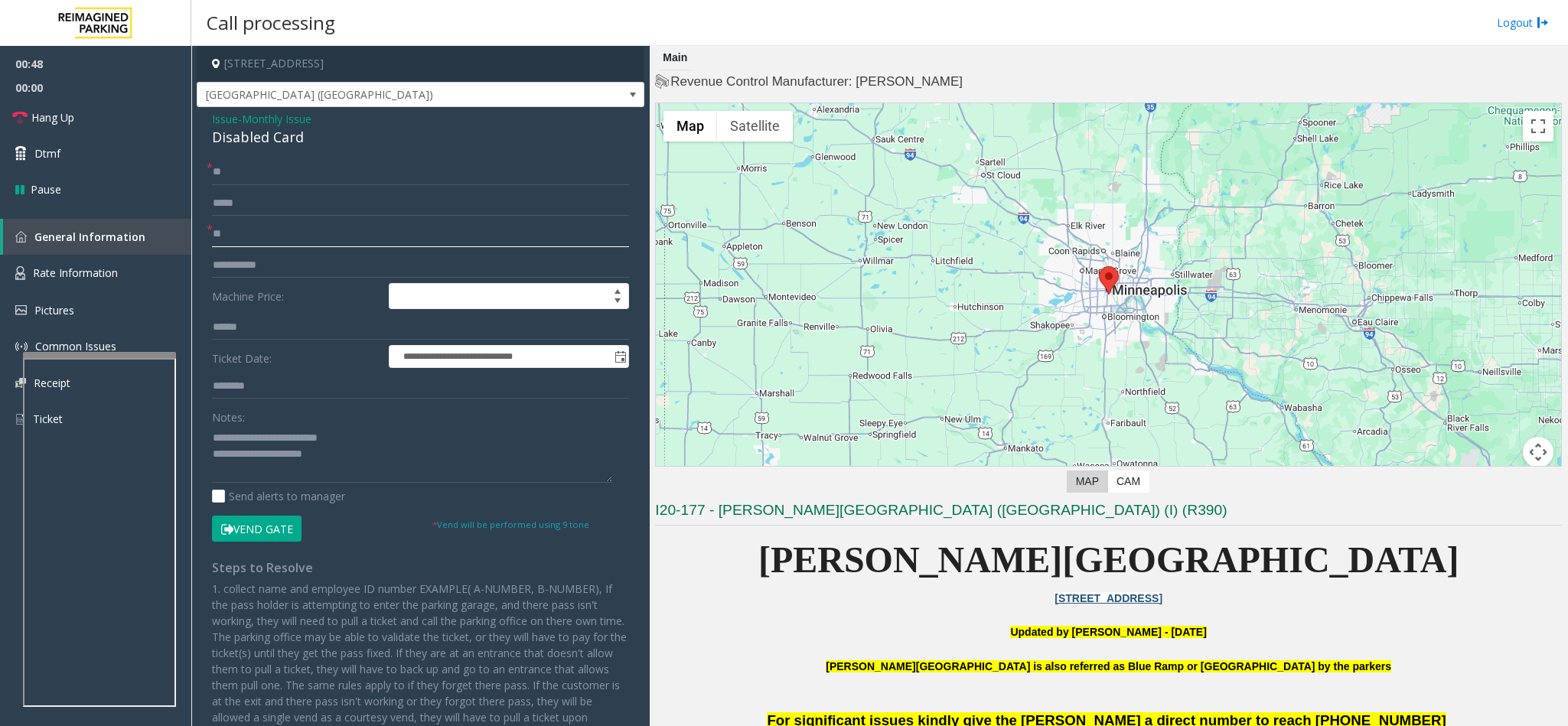
type input "**"
click at [262, 528] on button "Vend Gate" at bounding box center [256, 529] width 89 height 26
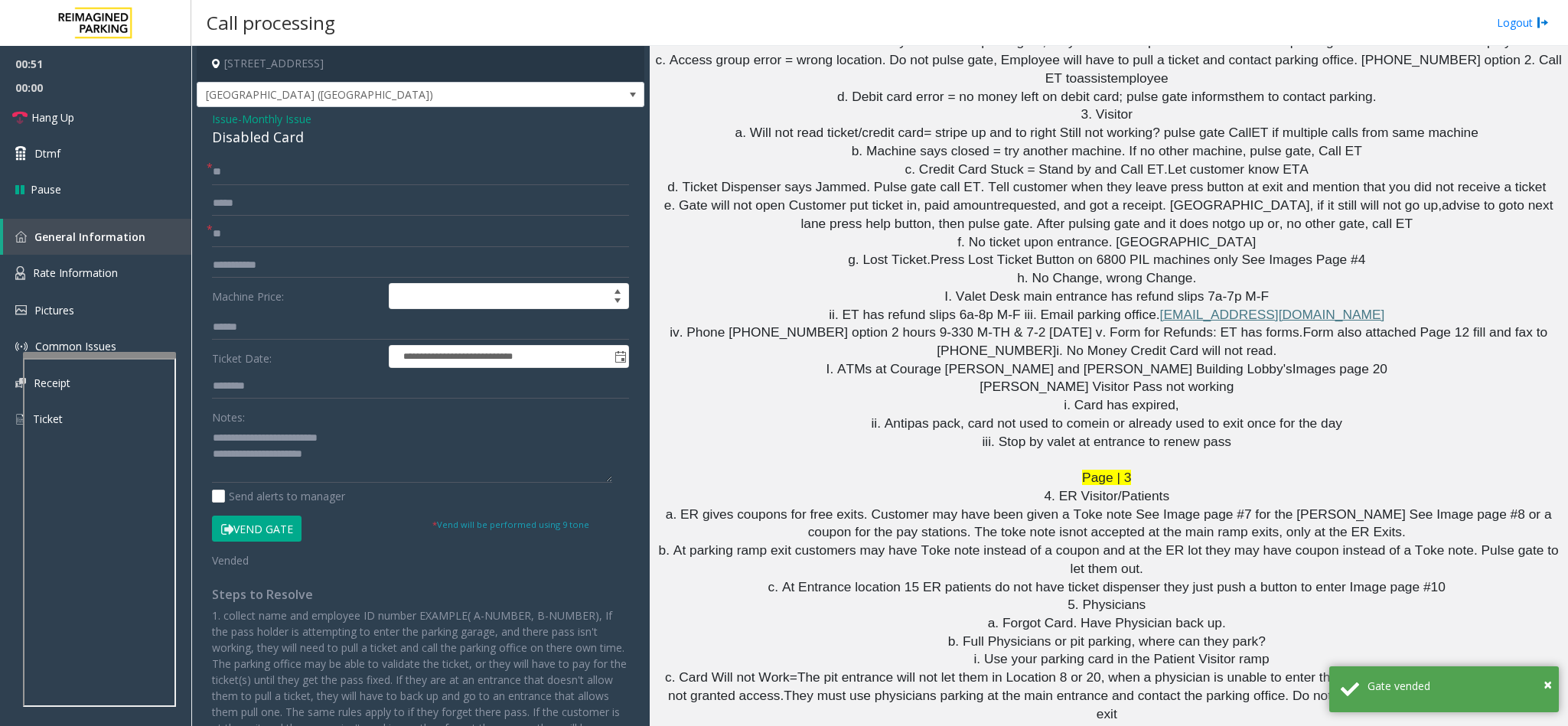
scroll to position [3904, 0]
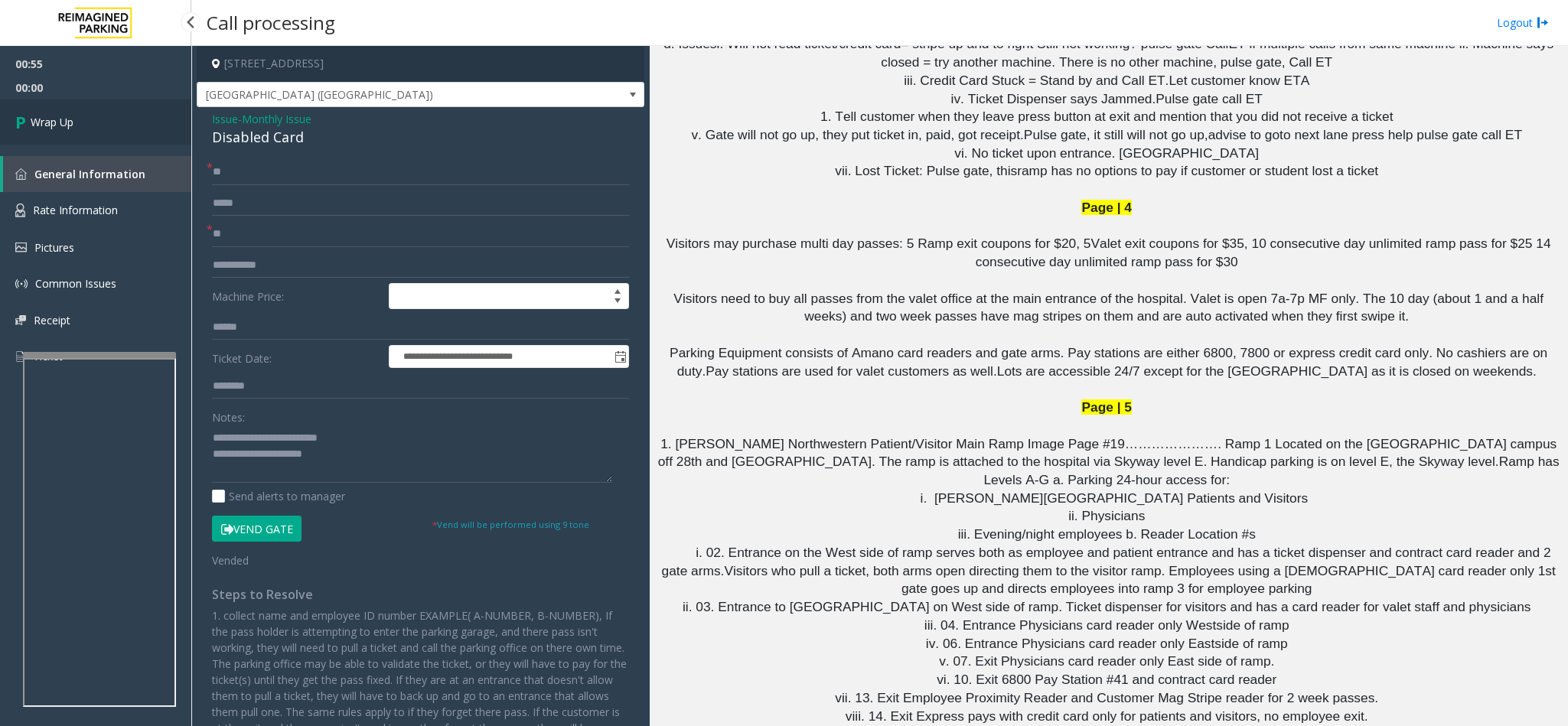
click at [131, 131] on link "Wrap Up" at bounding box center [95, 122] width 191 height 46
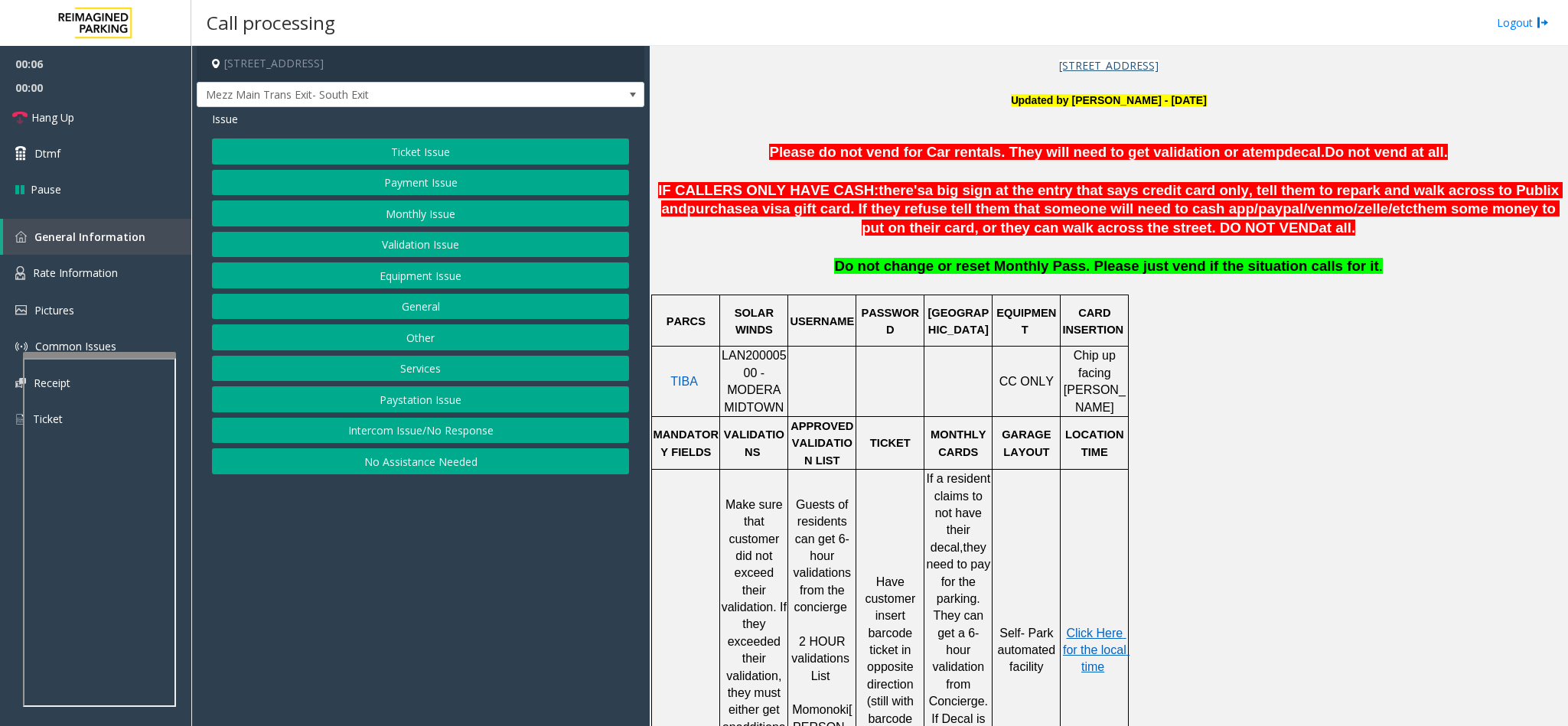
scroll to position [689, 0]
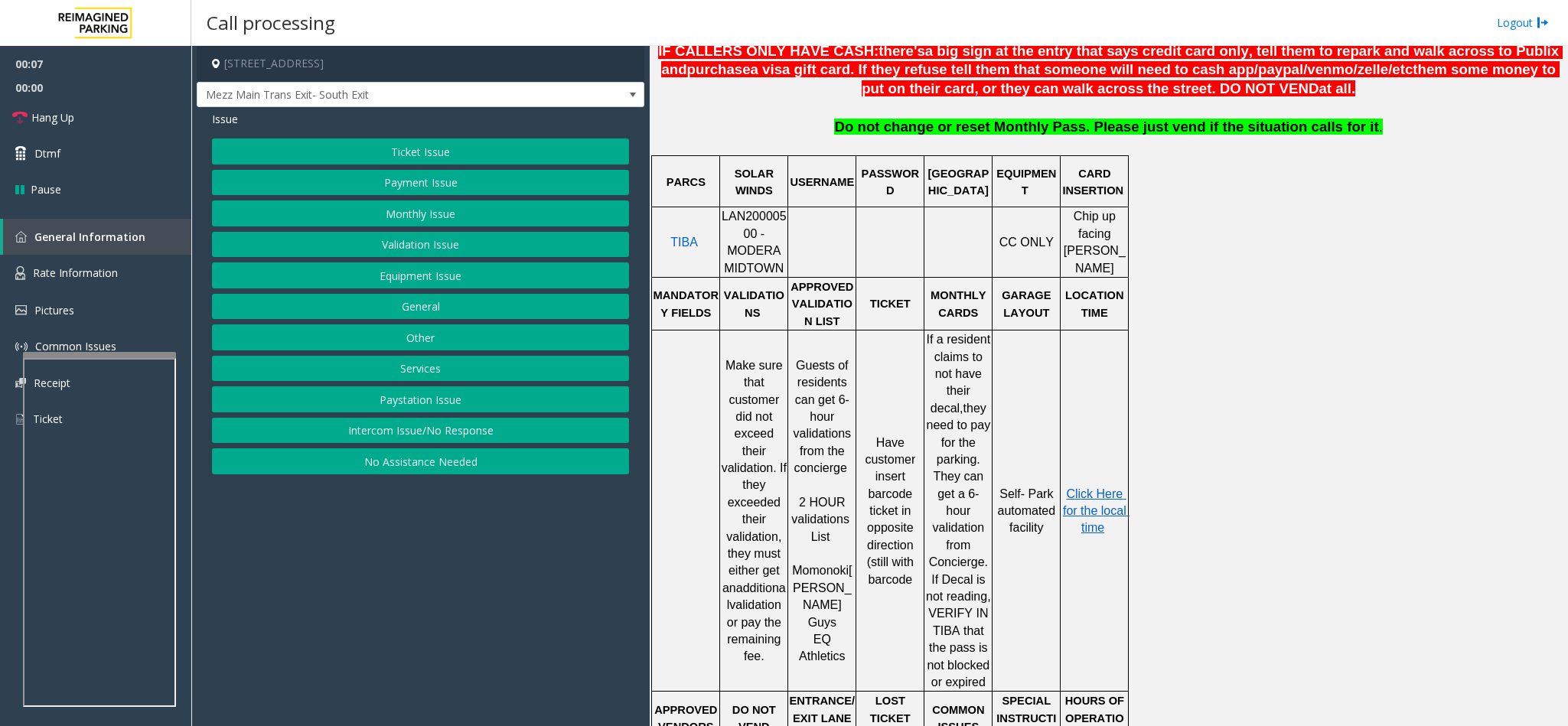
click at [746, 216] on span "LAN20000500 - MODERA MIDTOWN" at bounding box center [754, 242] width 65 height 64
copy span "LAN20000500"
click at [450, 242] on button "Validation Issue" at bounding box center [420, 245] width 417 height 26
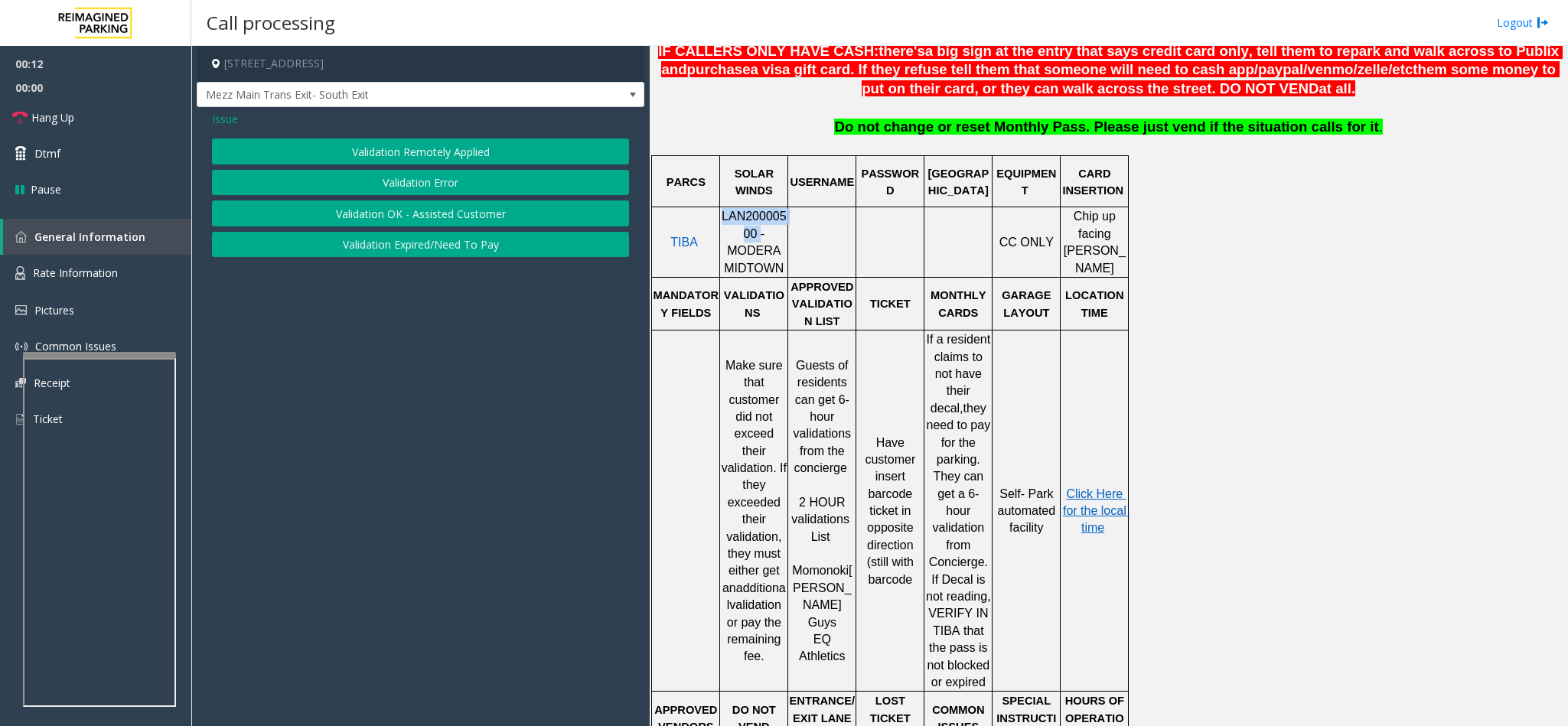
click at [425, 186] on button "Validation Error" at bounding box center [420, 182] width 417 height 26
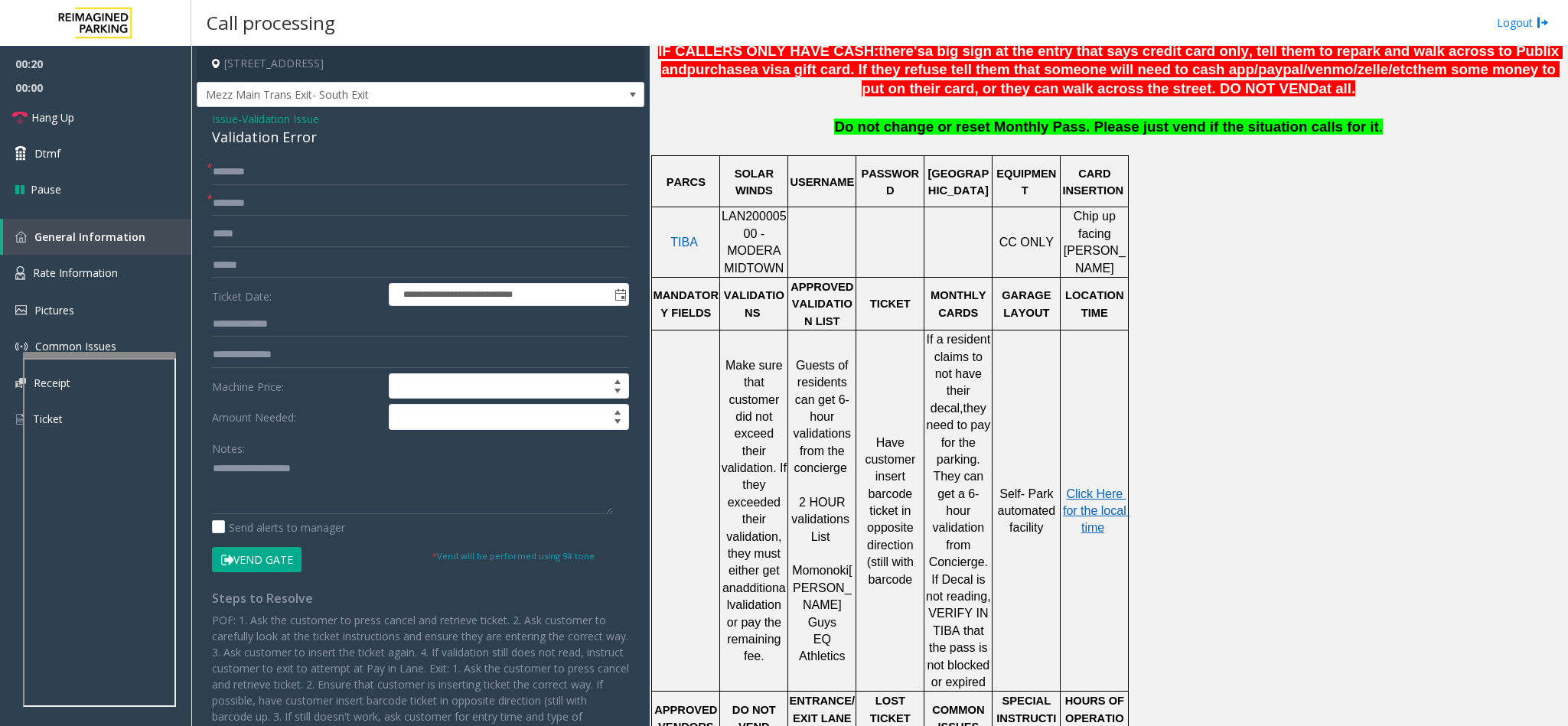
click at [253, 143] on div "Validation Error" at bounding box center [420, 137] width 417 height 20
type textarea "**********"
click at [255, 209] on input "text" at bounding box center [420, 203] width 417 height 26
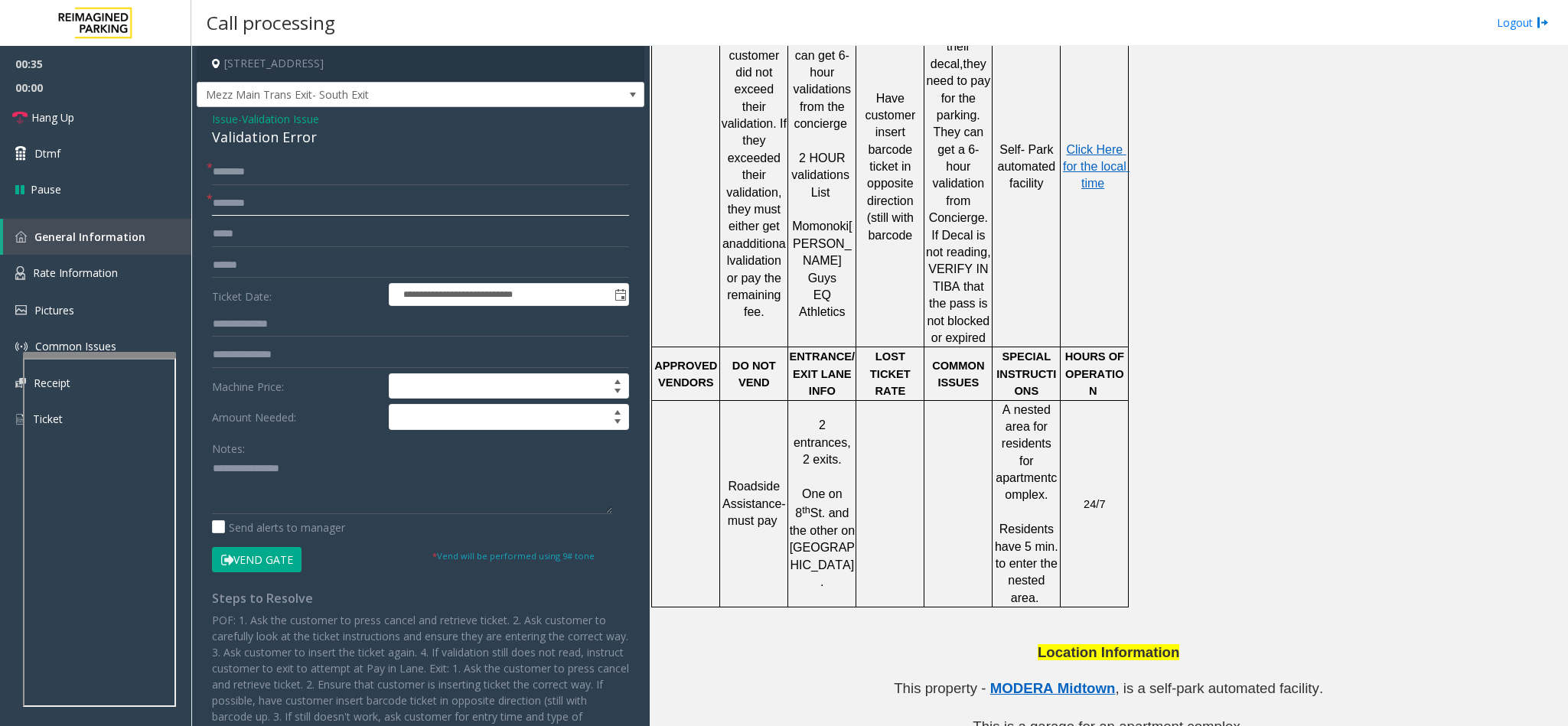
scroll to position [963, 0]
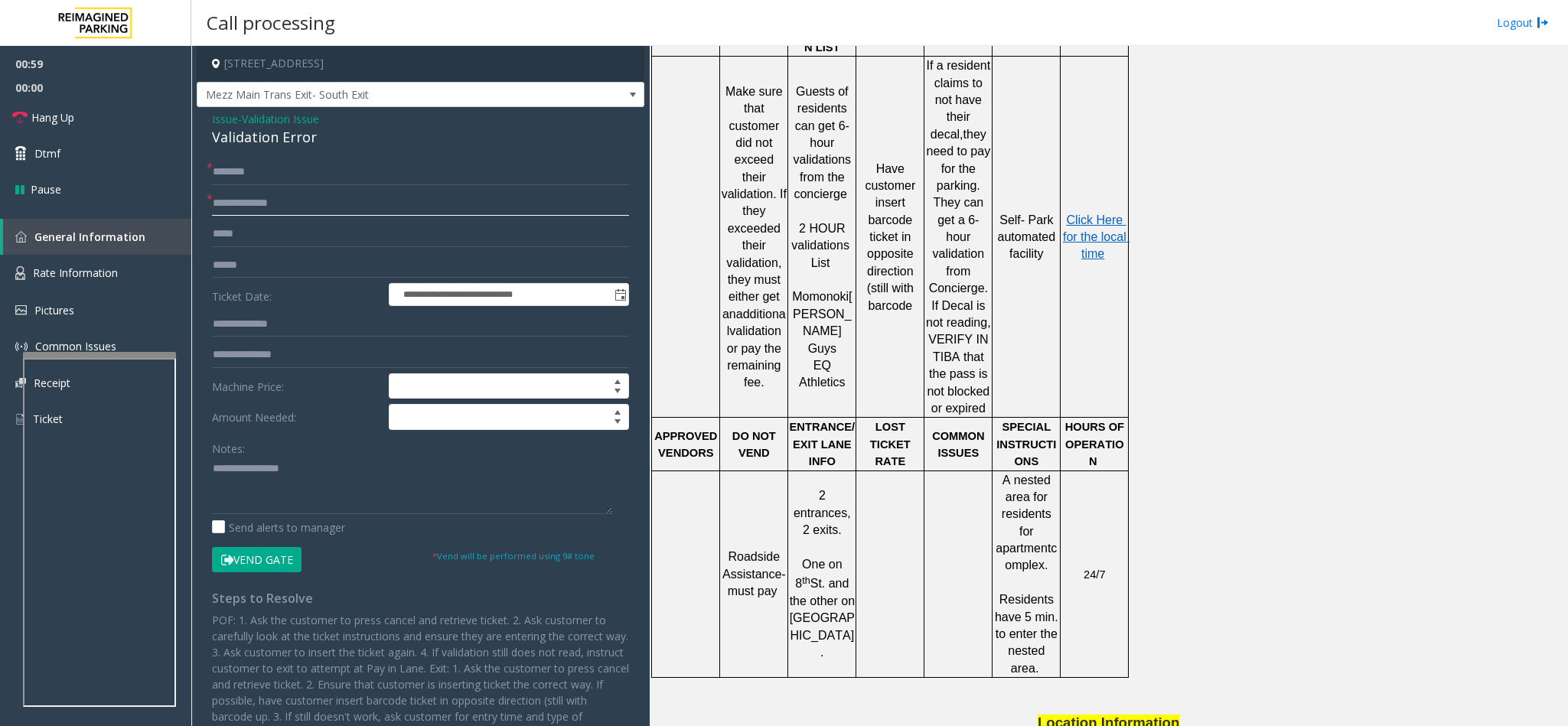
type input "**********"
click at [219, 168] on input "text" at bounding box center [420, 172] width 417 height 26
type input "****"
click at [251, 266] on input "text" at bounding box center [420, 265] width 417 height 26
click at [299, 262] on input "text" at bounding box center [420, 265] width 417 height 26
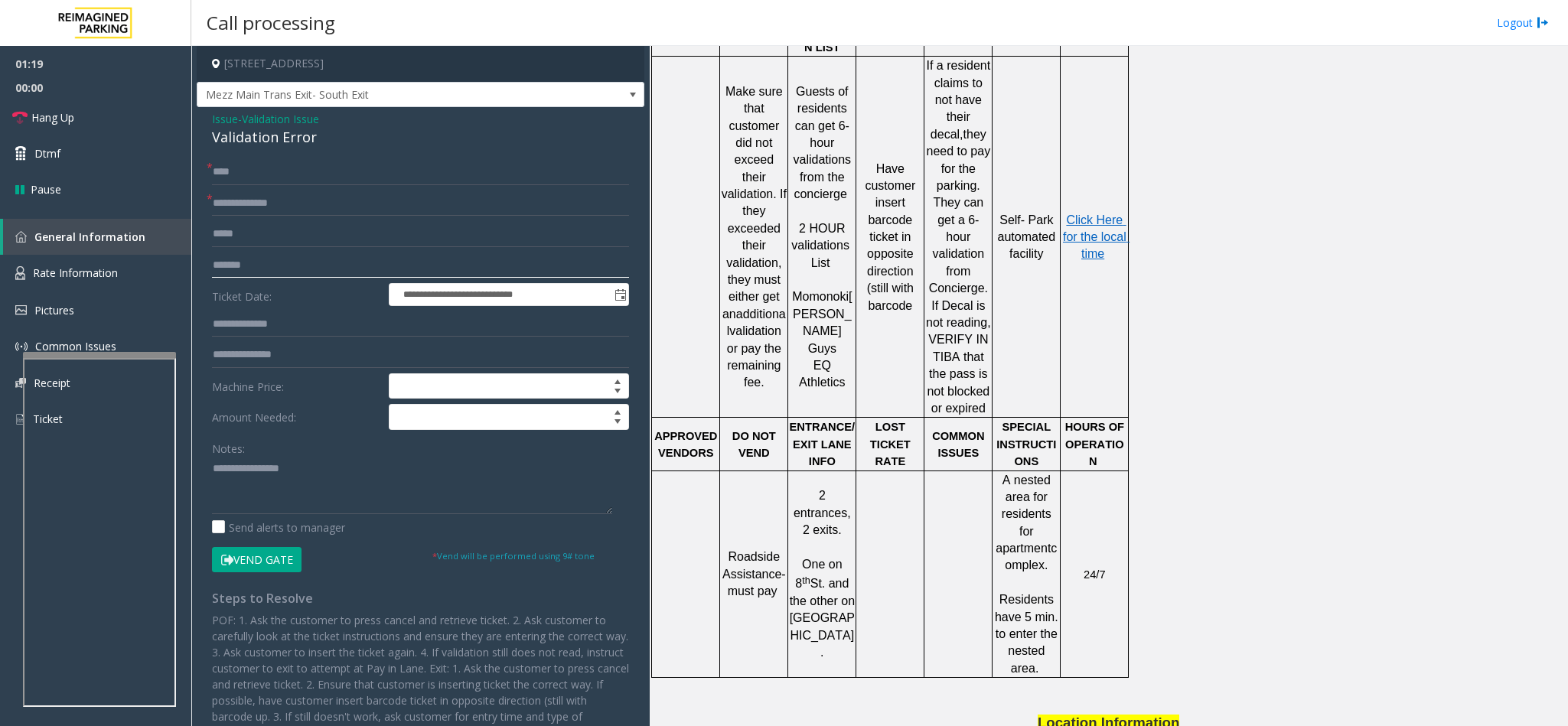
type input "*******"
click at [218, 326] on input "text" at bounding box center [420, 324] width 417 height 26
type input "******"
click at [215, 474] on textarea at bounding box center [411, 485] width 400 height 57
click at [407, 483] on textarea at bounding box center [411, 485] width 400 height 57
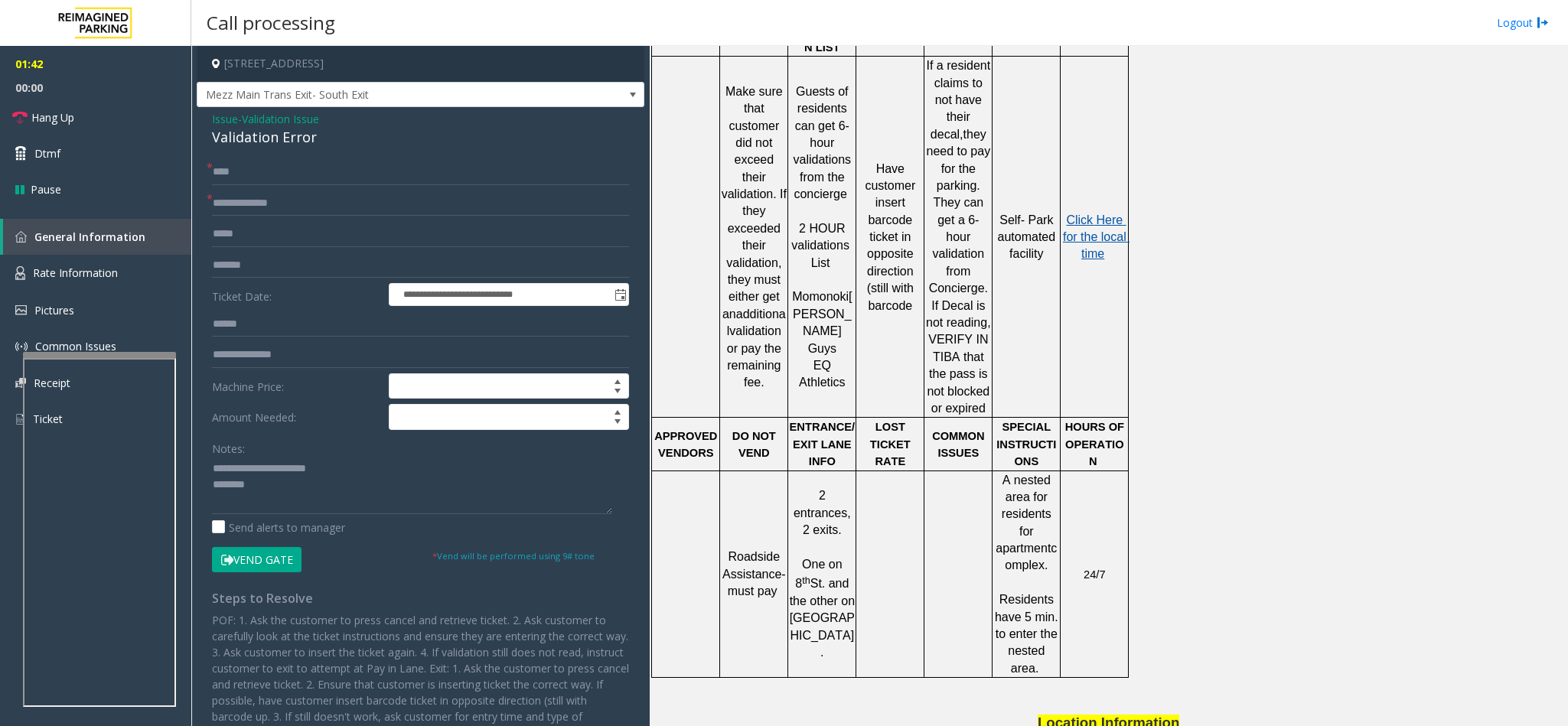
click at [1068, 214] on span "Click Here for the local time" at bounding box center [1095, 237] width 67 height 48
click at [271, 482] on textarea at bounding box center [411, 485] width 400 height 57
click at [260, 559] on button "Vend Gate" at bounding box center [256, 560] width 89 height 26
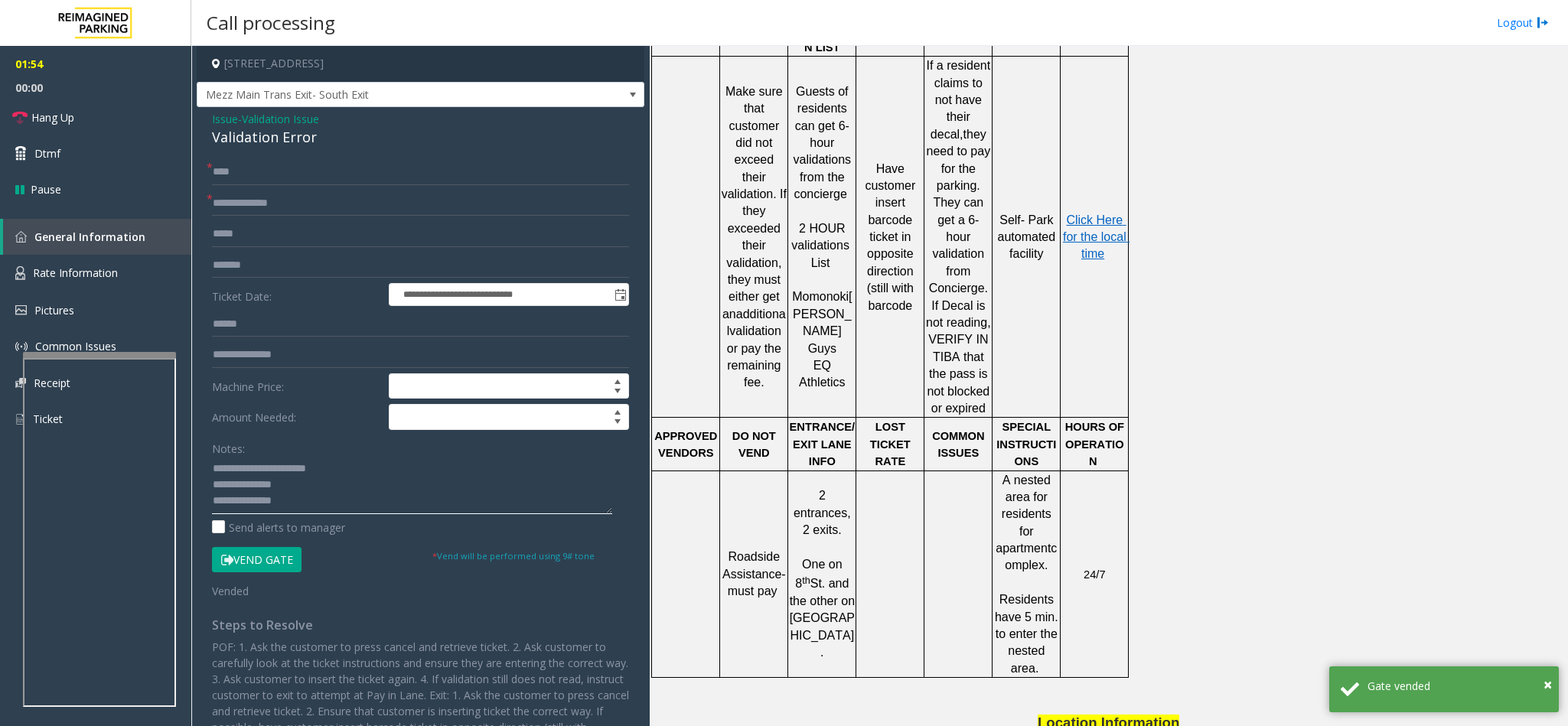
click at [228, 504] on textarea at bounding box center [411, 485] width 400 height 57
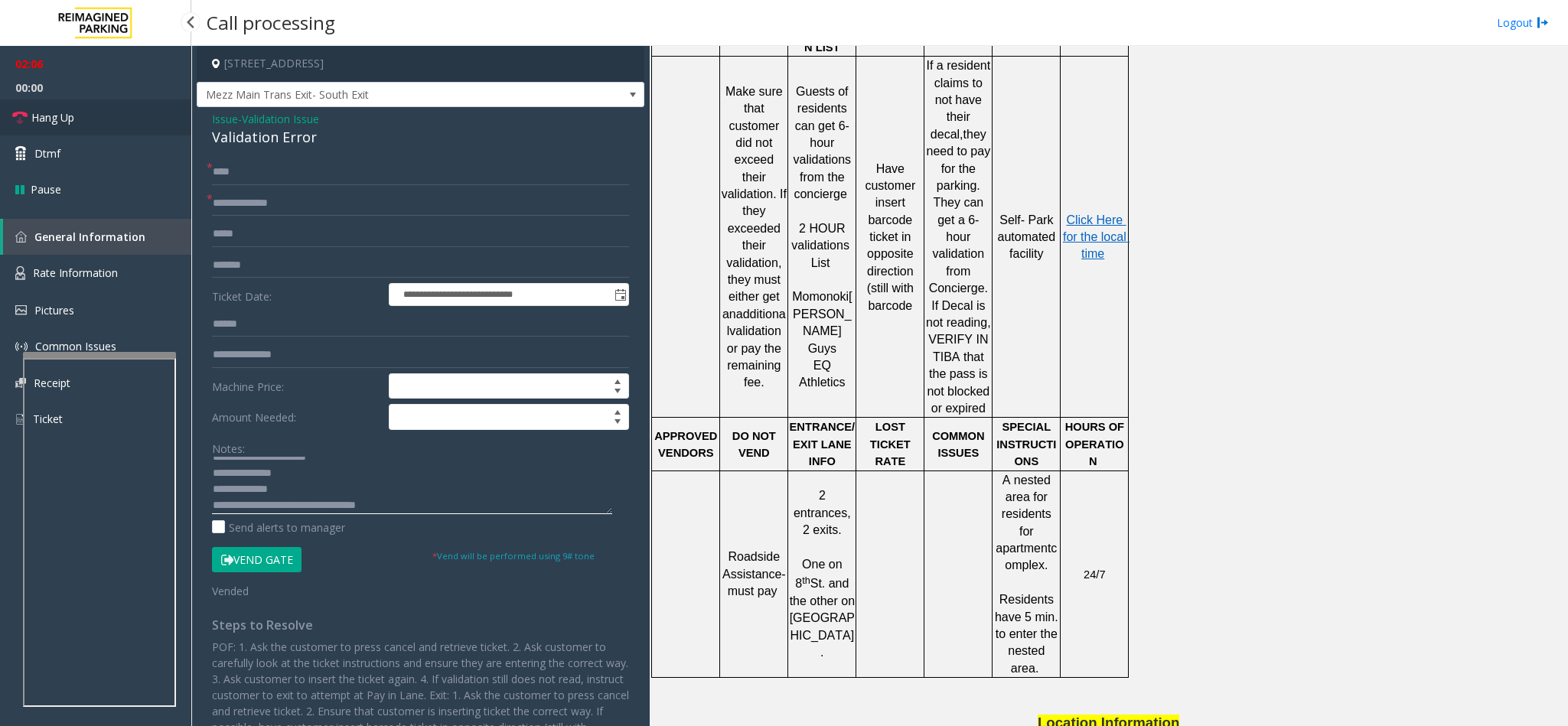
type textarea "**********"
click at [90, 108] on link "Hang Up" at bounding box center [95, 117] width 191 height 36
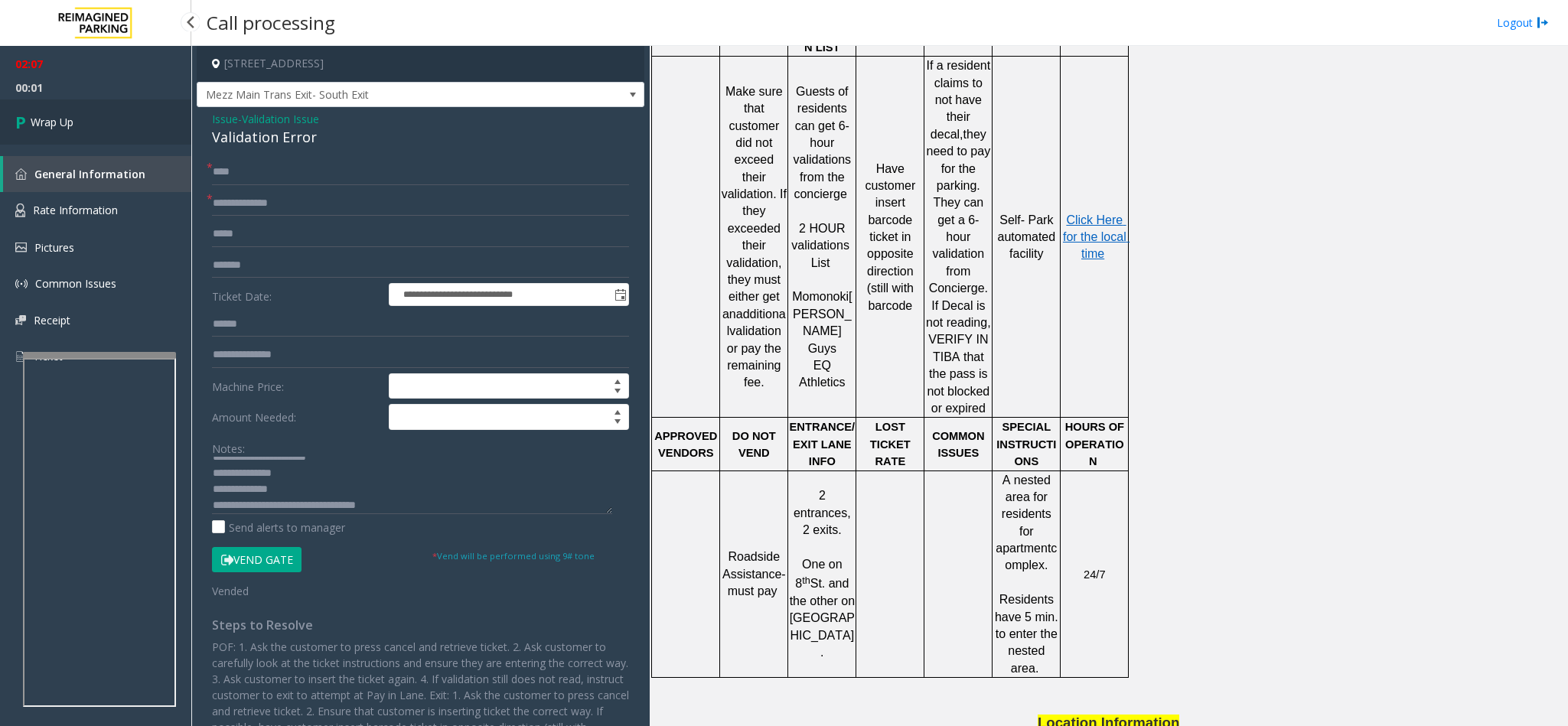
click at [90, 108] on link "Wrap Up" at bounding box center [95, 122] width 191 height 46
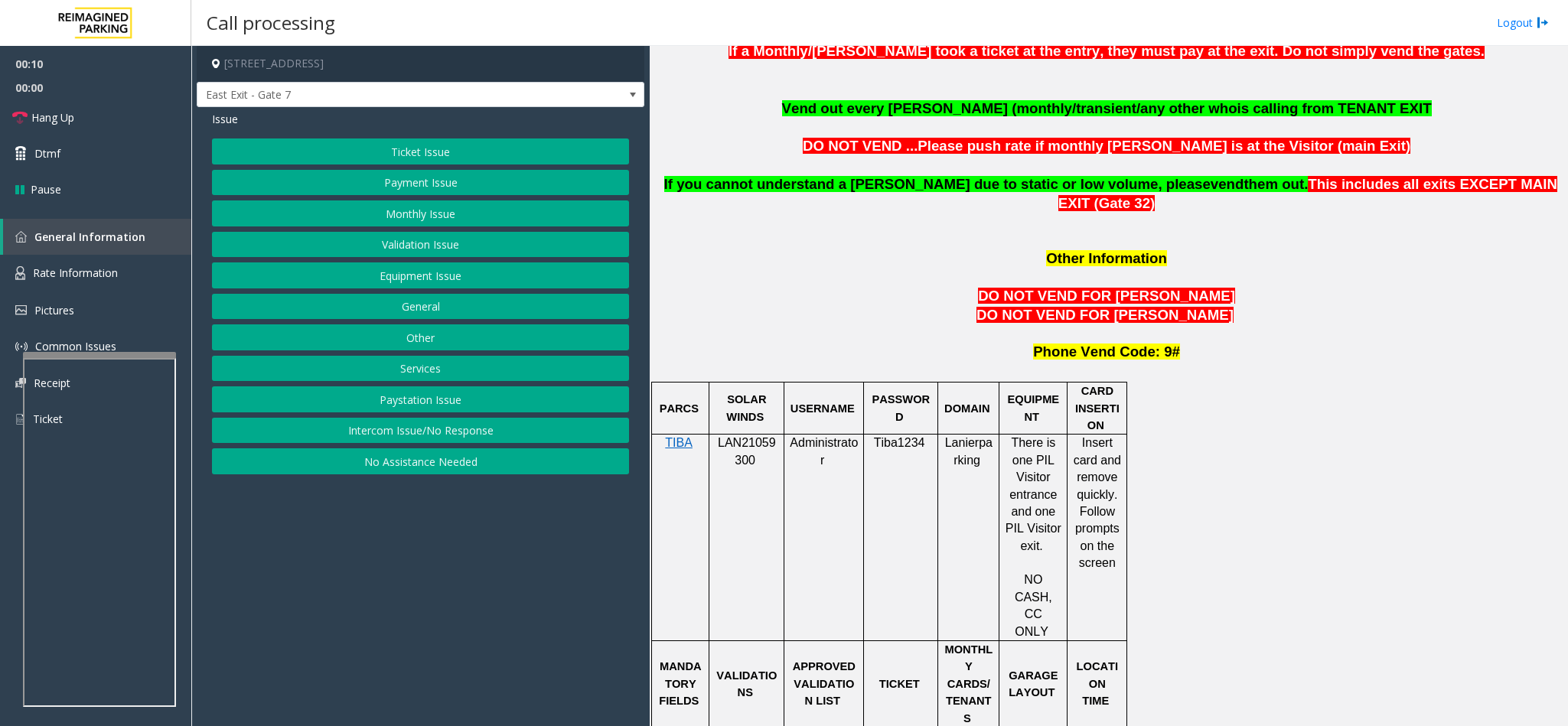
scroll to position [1148, 0]
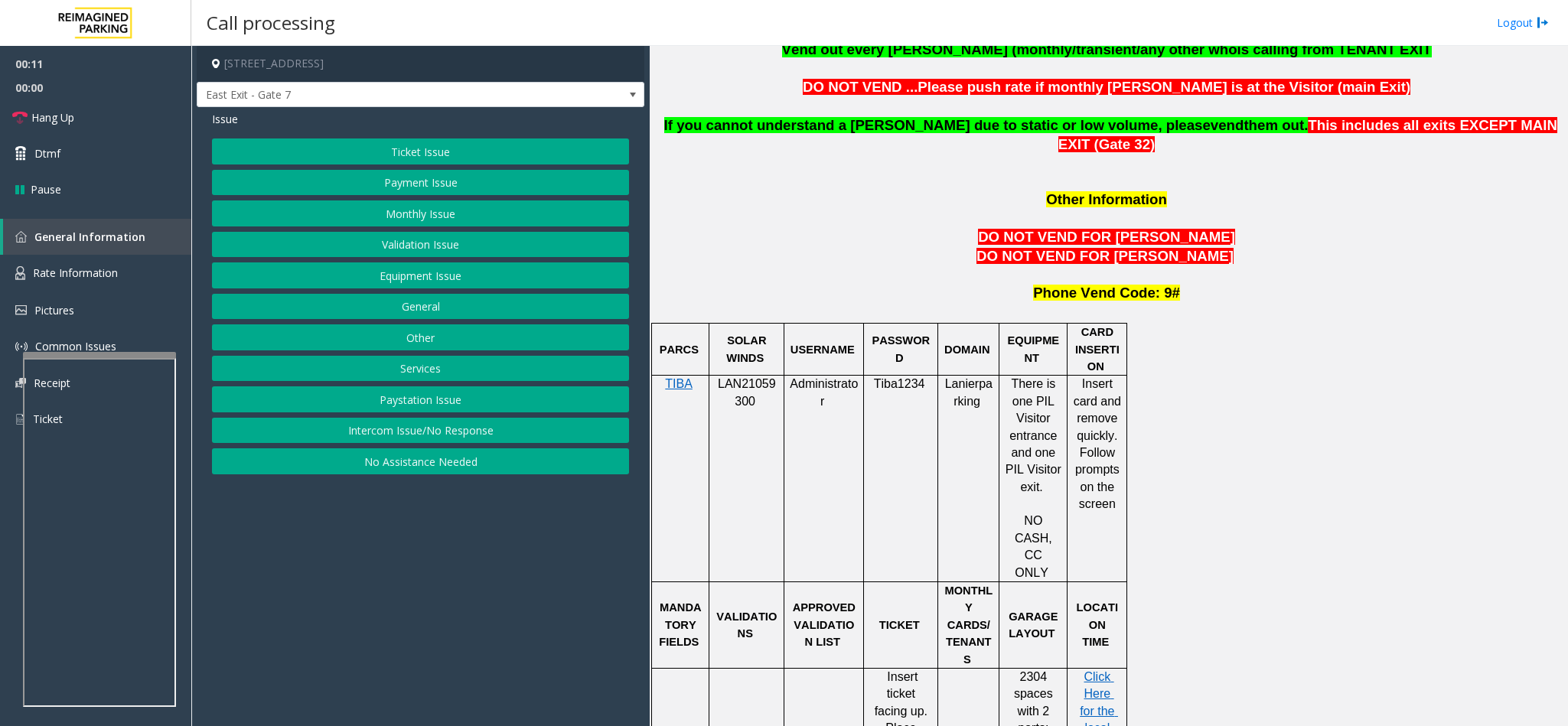
click at [730, 378] on span "LAN21059300" at bounding box center [747, 392] width 58 height 30
copy p "LAN21059300"
click at [353, 225] on button "Monthly Issue" at bounding box center [420, 214] width 417 height 26
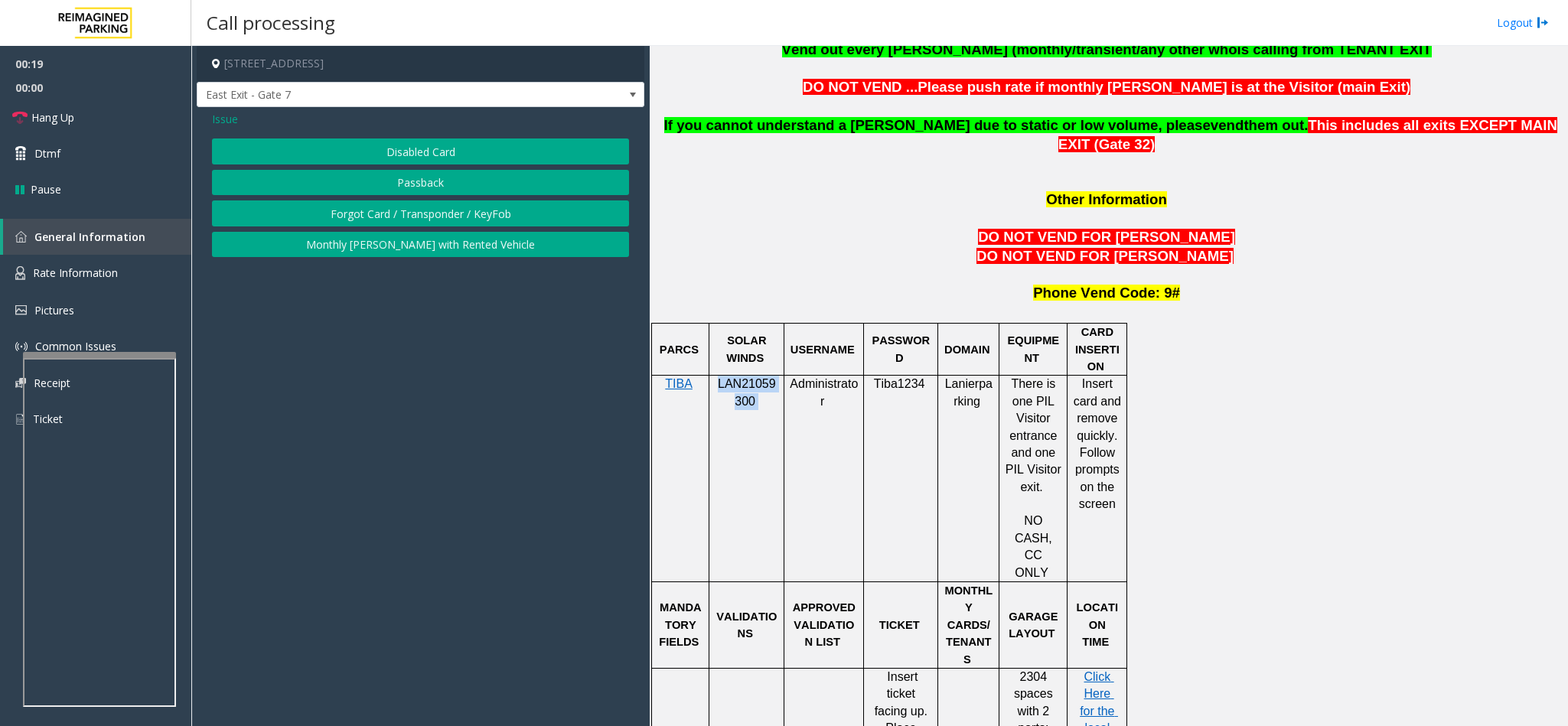
click at [358, 183] on button "Passback" at bounding box center [420, 182] width 417 height 26
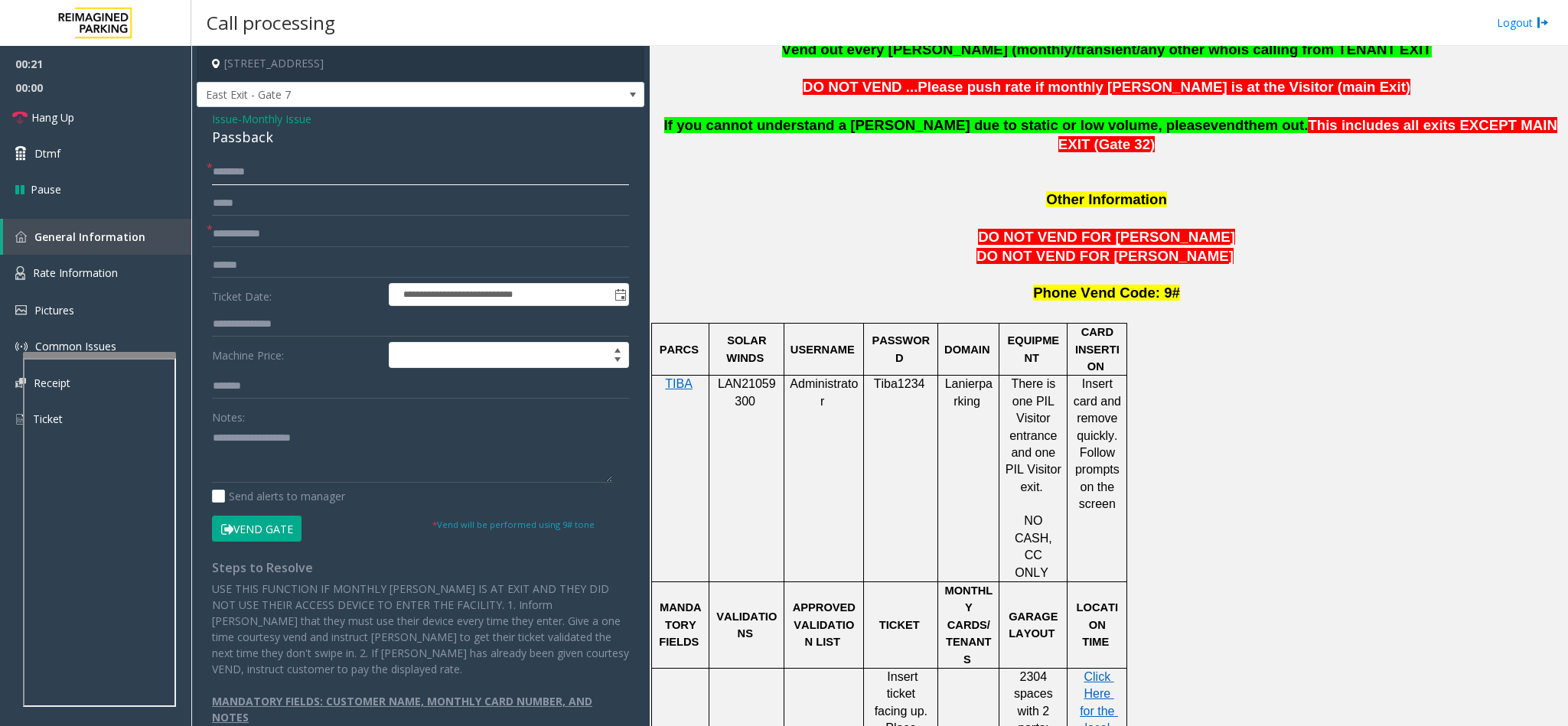
click at [248, 173] on input "text" at bounding box center [420, 172] width 417 height 26
type input "***"
click at [258, 237] on input "text" at bounding box center [420, 234] width 417 height 26
type input "*****"
click at [251, 168] on input "***" at bounding box center [420, 172] width 417 height 26
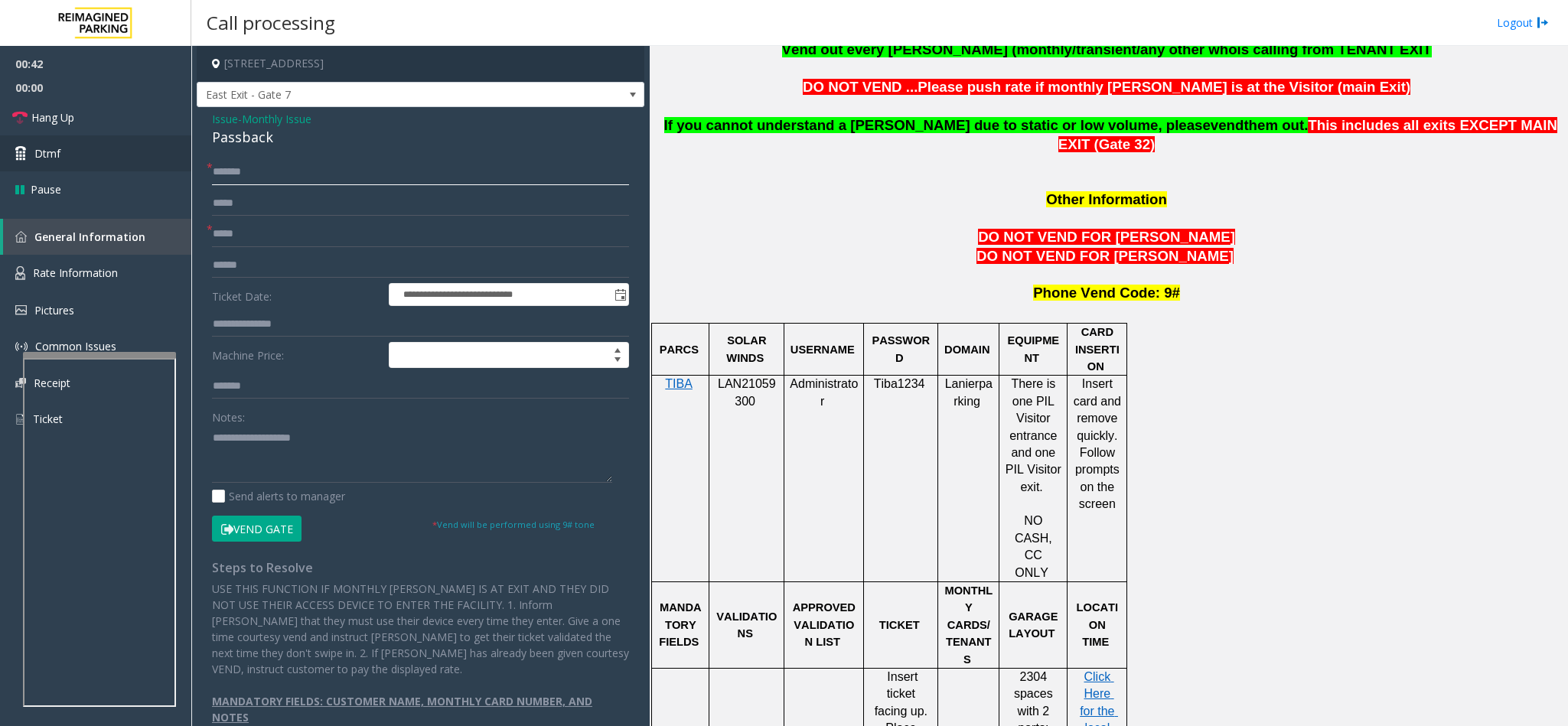
type input "******"
click at [228, 140] on div "Passback" at bounding box center [420, 137] width 417 height 20
click at [212, 437] on textarea at bounding box center [411, 453] width 400 height 57
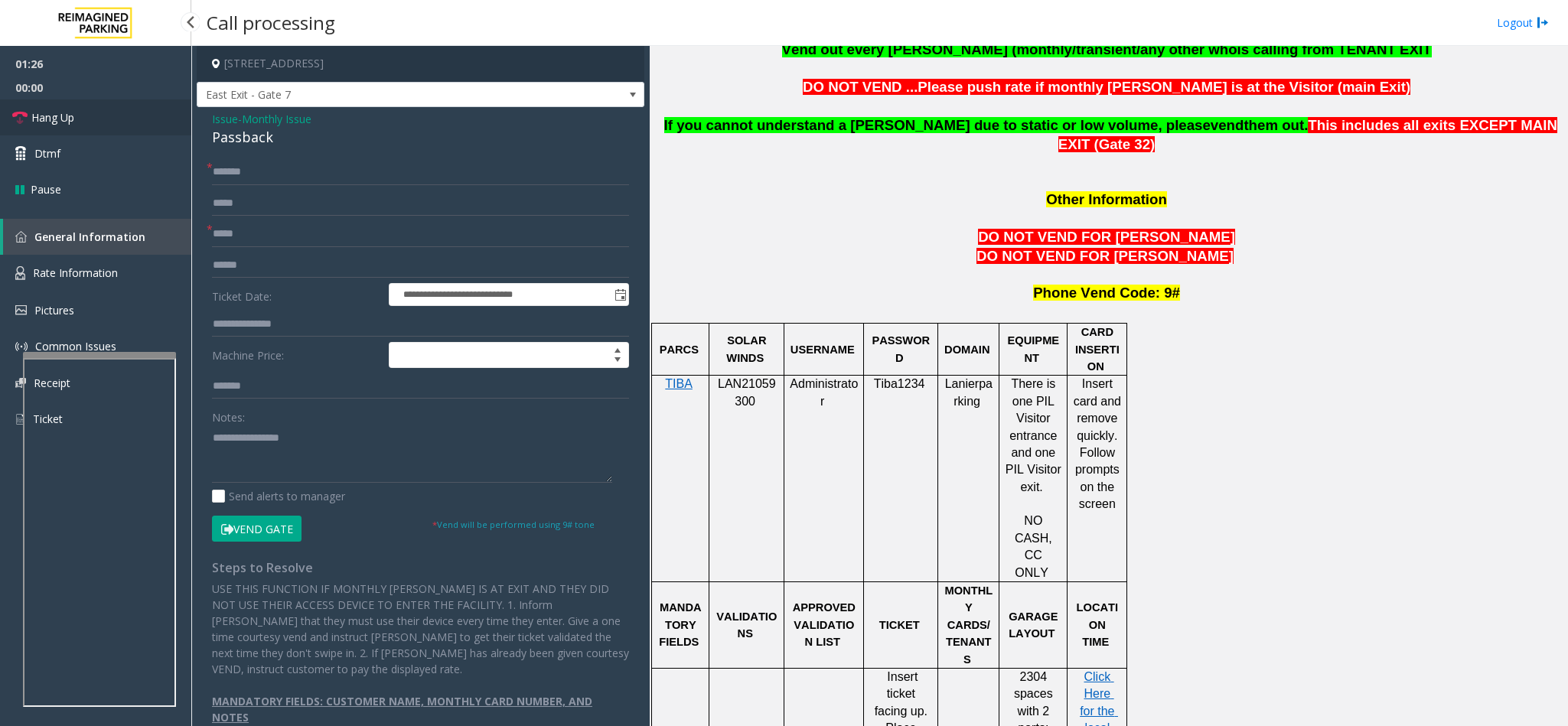
click at [82, 108] on link "Hang Up" at bounding box center [95, 117] width 191 height 36
click at [322, 446] on textarea at bounding box center [411, 453] width 400 height 57
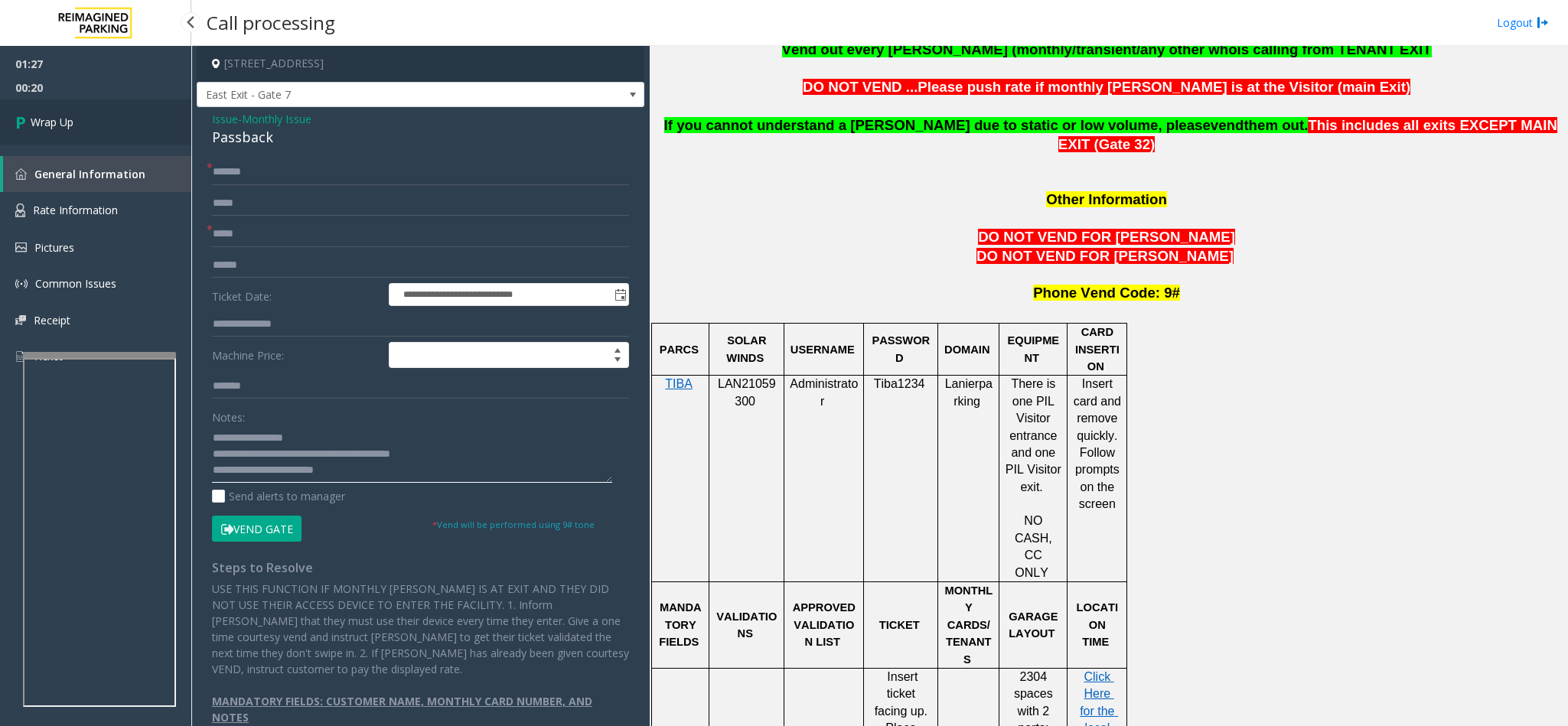
type textarea "**********"
click at [136, 134] on link "Wrap Up" at bounding box center [95, 122] width 191 height 46
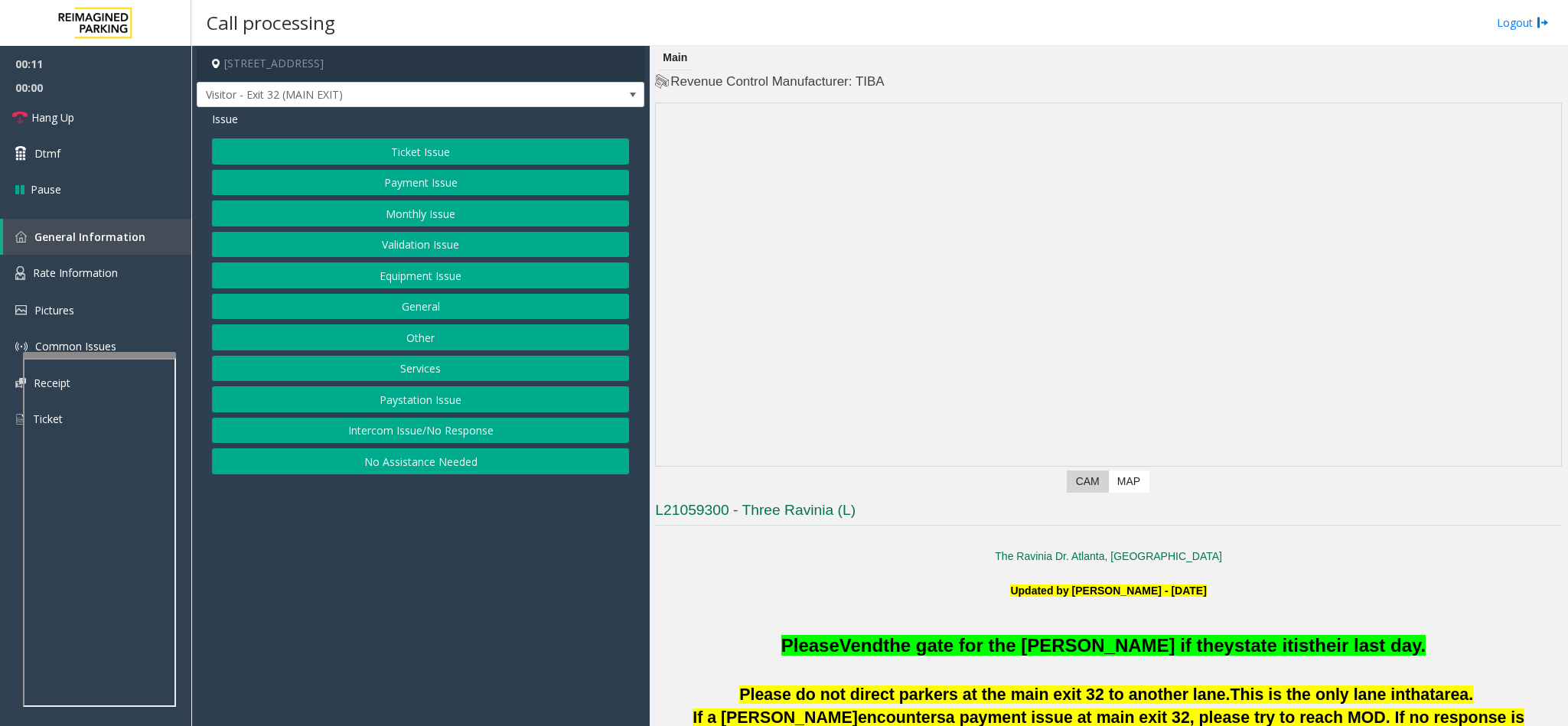
click at [396, 441] on button "Intercom Issue/No Response" at bounding box center [420, 431] width 417 height 26
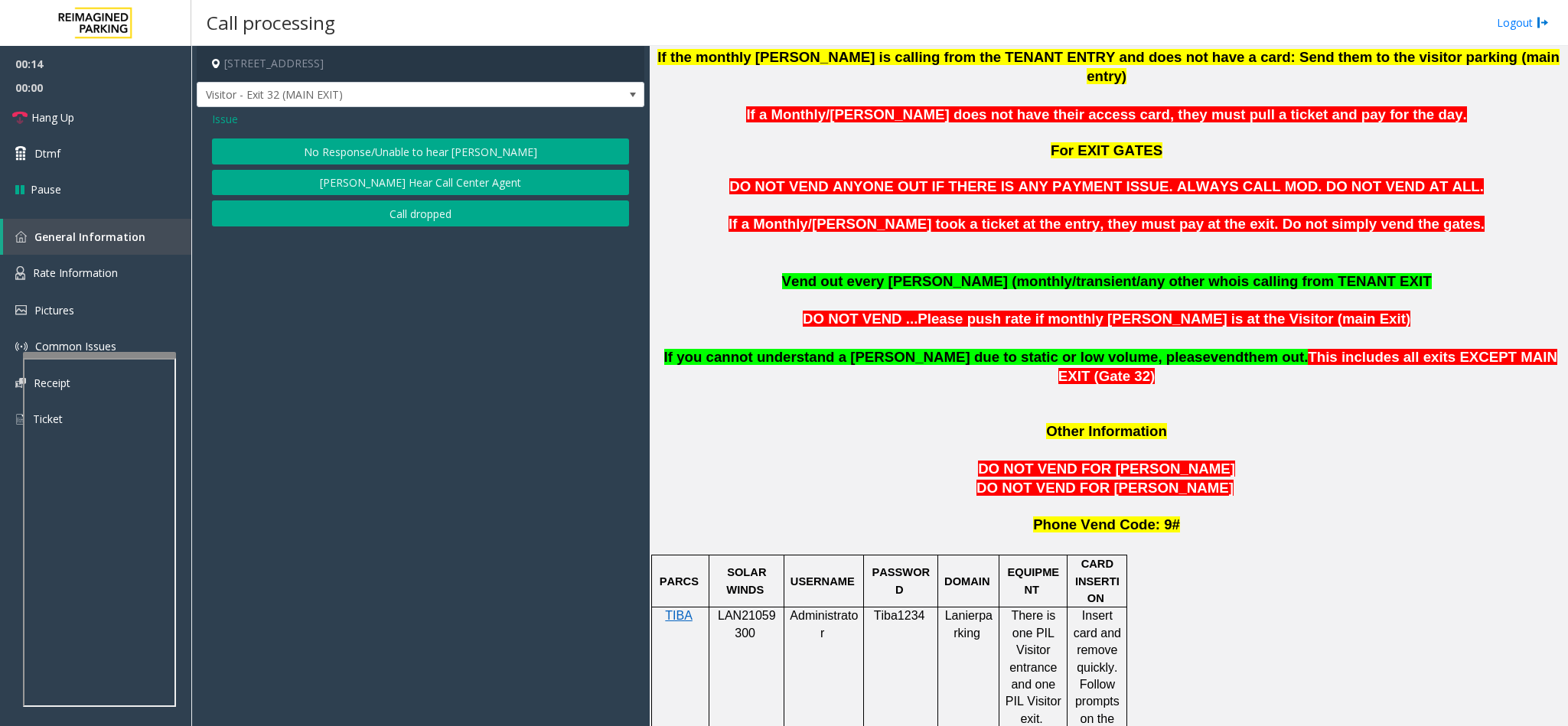
scroll to position [1034, 0]
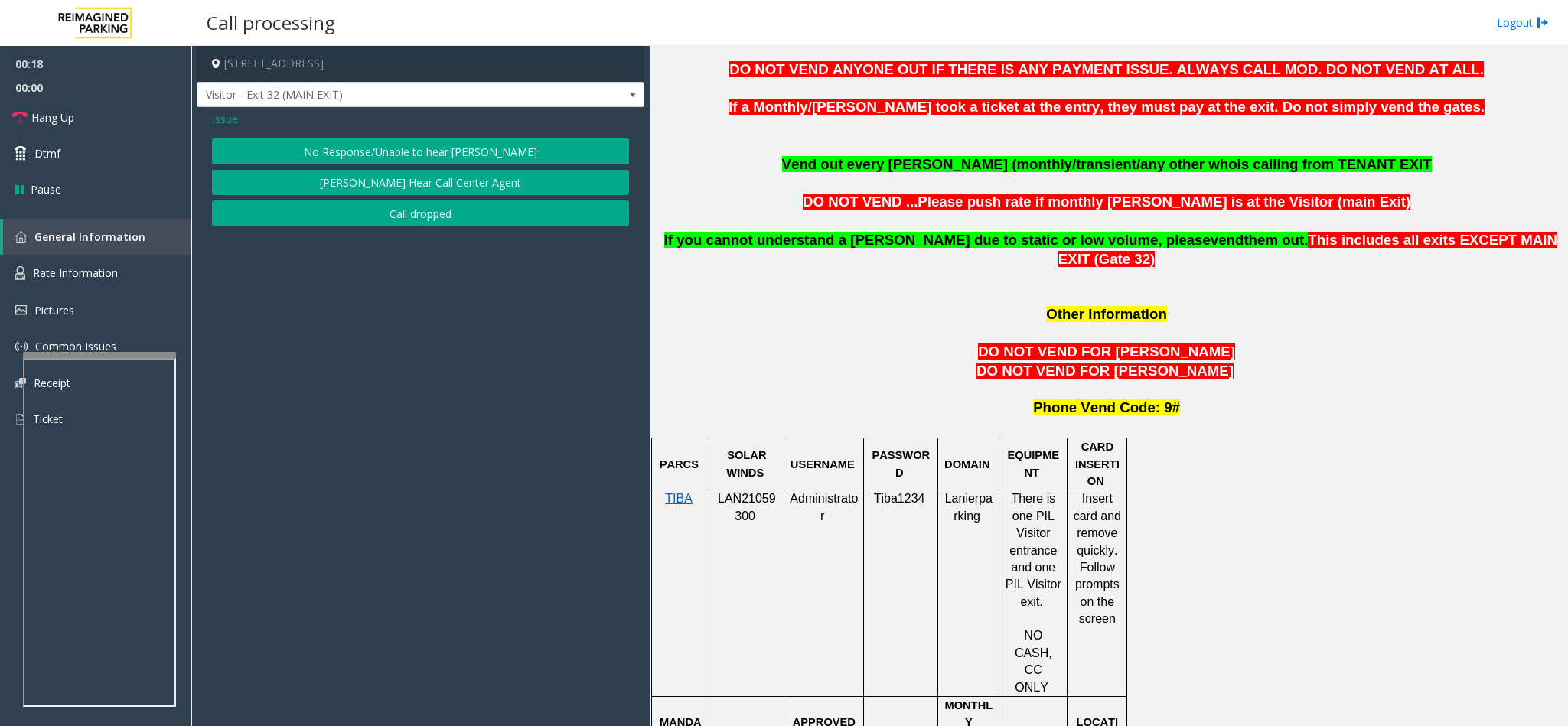
drag, startPoint x: 384, startPoint y: 150, endPoint x: 280, endPoint y: 150, distance: 104.0
click at [382, 150] on button "No Response/Unable to hear [PERSON_NAME]" at bounding box center [420, 151] width 417 height 26
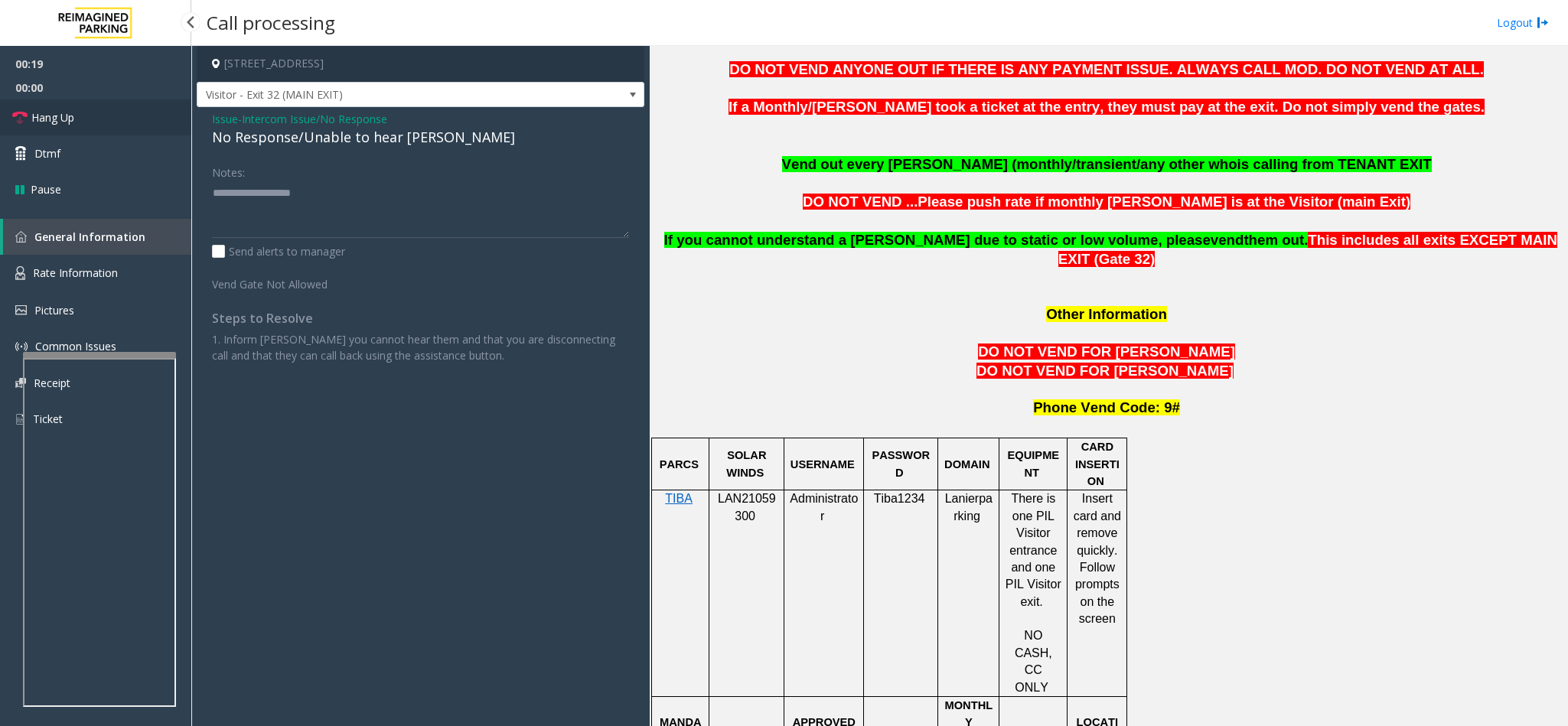
click at [72, 124] on span "Hang Up" at bounding box center [52, 117] width 43 height 16
click at [240, 139] on div "No Response/Unable to hear [PERSON_NAME]" at bounding box center [420, 137] width 417 height 20
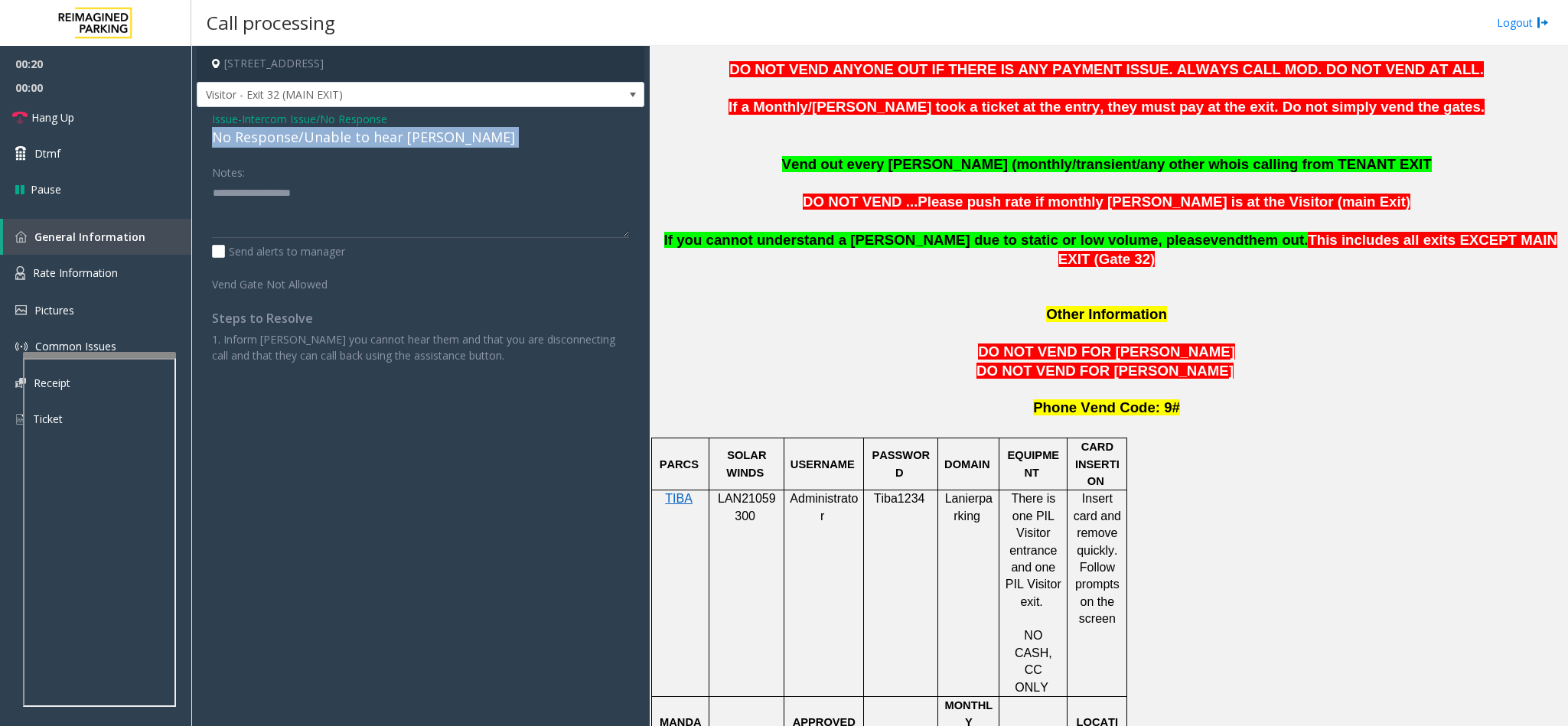
click at [240, 139] on div "No Response/Unable to hear [PERSON_NAME]" at bounding box center [420, 137] width 417 height 20
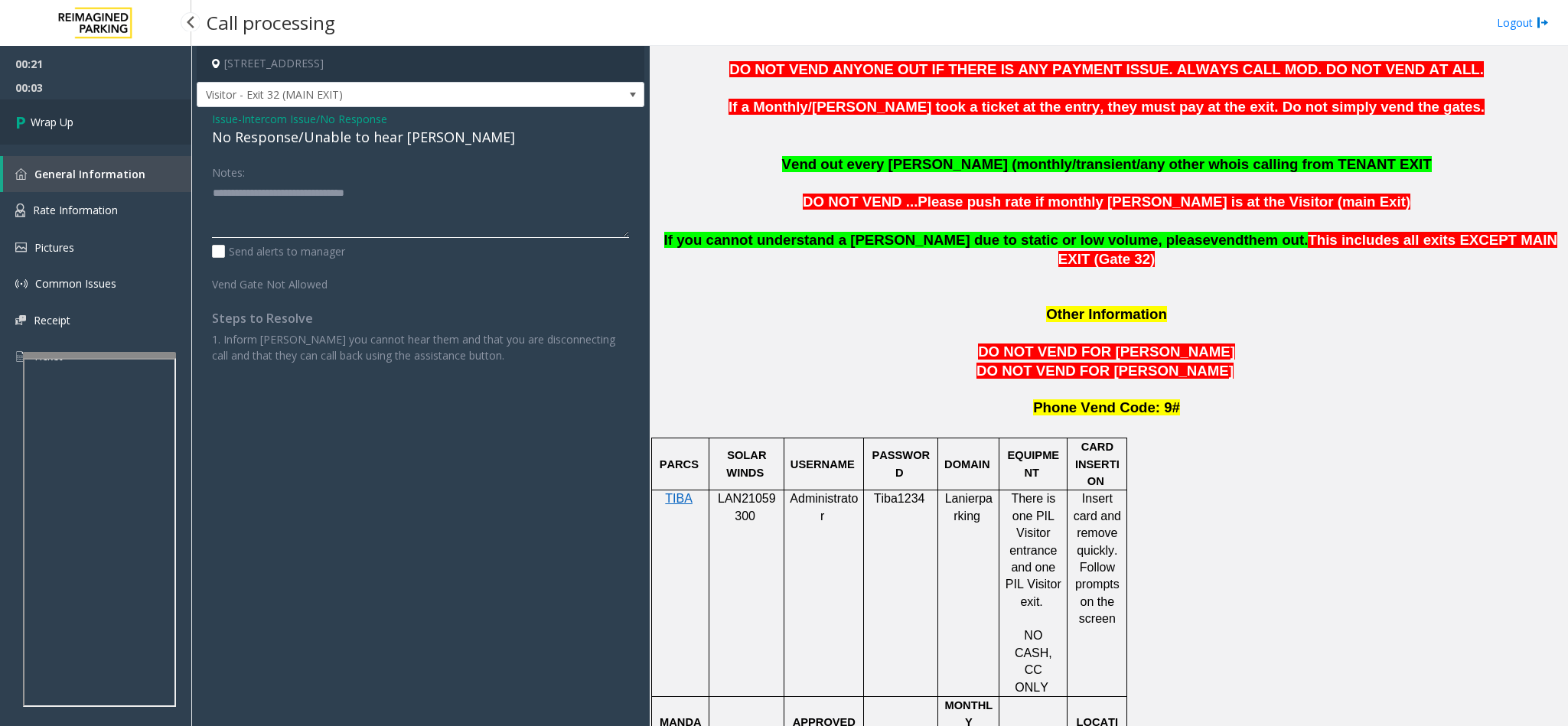
type textarea "**********"
click at [125, 125] on link "Wrap Up" at bounding box center [95, 122] width 191 height 46
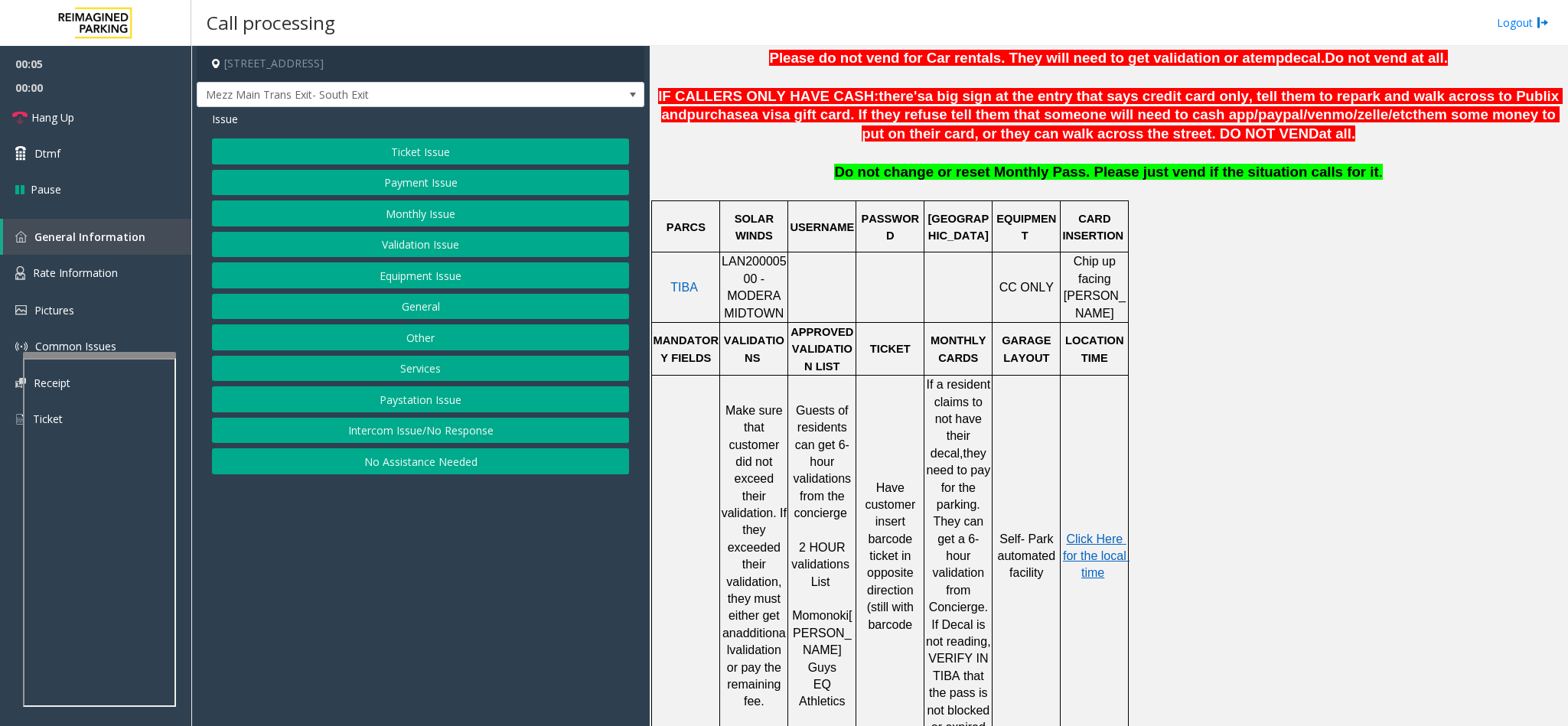
scroll to position [689, 0]
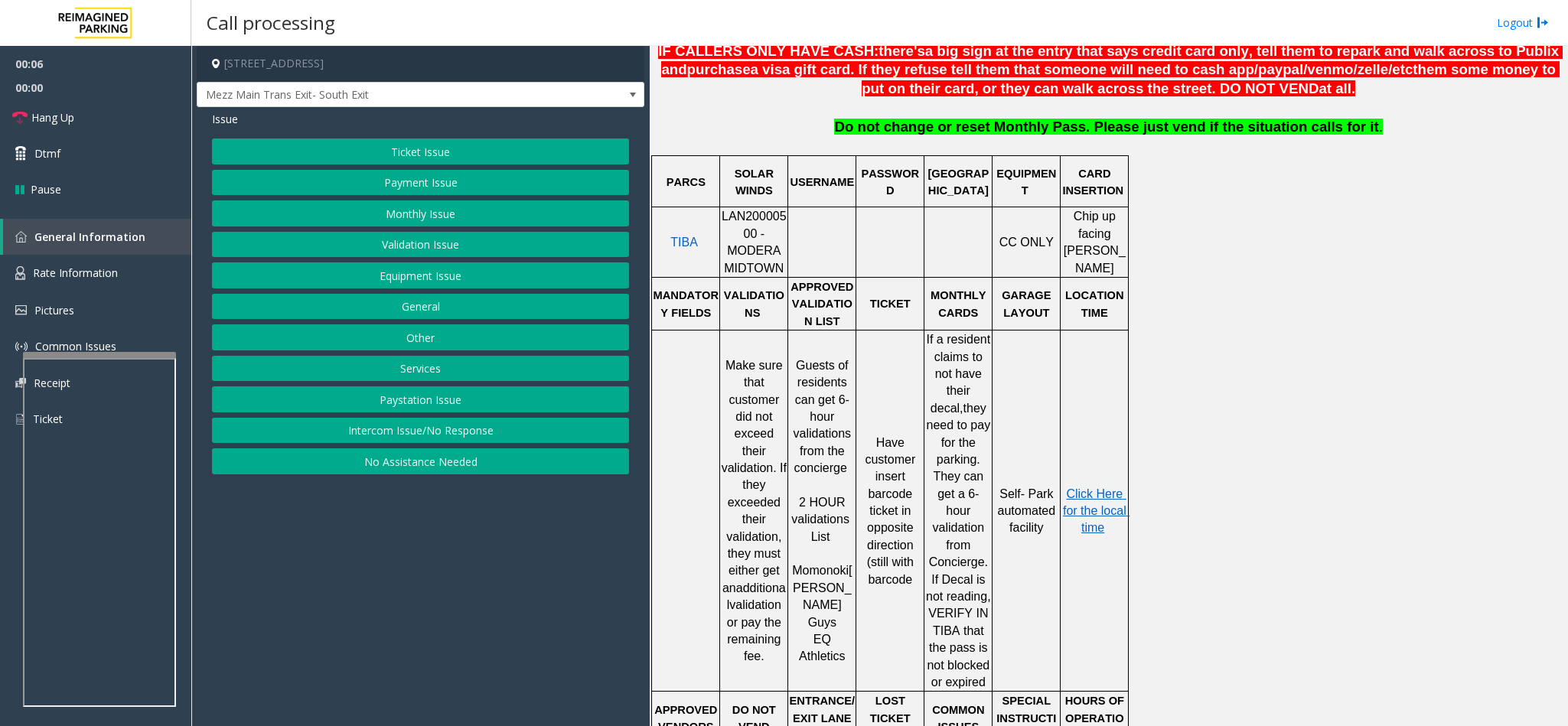
click at [724, 222] on span "LAN20000500 - MODERA MIDTOWN" at bounding box center [754, 242] width 65 height 64
copy span "LAN20000500"
click at [411, 143] on button "Ticket Issue" at bounding box center [420, 151] width 417 height 26
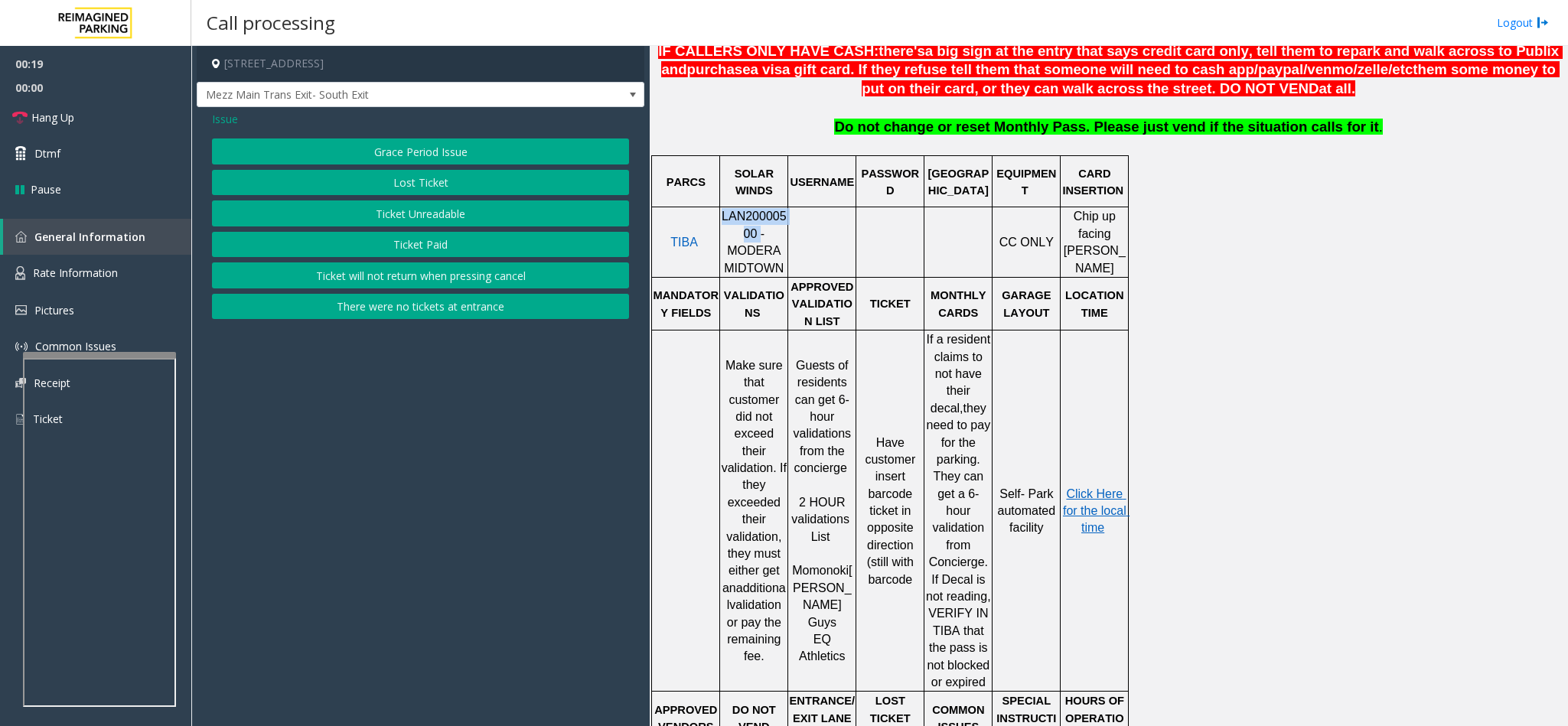
click at [428, 215] on button "Ticket Unreadable" at bounding box center [420, 214] width 417 height 26
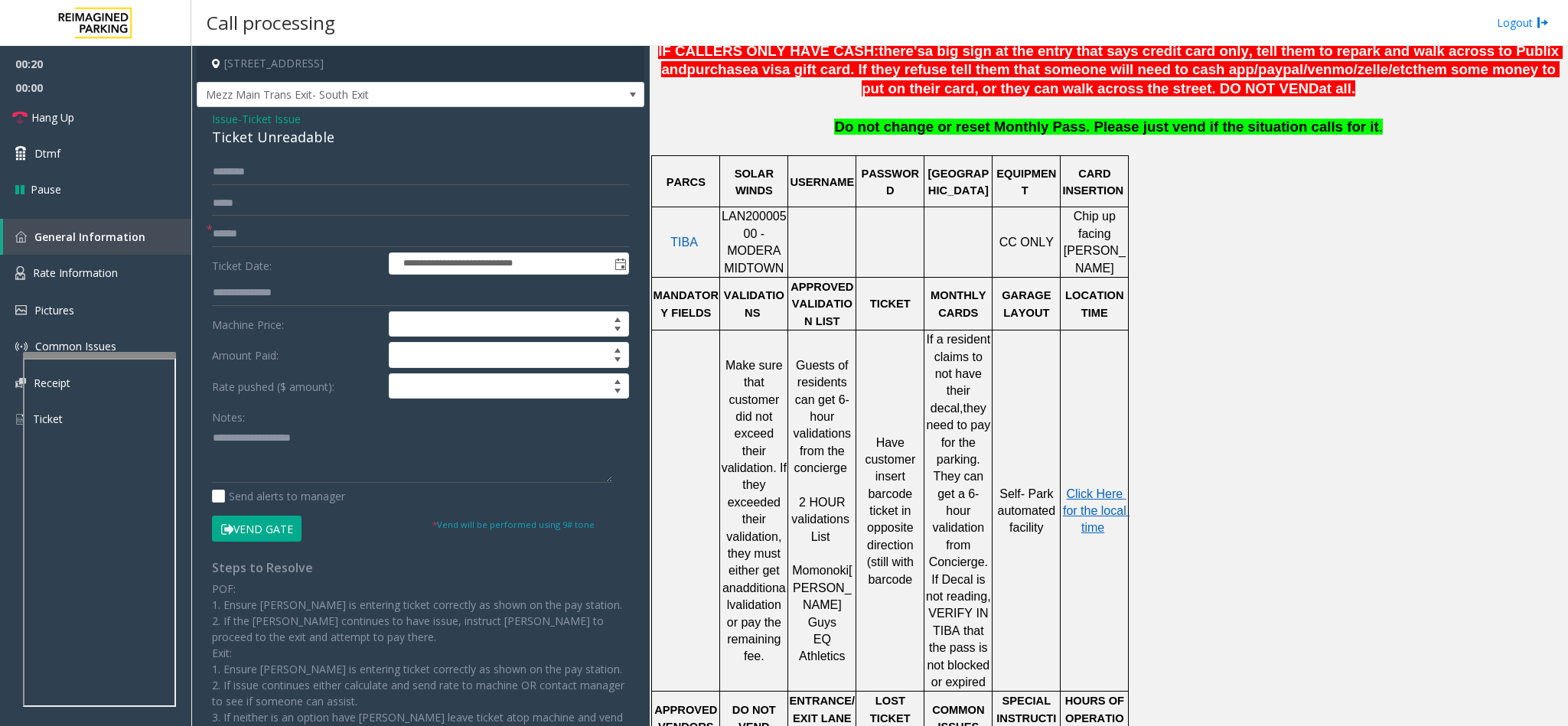
click at [244, 139] on div "Ticket Unreadable" at bounding box center [420, 137] width 417 height 20
click at [213, 435] on textarea at bounding box center [411, 453] width 400 height 57
type textarea "**********"
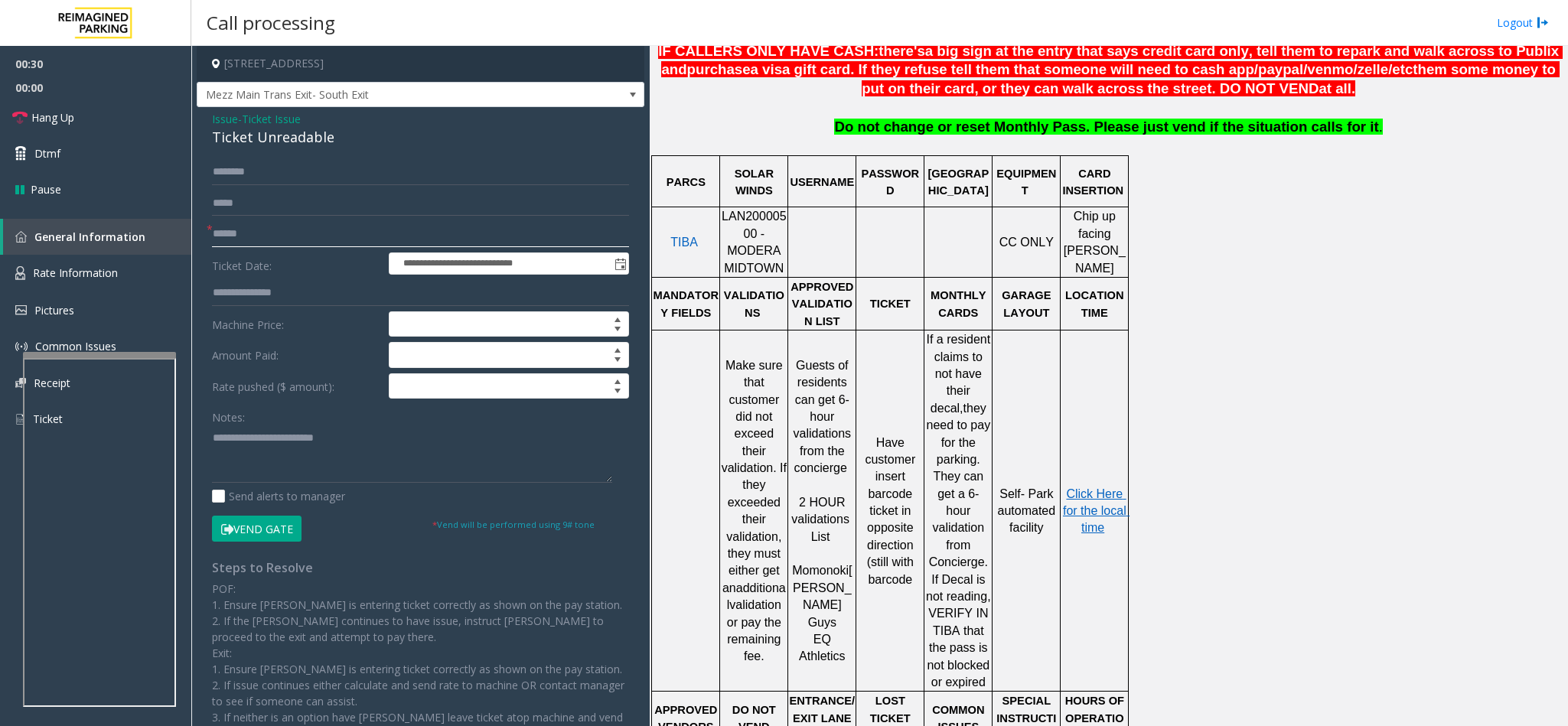
click at [287, 234] on input "text" at bounding box center [420, 234] width 417 height 26
type input "*******"
click at [363, 442] on textarea at bounding box center [411, 453] width 400 height 57
click at [1094, 487] on span "Click Here for the local time" at bounding box center [1095, 511] width 67 height 48
click at [248, 477] on textarea at bounding box center [411, 453] width 400 height 57
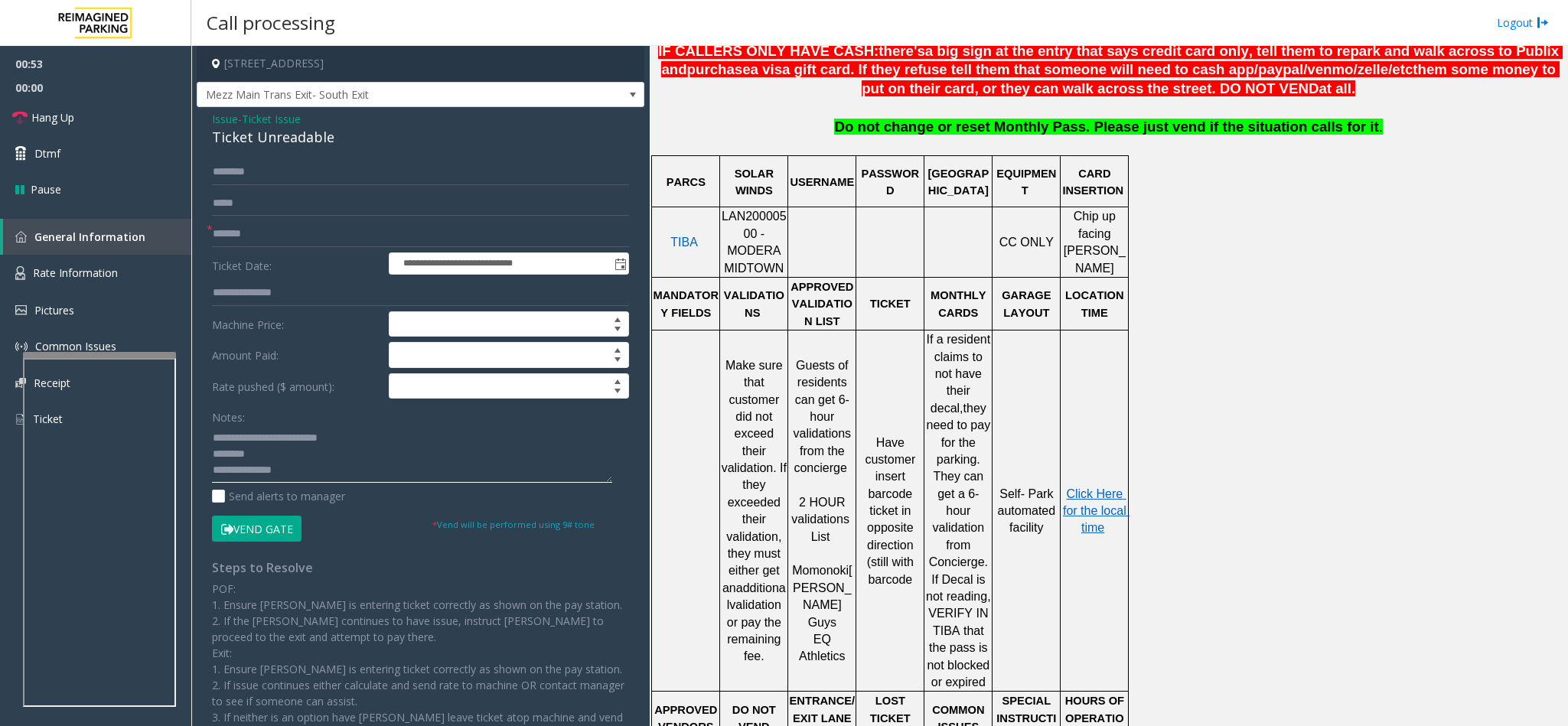
click at [258, 457] on textarea at bounding box center [411, 453] width 400 height 57
click at [285, 460] on textarea at bounding box center [411, 453] width 400 height 57
type textarea "**********"
click at [390, 377] on input at bounding box center [508, 386] width 239 height 24
type input "*****"
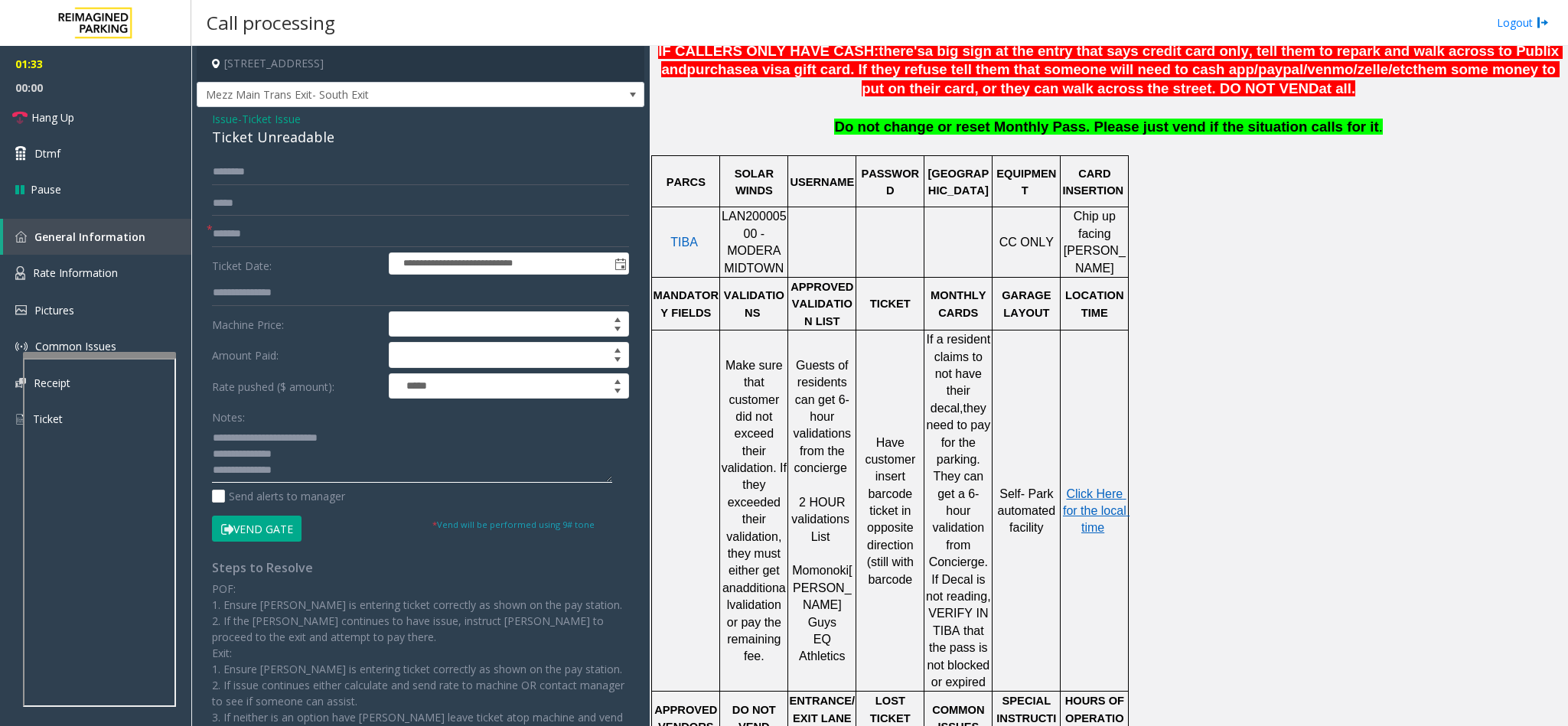
click at [303, 477] on textarea at bounding box center [411, 453] width 400 height 57
type textarea "**********"
click at [274, 529] on button "Vend Gate" at bounding box center [256, 529] width 89 height 26
click at [285, 303] on input "text" at bounding box center [420, 293] width 417 height 26
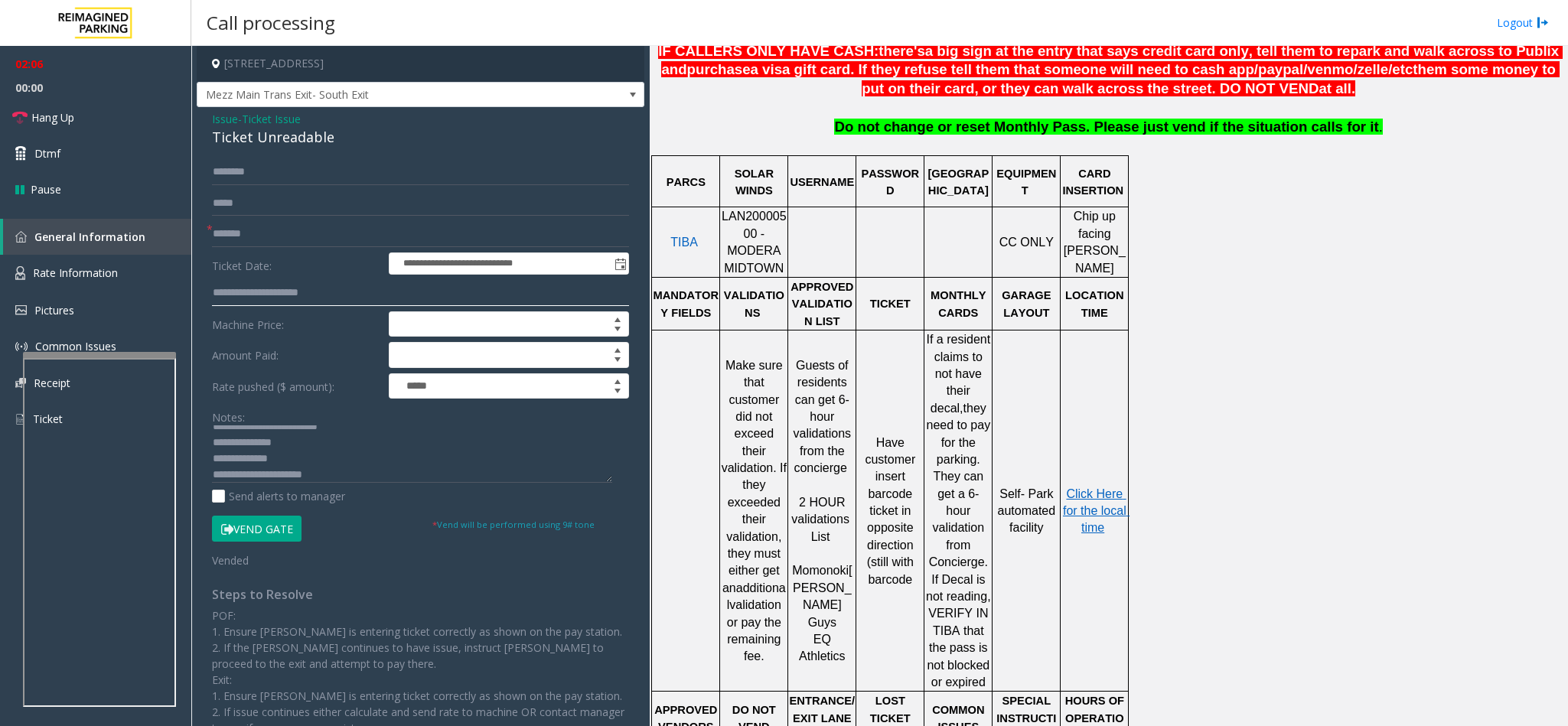
type input "**********"
click at [324, 480] on textarea at bounding box center [411, 453] width 400 height 57
click at [129, 119] on link "Hang Up" at bounding box center [95, 117] width 191 height 36
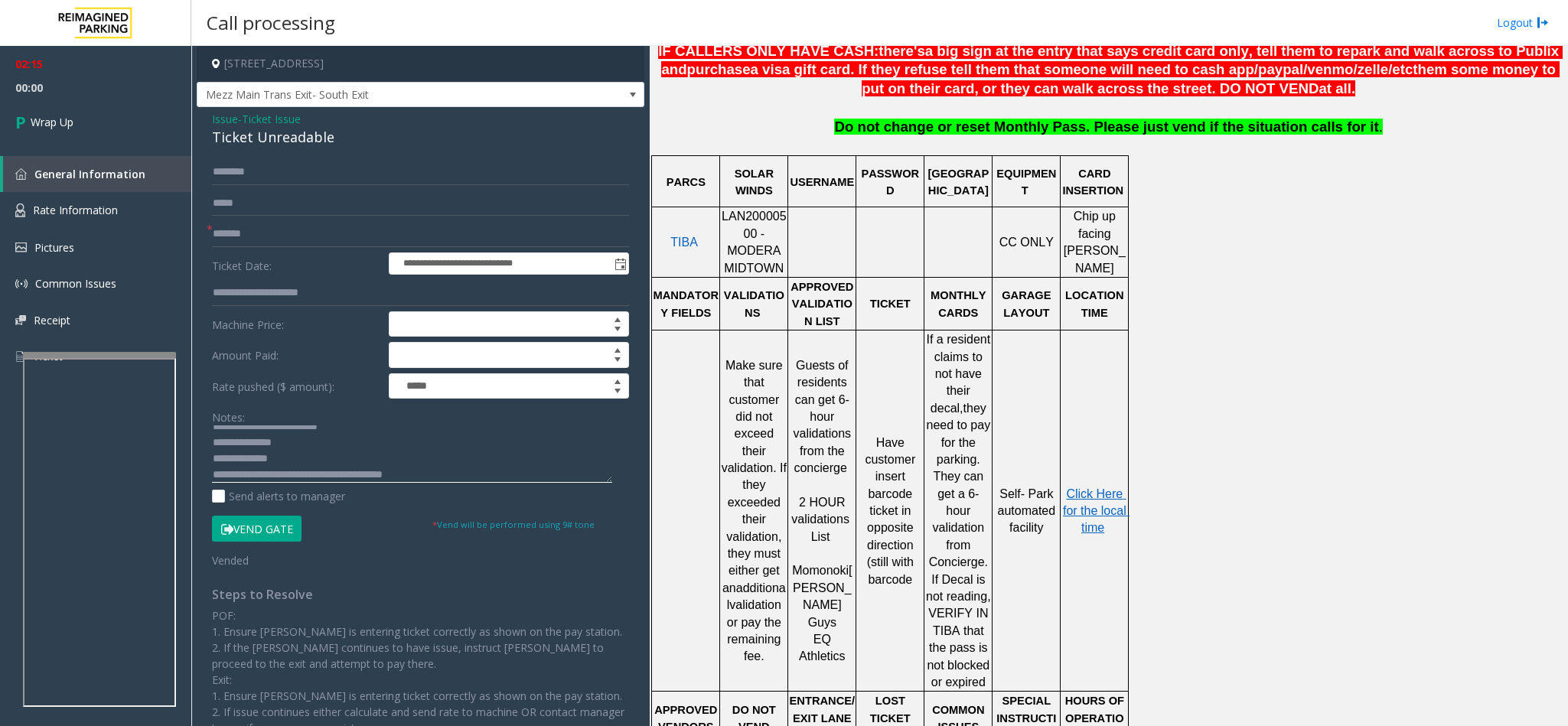
click at [434, 482] on textarea at bounding box center [411, 453] width 400 height 57
type textarea "**********"
click at [85, 133] on link "Wrap Up" at bounding box center [95, 122] width 191 height 46
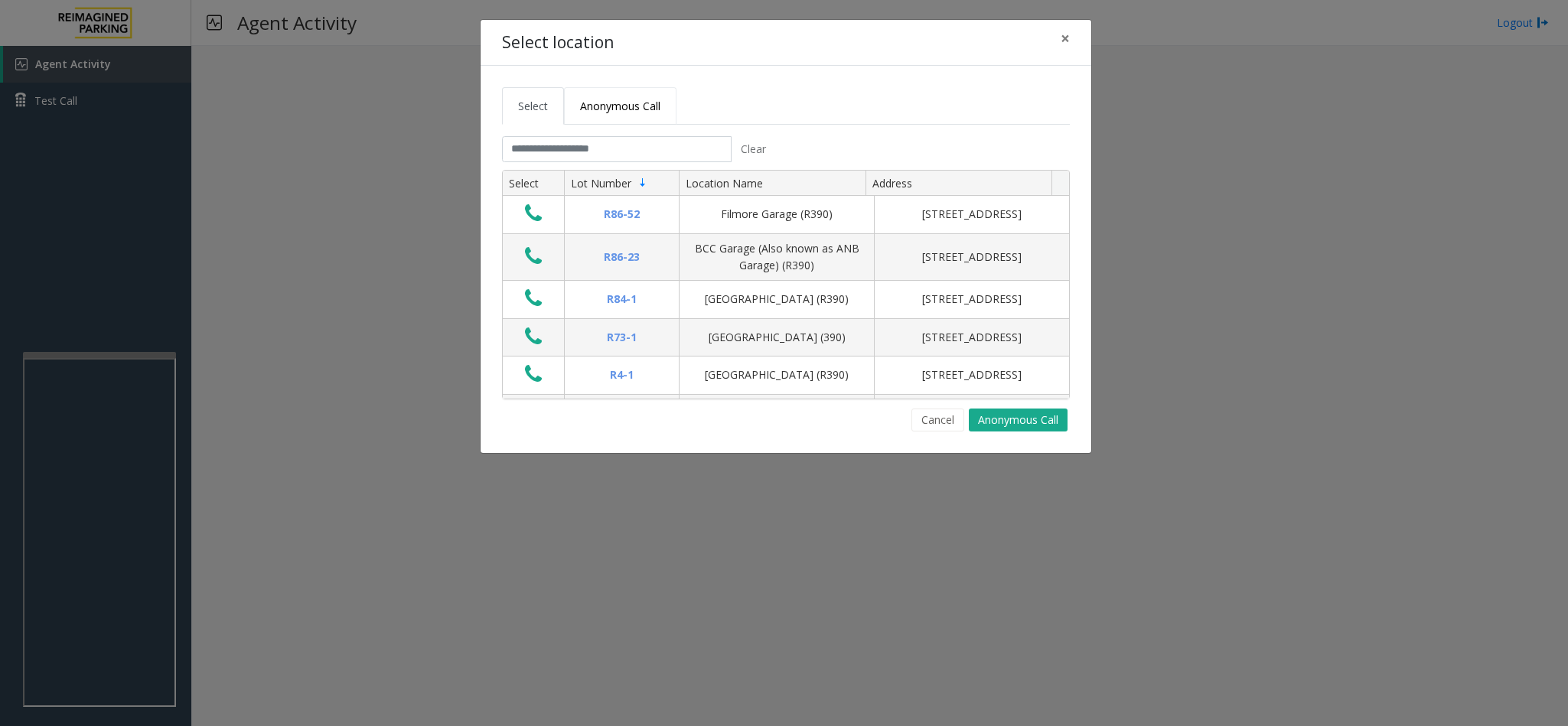
click at [597, 111] on span "Anonymous Call" at bounding box center [620, 106] width 81 height 15
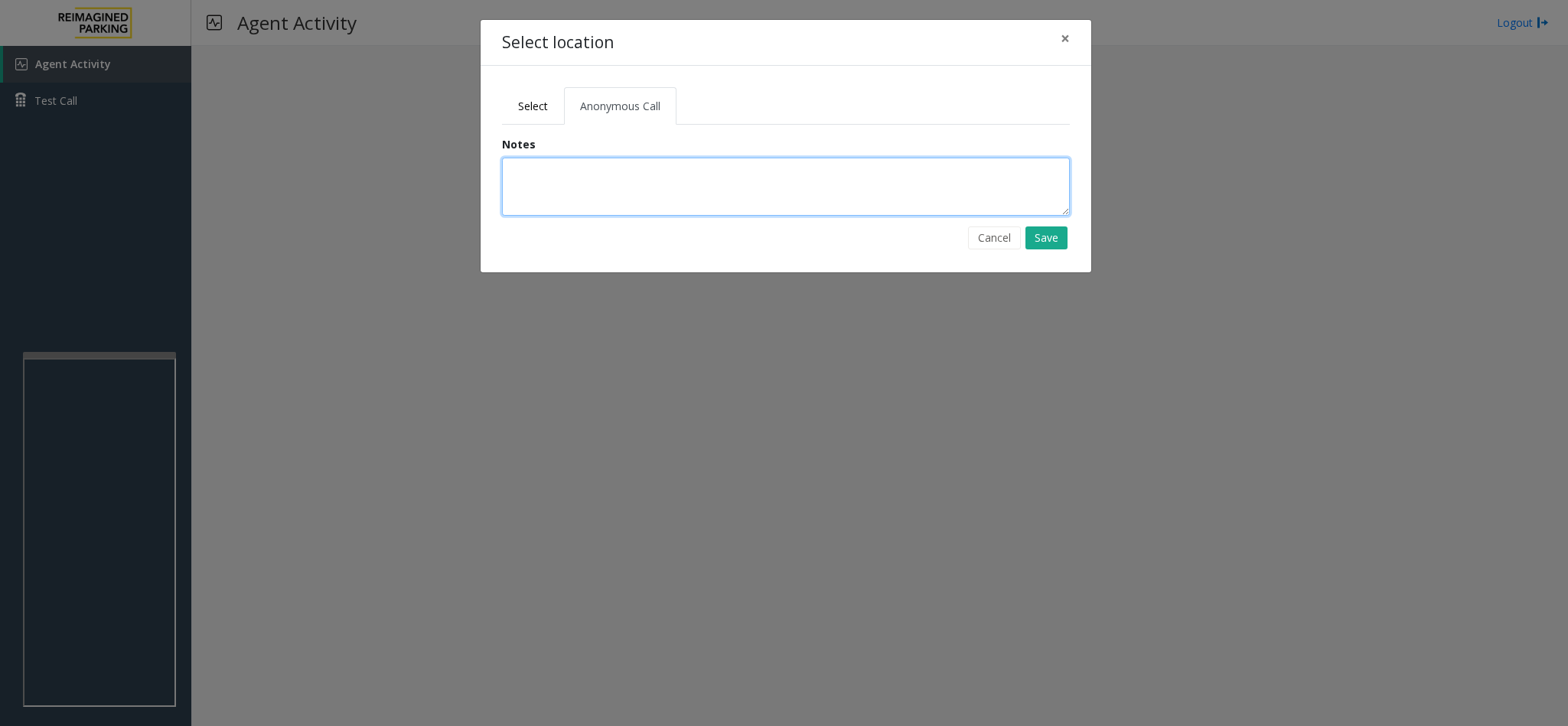
click at [579, 190] on textarea at bounding box center [785, 186] width 568 height 58
type textarea "**********"
click at [1055, 248] on button "Save" at bounding box center [1046, 238] width 42 height 23
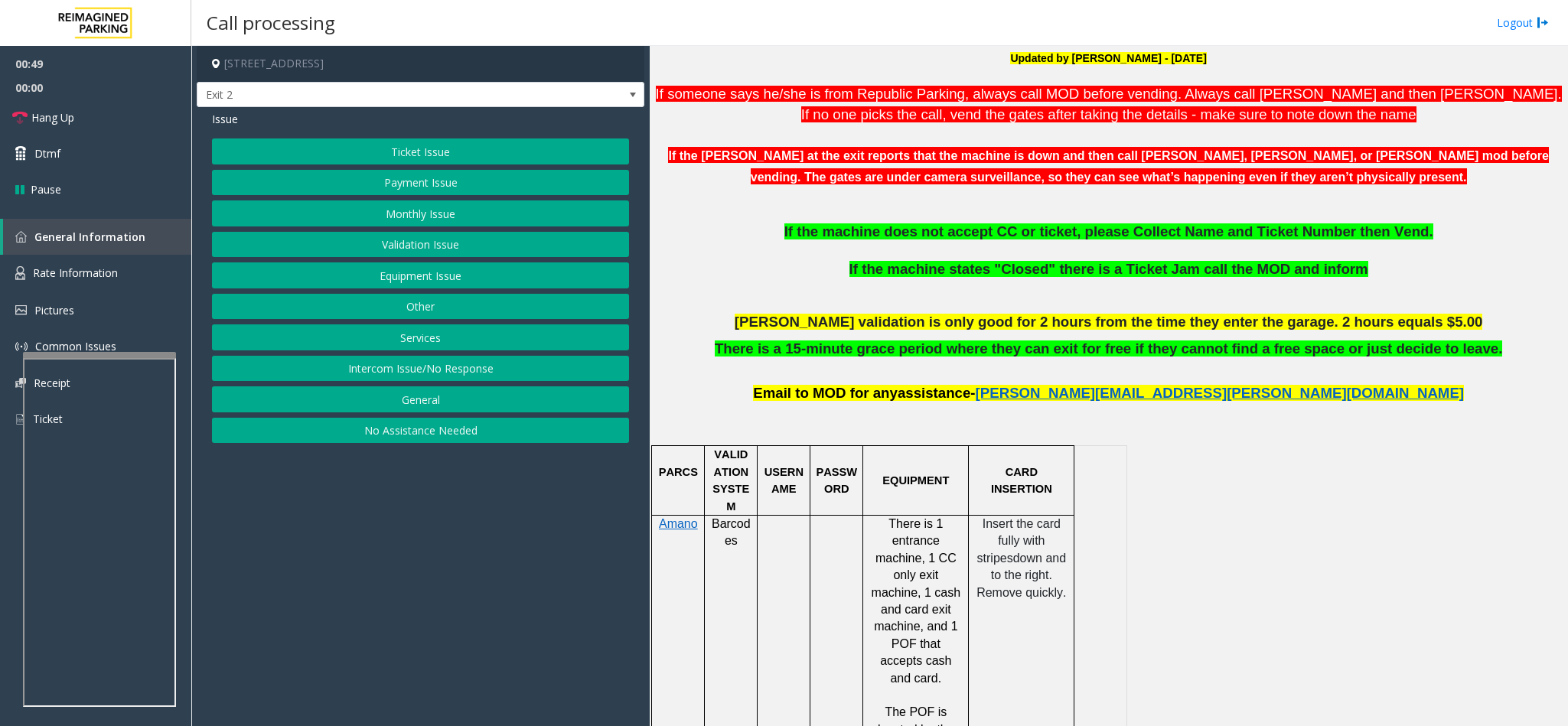
scroll to position [459, 0]
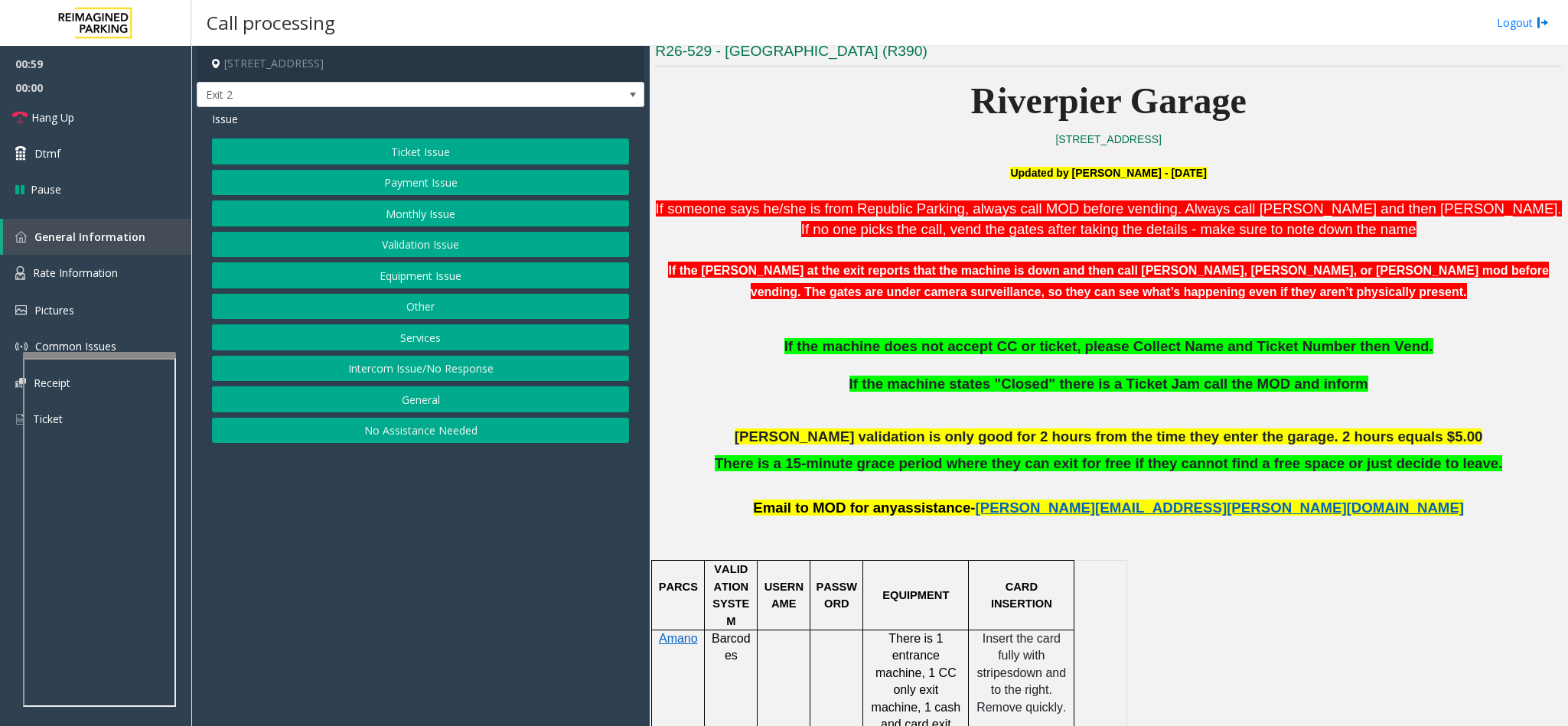
click at [407, 279] on button "Equipment Issue" at bounding box center [420, 275] width 417 height 26
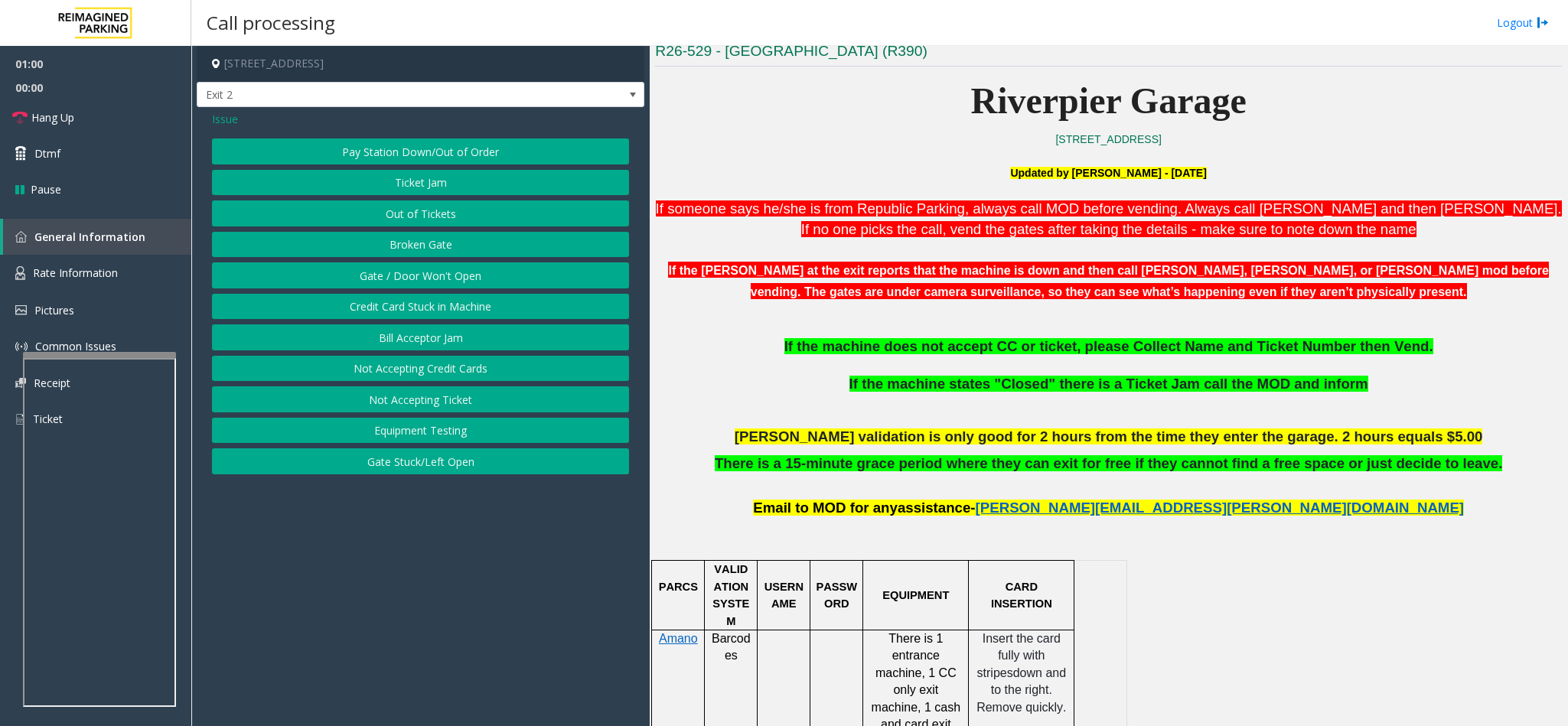
click at [390, 277] on button "Gate / Door Won't Open" at bounding box center [420, 275] width 417 height 26
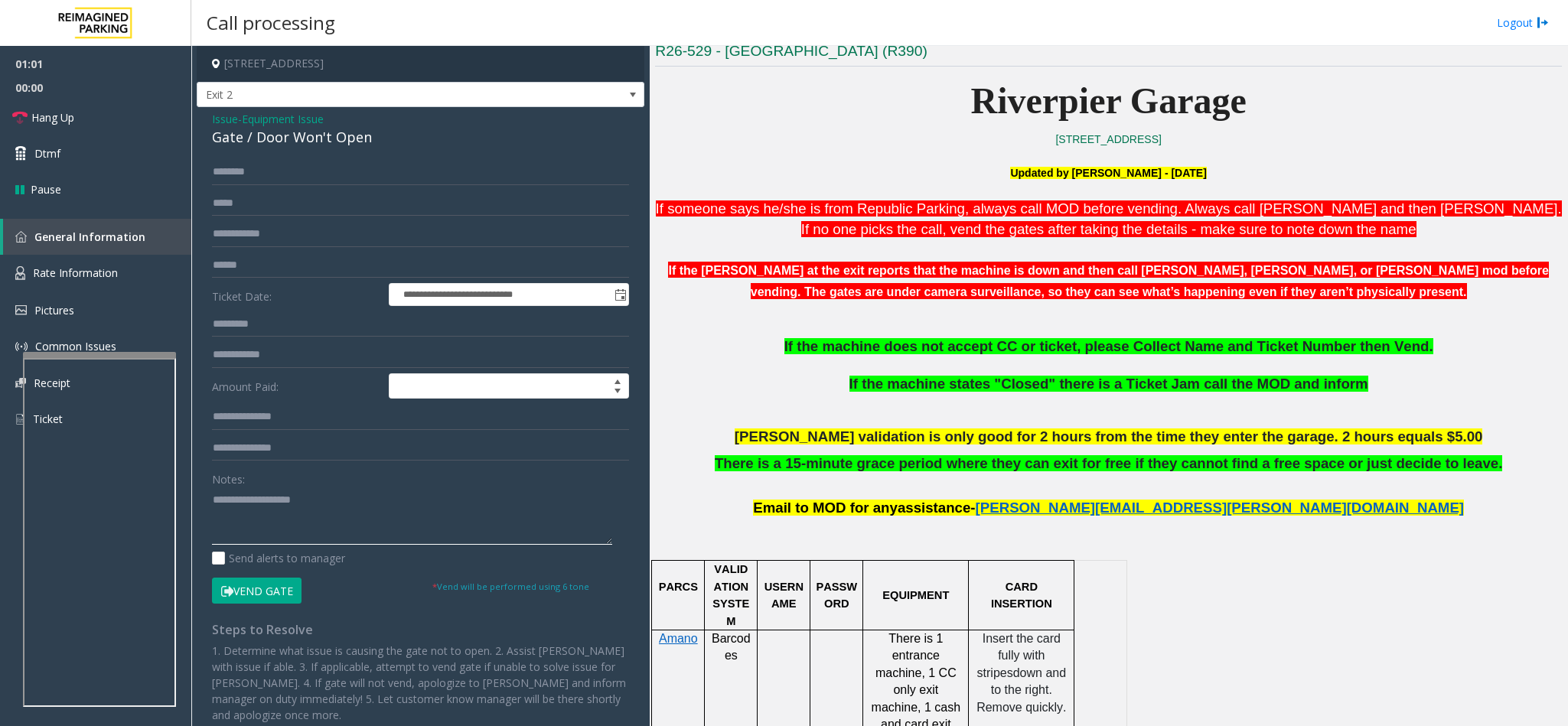
click at [278, 524] on textarea at bounding box center [411, 515] width 400 height 57
type textarea "**********"
click at [227, 164] on input "text" at bounding box center [420, 172] width 417 height 26
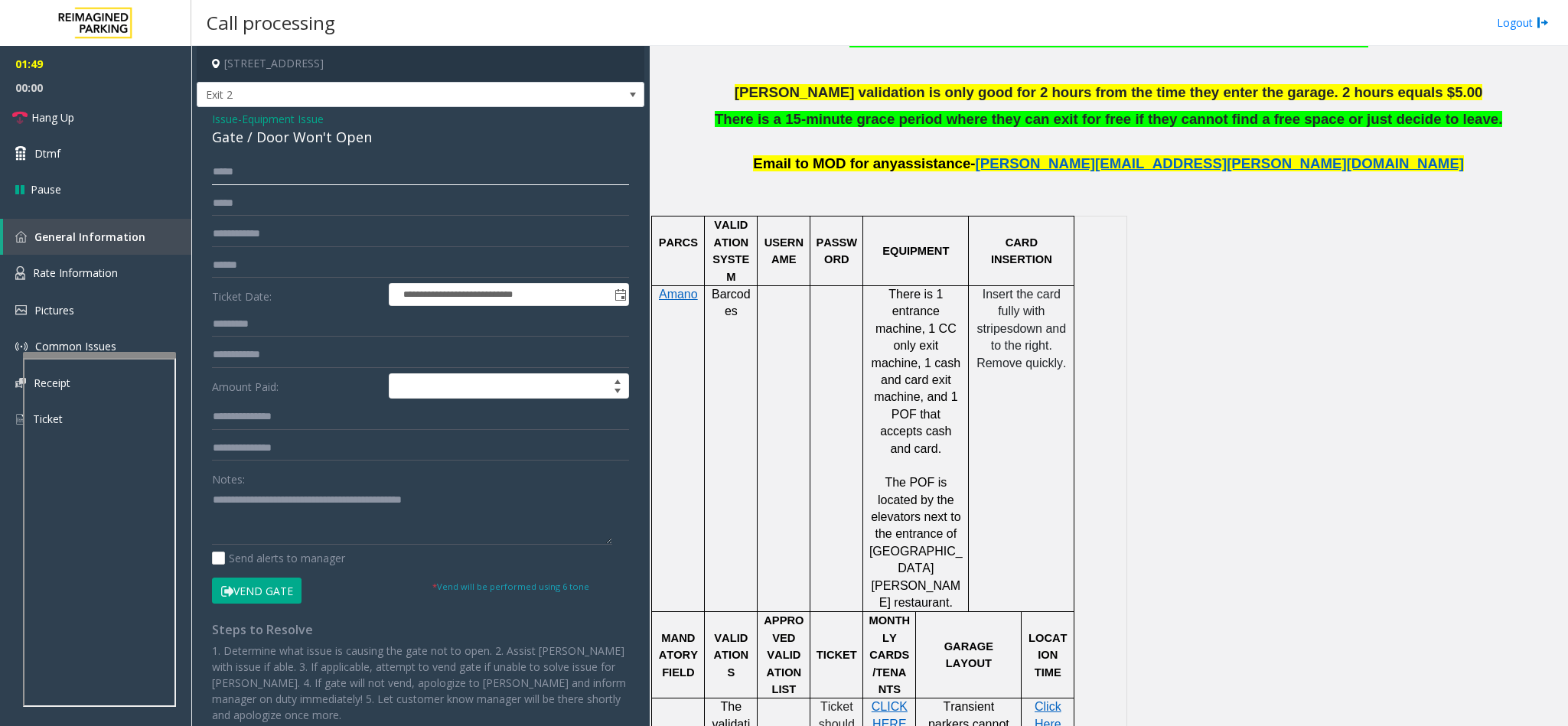
scroll to position [689, 0]
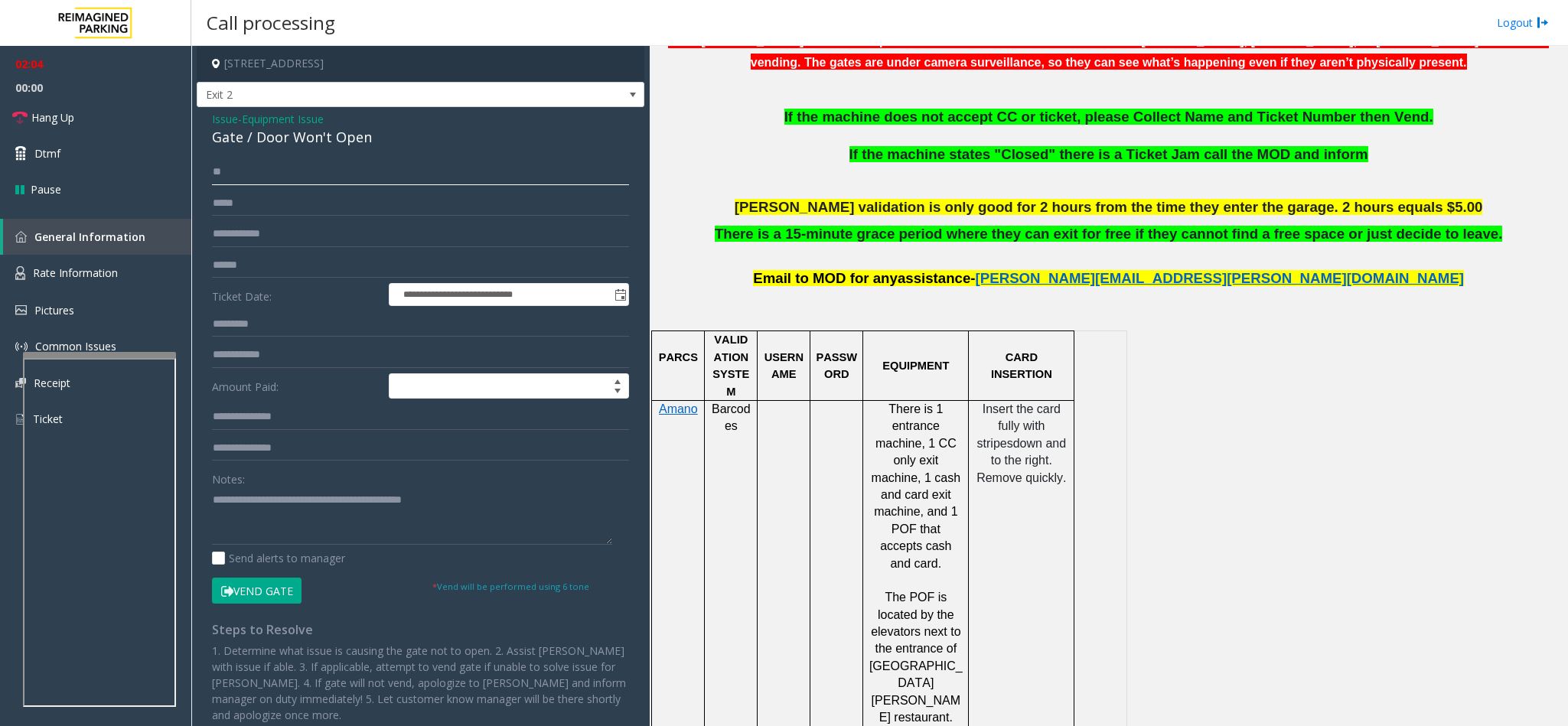
type input "*"
click at [106, 122] on link "Hang Up" at bounding box center [95, 117] width 191 height 36
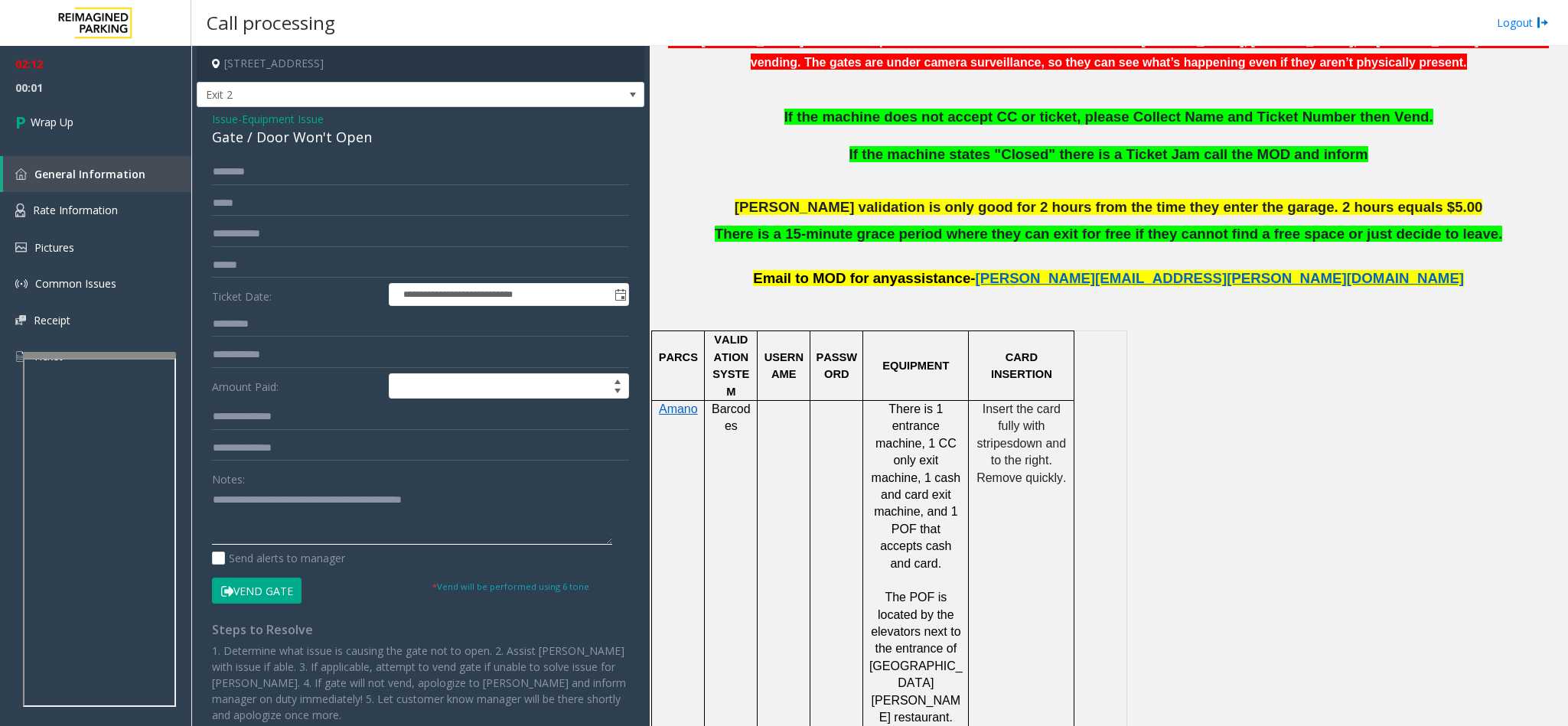
click at [479, 496] on textarea at bounding box center [411, 515] width 400 height 57
type textarea "**********"
click at [71, 117] on span "Wrap Up" at bounding box center [52, 122] width 43 height 16
